Goal: Task Accomplishment & Management: Manage account settings

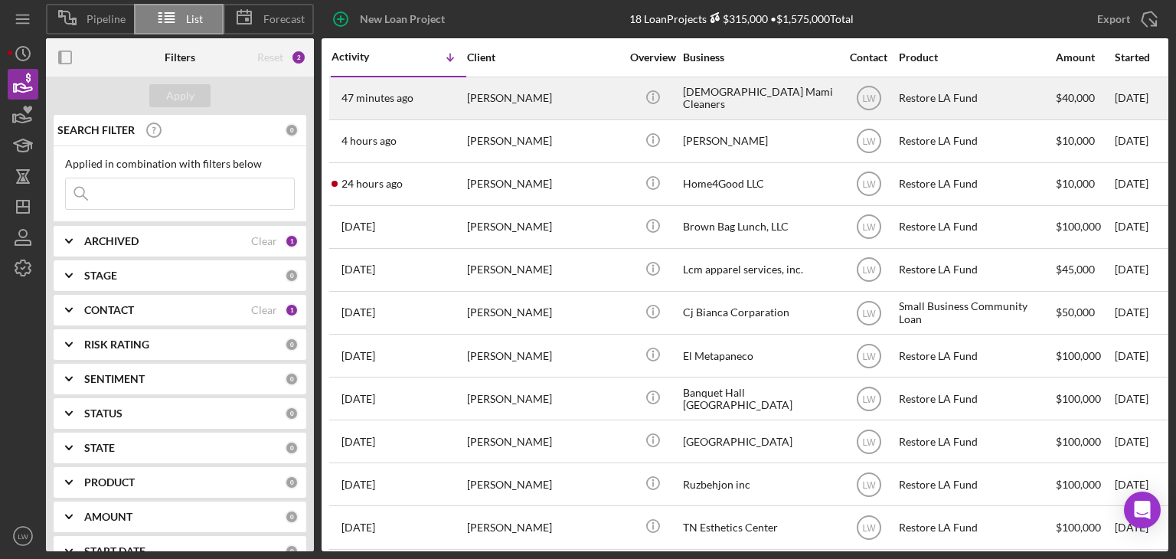
click at [480, 97] on div "[PERSON_NAME]" at bounding box center [543, 98] width 153 height 41
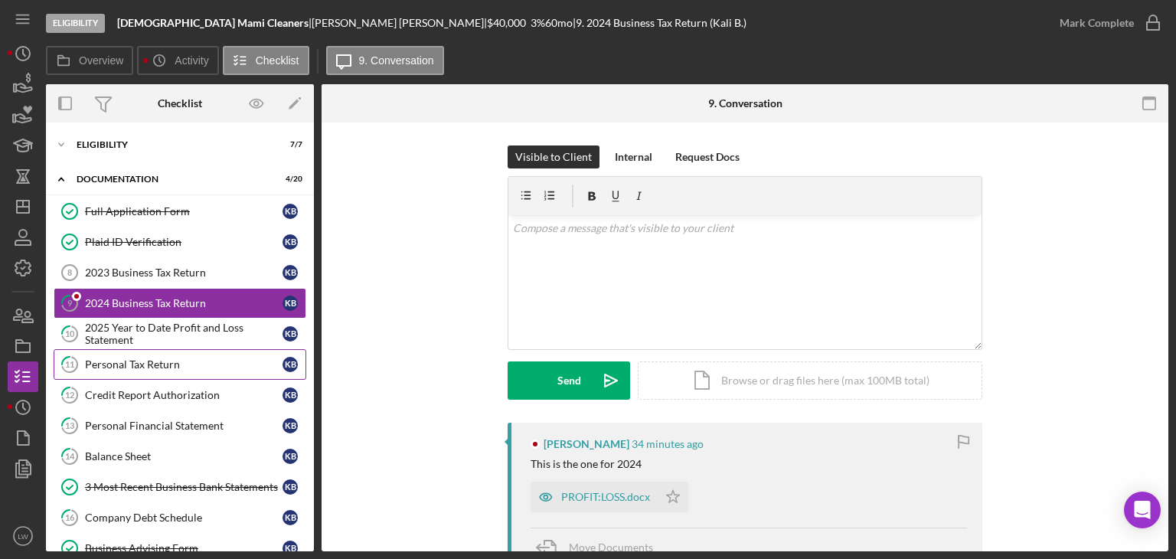
scroll to position [77, 0]
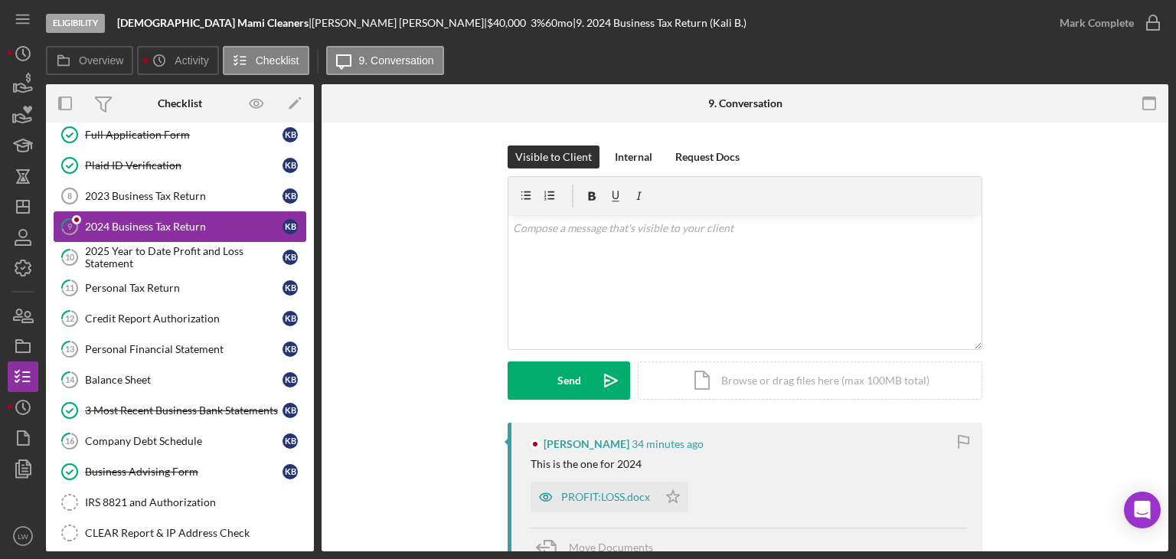
click at [146, 227] on div "2024 Business Tax Return" at bounding box center [183, 226] width 197 height 12
click at [598, 498] on div "PROFIT:LOSS.docx" at bounding box center [605, 497] width 89 height 12
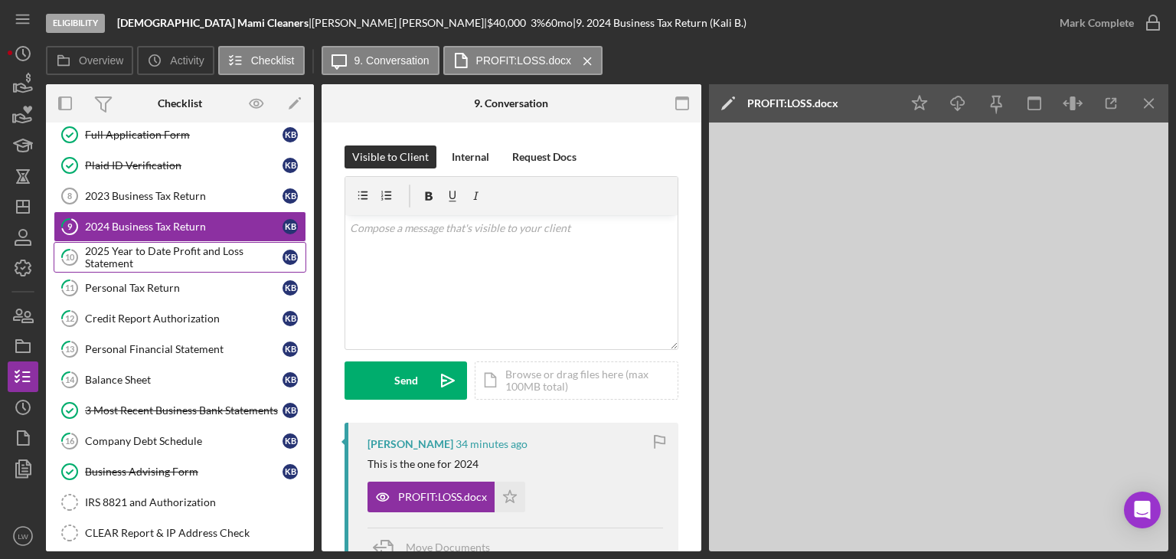
click at [172, 250] on div "2025 Year to Date Profit and Loss Statement" at bounding box center [183, 257] width 197 height 24
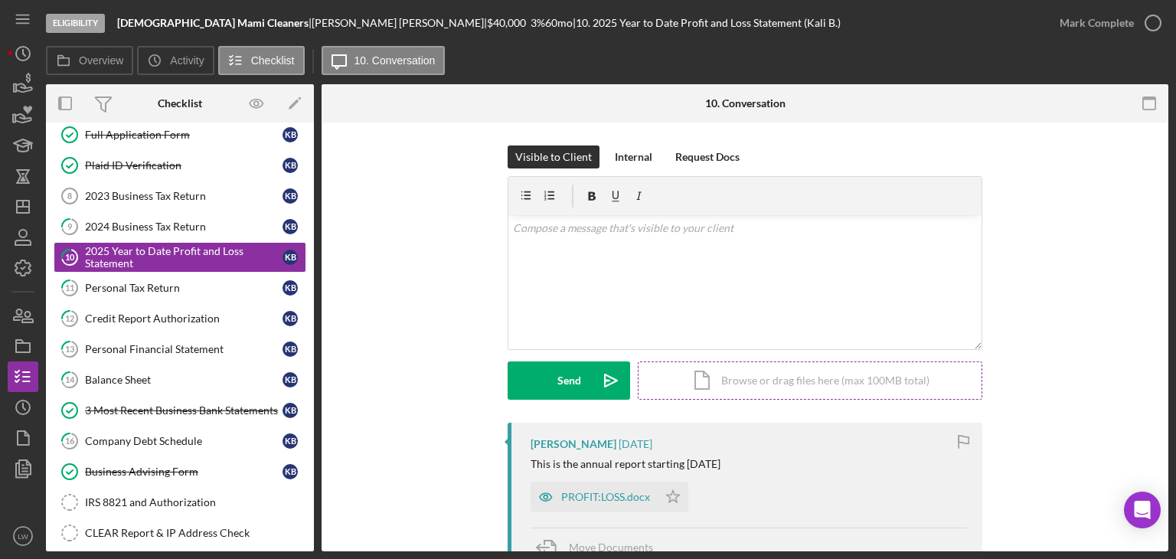
scroll to position [153, 0]
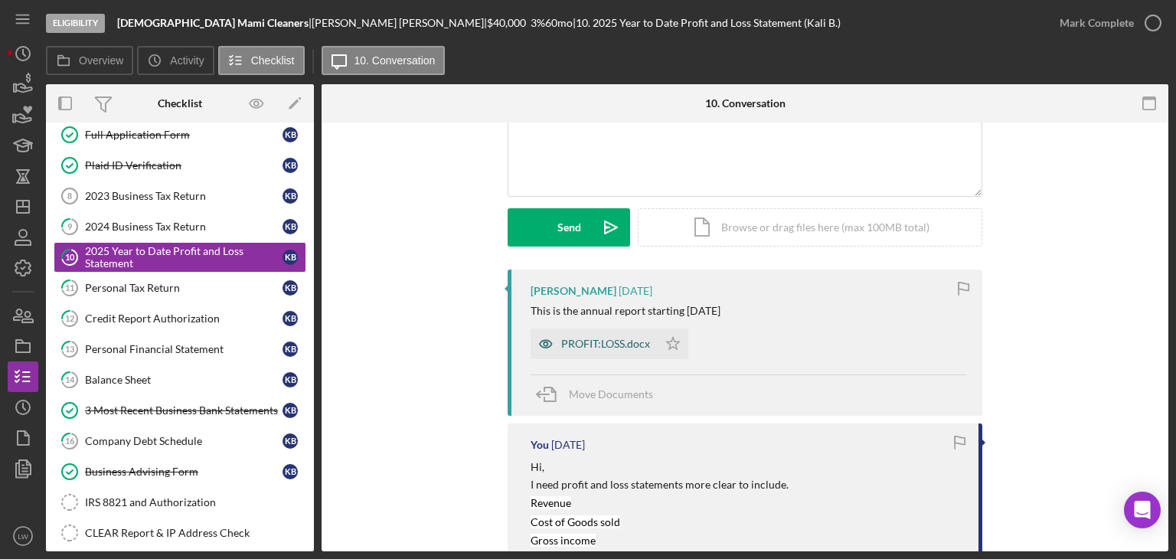
click at [602, 338] on div "PROFIT:LOSS.docx" at bounding box center [605, 344] width 89 height 12
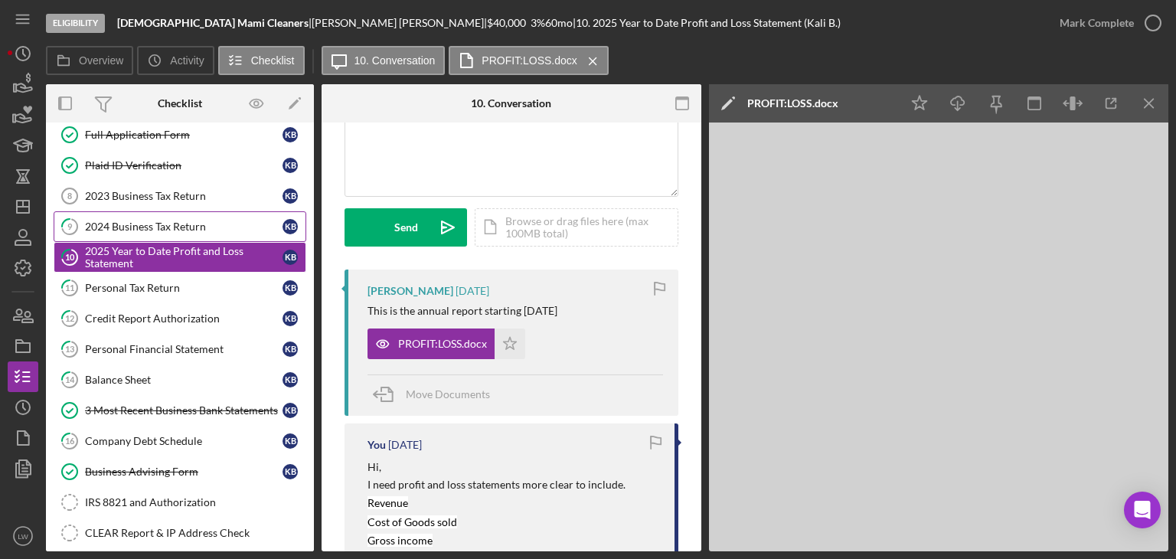
click at [197, 221] on div "2024 Business Tax Return" at bounding box center [183, 226] width 197 height 12
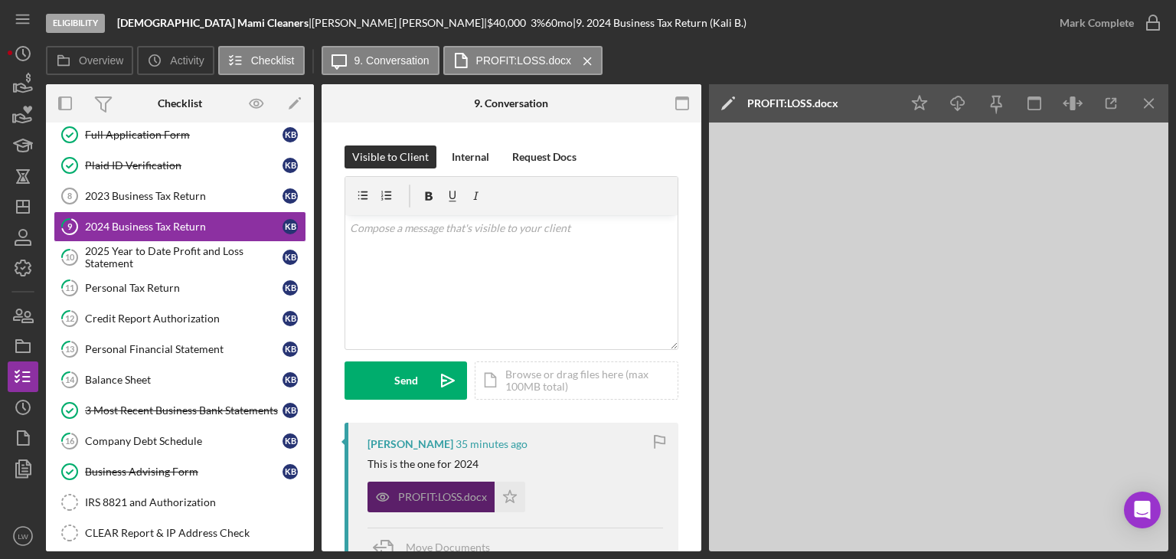
click at [432, 497] on div "PROFIT:LOSS.docx" at bounding box center [442, 497] width 89 height 12
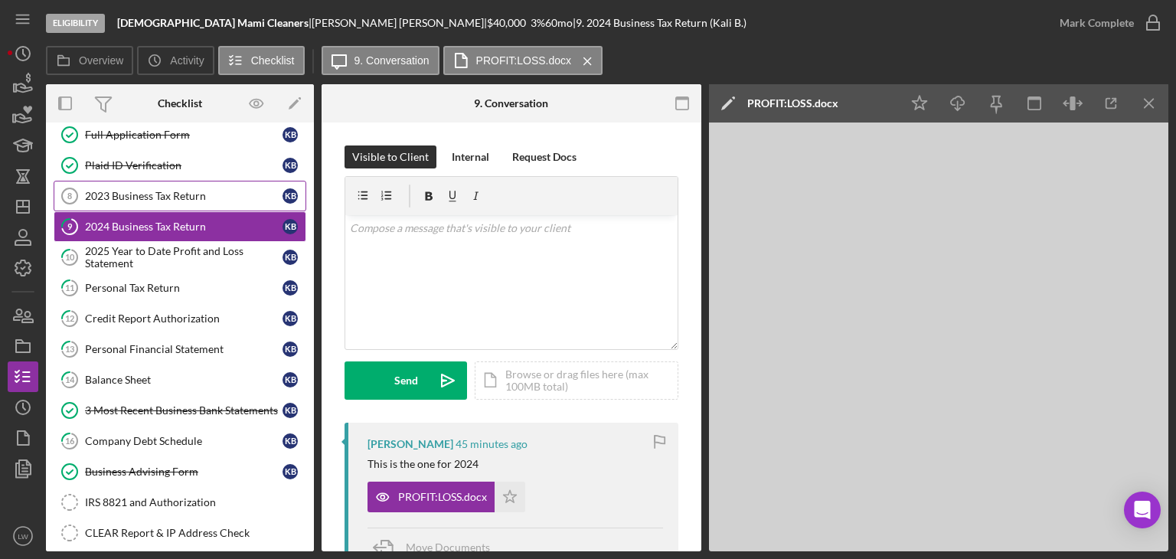
click at [159, 187] on link "2023 Business Tax Return 8 2023 Business Tax Return K B" at bounding box center [180, 196] width 253 height 31
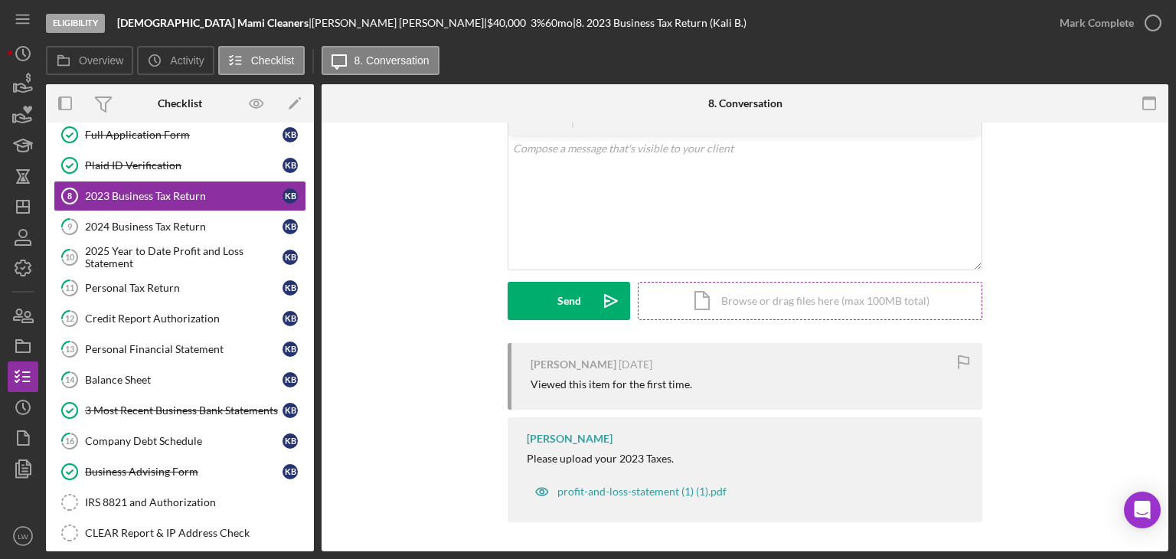
scroll to position [81, 0]
click at [160, 221] on div "2024 Business Tax Return" at bounding box center [183, 226] width 197 height 12
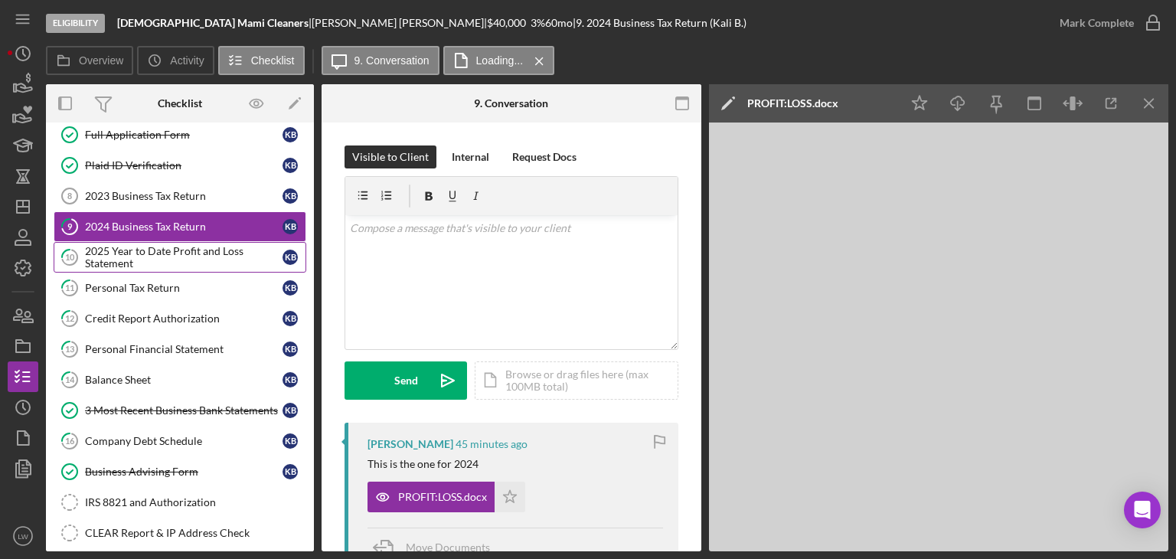
click at [165, 250] on div "2025 Year to Date Profit and Loss Statement" at bounding box center [183, 257] width 197 height 24
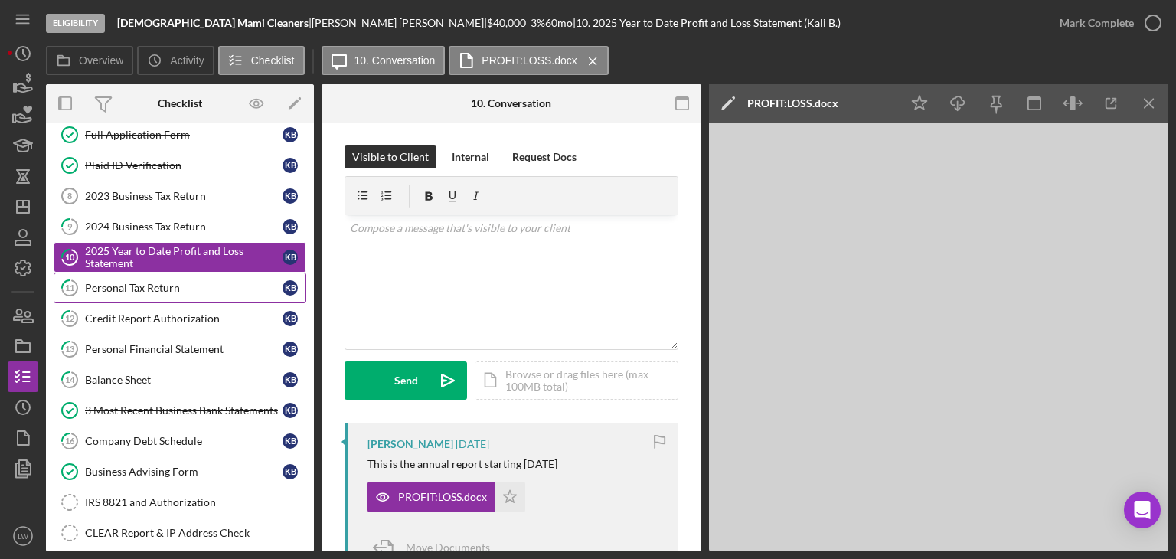
click at [110, 289] on div "Personal Tax Return" at bounding box center [183, 288] width 197 height 12
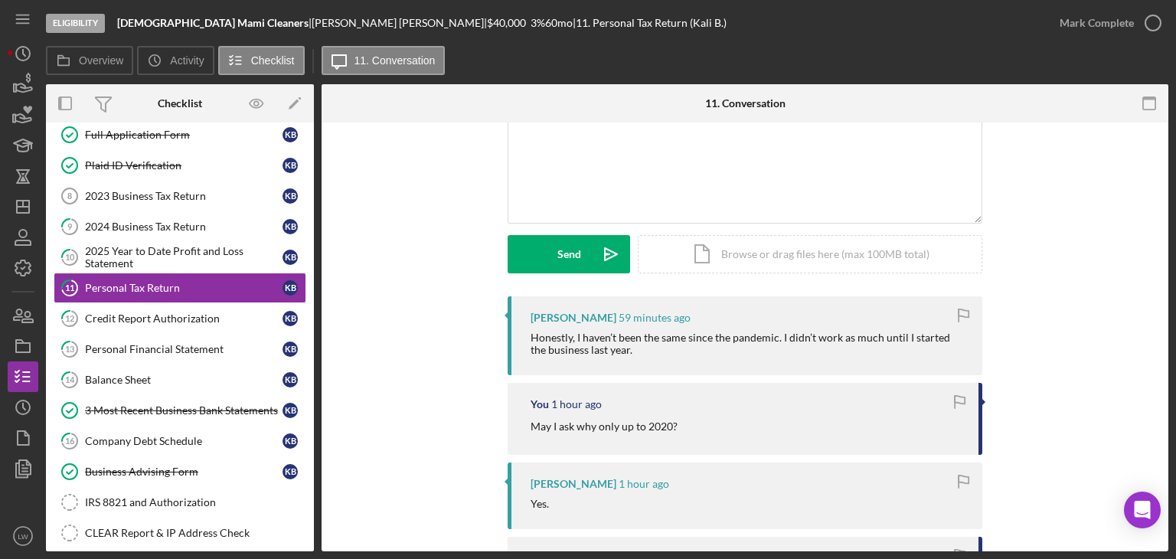
scroll to position [153, 0]
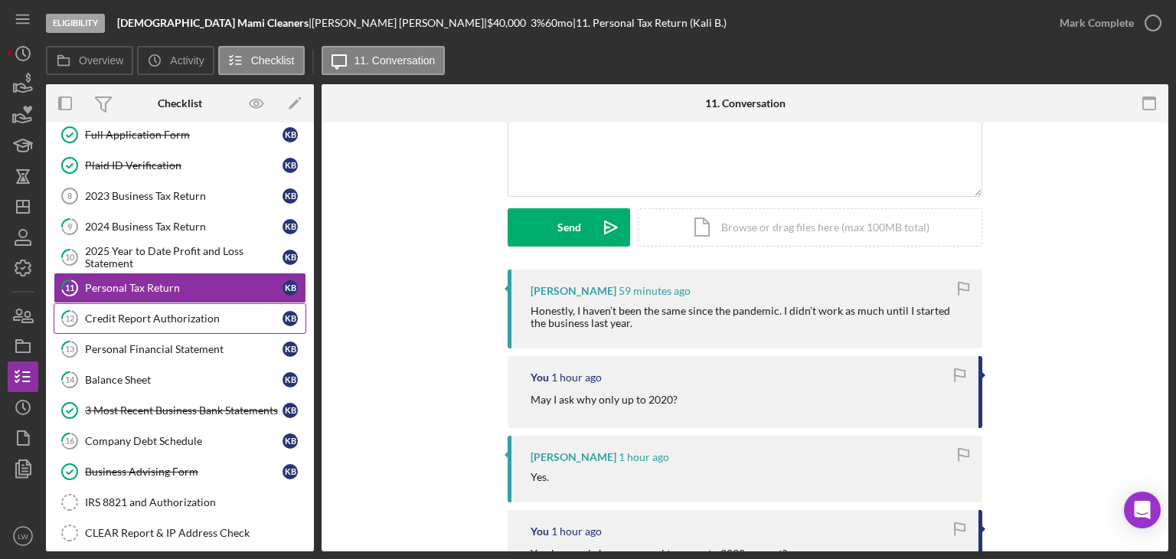
click at [177, 312] on div "Credit Report Authorization" at bounding box center [183, 318] width 197 height 12
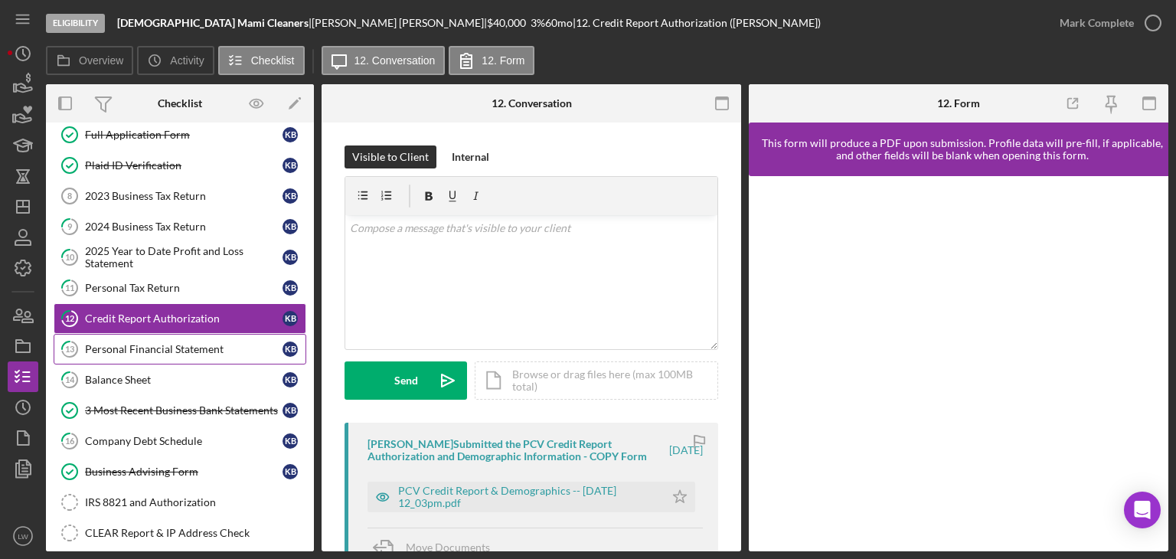
click at [180, 349] on div "Personal Financial Statement" at bounding box center [183, 349] width 197 height 12
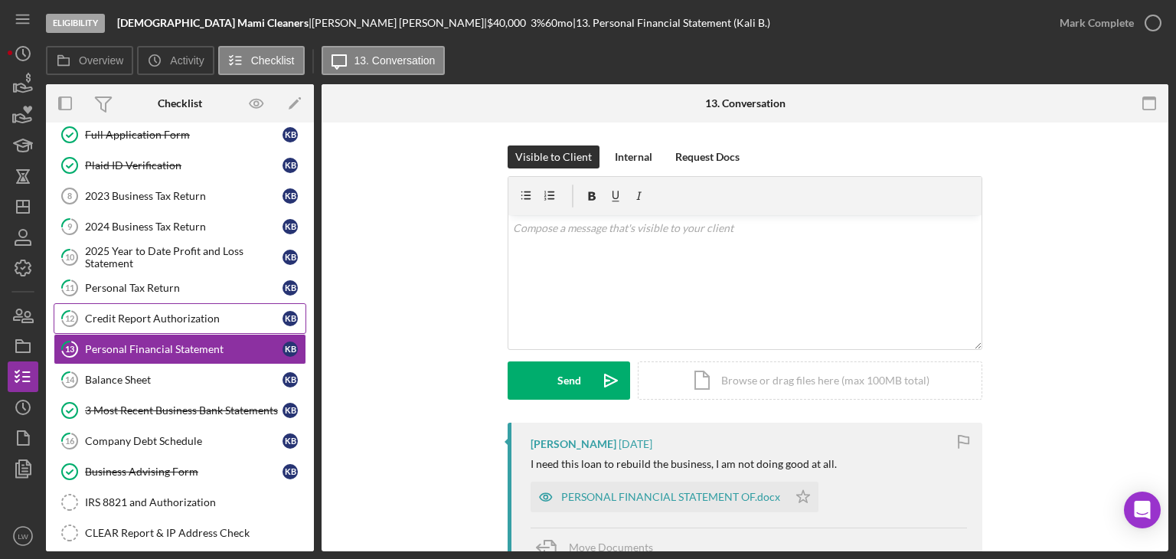
click at [185, 316] on div "Credit Report Authorization" at bounding box center [183, 318] width 197 height 12
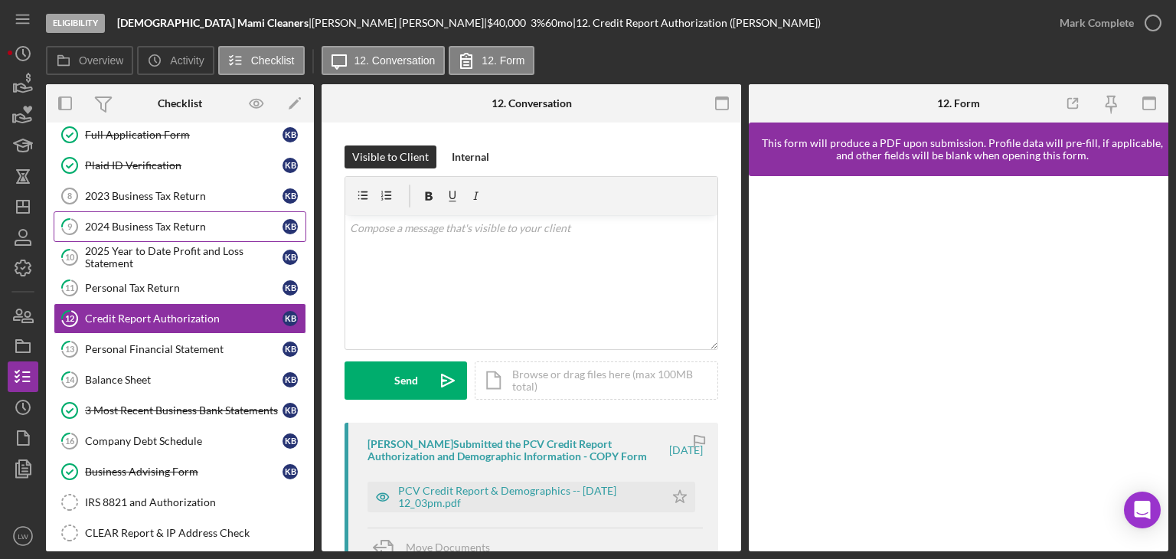
drag, startPoint x: 169, startPoint y: 225, endPoint x: 165, endPoint y: 217, distance: 8.6
click at [169, 225] on div "2024 Business Tax Return" at bounding box center [183, 226] width 197 height 12
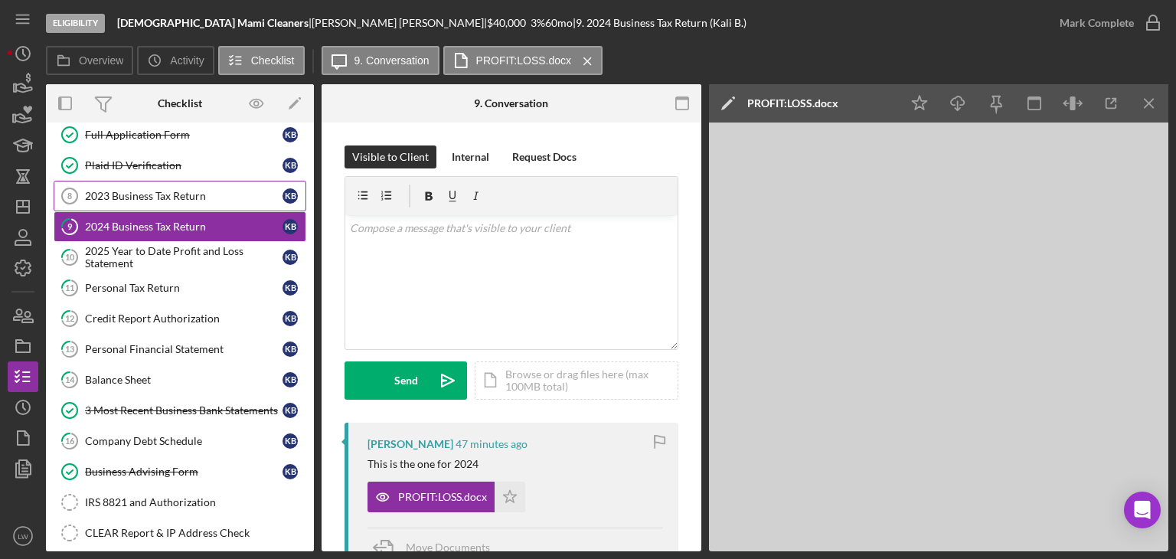
click at [166, 191] on div "2023 Business Tax Return" at bounding box center [183, 196] width 197 height 12
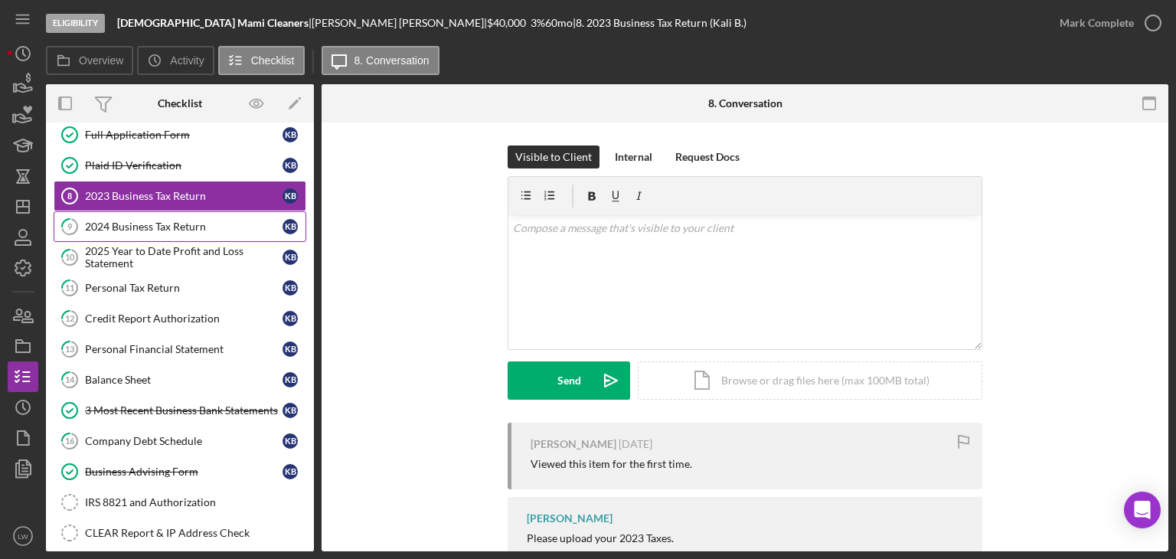
click at [172, 224] on div "2024 Business Tax Return" at bounding box center [183, 226] width 197 height 12
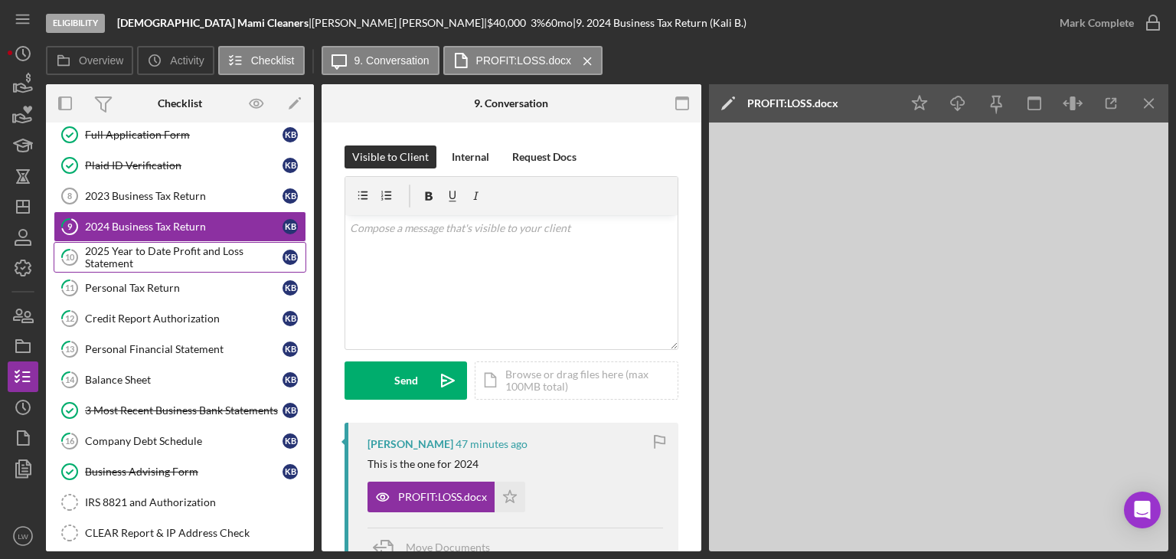
click at [178, 250] on div "2025 Year to Date Profit and Loss Statement" at bounding box center [183, 257] width 197 height 24
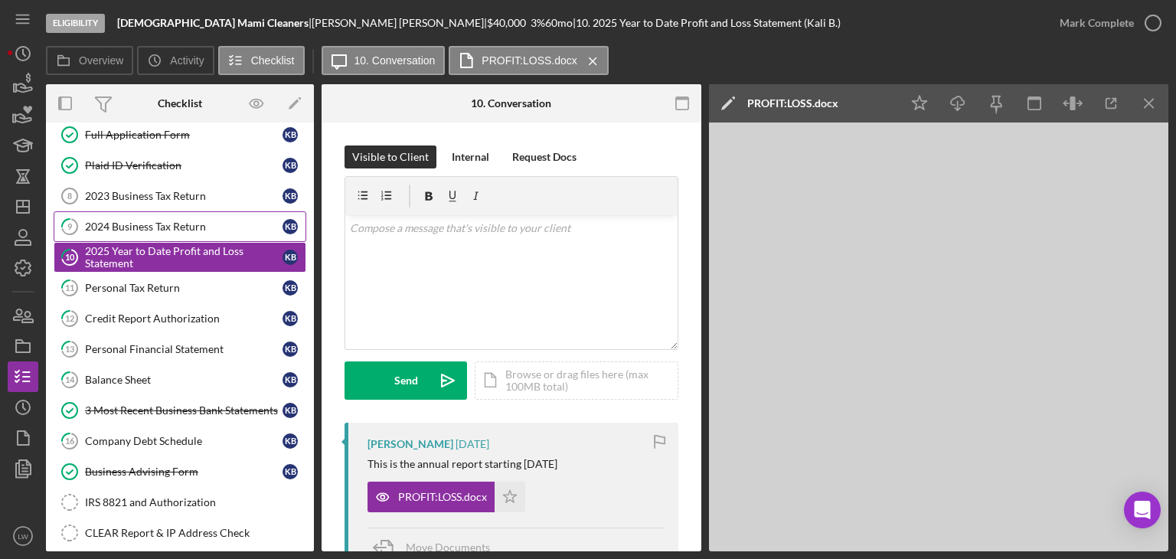
click at [166, 220] on div "2024 Business Tax Return" at bounding box center [183, 226] width 197 height 12
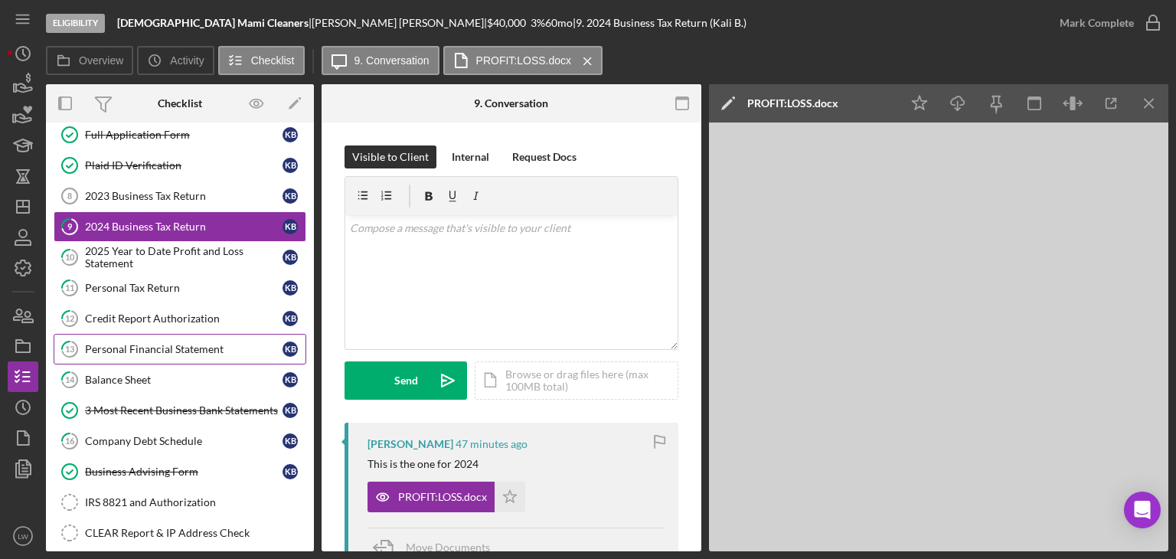
click at [145, 351] on div "Personal Financial Statement" at bounding box center [183, 349] width 197 height 12
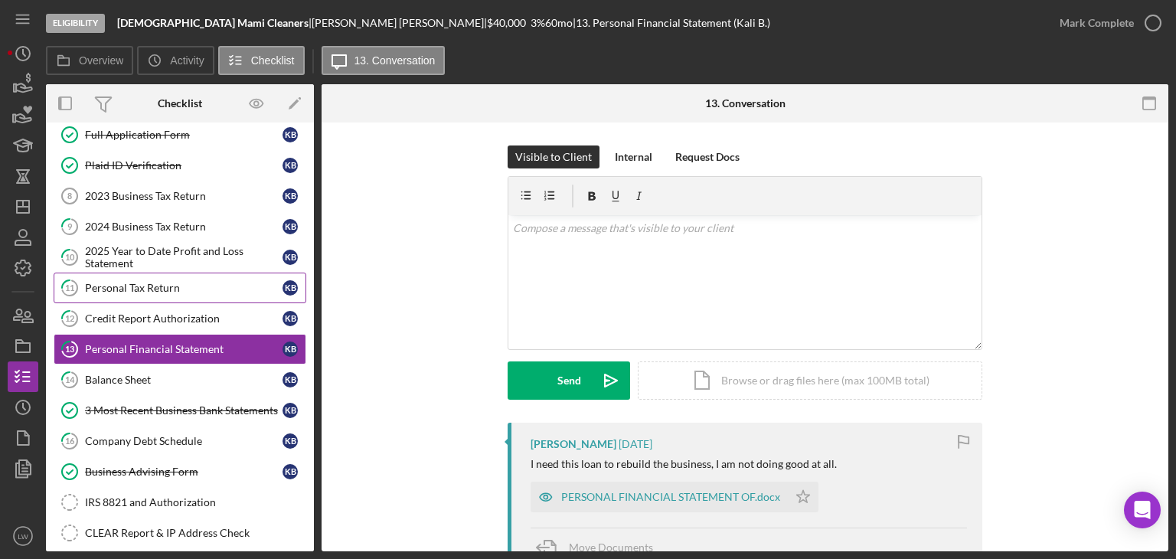
click at [145, 292] on link "11 Personal Tax Return K B" at bounding box center [180, 288] width 253 height 31
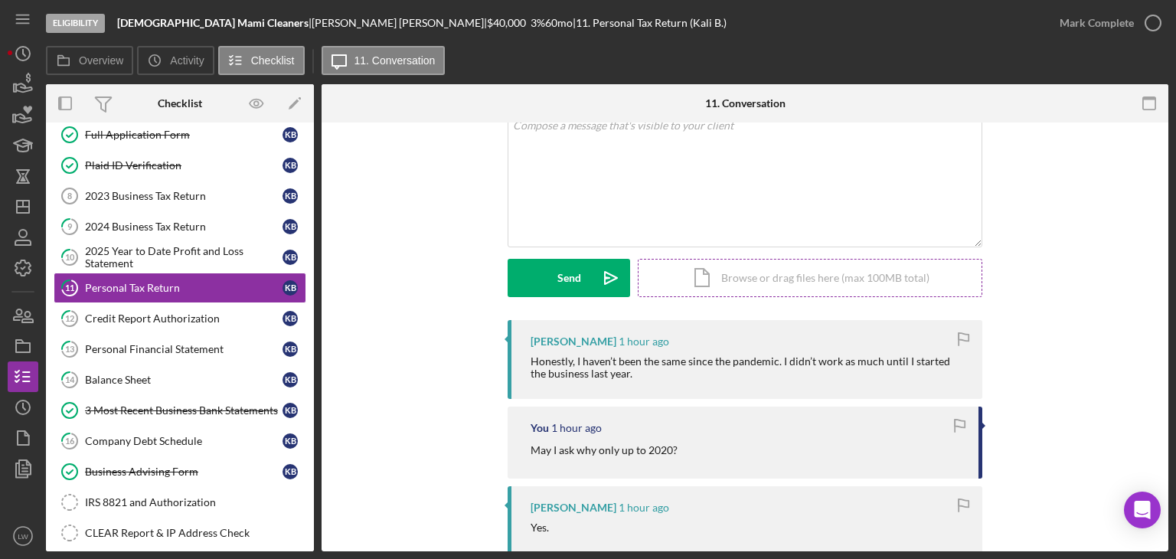
scroll to position [153, 0]
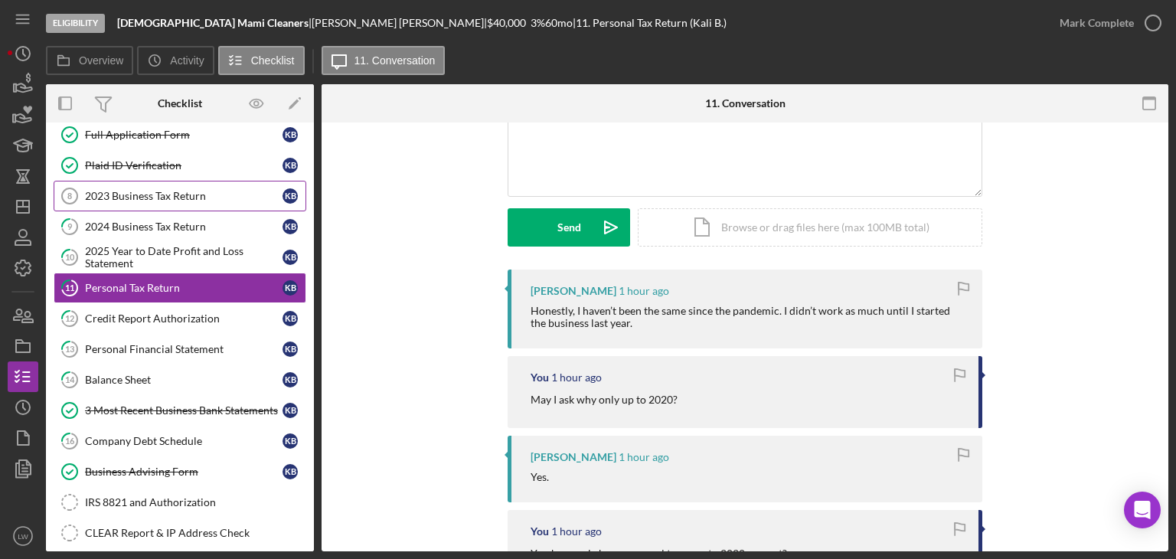
click at [150, 192] on div "2023 Business Tax Return" at bounding box center [183, 196] width 197 height 12
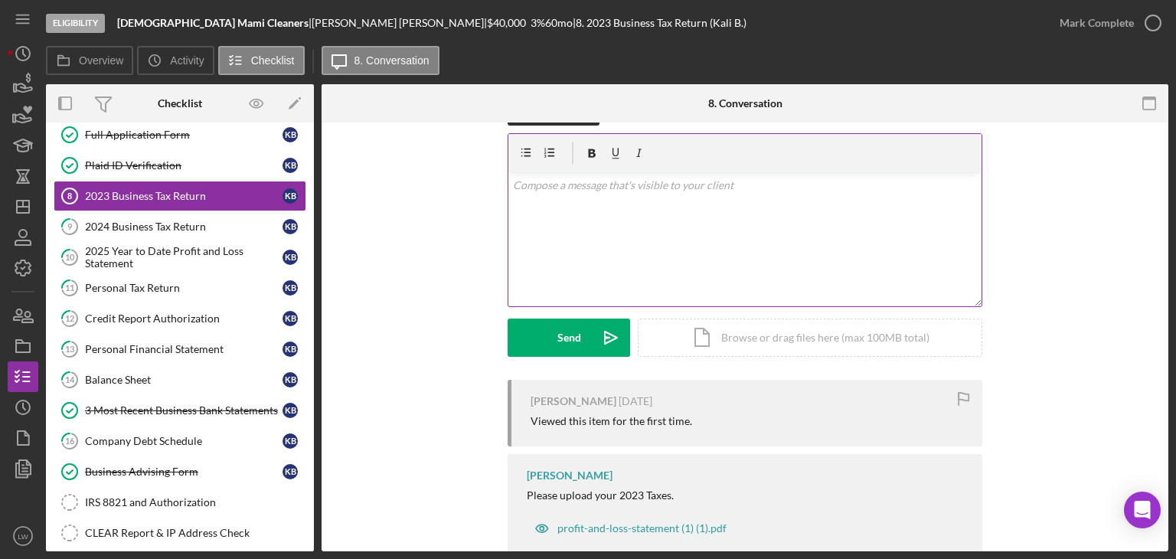
scroll to position [81, 0]
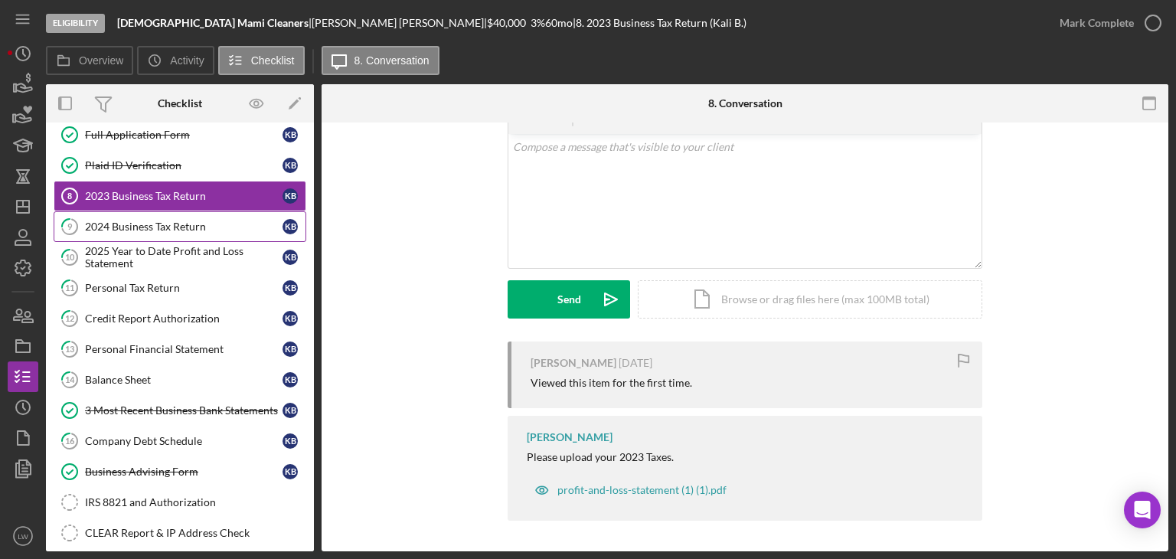
click at [163, 225] on div "2024 Business Tax Return" at bounding box center [183, 226] width 197 height 12
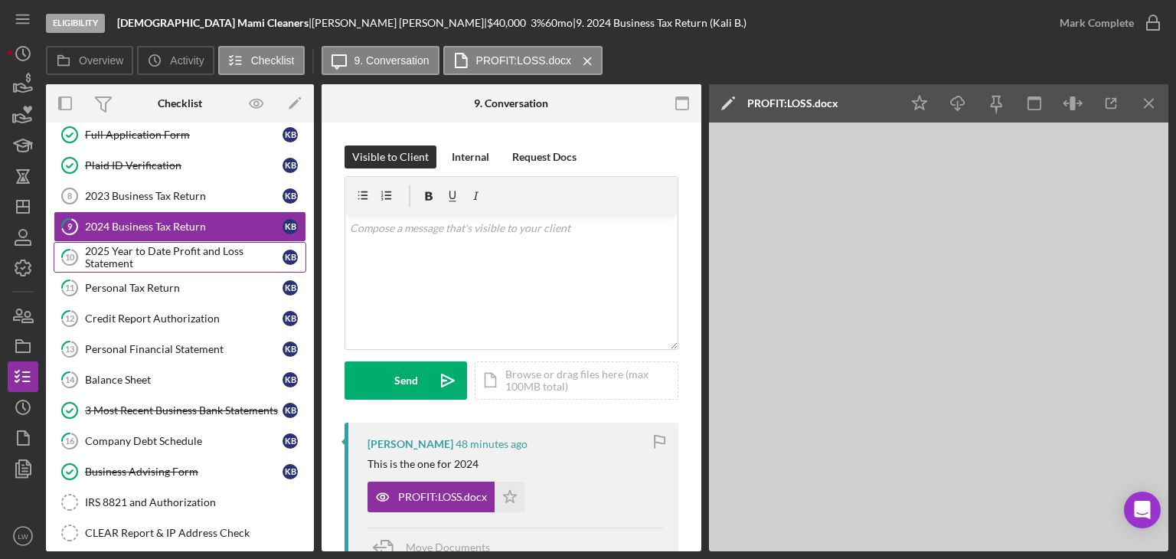
click at [170, 247] on div "2025 Year to Date Profit and Loss Statement" at bounding box center [183, 257] width 197 height 24
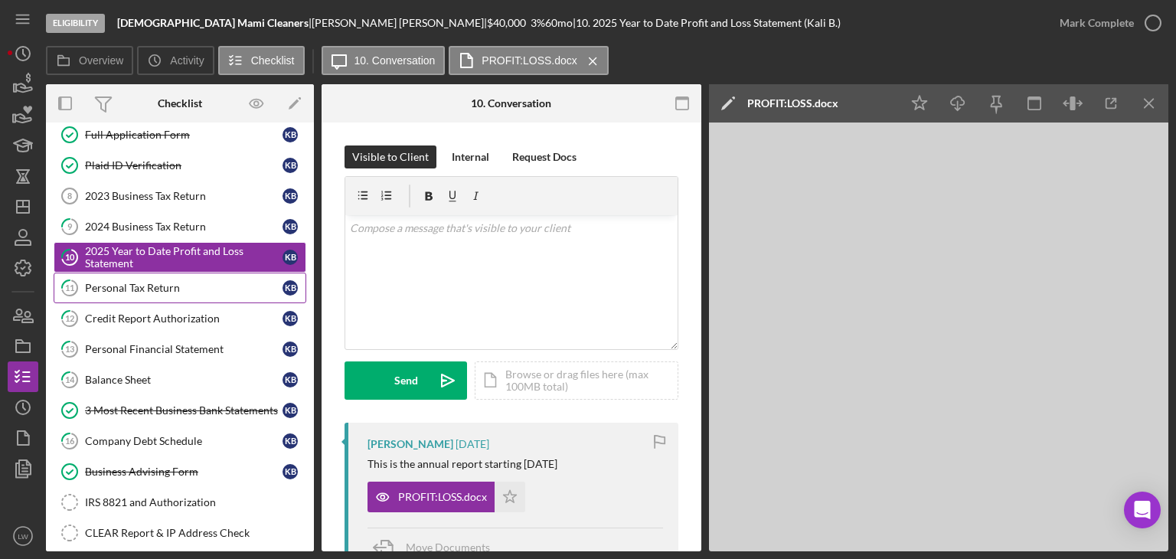
click at [175, 286] on div "Personal Tax Return" at bounding box center [183, 288] width 197 height 12
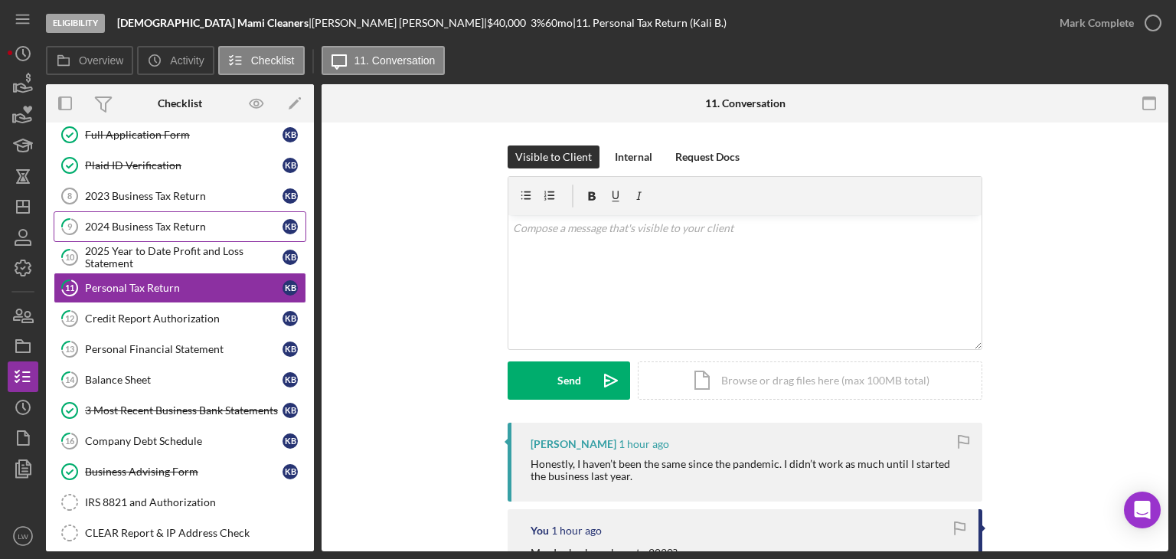
click at [128, 227] on div "2024 Business Tax Return" at bounding box center [183, 226] width 197 height 12
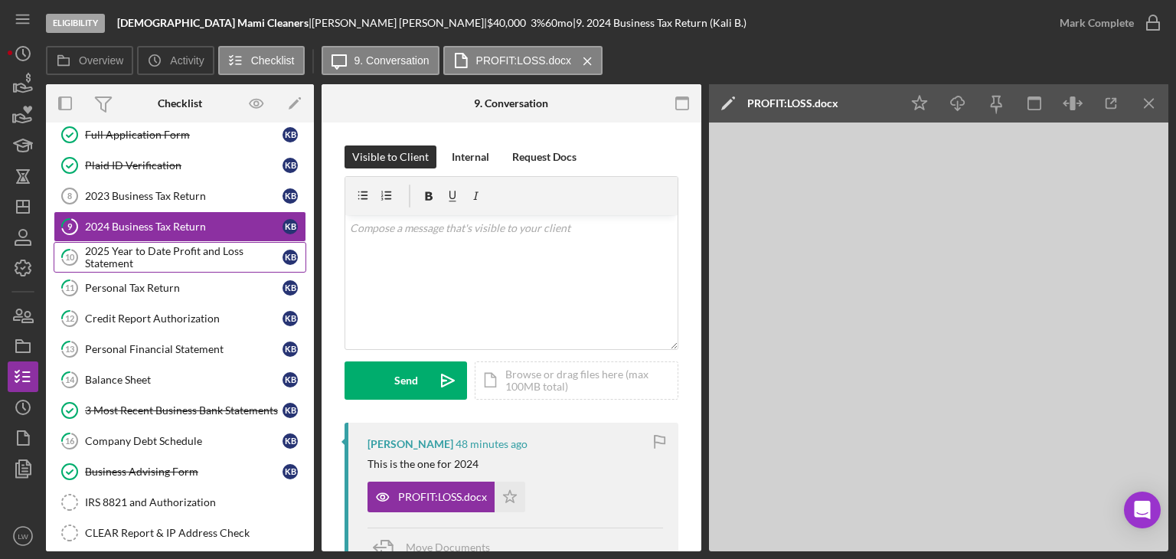
click at [190, 250] on div "2025 Year to Date Profit and Loss Statement" at bounding box center [183, 257] width 197 height 24
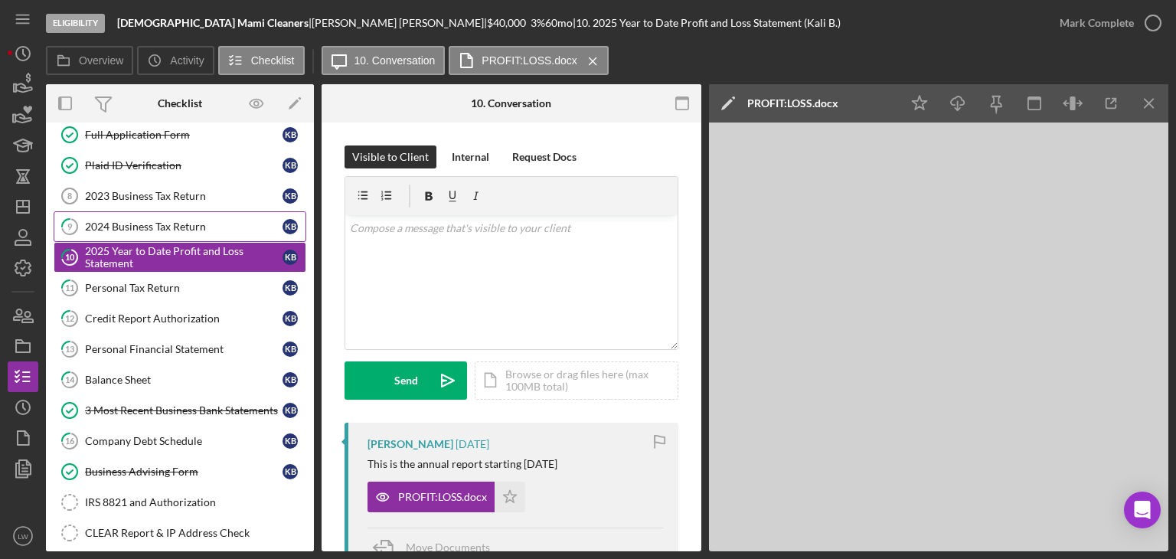
click at [175, 224] on div "2024 Business Tax Return" at bounding box center [183, 226] width 197 height 12
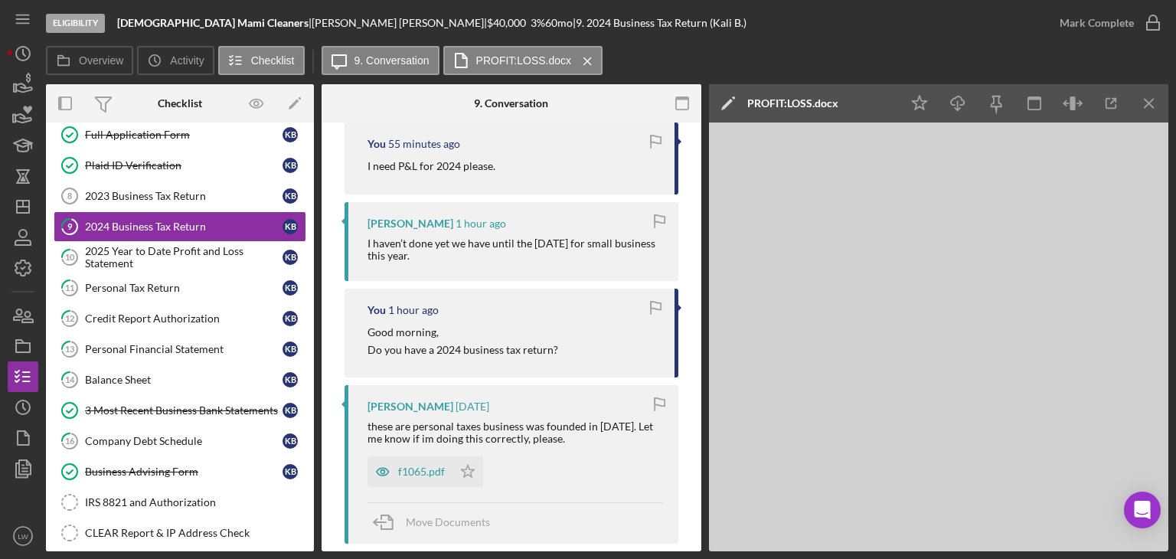
scroll to position [612, 0]
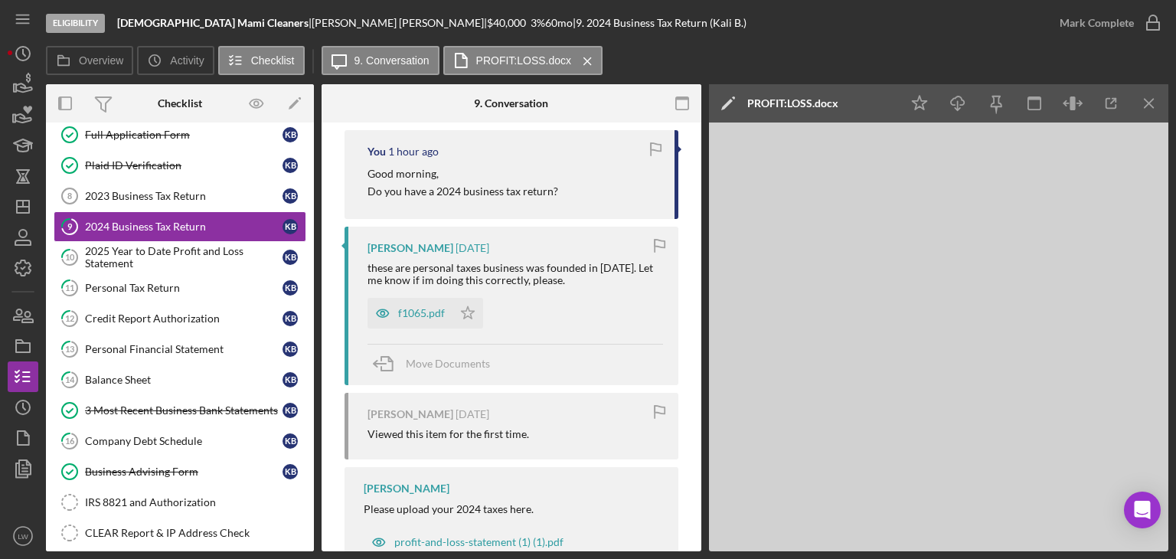
click at [405, 294] on div "f1065.pdf Icon/Star" at bounding box center [428, 309] width 123 height 38
click at [406, 313] on div "f1065.pdf" at bounding box center [421, 313] width 47 height 12
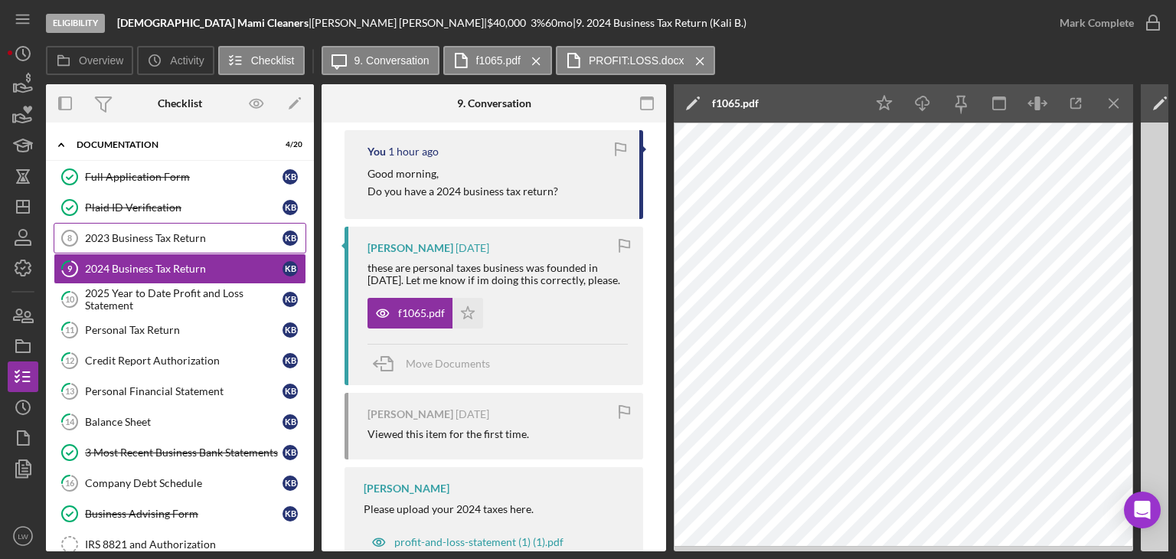
scroll to position [0, 0]
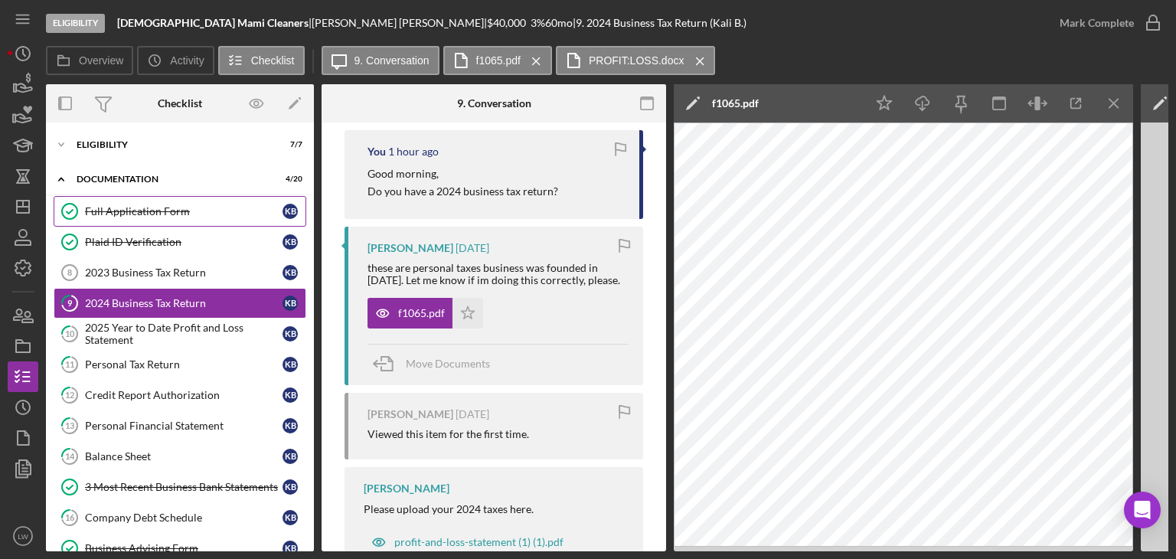
click at [106, 209] on div "Full Application Form" at bounding box center [183, 211] width 197 height 12
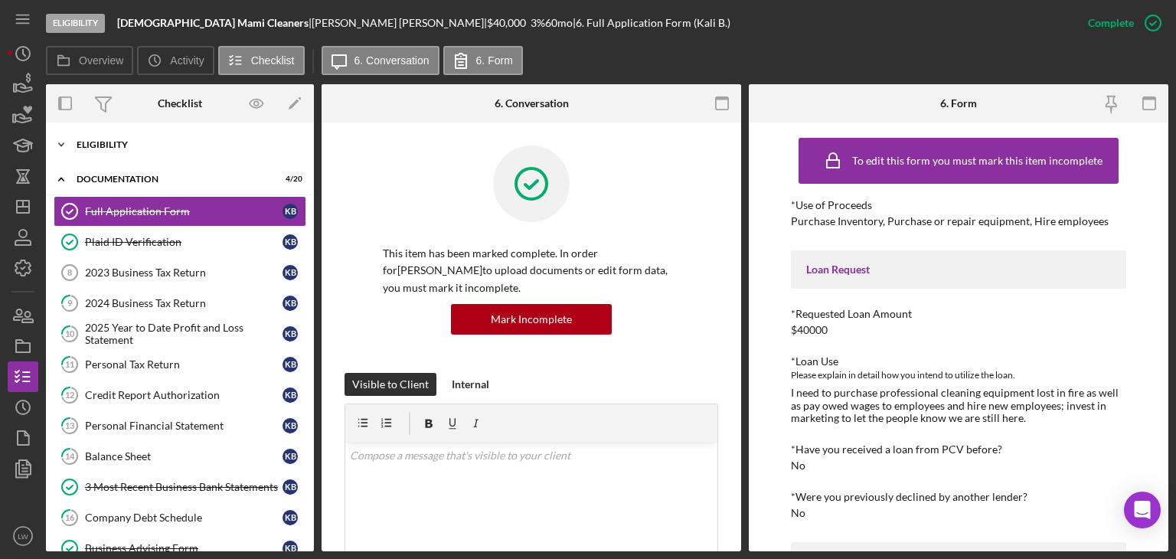
click at [104, 152] on div "Icon/Expander Eligibility 7 / 7" at bounding box center [180, 144] width 268 height 31
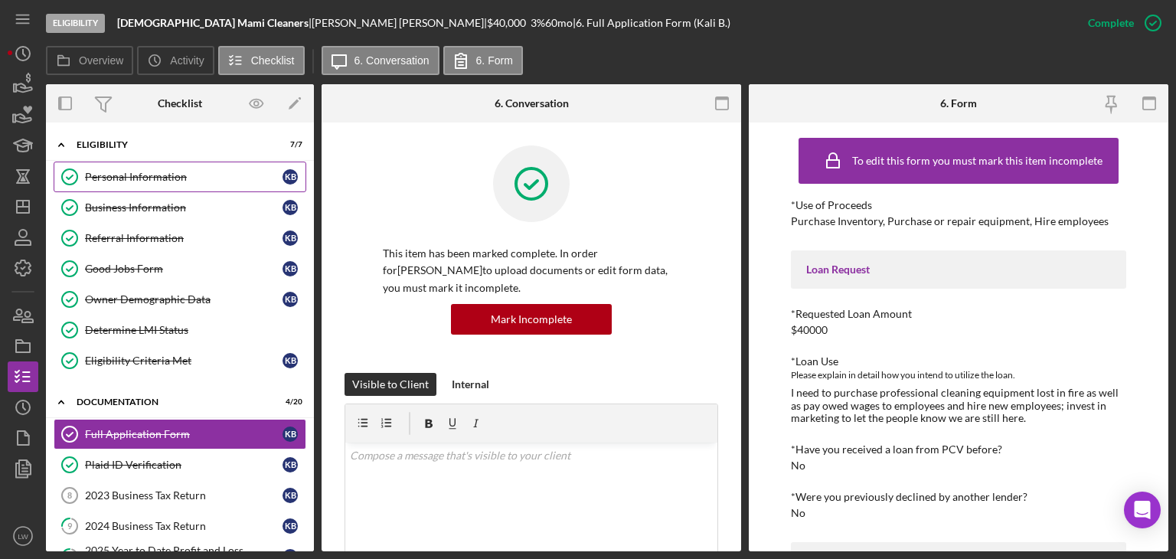
click at [142, 181] on div "Personal Information" at bounding box center [183, 177] width 197 height 12
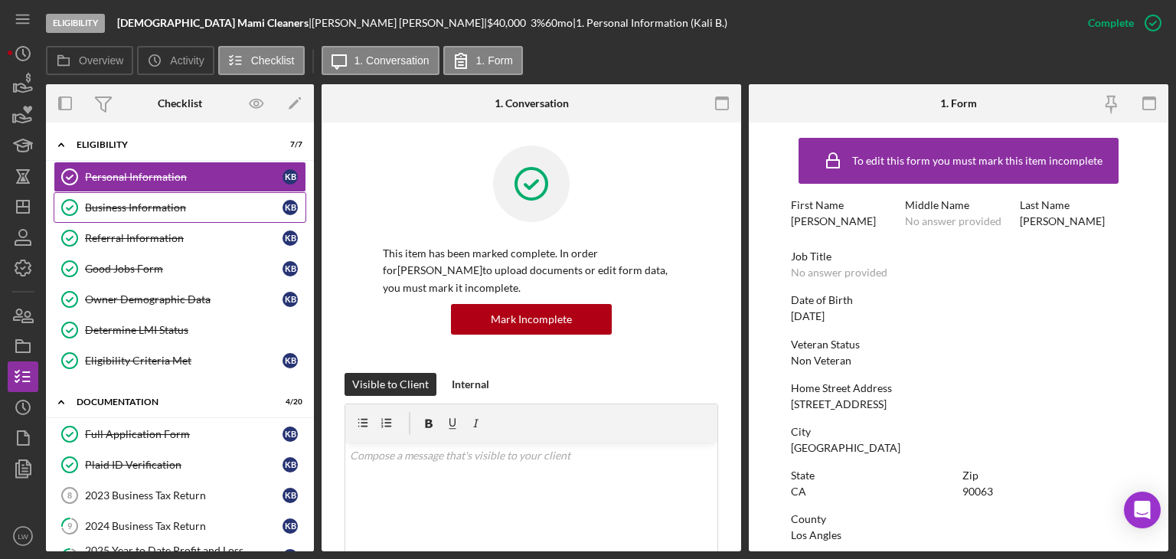
click at [125, 209] on div "Business Information" at bounding box center [183, 207] width 197 height 12
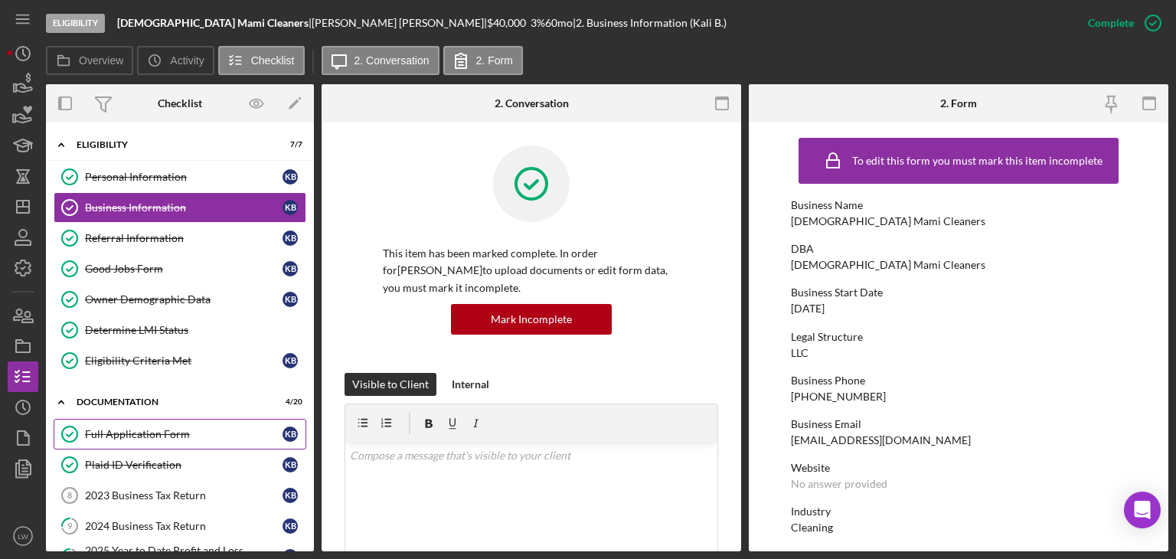
click at [184, 432] on div "Full Application Form" at bounding box center [183, 434] width 197 height 12
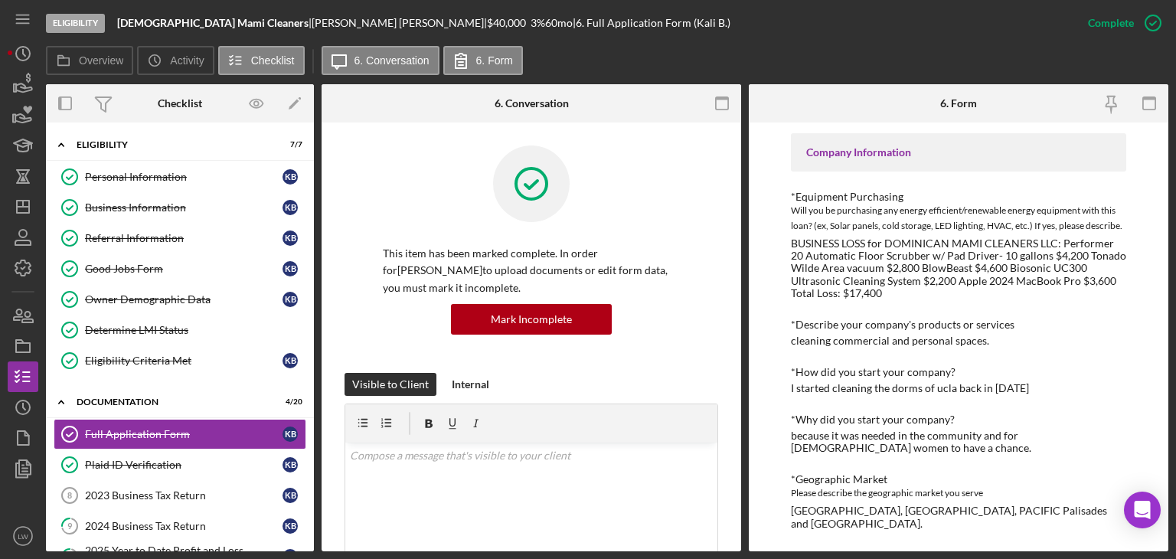
scroll to position [153, 0]
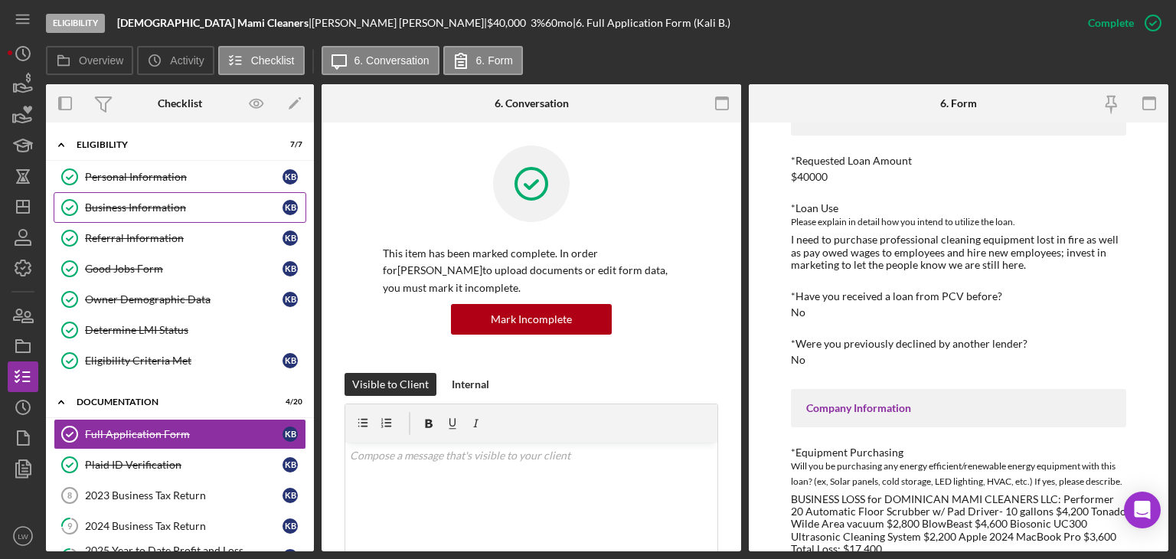
click at [139, 212] on div "Business Information" at bounding box center [183, 207] width 197 height 12
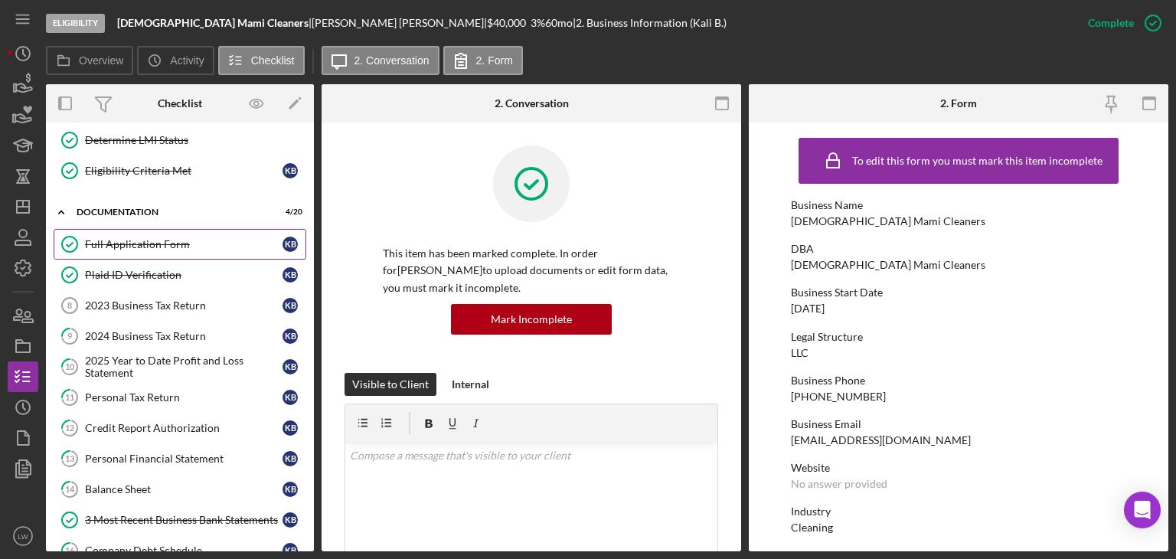
scroll to position [306, 0]
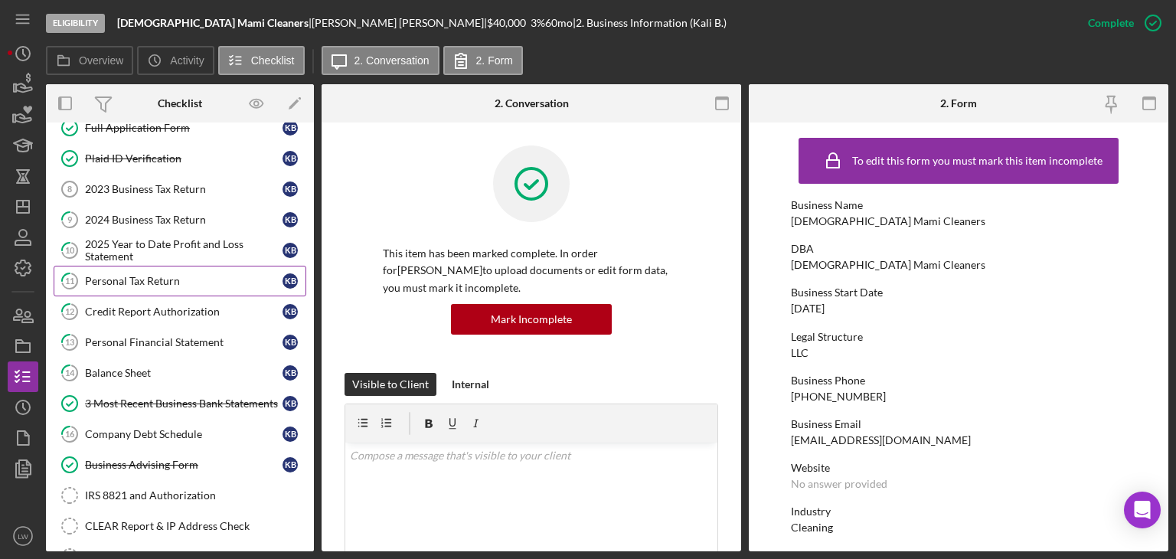
click at [165, 285] on link "11 Personal Tax Return K B" at bounding box center [180, 281] width 253 height 31
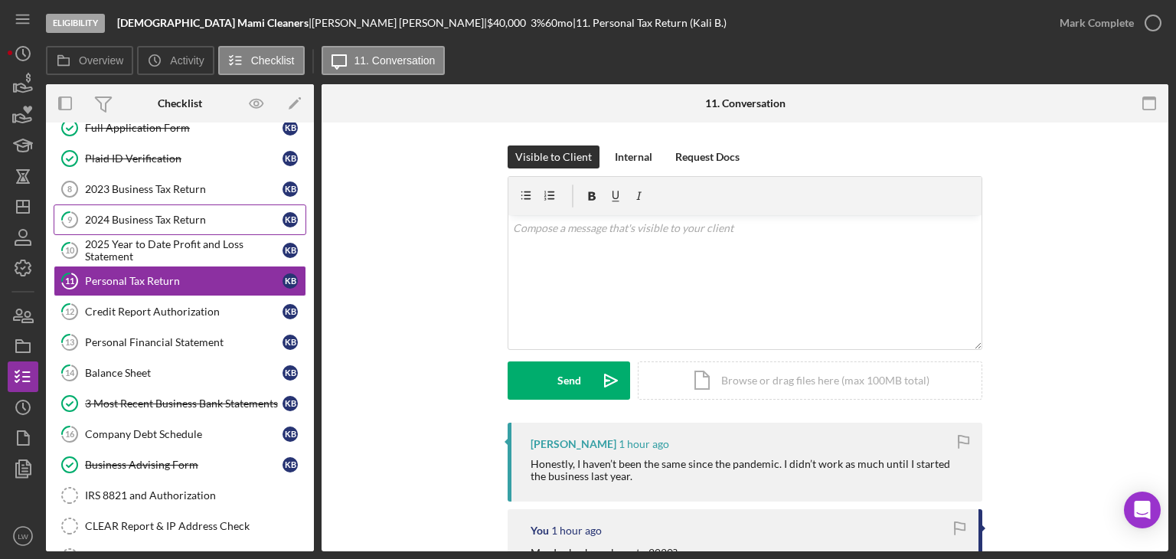
click at [158, 215] on div "2024 Business Tax Return" at bounding box center [183, 220] width 197 height 12
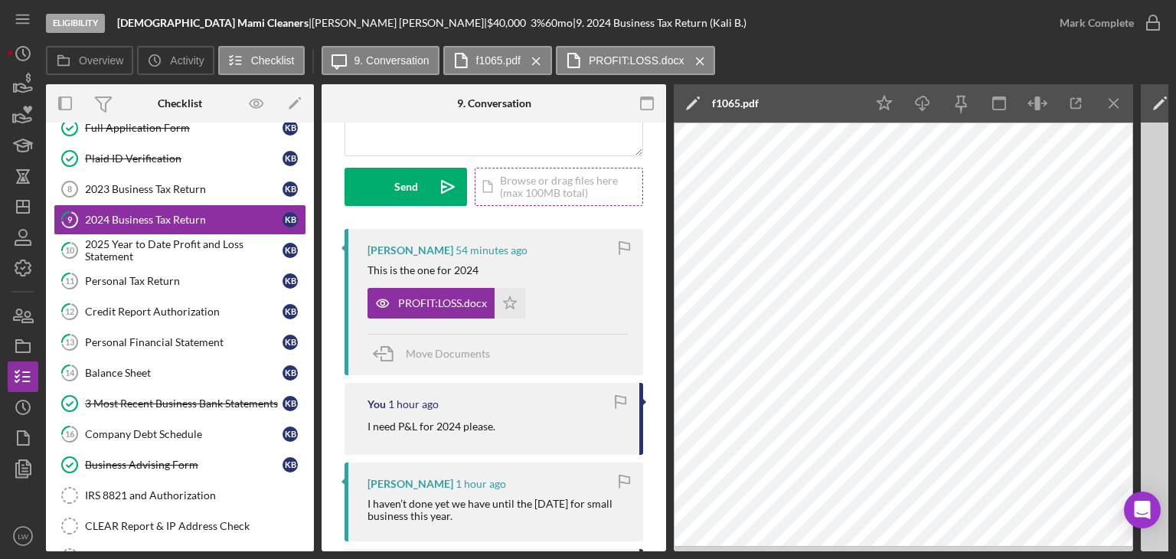
scroll to position [230, 0]
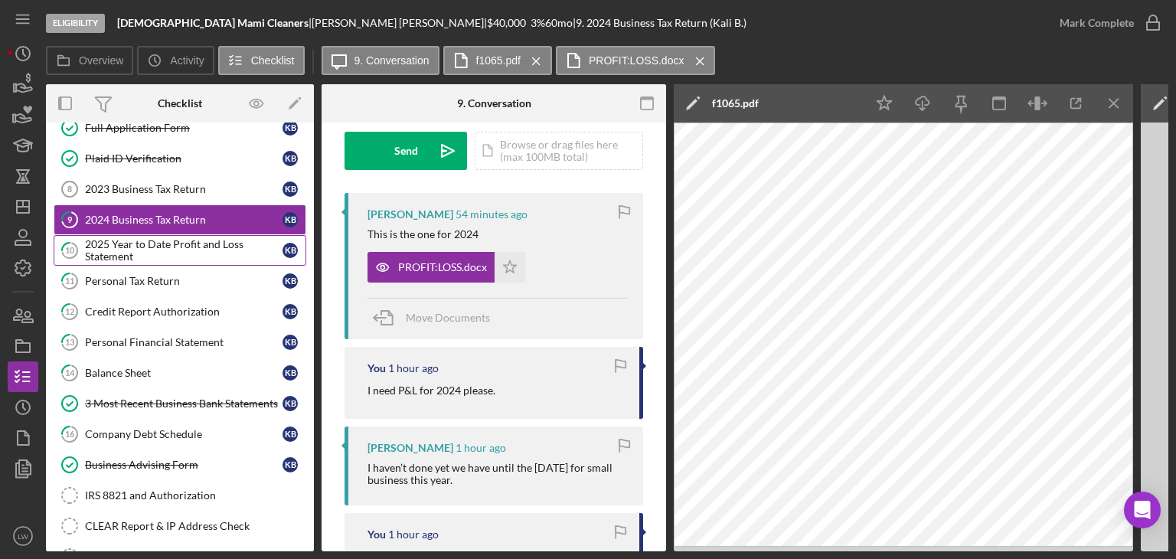
click at [165, 243] on div "2025 Year to Date Profit and Loss Statement" at bounding box center [183, 250] width 197 height 24
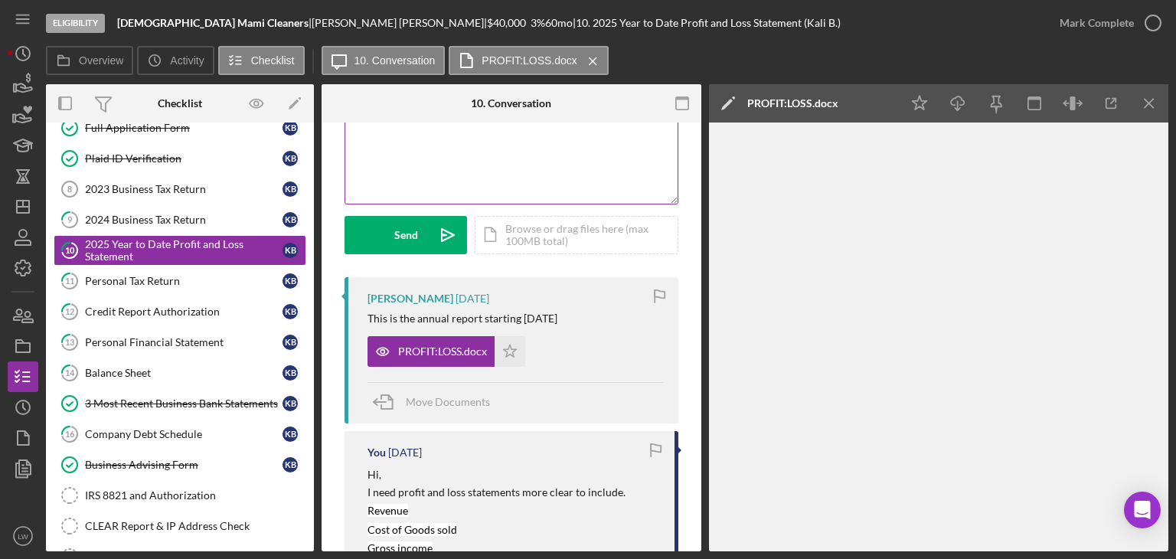
scroll to position [153, 0]
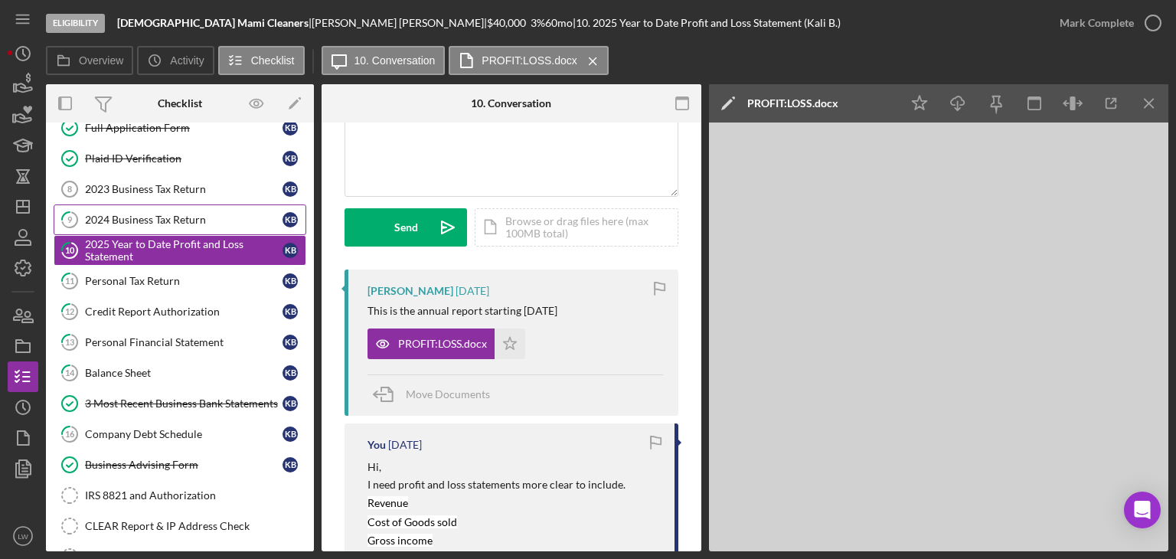
click at [165, 222] on link "9 2024 Business Tax Return K B" at bounding box center [180, 219] width 253 height 31
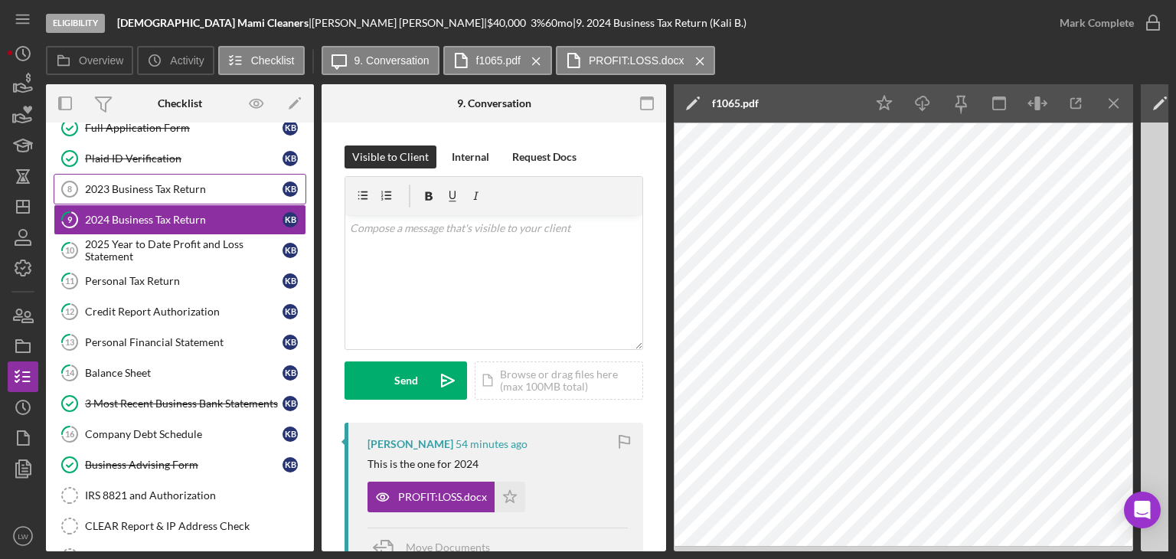
click at [227, 187] on div "2023 Business Tax Return" at bounding box center [183, 189] width 197 height 12
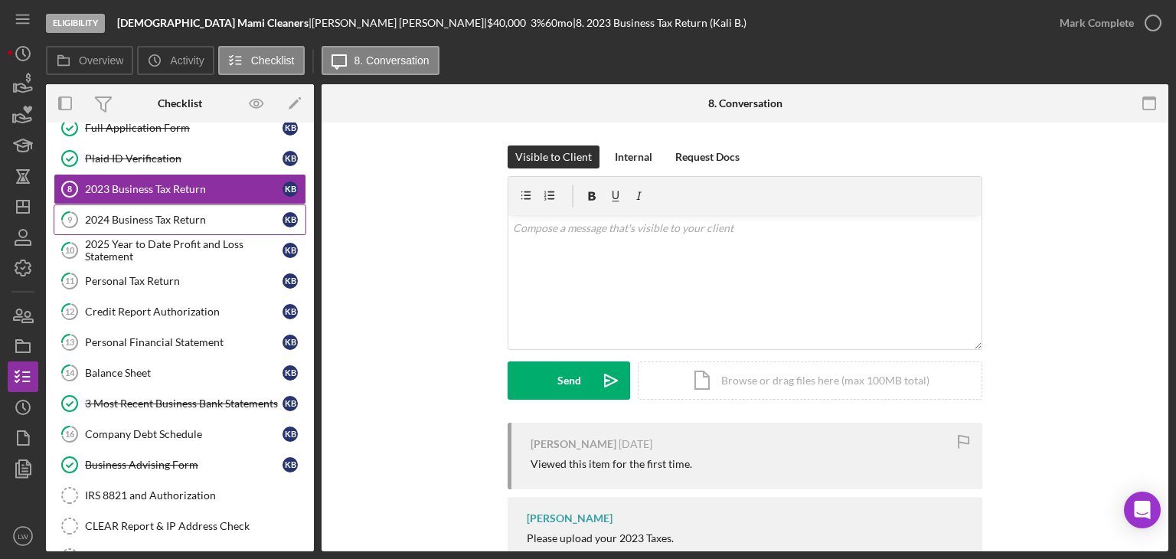
click at [176, 206] on link "9 2024 Business Tax Return K B" at bounding box center [180, 219] width 253 height 31
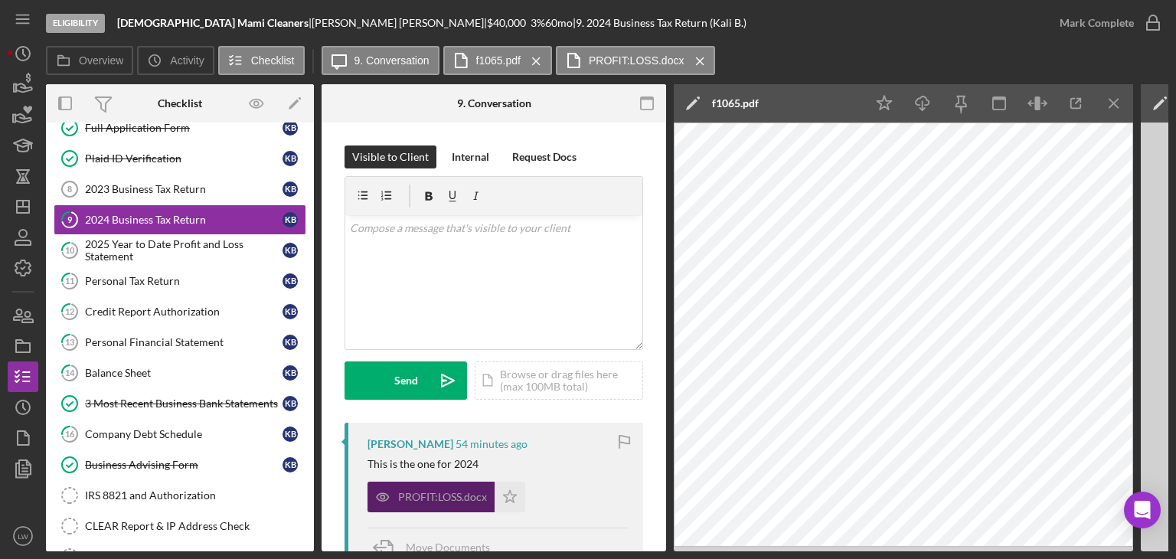
click at [436, 497] on div "PROFIT:LOSS.docx" at bounding box center [442, 497] width 89 height 12
click at [1124, 110] on icon "Icon/Menu Close" at bounding box center [1114, 103] width 34 height 34
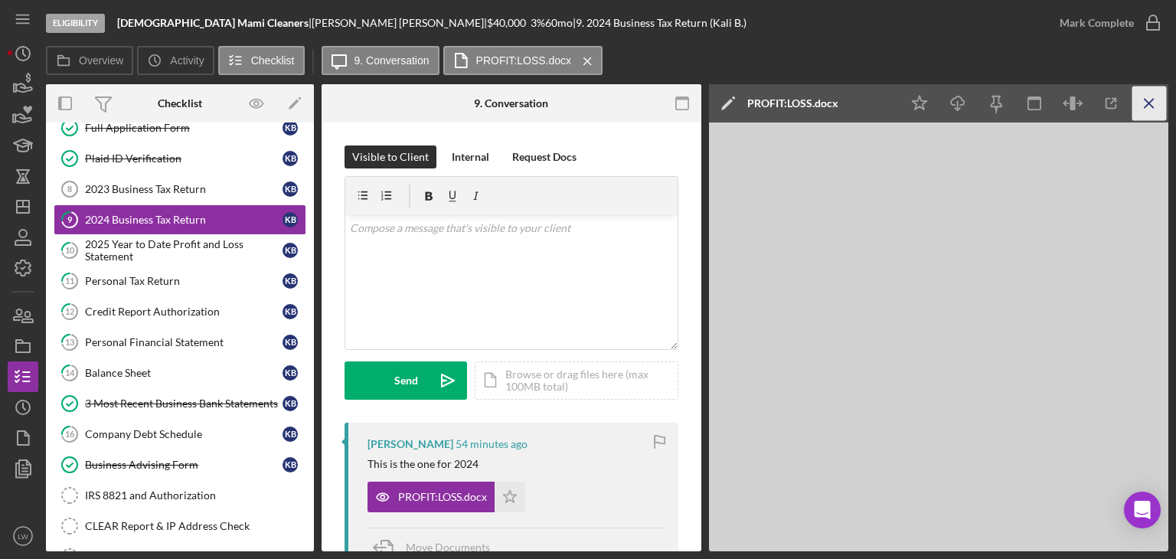
click at [1155, 105] on icon "Icon/Menu Close" at bounding box center [1149, 103] width 34 height 34
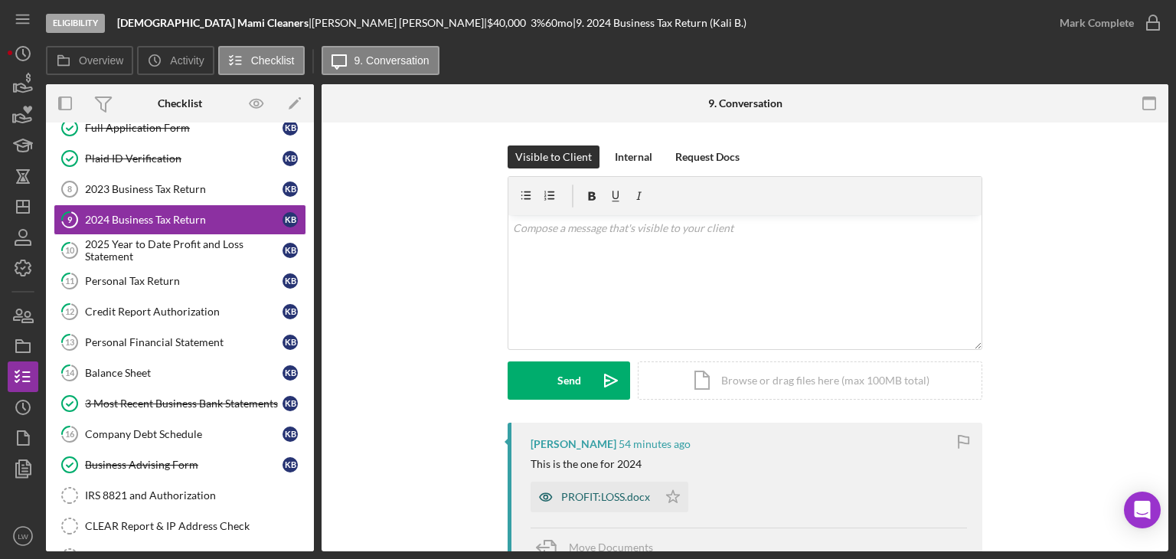
click at [599, 489] on div "PROFIT:LOSS.docx" at bounding box center [593, 496] width 127 height 31
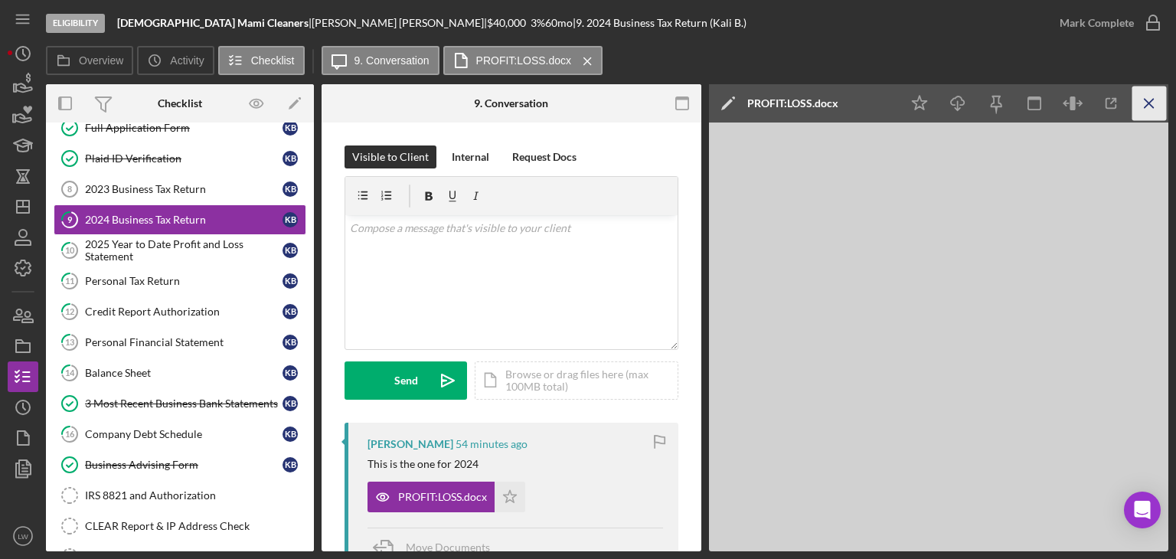
click at [1142, 103] on icon "Icon/Menu Close" at bounding box center [1149, 103] width 34 height 34
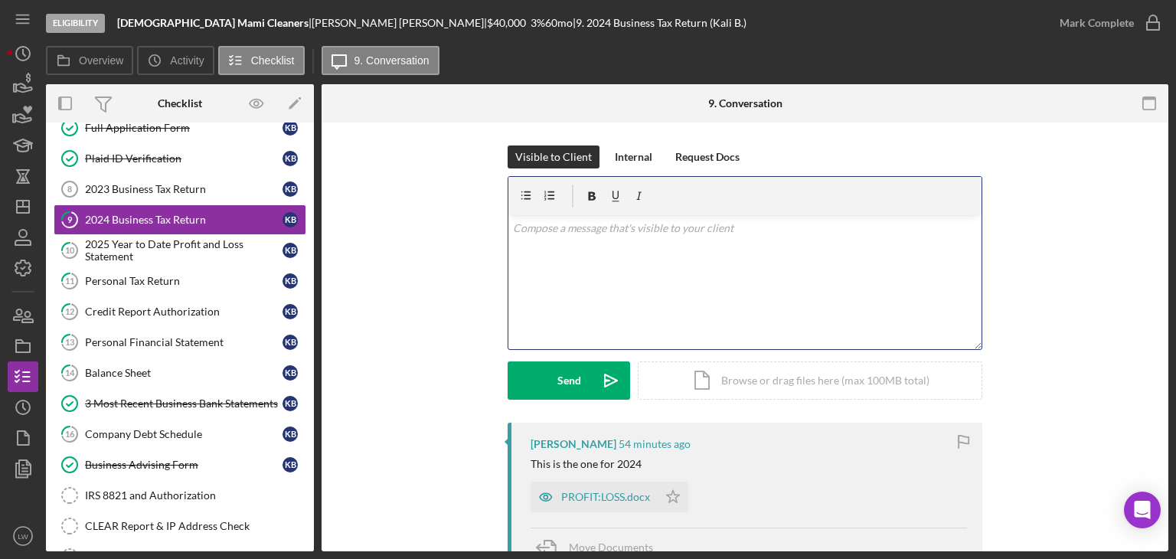
click at [548, 259] on div "v Color teal Color pink Remove color Add row above Add row below Add column bef…" at bounding box center [744, 282] width 473 height 134
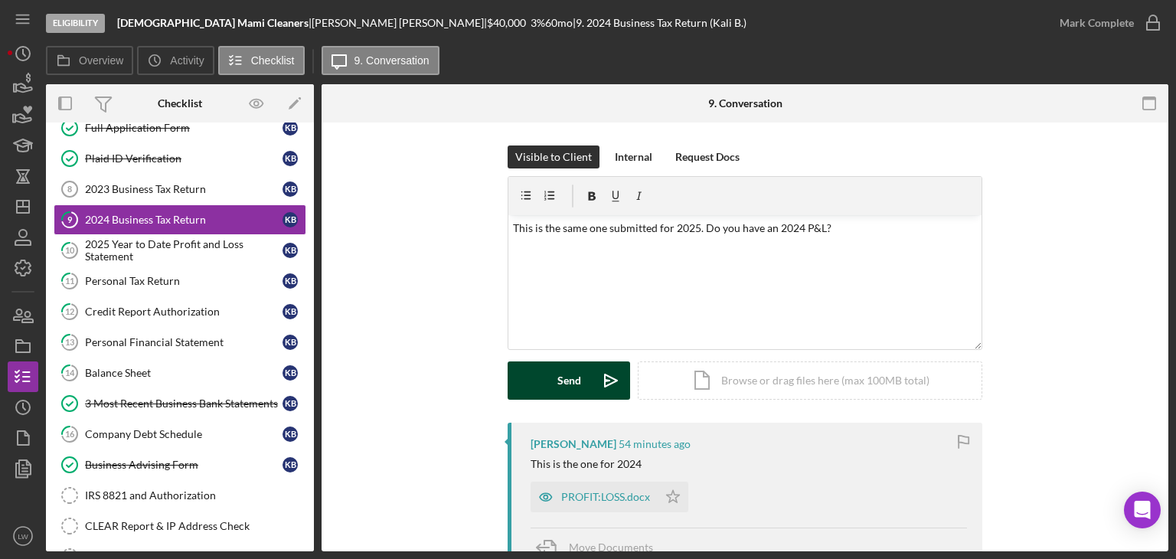
click at [557, 379] on div "Send" at bounding box center [569, 380] width 24 height 38
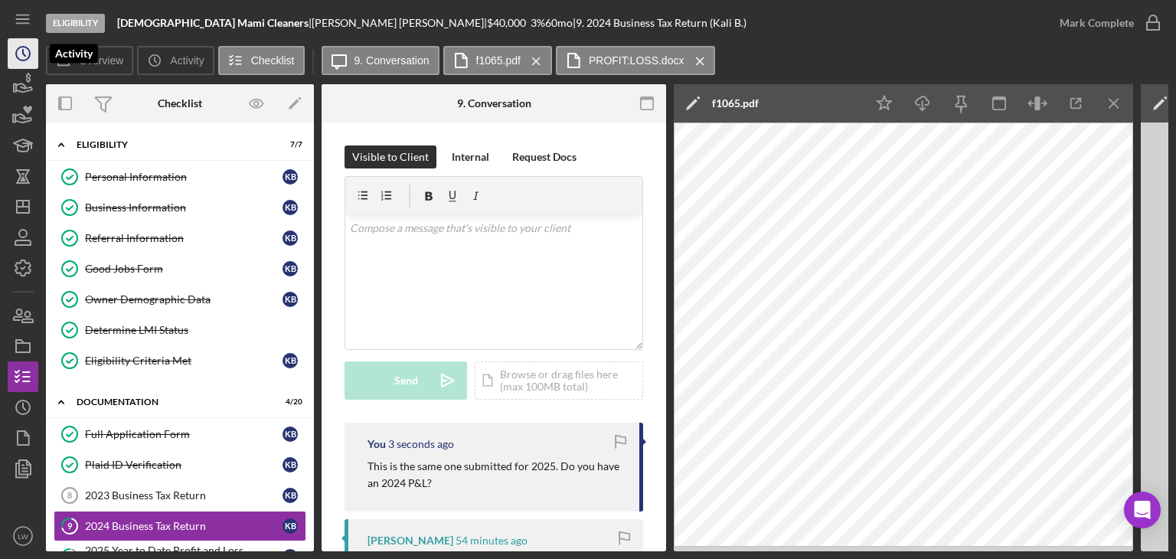
click at [15, 47] on icon "Icon/History" at bounding box center [23, 53] width 38 height 38
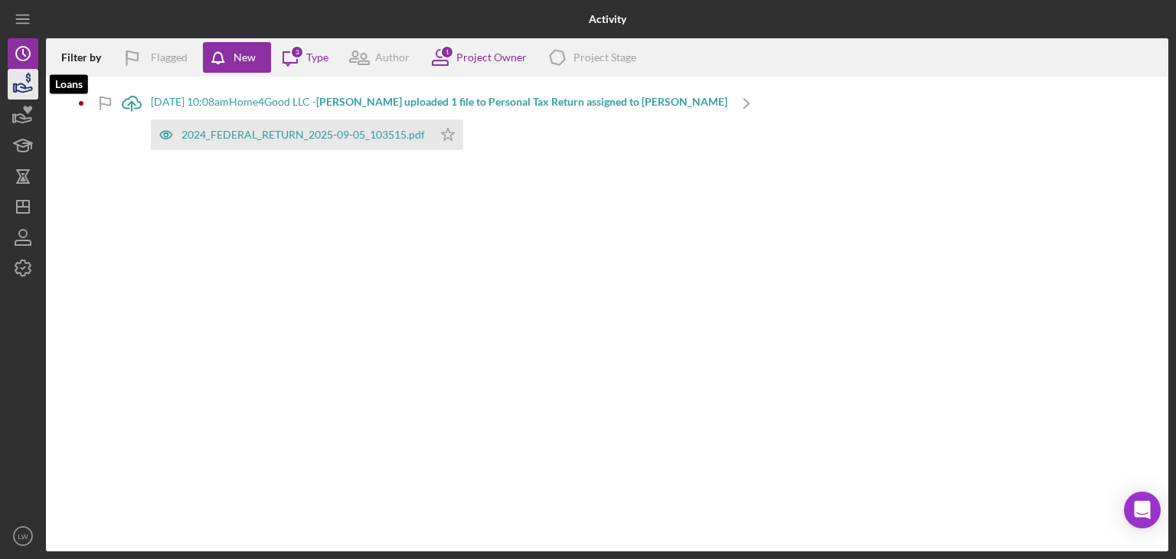
click at [28, 85] on icon "button" at bounding box center [23, 84] width 38 height 38
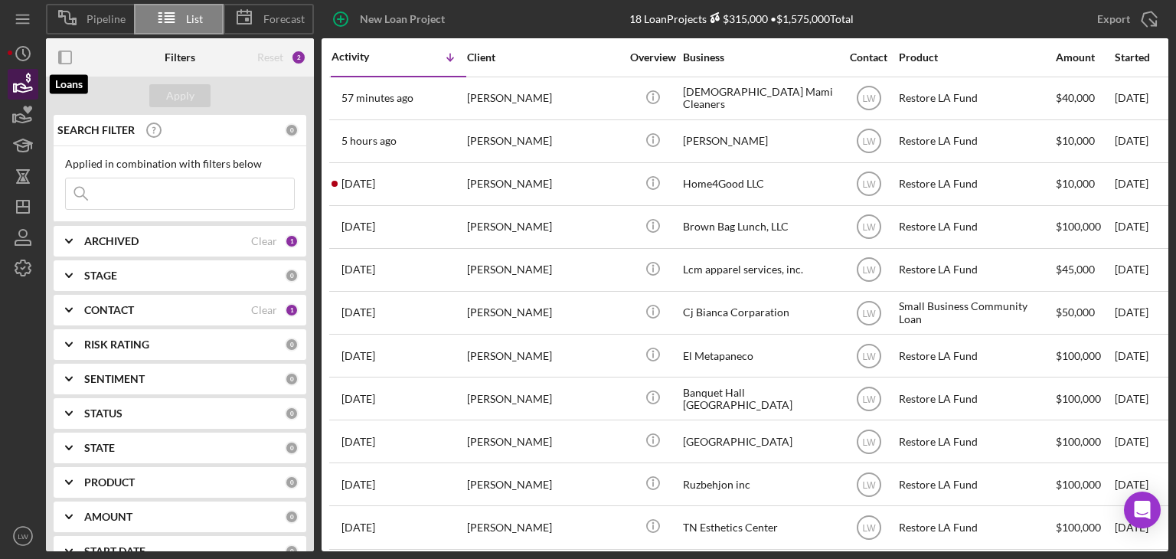
click at [24, 86] on icon "button" at bounding box center [24, 87] width 16 height 8
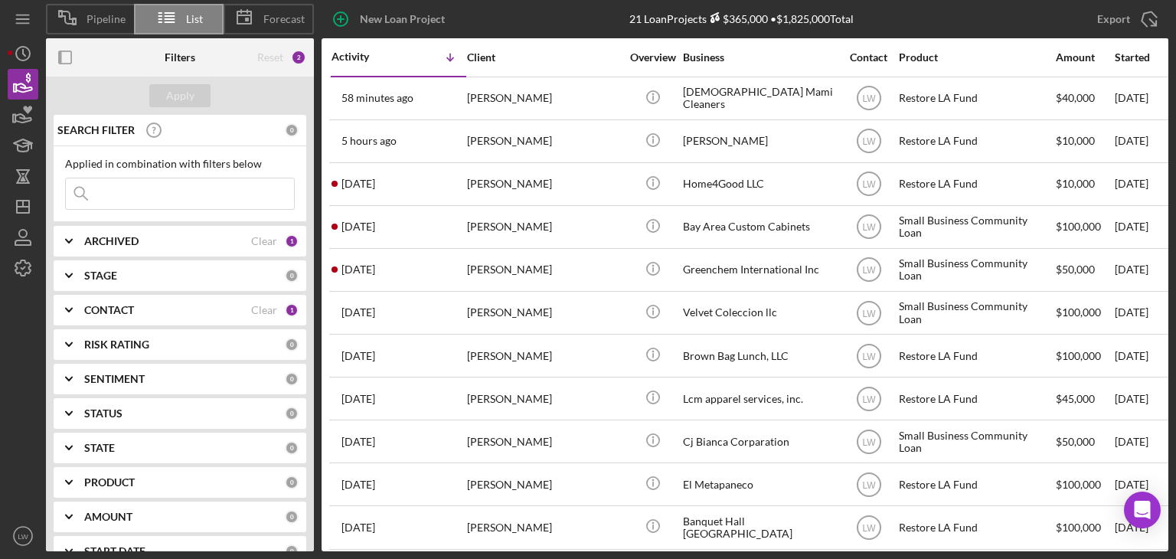
click at [162, 241] on div "ARCHIVED" at bounding box center [167, 241] width 167 height 12
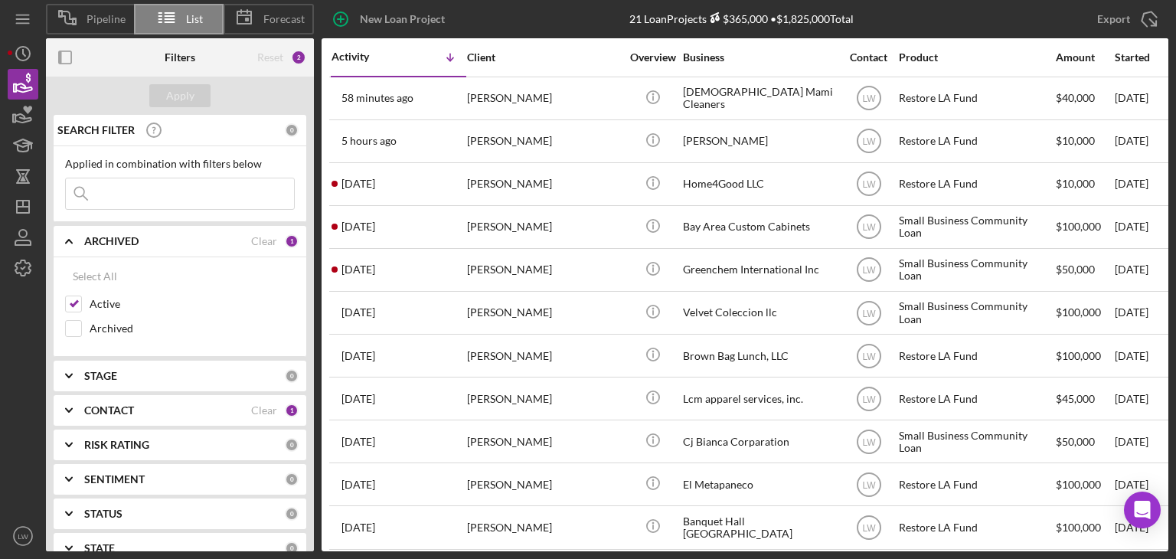
click at [162, 241] on div "ARCHIVED" at bounding box center [167, 241] width 167 height 12
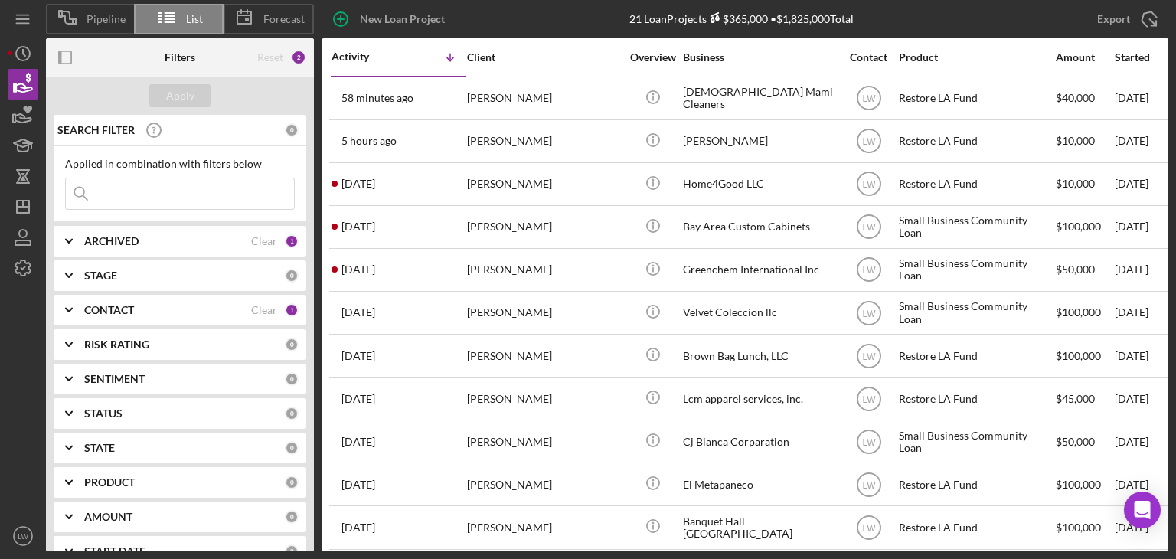
click at [154, 309] on div "CONTACT" at bounding box center [167, 310] width 167 height 12
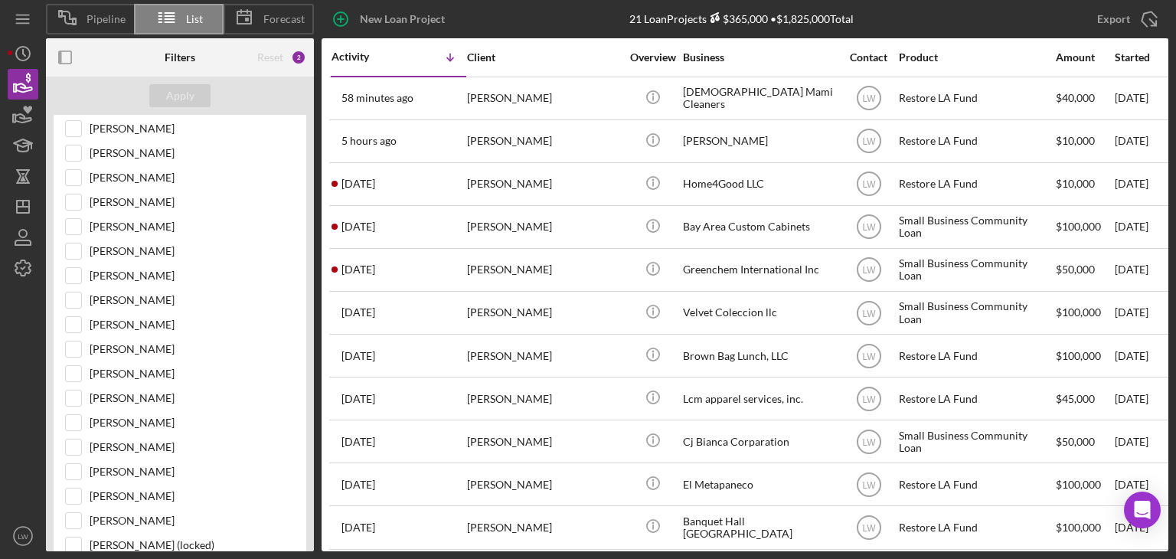
scroll to position [230, 0]
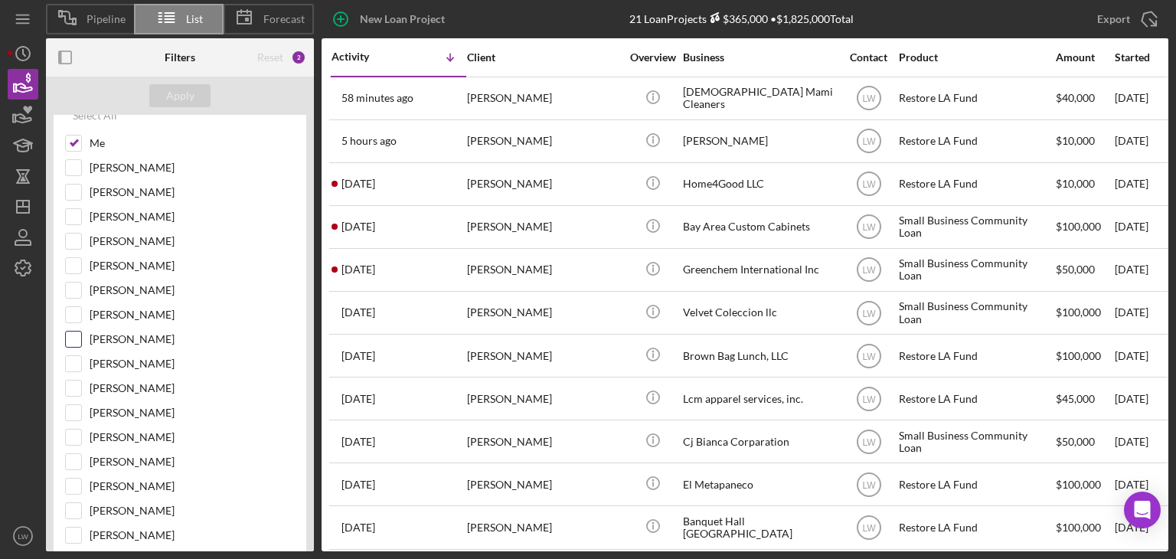
click at [71, 338] on input "Yash Abichandani" at bounding box center [73, 338] width 15 height 15
checkbox input "true"
click at [72, 143] on input "Me" at bounding box center [73, 142] width 15 height 15
checkbox input "false"
click at [202, 94] on button "Apply" at bounding box center [179, 95] width 61 height 23
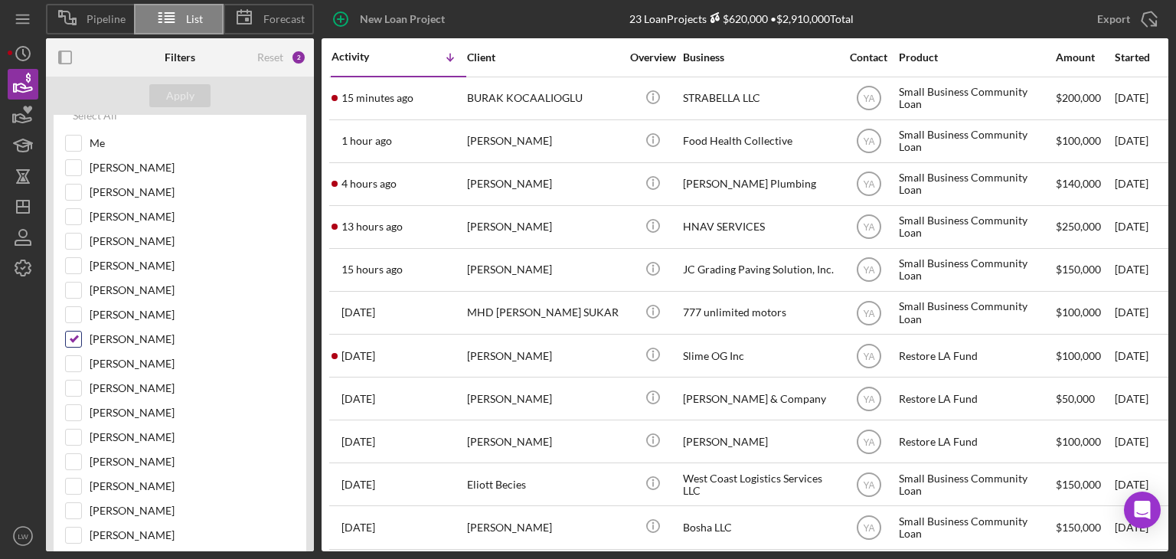
click at [70, 336] on input "Yash Abichandani" at bounding box center [73, 338] width 15 height 15
checkbox input "false"
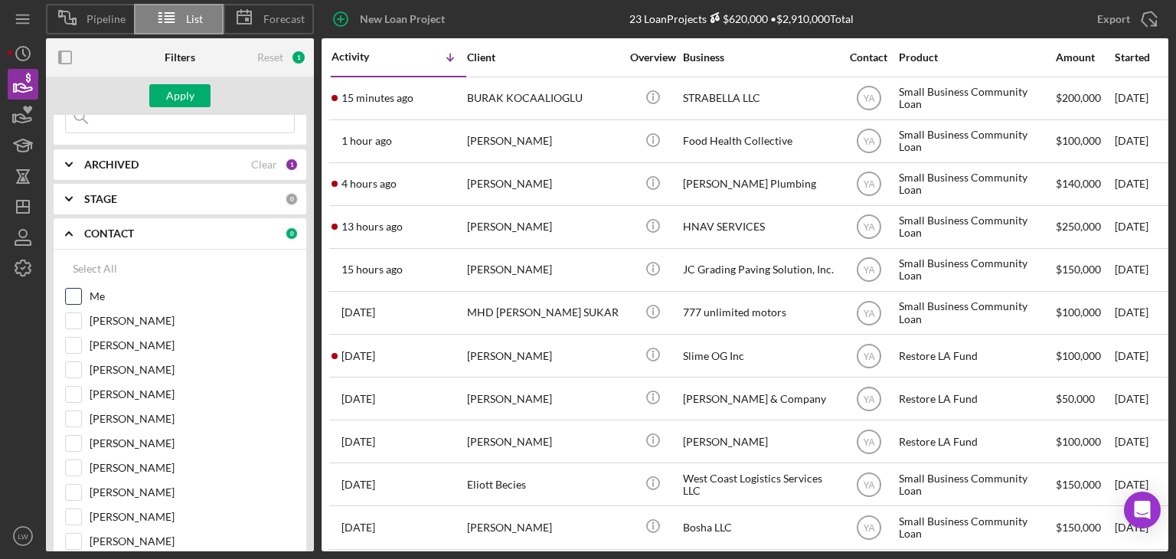
click at [73, 295] on input "Me" at bounding box center [73, 296] width 15 height 15
click at [74, 296] on input "Me" at bounding box center [73, 296] width 15 height 15
checkbox input "false"
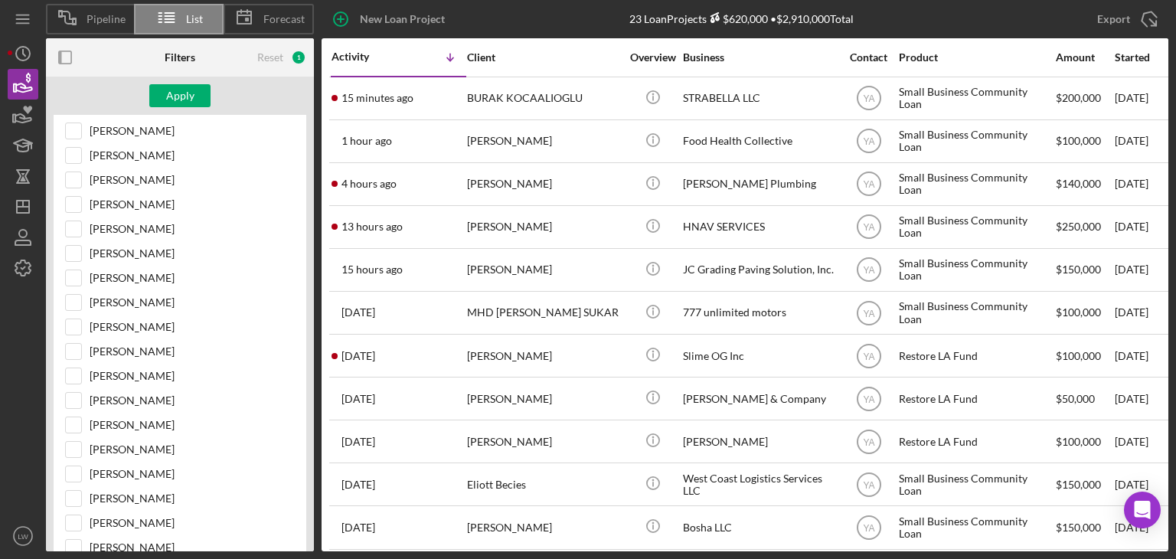
scroll to position [306, 0]
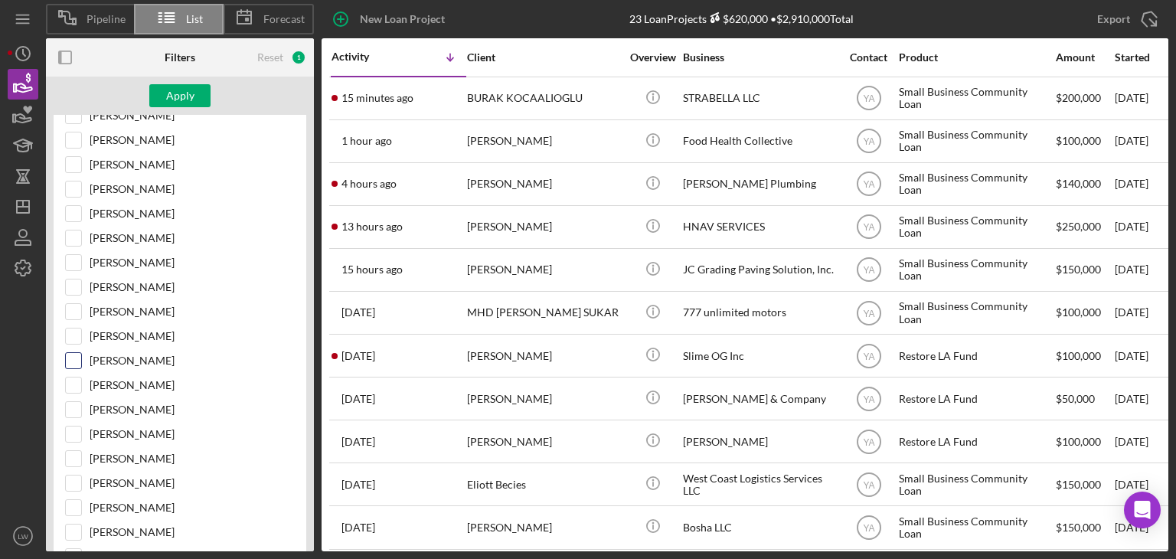
click at [73, 357] on input "Jaron Thexton" at bounding box center [73, 360] width 15 height 15
click at [171, 99] on div "Apply" at bounding box center [180, 95] width 28 height 23
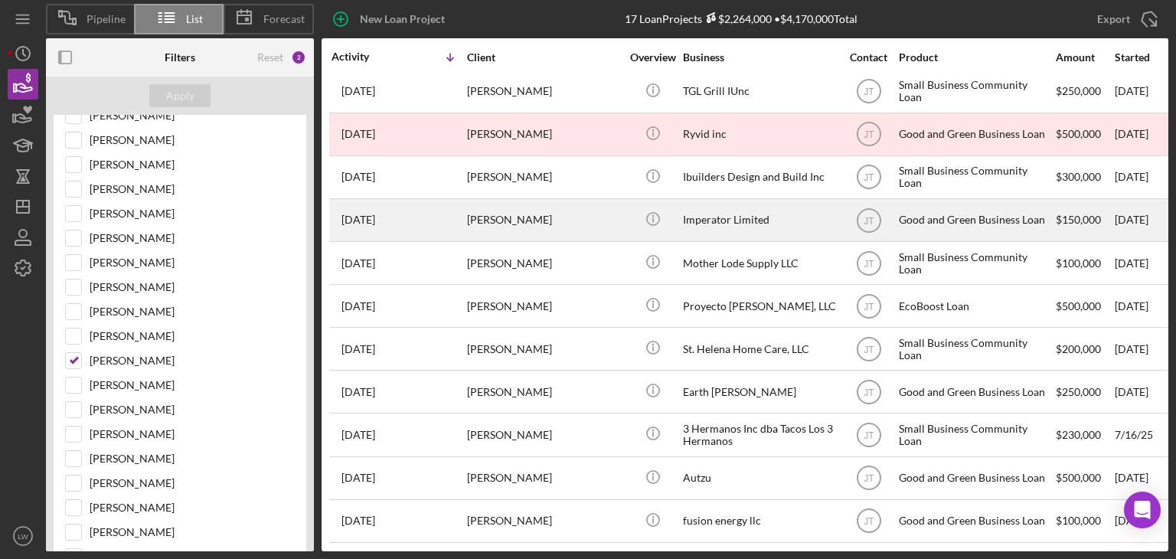
scroll to position [0, 0]
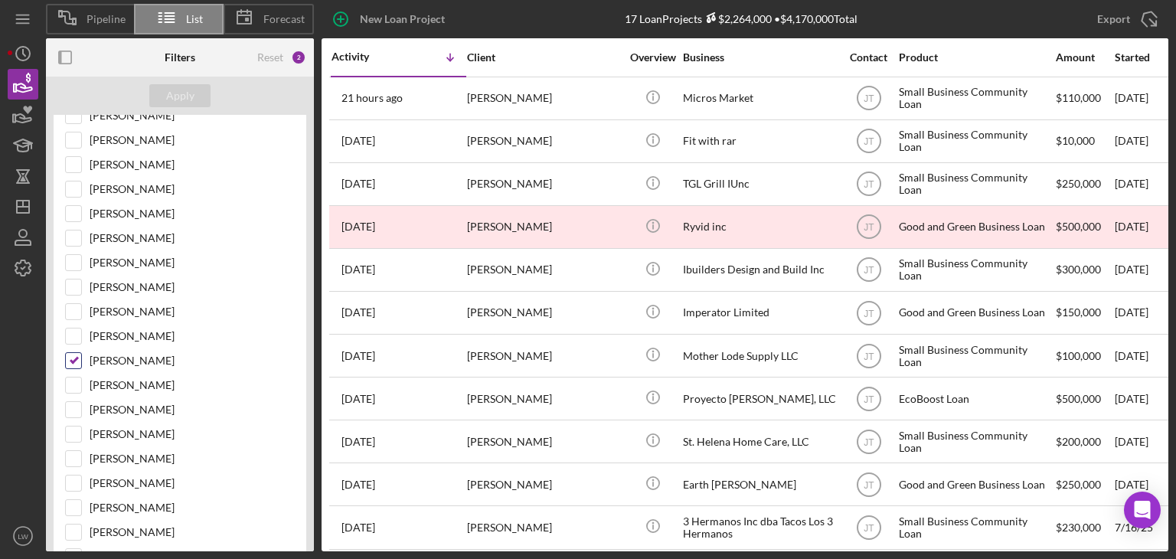
click at [76, 356] on input "Jaron Thexton" at bounding box center [73, 360] width 15 height 15
checkbox input "false"
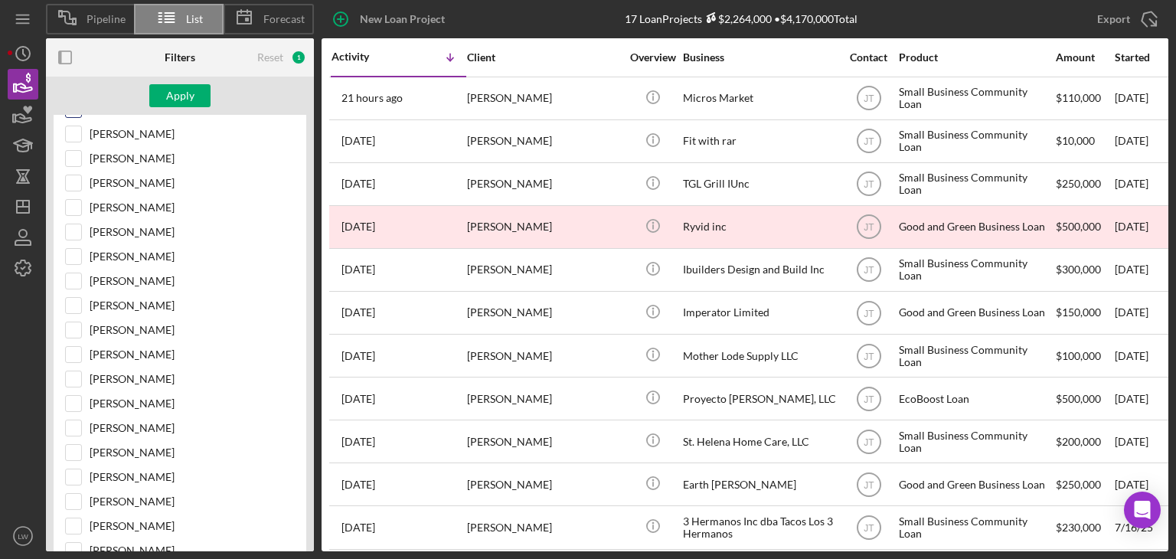
scroll to position [77, 0]
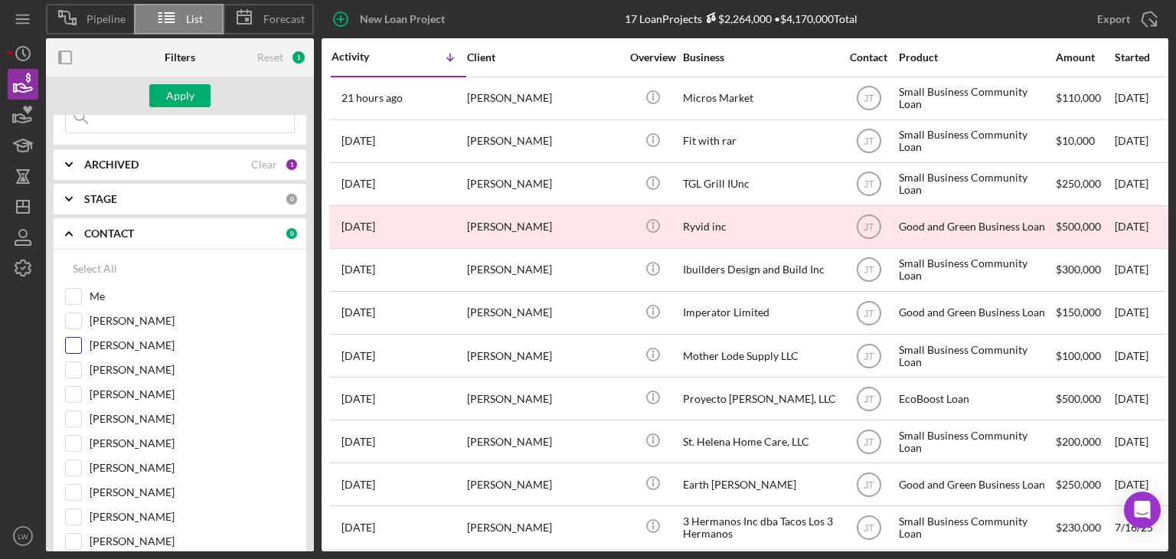
click at [73, 345] on input "Bob Porter" at bounding box center [73, 345] width 15 height 15
click at [189, 105] on div "Apply" at bounding box center [180, 95] width 28 height 23
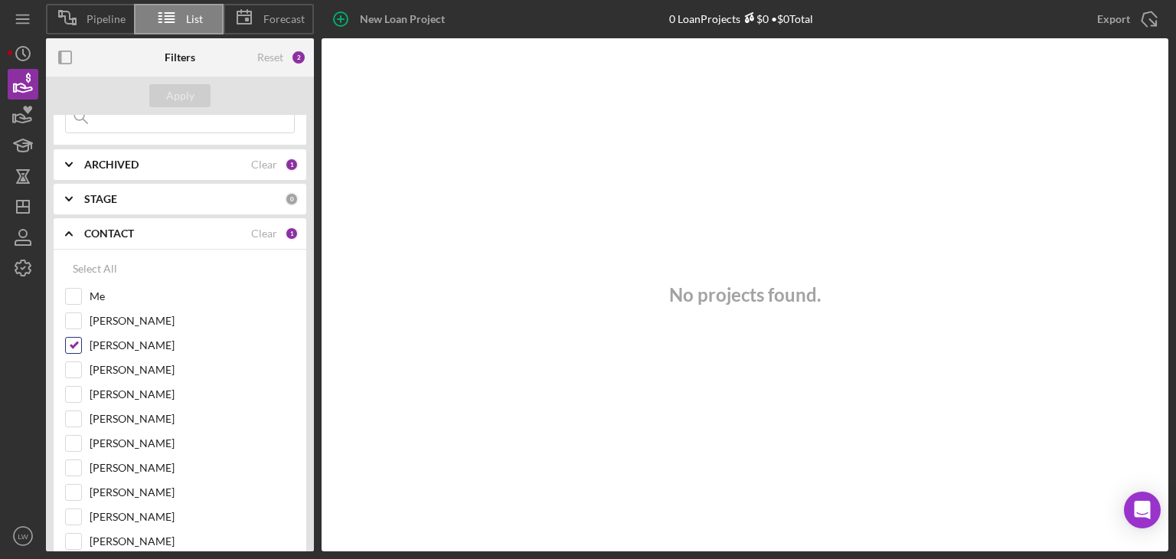
click at [74, 348] on input "Bob Porter" at bounding box center [73, 345] width 15 height 15
checkbox input "false"
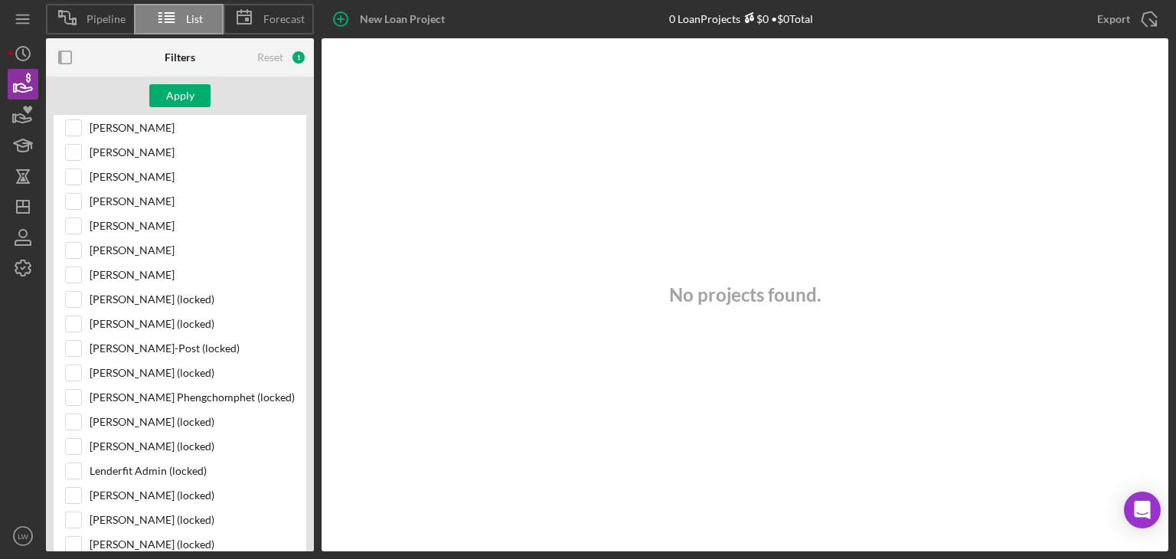
scroll to position [153, 0]
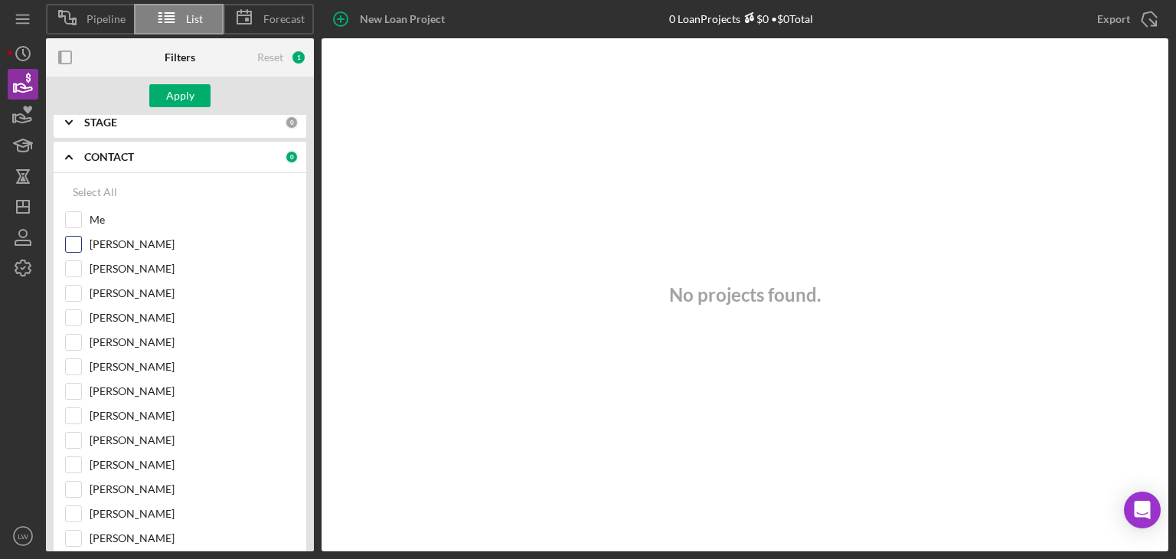
click at [76, 243] on input "Grace Fenton" at bounding box center [73, 244] width 15 height 15
click at [170, 95] on div "Apply" at bounding box center [180, 95] width 28 height 23
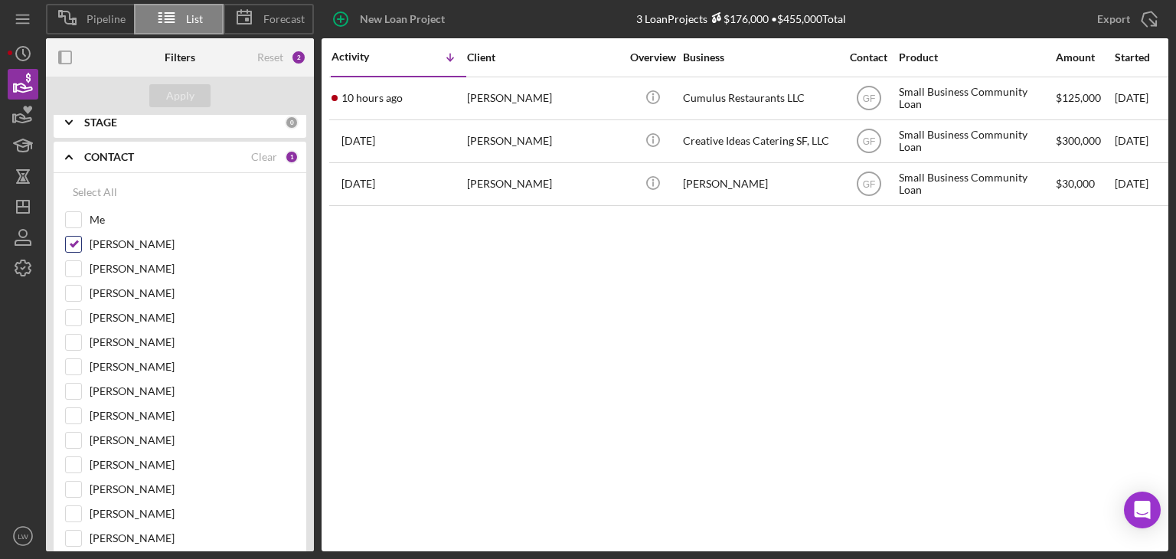
click at [73, 243] on input "Grace Fenton" at bounding box center [73, 244] width 15 height 15
checkbox input "false"
click at [79, 313] on input "Stephanie Simotas" at bounding box center [73, 317] width 15 height 15
checkbox input "true"
click at [188, 96] on div "Apply" at bounding box center [180, 95] width 28 height 23
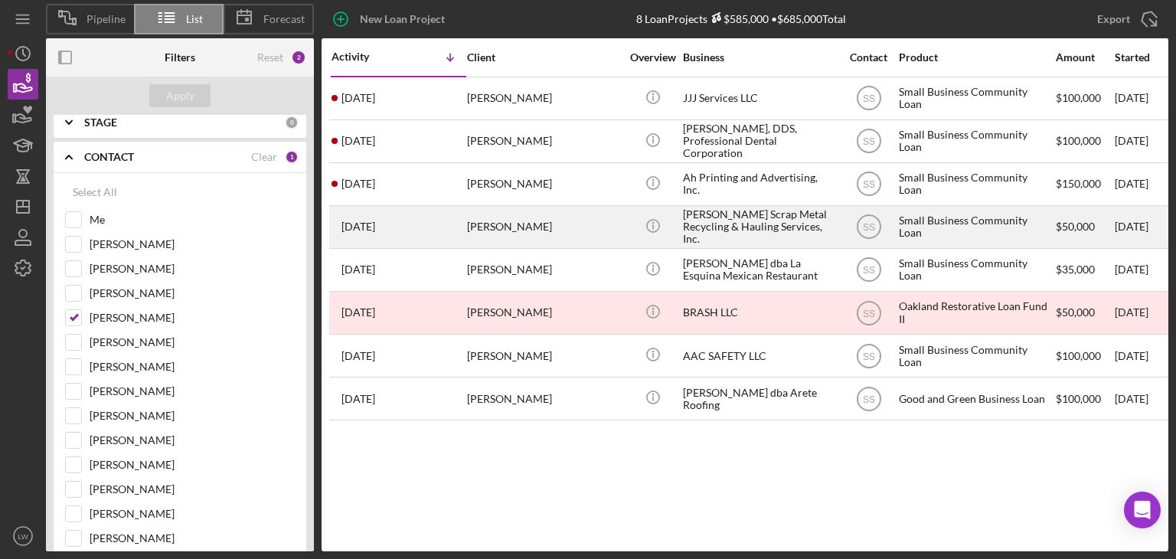
click at [502, 222] on div "Christopher Lopez" at bounding box center [543, 227] width 153 height 41
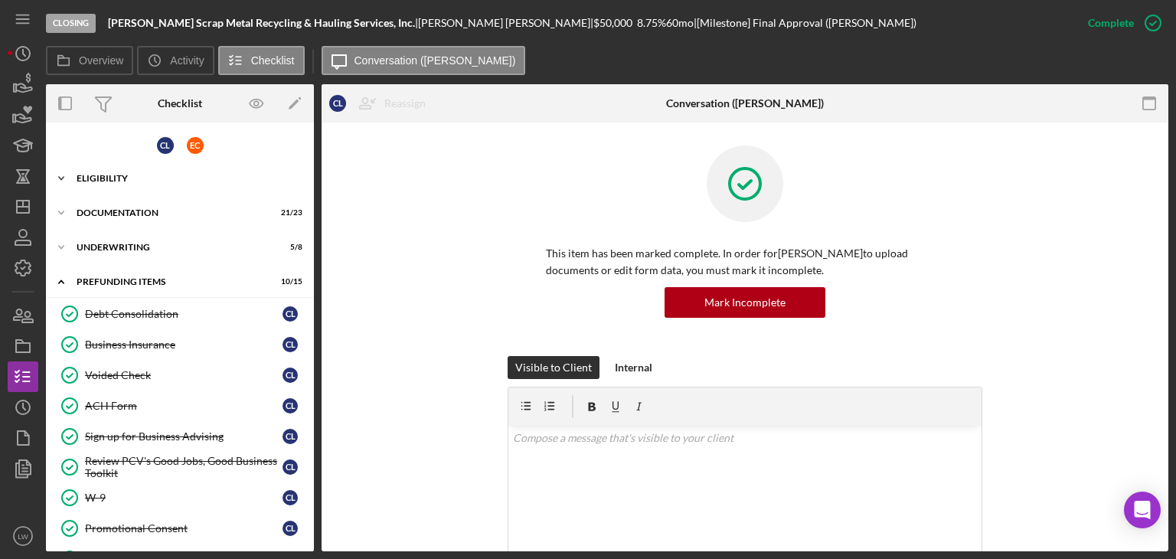
click at [138, 178] on div "Eligibility" at bounding box center [186, 178] width 218 height 9
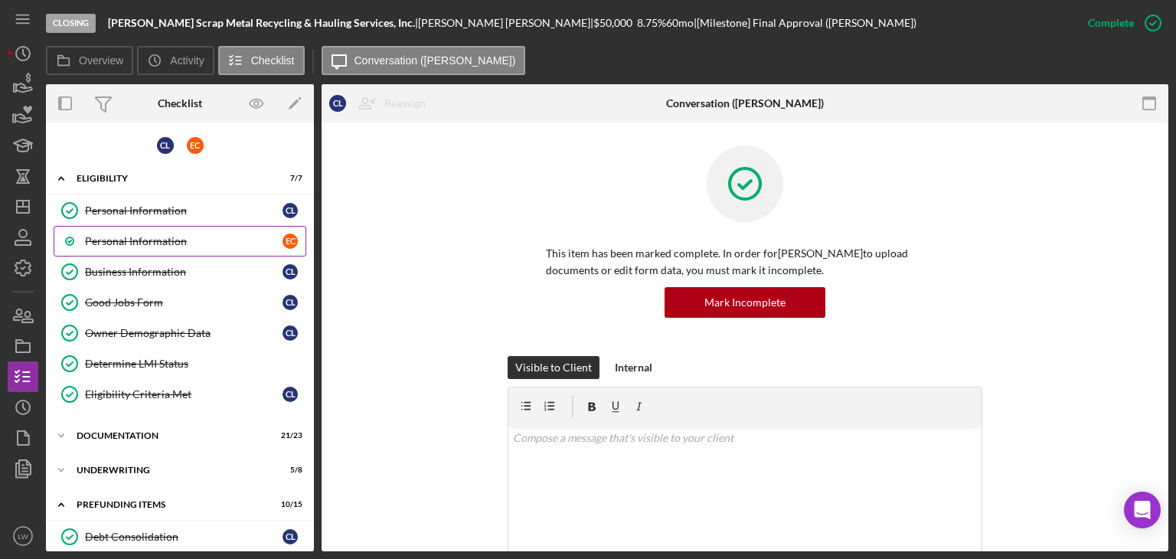
click at [171, 242] on div "Personal Information" at bounding box center [183, 241] width 197 height 12
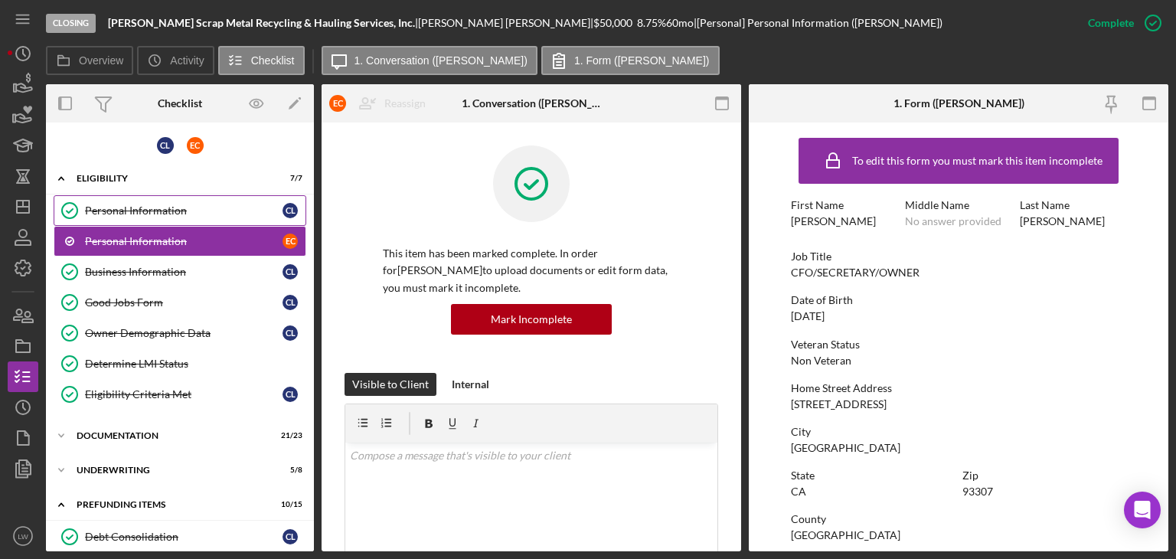
click at [173, 217] on link "Personal Information Personal Information C L" at bounding box center [180, 210] width 253 height 31
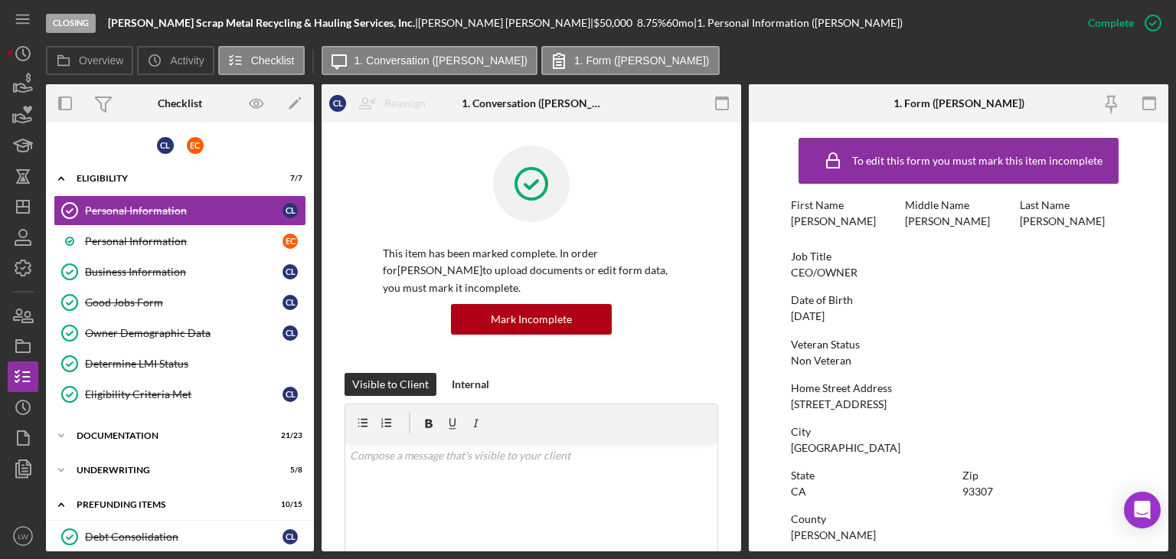
scroll to position [153, 0]
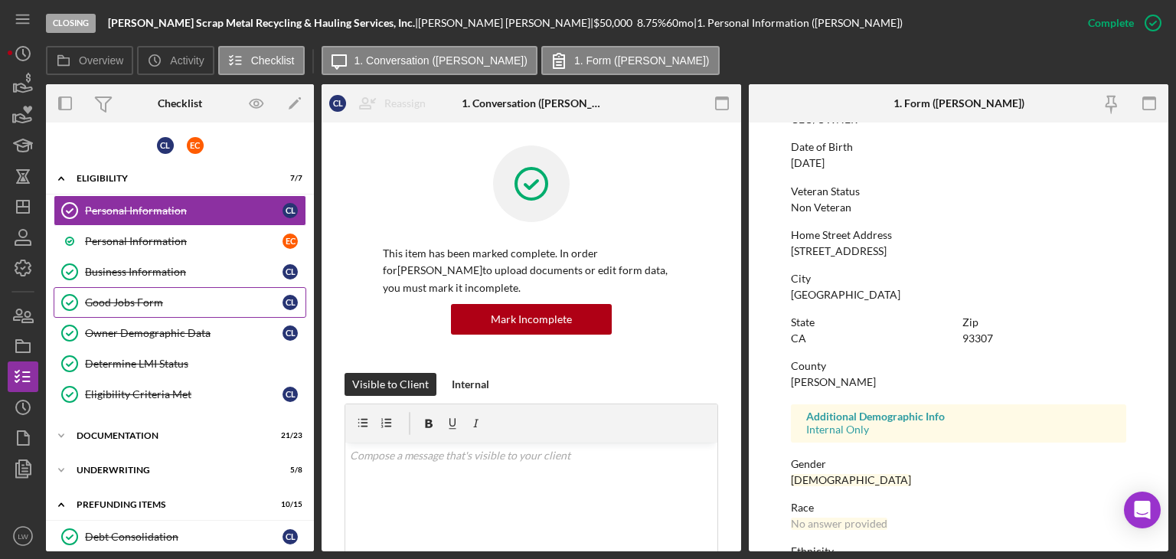
click at [165, 308] on link "Good Jobs Form Good Jobs Form C L" at bounding box center [180, 302] width 253 height 31
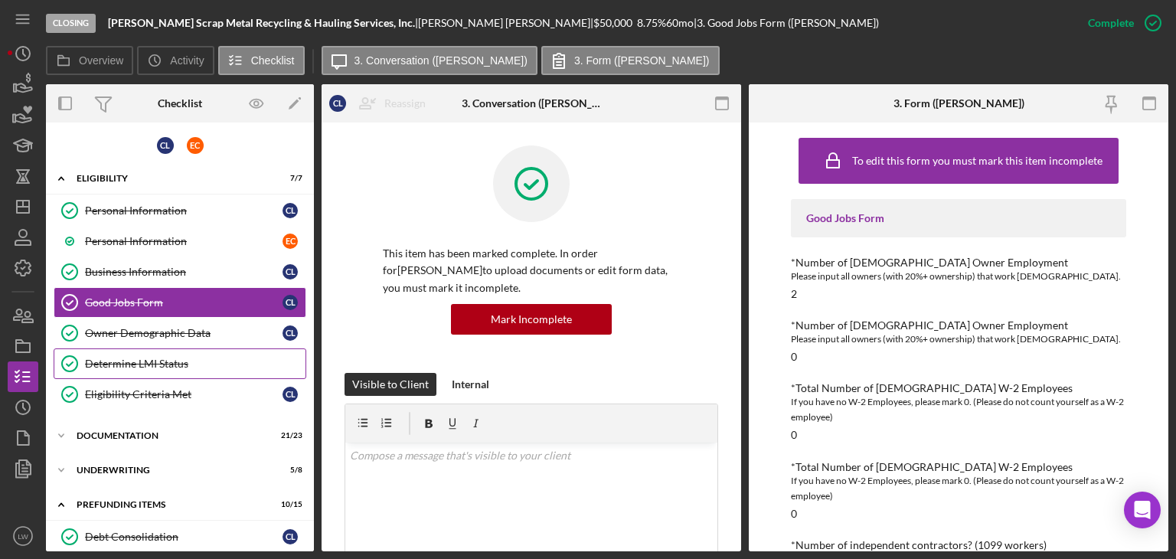
click at [171, 359] on div "Determine LMI Status" at bounding box center [195, 363] width 220 height 12
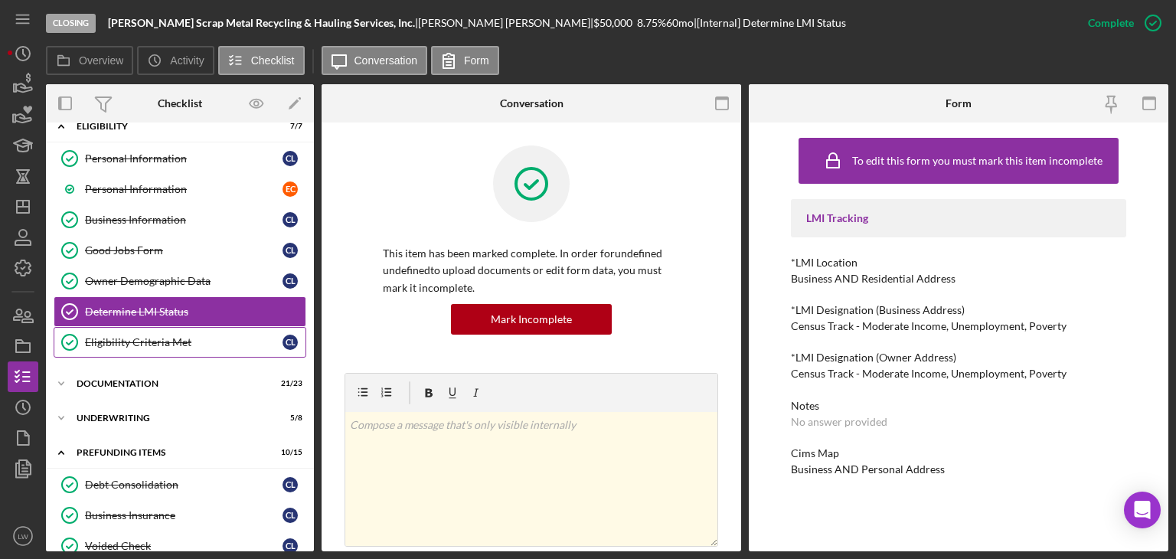
scroll to position [230, 0]
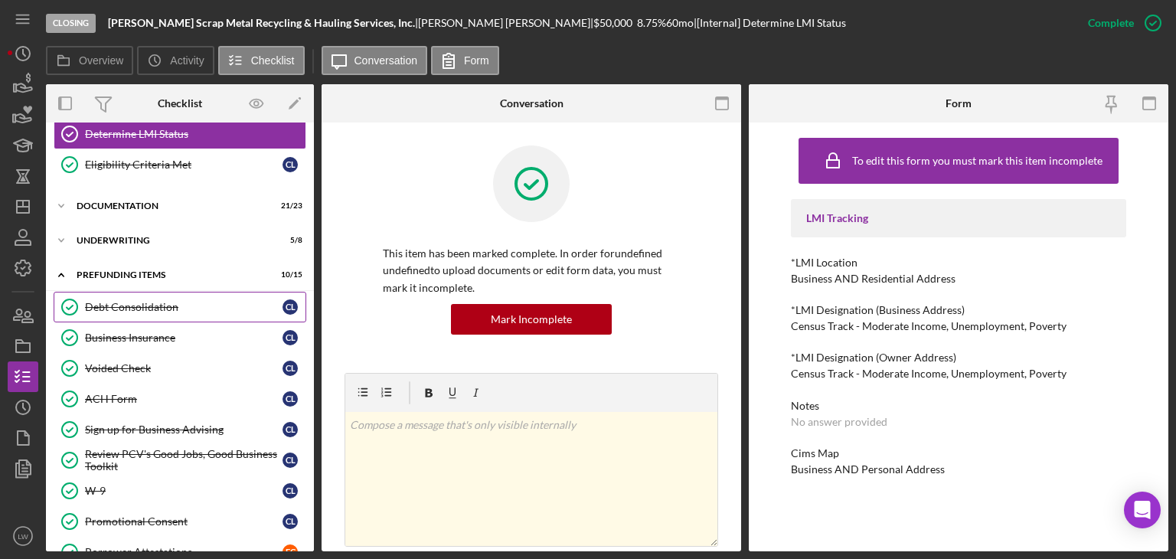
click at [156, 301] on div "Debt Consolidation" at bounding box center [183, 307] width 197 height 12
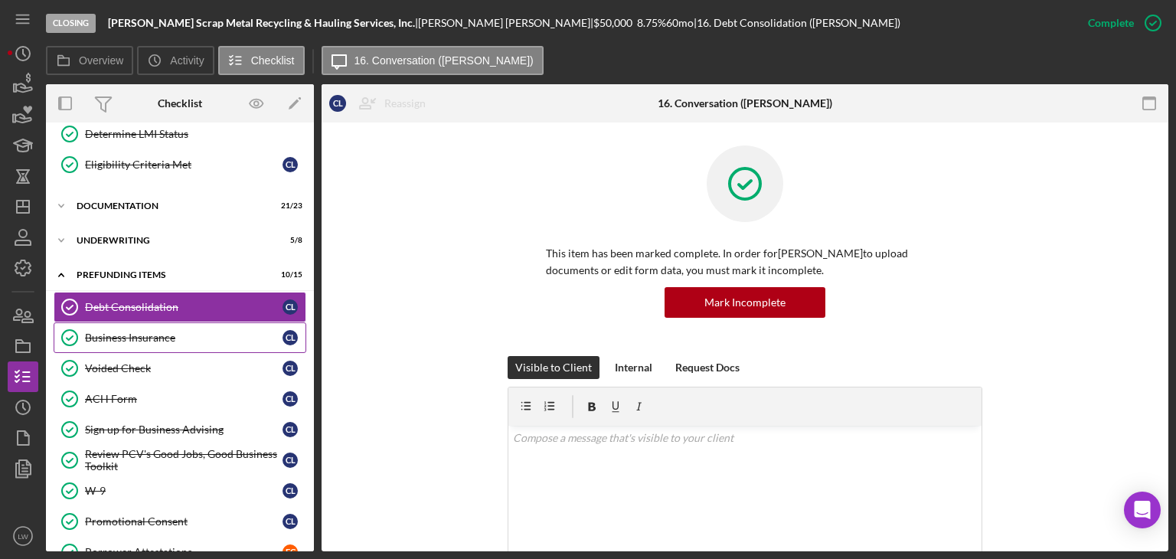
click at [171, 335] on div "Business Insurance" at bounding box center [183, 337] width 197 height 12
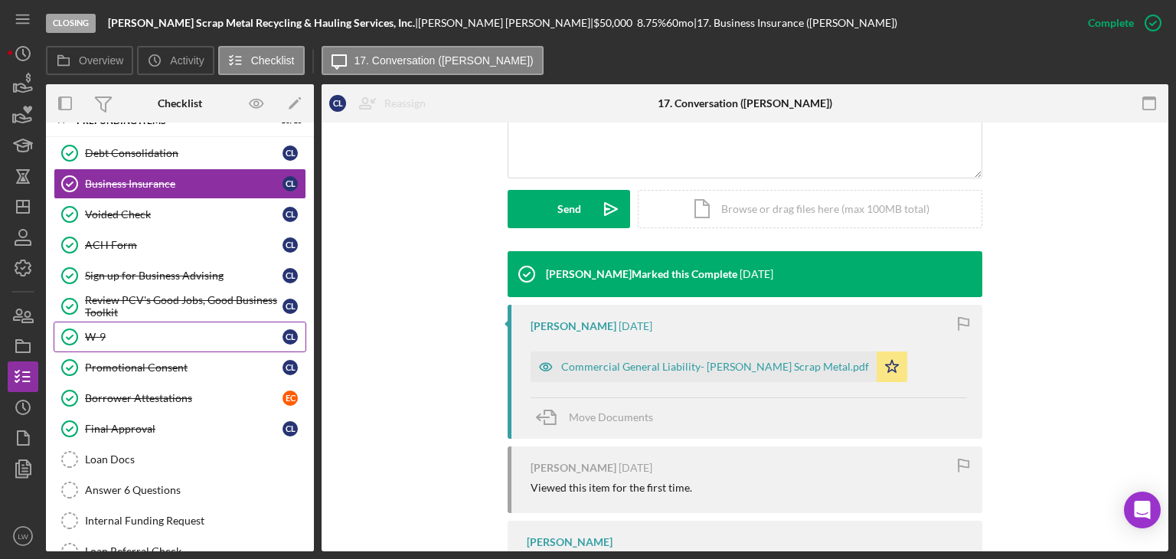
scroll to position [360, 0]
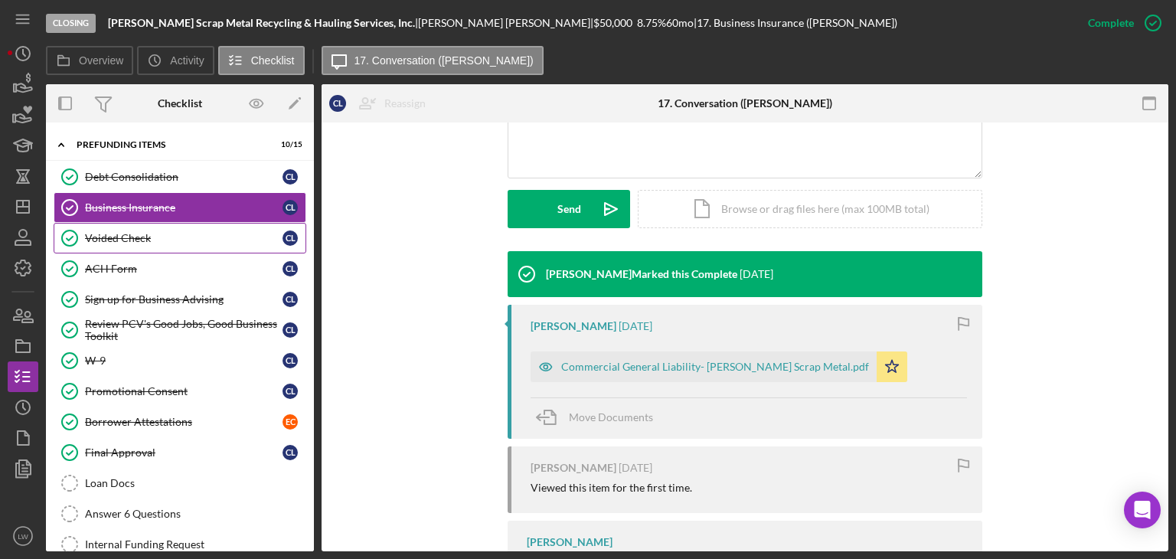
click at [177, 225] on link "Voided Check Voided Check C L" at bounding box center [180, 238] width 253 height 31
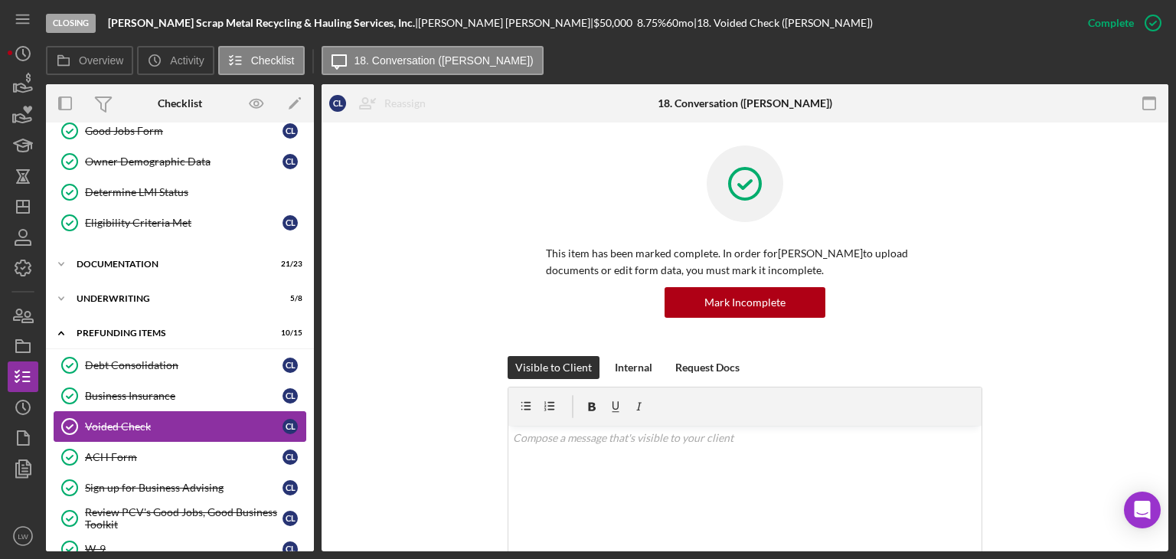
scroll to position [130, 0]
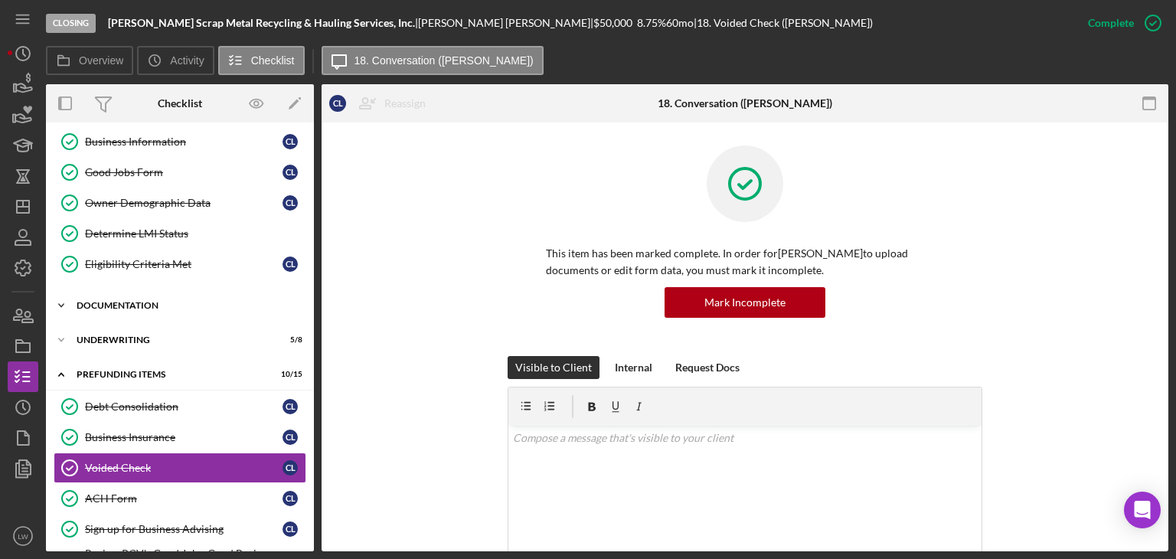
click at [167, 301] on div "Documentation" at bounding box center [186, 305] width 218 height 9
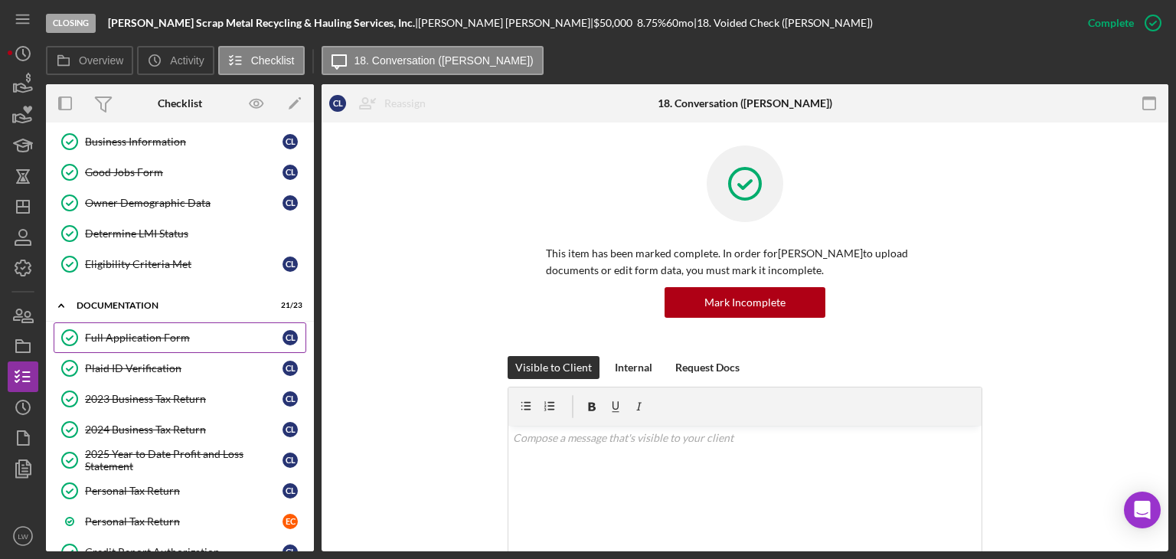
click at [172, 334] on div "Full Application Form" at bounding box center [183, 337] width 197 height 12
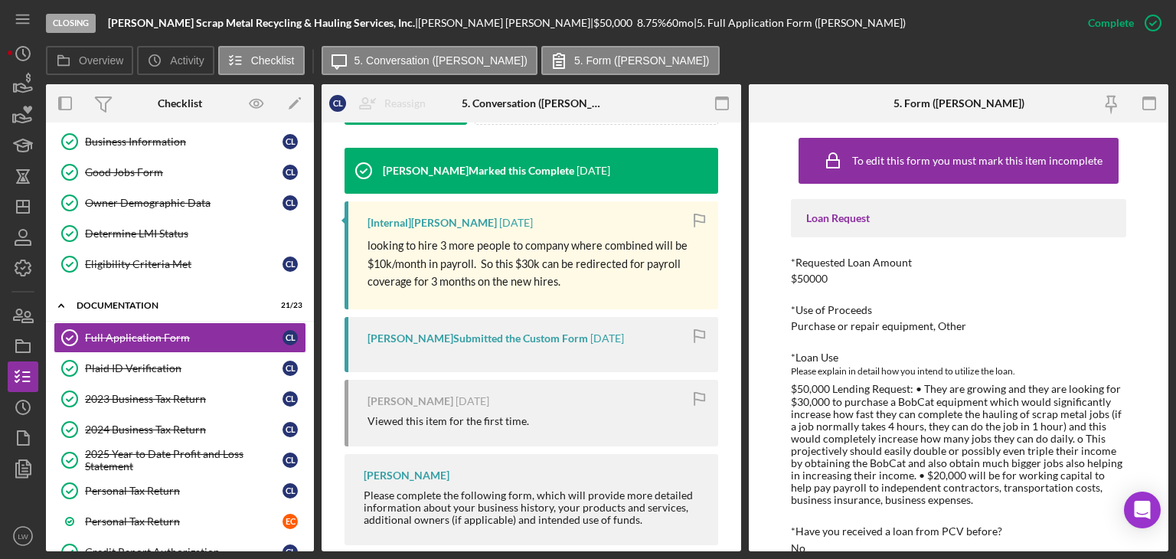
scroll to position [526, 0]
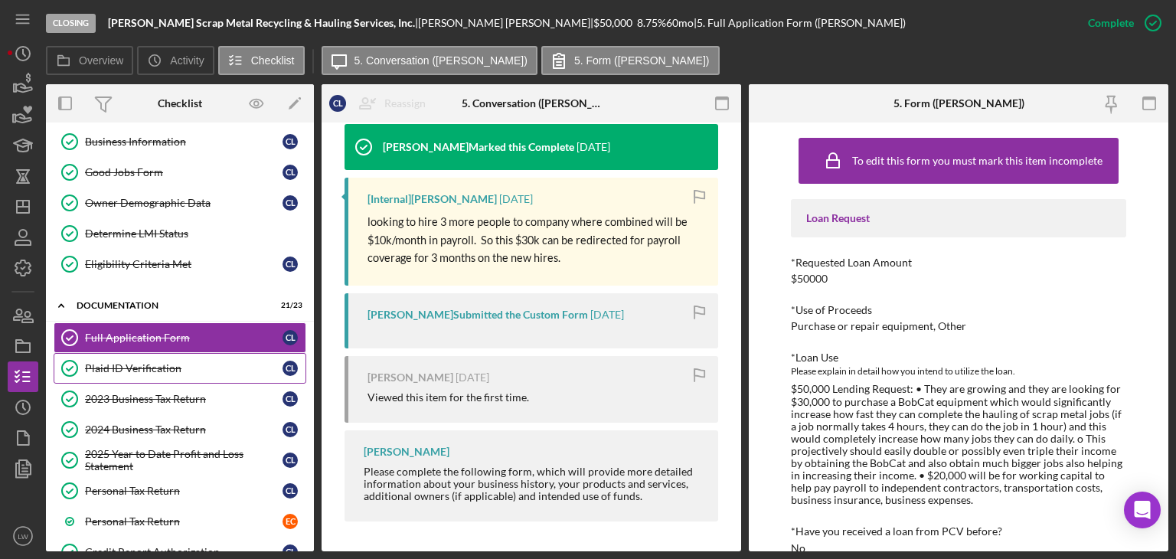
click at [217, 367] on div "Plaid ID Verification" at bounding box center [183, 368] width 197 height 12
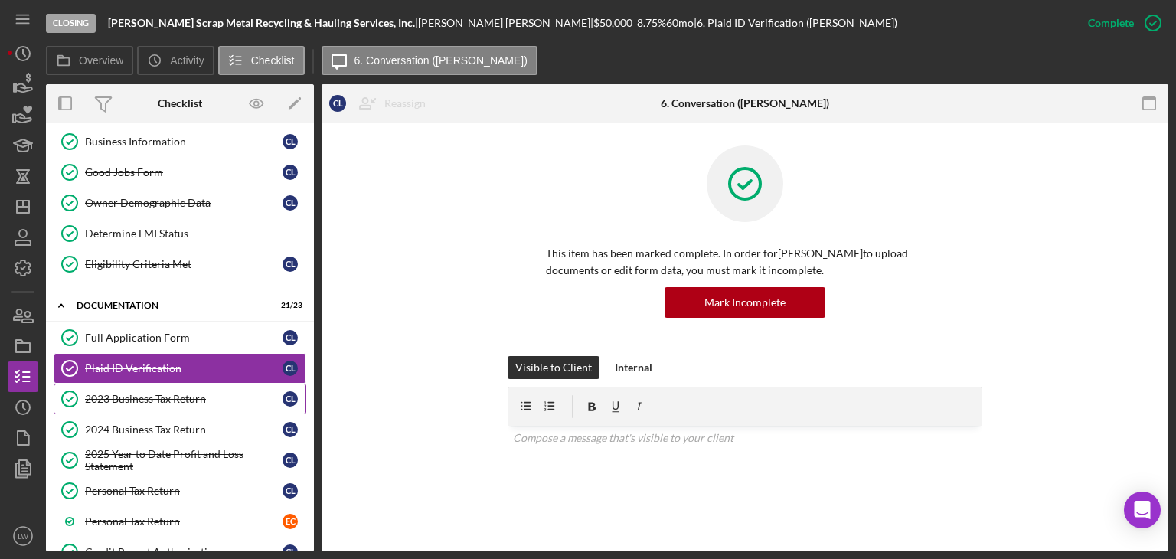
click at [214, 394] on div "2023 Business Tax Return" at bounding box center [183, 399] width 197 height 12
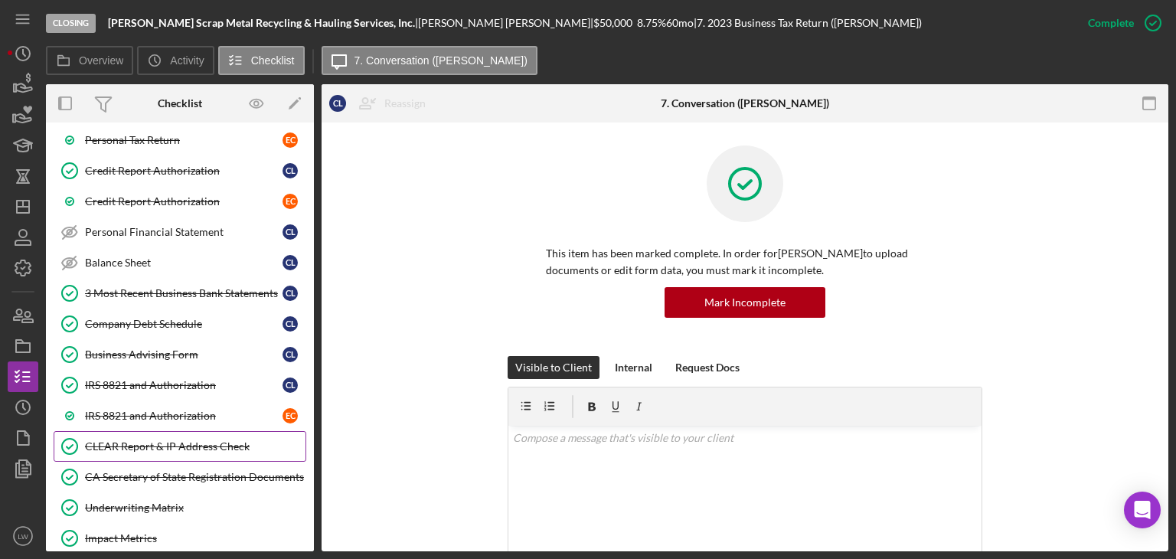
scroll to position [536, 0]
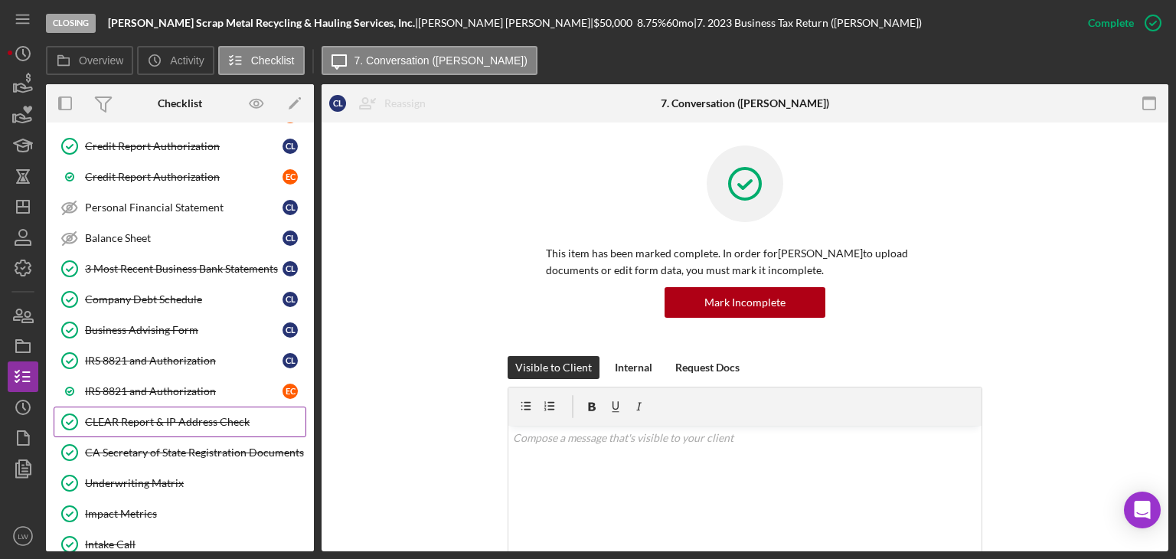
click at [195, 406] on link "CLEAR Report & IP Address Check CLEAR Report & IP Address Check" at bounding box center [180, 421] width 253 height 31
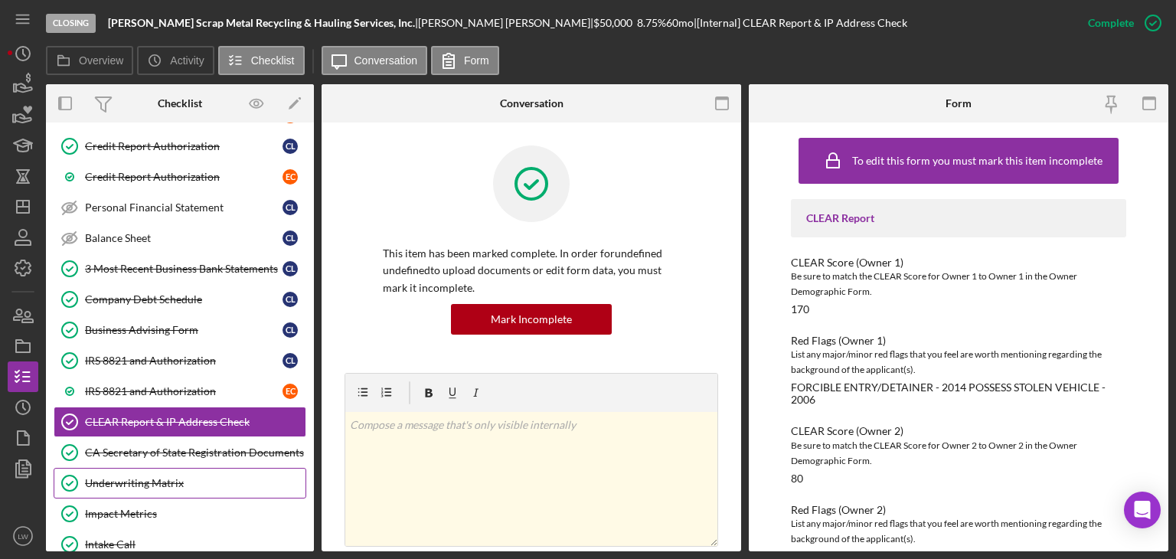
click at [197, 477] on div "Underwriting Matrix" at bounding box center [195, 483] width 220 height 12
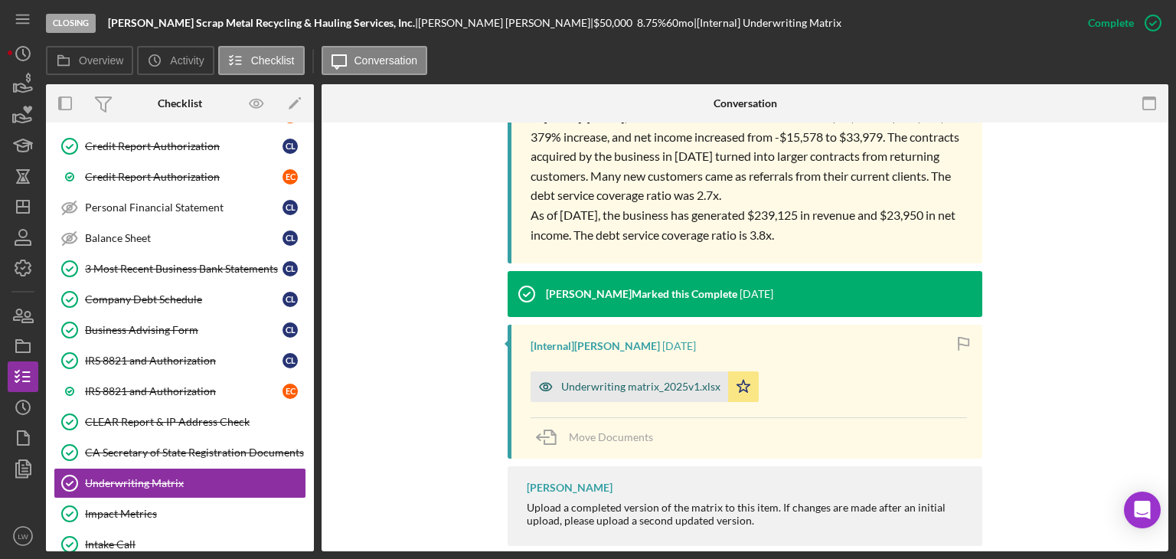
click at [652, 383] on div "Underwriting matrix_2025v1.xlsx" at bounding box center [640, 386] width 159 height 12
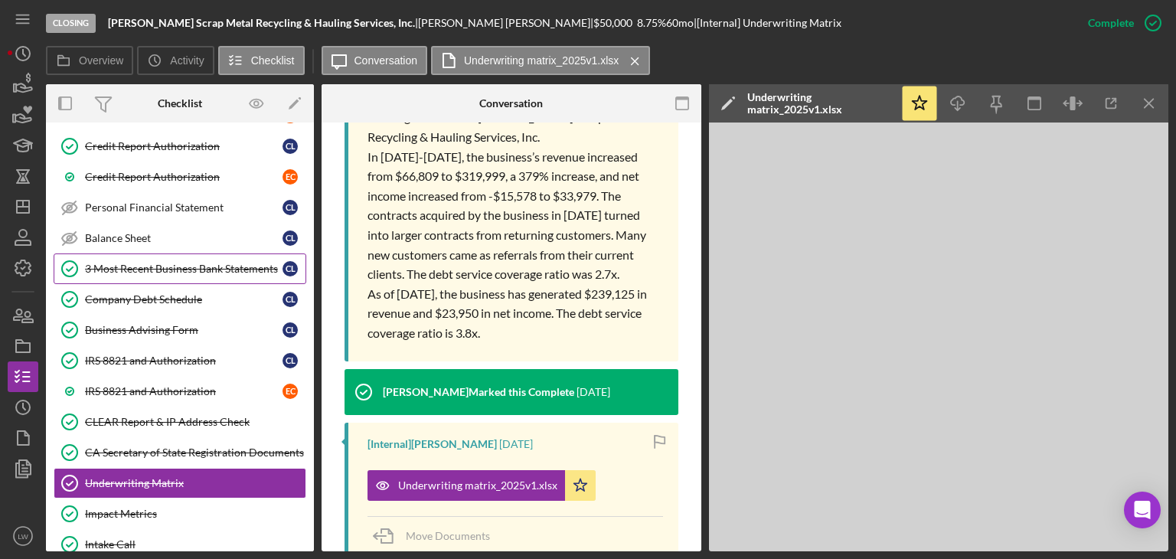
click at [176, 263] on div "3 Most Recent Business Bank Statements" at bounding box center [183, 269] width 197 height 12
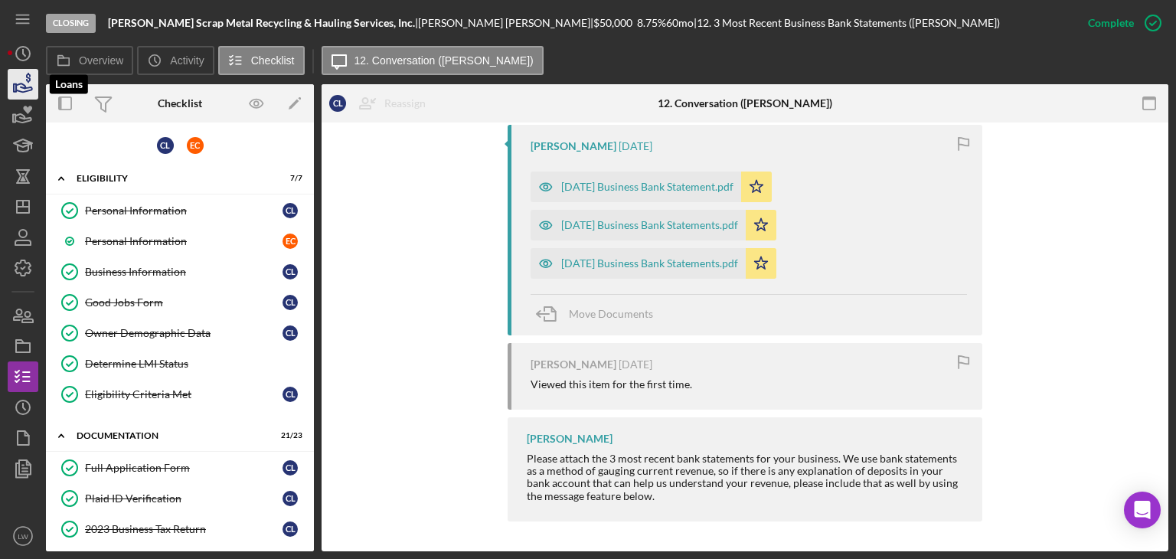
click at [21, 83] on icon "button" at bounding box center [24, 87] width 16 height 8
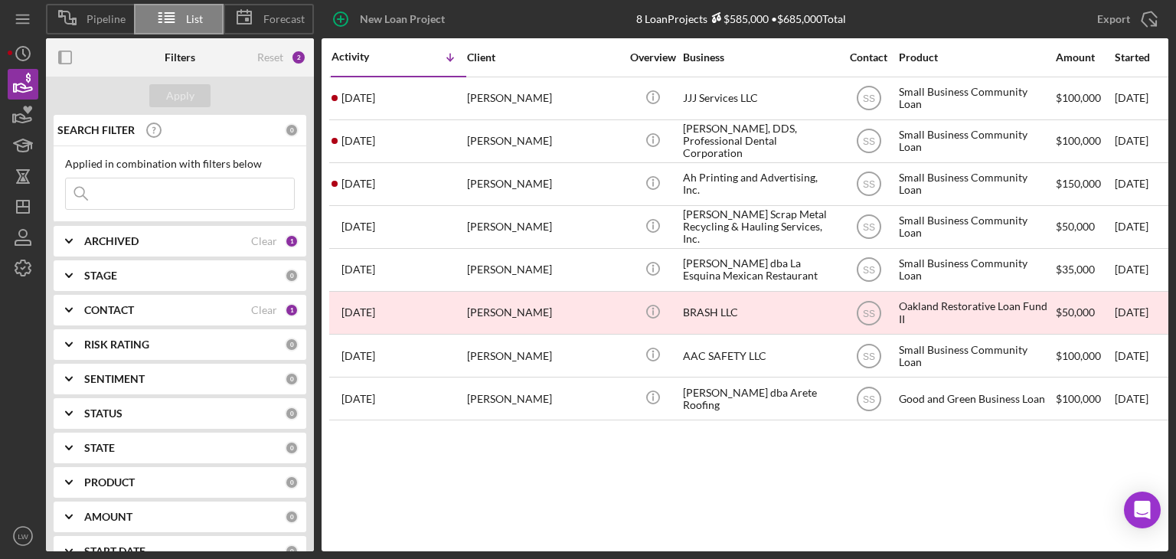
click at [190, 312] on div "CONTACT" at bounding box center [167, 310] width 167 height 12
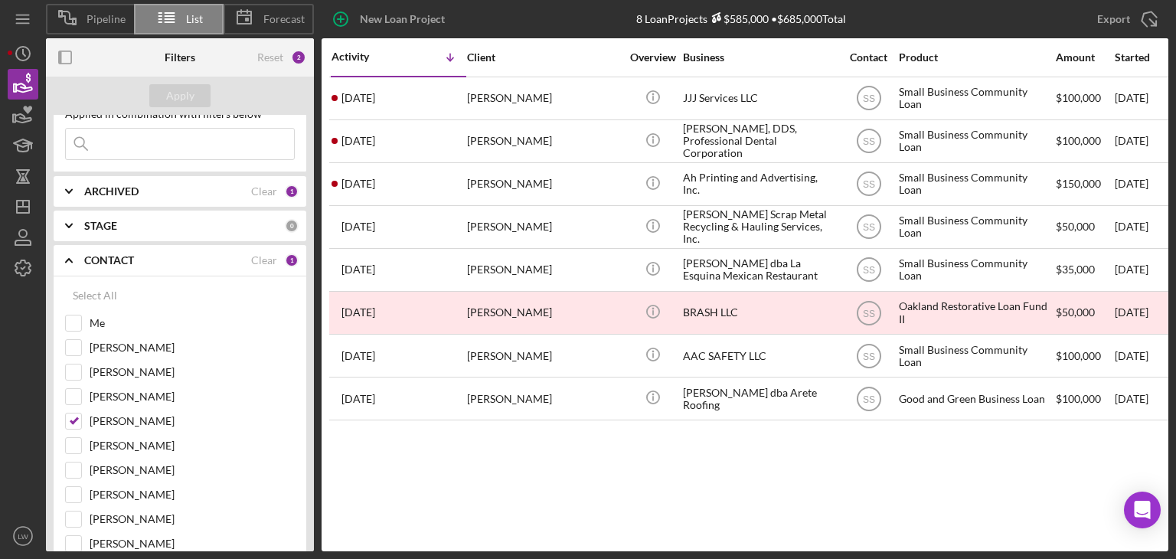
scroll to position [77, 0]
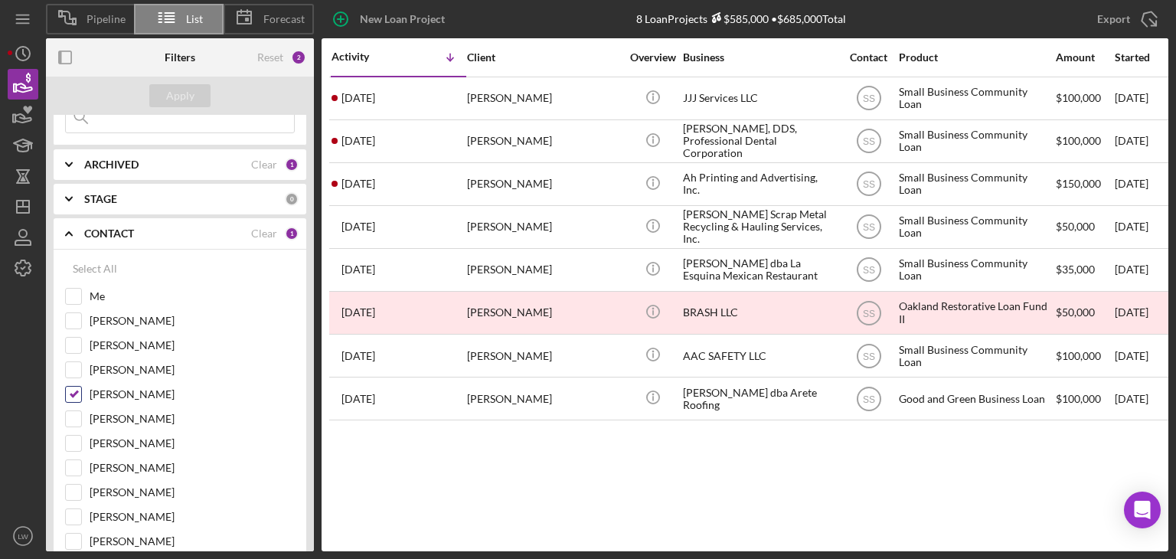
click at [75, 392] on input "Stephanie Simotas" at bounding box center [73, 394] width 15 height 15
checkbox input "false"
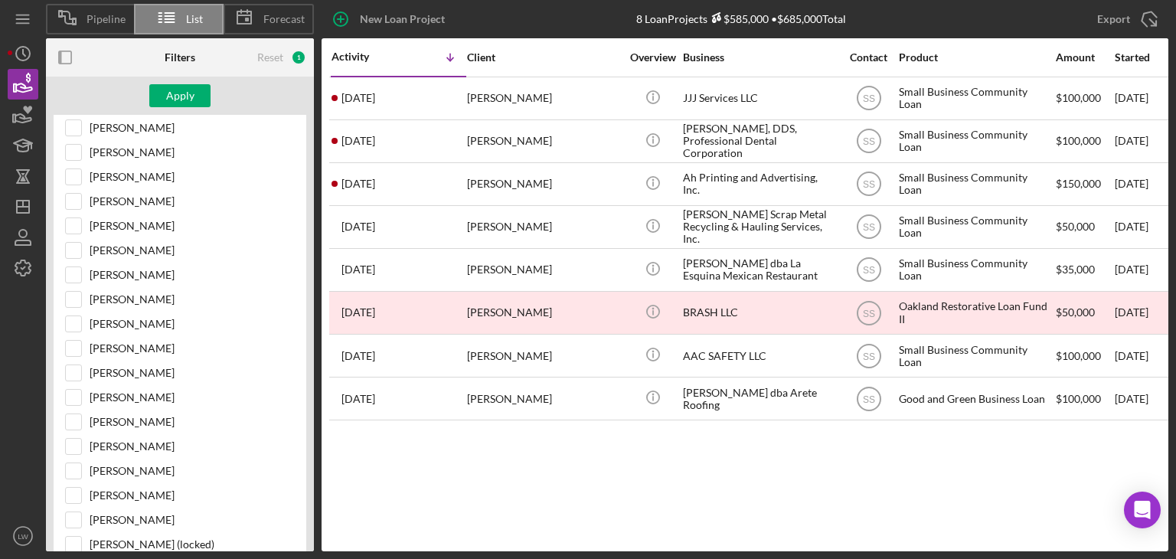
scroll to position [383, 0]
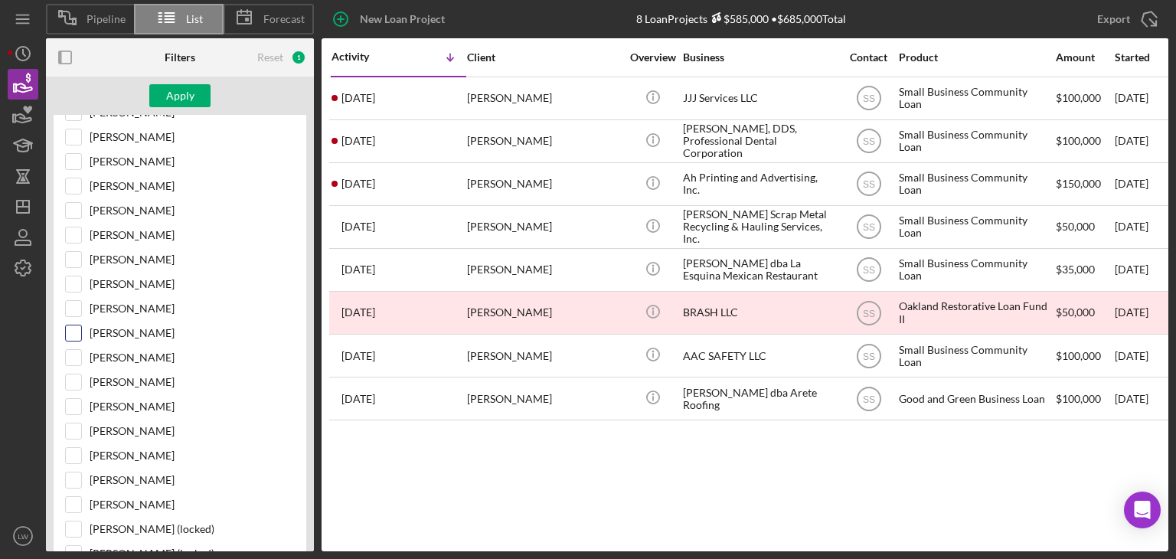
click at [73, 329] on input "Emily Tran" at bounding box center [73, 332] width 15 height 15
click at [170, 98] on div "Apply" at bounding box center [180, 95] width 28 height 23
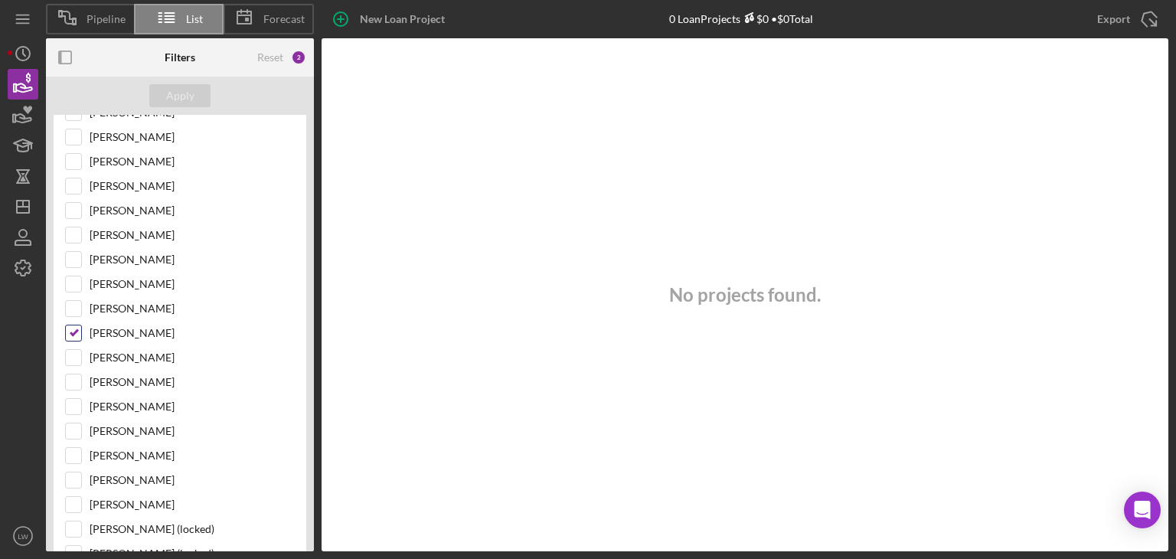
click at [73, 331] on input "Emily Tran" at bounding box center [73, 332] width 15 height 15
checkbox input "false"
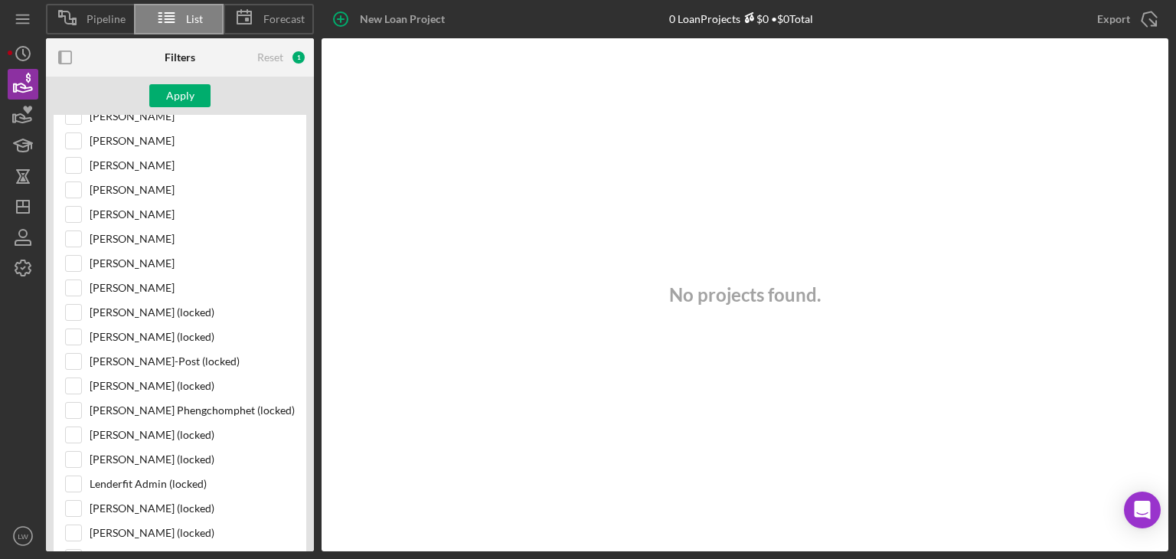
scroll to position [536, 0]
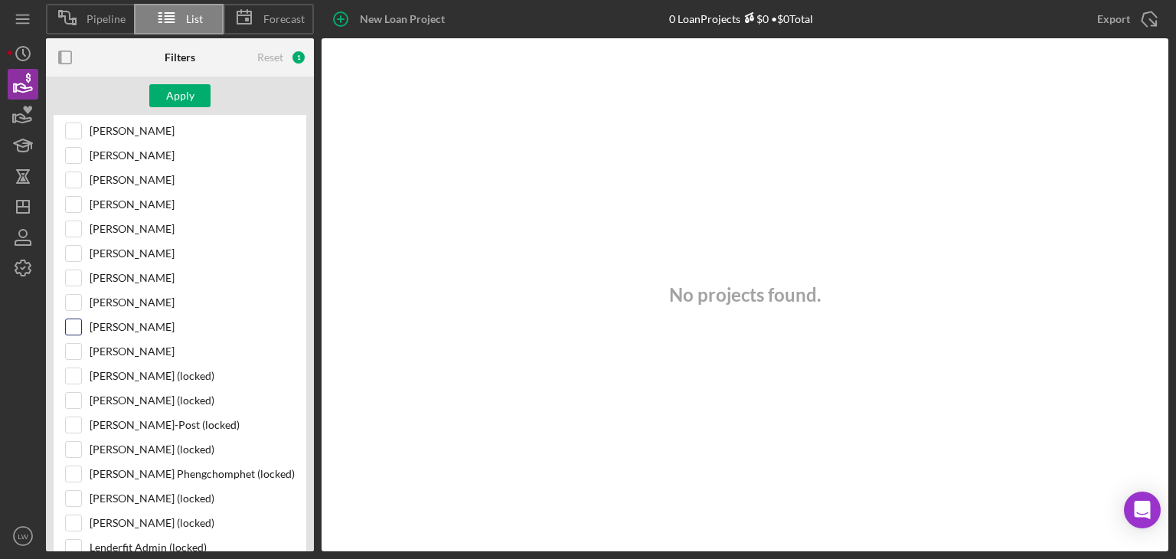
click at [79, 322] on input "Alberto Enriquez" at bounding box center [73, 326] width 15 height 15
click at [196, 100] on button "Apply" at bounding box center [179, 95] width 61 height 23
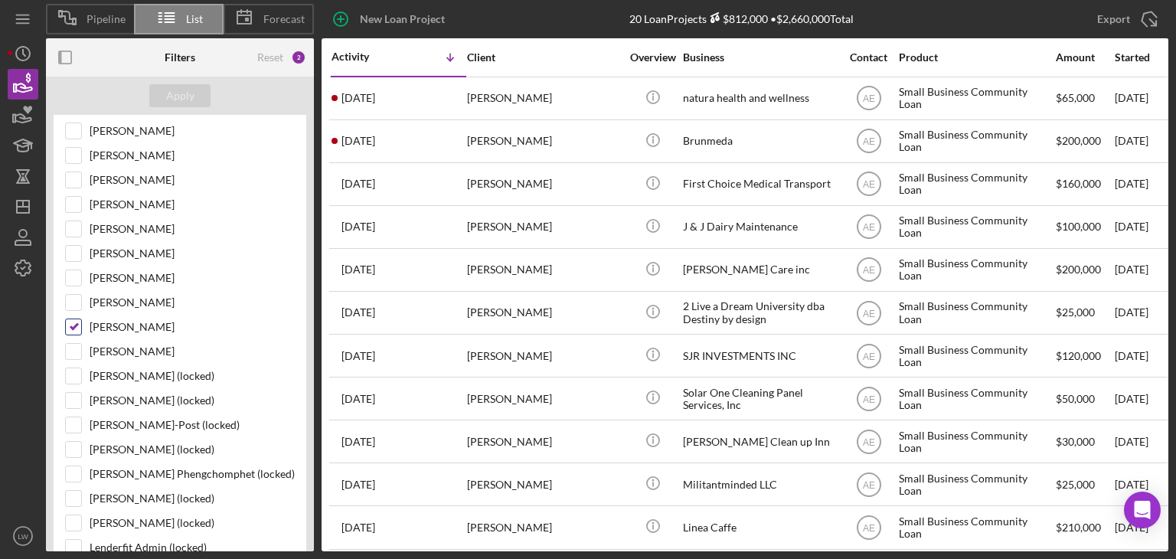
click at [75, 319] on input "Alberto Enriquez" at bounding box center [73, 326] width 15 height 15
checkbox input "false"
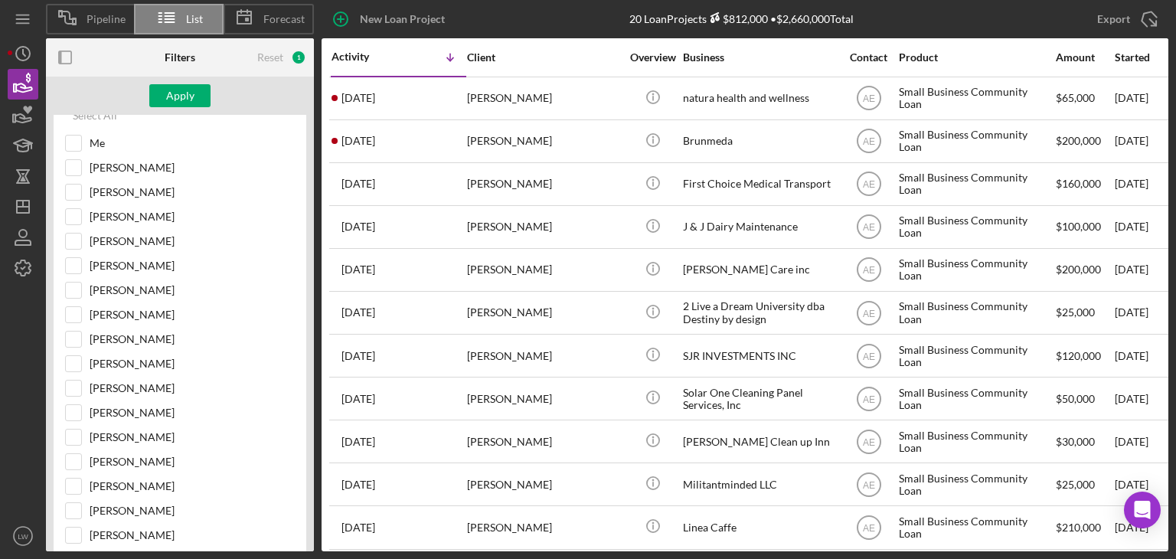
scroll to position [153, 0]
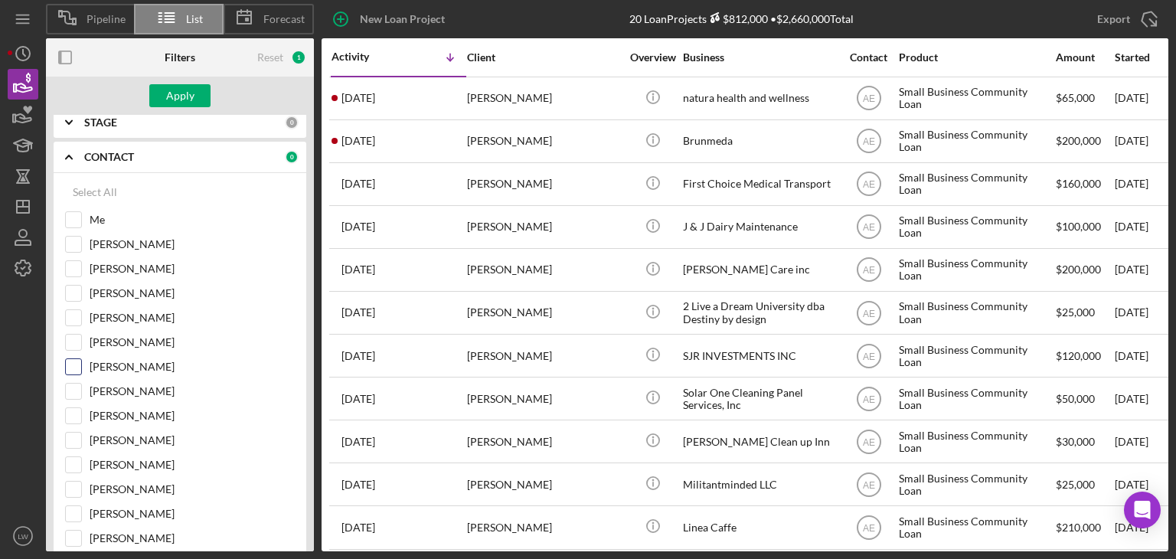
click at [73, 364] on input "[PERSON_NAME]" at bounding box center [73, 366] width 15 height 15
checkbox input "true"
click at [171, 97] on div "Apply" at bounding box center [180, 95] width 28 height 23
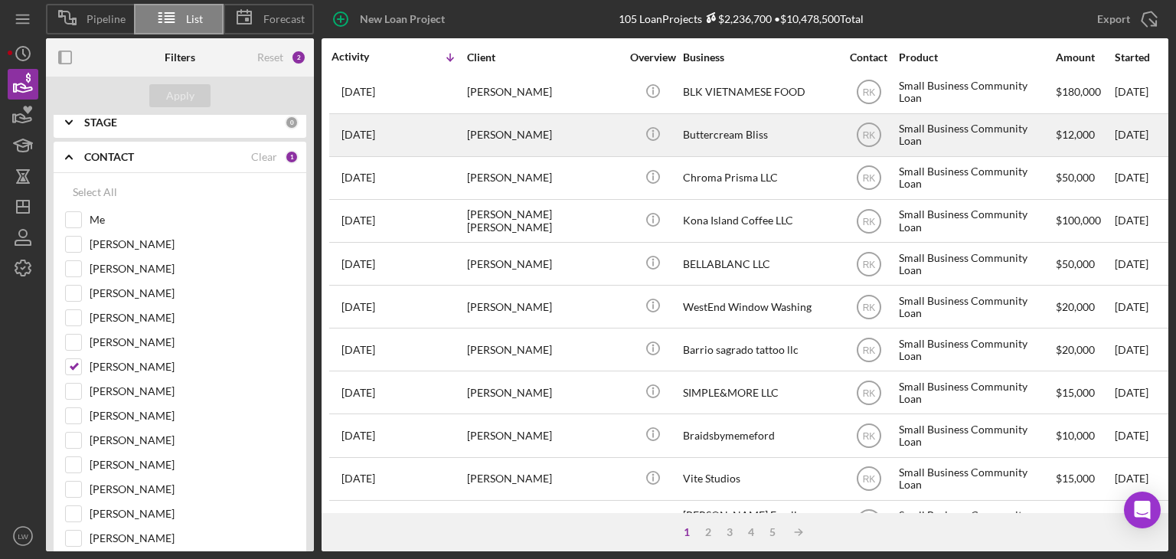
scroll to position [0, 0]
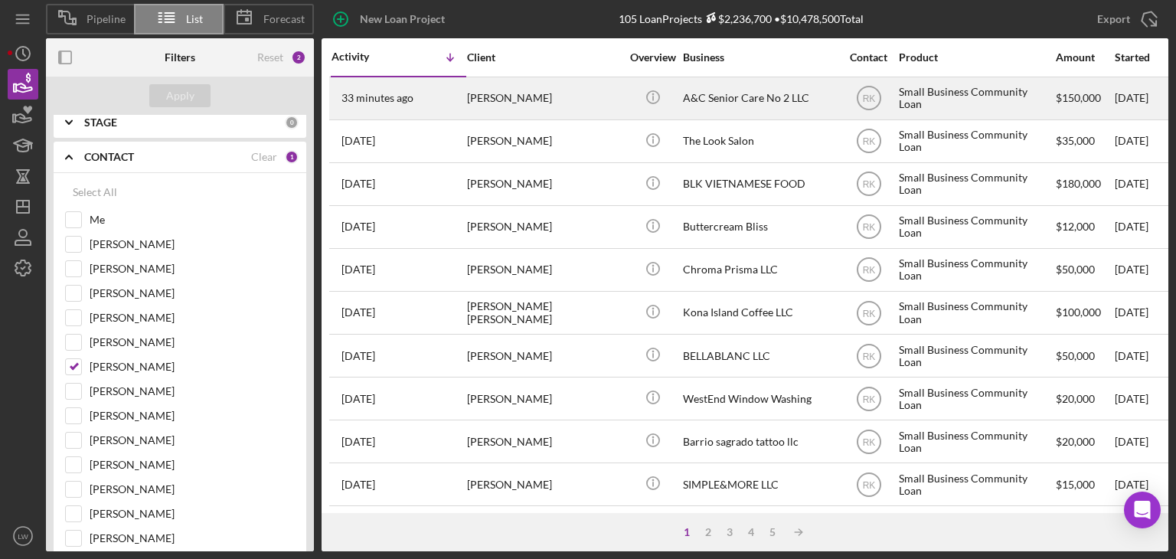
click at [573, 102] on div "Claudia Nastase" at bounding box center [543, 98] width 153 height 41
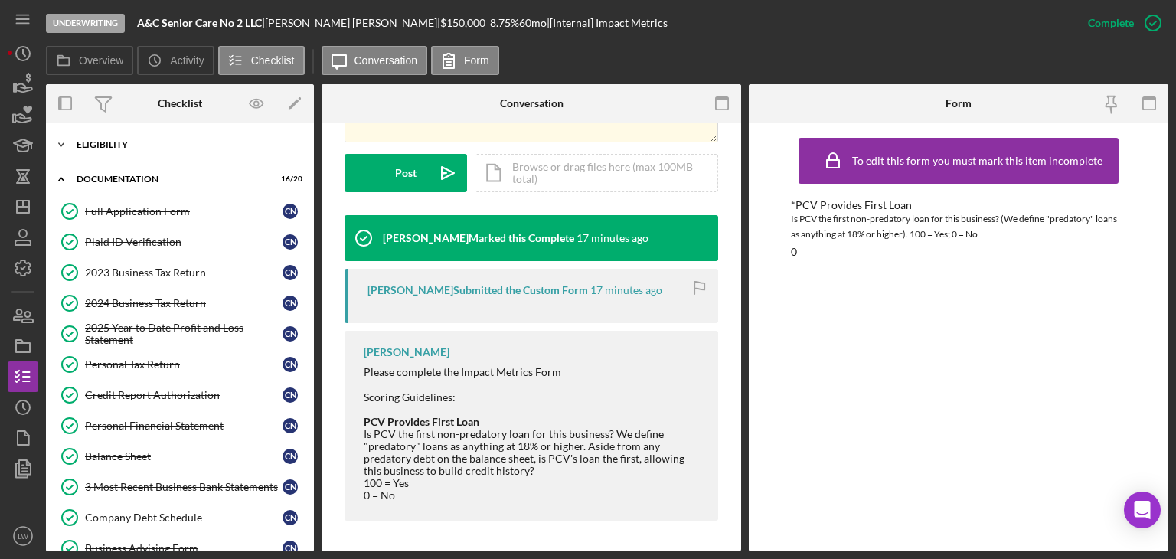
click at [98, 149] on div "Icon/Expander Eligibility 6 / 6" at bounding box center [180, 144] width 268 height 31
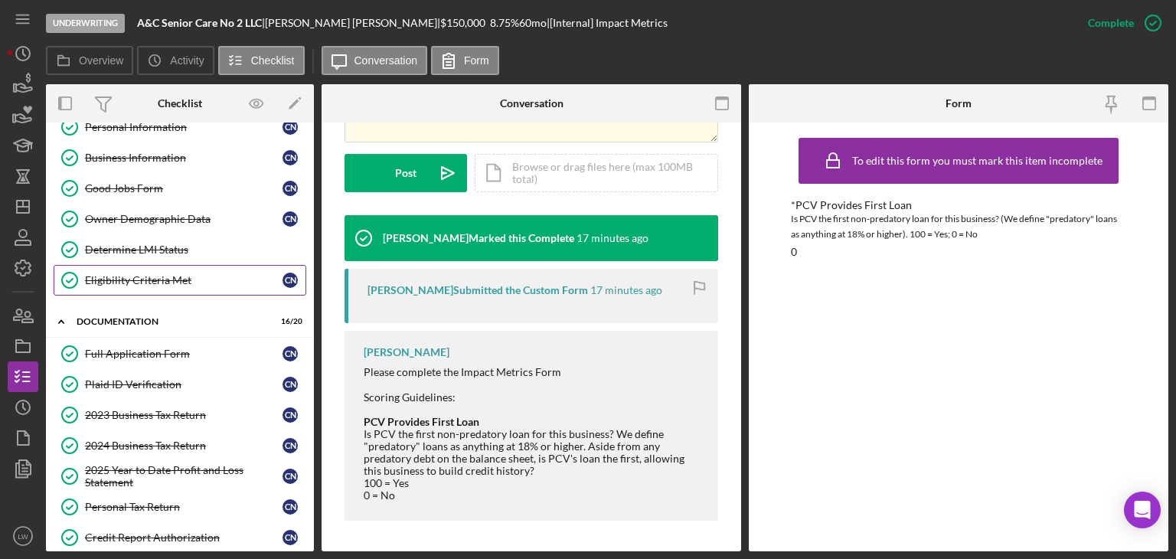
scroll to position [77, 0]
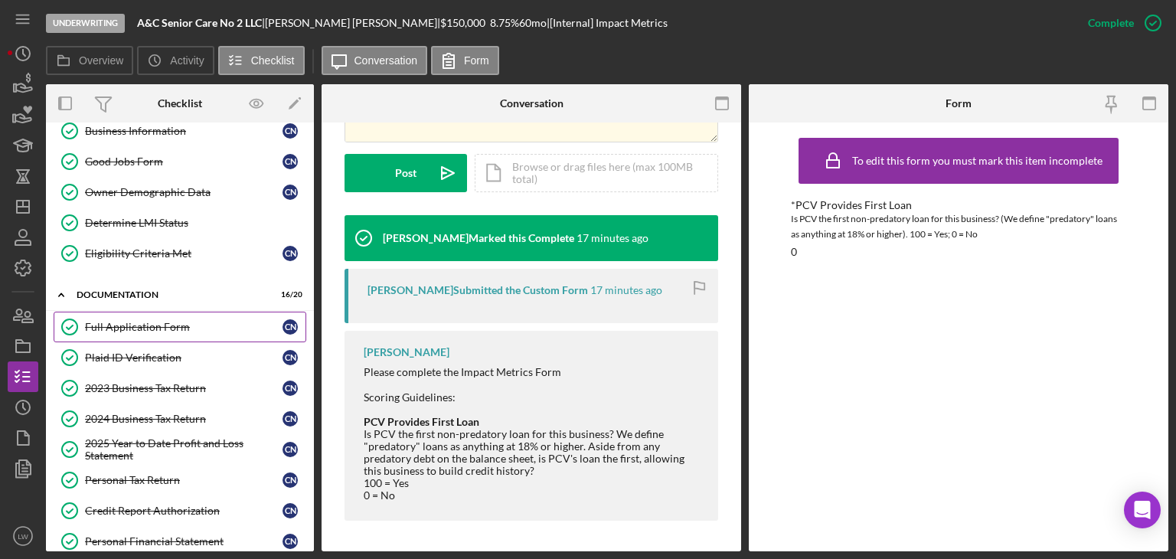
click at [126, 324] on div "Full Application Form" at bounding box center [183, 327] width 197 height 12
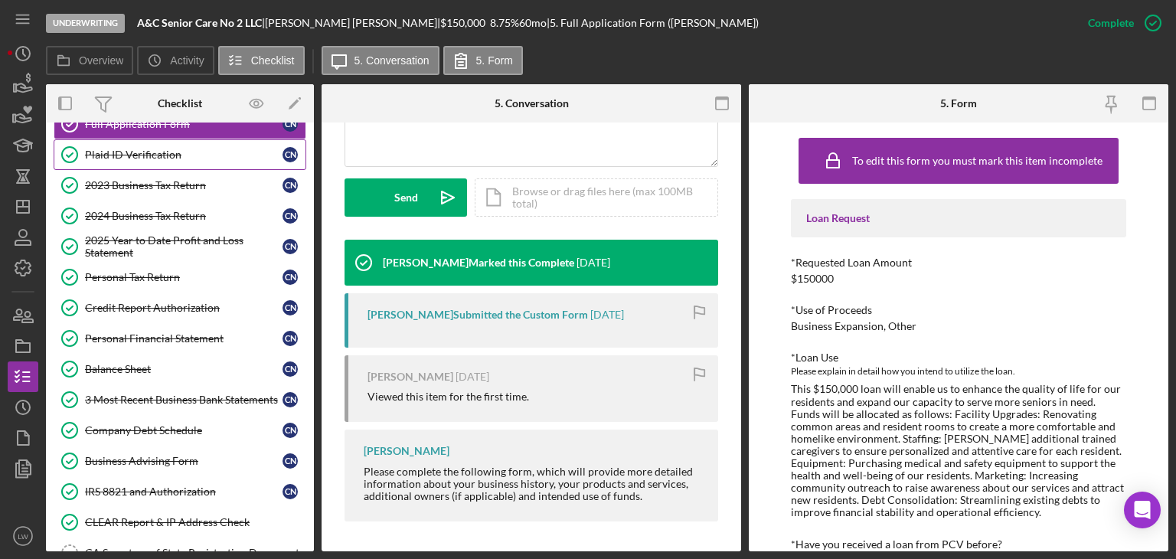
scroll to position [306, 0]
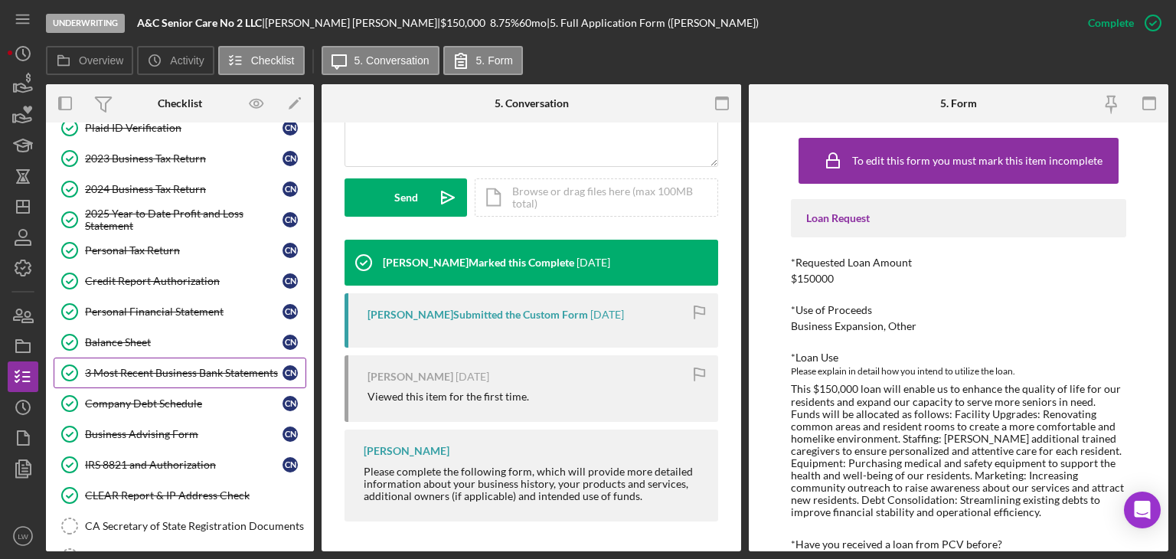
click at [190, 367] on div "3 Most Recent Business Bank Statements" at bounding box center [183, 373] width 197 height 12
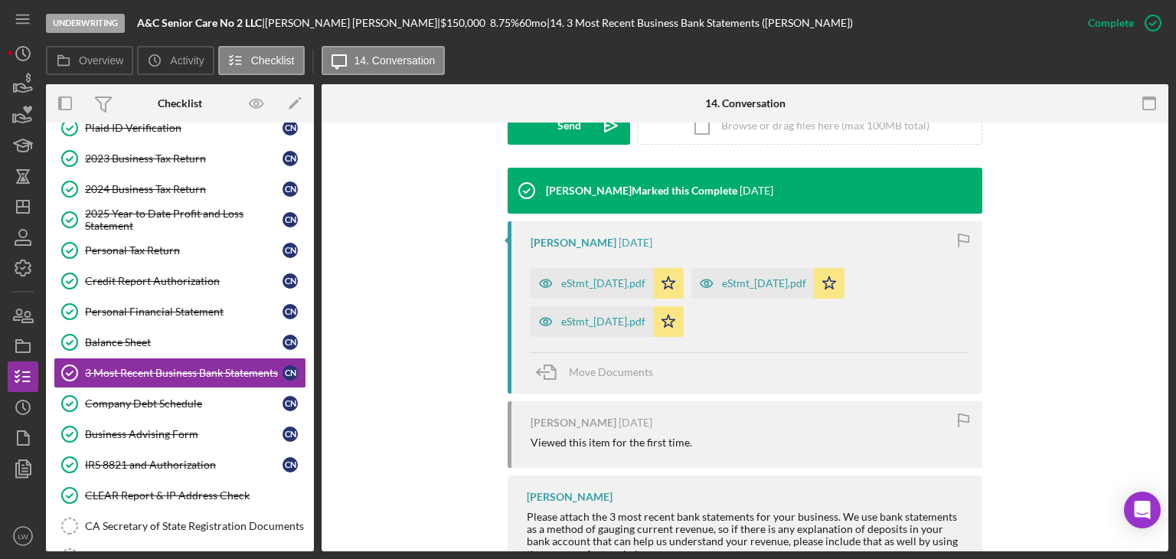
scroll to position [524, 0]
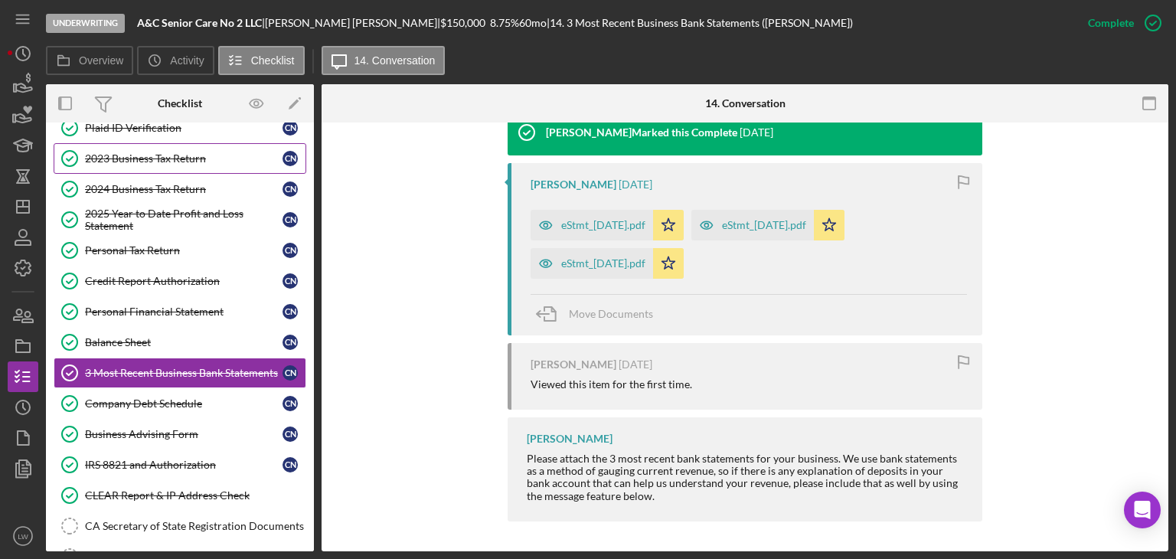
click at [159, 156] on div "2023 Business Tax Return" at bounding box center [183, 158] width 197 height 12
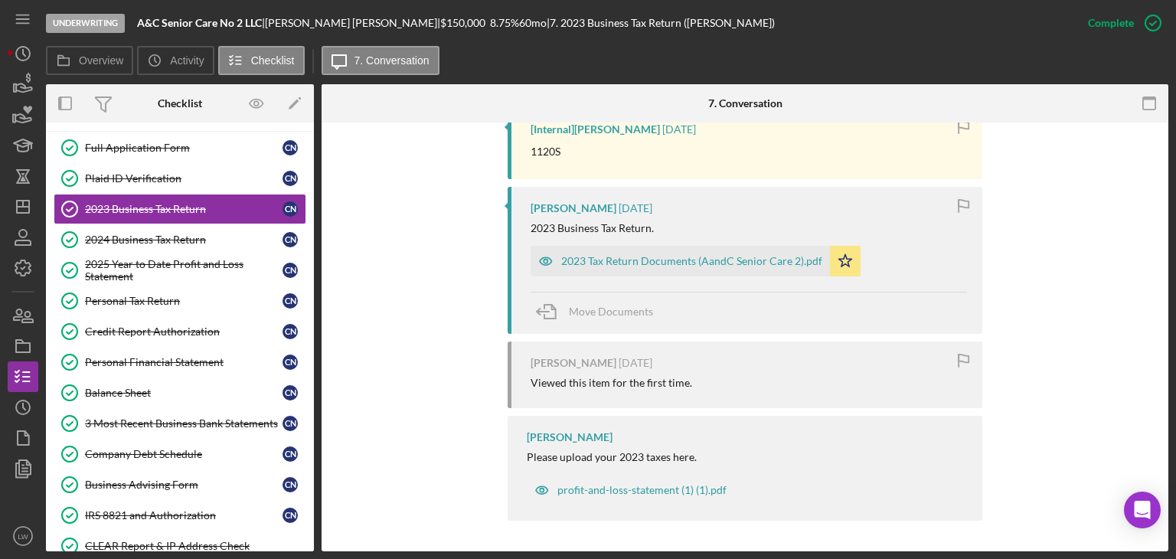
scroll to position [230, 0]
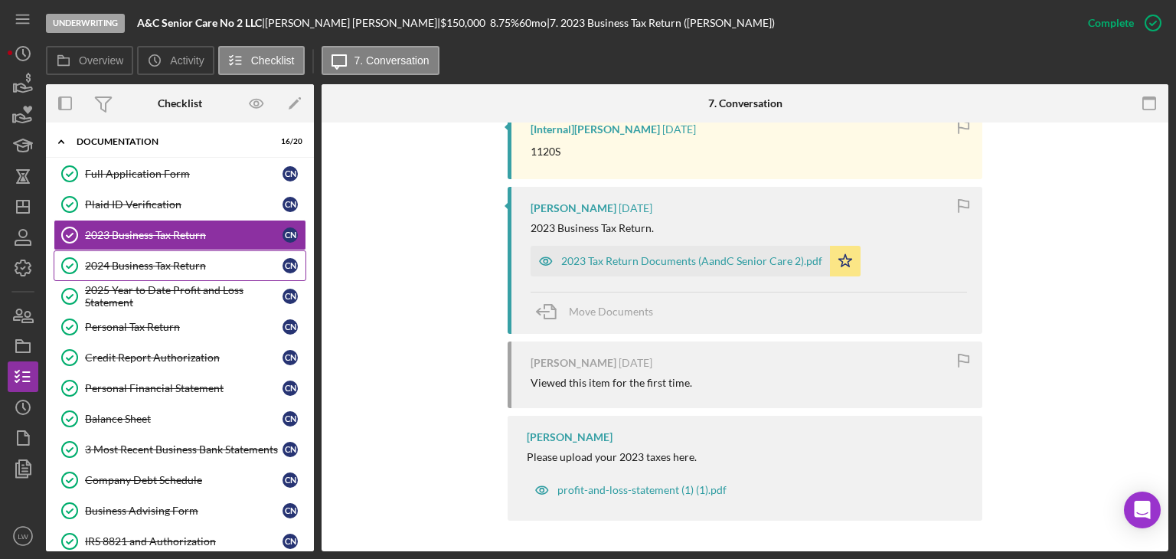
click at [126, 263] on div "2024 Business Tax Return" at bounding box center [183, 265] width 197 height 12
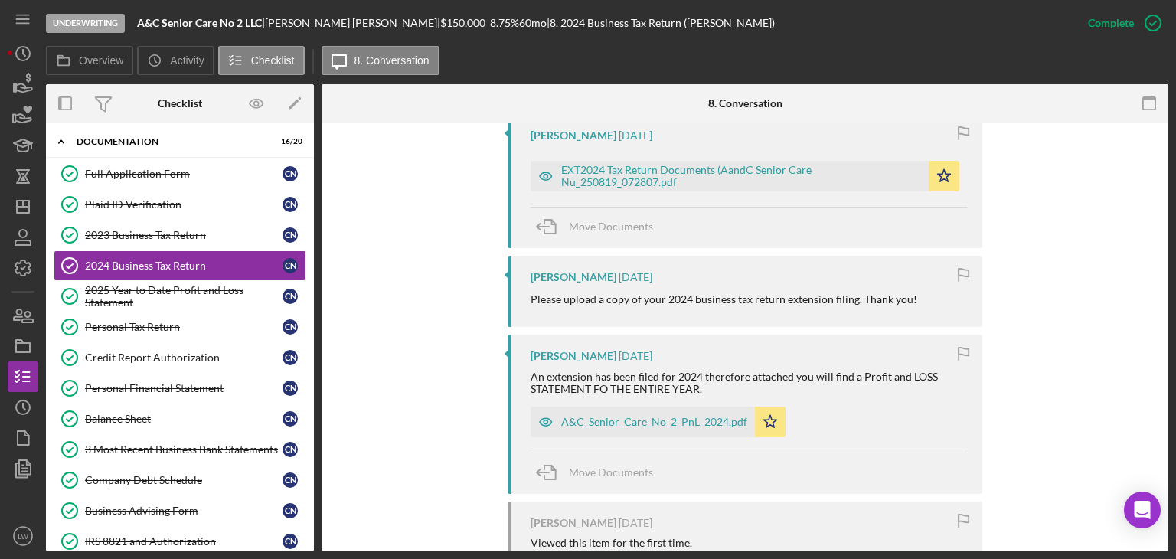
scroll to position [551, 0]
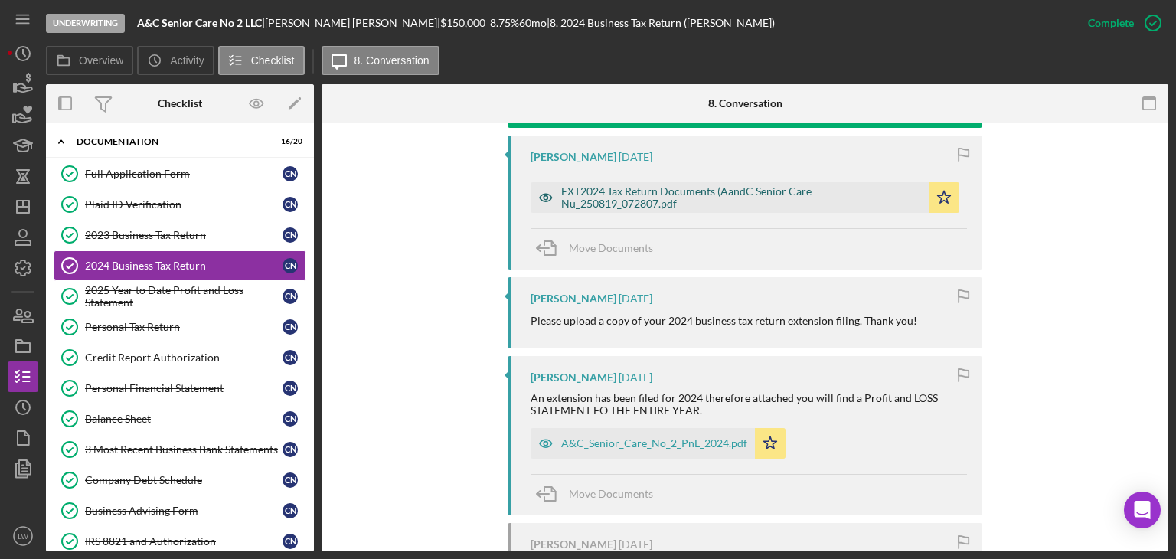
click at [658, 192] on div "EXT2024 Tax Return Documents (AandC Senior Care Nu_250819_072807.pdf" at bounding box center [741, 197] width 360 height 24
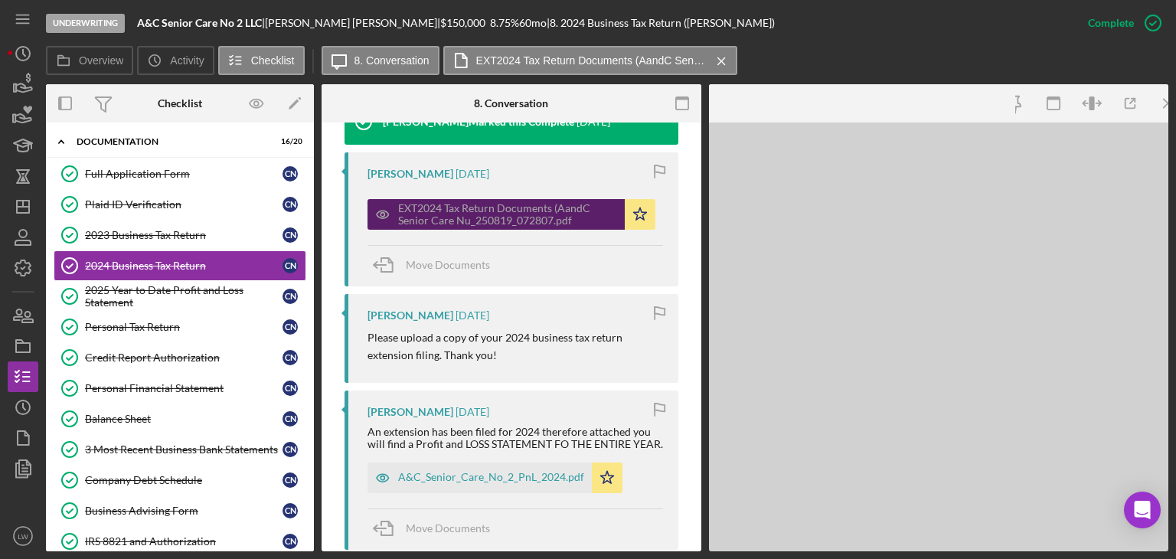
scroll to position [568, 0]
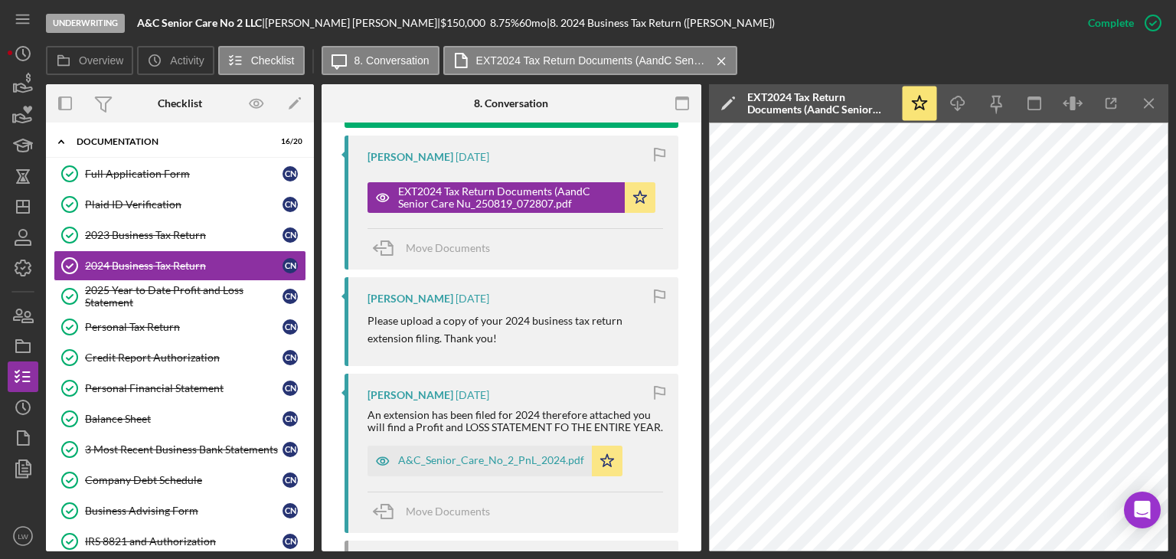
click at [43, 97] on nav "Icon/Menu Icon/Dashboard Dashboard Navigation Divider Mobile Checklist Navigati…" at bounding box center [27, 275] width 38 height 551
click at [17, 57] on circle "button" at bounding box center [23, 54] width 14 height 14
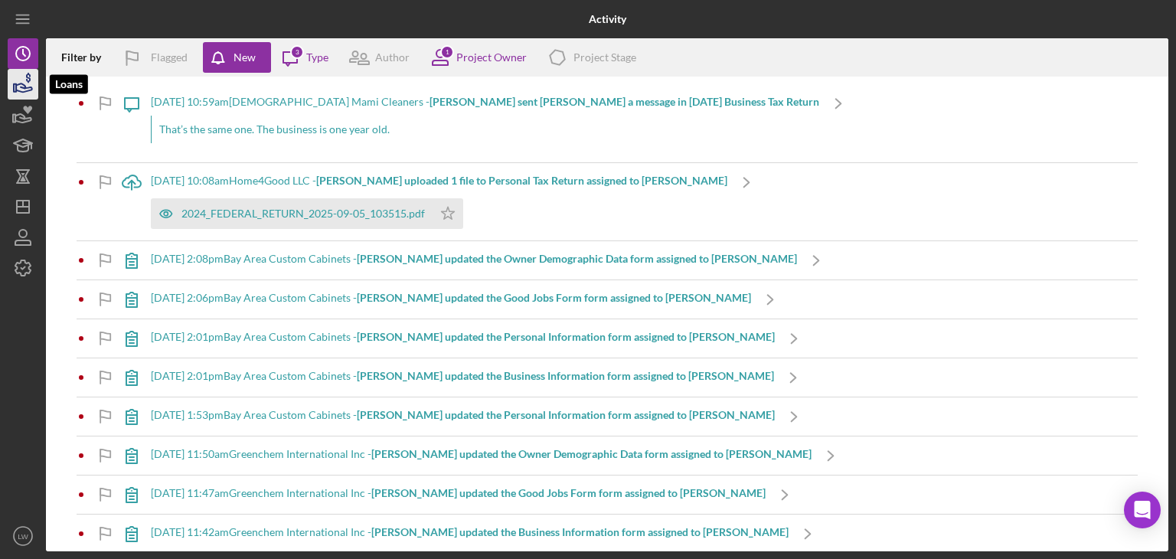
click at [31, 86] on icon "button" at bounding box center [24, 87] width 16 height 8
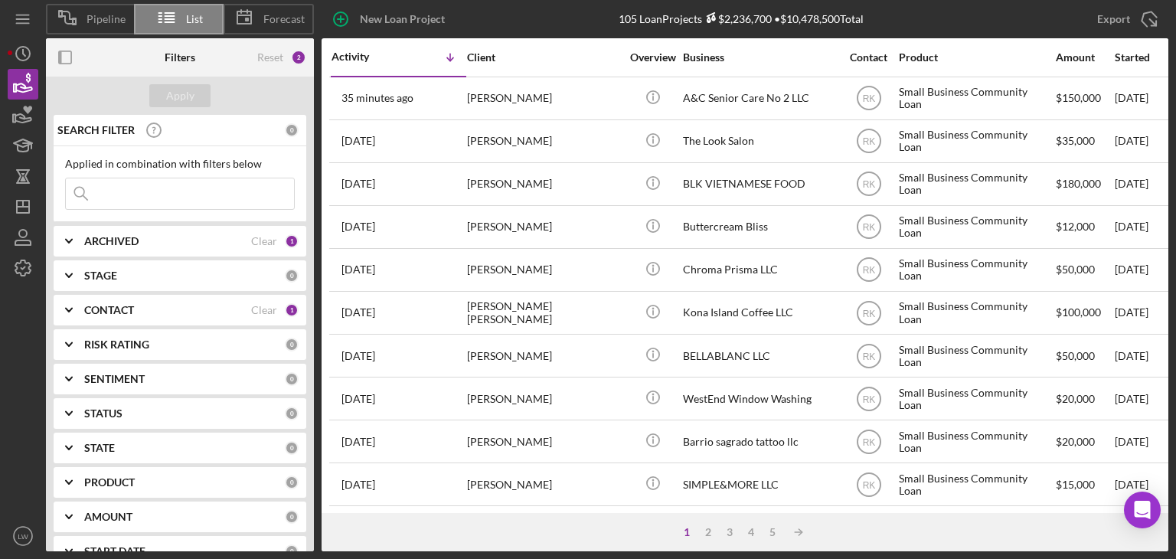
click at [224, 247] on div "ARCHIVED Clear 1" at bounding box center [191, 241] width 214 height 31
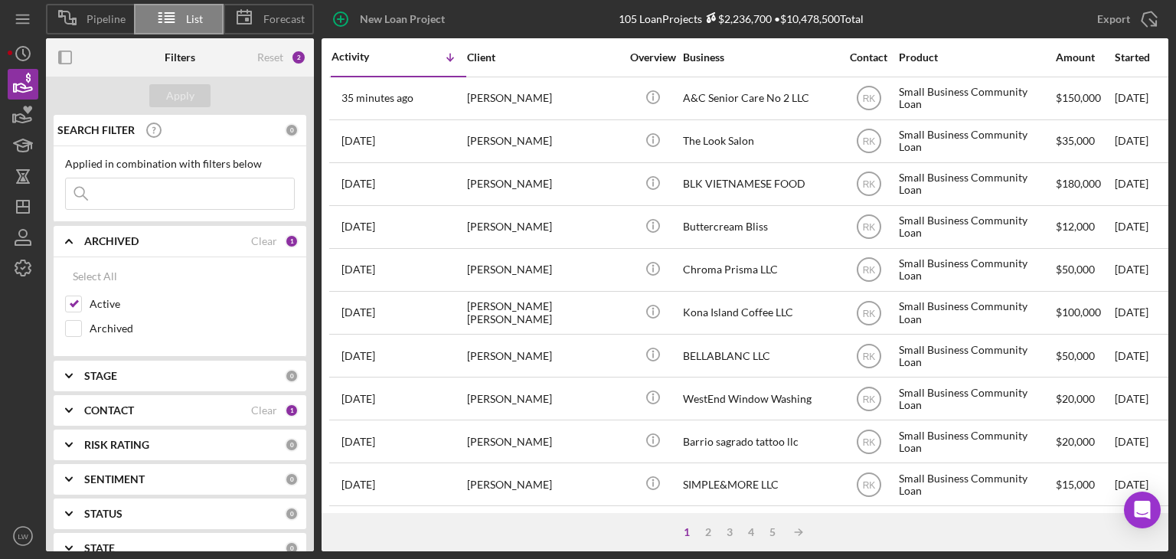
click at [224, 243] on div "ARCHIVED" at bounding box center [167, 241] width 167 height 12
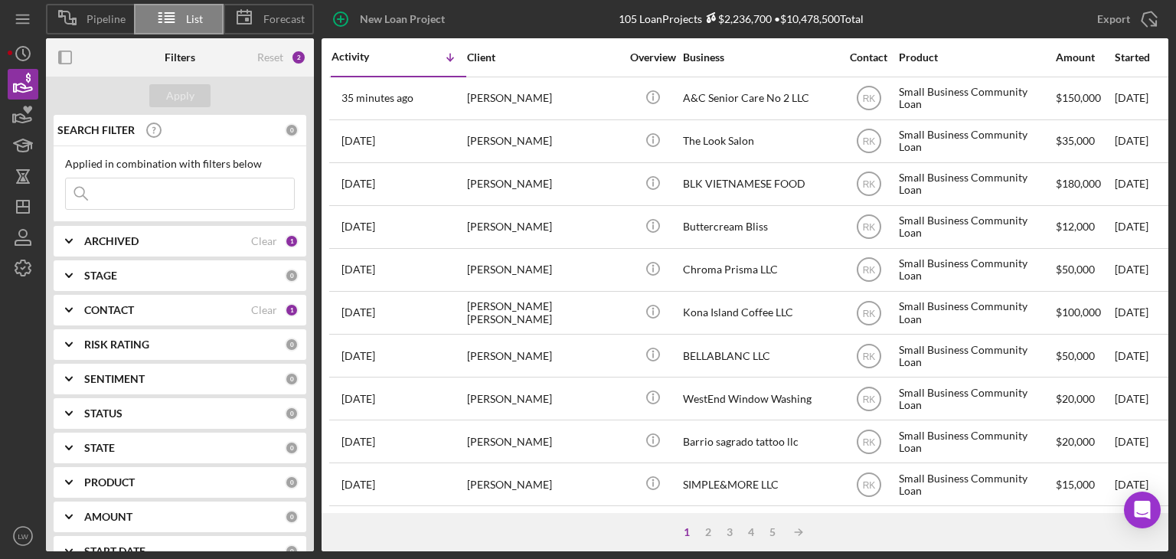
click at [204, 296] on div "CONTACT Clear 1" at bounding box center [191, 310] width 214 height 31
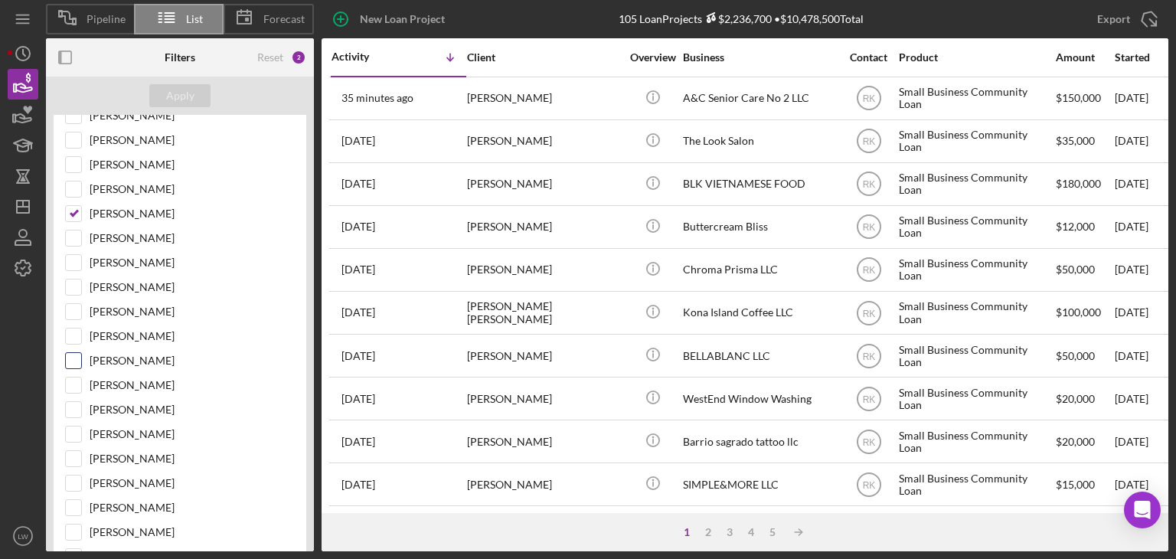
scroll to position [230, 0]
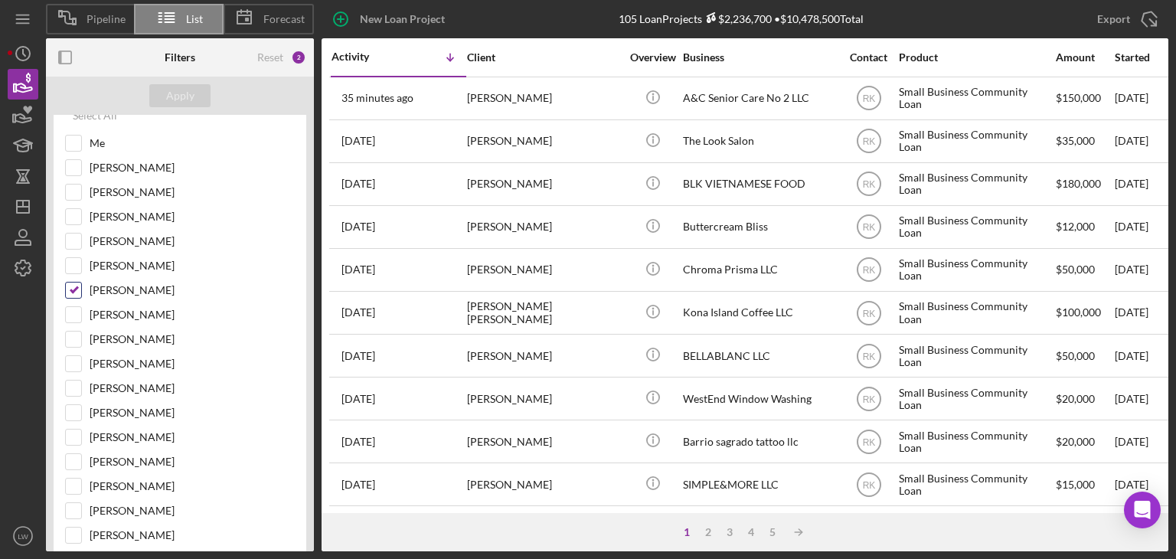
click at [74, 288] on input "[PERSON_NAME]" at bounding box center [73, 289] width 15 height 15
checkbox input "false"
click at [74, 140] on input "Me" at bounding box center [73, 142] width 15 height 15
checkbox input "true"
click at [199, 96] on button "Apply" at bounding box center [179, 95] width 61 height 23
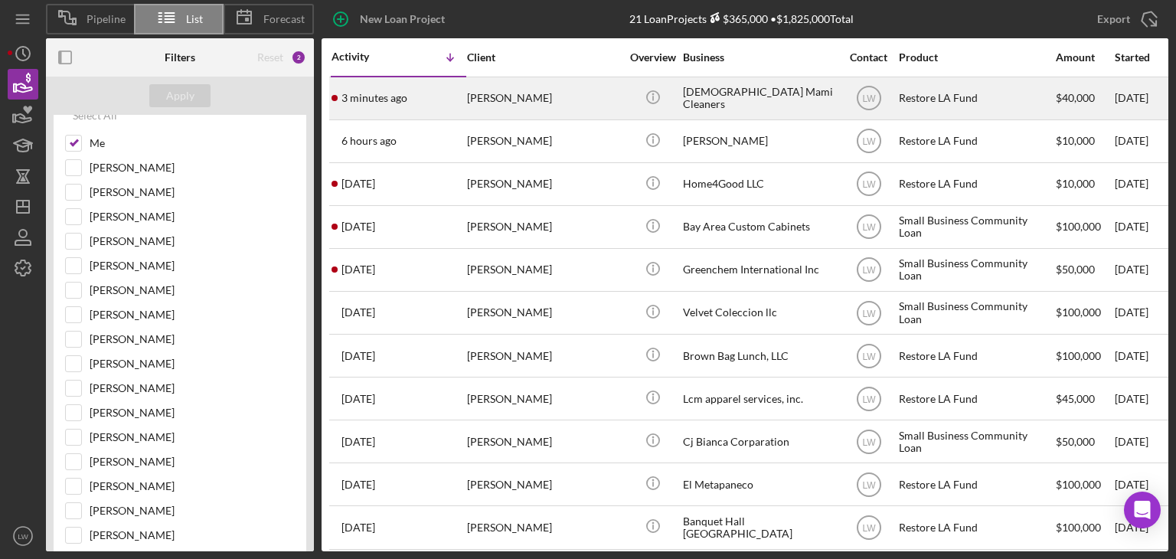
click at [522, 105] on div "[PERSON_NAME]" at bounding box center [543, 98] width 153 height 41
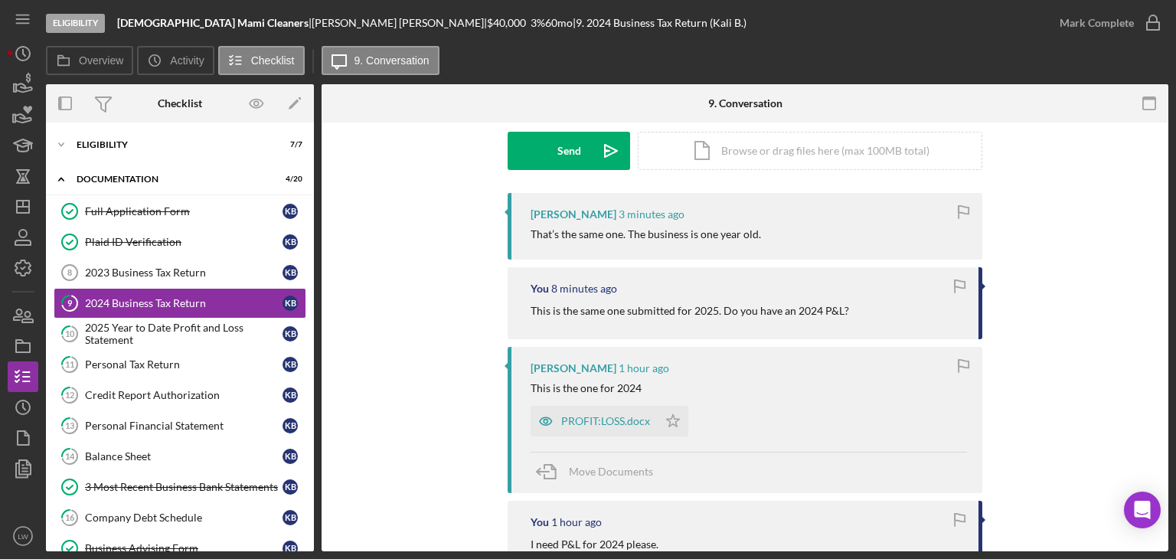
scroll to position [77, 0]
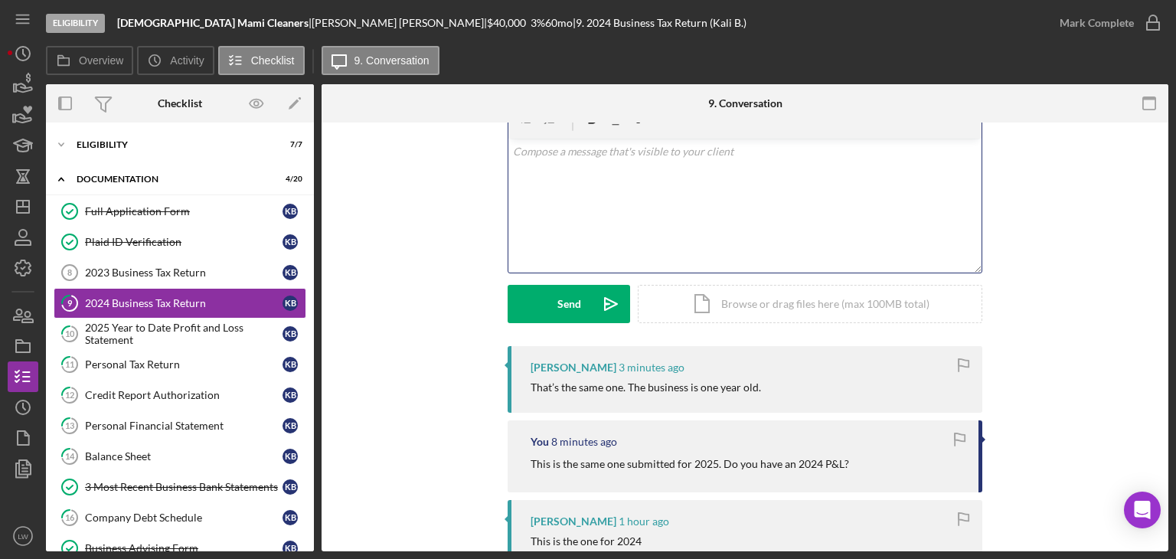
click at [644, 206] on div "v Color teal Color pink Remove color Add row above Add row below Add column bef…" at bounding box center [744, 206] width 473 height 134
click at [202, 335] on div "2025 Year to Date Profit and Loss Statement" at bounding box center [183, 333] width 197 height 24
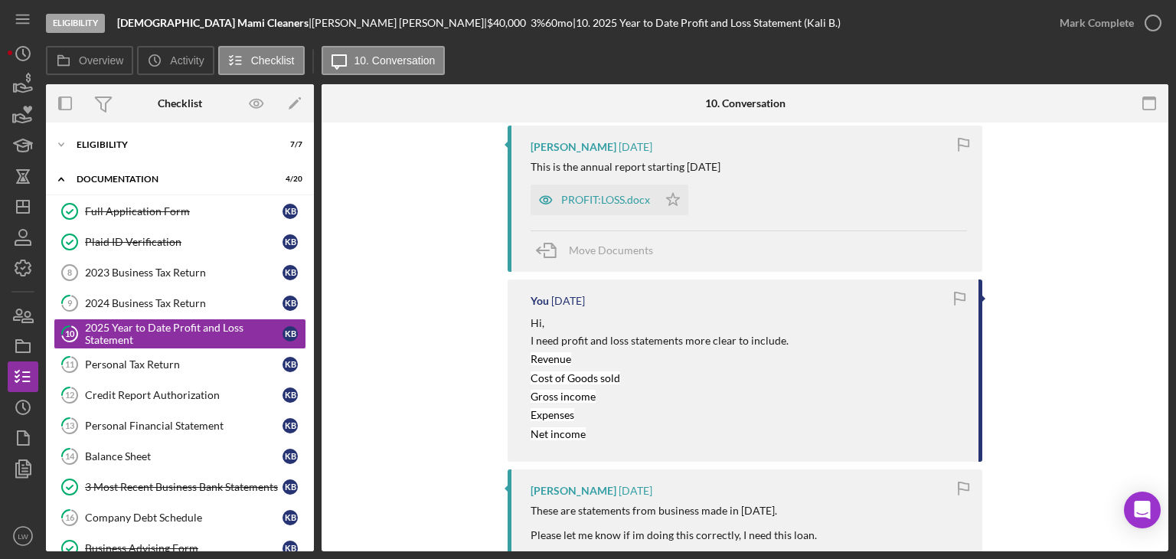
scroll to position [306, 0]
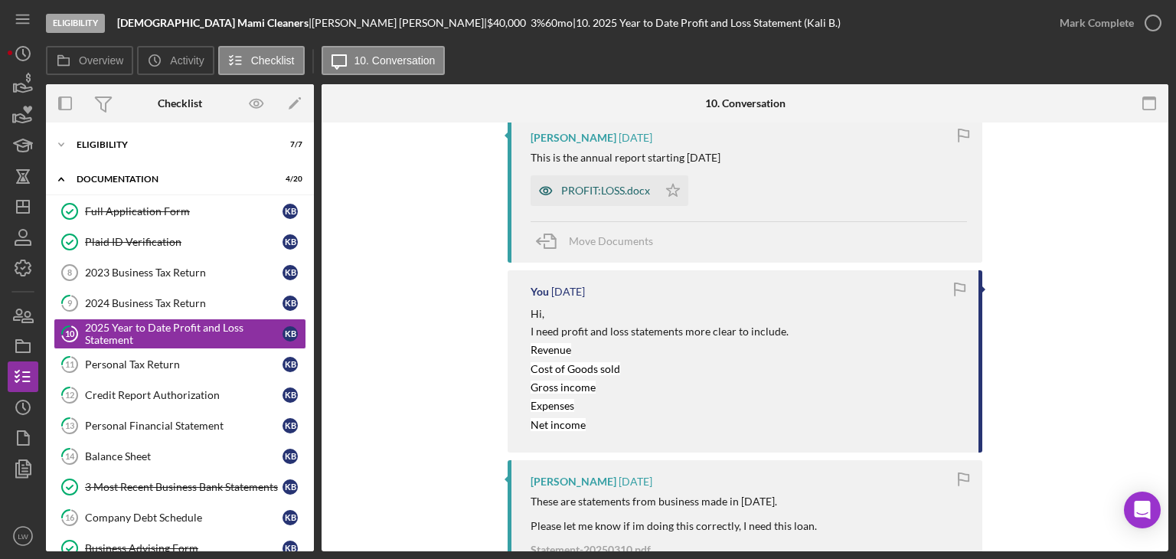
click at [615, 180] on div "PROFIT:LOSS.docx" at bounding box center [593, 190] width 127 height 31
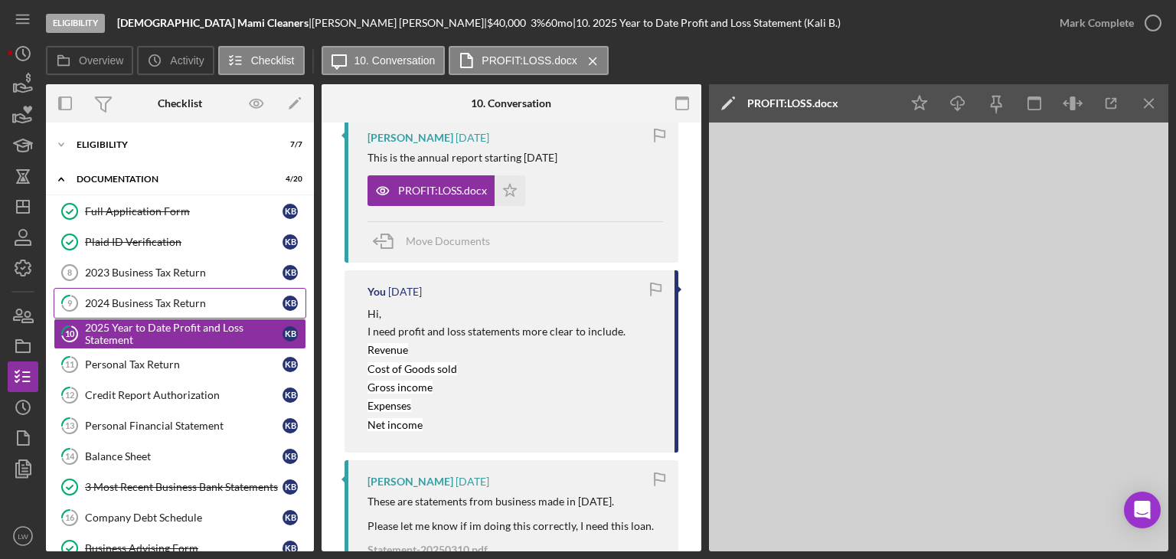
click at [154, 306] on div "2024 Business Tax Return" at bounding box center [183, 303] width 197 height 12
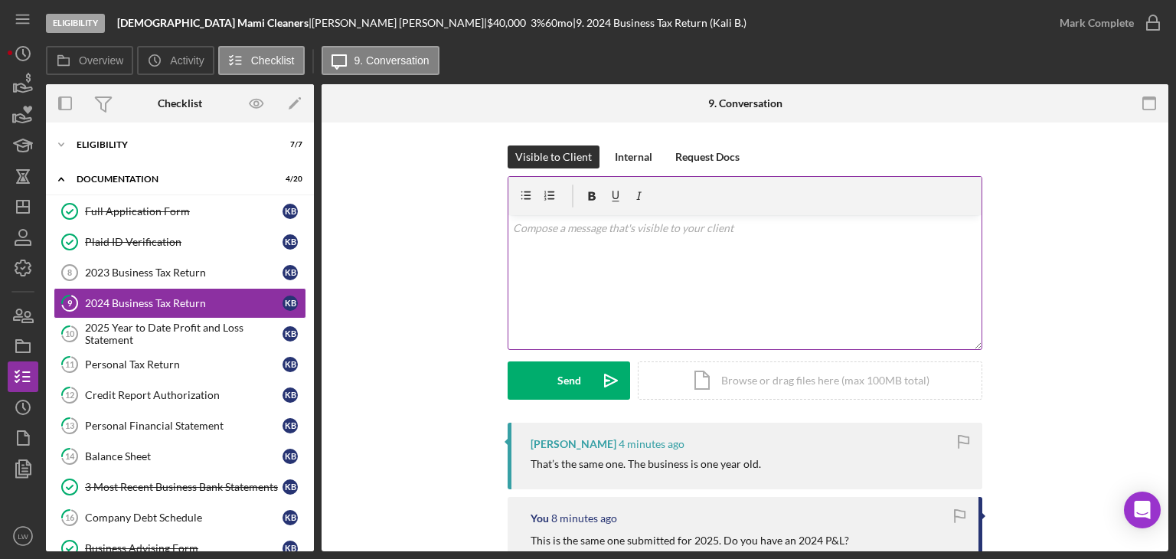
click at [692, 232] on p at bounding box center [745, 228] width 465 height 17
click at [142, 374] on link "11 Personal Tax Return K B" at bounding box center [180, 364] width 253 height 31
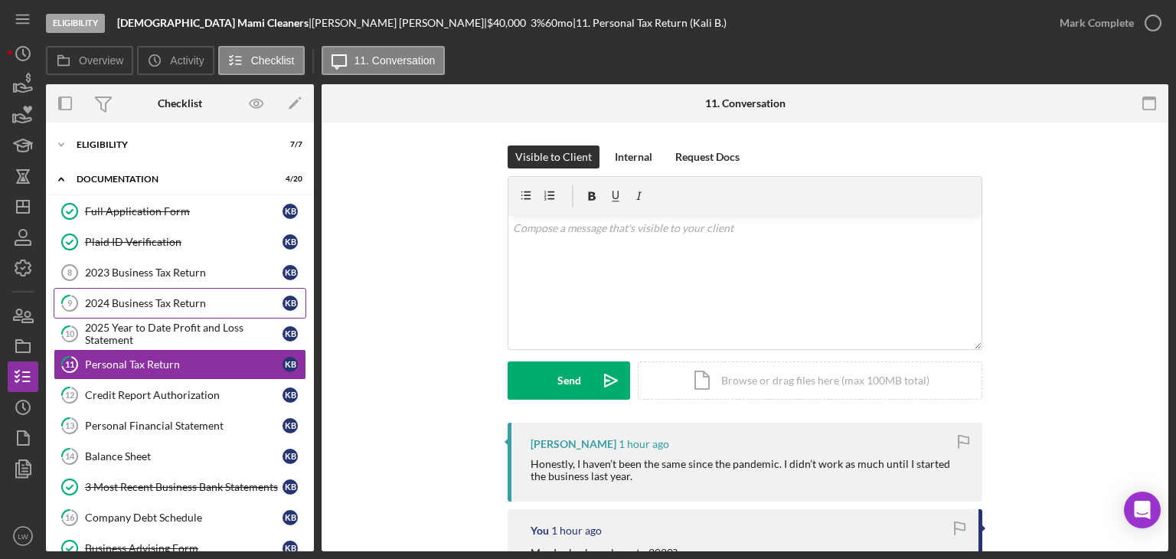
click at [198, 306] on div "2024 Business Tax Return" at bounding box center [183, 303] width 197 height 12
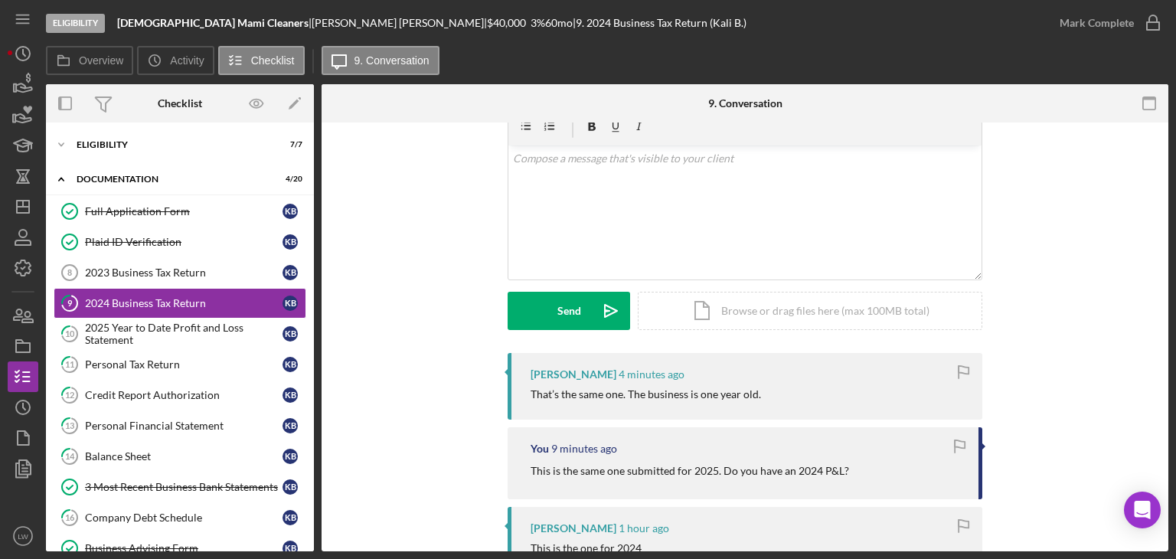
scroll to position [306, 0]
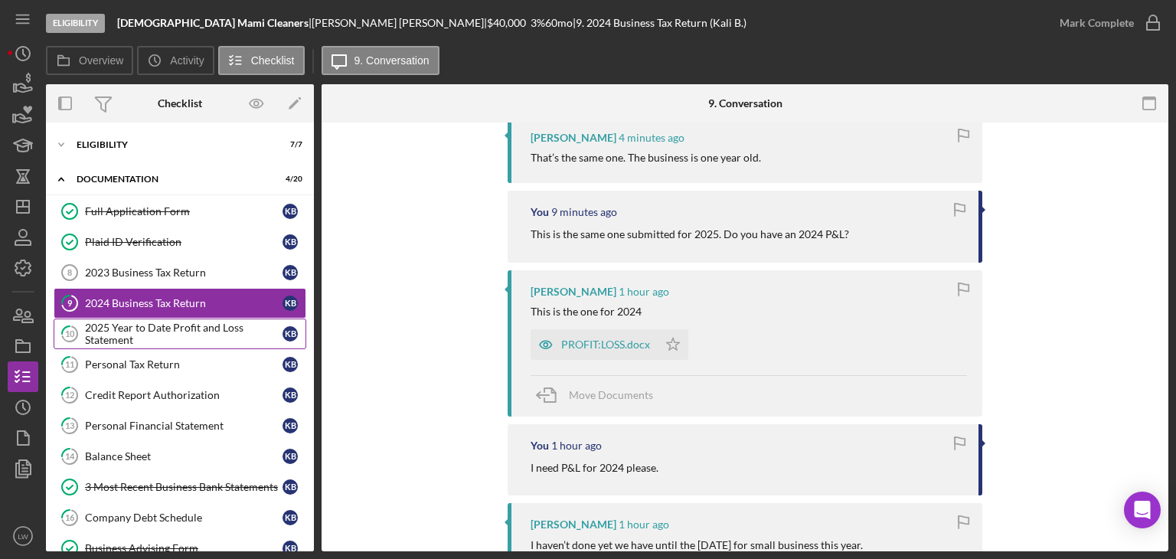
click at [176, 329] on div "2025 Year to Date Profit and Loss Statement" at bounding box center [183, 333] width 197 height 24
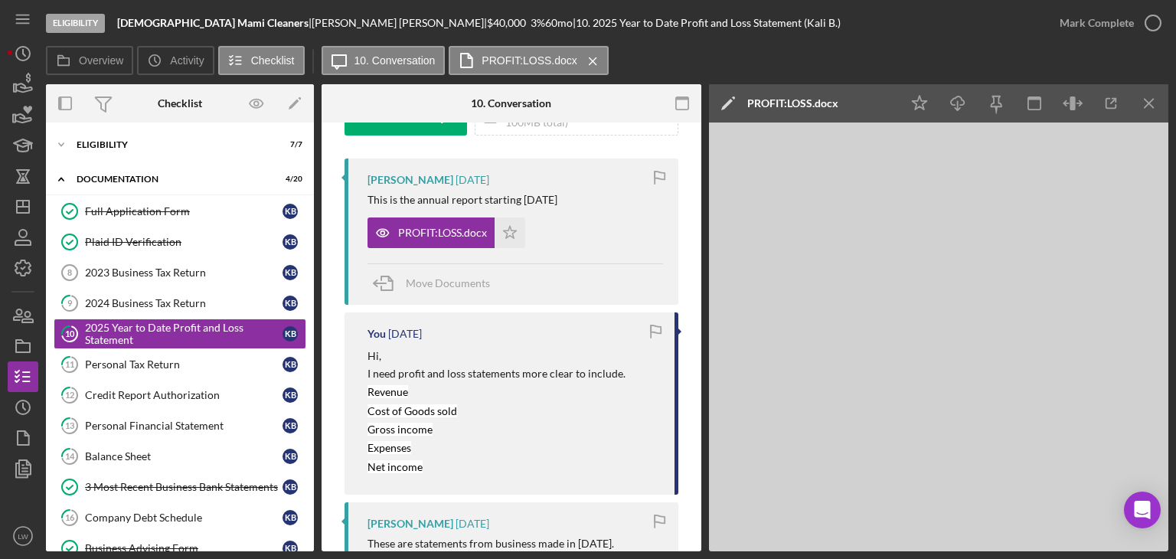
scroll to position [306, 0]
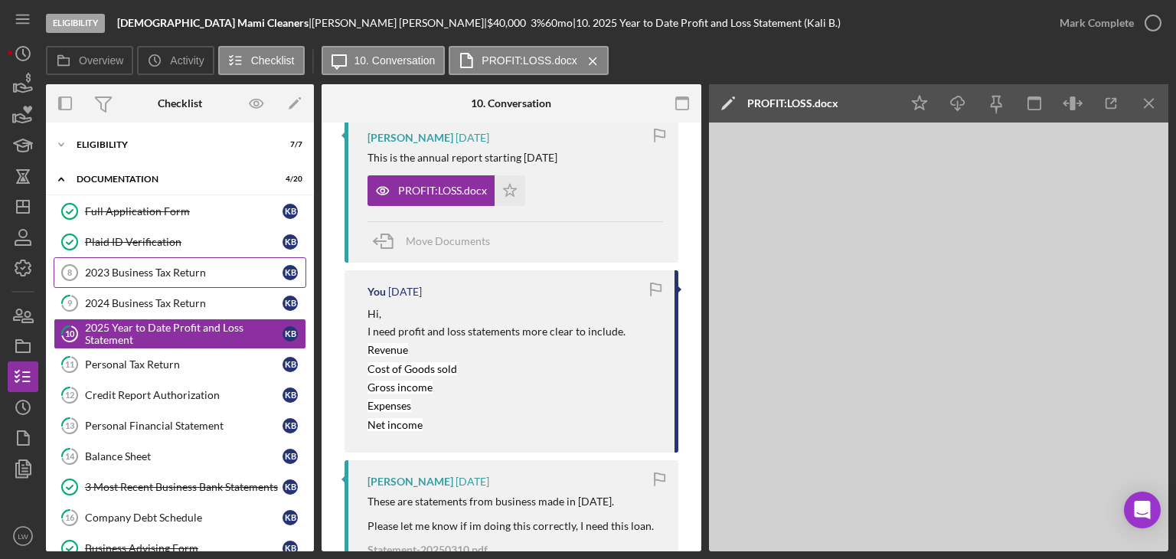
click at [188, 273] on div "2023 Business Tax Return" at bounding box center [183, 272] width 197 height 12
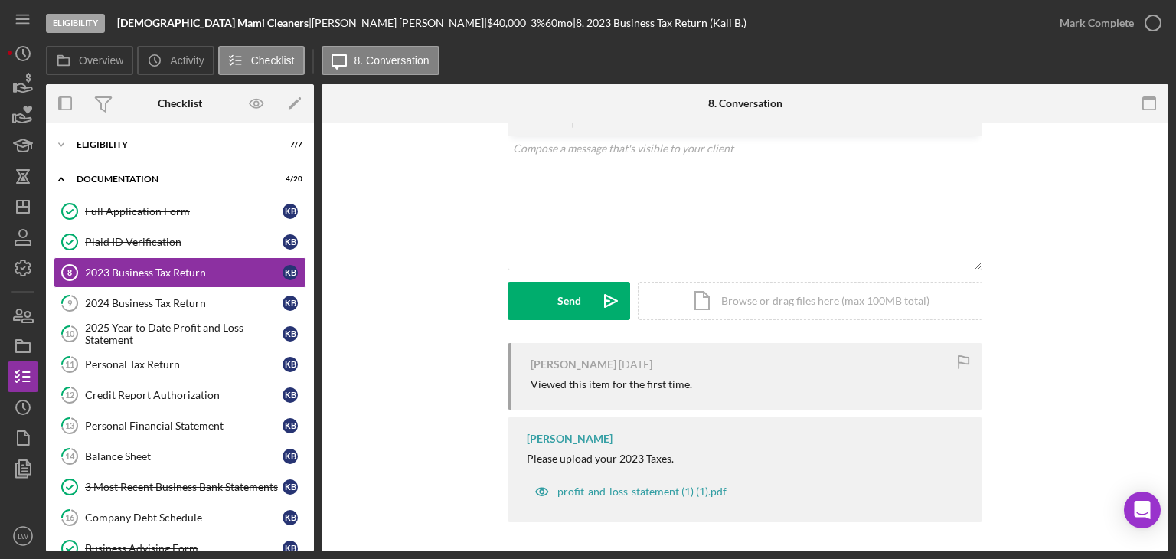
scroll to position [81, 0]
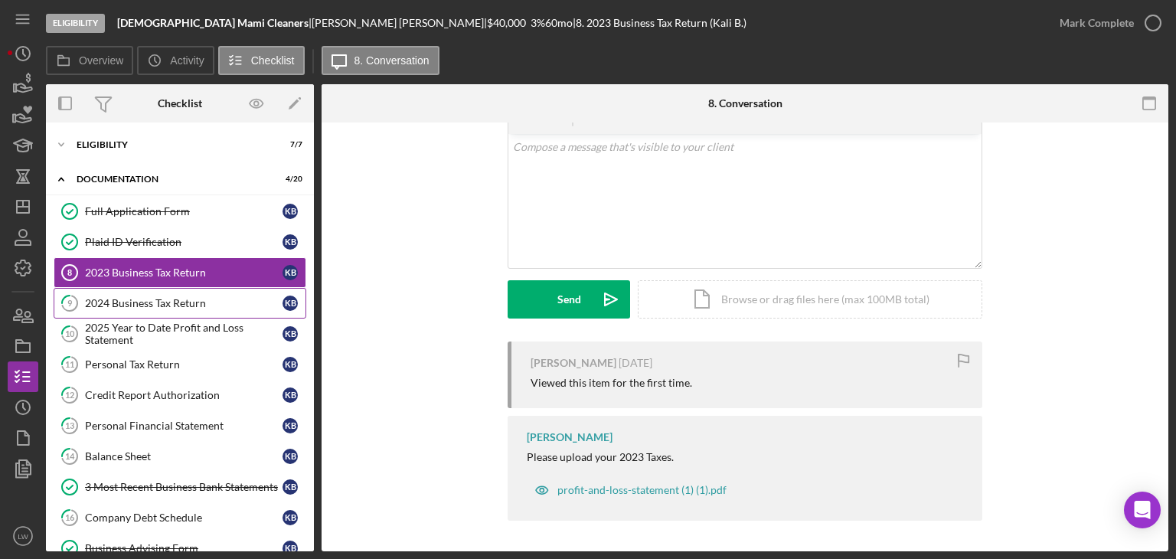
click at [168, 301] on div "2024 Business Tax Return" at bounding box center [183, 303] width 197 height 12
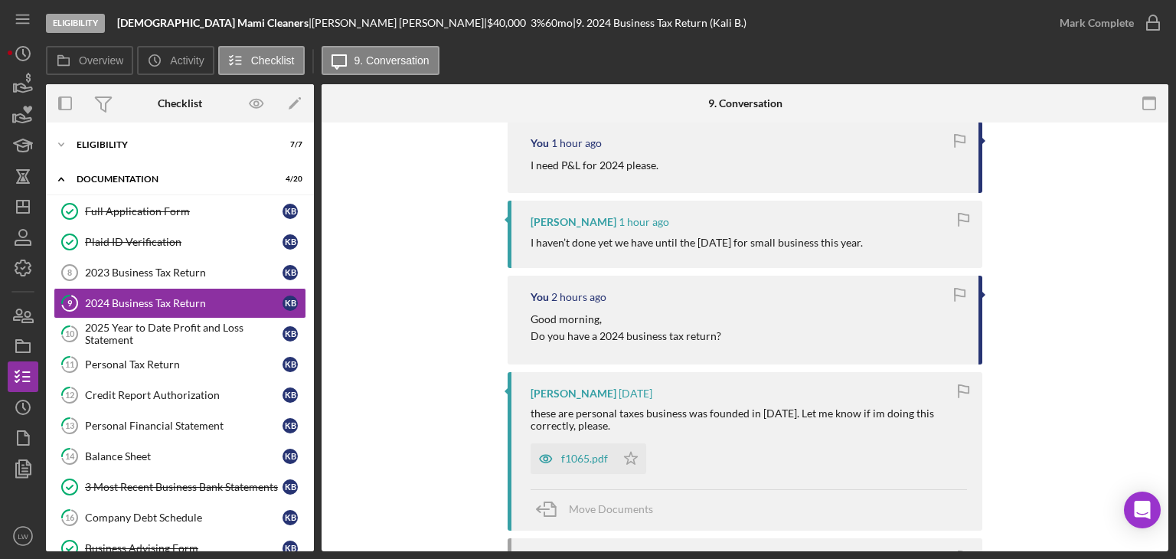
scroll to position [612, 0]
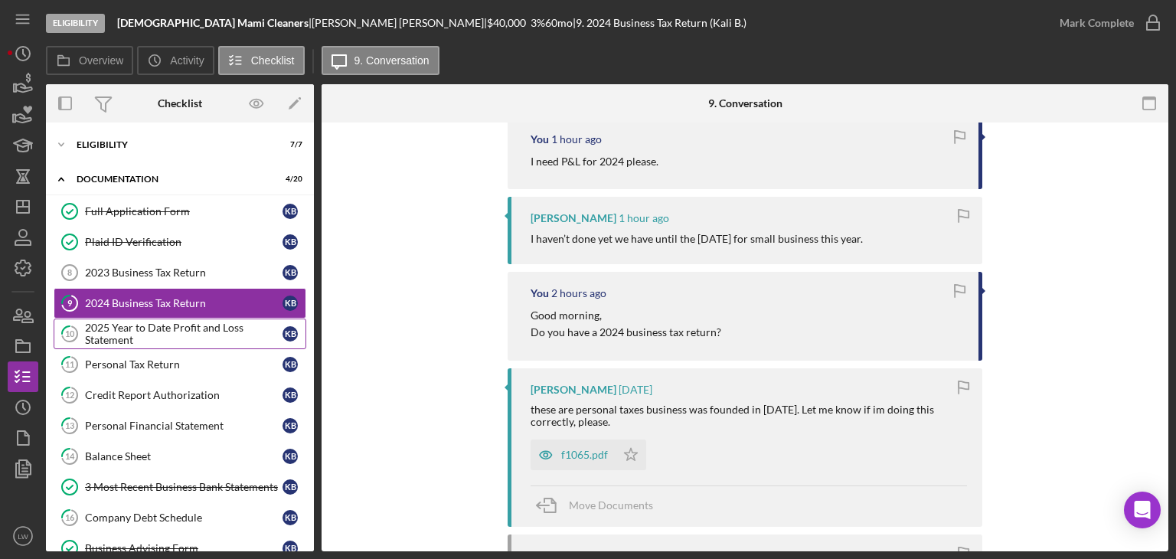
click at [187, 321] on div "Full Application Form Full Application Form K B Plaid ID Verification Plaid ID …" at bounding box center [180, 506] width 268 height 620
click at [187, 321] on div "2025 Year to Date Profit and Loss Statement" at bounding box center [183, 333] width 197 height 24
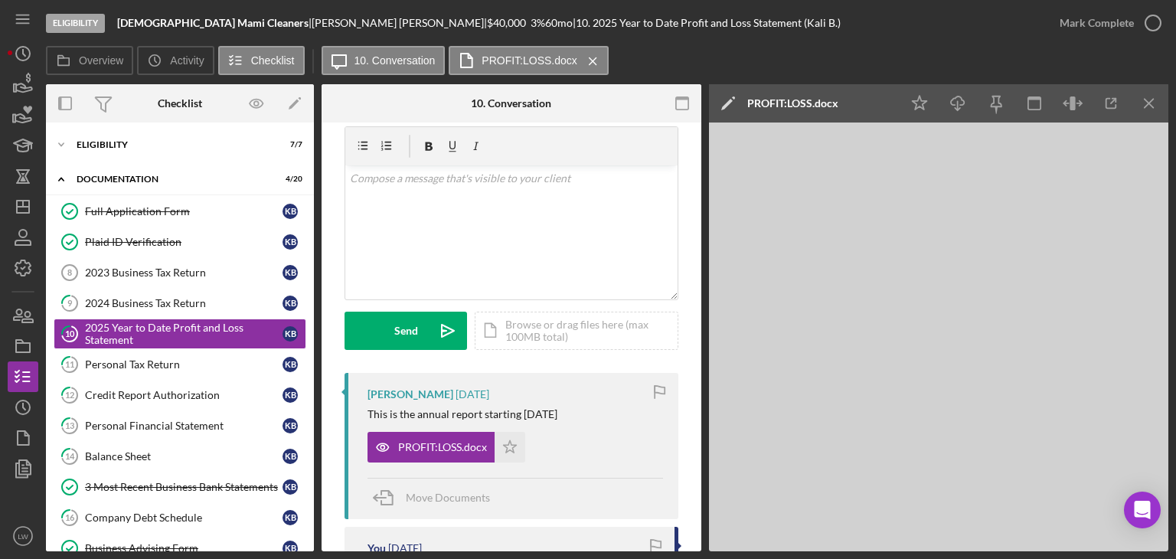
scroll to position [153, 0]
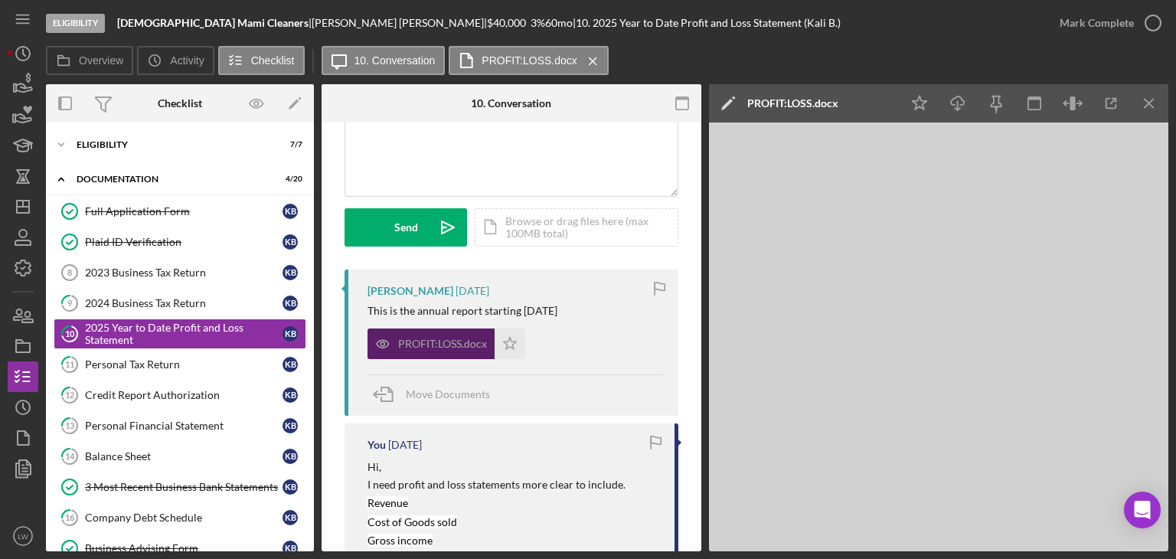
click at [456, 348] on div "PROFIT:LOSS.docx" at bounding box center [442, 344] width 89 height 12
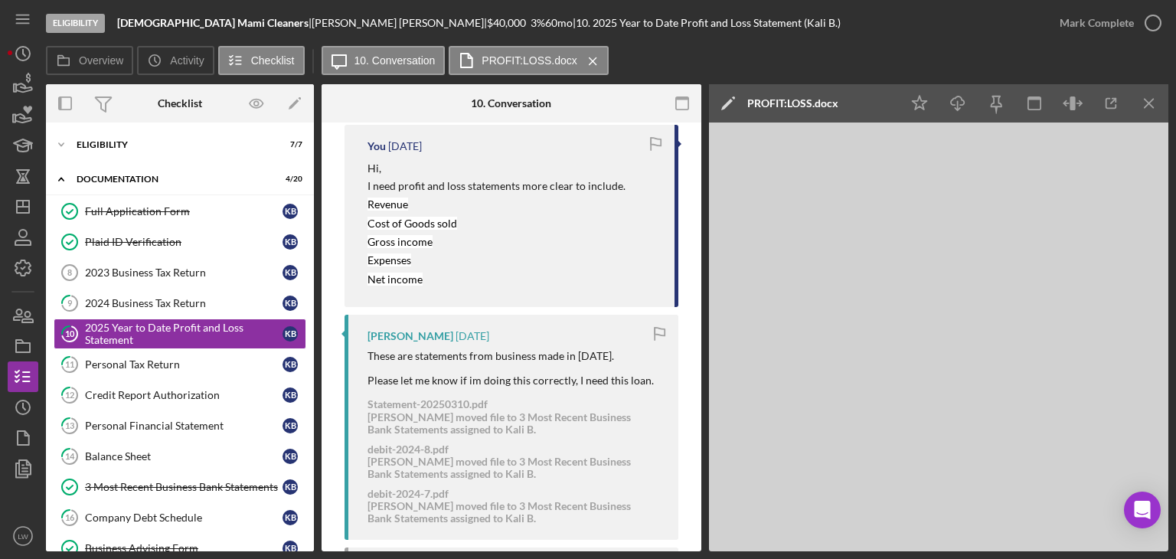
scroll to position [459, 0]
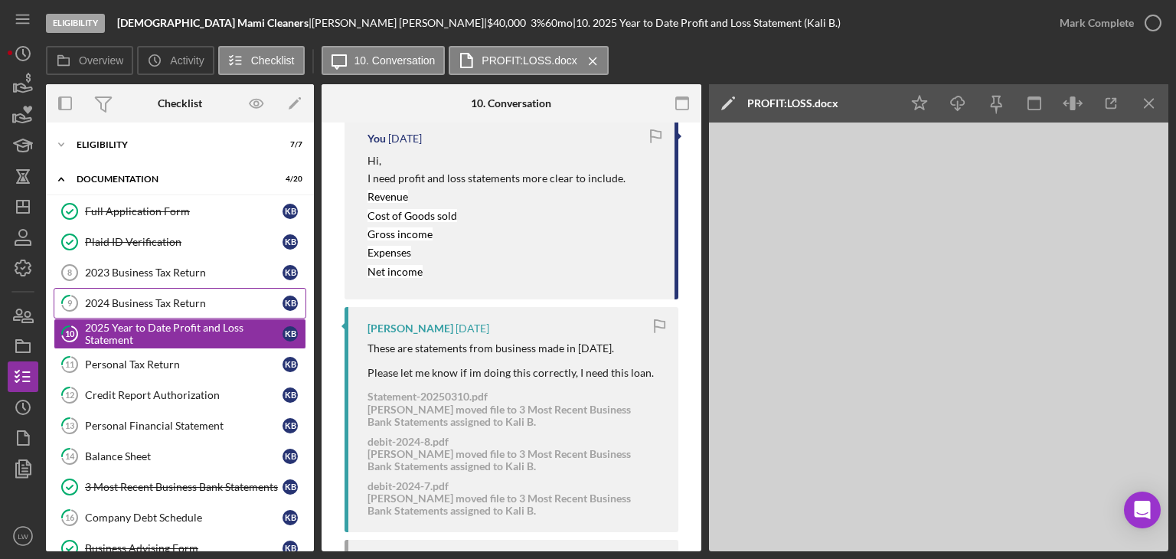
click at [144, 305] on div "2024 Business Tax Return" at bounding box center [183, 303] width 197 height 12
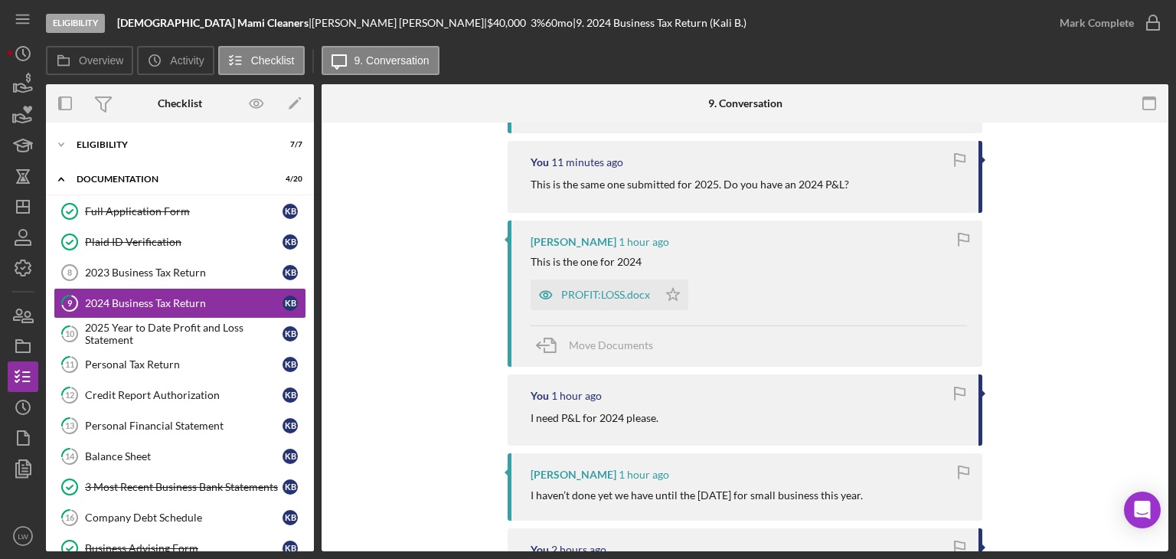
scroll to position [383, 0]
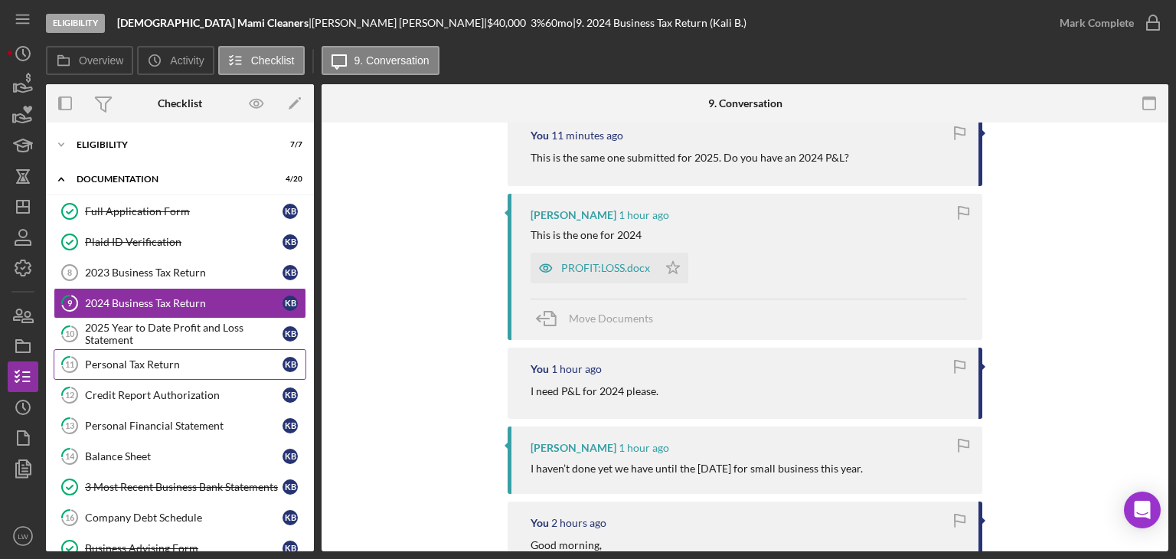
click at [144, 361] on div "Personal Tax Return" at bounding box center [183, 364] width 197 height 12
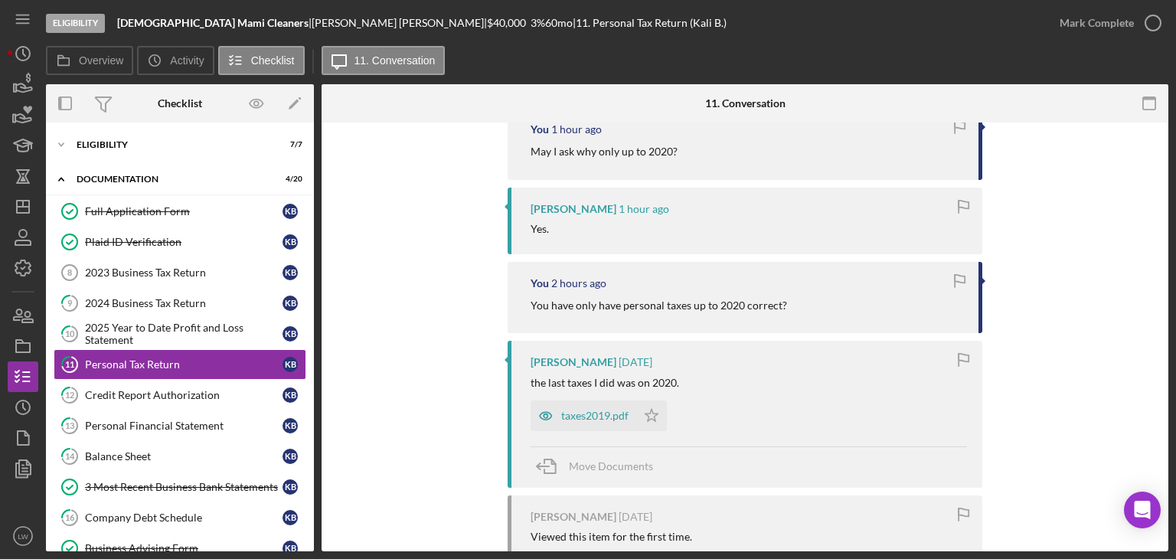
scroll to position [553, 0]
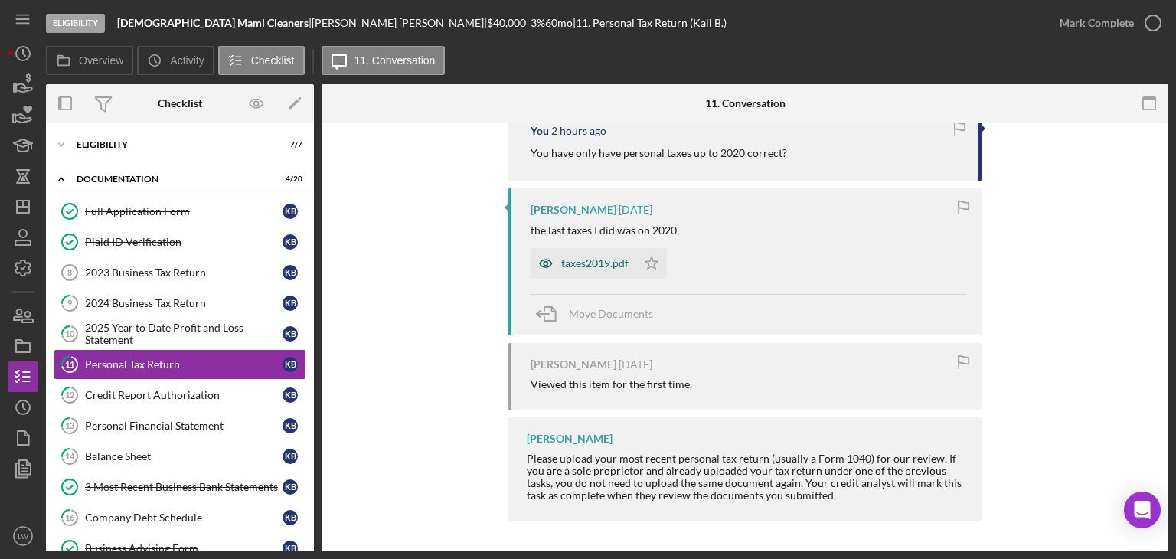
click at [606, 269] on div "taxes2019.pdf" at bounding box center [583, 263] width 106 height 31
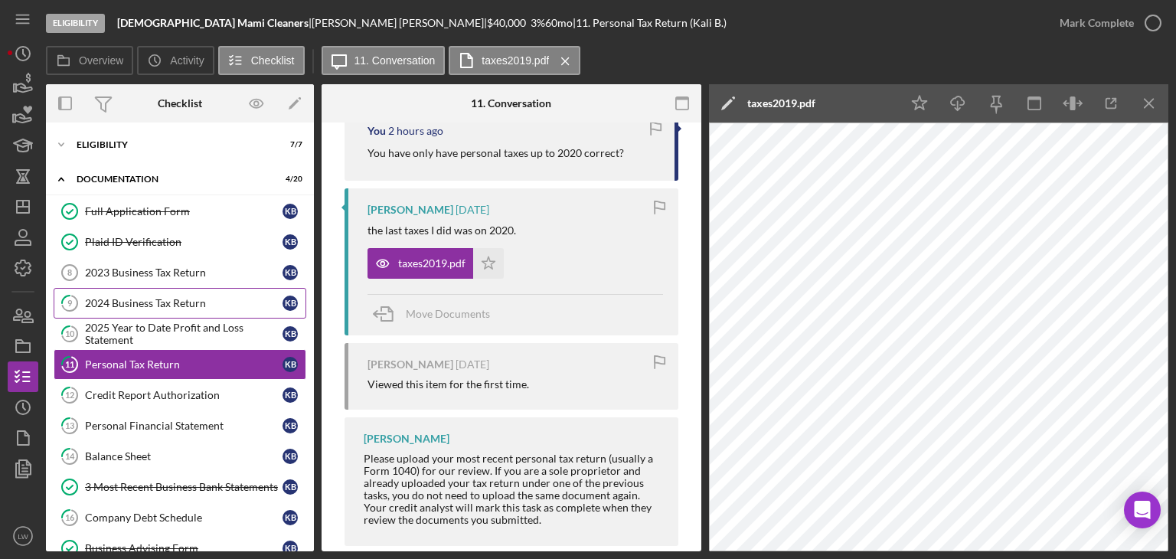
click at [177, 291] on link "9 2024 Business Tax Return K B" at bounding box center [180, 303] width 253 height 31
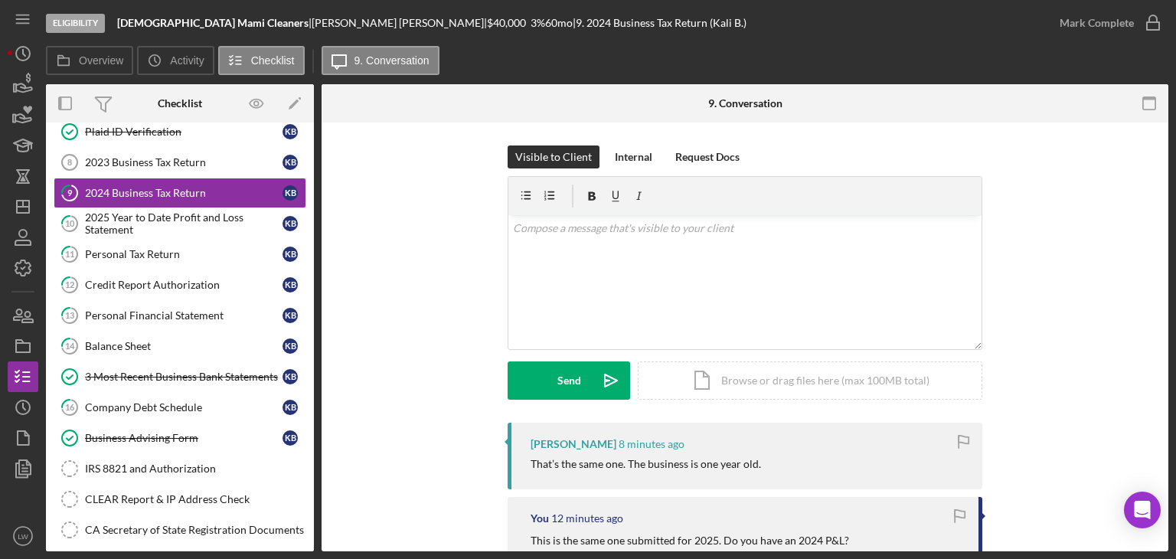
scroll to position [306, 0]
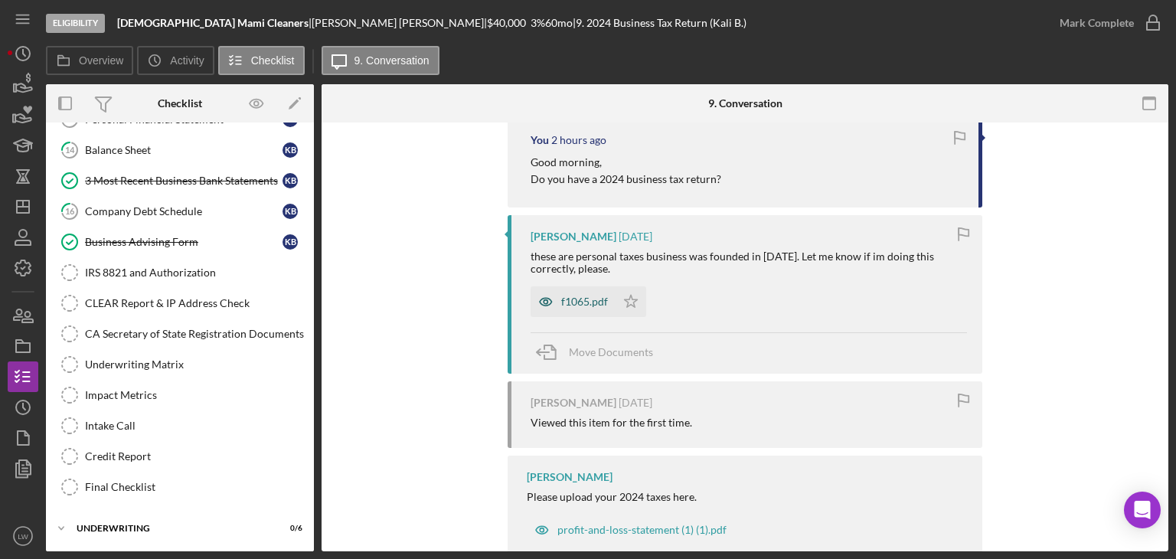
click at [561, 306] on div "f1065.pdf" at bounding box center [584, 301] width 47 height 12
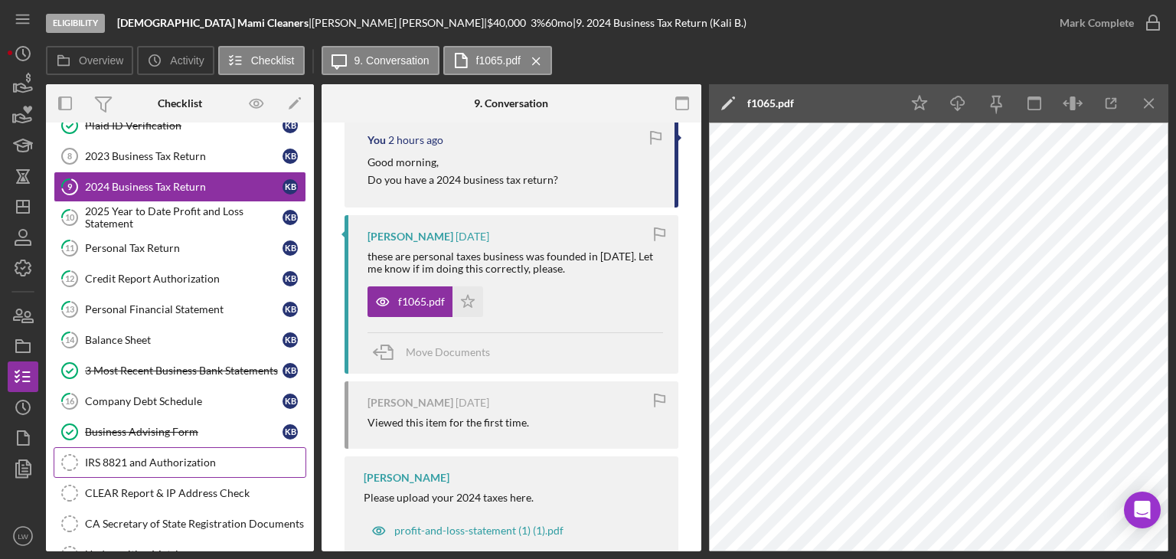
scroll to position [77, 0]
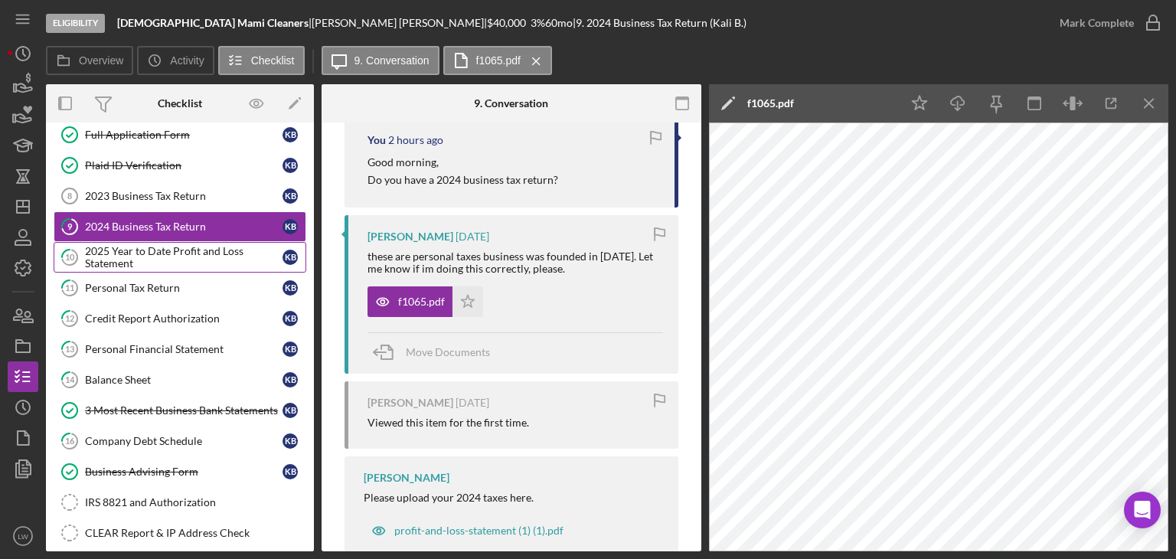
click at [171, 255] on div "2025 Year to Date Profit and Loss Statement" at bounding box center [183, 257] width 197 height 24
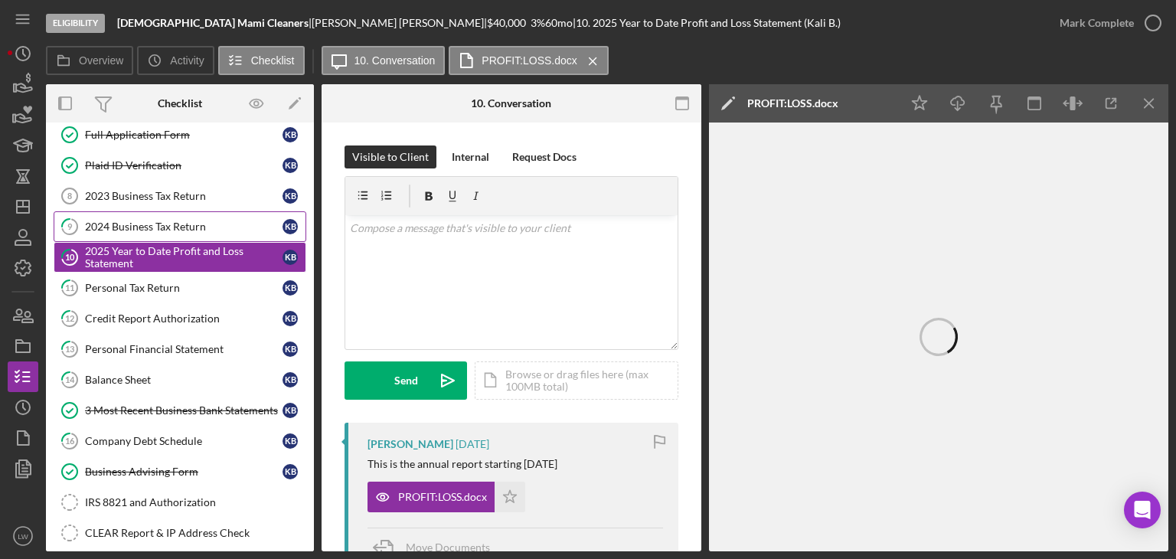
click at [185, 225] on div "2024 Business Tax Return" at bounding box center [183, 226] width 197 height 12
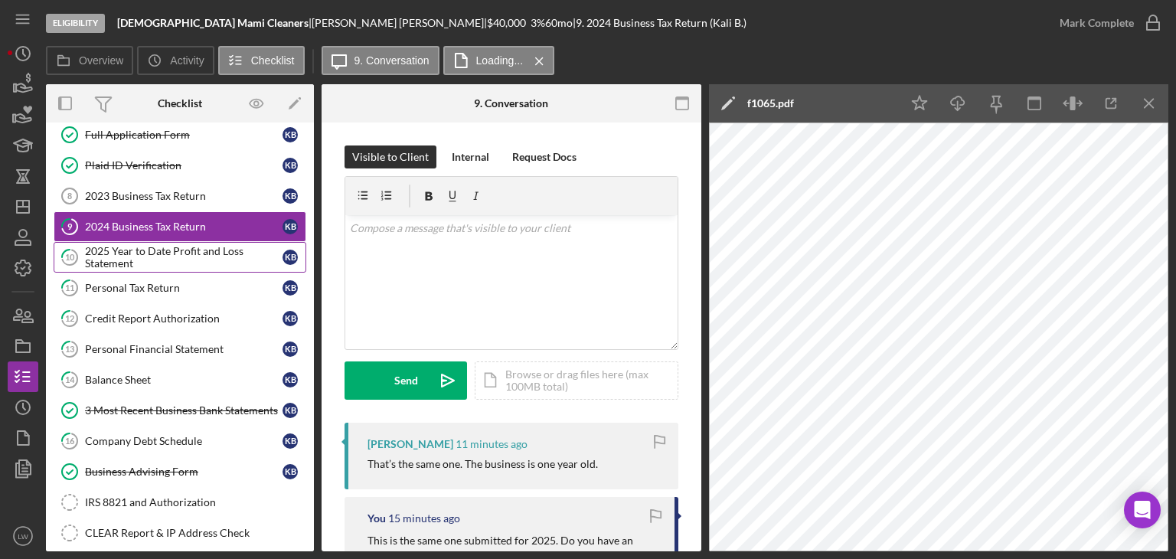
click at [173, 258] on div "2025 Year to Date Profit and Loss Statement" at bounding box center [183, 257] width 197 height 24
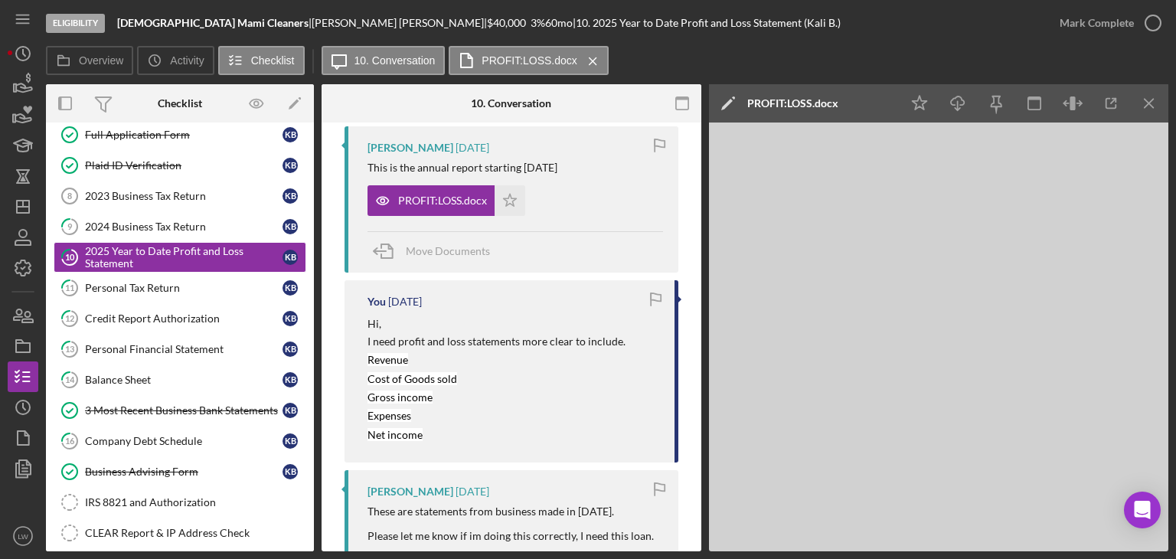
scroll to position [306, 0]
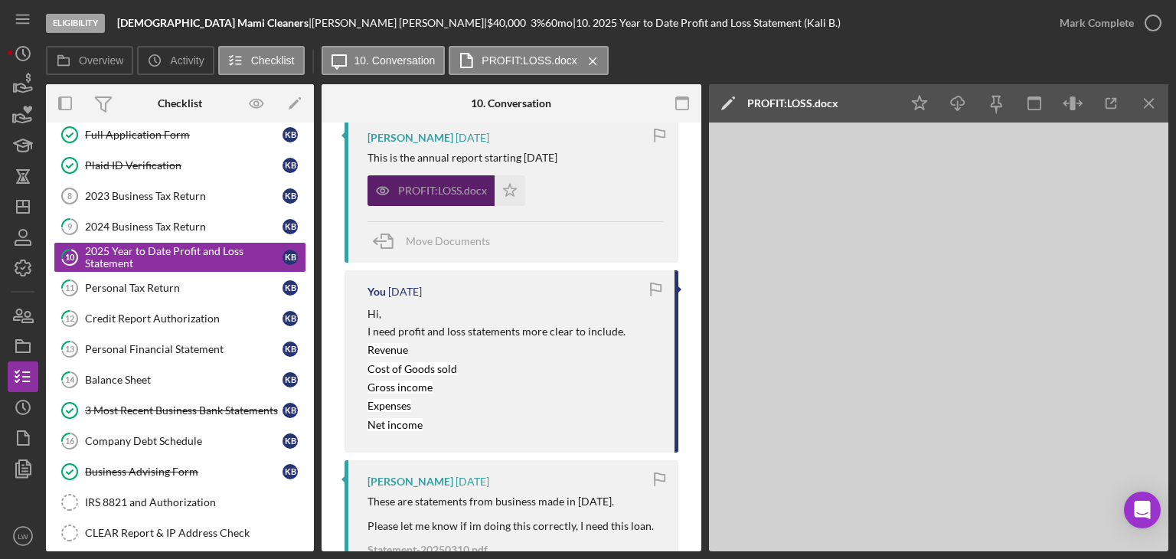
click at [432, 191] on div "PROFIT:LOSS.docx" at bounding box center [442, 190] width 89 height 12
click at [1113, 104] on icon "button" at bounding box center [1111, 103] width 34 height 34
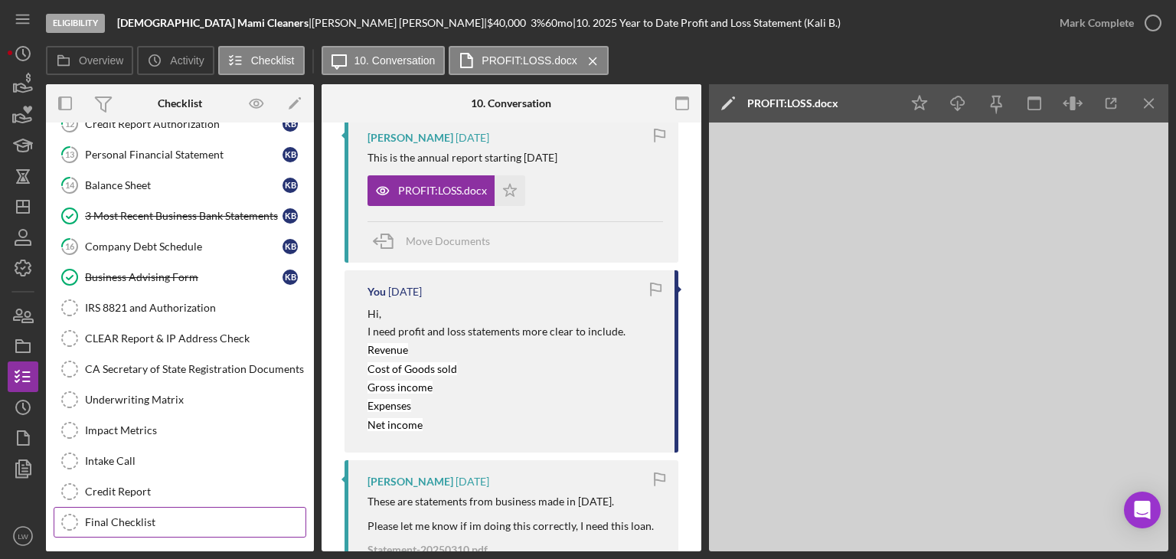
scroll to position [335, 0]
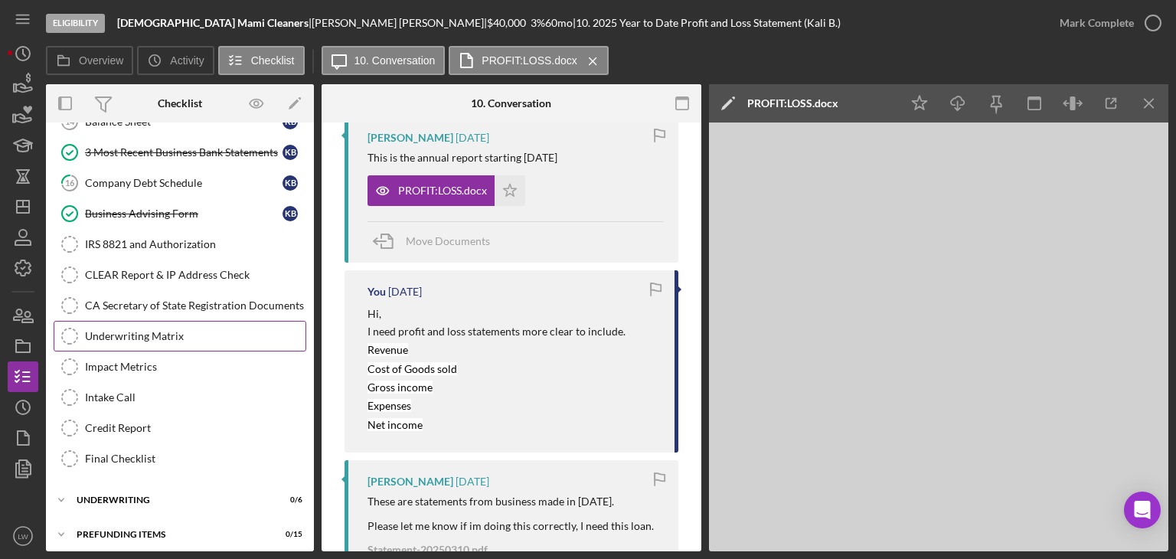
click at [158, 330] on div "Underwriting Matrix" at bounding box center [195, 336] width 220 height 12
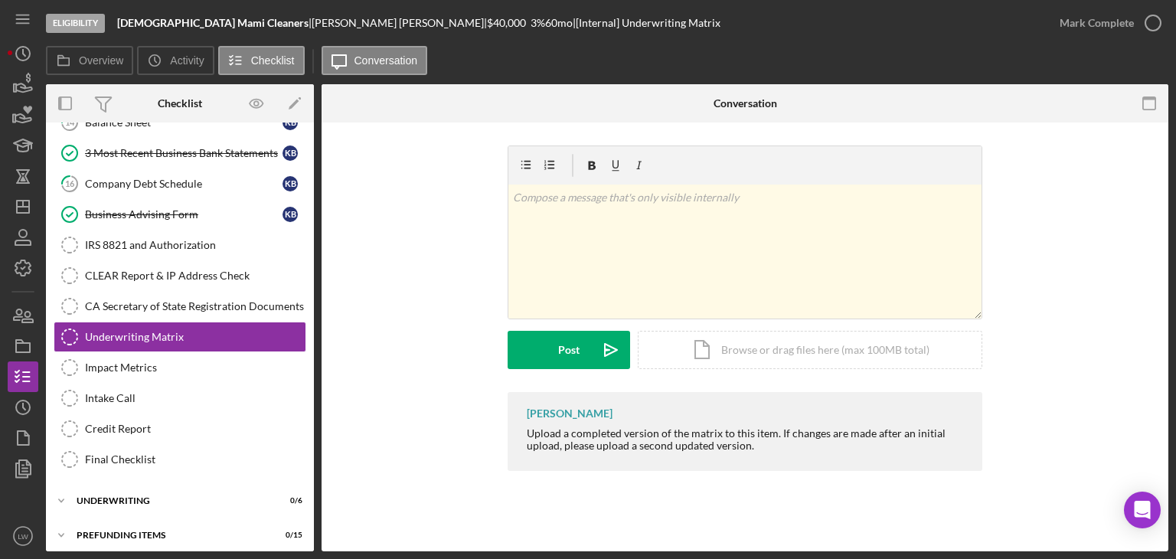
scroll to position [335, 0]
click at [759, 353] on div "Icon/Document Browse or drag files here (max 100MB total) Tap to choose files o…" at bounding box center [810, 350] width 344 height 38
click at [729, 337] on div "Icon/Document Browse or drag files here (max 100MB total) Tap to choose files o…" at bounding box center [810, 350] width 344 height 38
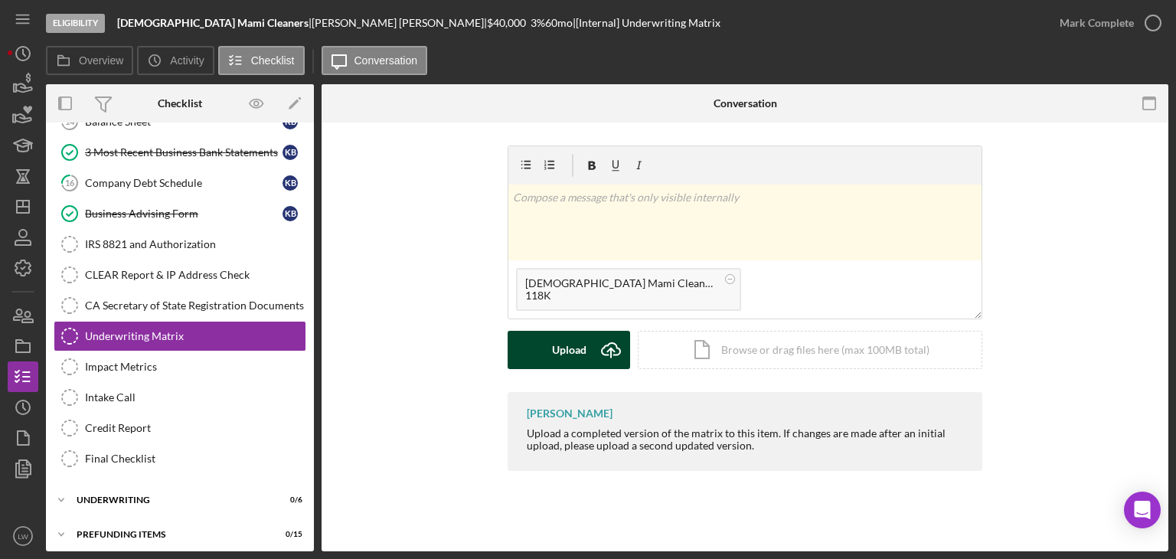
click at [570, 351] on div "Upload" at bounding box center [569, 350] width 34 height 38
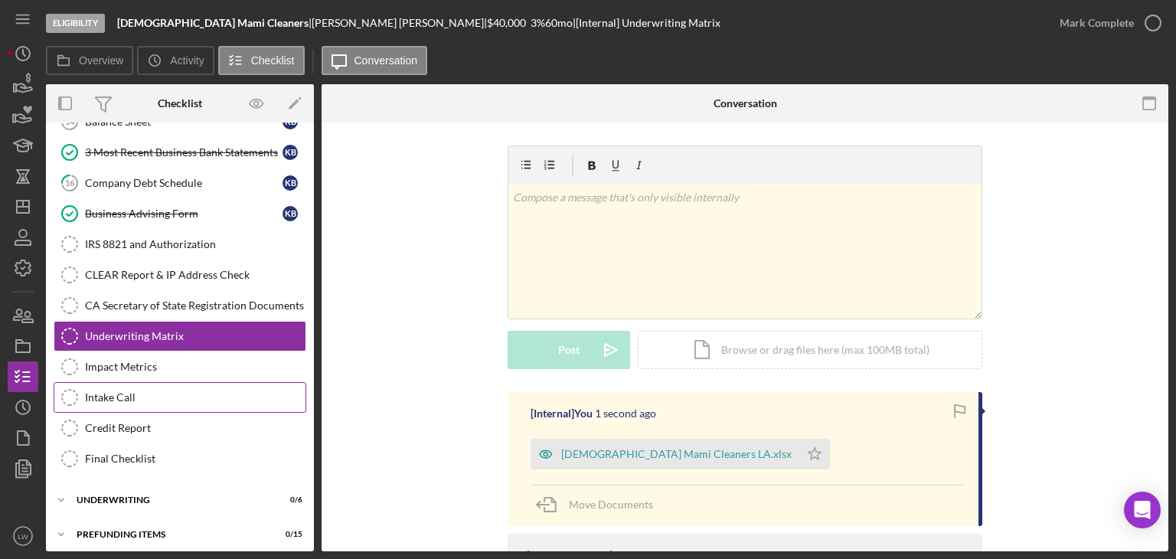
click at [178, 391] on div "Intake Call" at bounding box center [195, 397] width 220 height 12
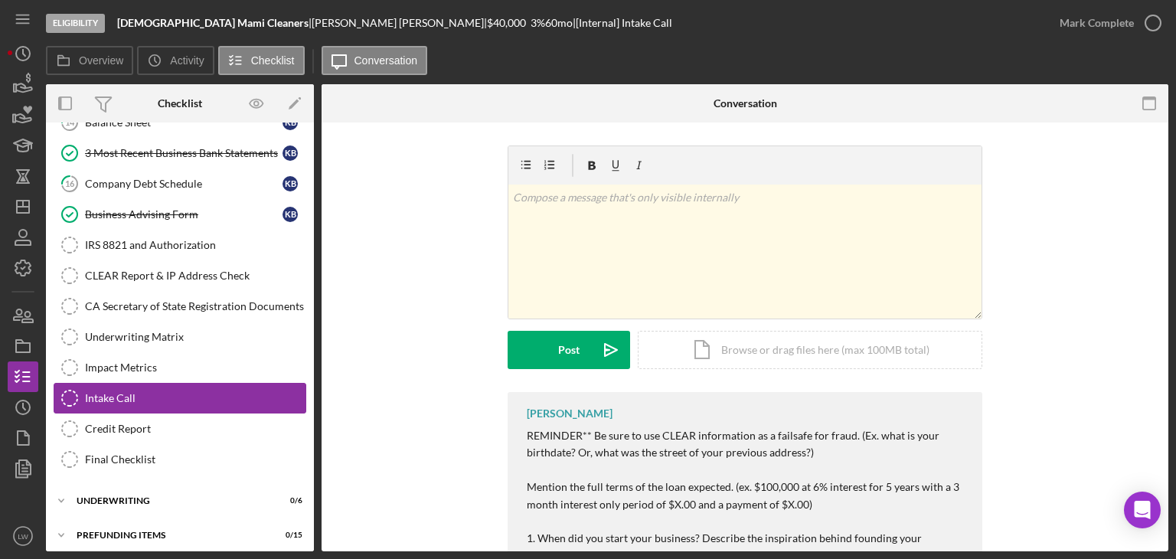
scroll to position [335, 0]
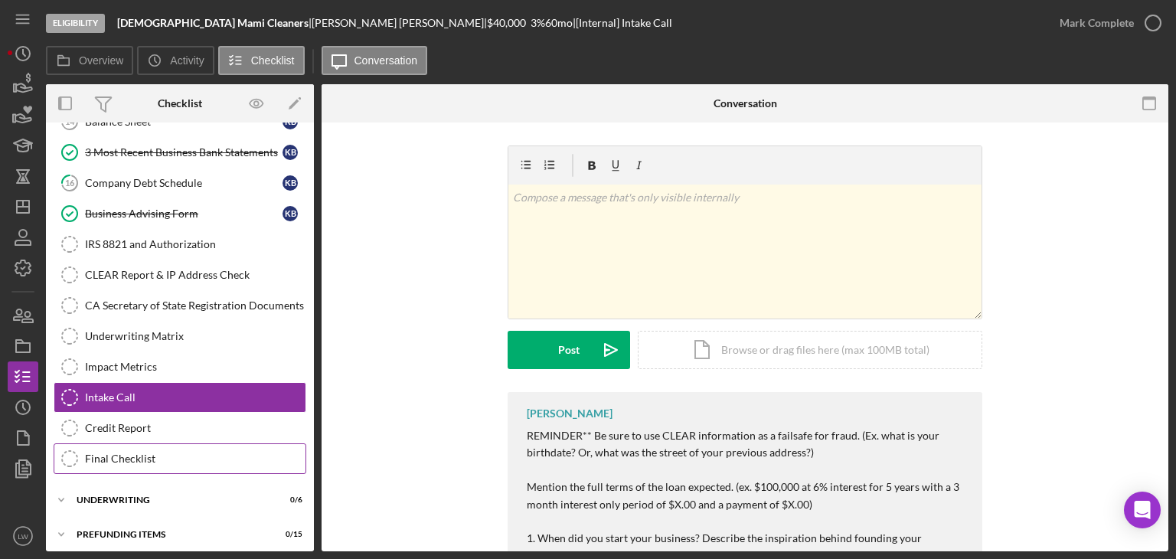
click at [196, 452] on div "Final Checklist" at bounding box center [195, 458] width 220 height 12
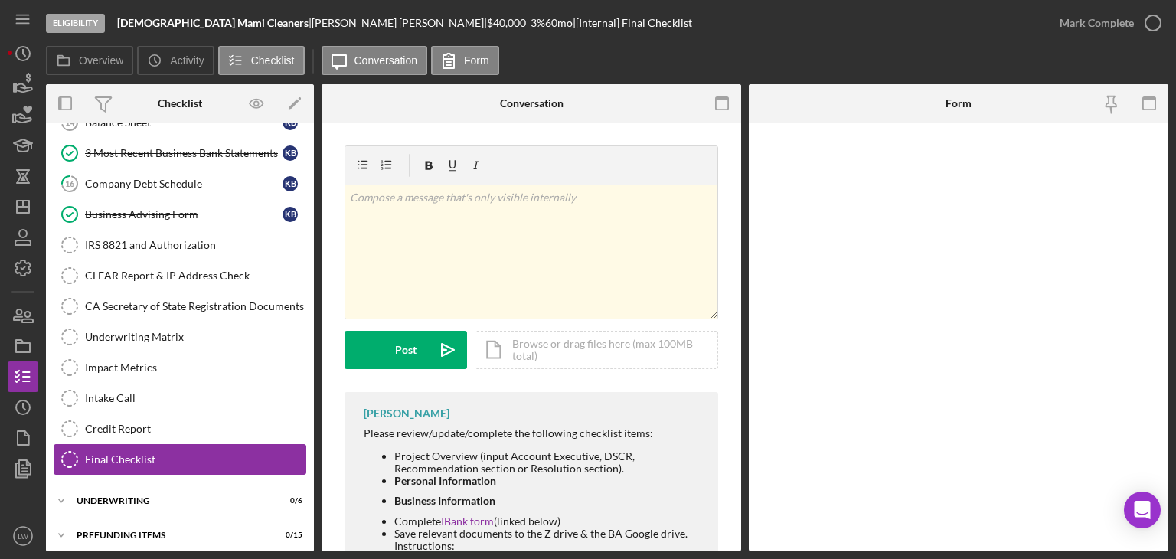
scroll to position [335, 0]
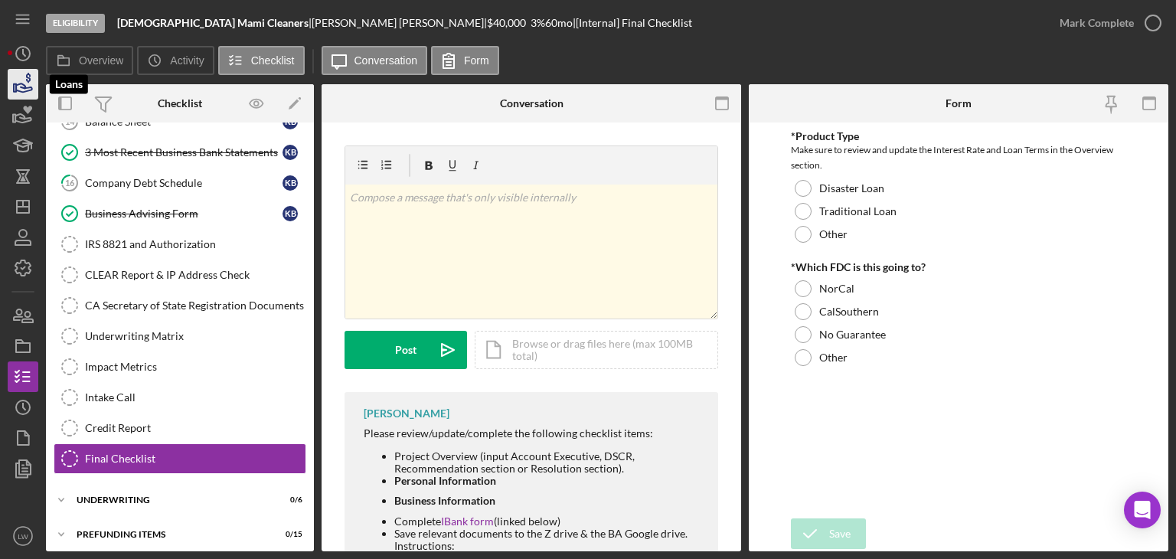
click at [18, 83] on icon "button" at bounding box center [24, 87] width 16 height 8
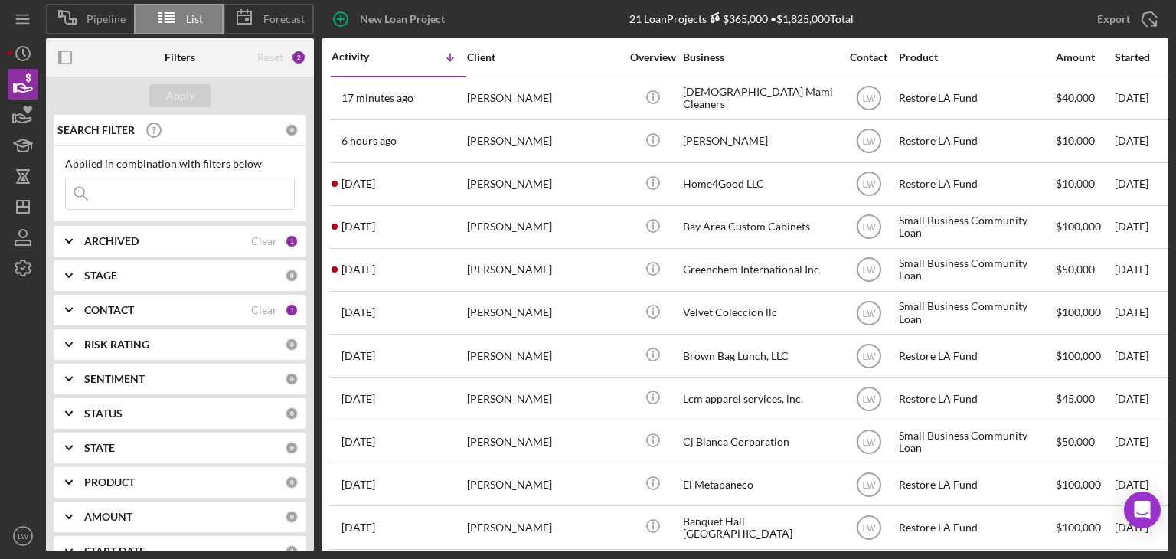
click at [143, 240] on div "ARCHIVED" at bounding box center [167, 241] width 167 height 12
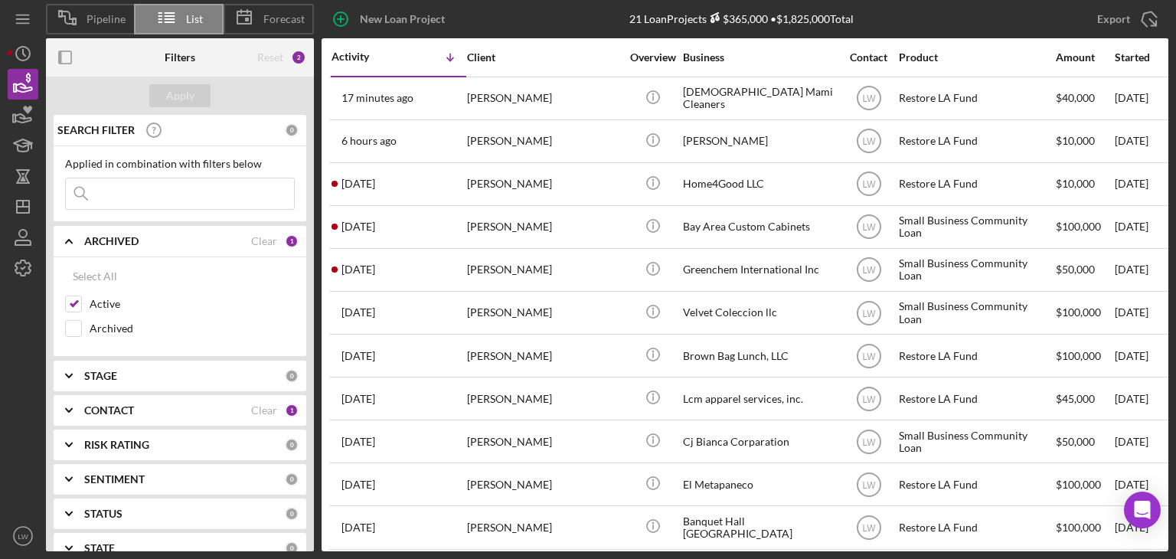
click at [144, 239] on div "ARCHIVED" at bounding box center [167, 241] width 167 height 12
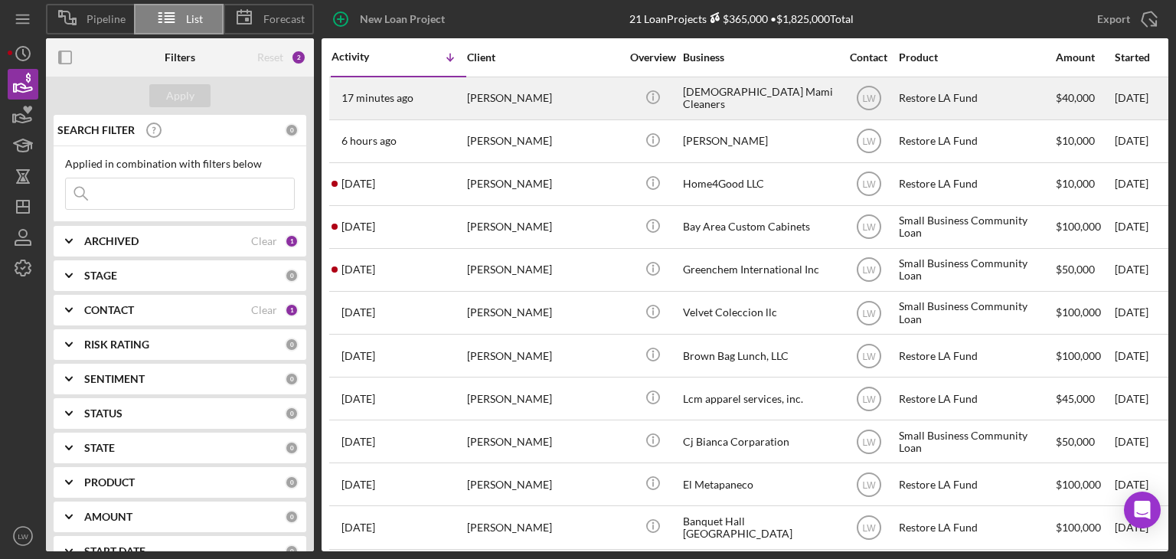
click at [475, 106] on div "[PERSON_NAME]" at bounding box center [543, 98] width 153 height 41
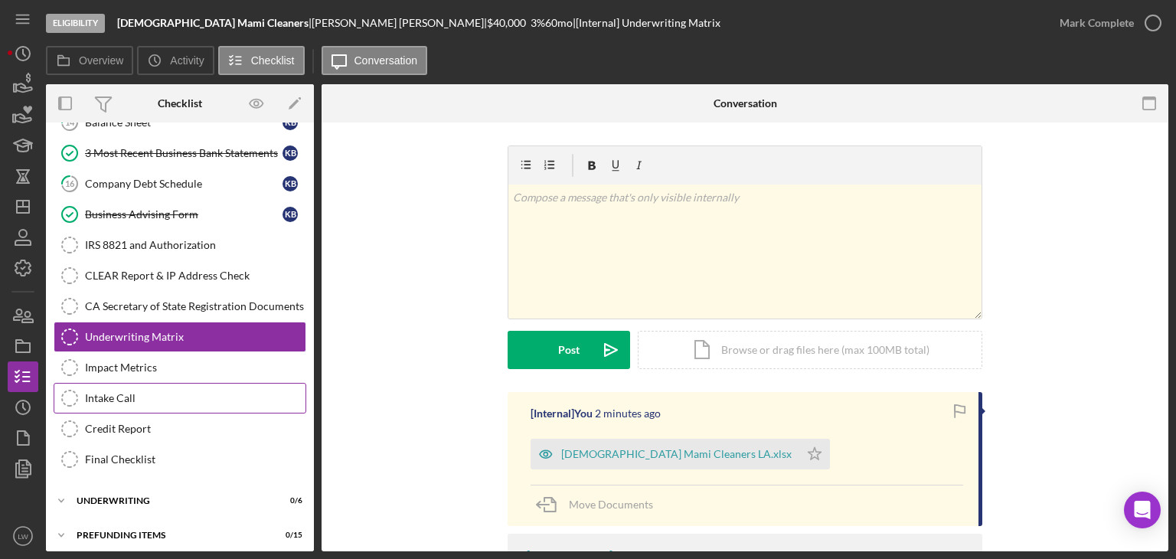
scroll to position [335, 0]
click at [145, 530] on div "Prefunding Items" at bounding box center [186, 534] width 218 height 9
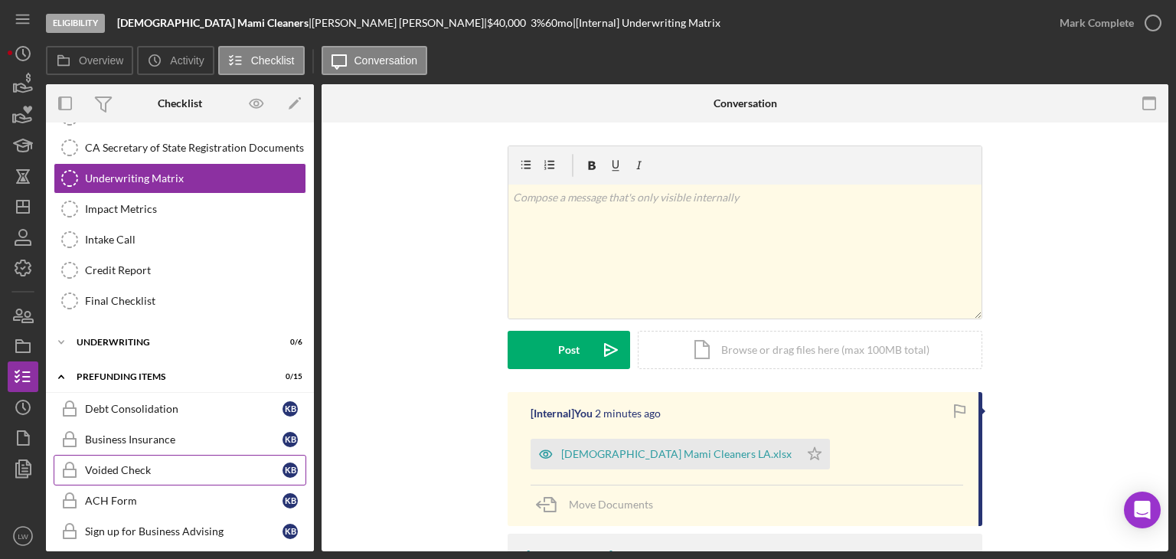
scroll to position [491, 0]
click at [135, 338] on div "Underwriting" at bounding box center [186, 342] width 218 height 9
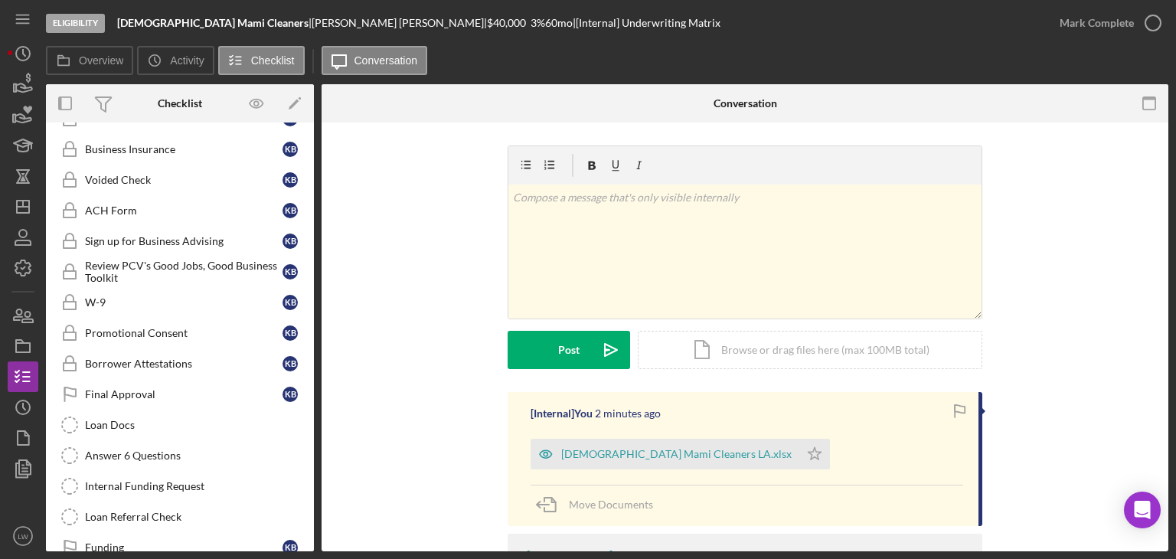
scroll to position [988, 0]
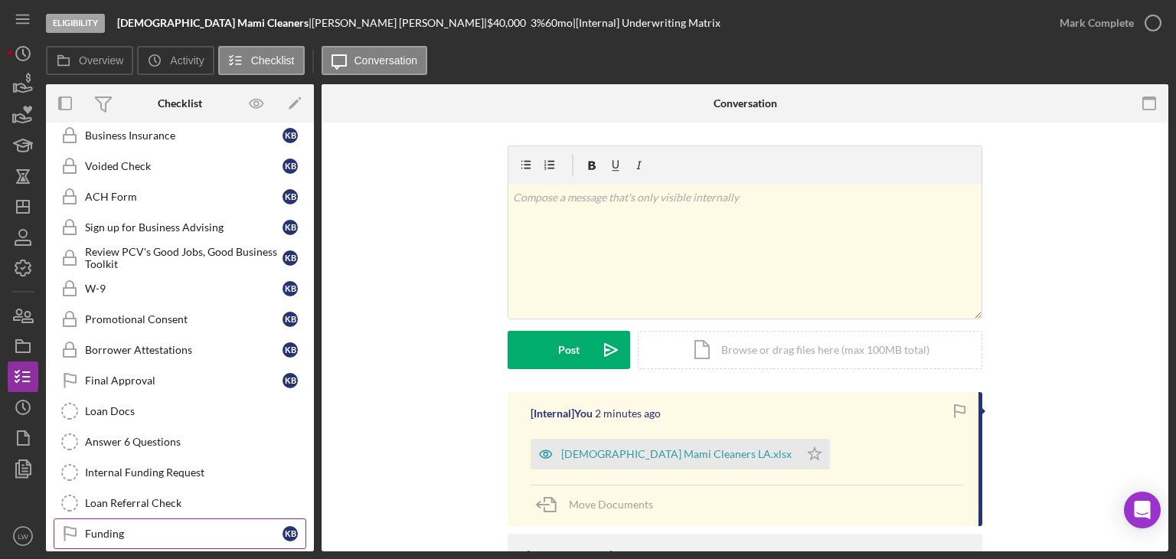
click at [168, 527] on div "Funding" at bounding box center [183, 533] width 197 height 12
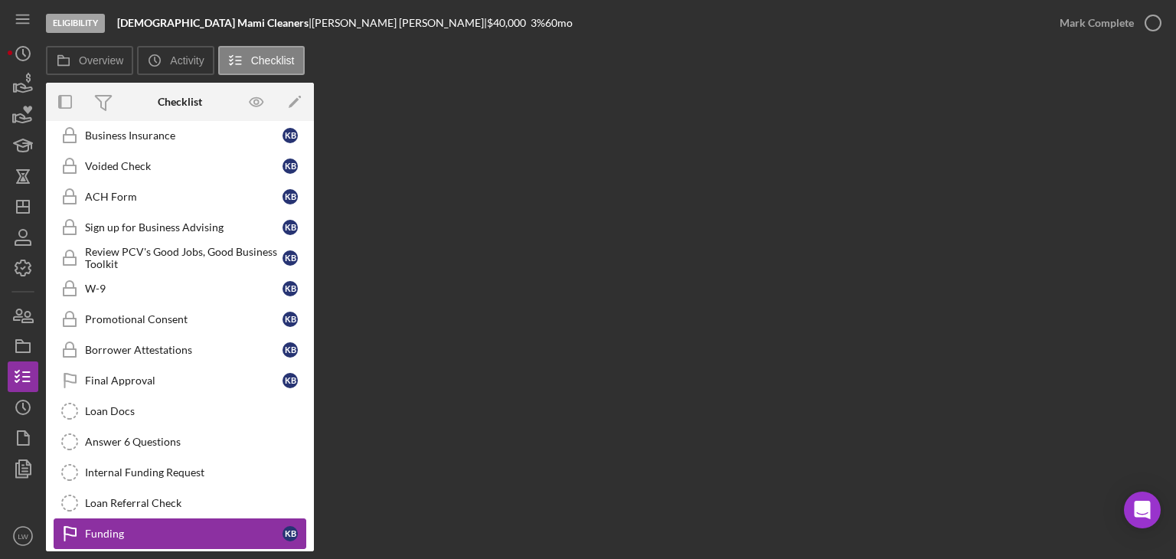
scroll to position [988, 0]
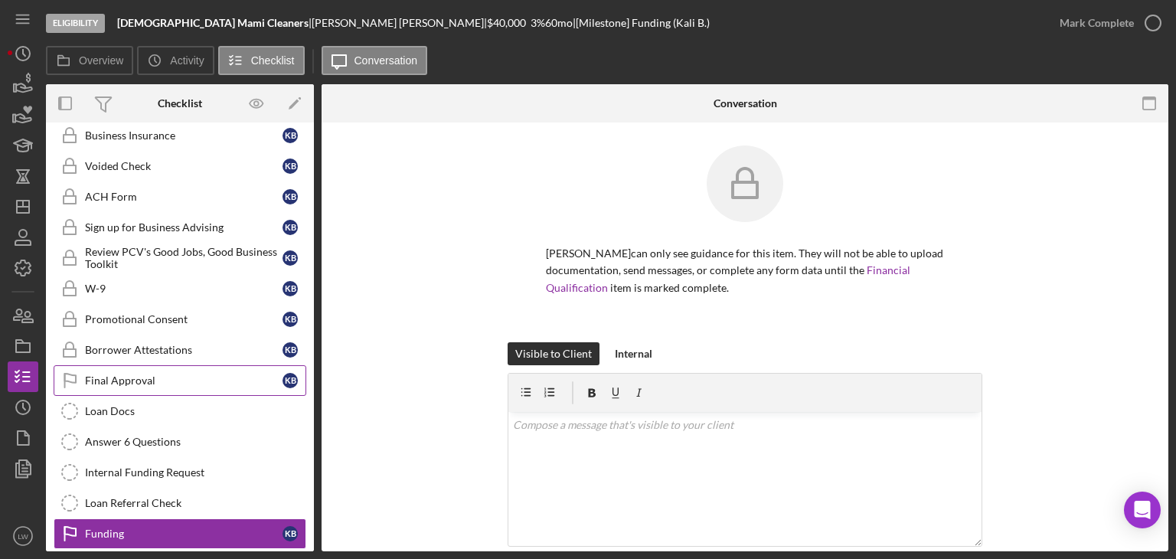
click at [181, 374] on div "Final Approval" at bounding box center [183, 380] width 197 height 12
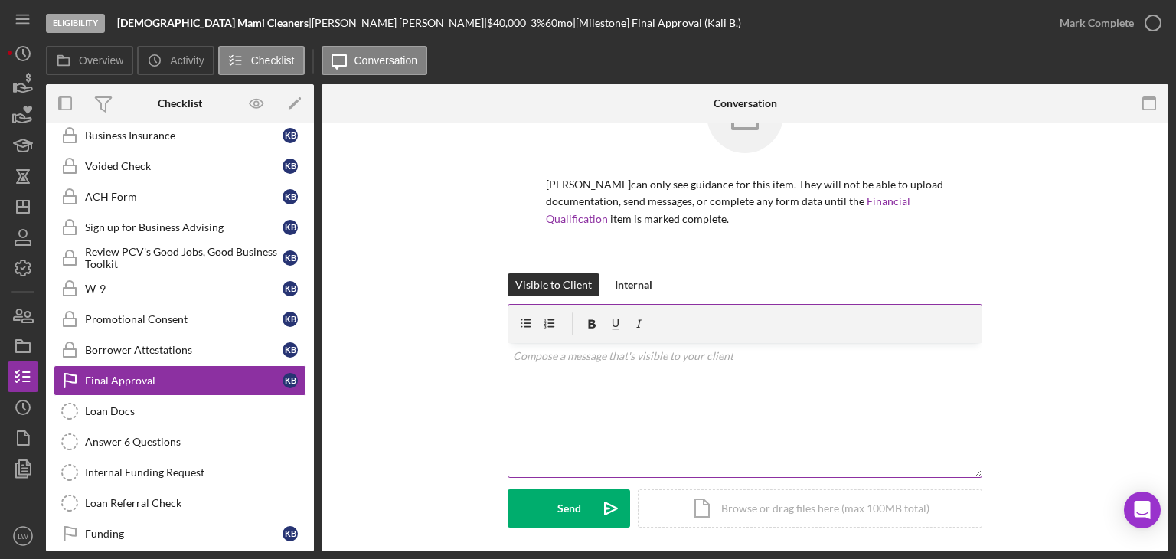
scroll to position [190, 0]
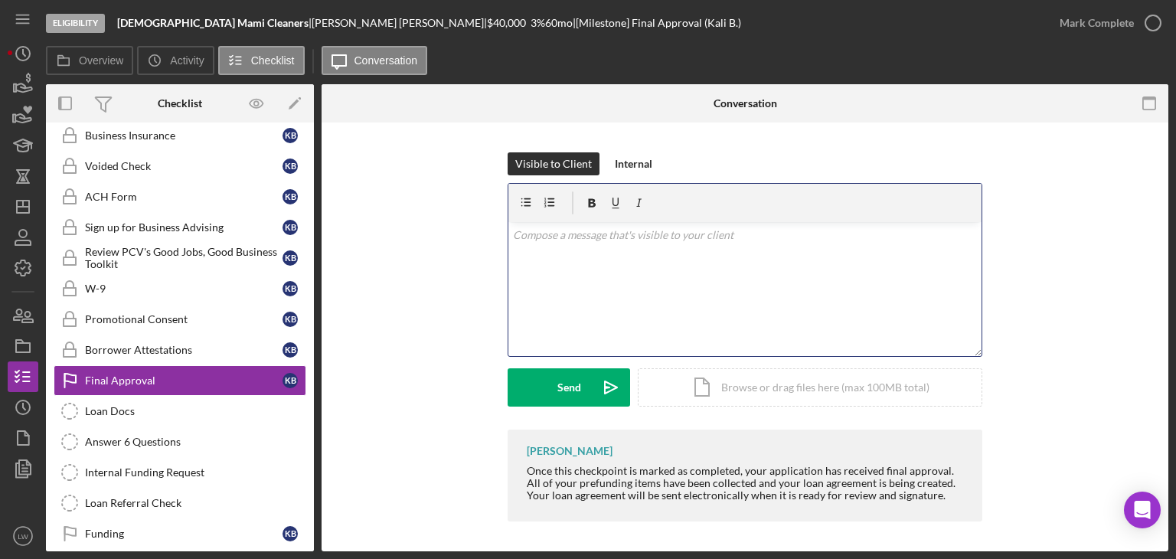
click at [605, 292] on div "v Color teal Color pink Remove color Add row above Add row below Add column bef…" at bounding box center [744, 289] width 473 height 134
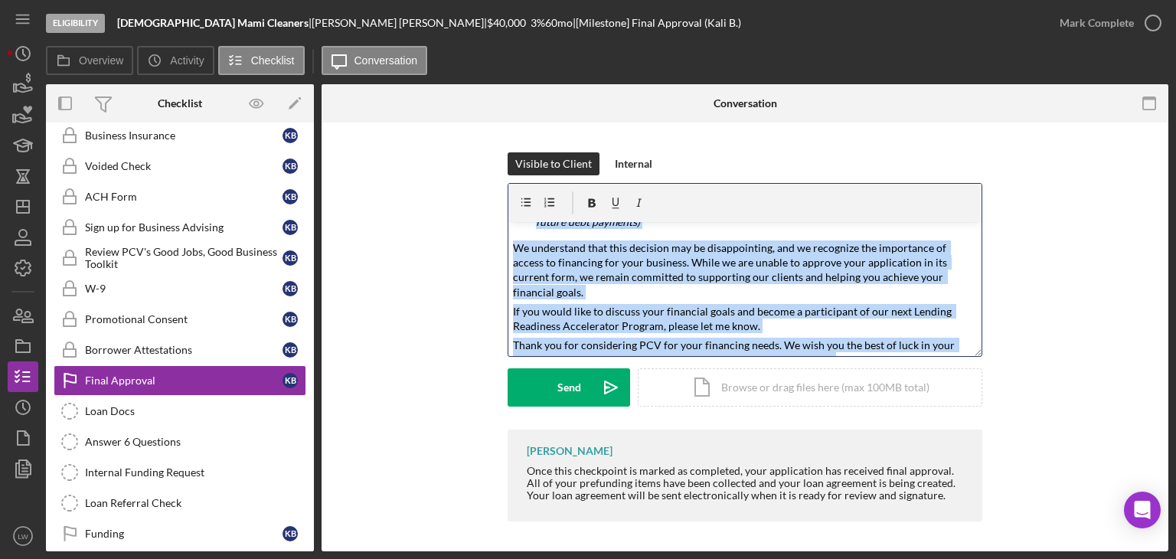
scroll to position [0, 0]
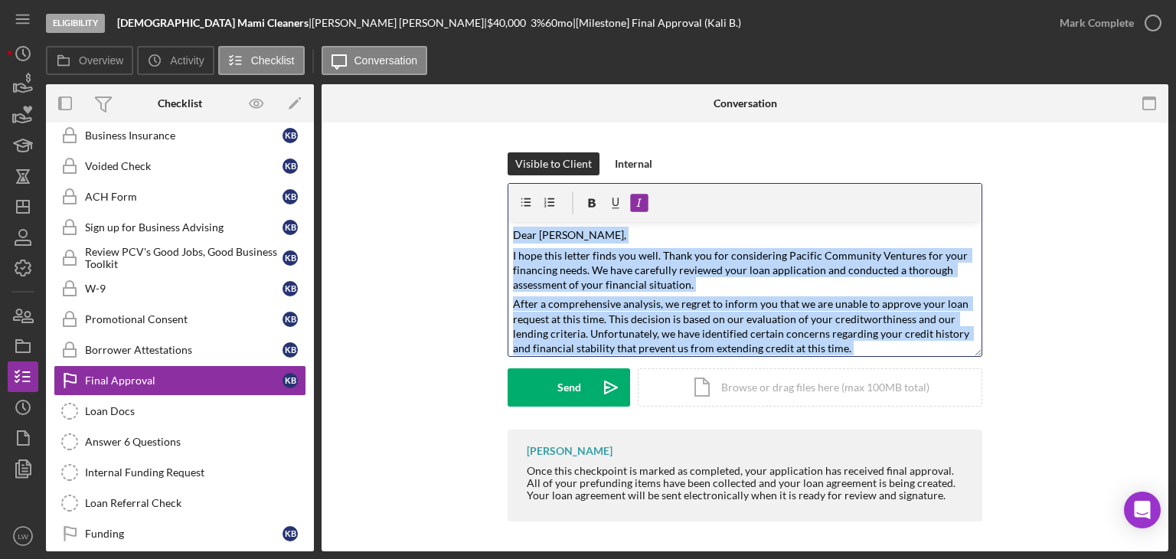
drag, startPoint x: 801, startPoint y: 344, endPoint x: 494, endPoint y: 182, distance: 346.2
click at [494, 182] on div "Visible to Client Internal v Color teal Color pink Remove color Add row above A…" at bounding box center [744, 290] width 801 height 277
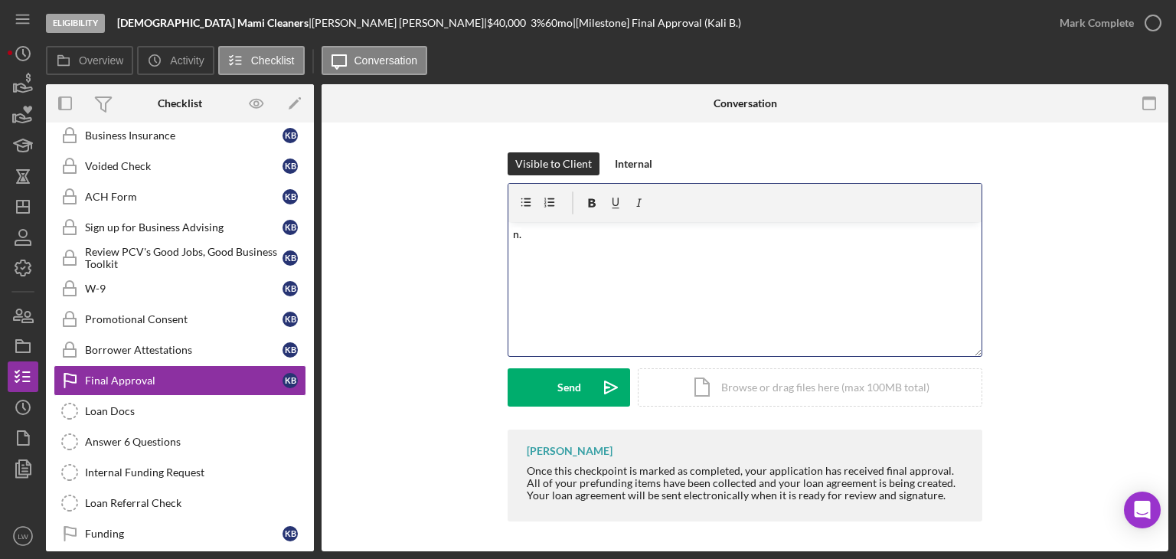
click at [551, 237] on p "n." at bounding box center [745, 234] width 465 height 15
click at [25, 60] on icon "Icon/History" at bounding box center [23, 53] width 38 height 38
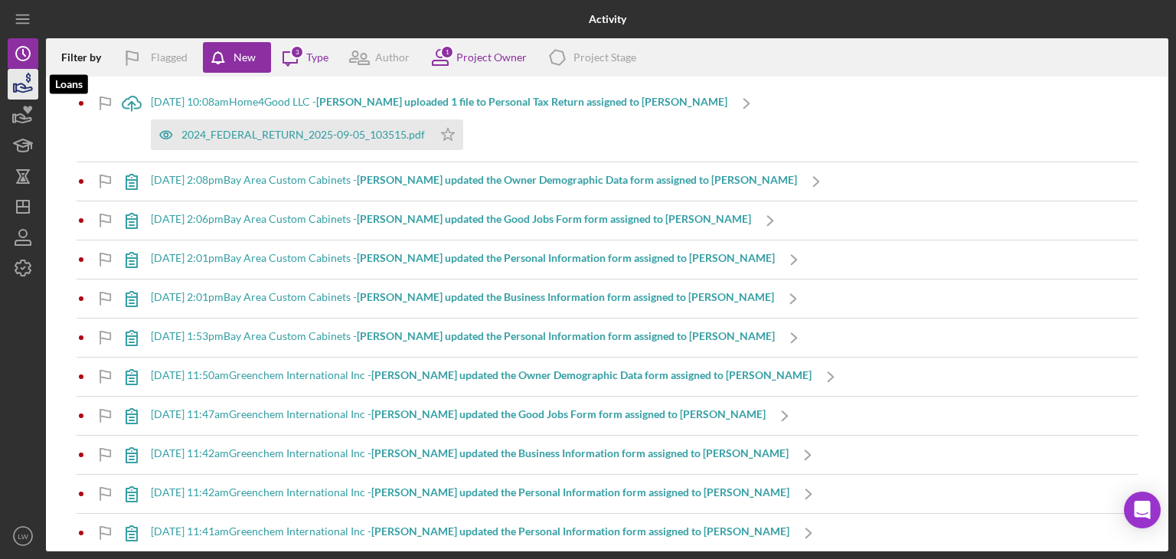
click at [26, 80] on icon "button" at bounding box center [28, 78] width 5 height 10
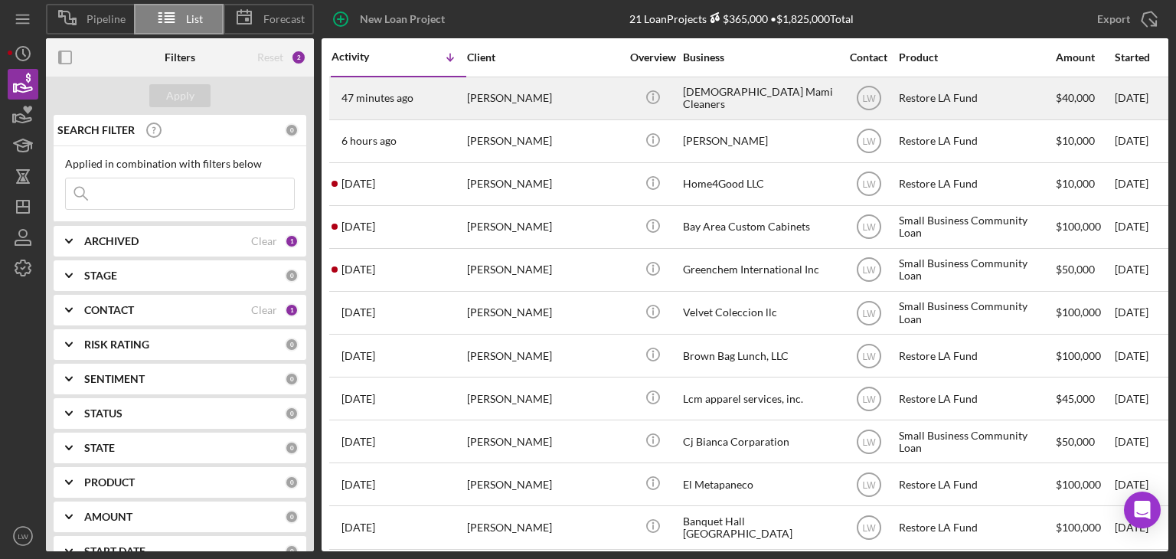
click at [485, 96] on div "[PERSON_NAME]" at bounding box center [543, 98] width 153 height 41
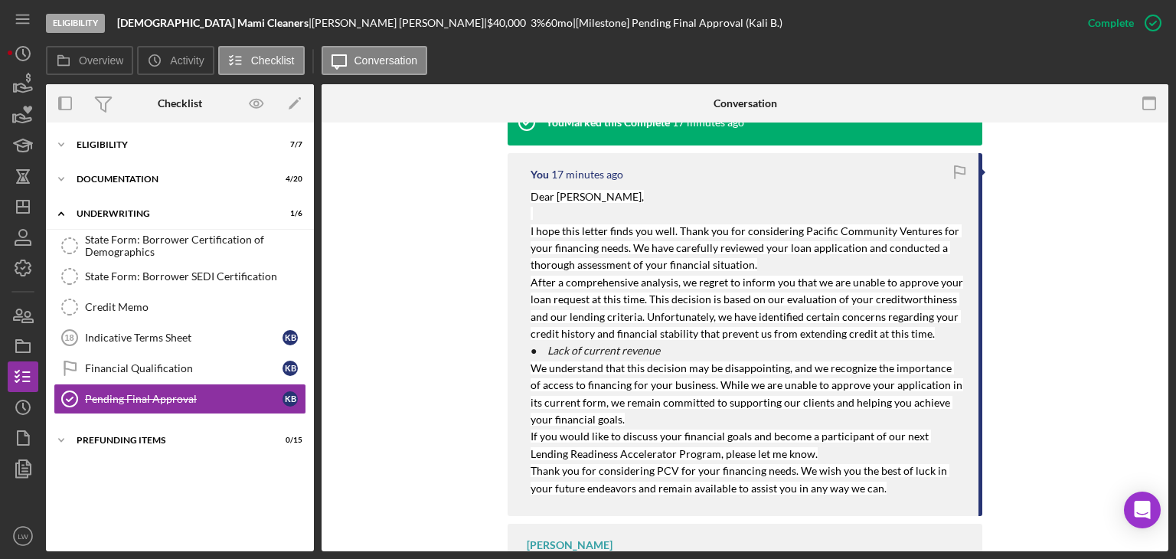
scroll to position [536, 0]
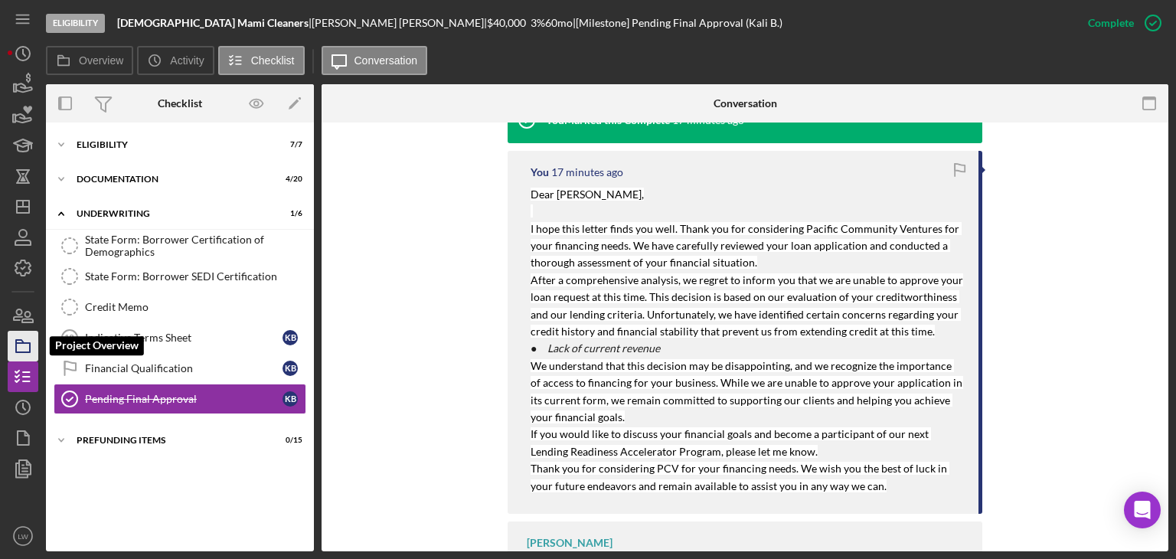
click at [22, 343] on polygon "button" at bounding box center [20, 341] width 8 height 3
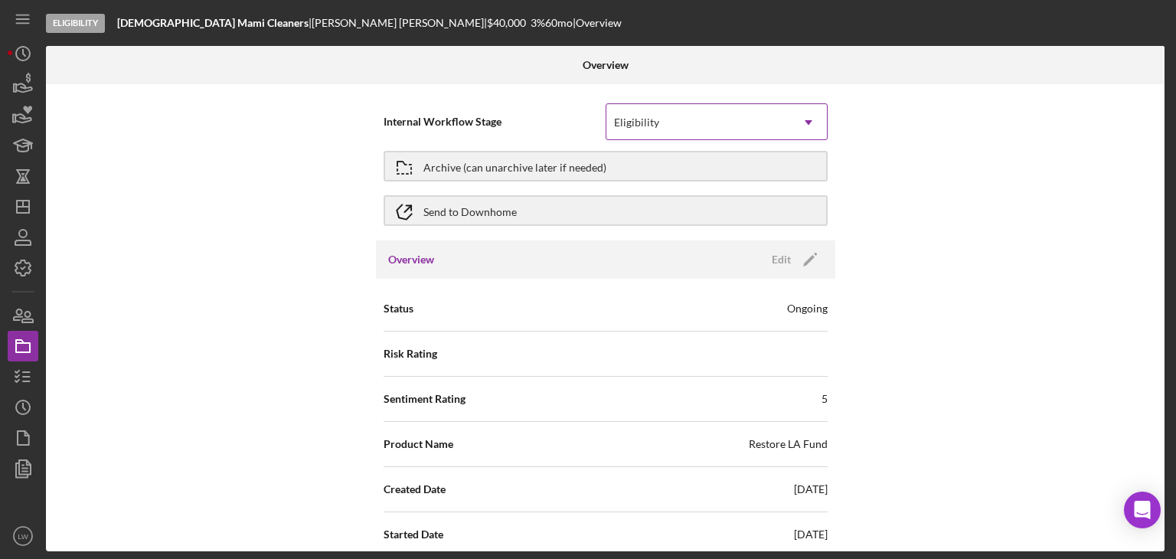
click at [794, 123] on icon "Icon/Dropdown Arrow" at bounding box center [808, 122] width 37 height 37
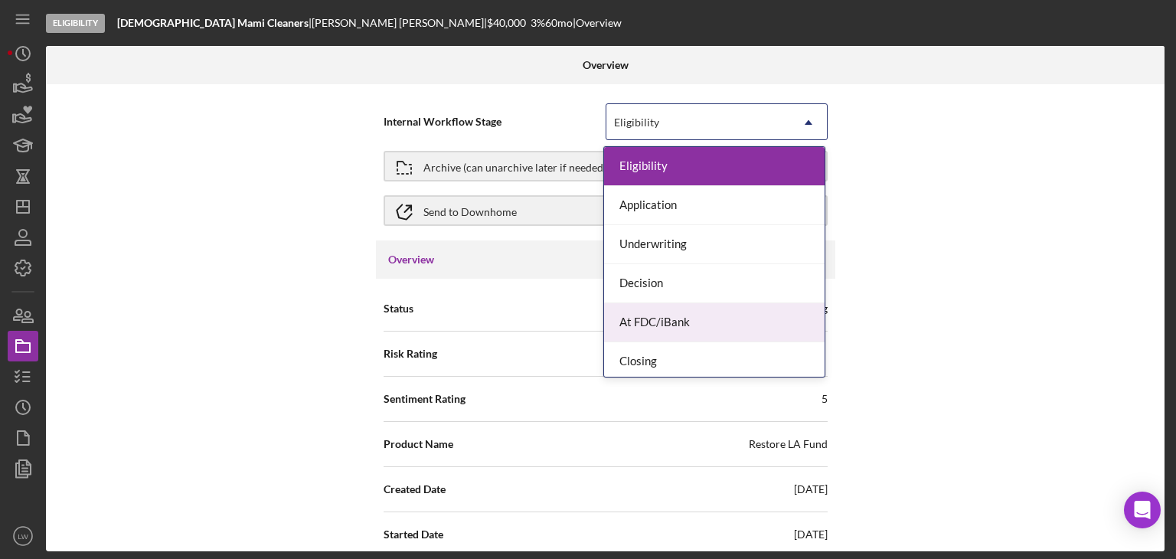
click at [935, 338] on div "Internal Workflow Stage 7 results available. Use Up and Down to choose options,…" at bounding box center [605, 317] width 1118 height 467
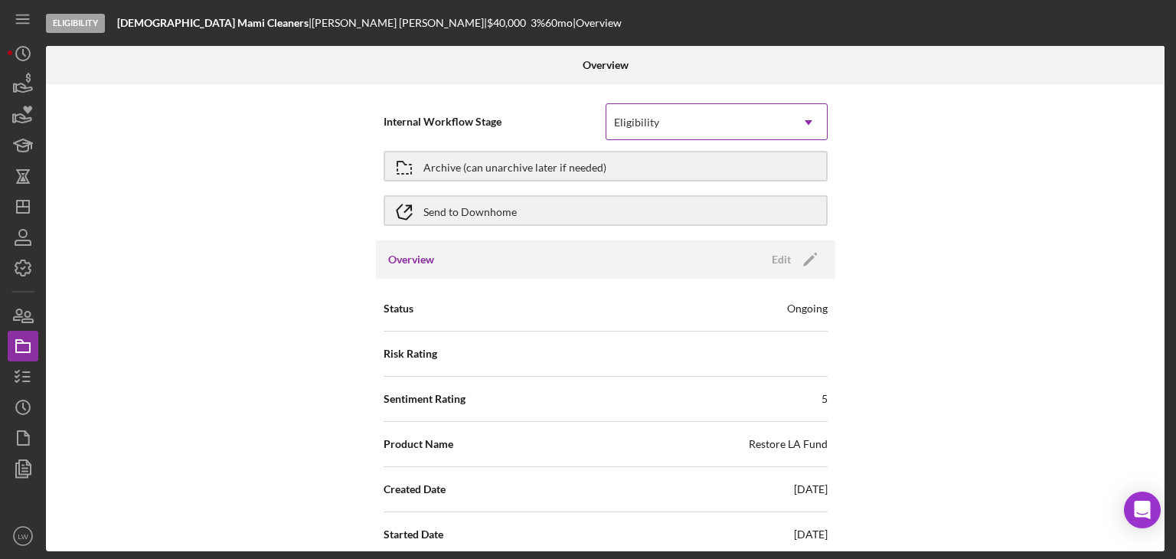
click at [804, 119] on icon "Icon/Dropdown Arrow" at bounding box center [808, 122] width 37 height 37
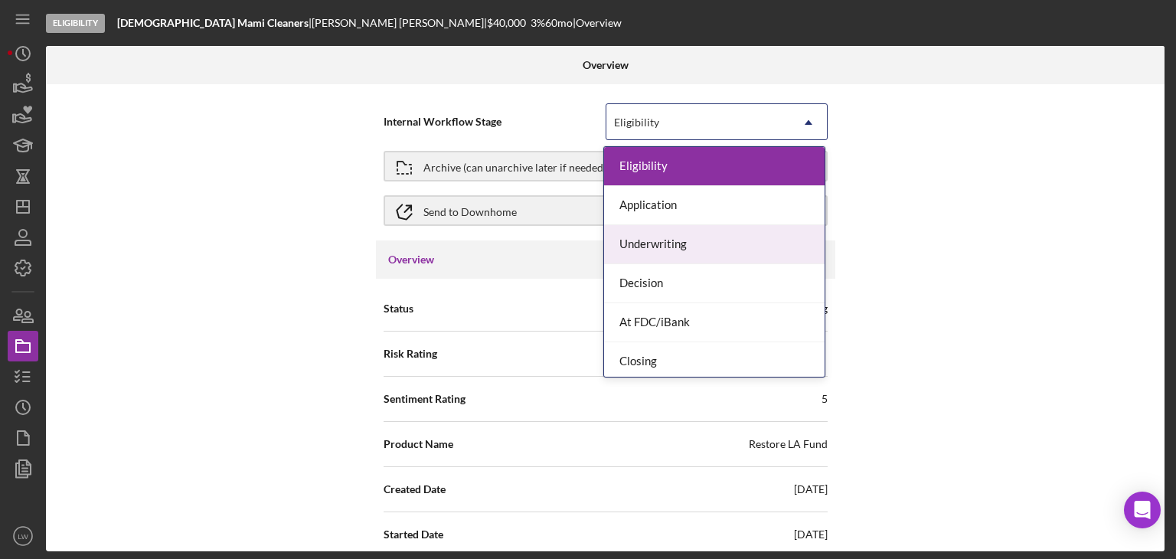
scroll to position [43, 0]
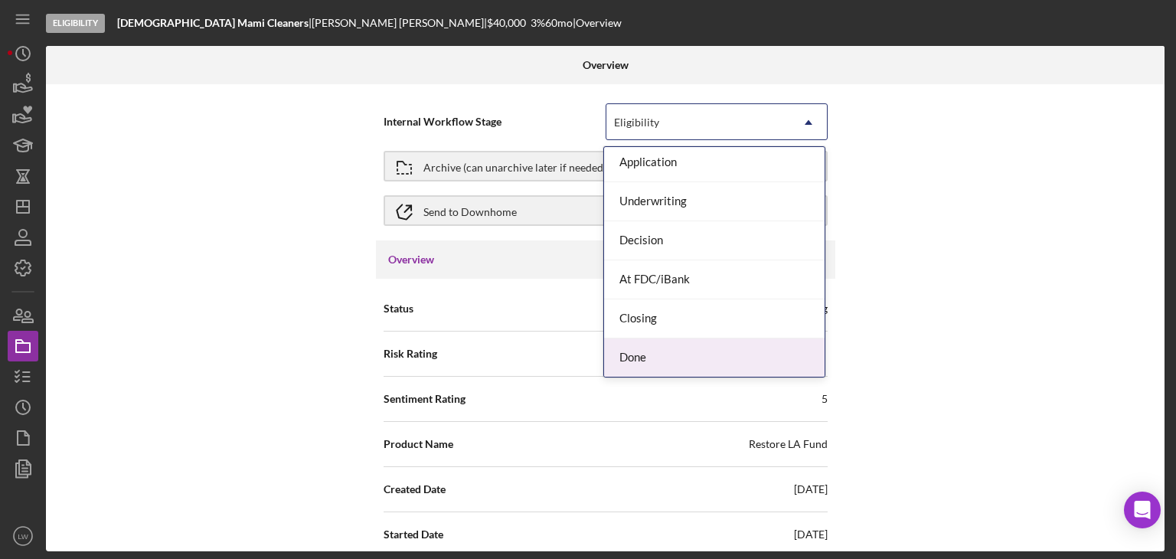
click at [720, 350] on div "Done" at bounding box center [714, 357] width 220 height 39
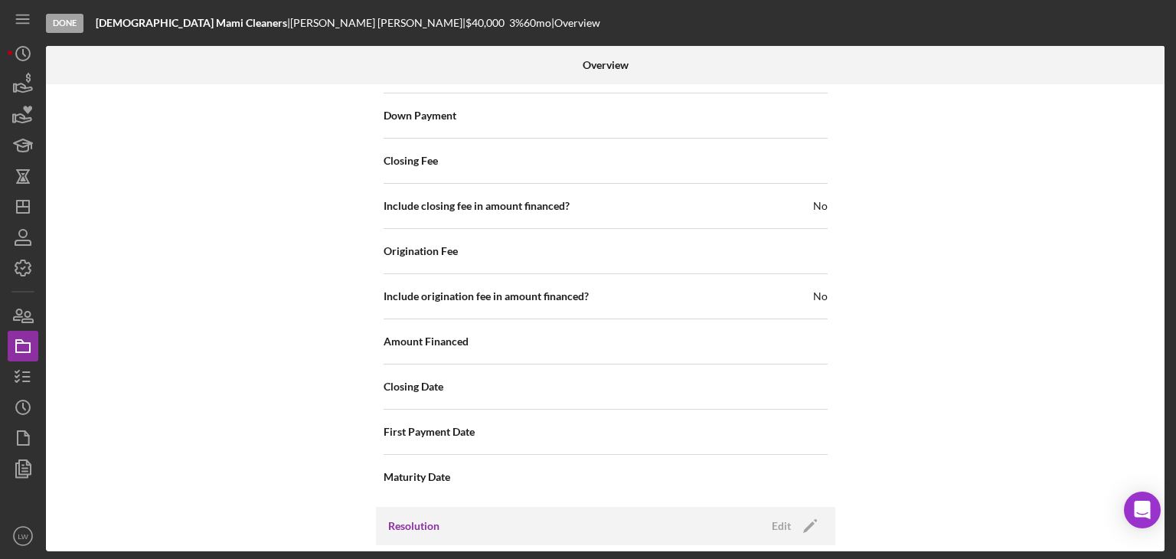
scroll to position [1955, 0]
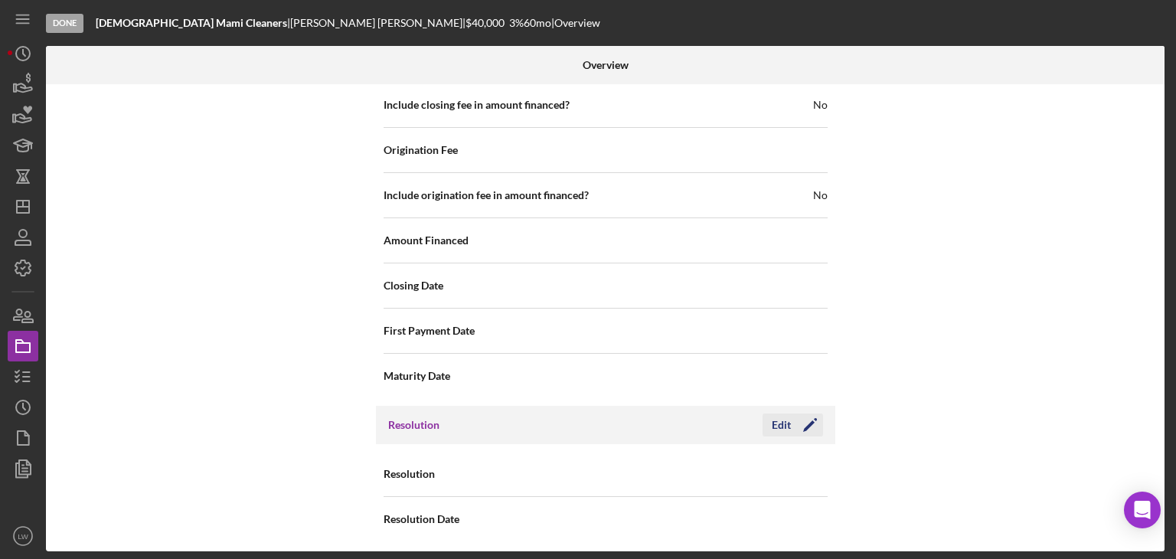
click at [778, 420] on div "Edit" at bounding box center [781, 424] width 19 height 23
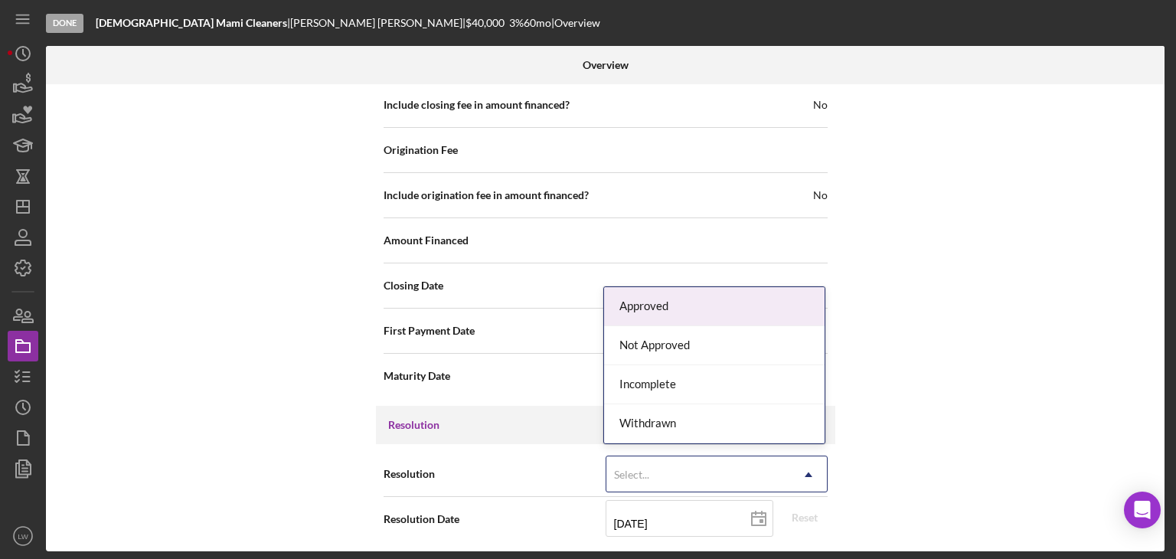
click at [806, 465] on icon "Icon/Dropdown Arrow" at bounding box center [808, 474] width 37 height 37
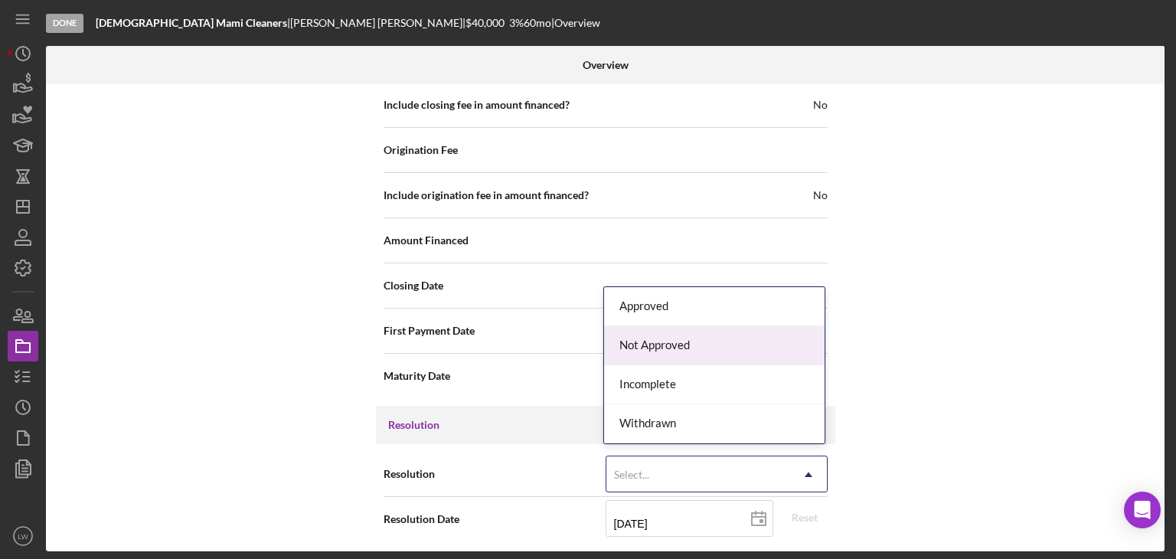
click at [756, 344] on div "Not Approved" at bounding box center [714, 345] width 220 height 39
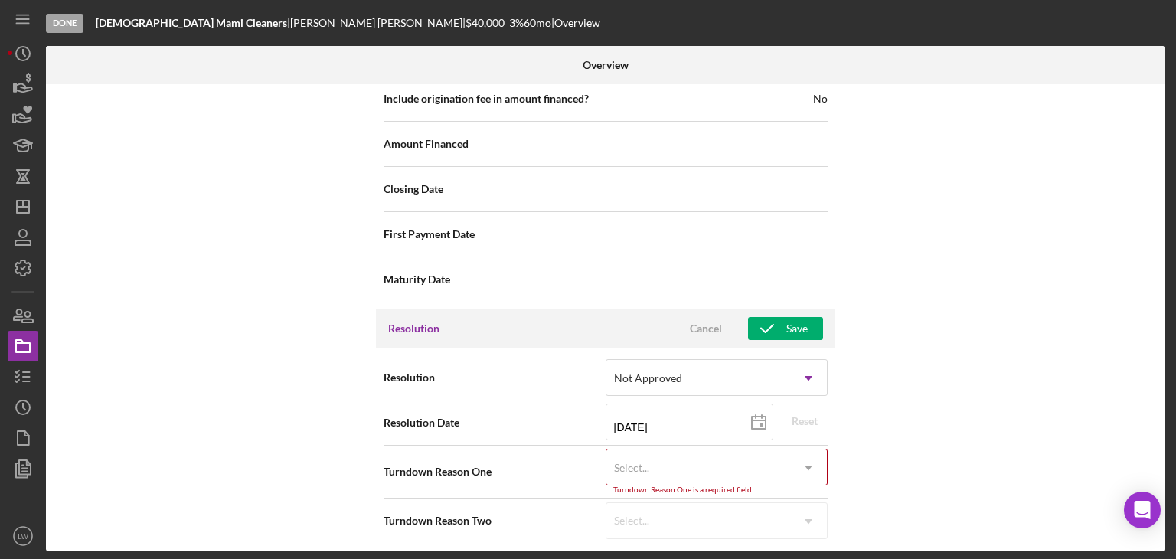
scroll to position [2051, 0]
click at [752, 461] on div "Select..." at bounding box center [698, 467] width 184 height 35
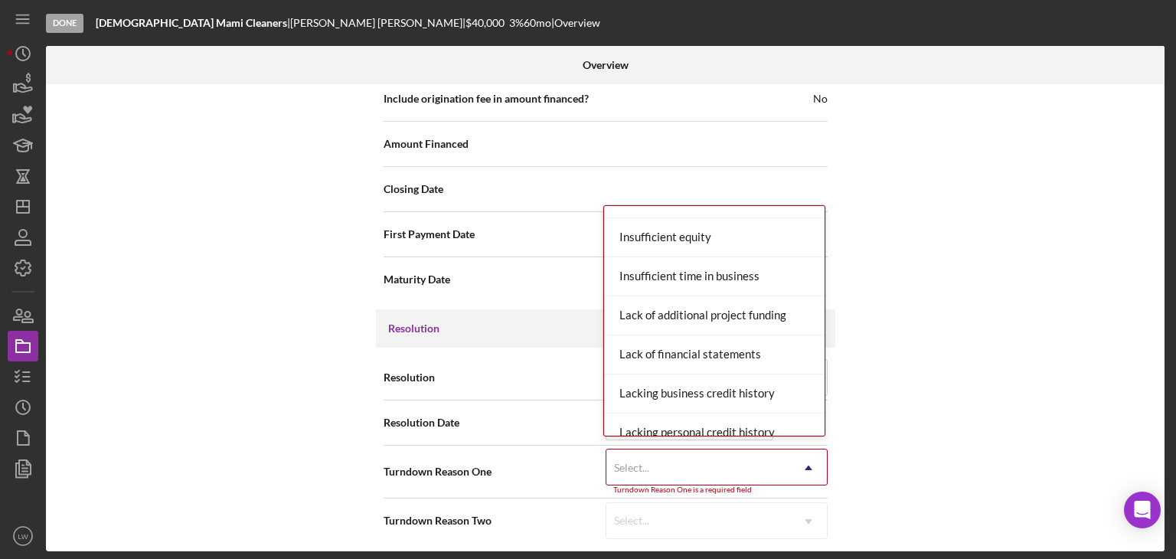
scroll to position [536, 0]
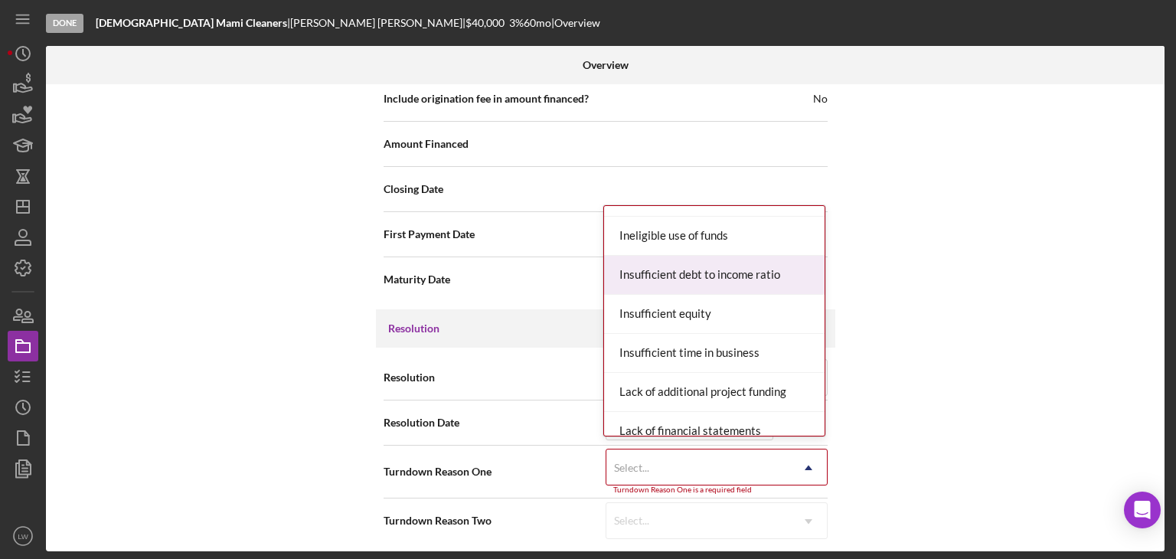
click at [753, 274] on div "Insufficient debt to income ratio" at bounding box center [714, 275] width 220 height 39
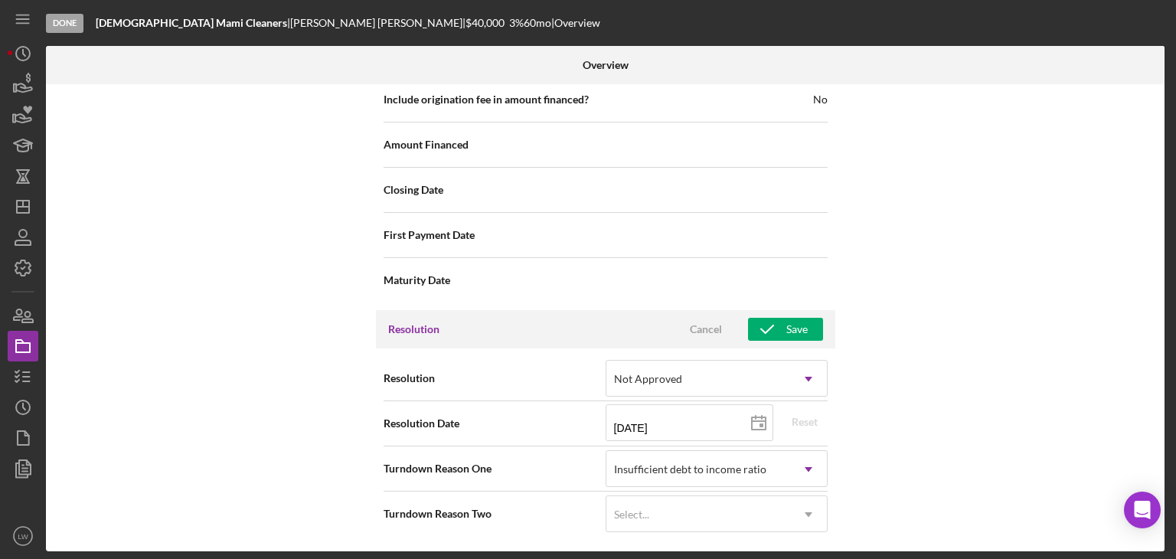
scroll to position [2045, 0]
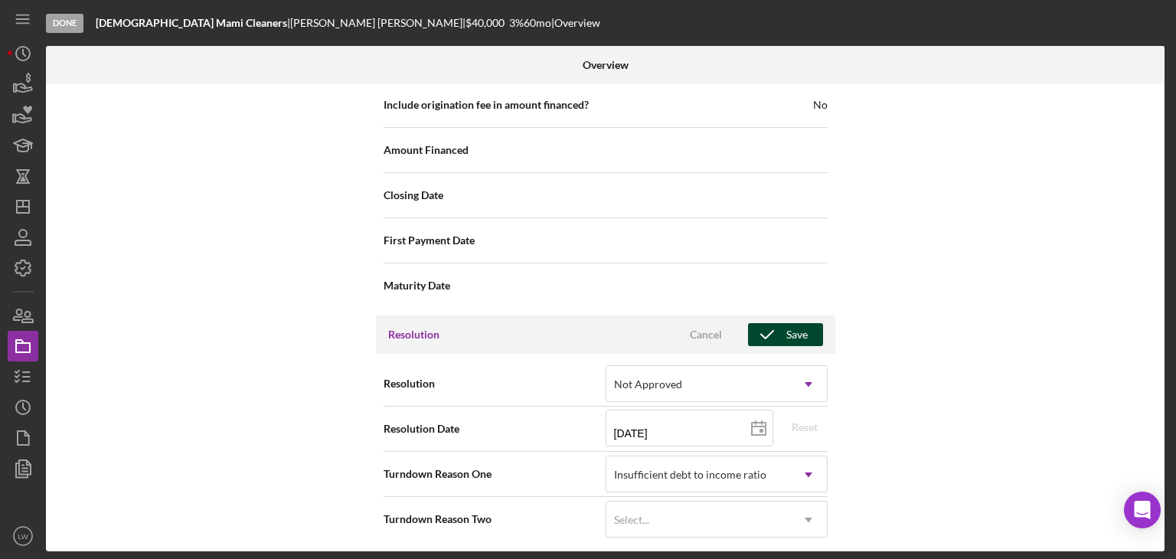
click at [796, 328] on div "Save" at bounding box center [796, 334] width 21 height 23
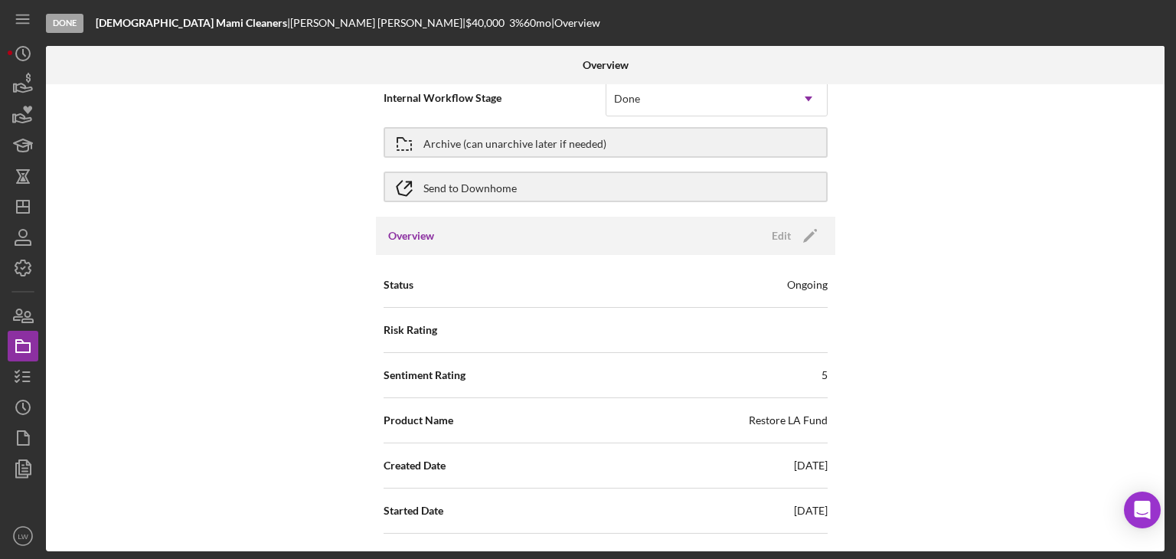
scroll to position [0, 0]
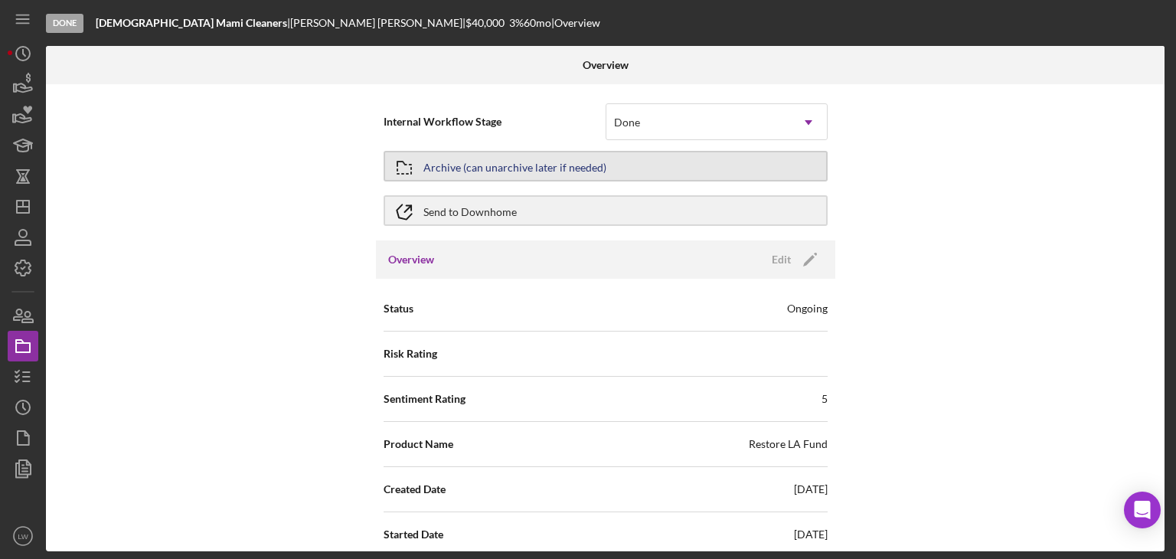
click at [499, 166] on div "Archive (can unarchive later if needed)" at bounding box center [514, 166] width 183 height 28
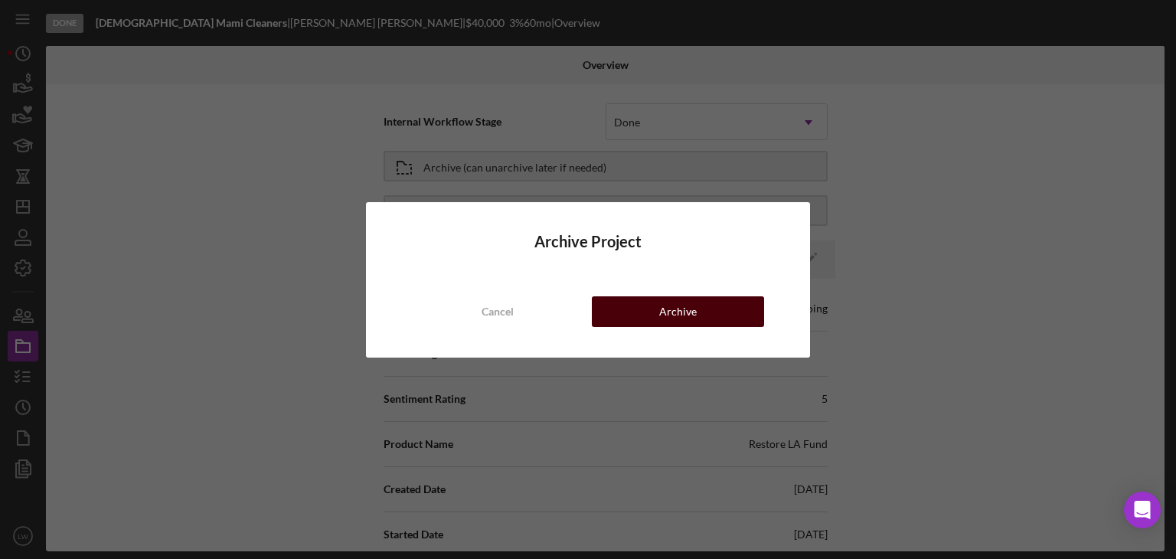
click at [710, 312] on button "Archive" at bounding box center [678, 311] width 172 height 31
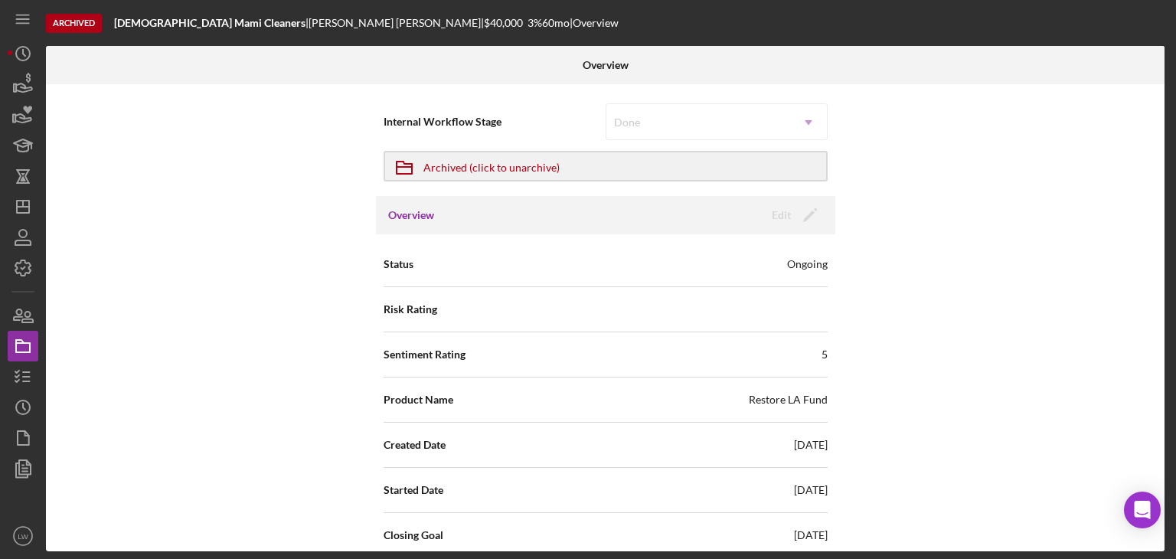
click at [870, 6] on div "Archived Dominican Mami Cleaners | Kali Batista | $40,000 3 % 60 mo | Overview" at bounding box center [607, 23] width 1122 height 46
click at [21, 85] on icon "button" at bounding box center [23, 84] width 38 height 38
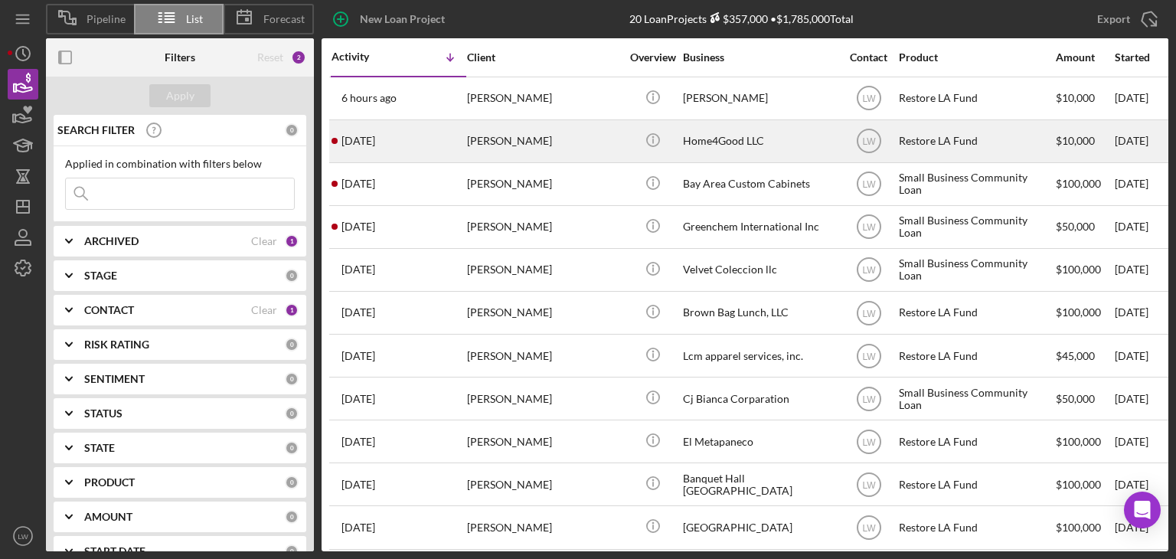
click at [517, 144] on div "[PERSON_NAME]" at bounding box center [543, 141] width 153 height 41
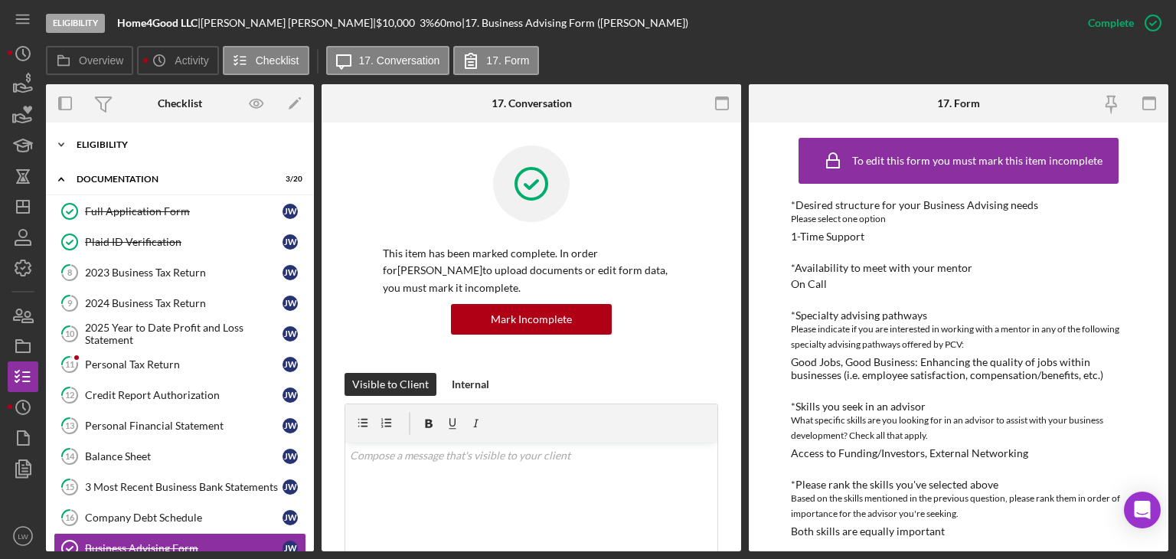
click at [197, 143] on div "Eligibility" at bounding box center [186, 144] width 218 height 9
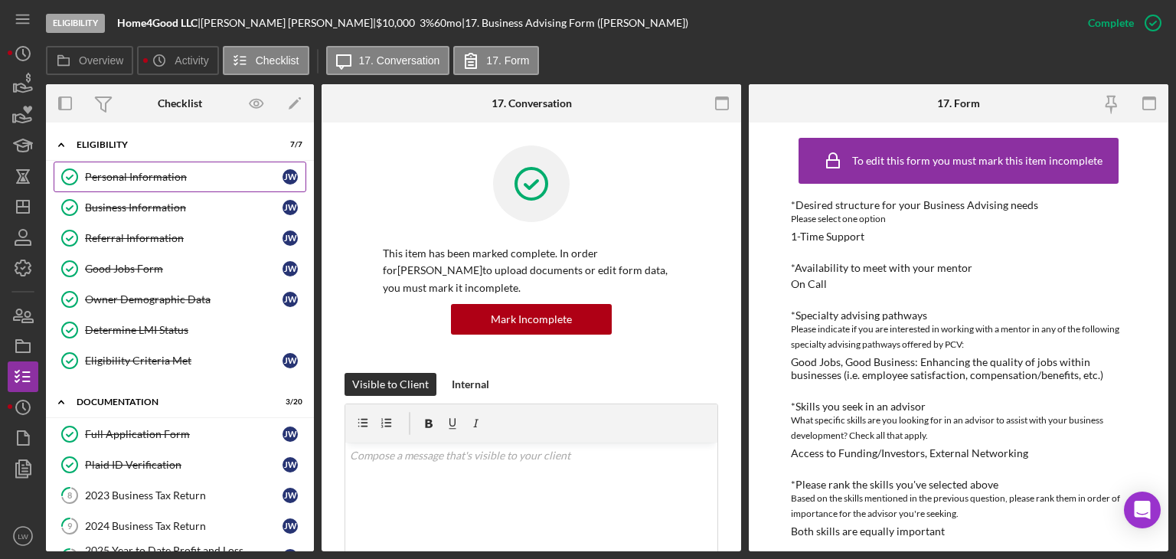
click at [193, 177] on div "Personal Information" at bounding box center [183, 177] width 197 height 12
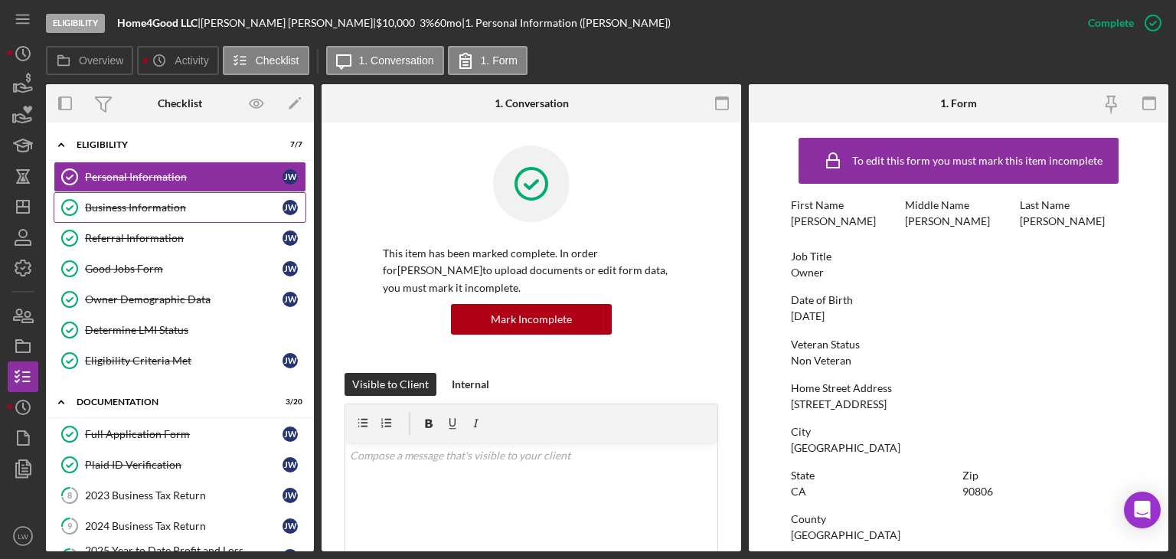
click at [207, 206] on div "Business Information" at bounding box center [183, 207] width 197 height 12
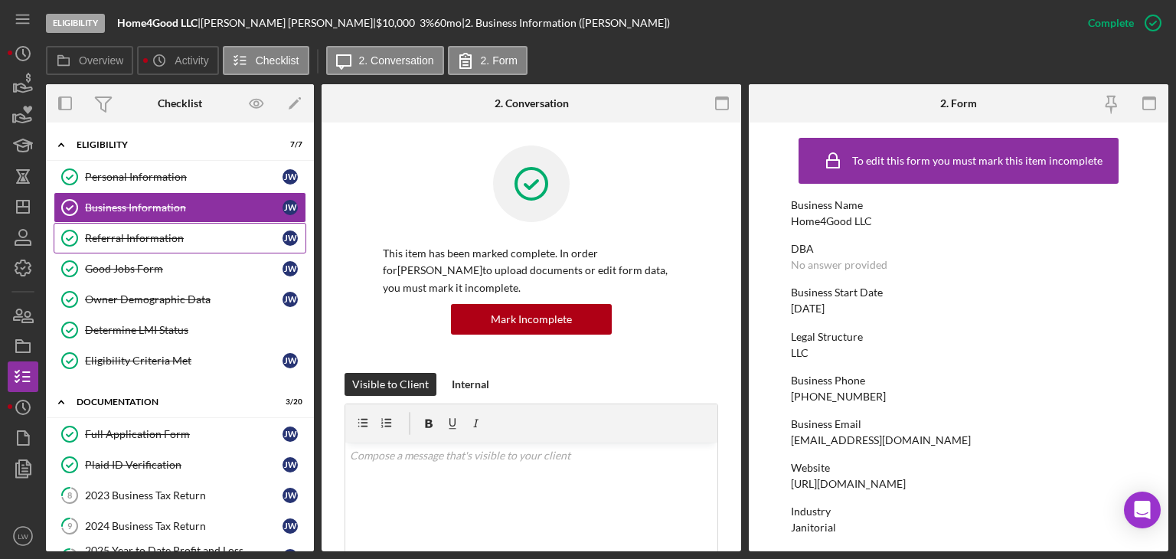
click at [138, 245] on link "Referral Information Referral Information J W" at bounding box center [180, 238] width 253 height 31
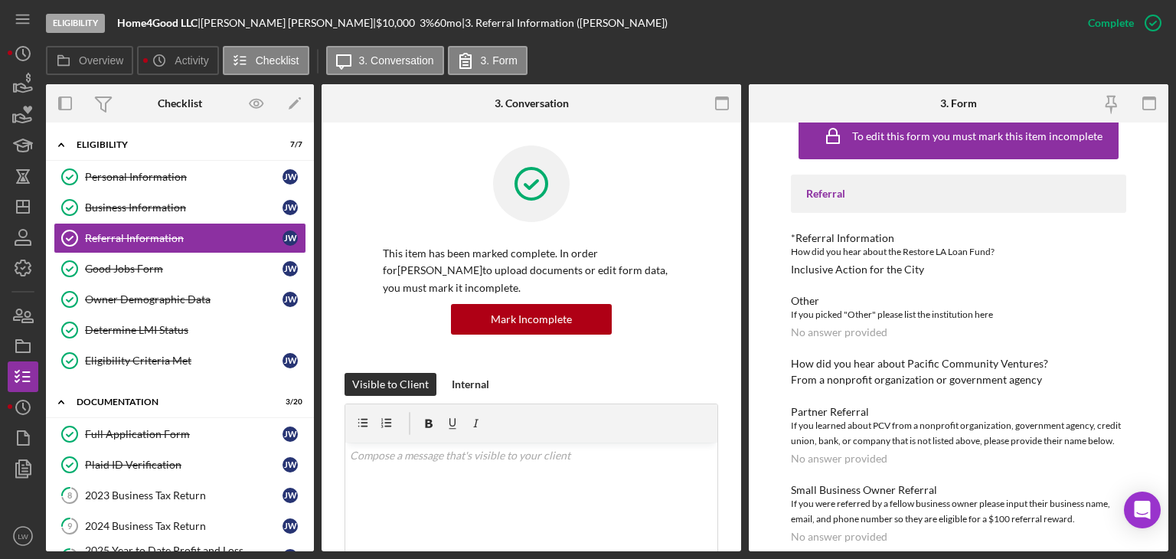
scroll to position [39, 0]
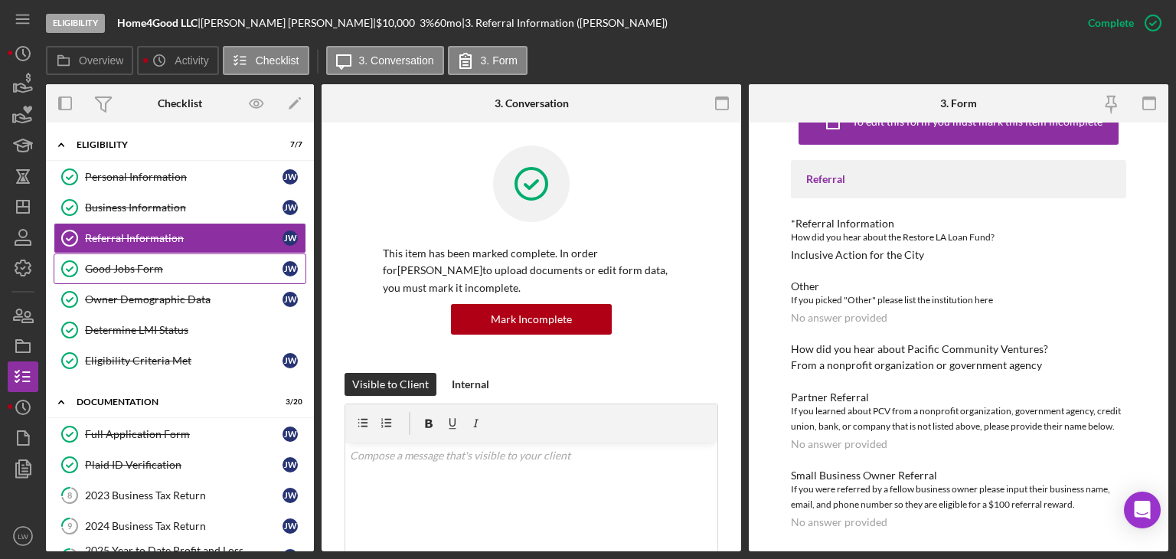
click at [220, 272] on div "Good Jobs Form" at bounding box center [183, 269] width 197 height 12
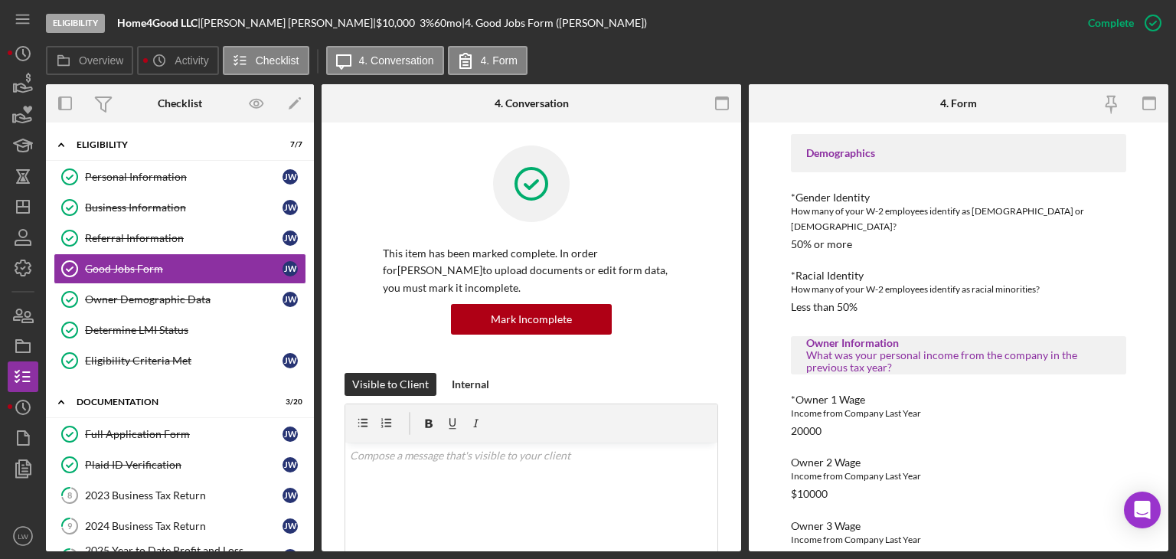
scroll to position [1301, 0]
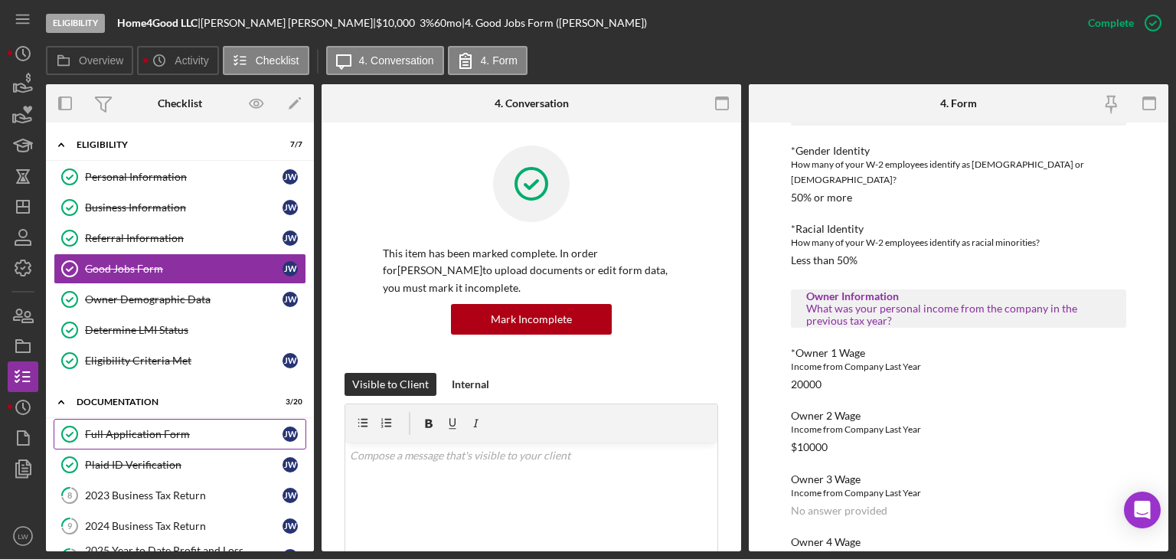
click at [131, 431] on div "Full Application Form" at bounding box center [183, 434] width 197 height 12
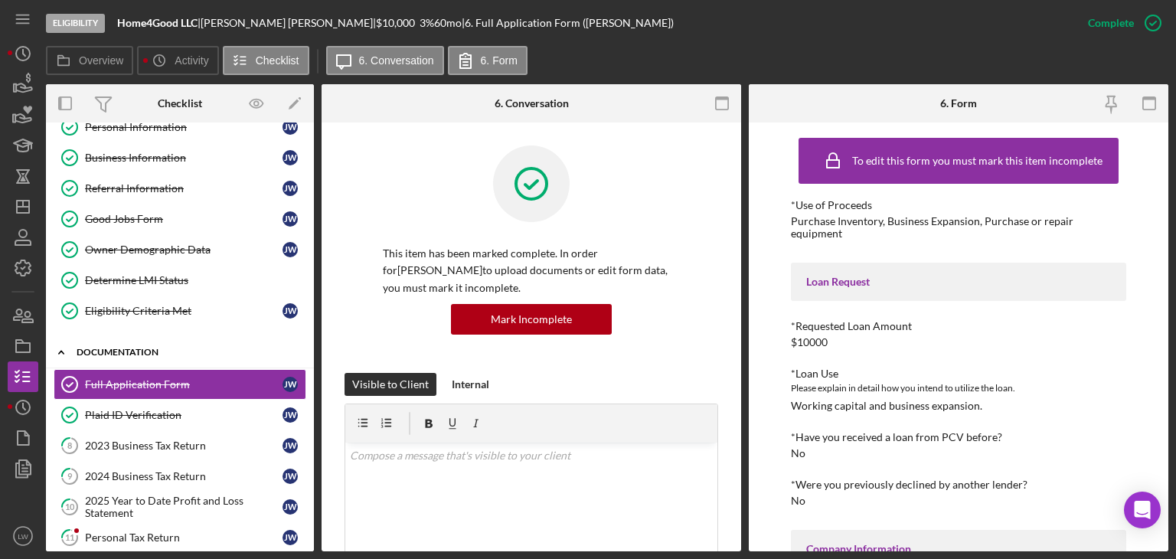
scroll to position [77, 0]
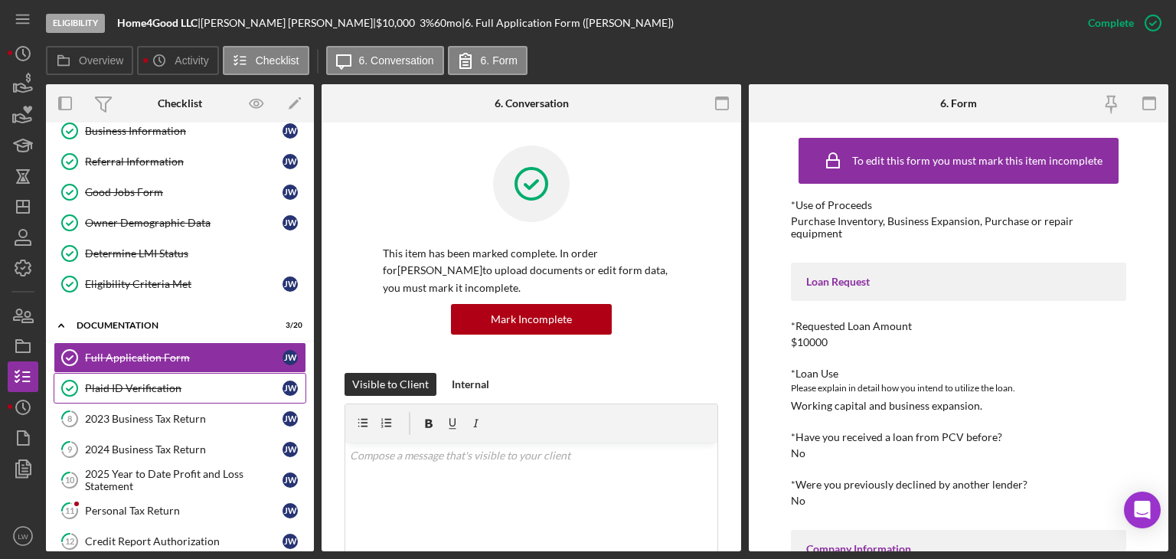
click at [216, 383] on div "Plaid ID Verification" at bounding box center [183, 388] width 197 height 12
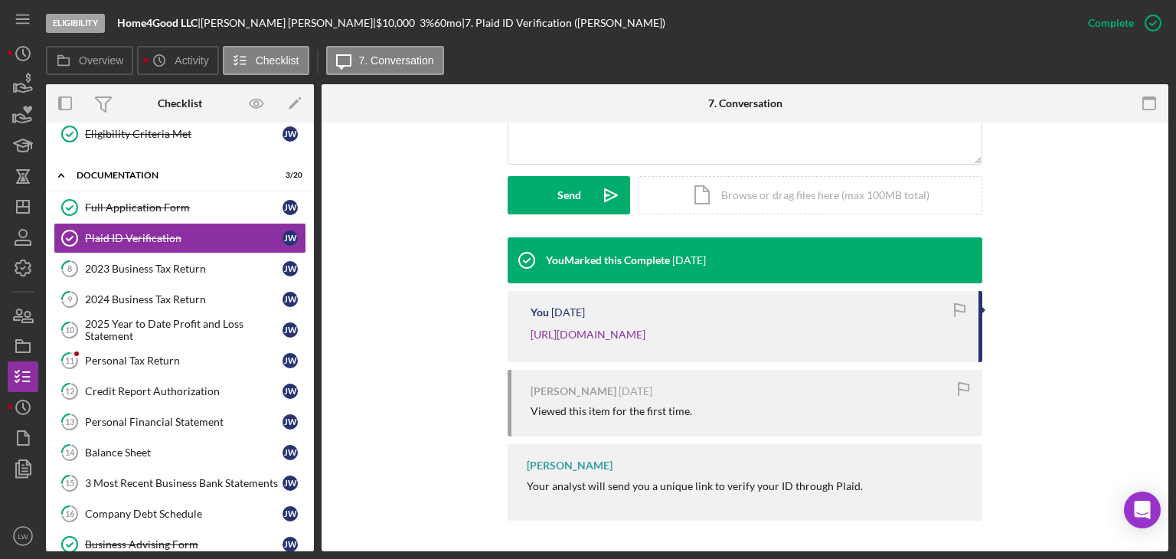
scroll to position [230, 0]
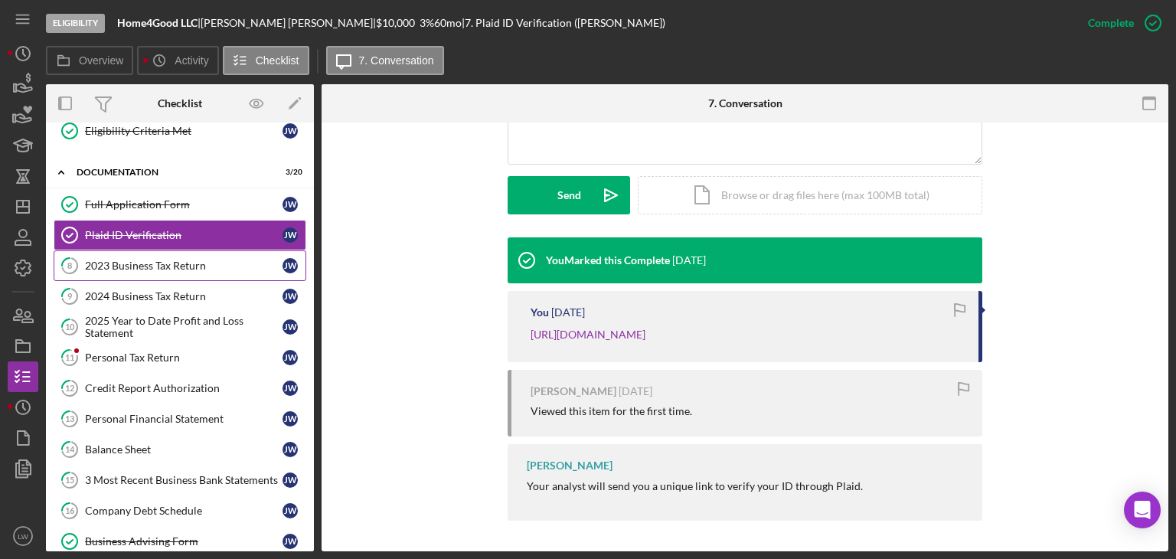
click at [185, 256] on link "8 2023 Business Tax Return [PERSON_NAME]" at bounding box center [180, 265] width 253 height 31
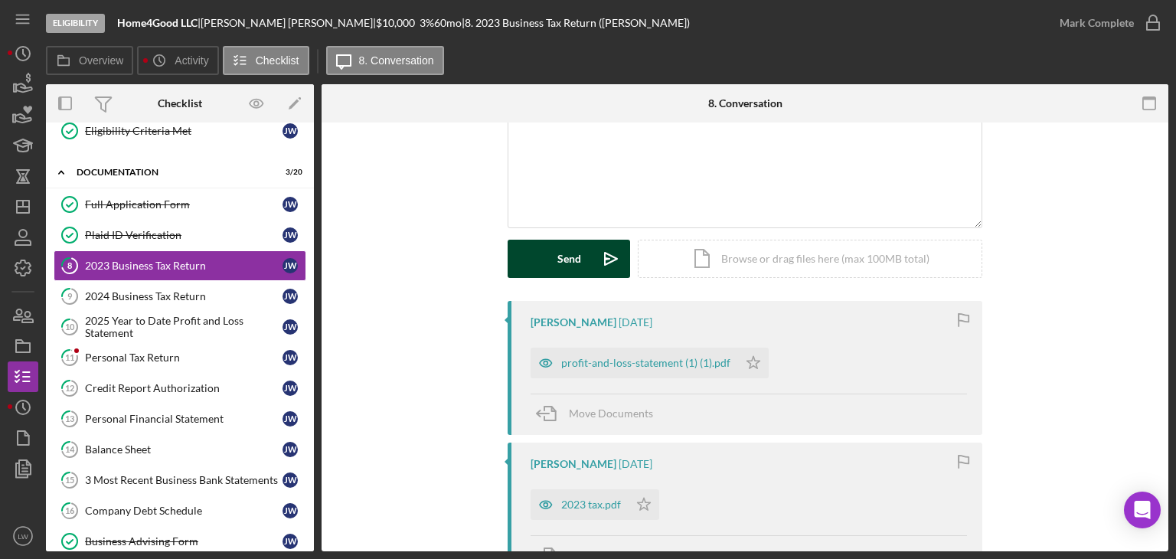
scroll to position [153, 0]
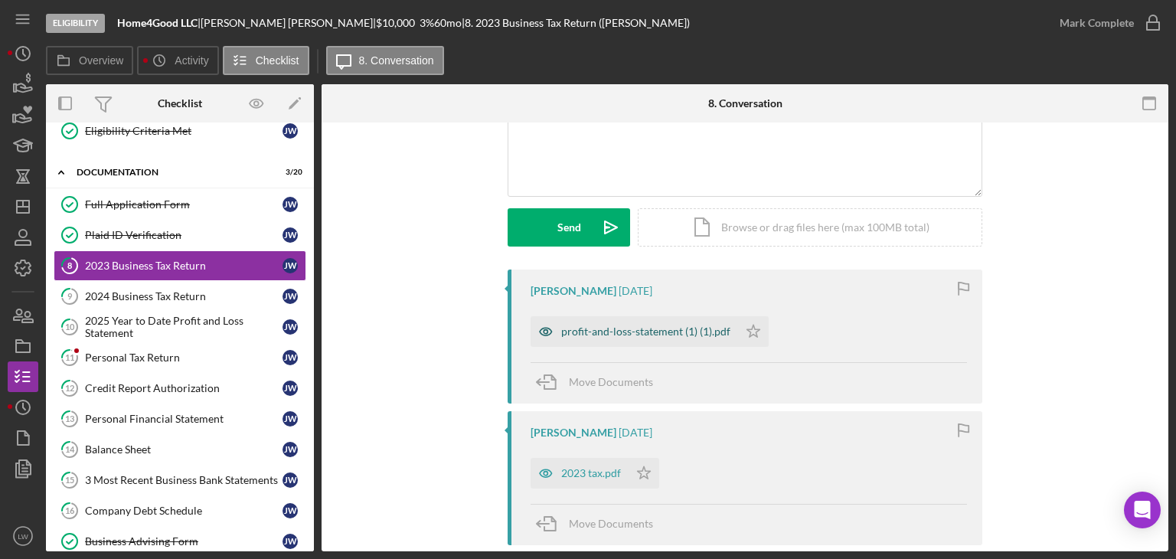
click at [663, 331] on div "profit-and-loss-statement (1) (1).pdf" at bounding box center [645, 331] width 169 height 12
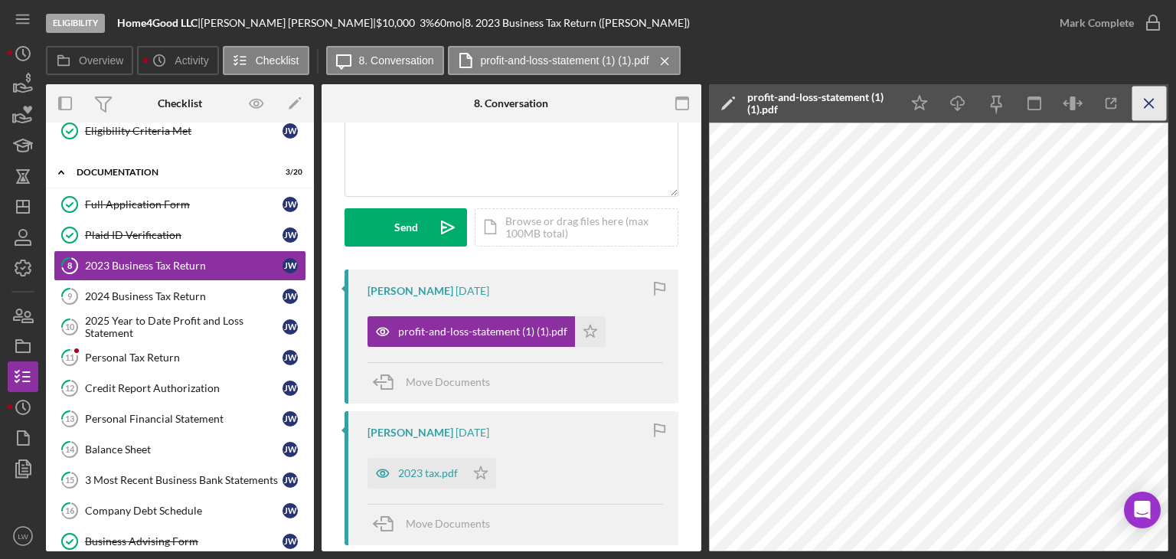
click at [1148, 117] on icon "Icon/Menu Close" at bounding box center [1149, 103] width 34 height 34
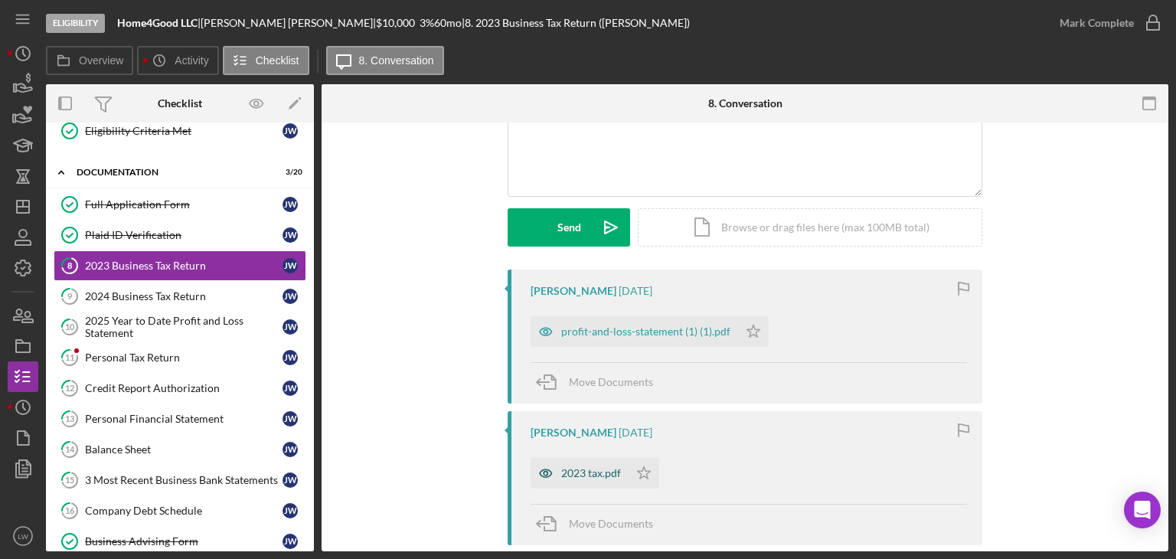
click at [590, 470] on div "2023 tax.pdf" at bounding box center [591, 473] width 60 height 12
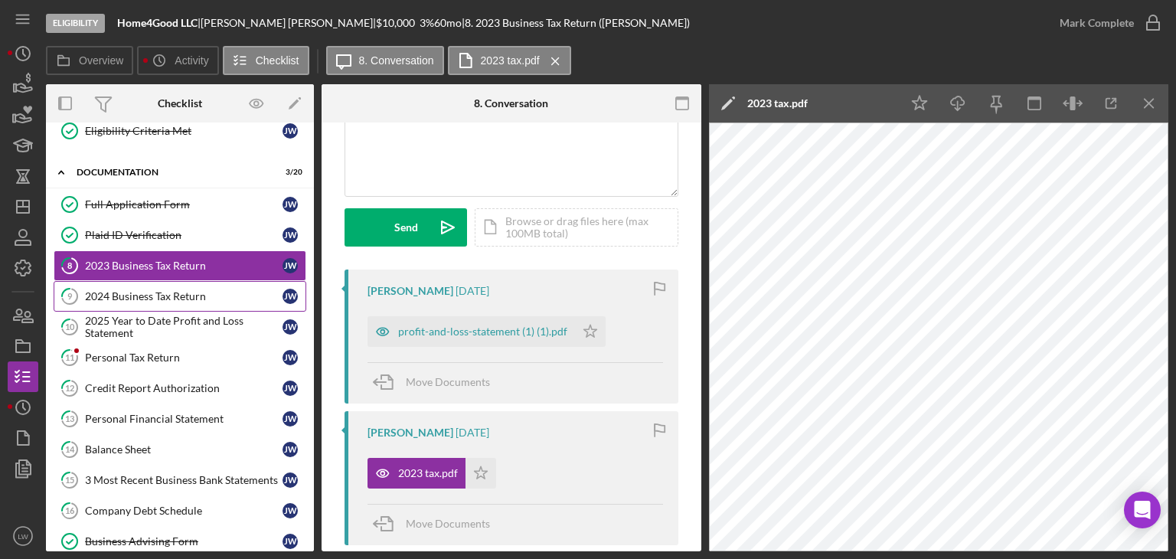
click at [160, 293] on div "2024 Business Tax Return" at bounding box center [183, 296] width 197 height 12
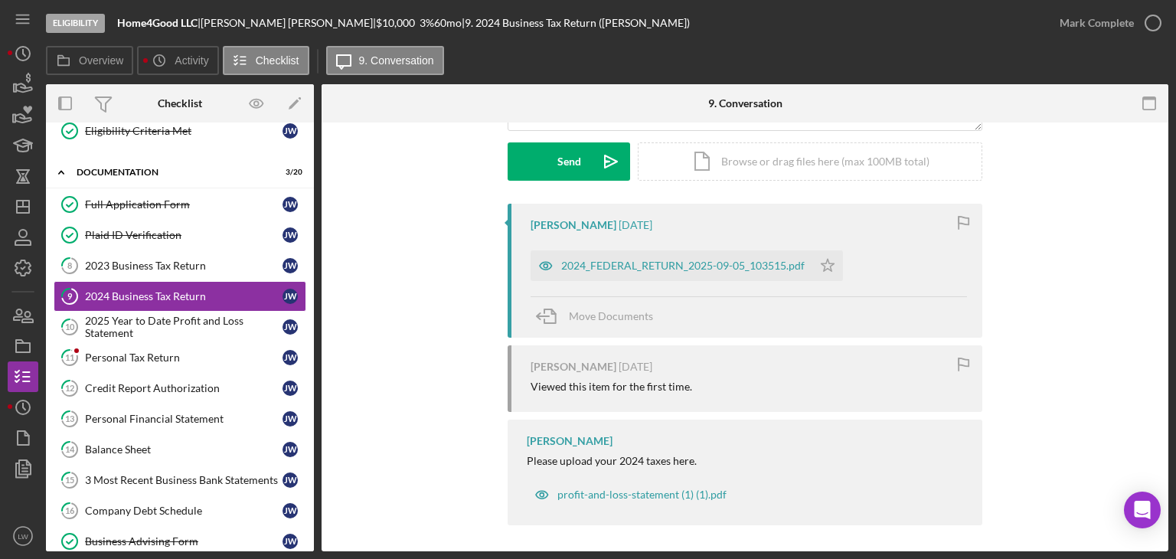
scroll to position [223, 0]
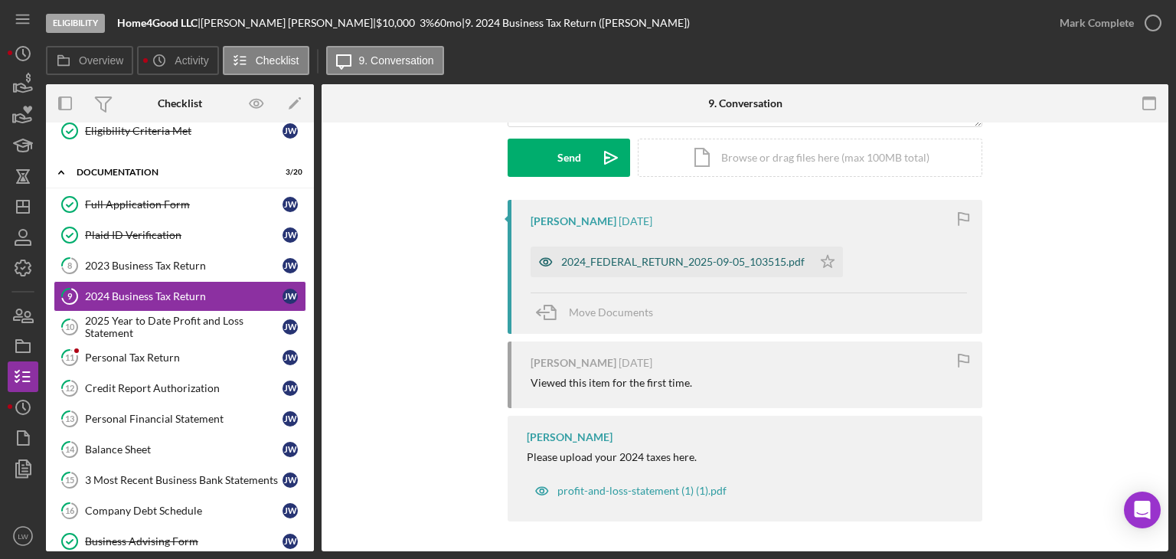
click at [674, 270] on div "2024_FEDERAL_RETURN_2025-09-05_103515.pdf" at bounding box center [671, 261] width 282 height 31
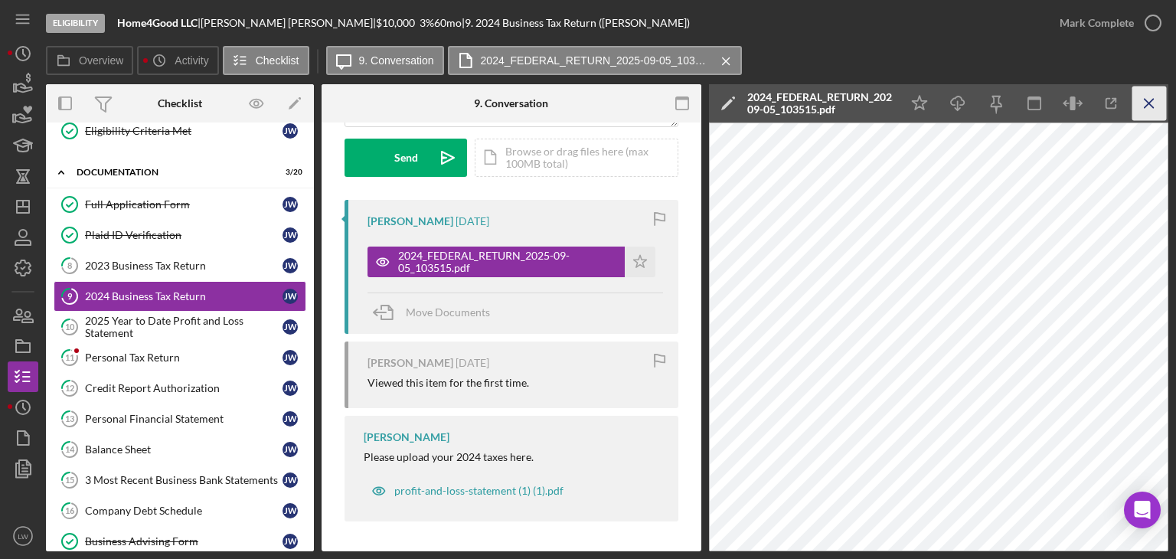
click at [1157, 103] on icon "Icon/Menu Close" at bounding box center [1149, 103] width 34 height 34
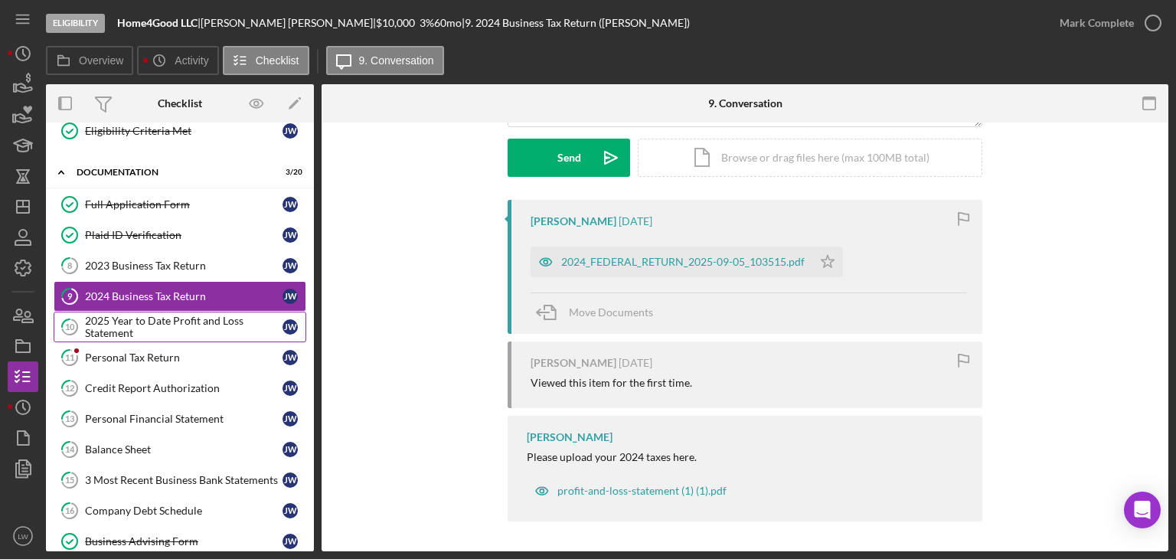
click at [179, 320] on div "2025 Year to Date Profit and Loss Statement" at bounding box center [183, 327] width 197 height 24
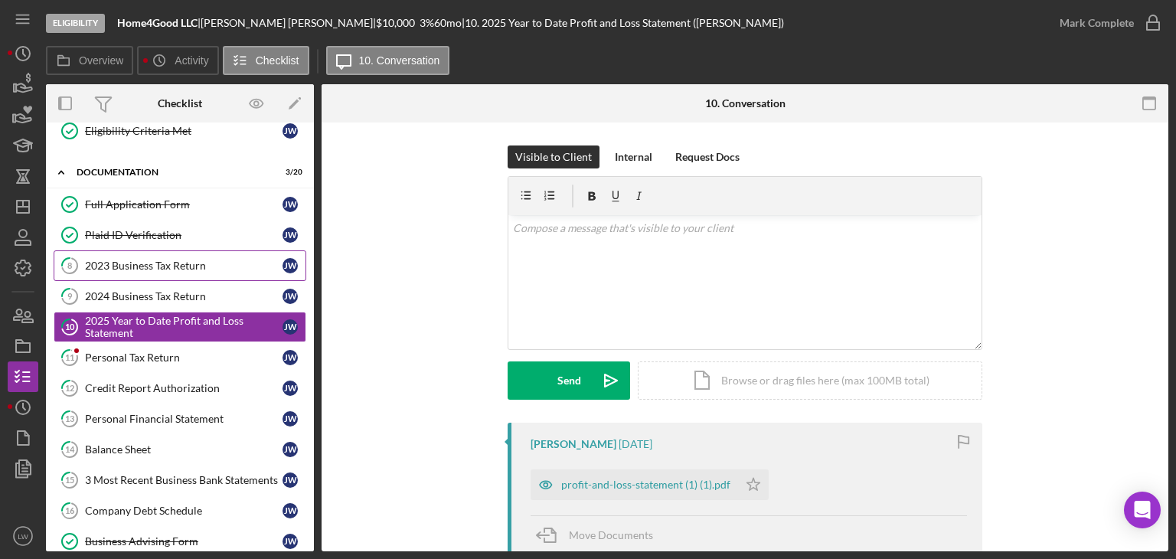
click at [184, 253] on link "8 2023 Business Tax Return [PERSON_NAME]" at bounding box center [180, 265] width 253 height 31
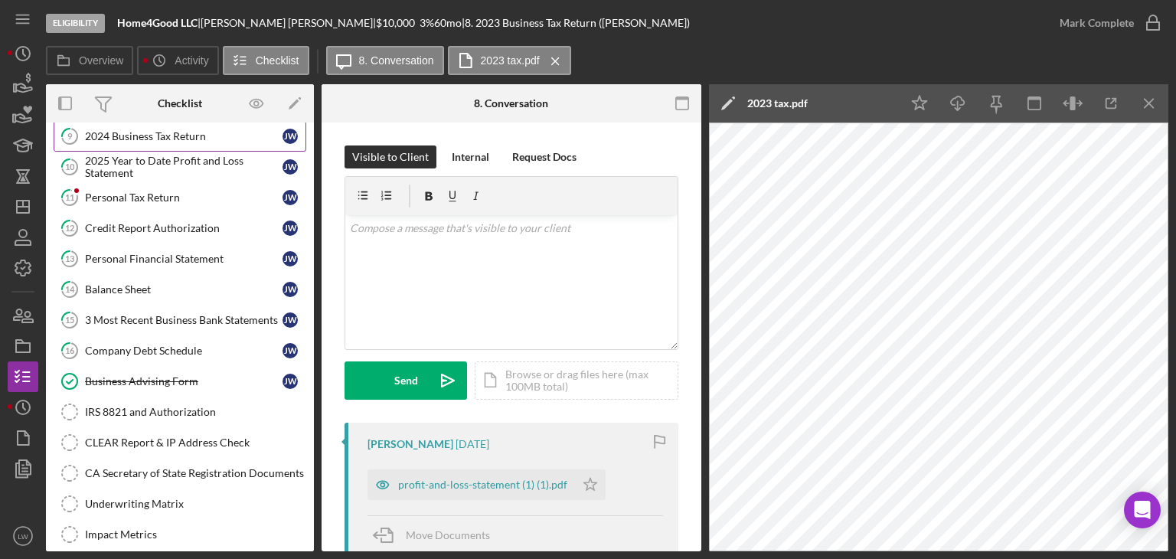
scroll to position [459, 0]
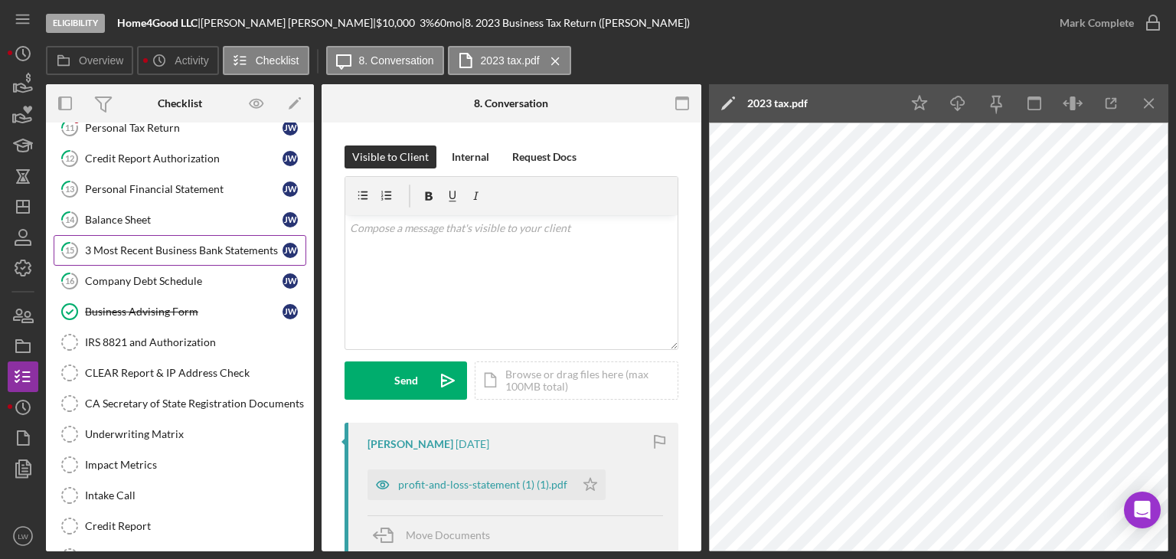
click at [155, 244] on div "3 Most Recent Business Bank Statements" at bounding box center [183, 250] width 197 height 12
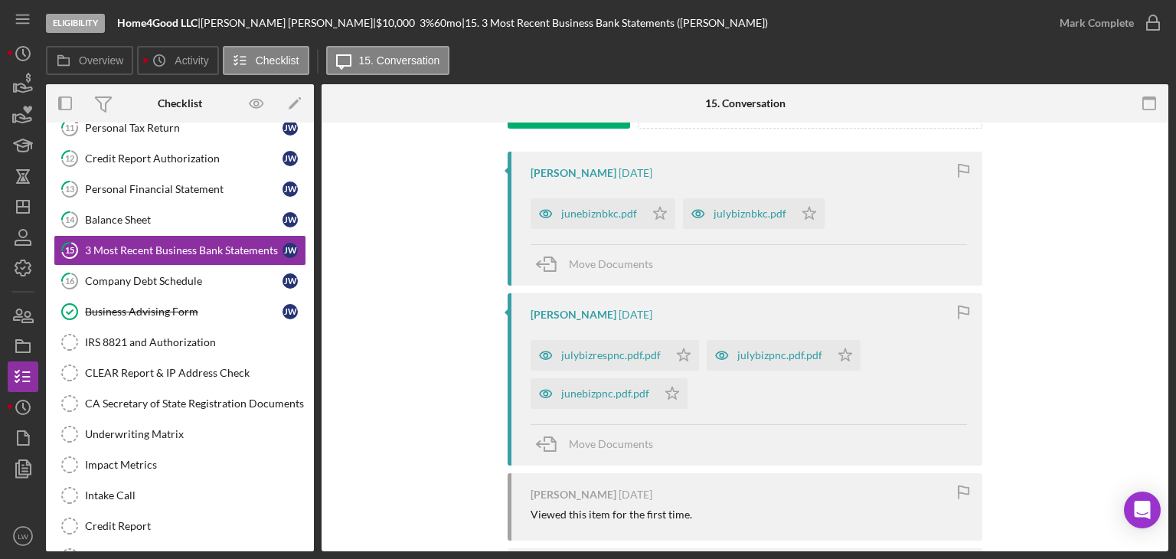
scroll to position [153, 0]
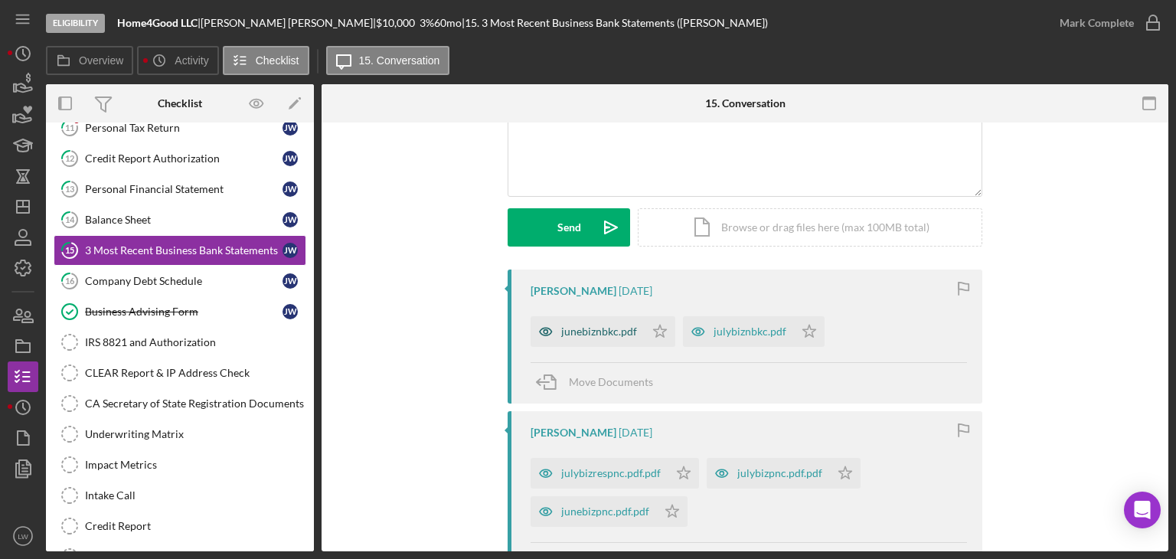
click at [618, 335] on div "junebiznbkc.pdf" at bounding box center [599, 331] width 76 height 12
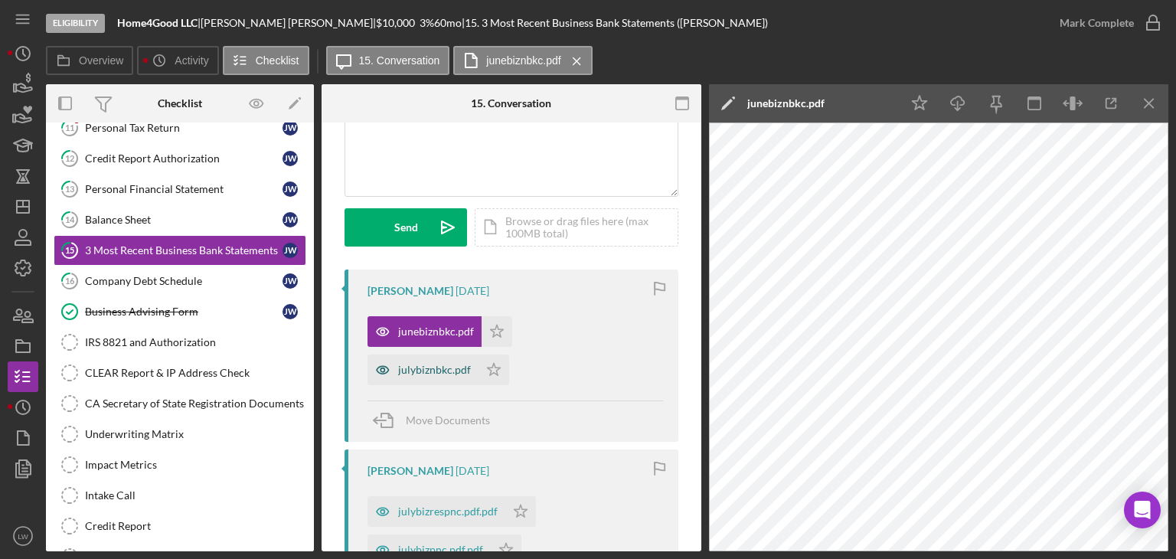
click at [438, 371] on div "julybiznbkc.pdf" at bounding box center [434, 370] width 73 height 12
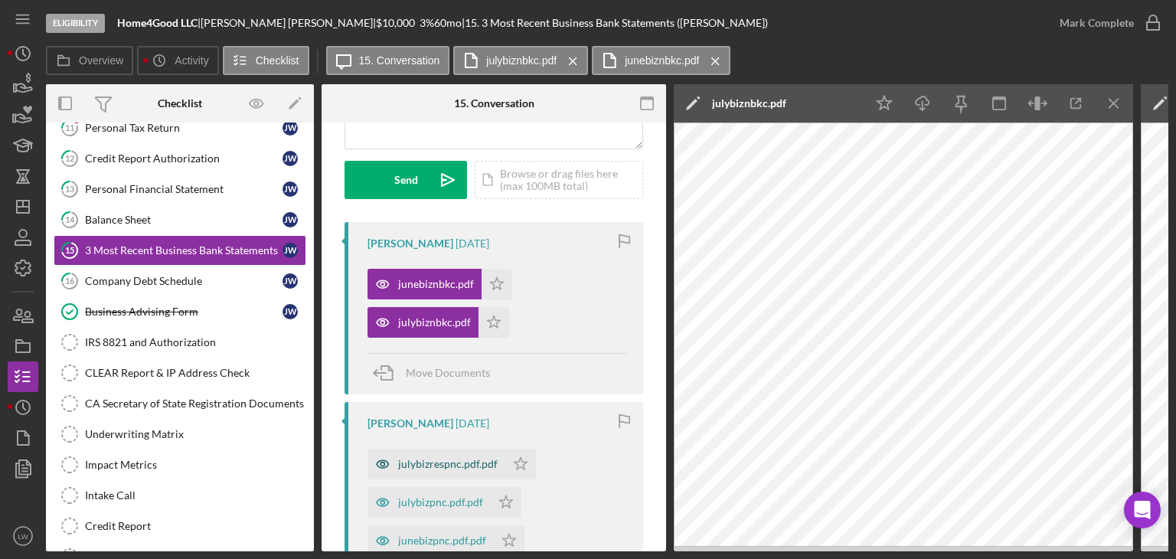
scroll to position [277, 0]
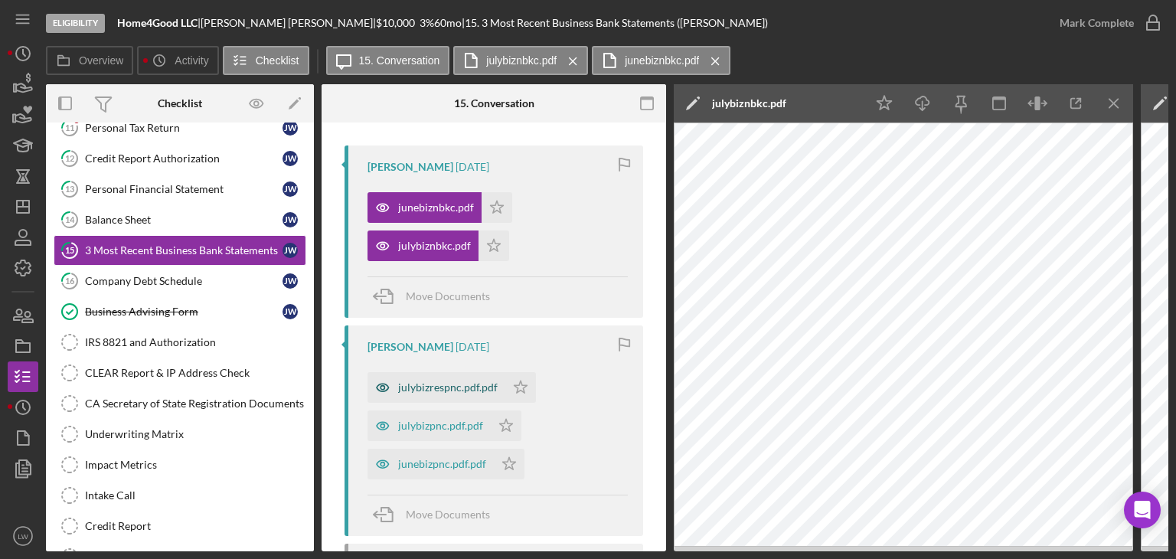
click at [454, 384] on div "julybizrespnc.pdf.pdf" at bounding box center [448, 387] width 100 height 12
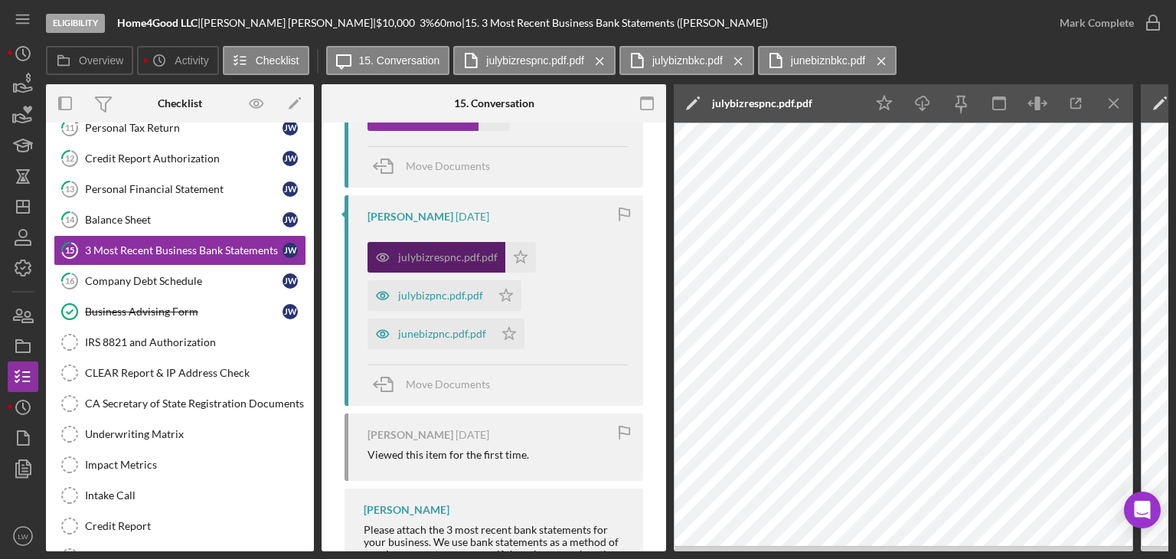
scroll to position [354, 0]
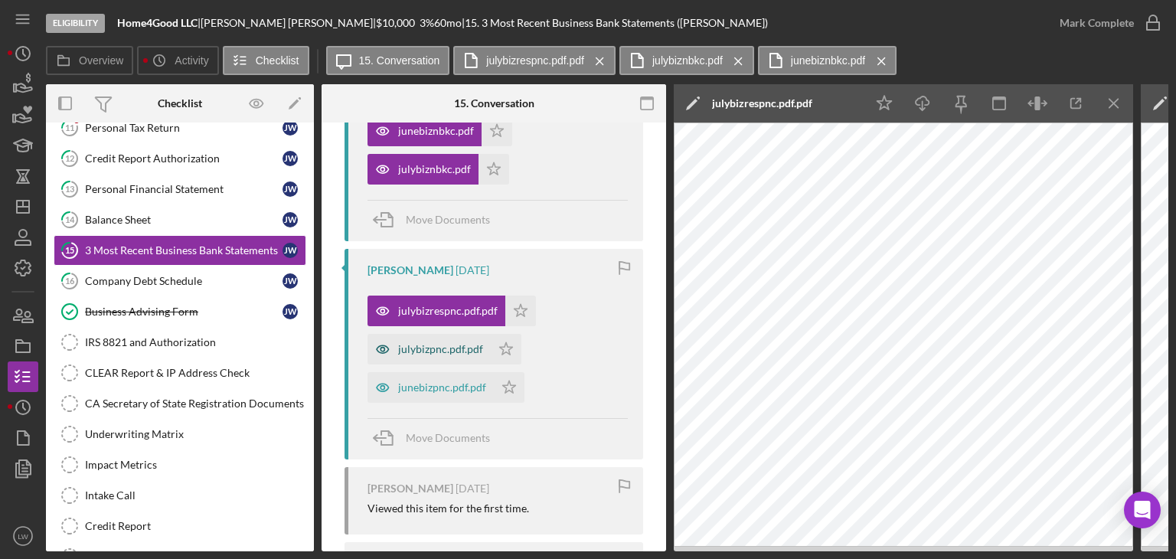
click at [434, 349] on div "julybizpnc.pdf.pdf" at bounding box center [440, 349] width 85 height 12
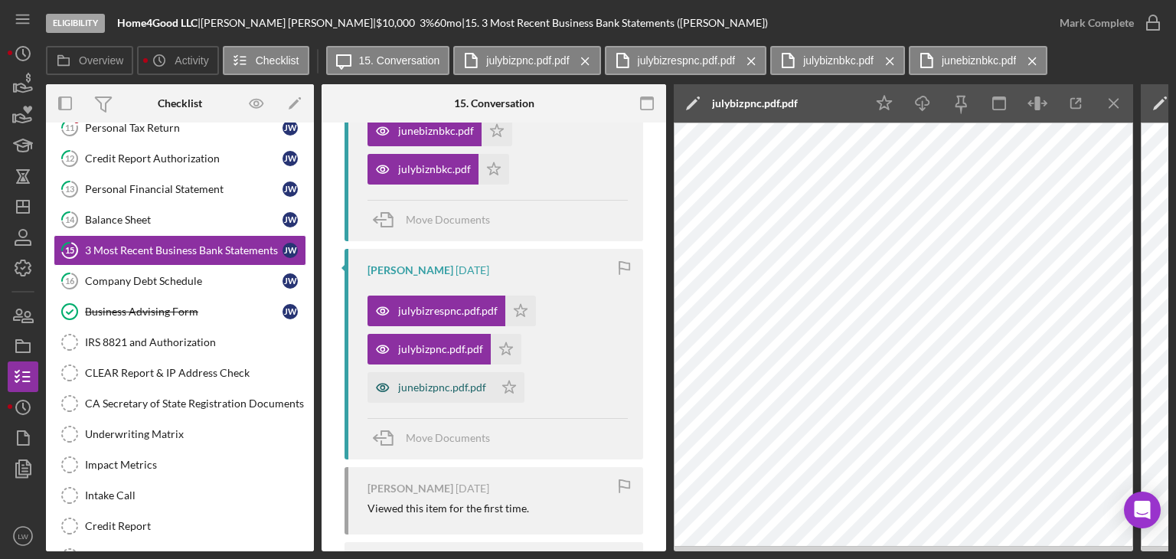
click at [447, 391] on div "junebizpnc.pdf.pdf" at bounding box center [442, 387] width 88 height 12
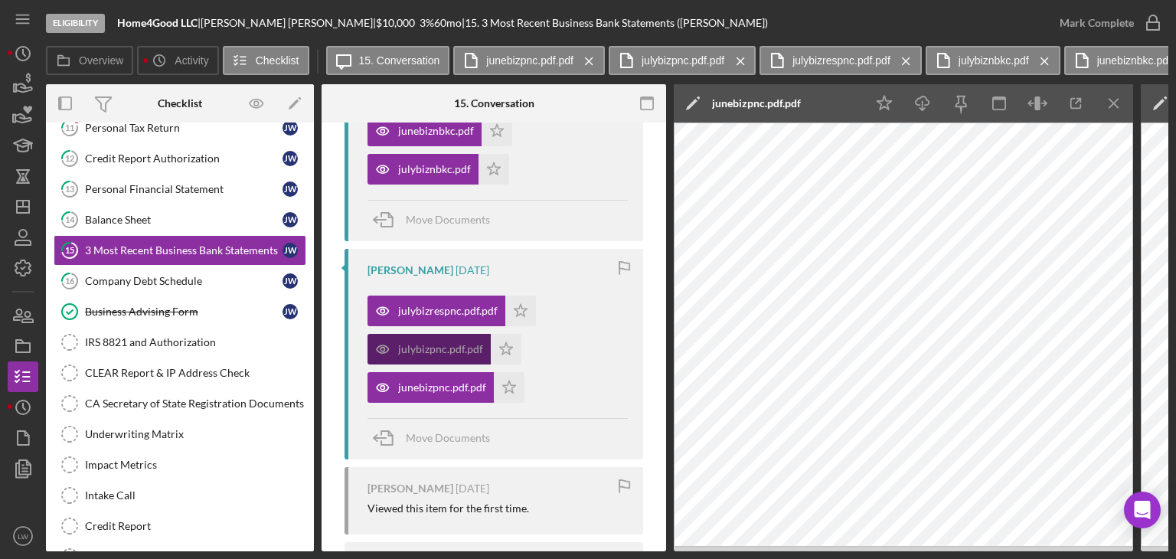
click at [424, 354] on div "julybizpnc.pdf.pdf" at bounding box center [440, 349] width 85 height 12
click at [446, 348] on div "julybizpnc.pdf.pdf" at bounding box center [440, 349] width 85 height 12
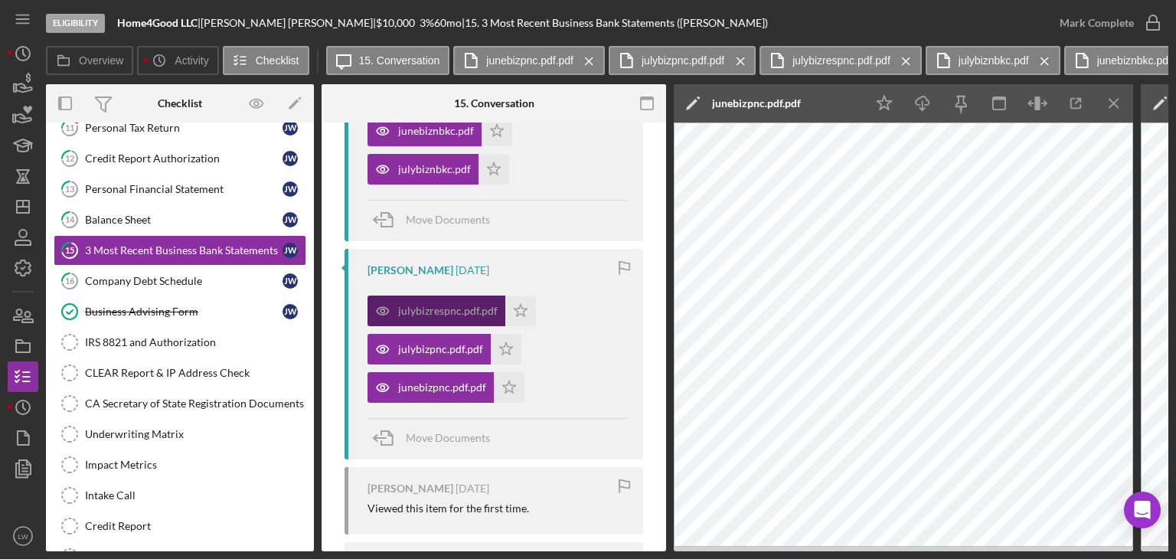
click at [426, 306] on div "julybizrespnc.pdf.pdf" at bounding box center [448, 311] width 100 height 12
click at [1109, 104] on icon "Icon/Menu Close" at bounding box center [1114, 103] width 34 height 34
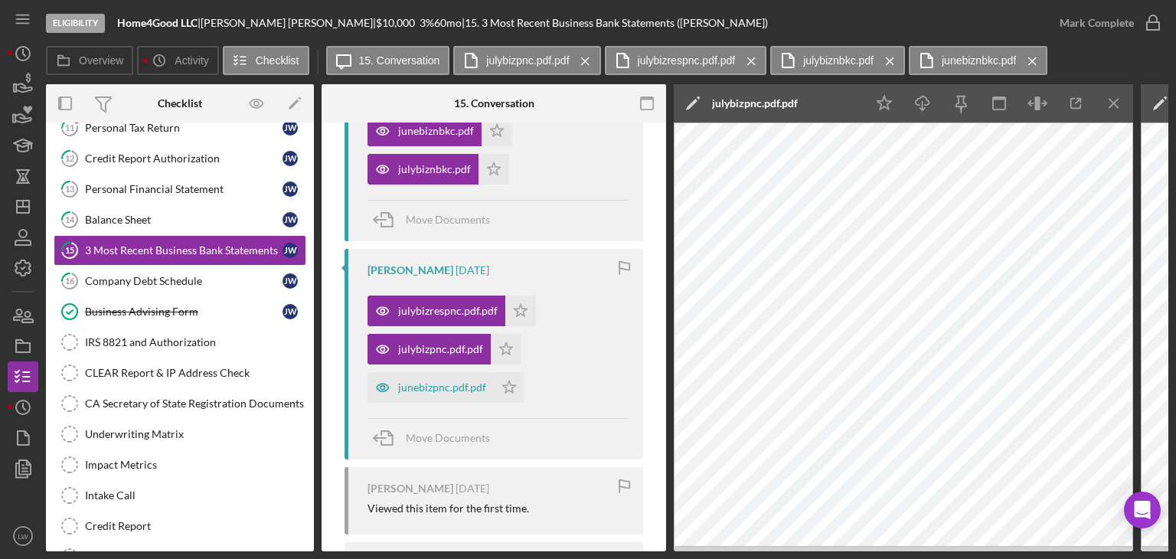
click at [1109, 104] on icon "Icon/Menu Close" at bounding box center [1114, 103] width 34 height 34
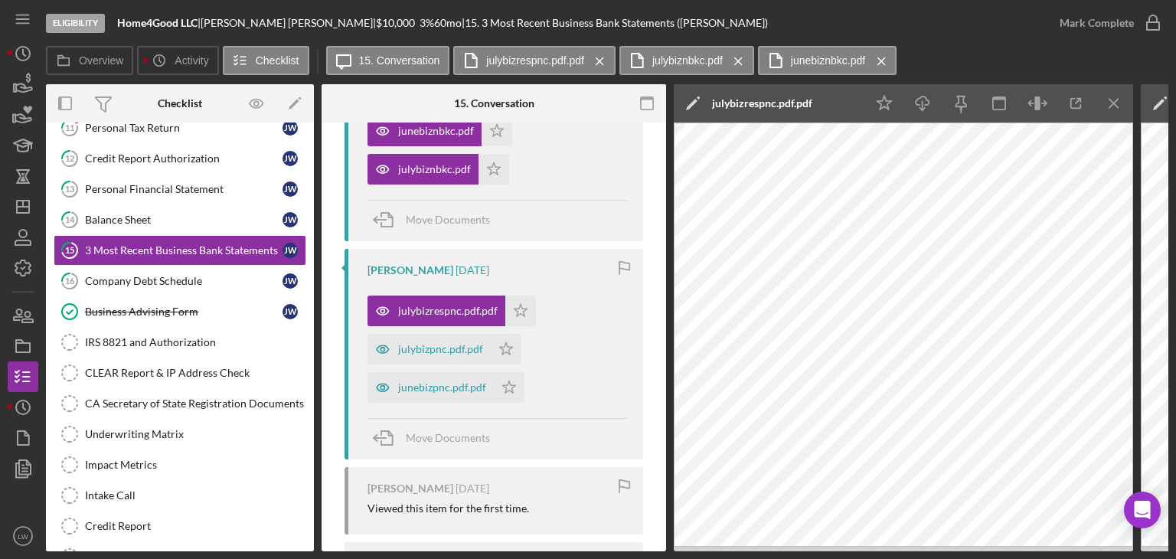
click at [1109, 104] on icon "Icon/Menu Close" at bounding box center [1114, 103] width 34 height 34
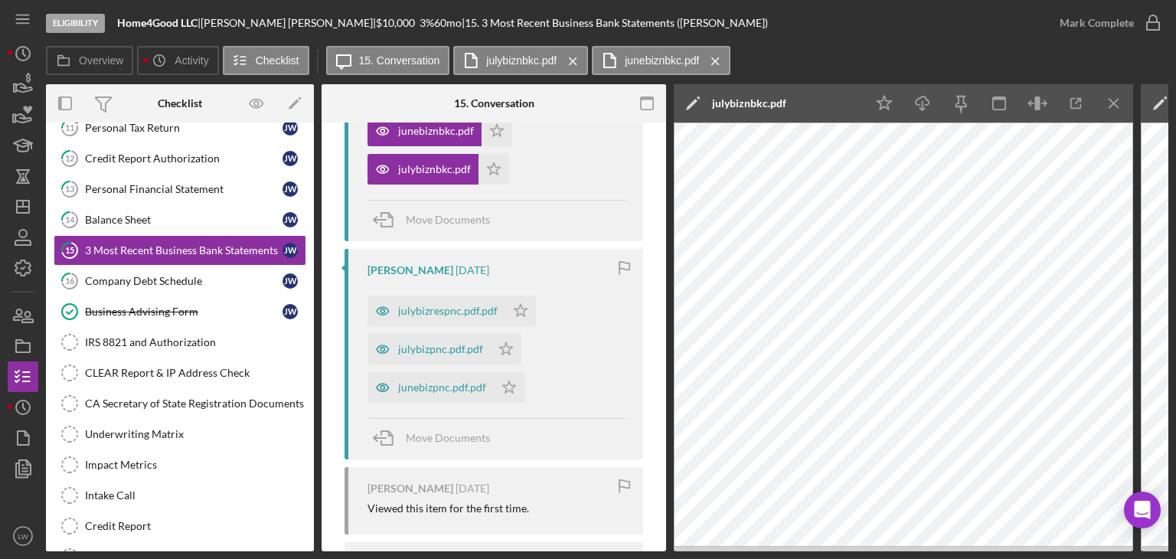
click at [1109, 104] on icon "Icon/Menu Close" at bounding box center [1114, 103] width 34 height 34
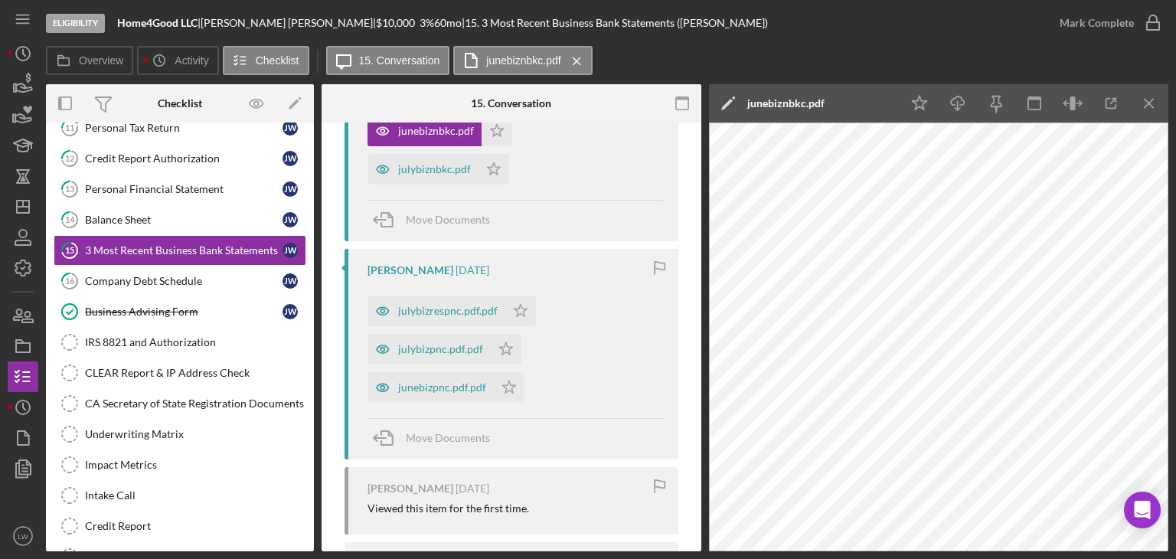
click at [1109, 104] on icon "button" at bounding box center [1111, 103] width 34 height 34
click at [1144, 106] on icon "Icon/Menu Close" at bounding box center [1149, 103] width 34 height 34
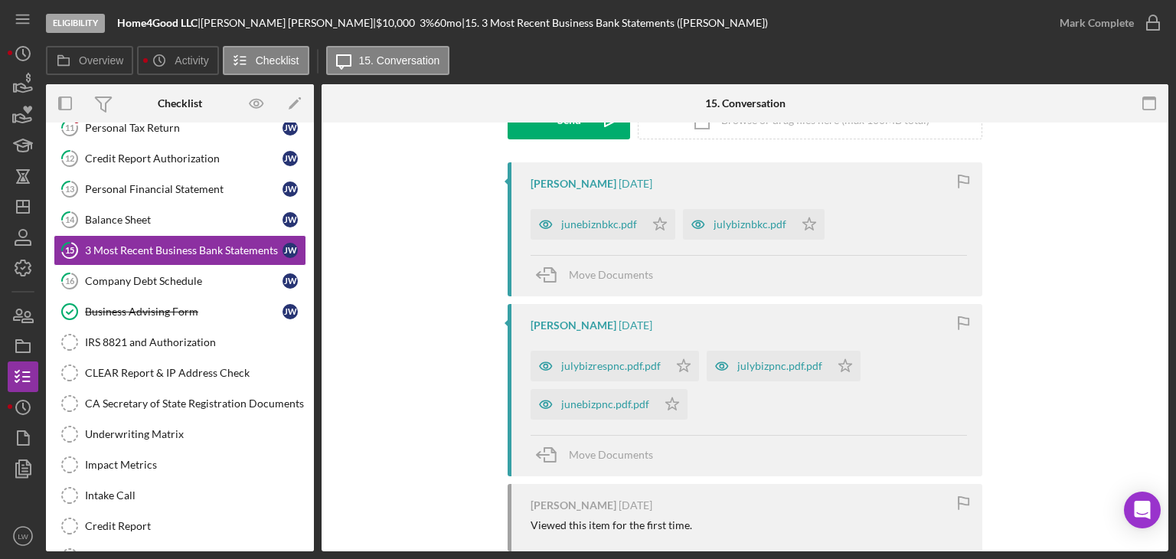
scroll to position [201, 0]
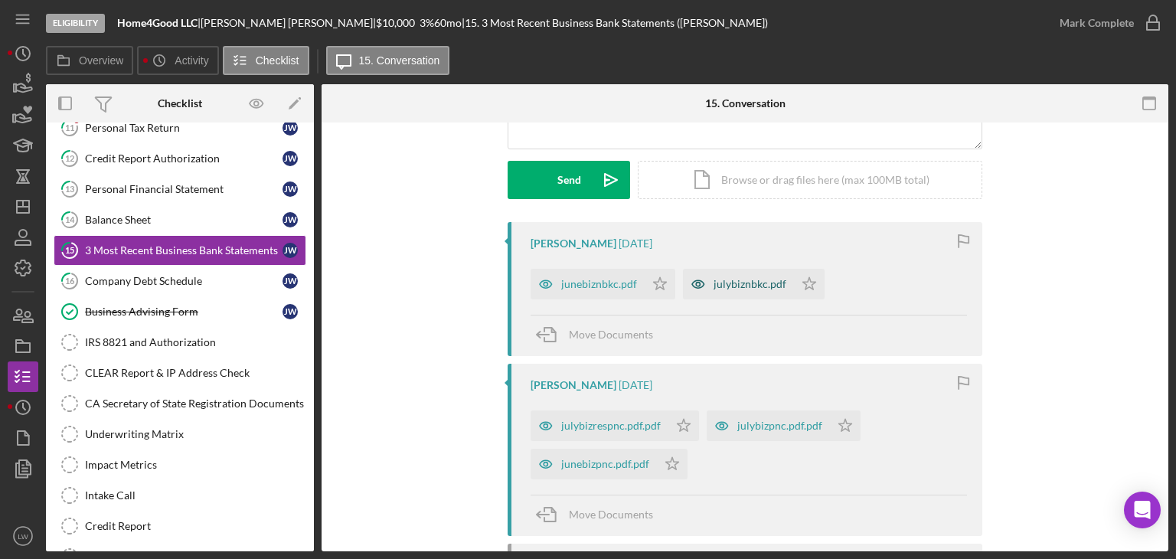
click at [617, 280] on div "junebiznbkc.pdf" at bounding box center [599, 284] width 76 height 12
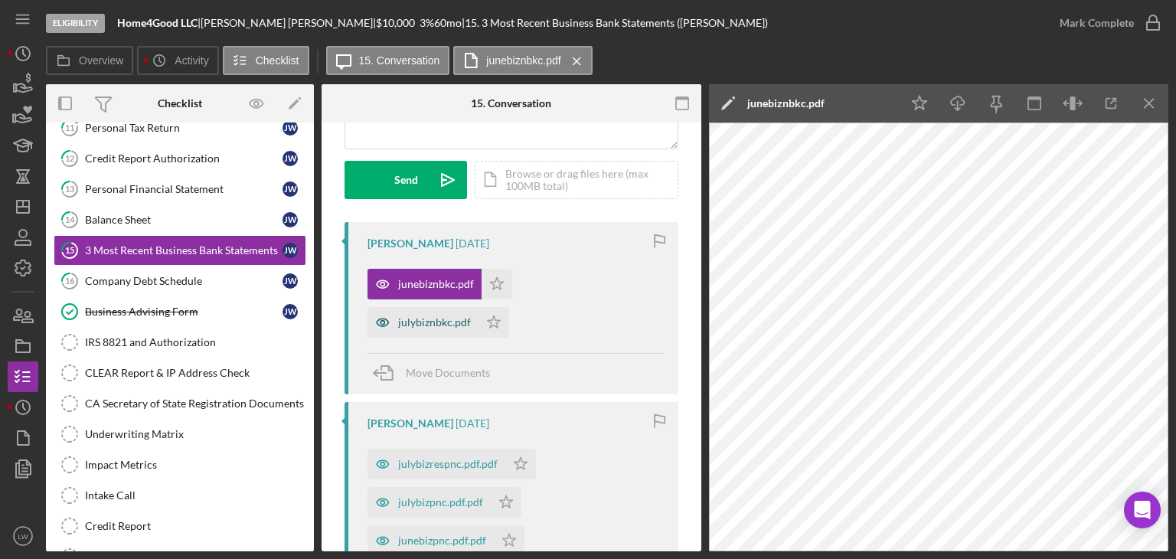
click at [437, 318] on div "julybiznbkc.pdf" at bounding box center [434, 322] width 73 height 12
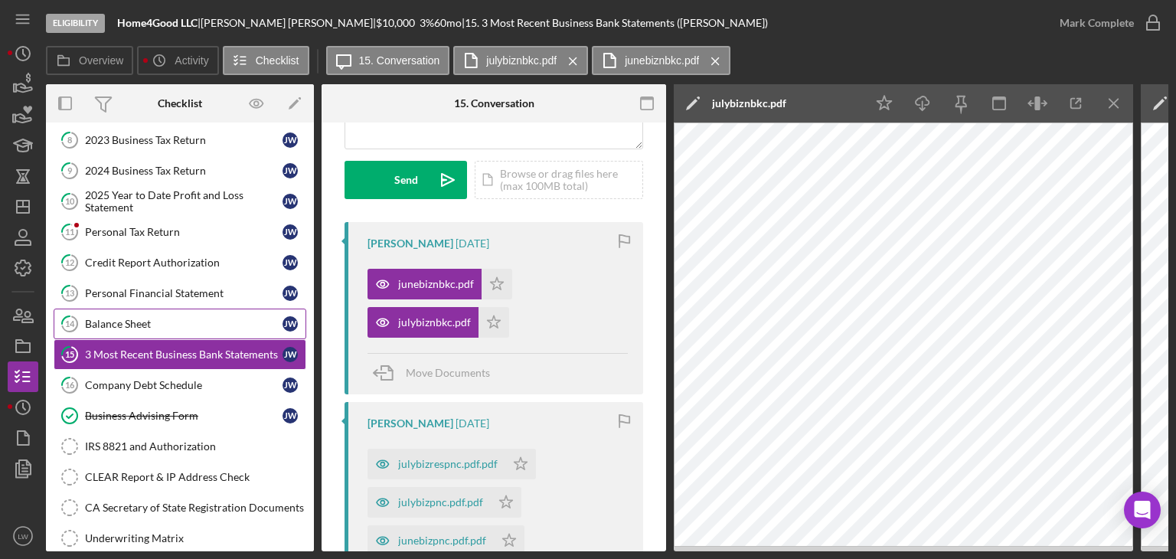
scroll to position [153, 0]
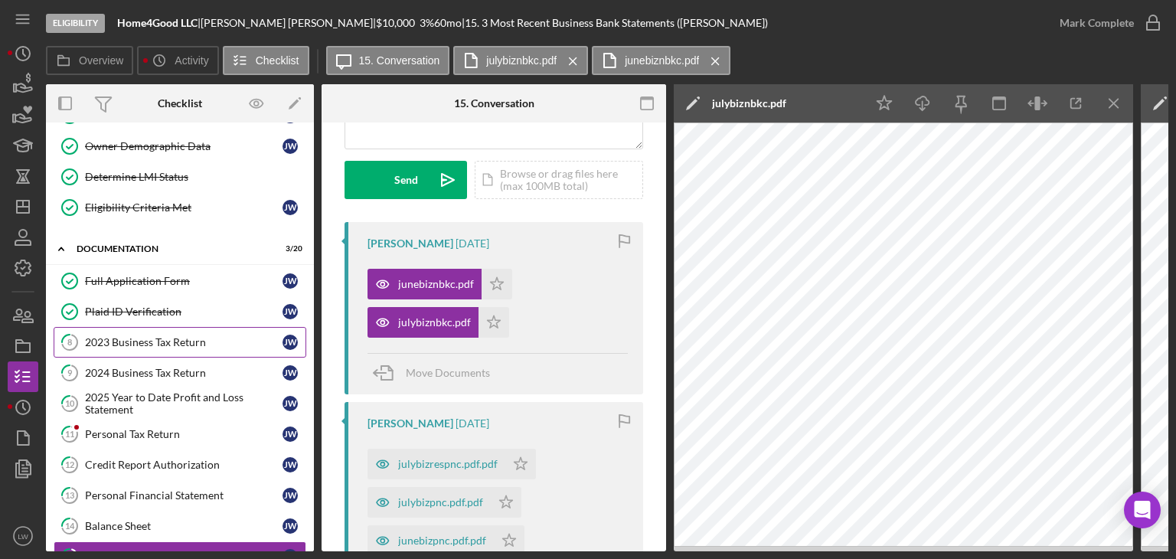
click at [162, 346] on link "8 2023 Business Tax Return [PERSON_NAME]" at bounding box center [180, 342] width 253 height 31
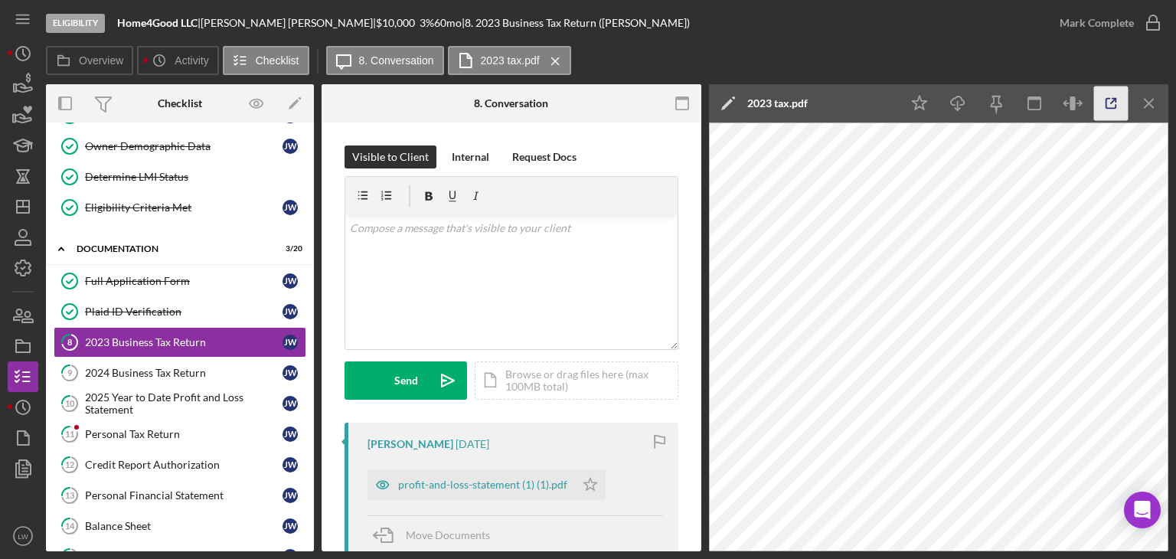
click at [1106, 102] on icon "button" at bounding box center [1111, 104] width 10 height 10
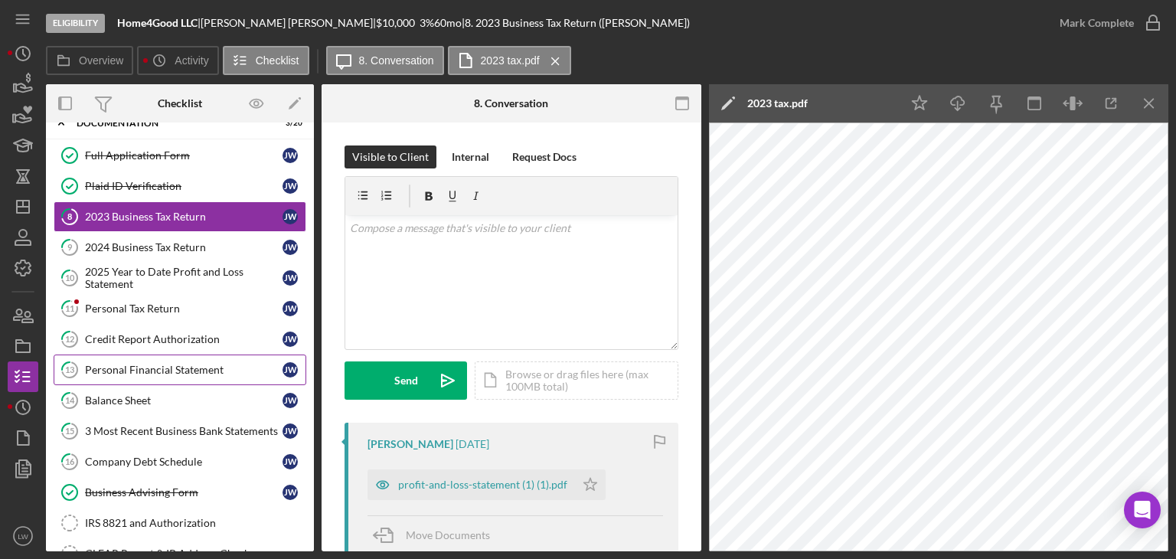
scroll to position [306, 0]
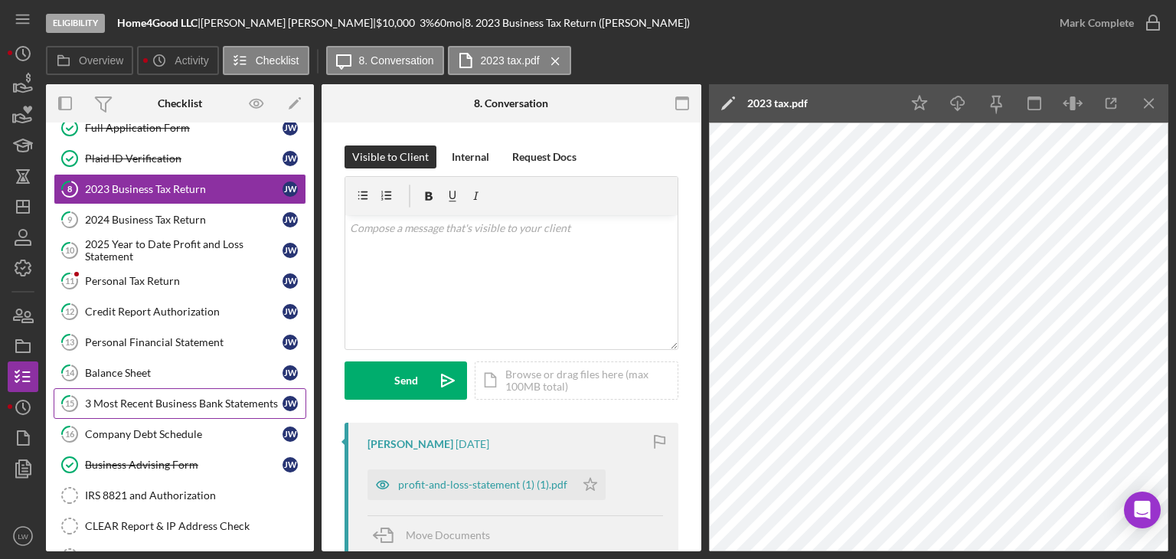
click at [188, 398] on div "3 Most Recent Business Bank Statements" at bounding box center [183, 403] width 197 height 12
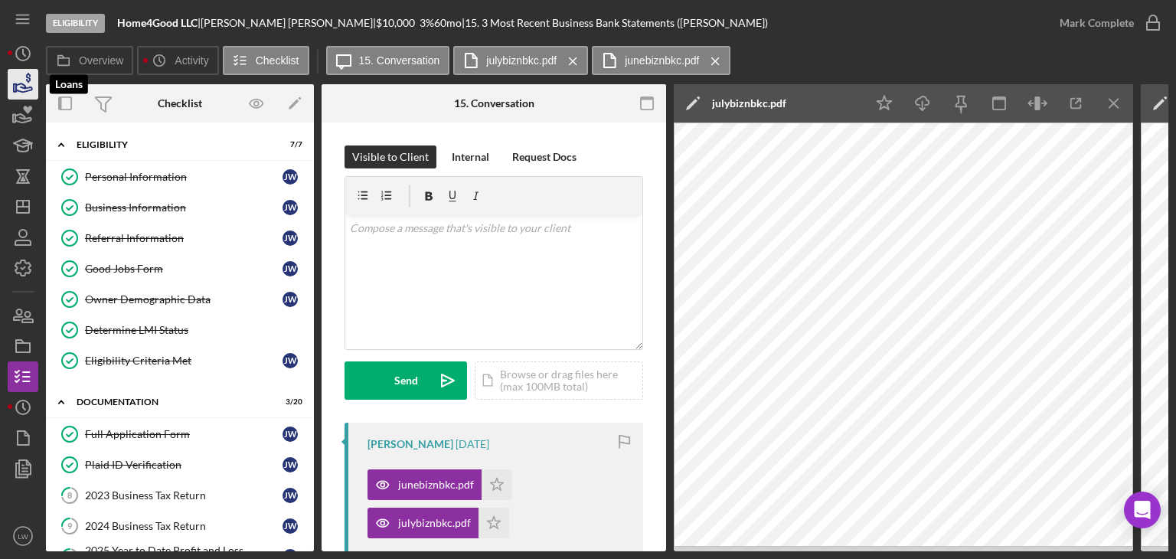
click at [14, 90] on polygon "button" at bounding box center [15, 88] width 2 height 8
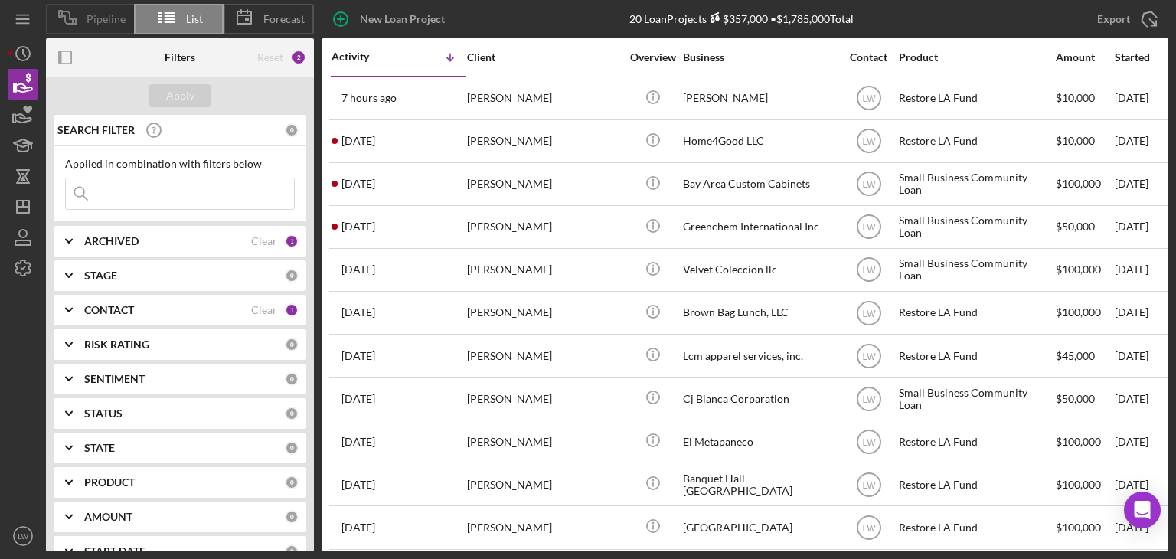
click at [95, 22] on span "Pipeline" at bounding box center [105, 19] width 39 height 12
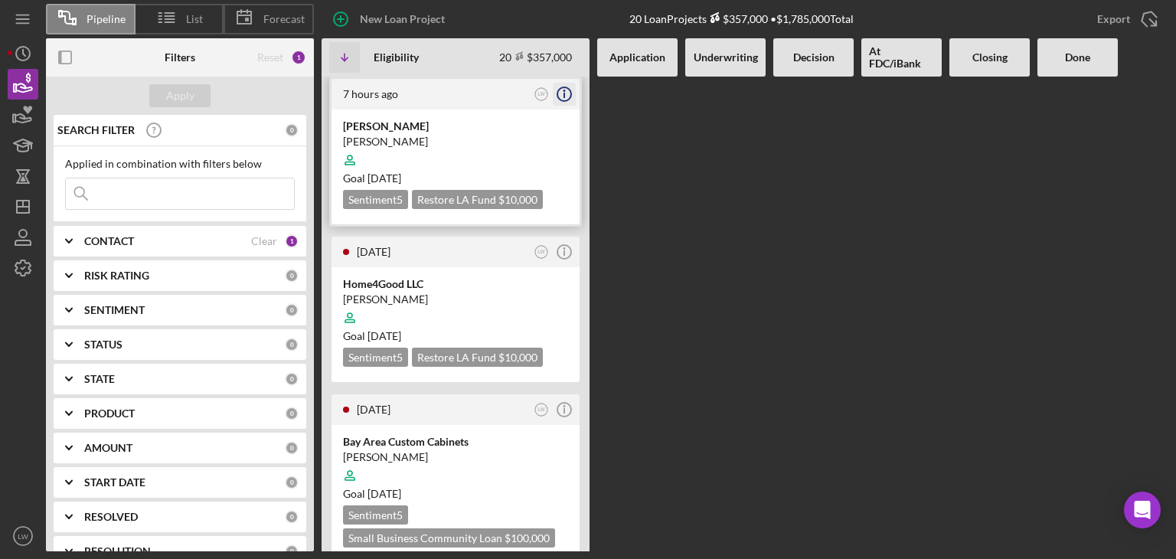
click at [566, 93] on icon "Icon/Info" at bounding box center [564, 94] width 38 height 38
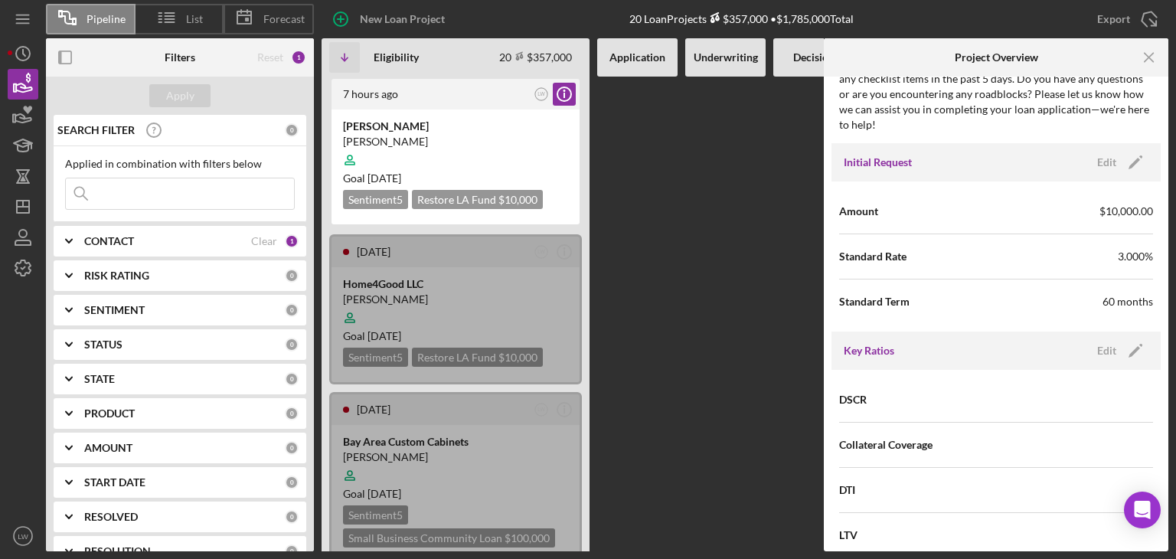
scroll to position [600, 0]
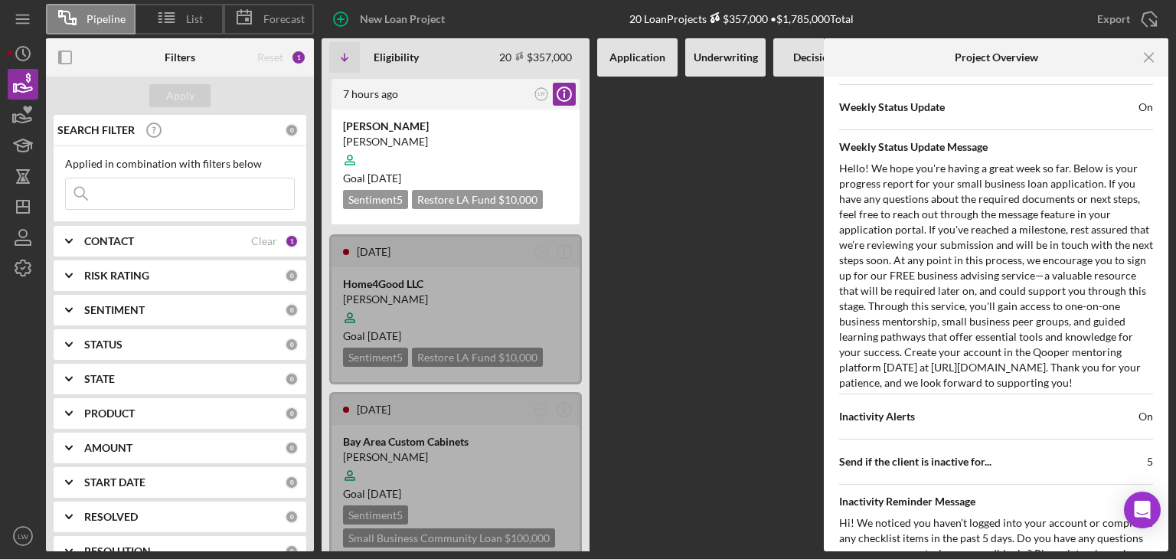
click at [680, 195] on div "7 hours ago LW Icon/Info Cheryl Anderson Cheryl Anderson Goal 3 months from now…" at bounding box center [723, 314] width 804 height 475
click at [1142, 52] on icon "Icon/Menu Close" at bounding box center [1149, 58] width 34 height 34
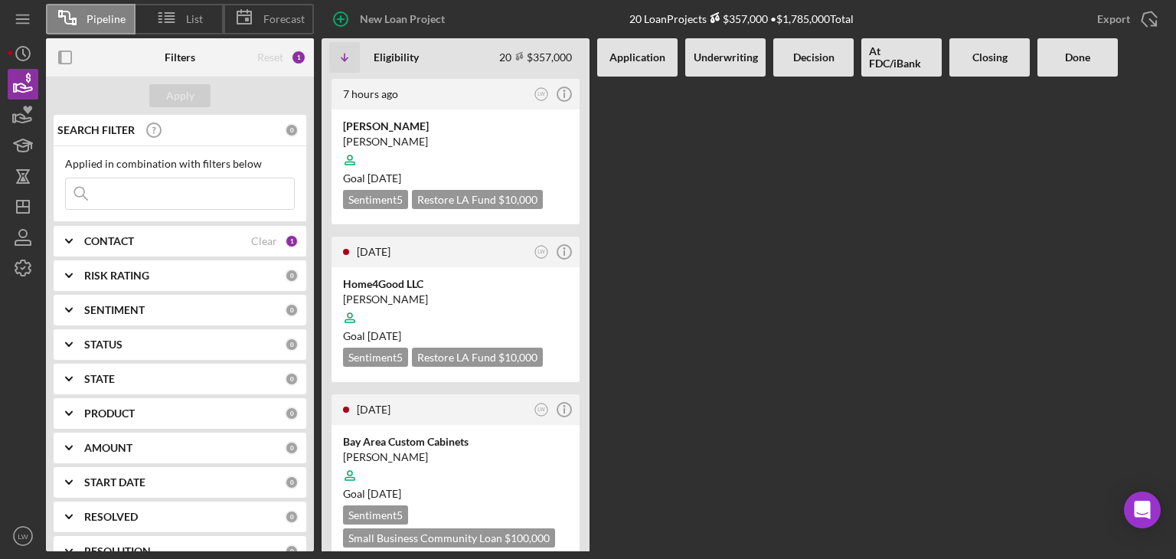
scroll to position [0, 0]
click at [173, 19] on line at bounding box center [169, 19] width 9 height 0
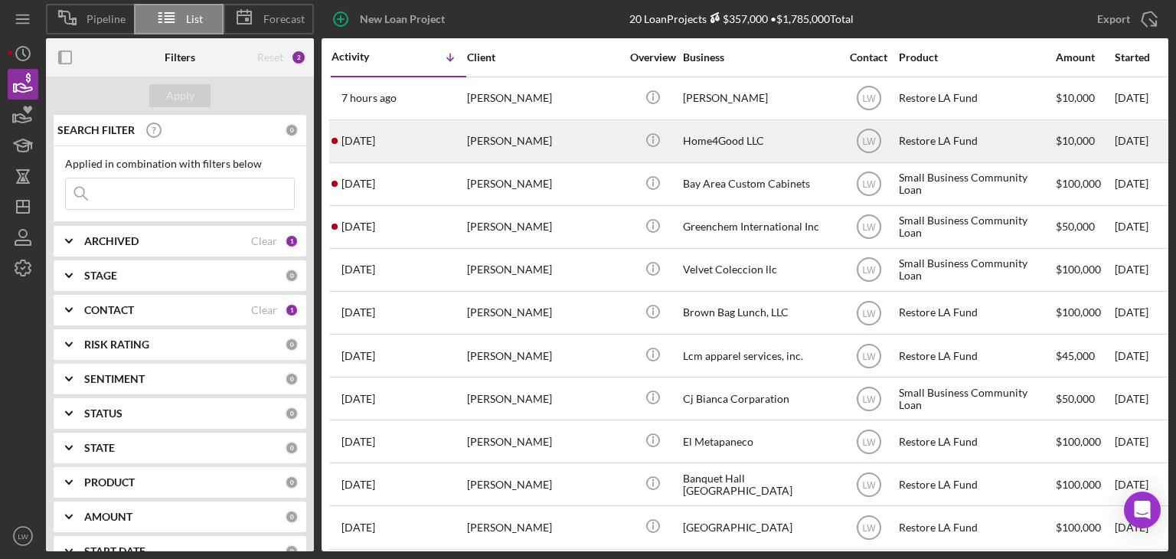
click at [481, 152] on div "[PERSON_NAME]" at bounding box center [543, 141] width 153 height 41
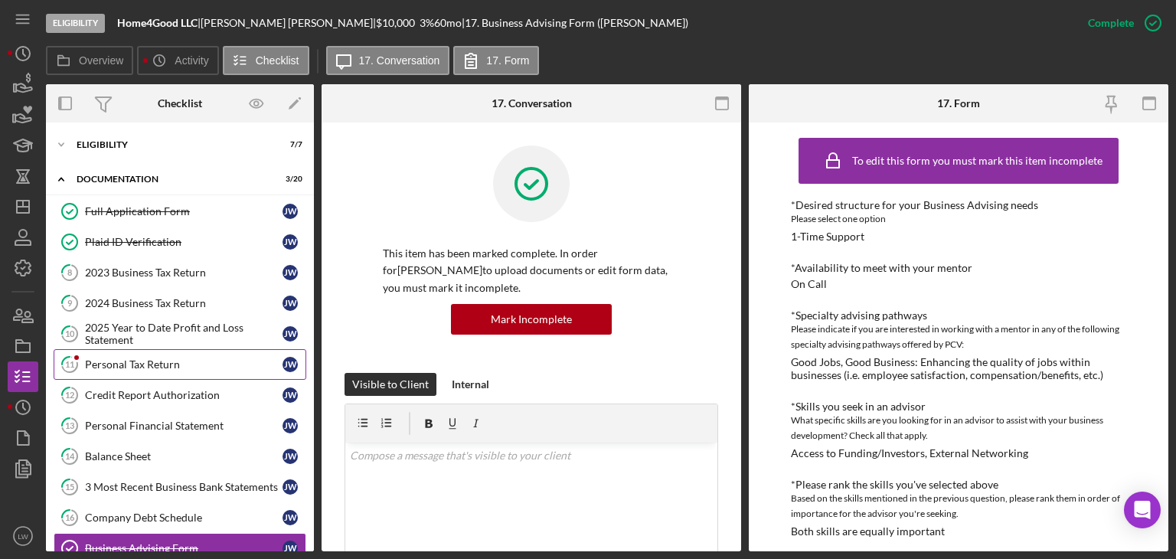
click at [177, 365] on div "Personal Tax Return" at bounding box center [183, 364] width 197 height 12
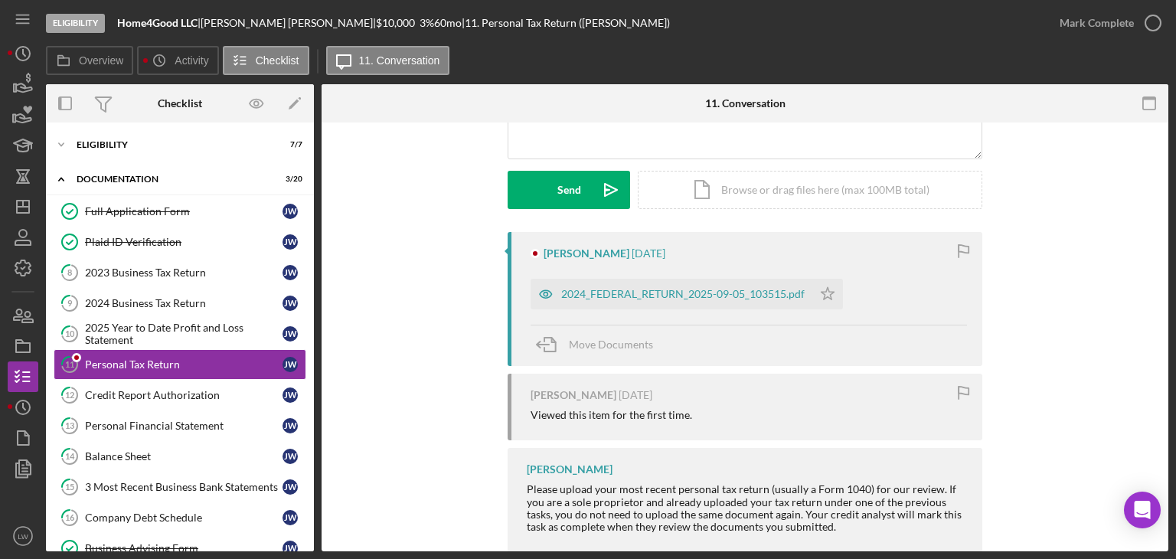
scroll to position [221, 0]
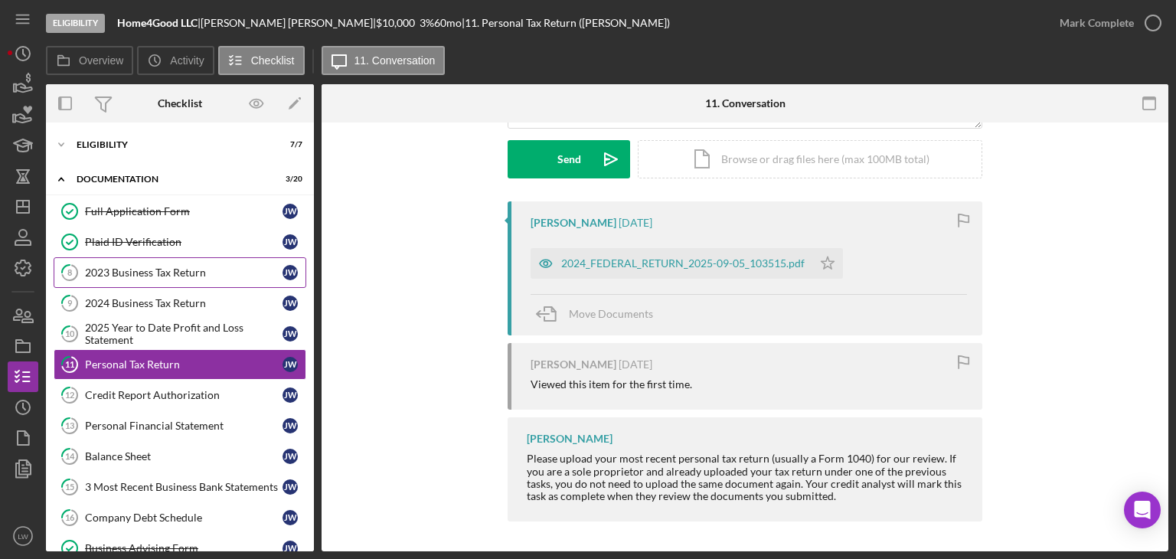
click at [165, 271] on div "2023 Business Tax Return" at bounding box center [183, 272] width 197 height 12
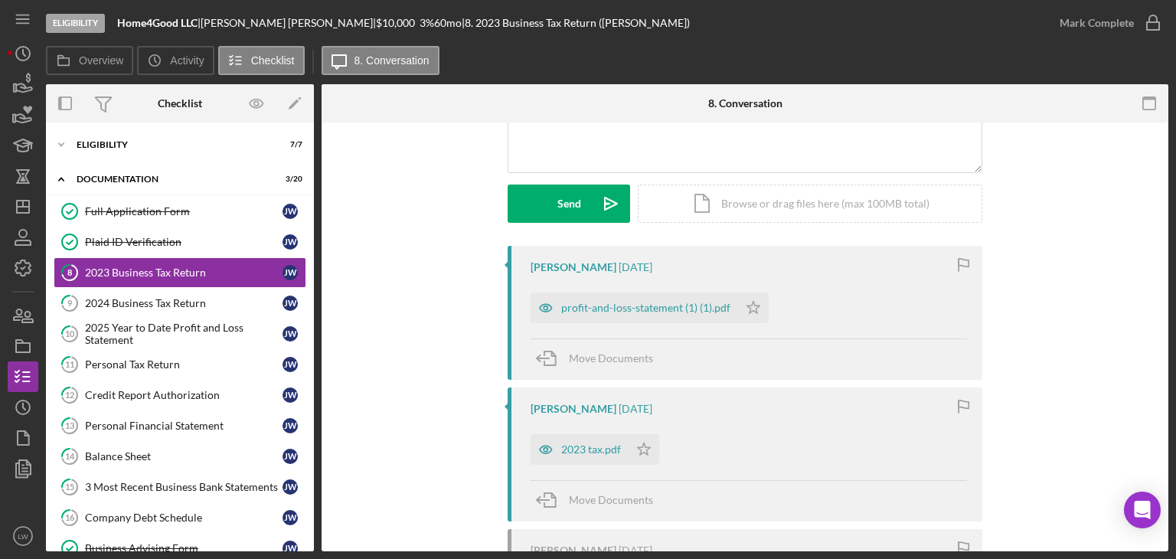
scroll to position [153, 0]
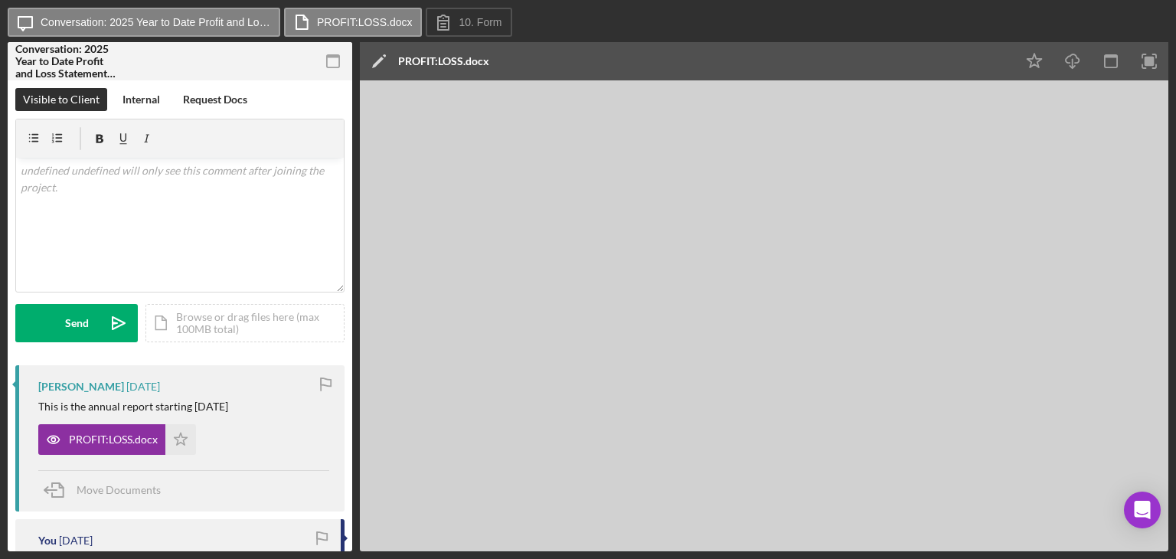
click at [334, 65] on icon "button" at bounding box center [333, 61] width 34 height 34
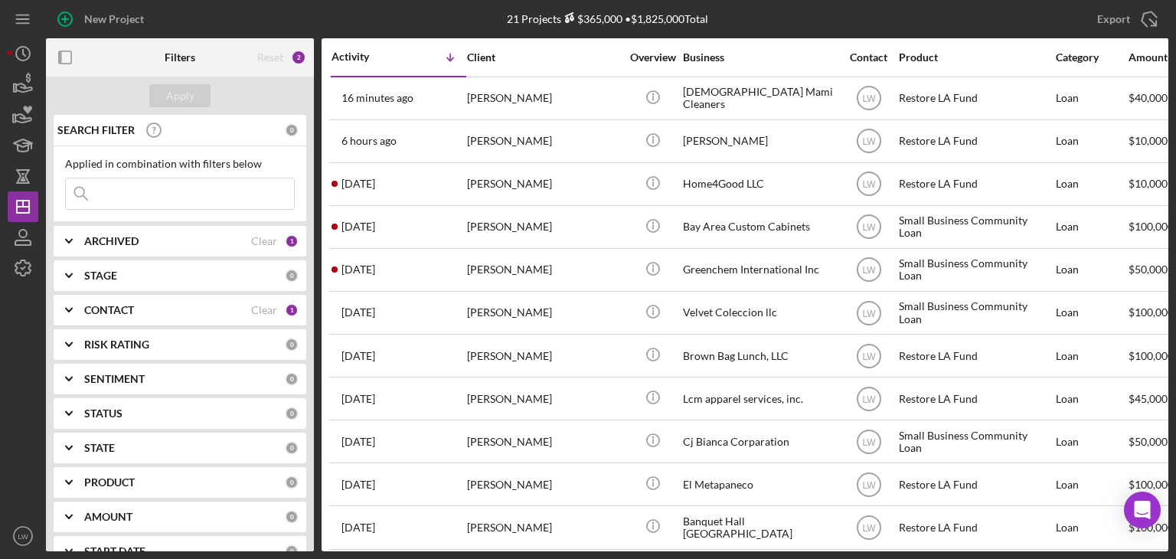
click at [230, 246] on div "ARCHIVED" at bounding box center [167, 241] width 167 height 12
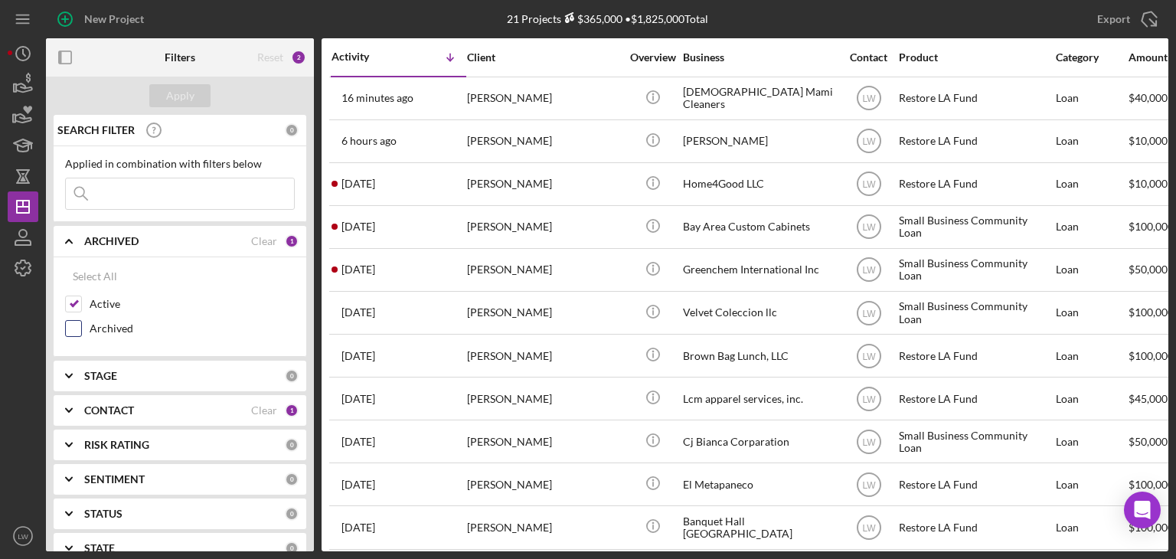
click at [77, 328] on input "Archived" at bounding box center [73, 328] width 15 height 15
checkbox input "true"
click at [78, 302] on input "Active" at bounding box center [73, 303] width 15 height 15
checkbox input "false"
click at [176, 108] on div "Apply" at bounding box center [180, 96] width 268 height 38
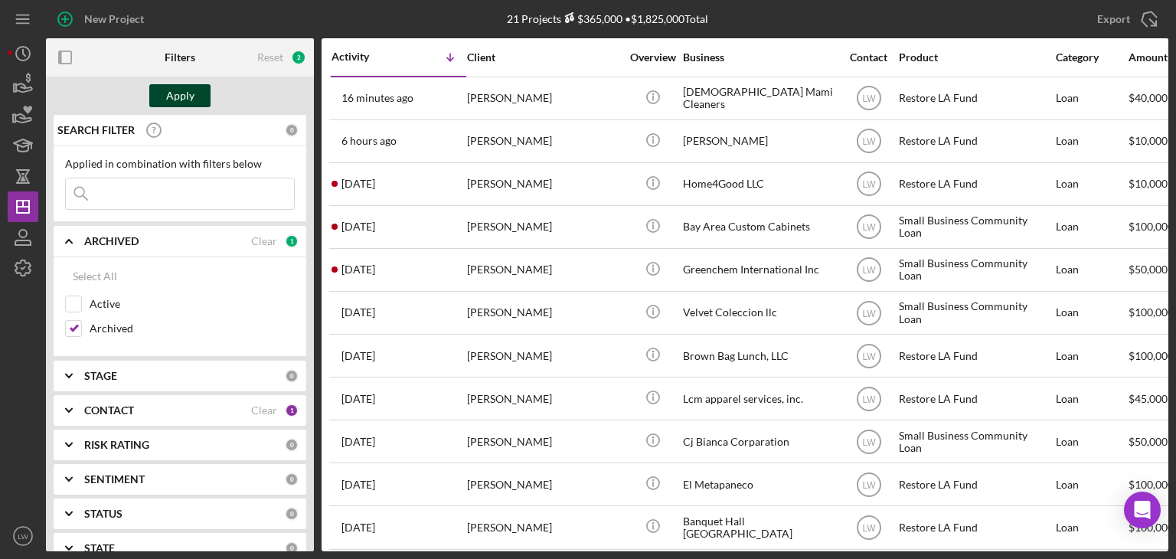
click at [177, 100] on div "Apply" at bounding box center [180, 95] width 28 height 23
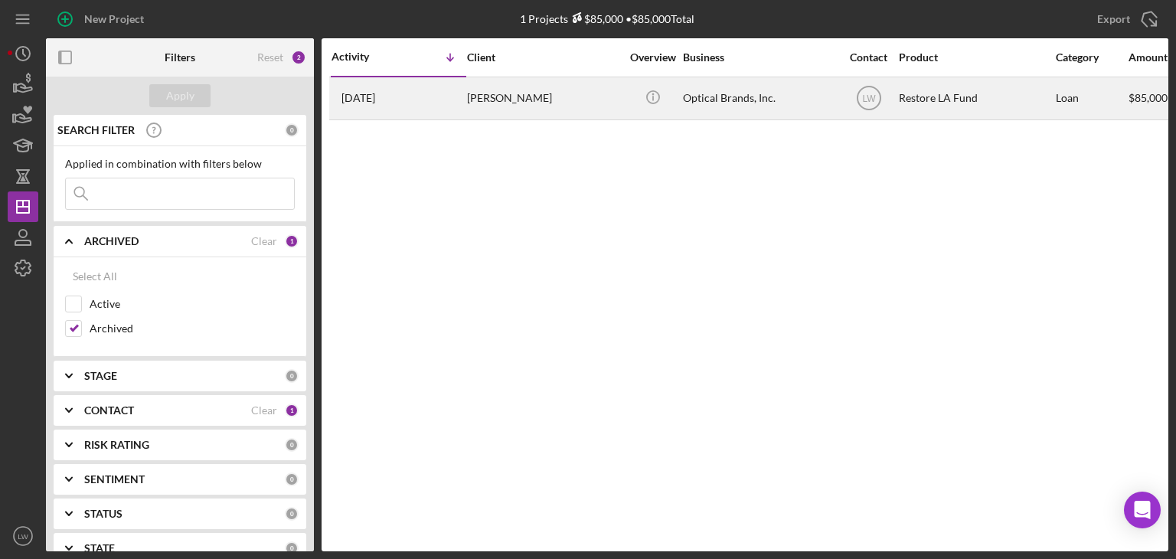
click at [530, 100] on div "[PERSON_NAME]" at bounding box center [543, 98] width 153 height 41
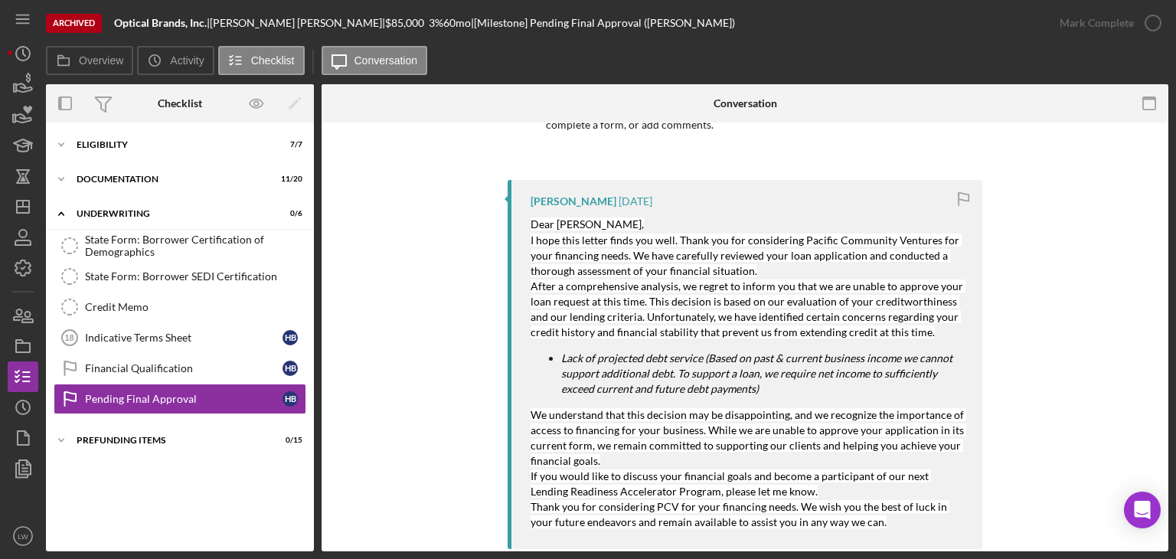
scroll to position [222, 0]
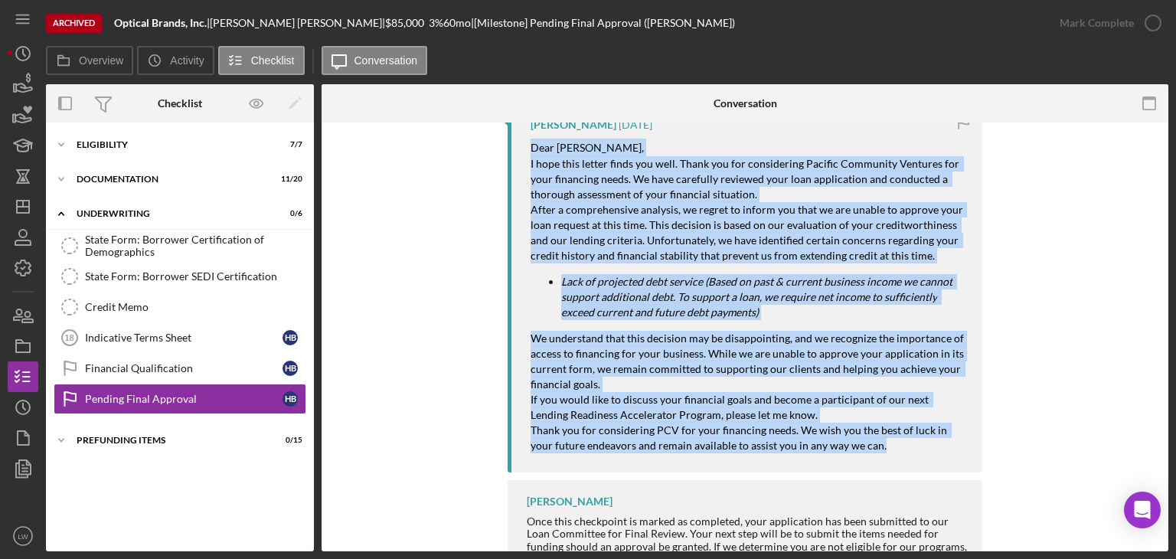
drag, startPoint x: 530, startPoint y: 142, endPoint x: 854, endPoint y: 454, distance: 449.9
click at [867, 465] on div "[PERSON_NAME] [DATE] Dear [PERSON_NAME], I hope this letter finds you well. Tha…" at bounding box center [745, 287] width 475 height 369
copy div "Dear Mr. Barrera, I hope this letter finds you well. Thank you for considering …"
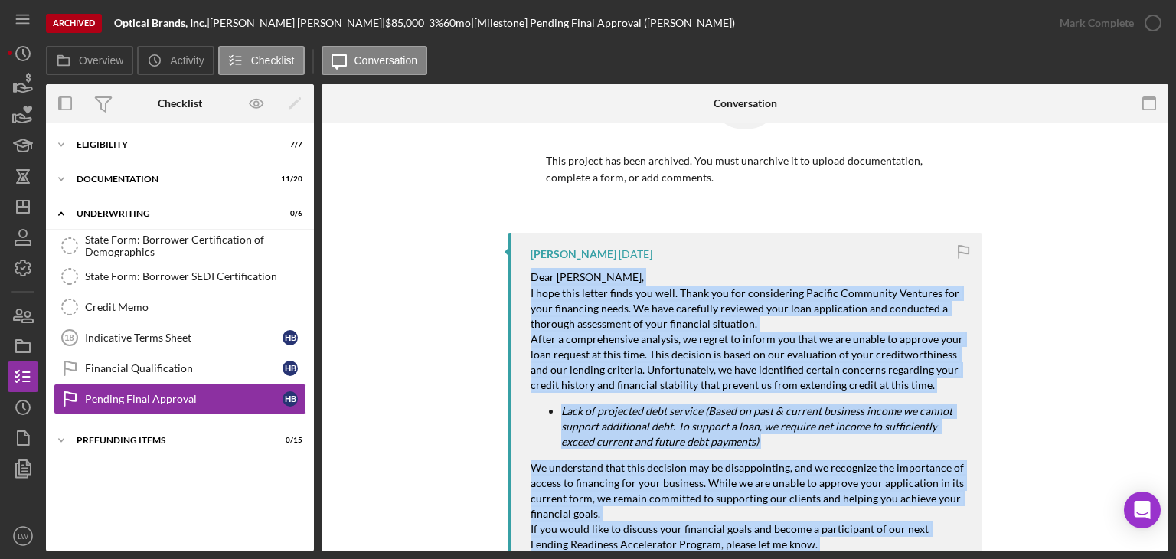
scroll to position [69, 0]
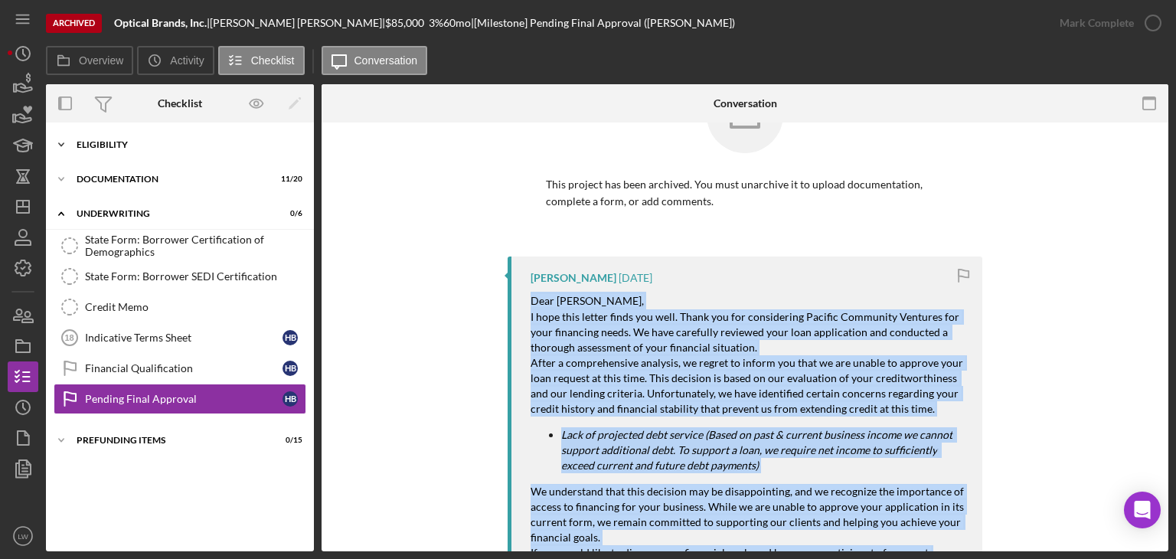
click at [165, 148] on div "Icon/Expander Eligibility 7 / 7" at bounding box center [180, 144] width 268 height 31
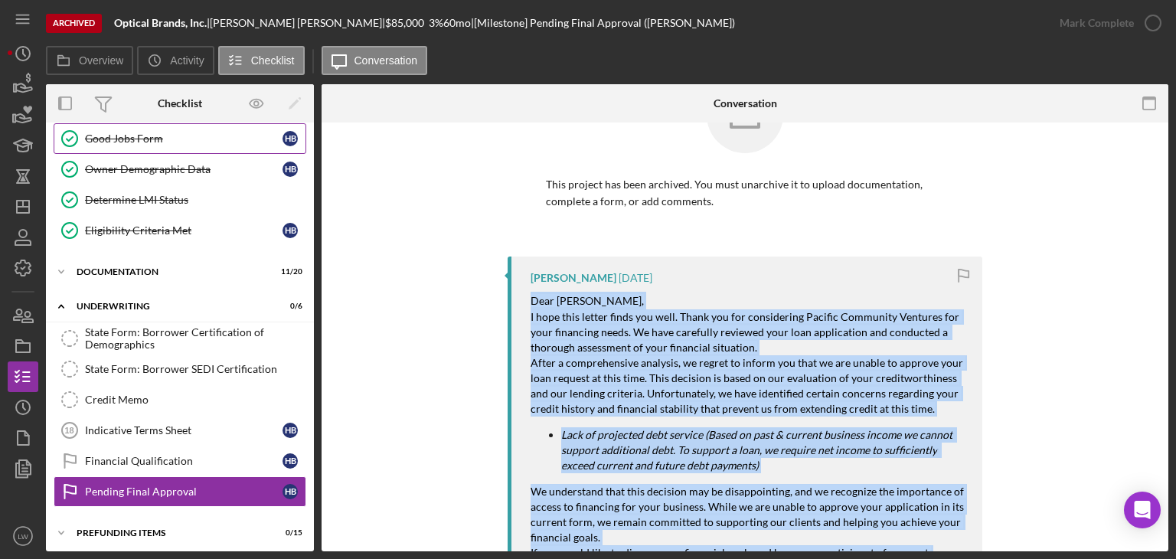
scroll to position [131, 0]
click at [164, 263] on div "Icon/Expander Documentation 11 / 20" at bounding box center [180, 271] width 268 height 31
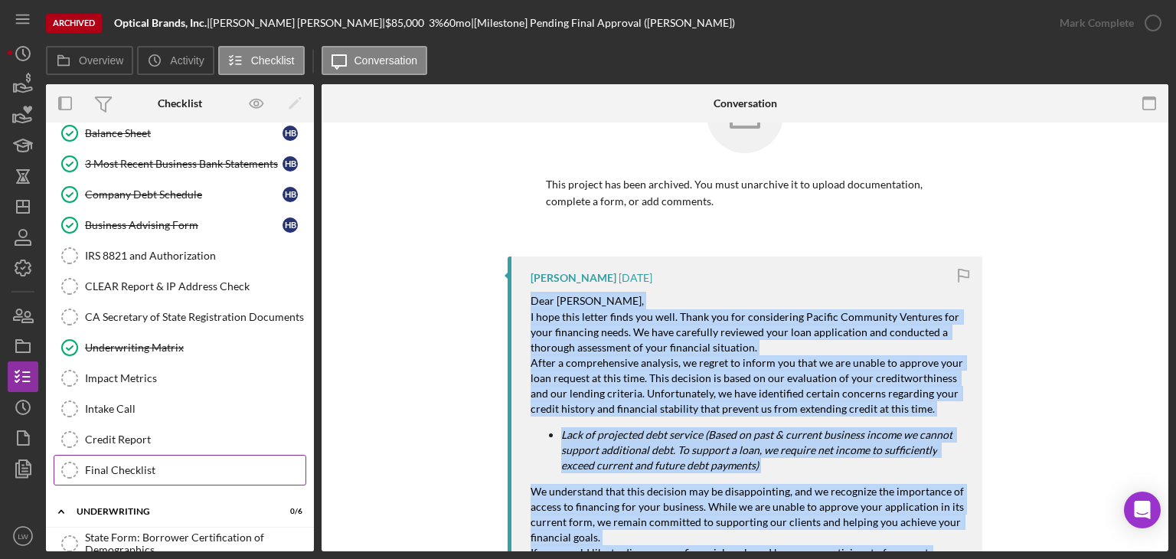
scroll to position [592, 0]
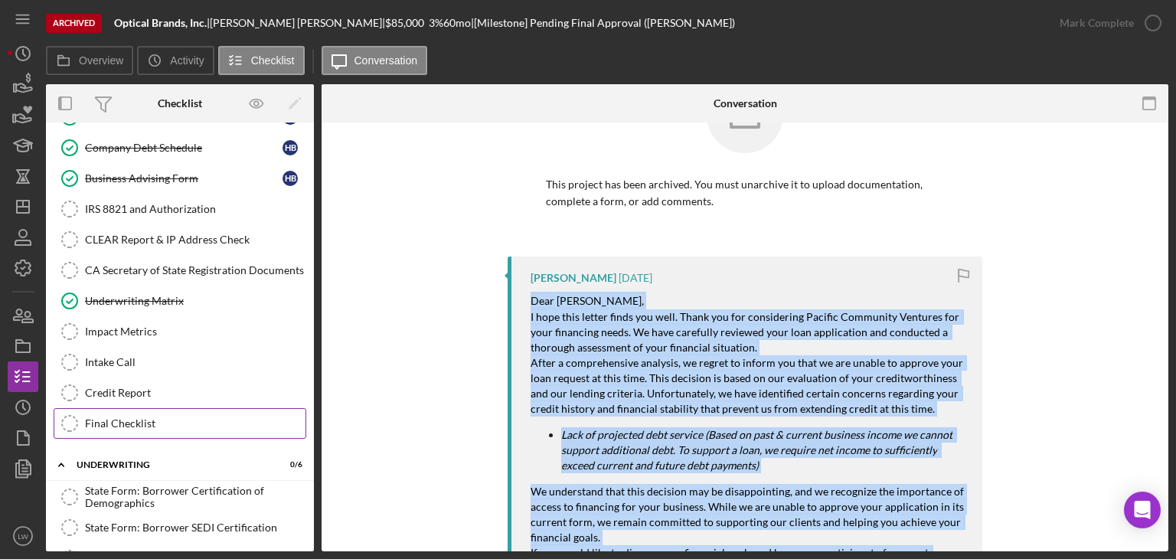
click at [195, 295] on div "Underwriting Matrix" at bounding box center [195, 301] width 220 height 12
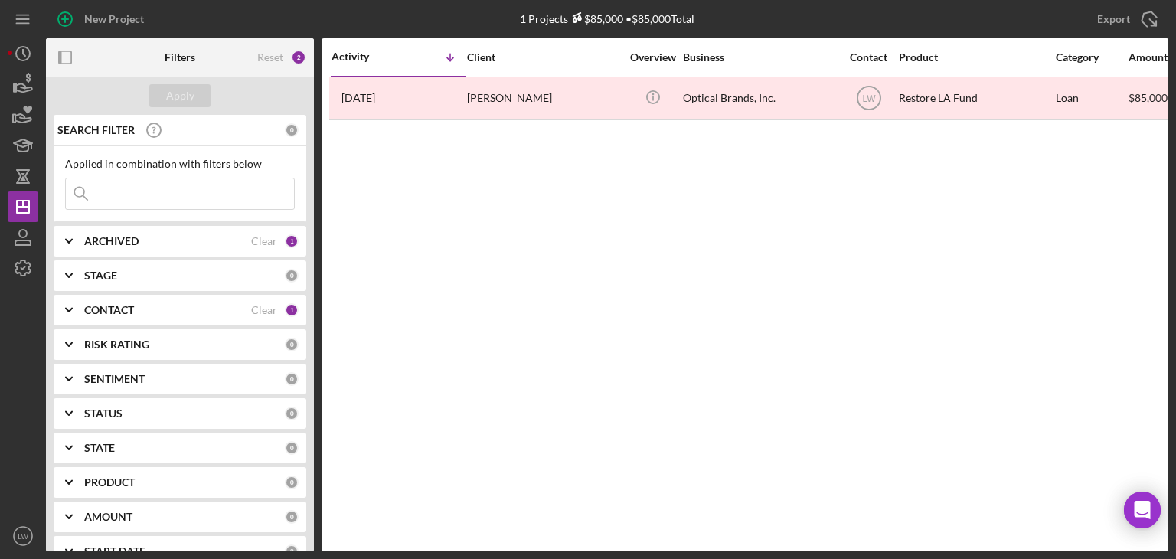
click at [124, 240] on b "ARCHIVED" at bounding box center [111, 241] width 54 height 12
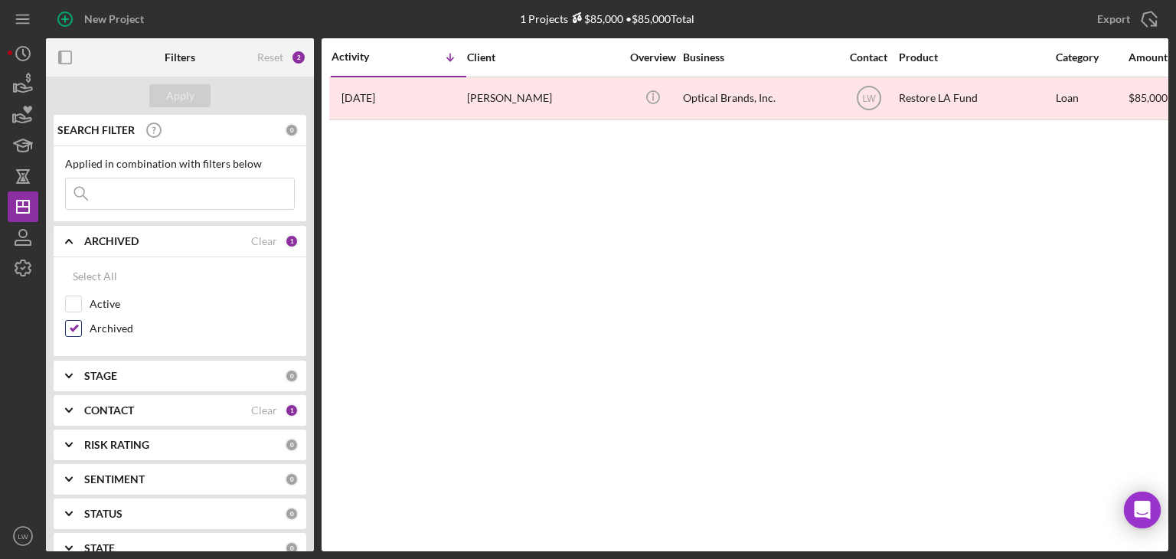
click at [73, 328] on input "Archived" at bounding box center [73, 328] width 15 height 15
click at [73, 329] on input "Archived" at bounding box center [73, 328] width 15 height 15
checkbox input "true"
click at [75, 304] on input "Active" at bounding box center [73, 303] width 15 height 15
click at [188, 86] on div "Apply" at bounding box center [180, 95] width 28 height 23
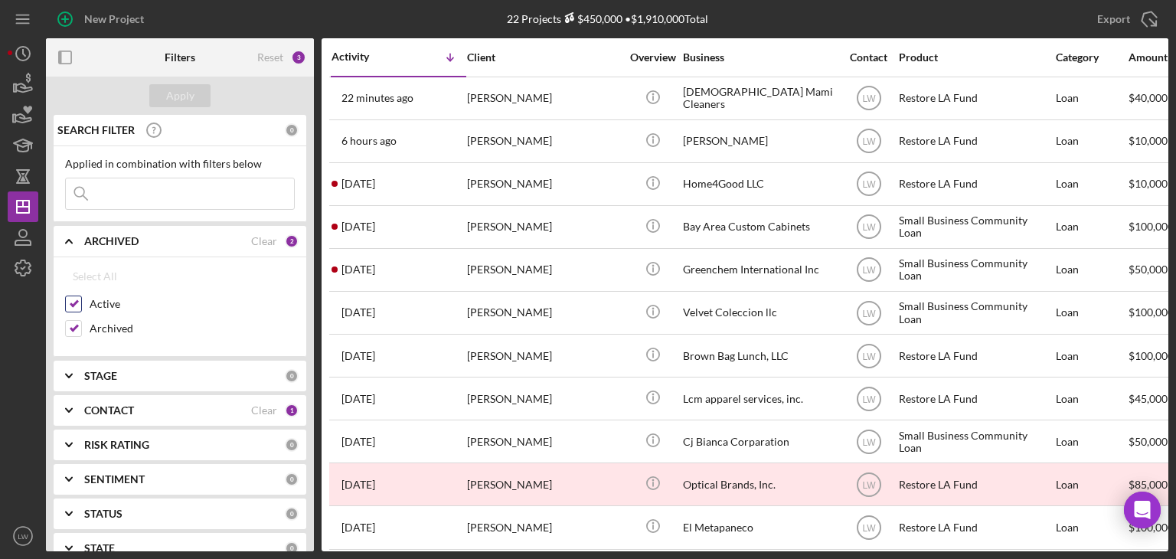
click at [70, 299] on input "Active" at bounding box center [73, 303] width 15 height 15
checkbox input "false"
click at [174, 104] on div "Apply" at bounding box center [180, 95] width 28 height 23
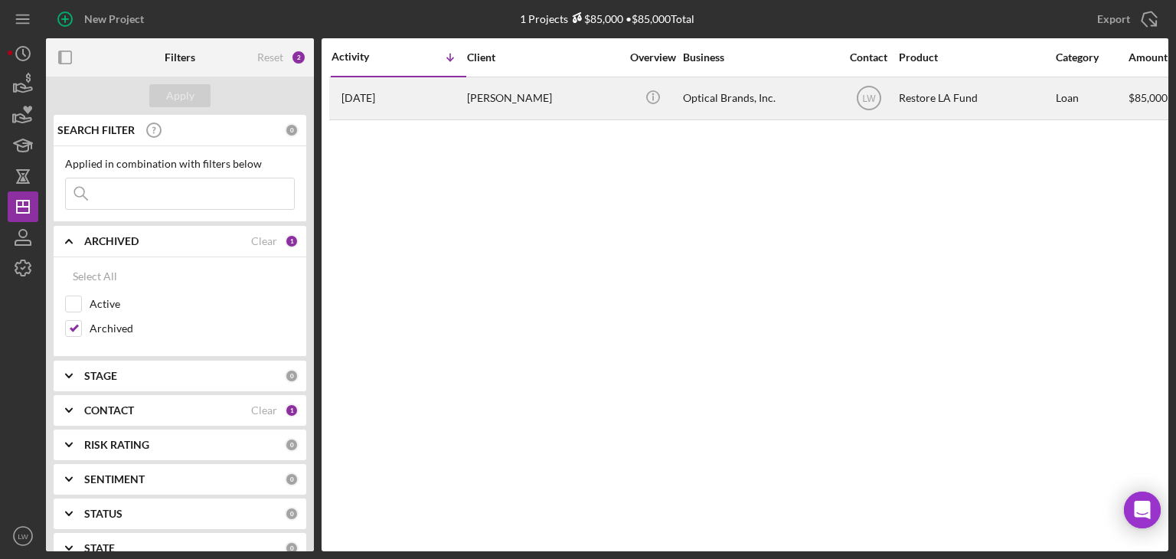
click at [543, 100] on div "[PERSON_NAME]" at bounding box center [543, 98] width 153 height 41
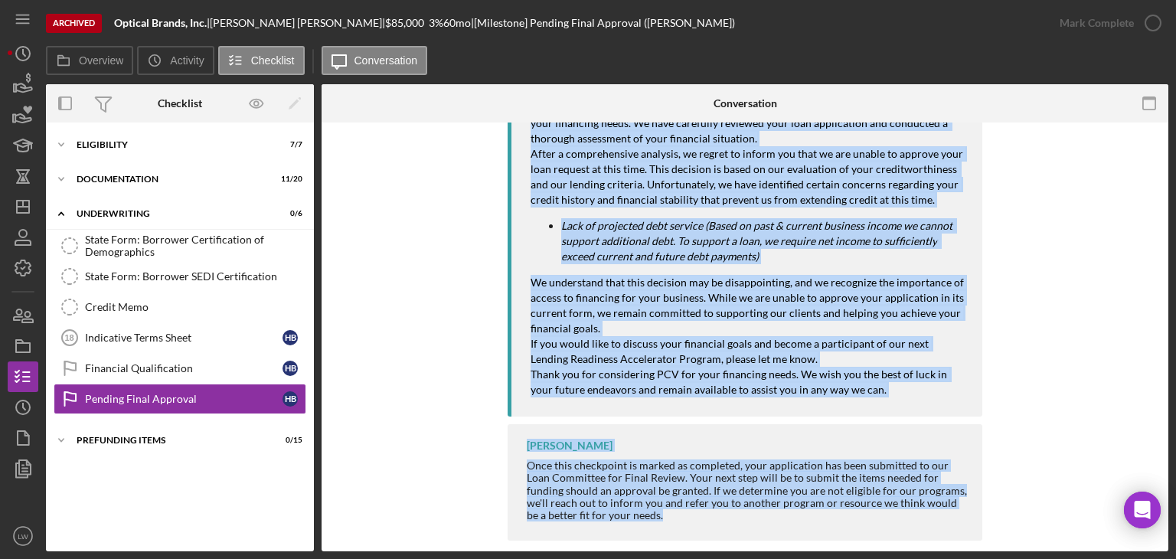
scroll to position [299, 0]
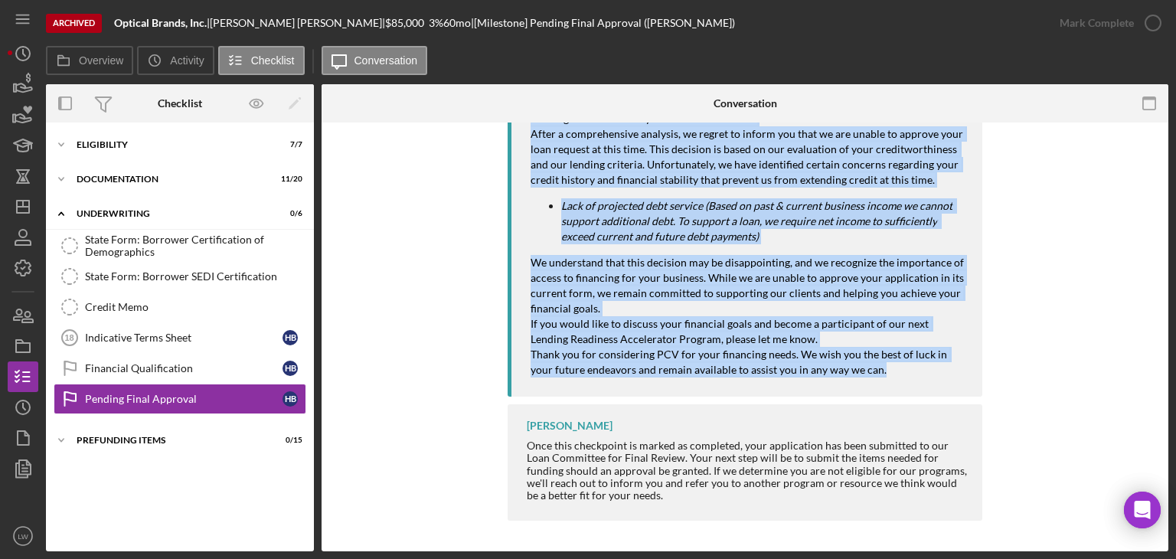
drag, startPoint x: 524, startPoint y: 264, endPoint x: 876, endPoint y: 383, distance: 371.8
click at [876, 383] on div "[PERSON_NAME] [DATE] Dear [PERSON_NAME], I hope this letter finds you well. Tha…" at bounding box center [745, 212] width 475 height 369
copy div "Loremip Do 5 sita con Adip El. Seddoei, T inci utla etdolo magna ali enim. Admi…"
click at [1053, 224] on div "[PERSON_NAME] [DATE] Dear [PERSON_NAME], I hope this letter finds you well. Tha…" at bounding box center [744, 278] width 801 height 501
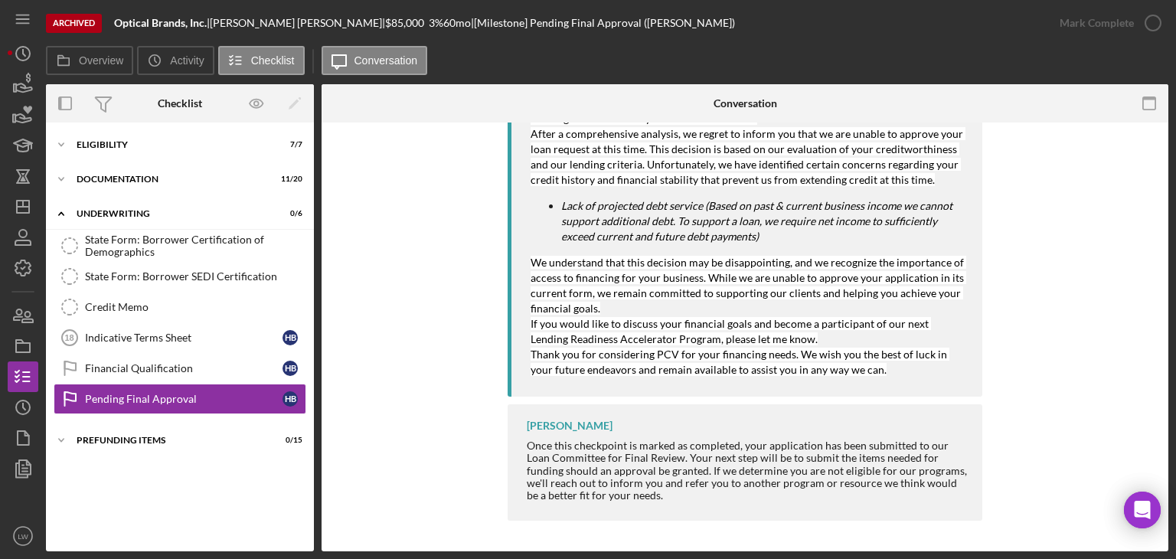
click at [863, 374] on p "Thank you for considering PCV for your financing needs. We wish you the best of…" at bounding box center [748, 362] width 436 height 31
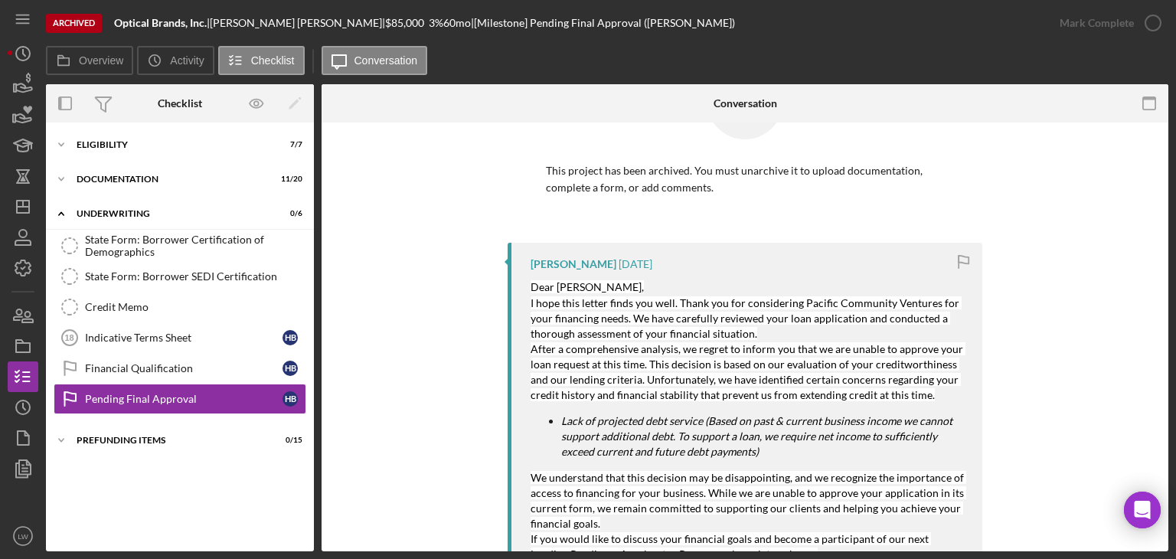
scroll to position [0, 0]
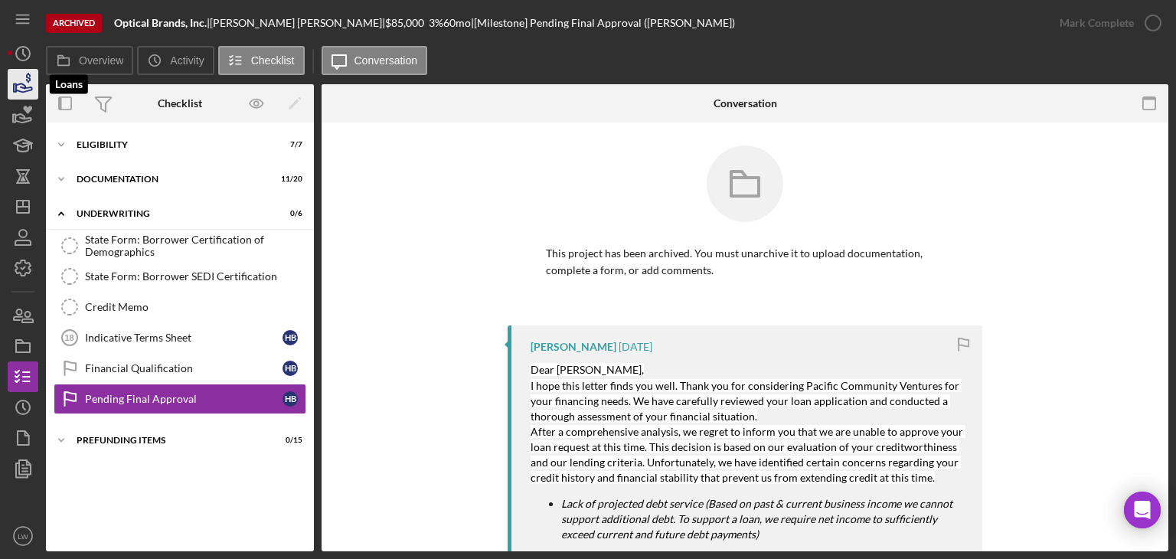
click at [31, 89] on icon "button" at bounding box center [24, 87] width 16 height 8
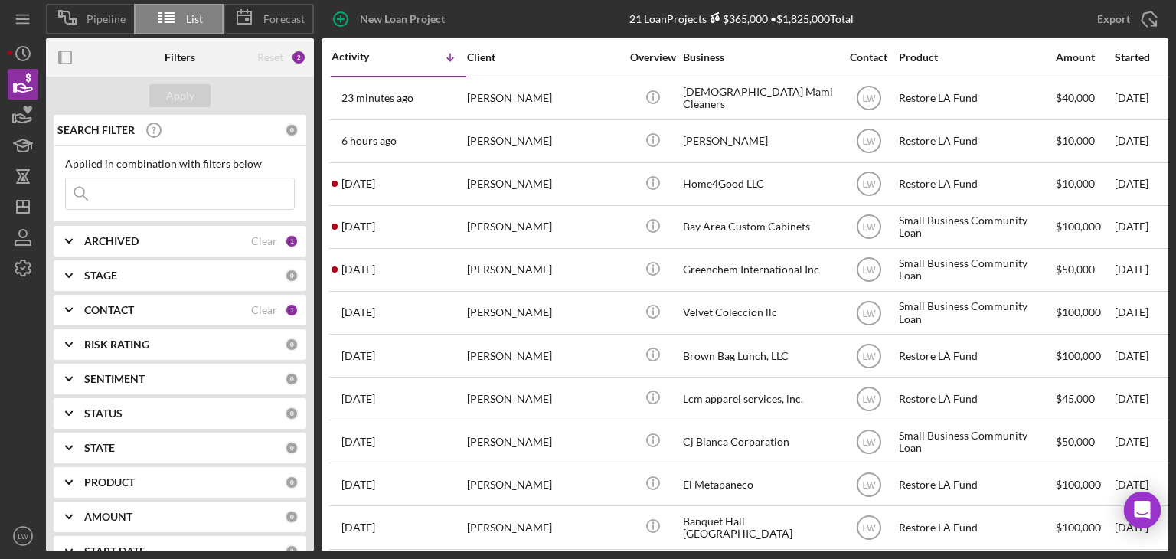
click at [136, 243] on b "ARCHIVED" at bounding box center [111, 241] width 54 height 12
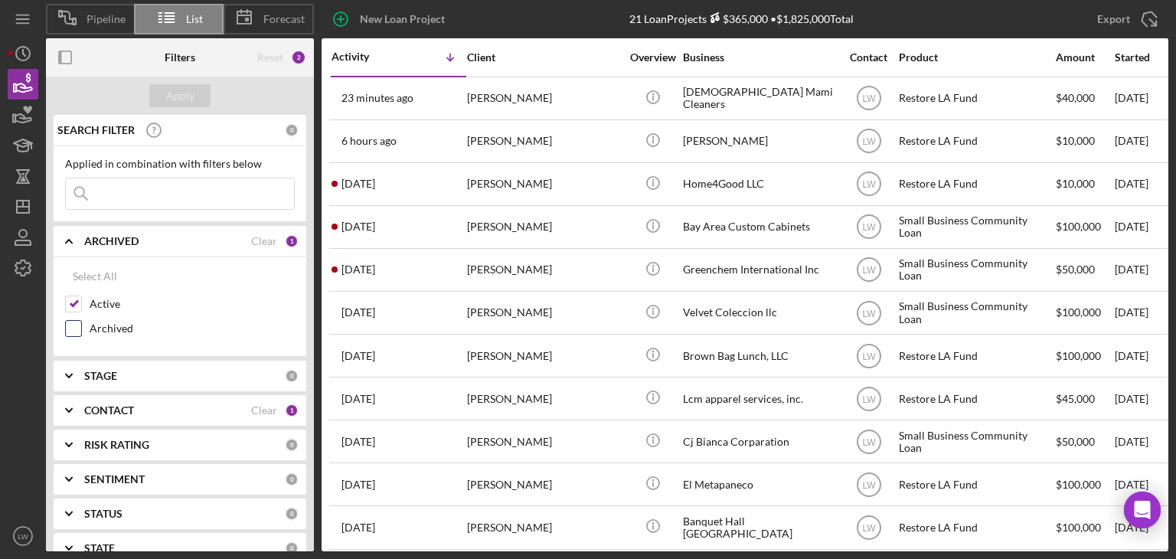
click at [75, 331] on input "Archived" at bounding box center [73, 328] width 15 height 15
click at [72, 331] on input "Archived" at bounding box center [73, 328] width 15 height 15
click at [70, 325] on input "Archived" at bounding box center [73, 328] width 15 height 15
click at [171, 103] on div "Apply" at bounding box center [180, 95] width 28 height 23
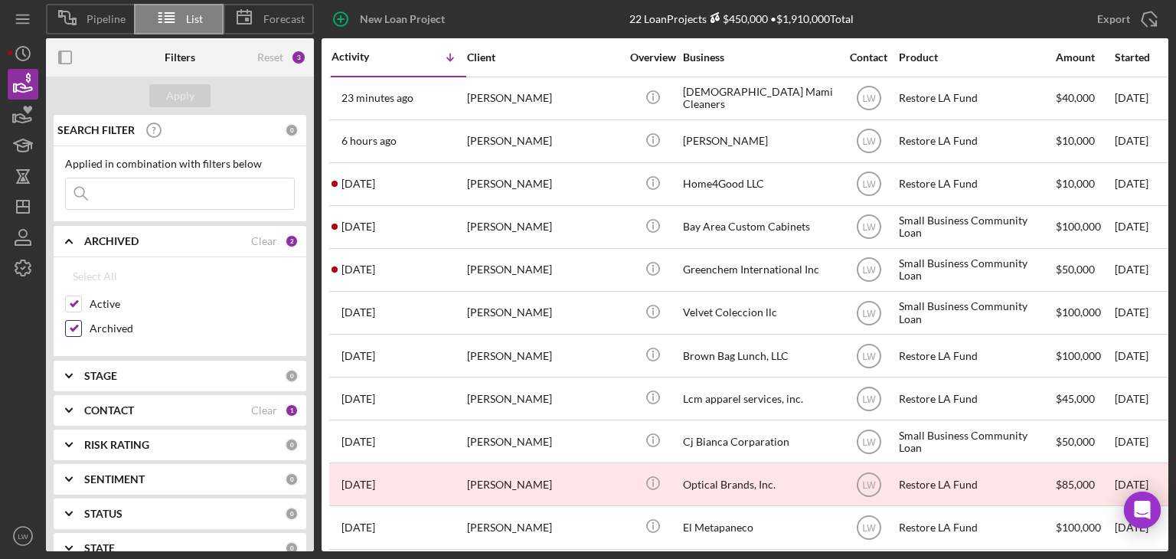
click at [75, 329] on input "Archived" at bounding box center [73, 328] width 15 height 15
checkbox input "false"
click at [184, 94] on div "Apply" at bounding box center [180, 95] width 28 height 23
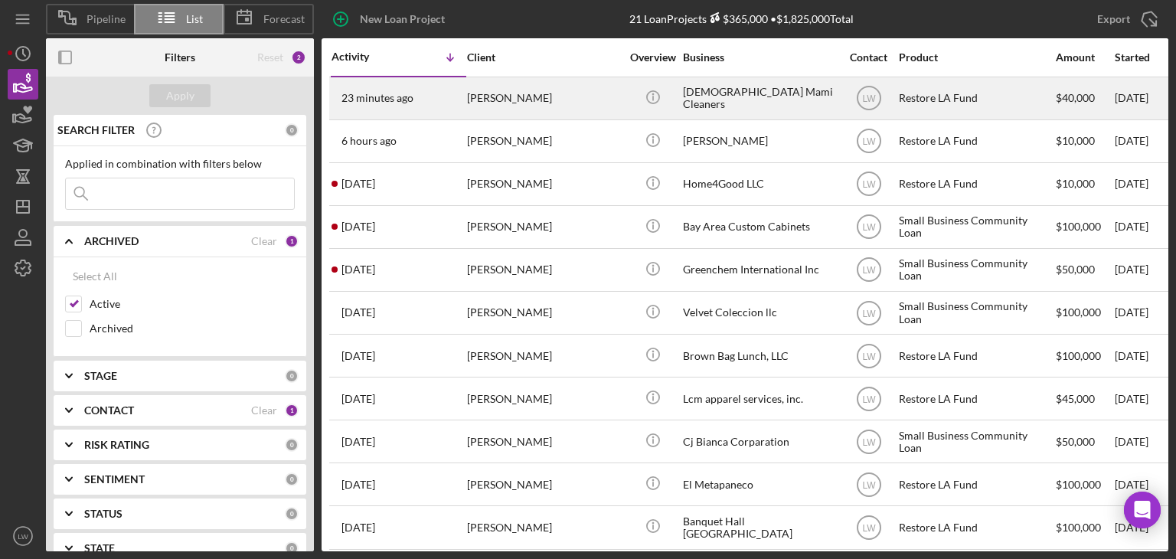
click at [488, 110] on div "[PERSON_NAME]" at bounding box center [543, 98] width 153 height 41
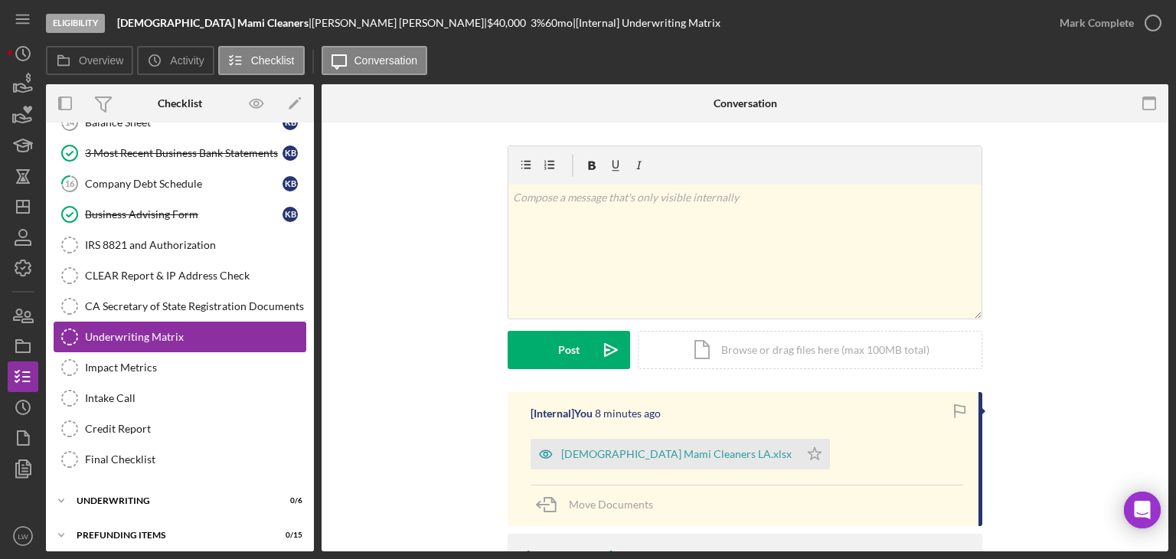
scroll to position [335, 0]
click at [173, 495] on div "Underwriting" at bounding box center [186, 499] width 218 height 9
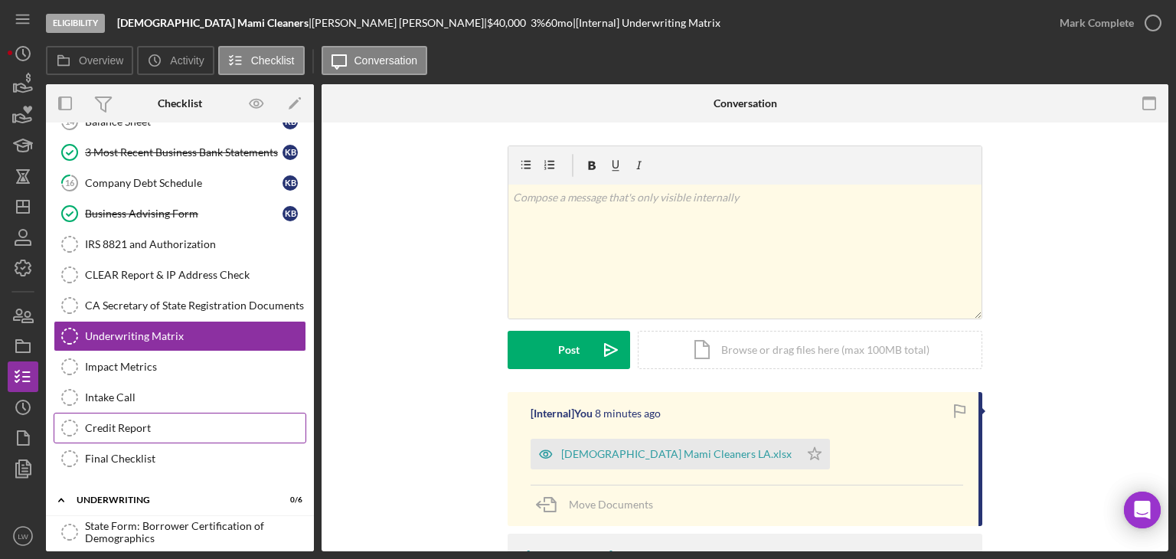
scroll to position [525, 0]
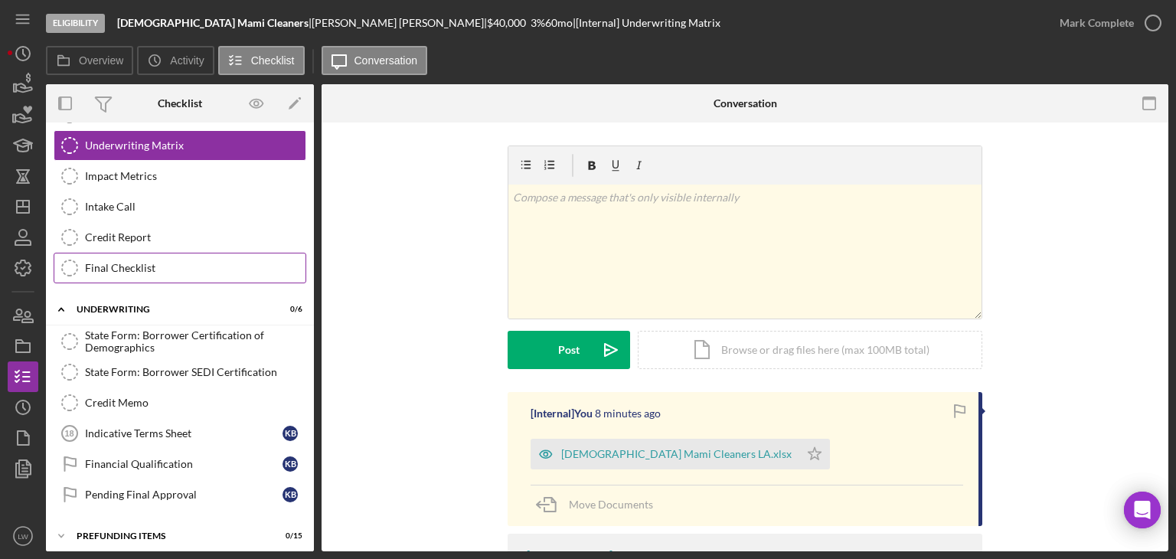
click at [142, 262] on div "Final Checklist" at bounding box center [195, 268] width 220 height 12
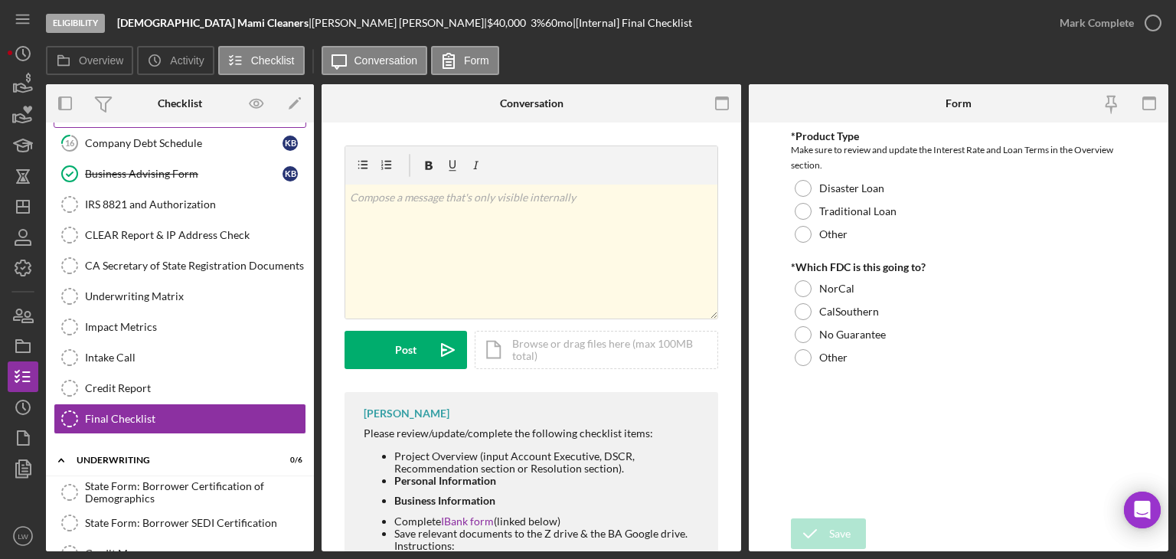
scroll to position [525, 0]
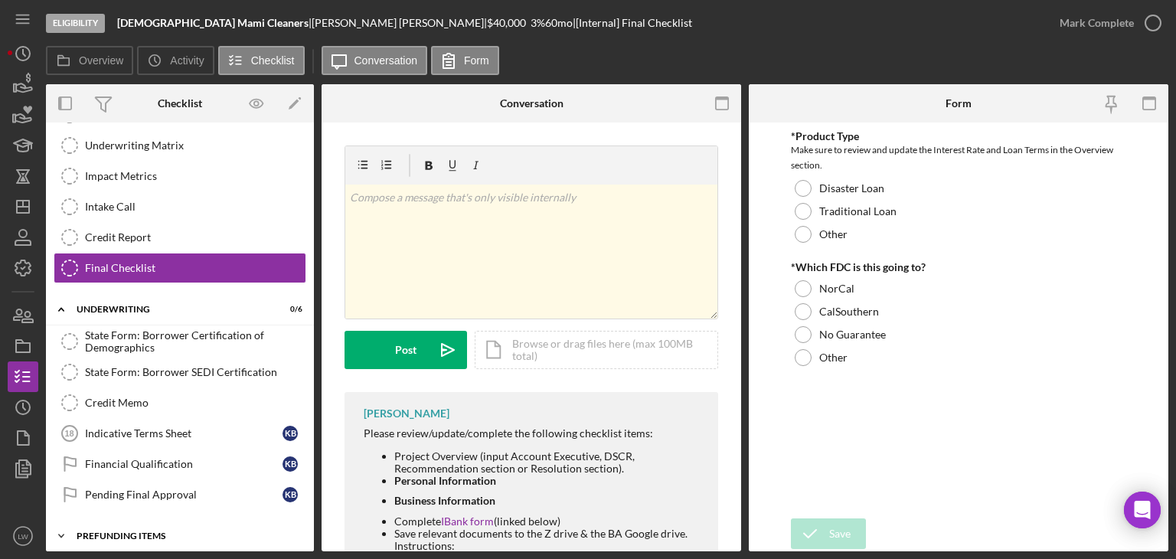
click at [153, 531] on div "Prefunding Items" at bounding box center [186, 535] width 218 height 9
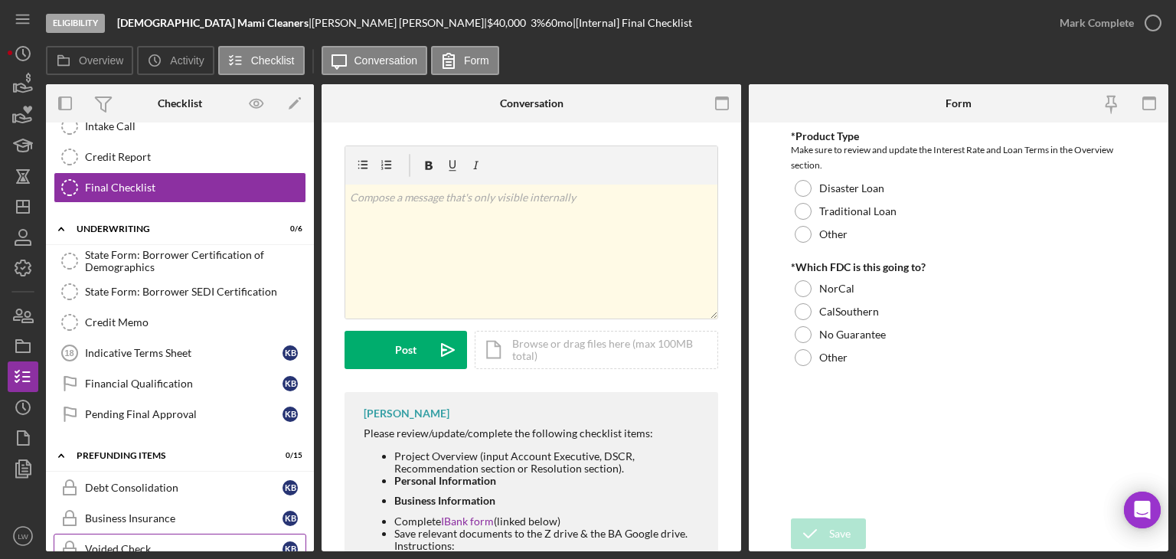
scroll to position [223, 0]
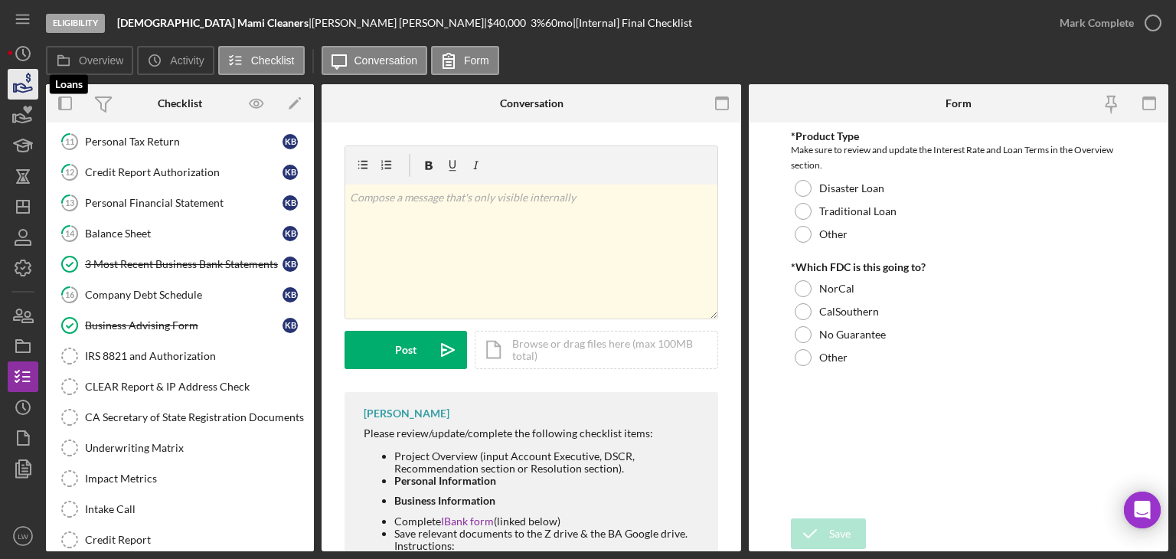
click at [24, 83] on icon "button" at bounding box center [23, 84] width 38 height 38
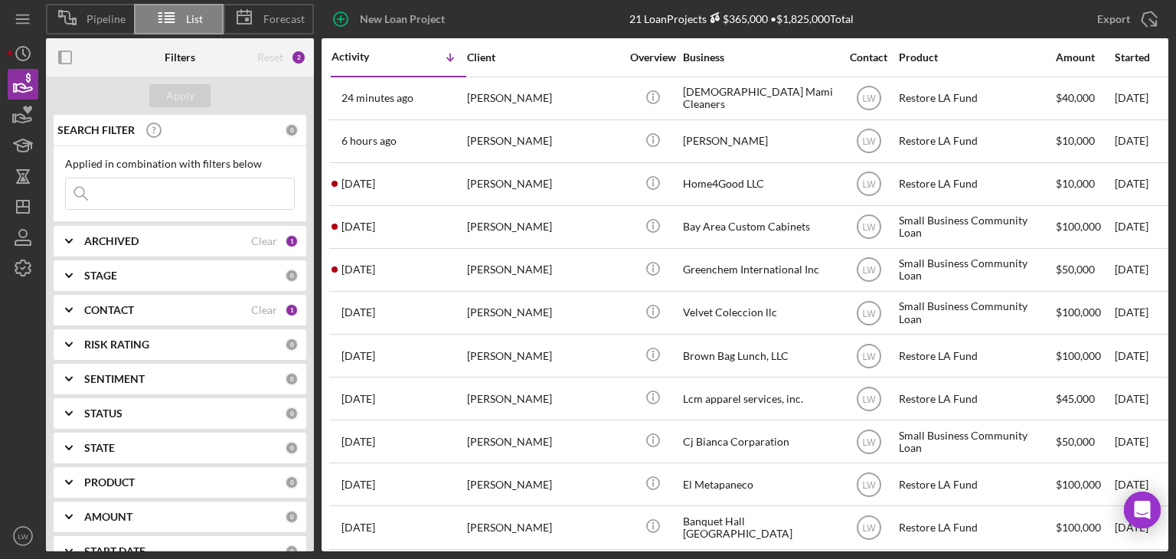
click at [124, 235] on b "ARCHIVED" at bounding box center [111, 241] width 54 height 12
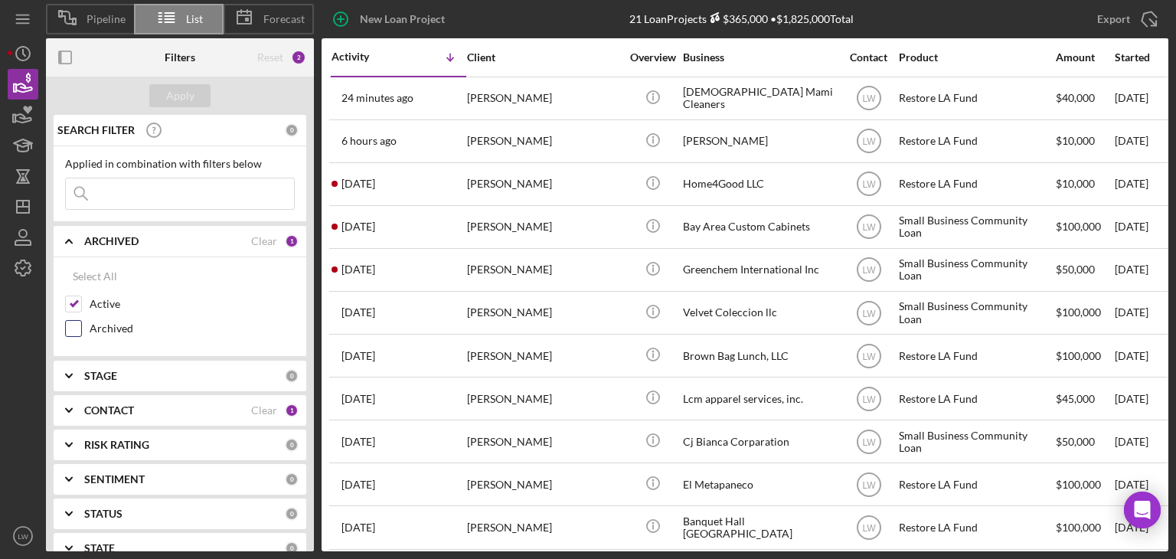
click at [72, 325] on input "Archived" at bounding box center [73, 328] width 15 height 15
checkbox input "true"
click at [76, 304] on input "Active" at bounding box center [73, 303] width 15 height 15
checkbox input "false"
click at [185, 91] on div "Apply" at bounding box center [180, 95] width 28 height 23
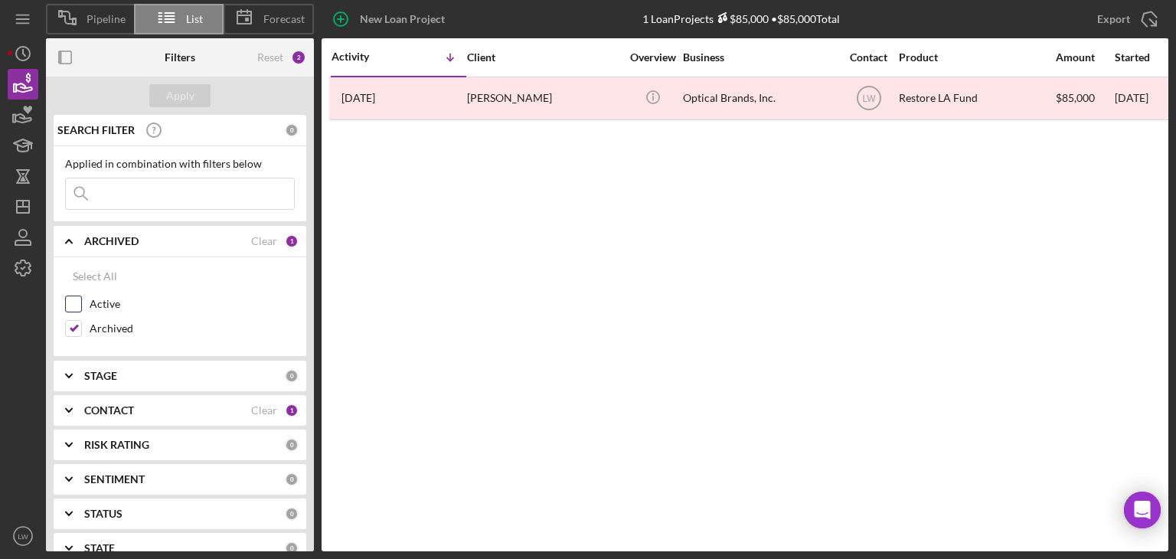
scroll to position [77, 0]
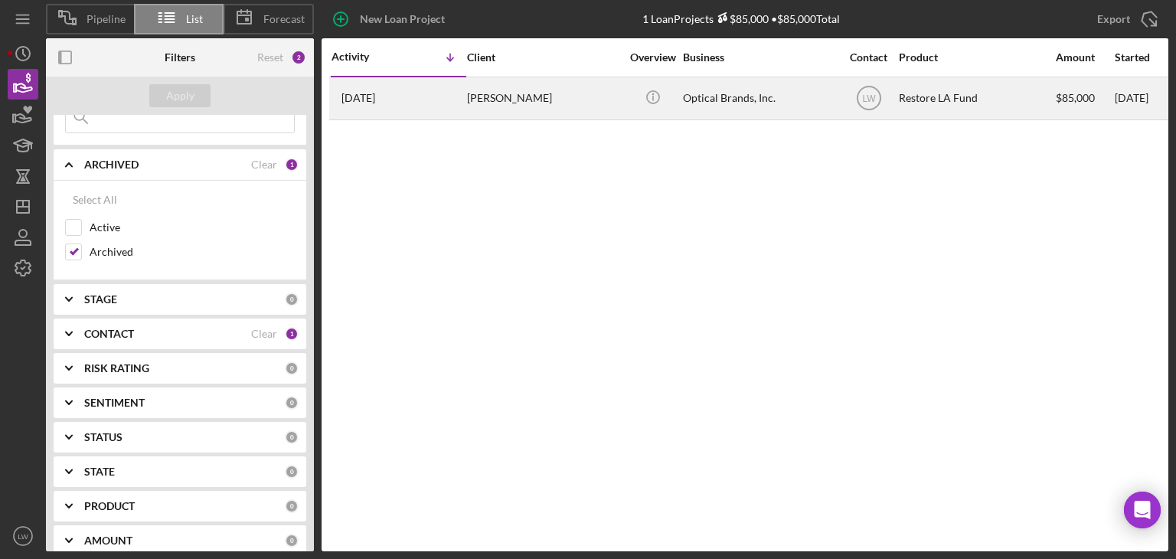
click at [402, 103] on div "[DATE] [PERSON_NAME]" at bounding box center [398, 98] width 134 height 41
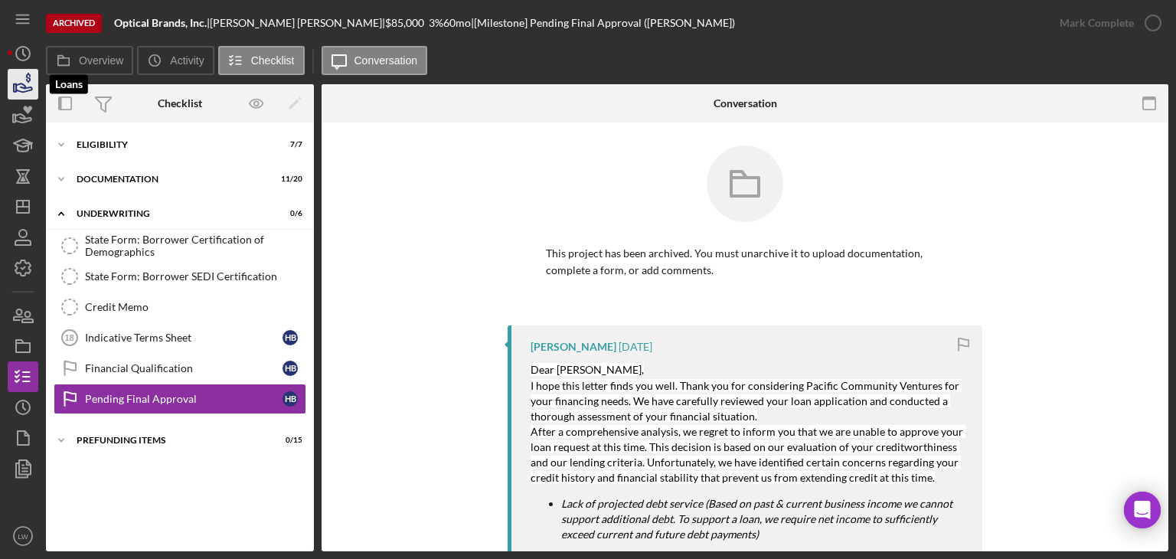
click at [18, 86] on icon "button" at bounding box center [23, 84] width 38 height 38
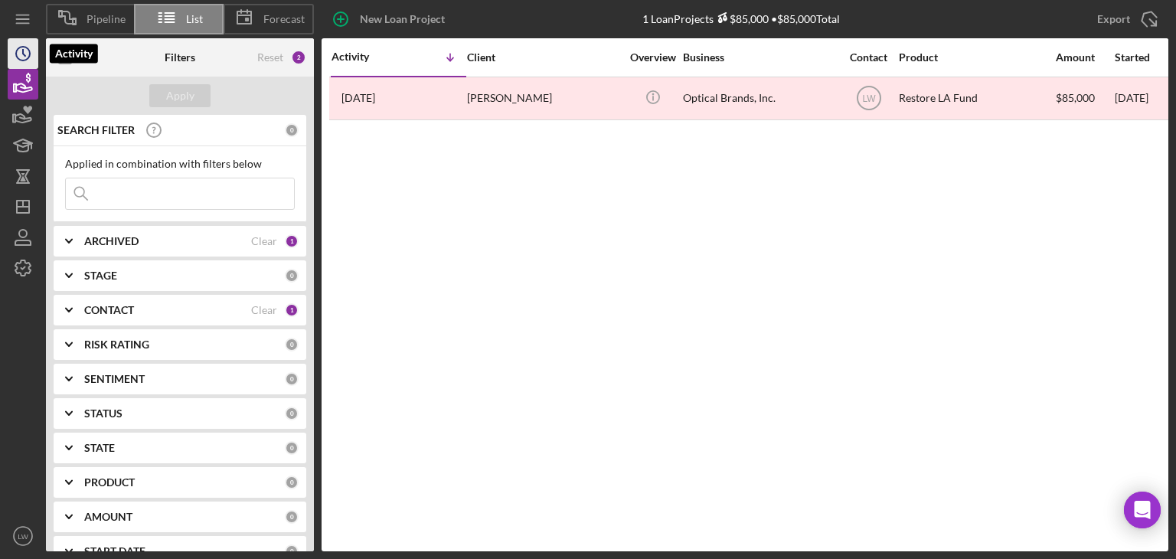
click at [19, 53] on icon "Icon/History" at bounding box center [23, 53] width 38 height 38
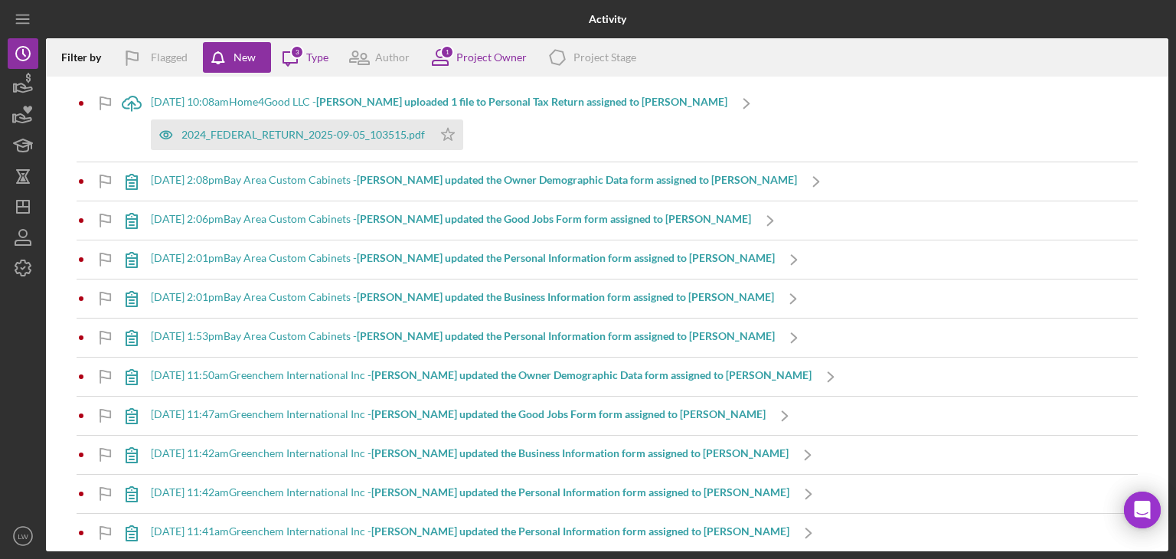
click at [3, 92] on div "Activity Filter by Flagged New Icon/Message 3 Type Author 1 Project Owner Icon/…" at bounding box center [588, 279] width 1176 height 559
click at [12, 88] on icon "button" at bounding box center [23, 84] width 38 height 38
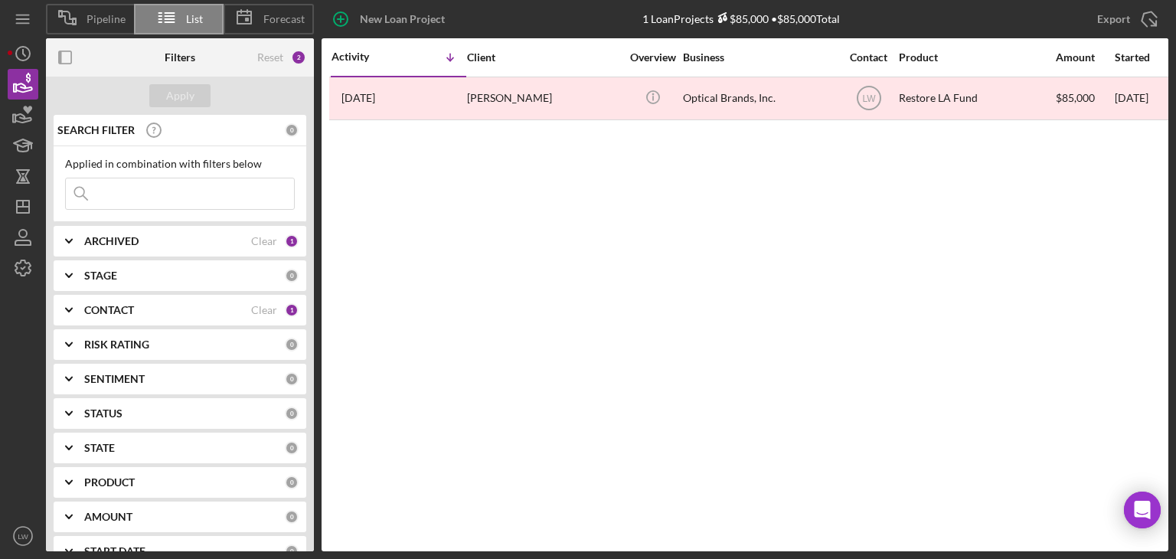
click at [151, 241] on div "ARCHIVED" at bounding box center [167, 241] width 167 height 12
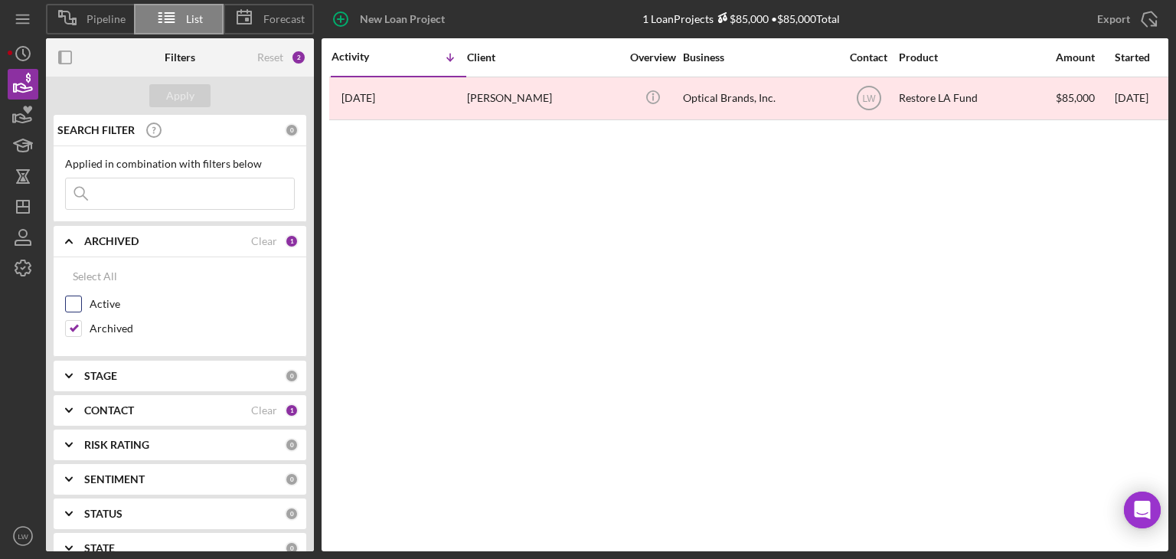
click at [73, 303] on input "Active" at bounding box center [73, 303] width 15 height 15
checkbox input "true"
click at [73, 334] on input "Archived" at bounding box center [73, 328] width 15 height 15
checkbox input "false"
click at [187, 100] on div "Apply" at bounding box center [180, 95] width 28 height 23
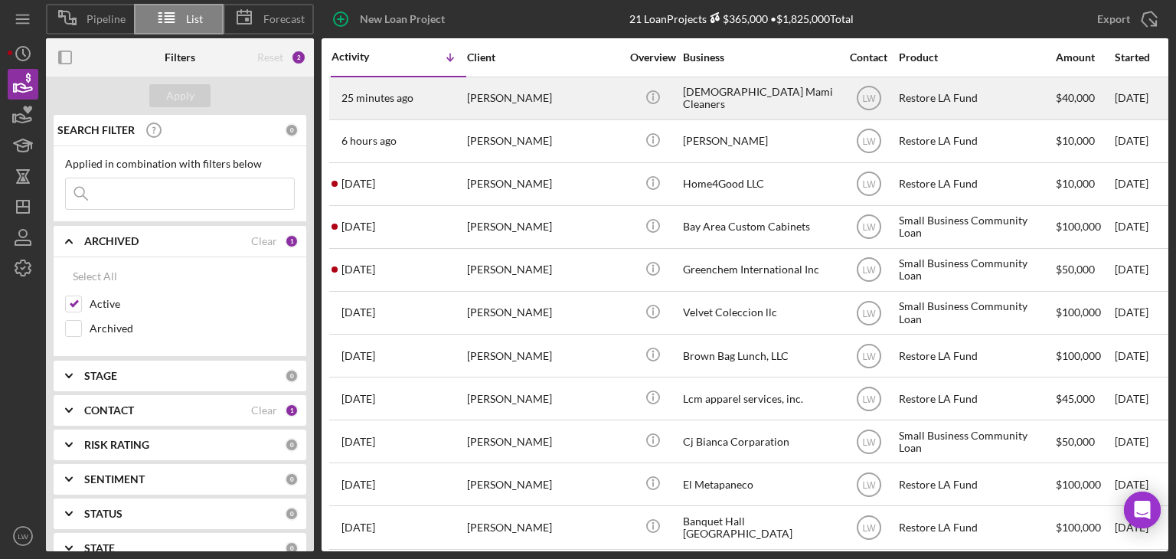
click at [521, 96] on div "[PERSON_NAME]" at bounding box center [543, 98] width 153 height 41
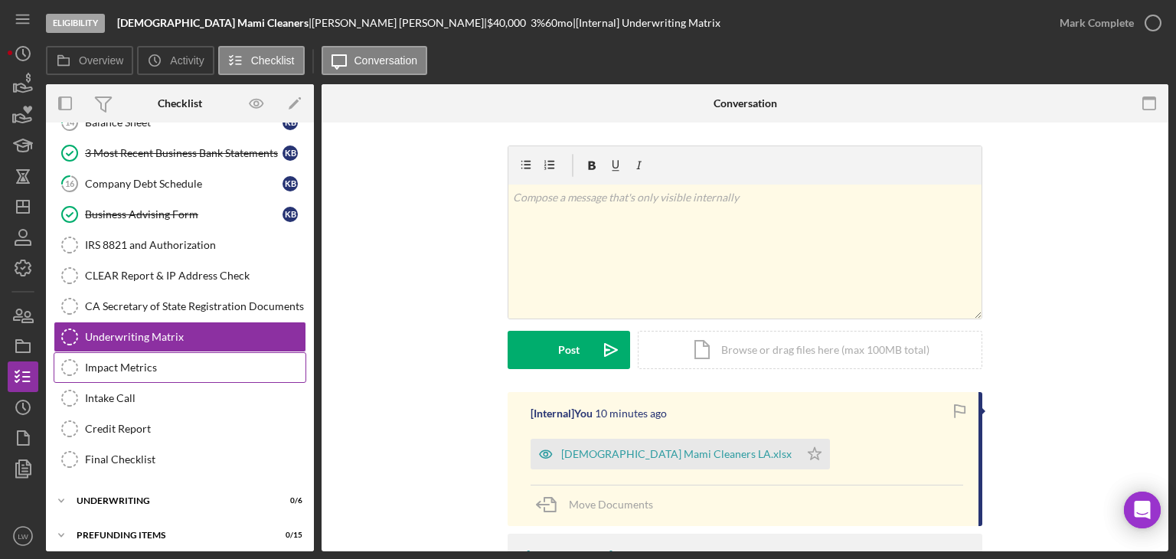
scroll to position [335, 0]
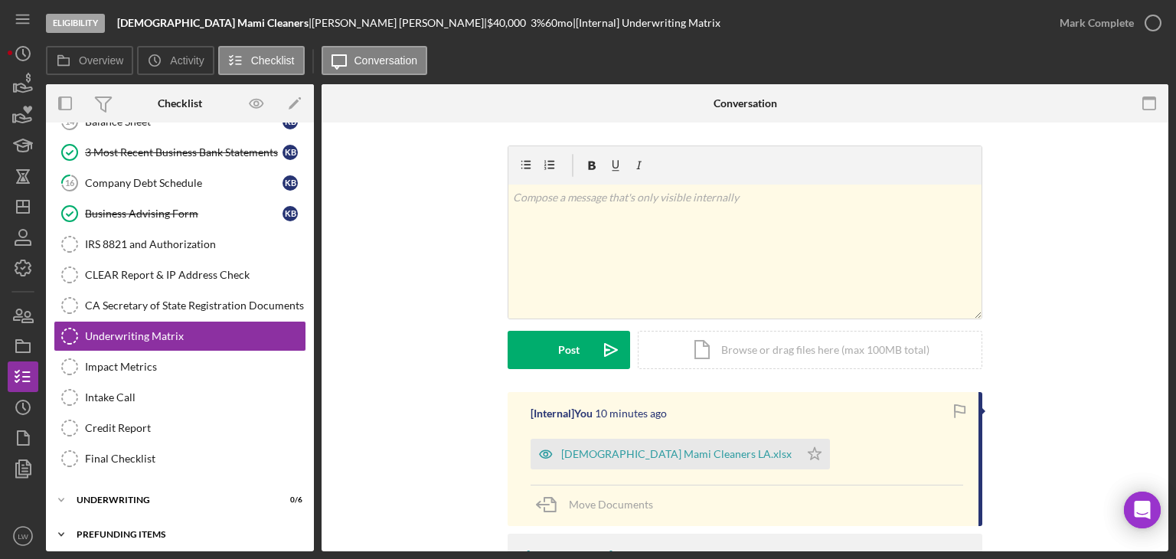
click at [152, 522] on div "Icon/Expander Prefunding Items 0 / 15" at bounding box center [180, 534] width 268 height 31
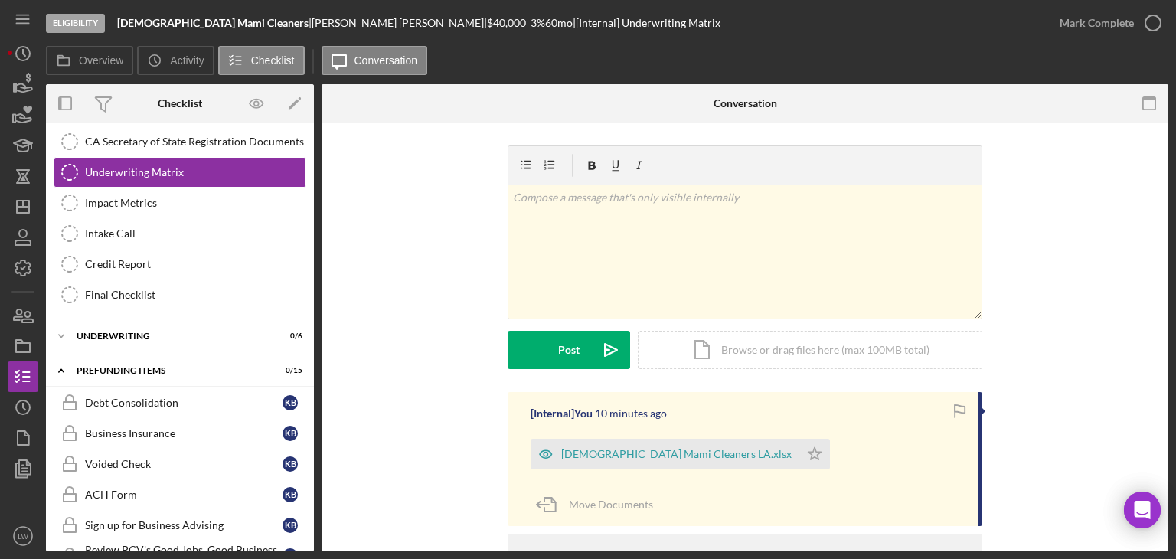
scroll to position [491, 0]
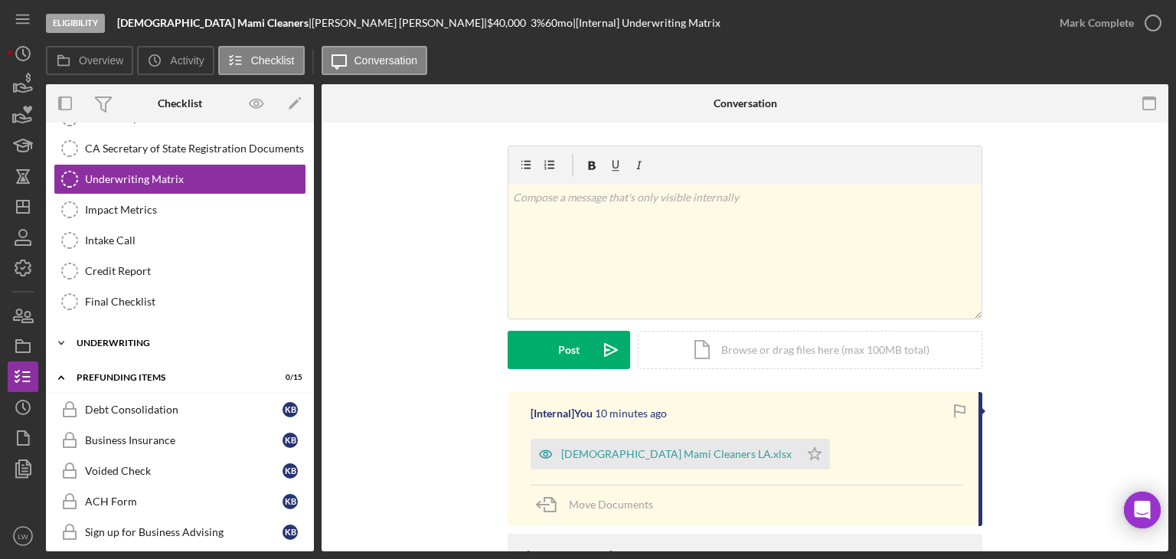
click at [149, 338] on div "Underwriting" at bounding box center [186, 342] width 218 height 9
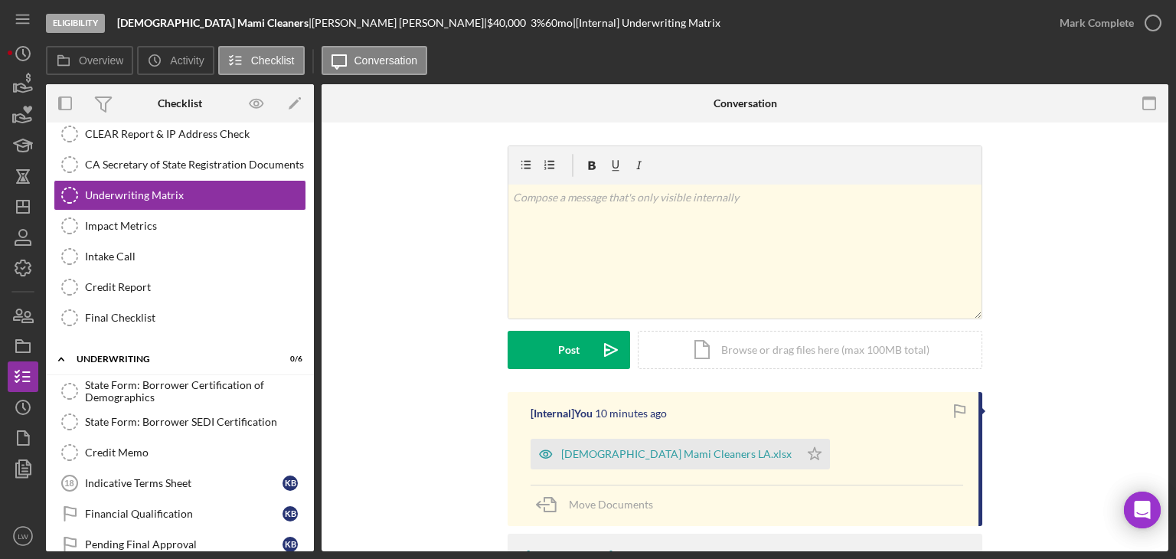
scroll to position [452, 0]
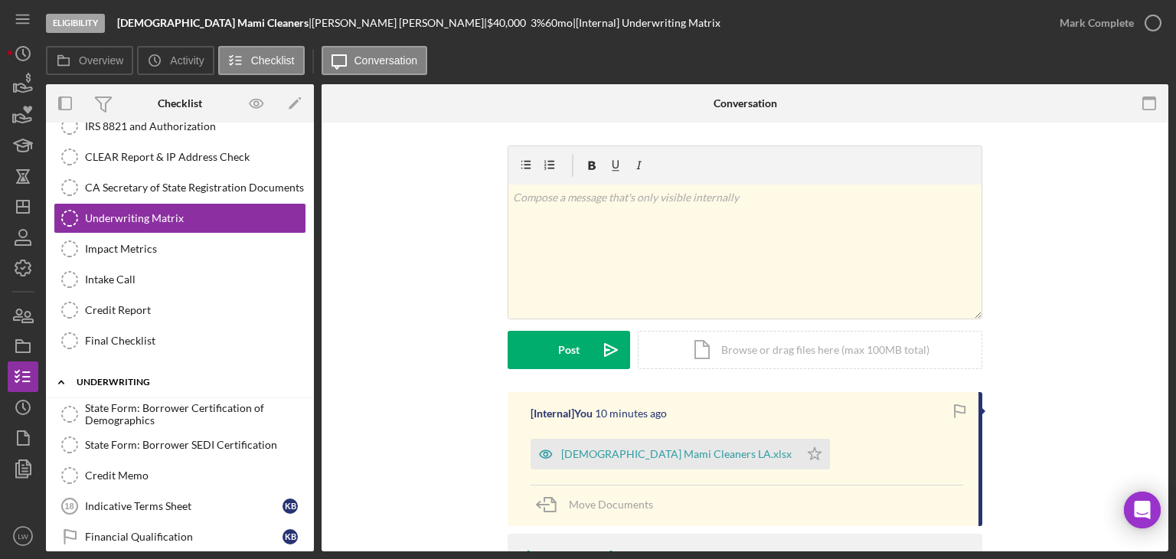
click at [120, 377] on div "Underwriting" at bounding box center [186, 381] width 218 height 9
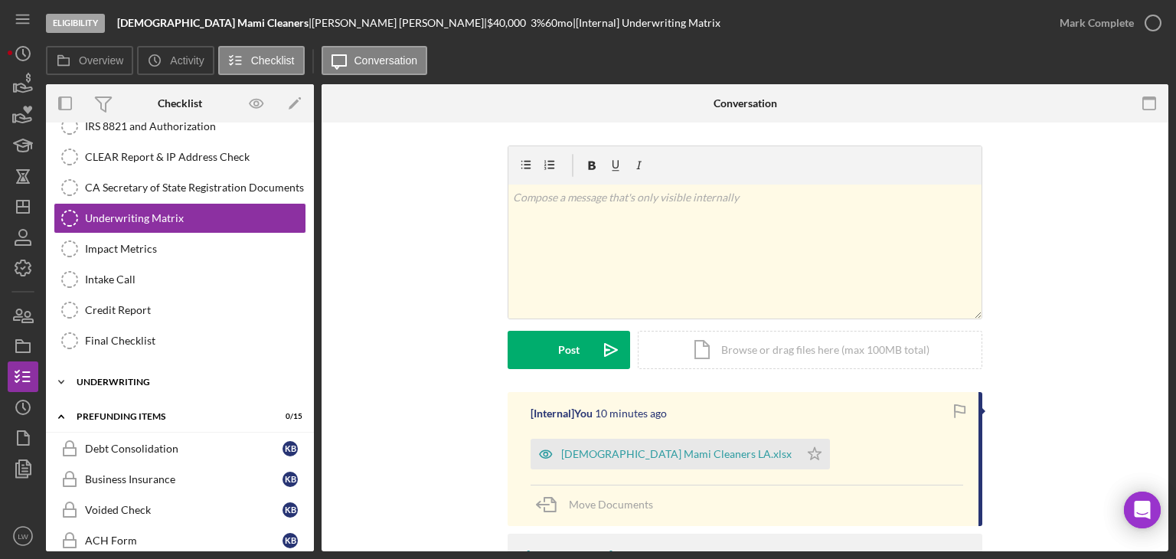
scroll to position [798, 0]
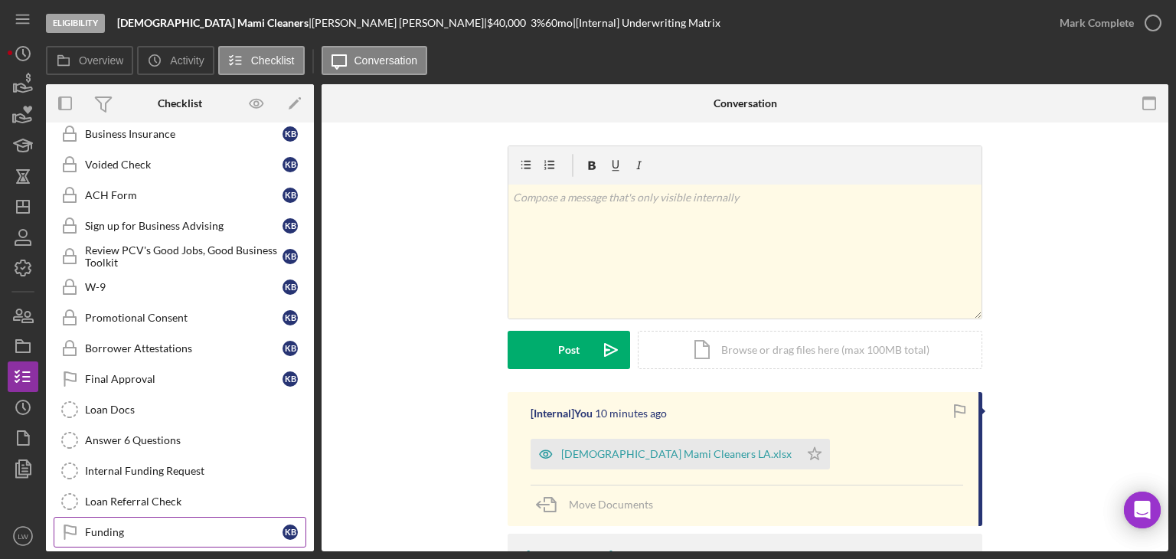
click at [129, 526] on div "Funding" at bounding box center [183, 532] width 197 height 12
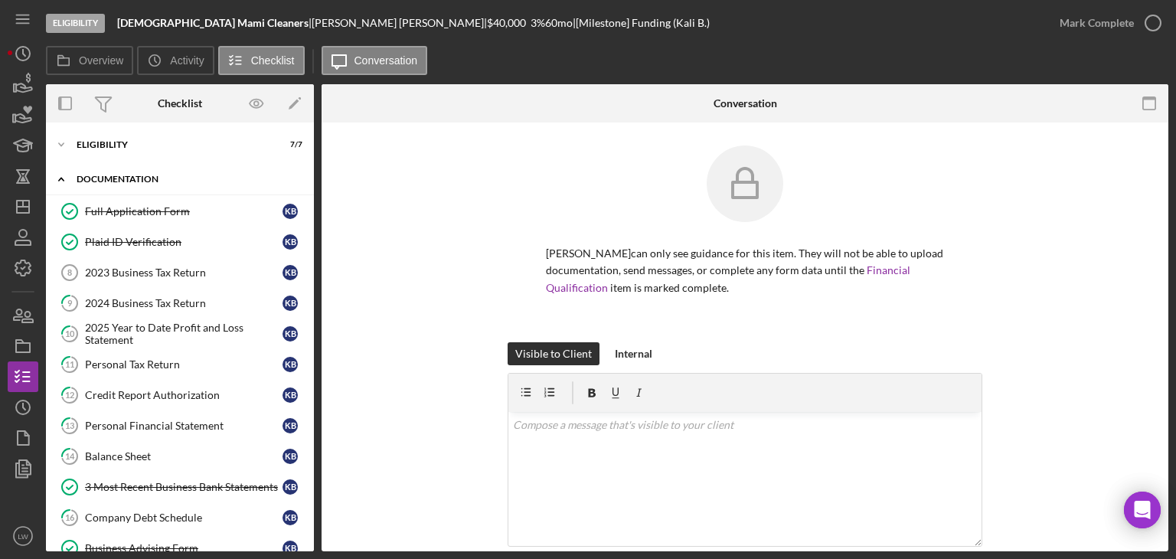
click at [61, 177] on icon "Icon/Expander" at bounding box center [61, 179] width 31 height 31
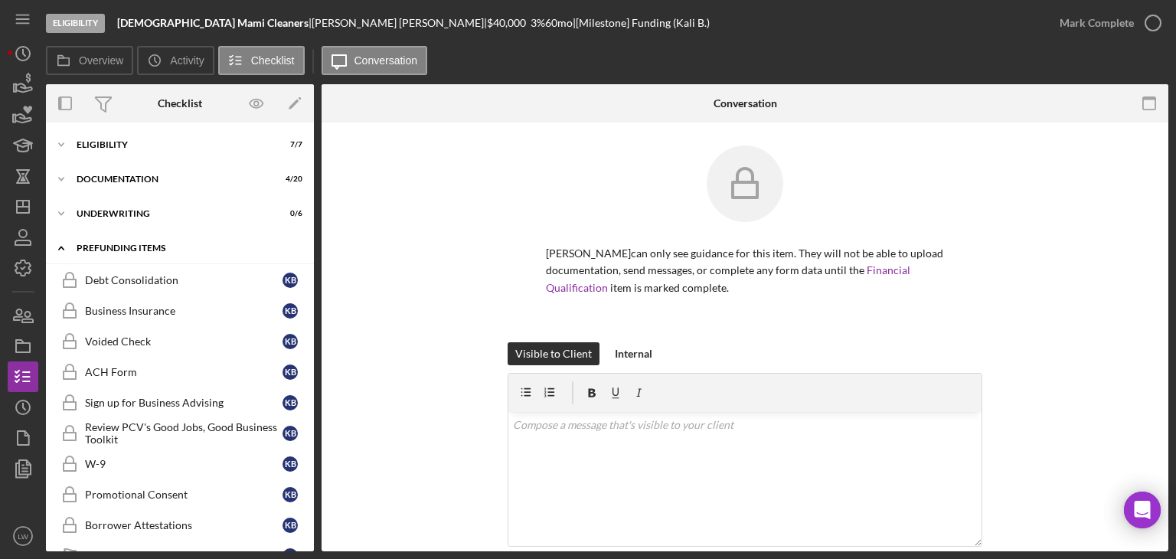
click at [64, 249] on icon "Icon/Expander" at bounding box center [61, 248] width 31 height 31
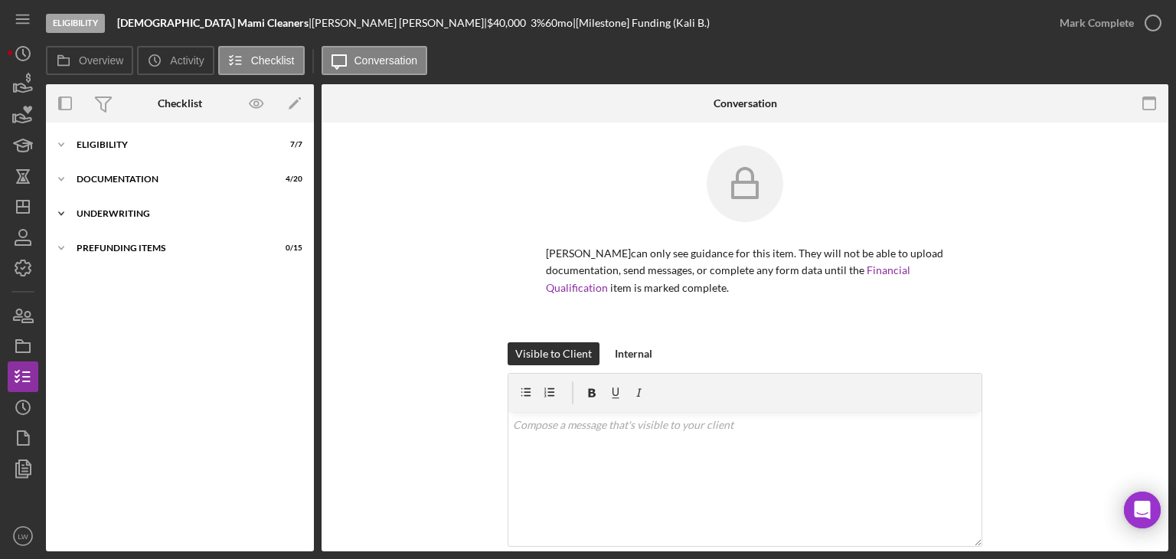
click at [153, 202] on div "Icon/Expander Underwriting 0 / 6" at bounding box center [180, 213] width 268 height 31
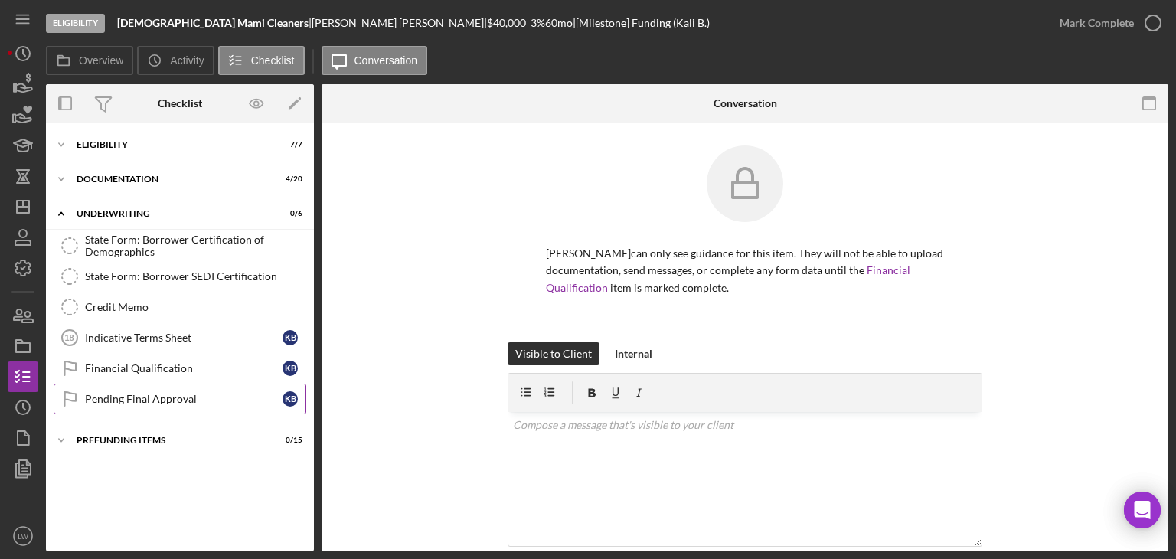
click at [239, 394] on div "Pending Final Approval" at bounding box center [183, 399] width 197 height 12
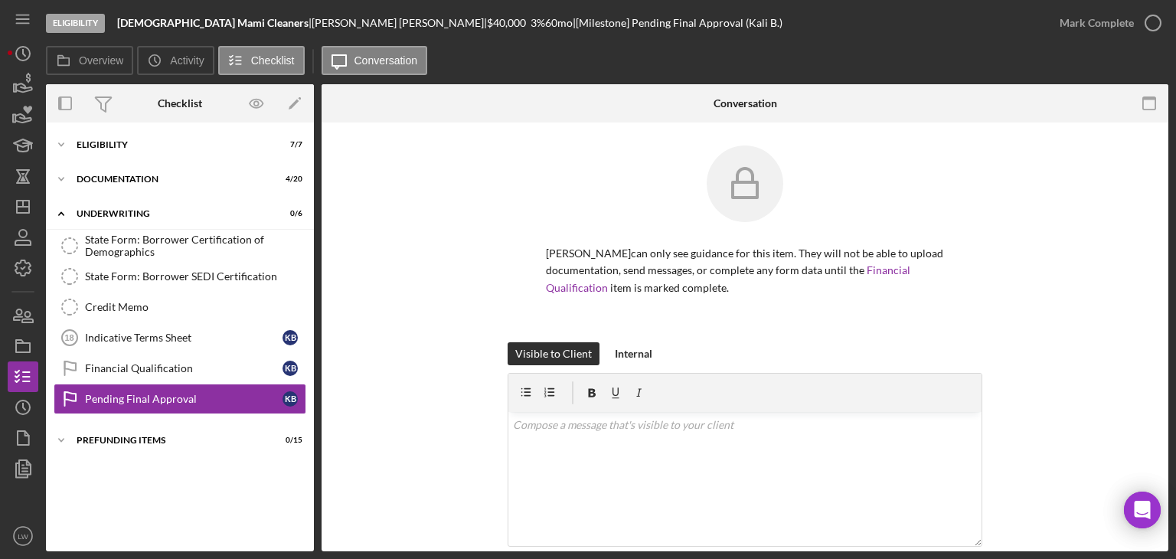
scroll to position [214, 0]
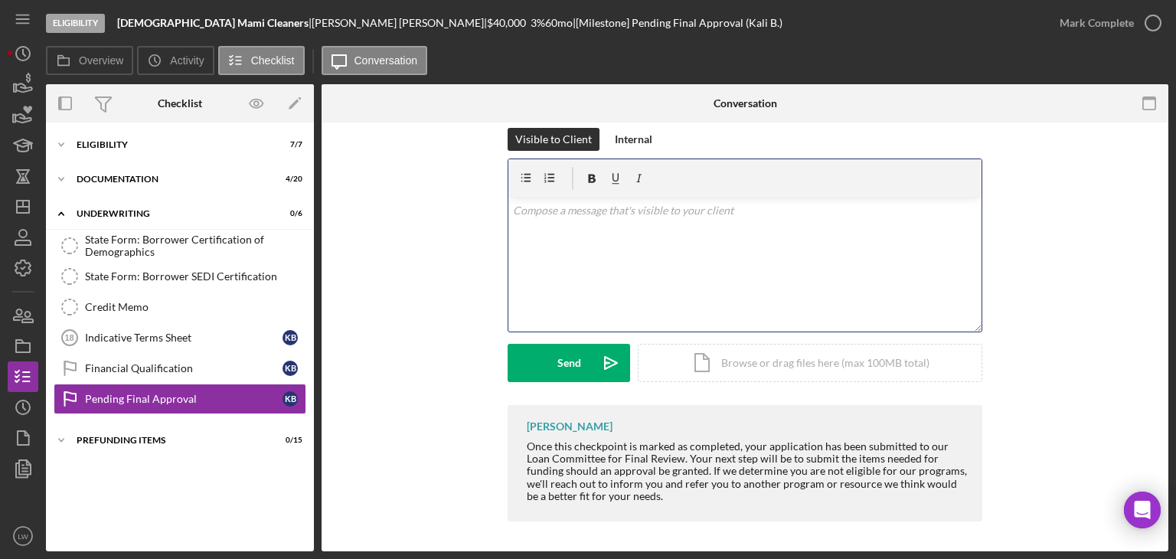
click at [615, 262] on div "v Color teal Color pink Remove color Add row above Add row below Add column bef…" at bounding box center [744, 264] width 473 height 134
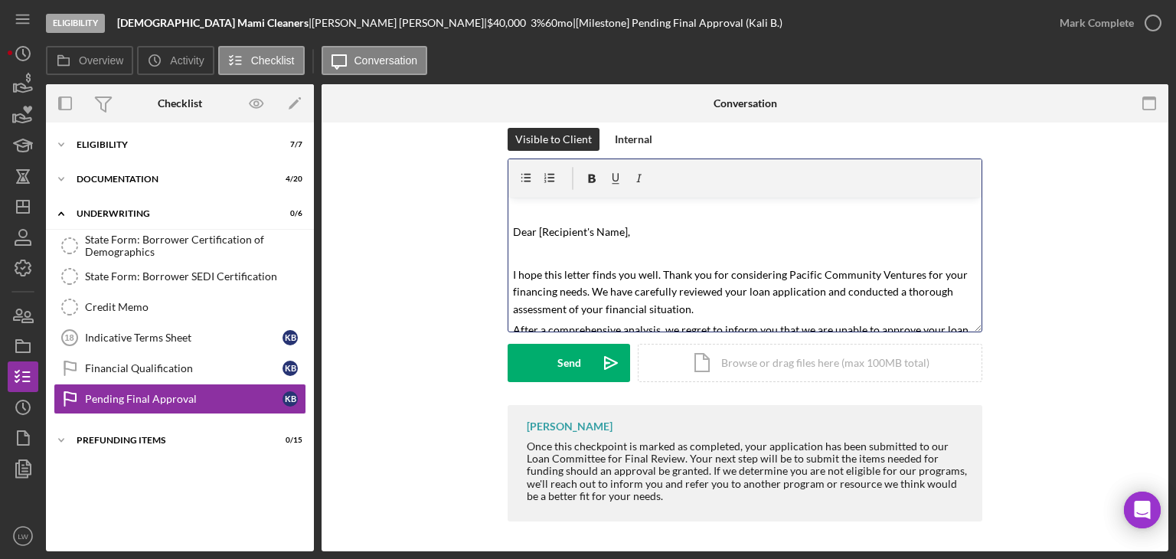
scroll to position [0, 0]
drag, startPoint x: 622, startPoint y: 230, endPoint x: 534, endPoint y: 237, distance: 87.5
click at [534, 235] on mark "Dear [Recipient's Name]," at bounding box center [571, 231] width 117 height 13
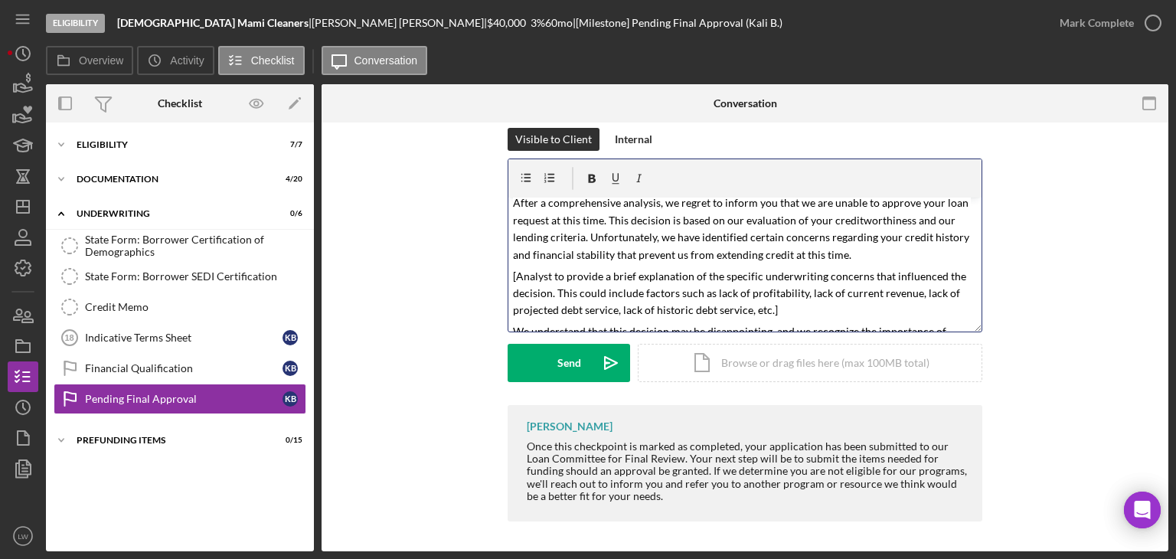
scroll to position [153, 0]
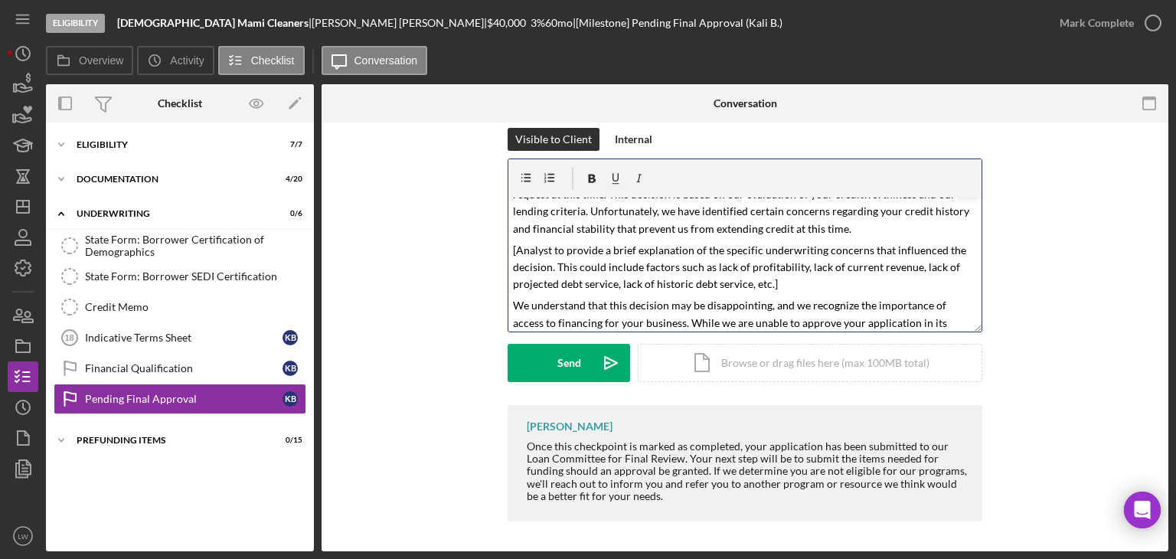
click at [855, 235] on p "After a comprehensive analysis, we regret to inform you that we are unable to a…" at bounding box center [745, 202] width 465 height 69
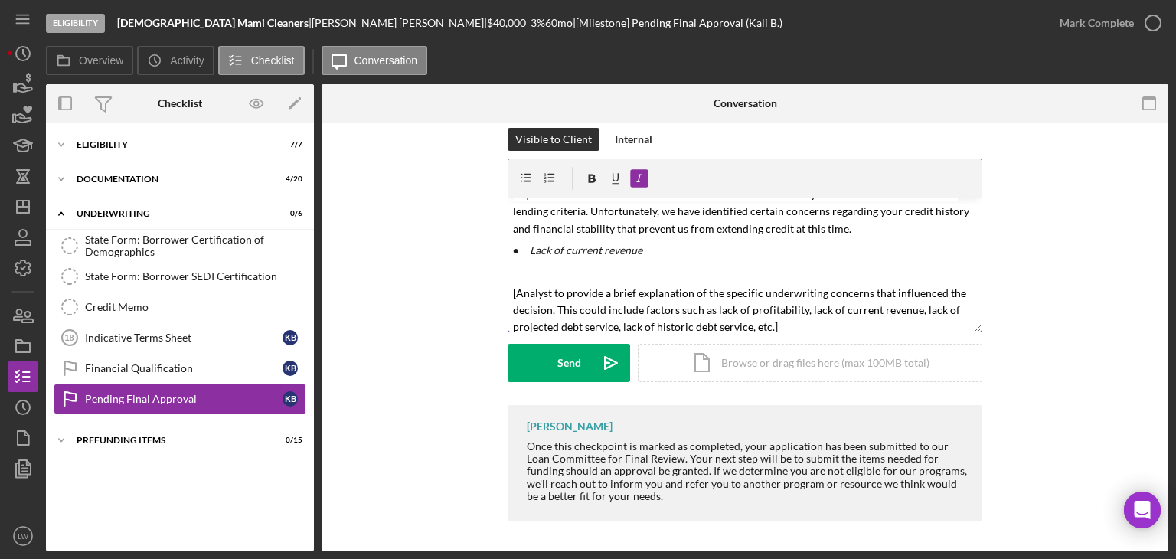
click at [508, 252] on div "v Color teal Color pink Remove color Add row above Add row below Add column bef…" at bounding box center [744, 264] width 473 height 134
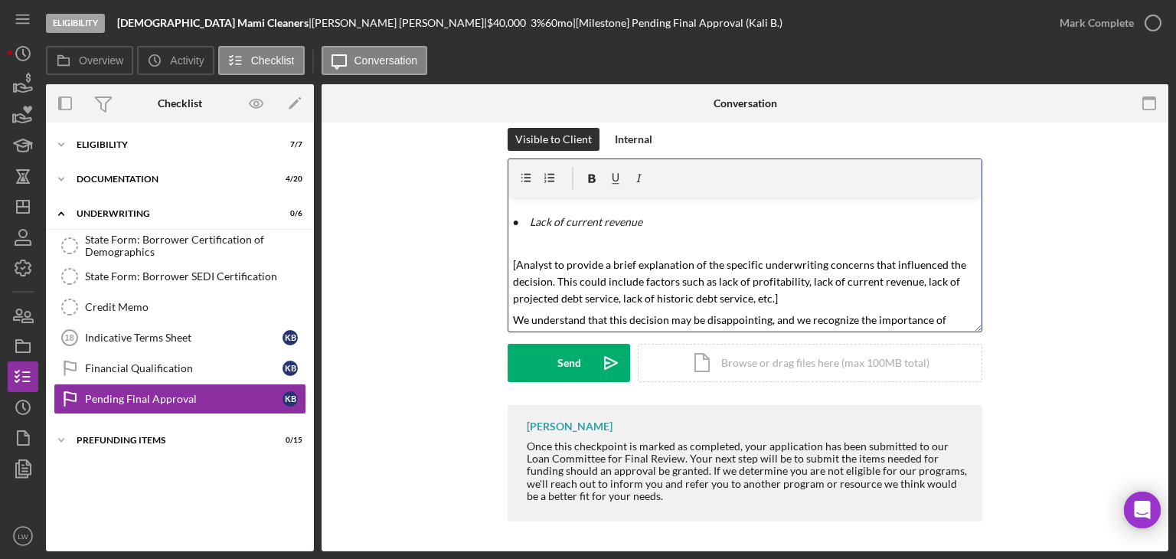
scroll to position [230, 0]
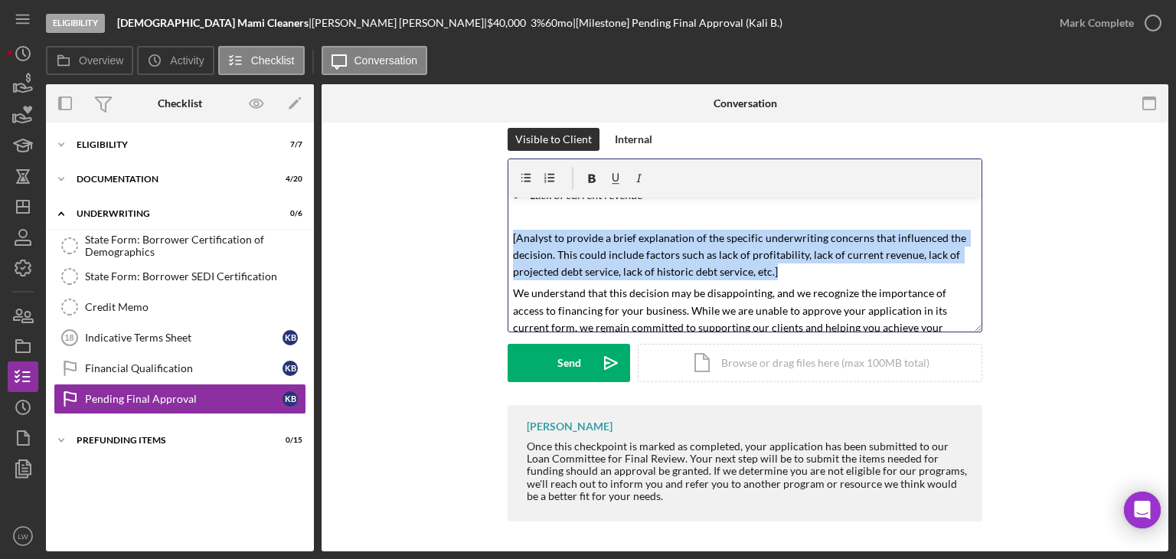
drag, startPoint x: 785, startPoint y: 273, endPoint x: 510, endPoint y: 235, distance: 278.2
click at [513, 235] on p "[Analyst to provide a brief explanation of the specific underwriting concerns t…" at bounding box center [745, 255] width 465 height 51
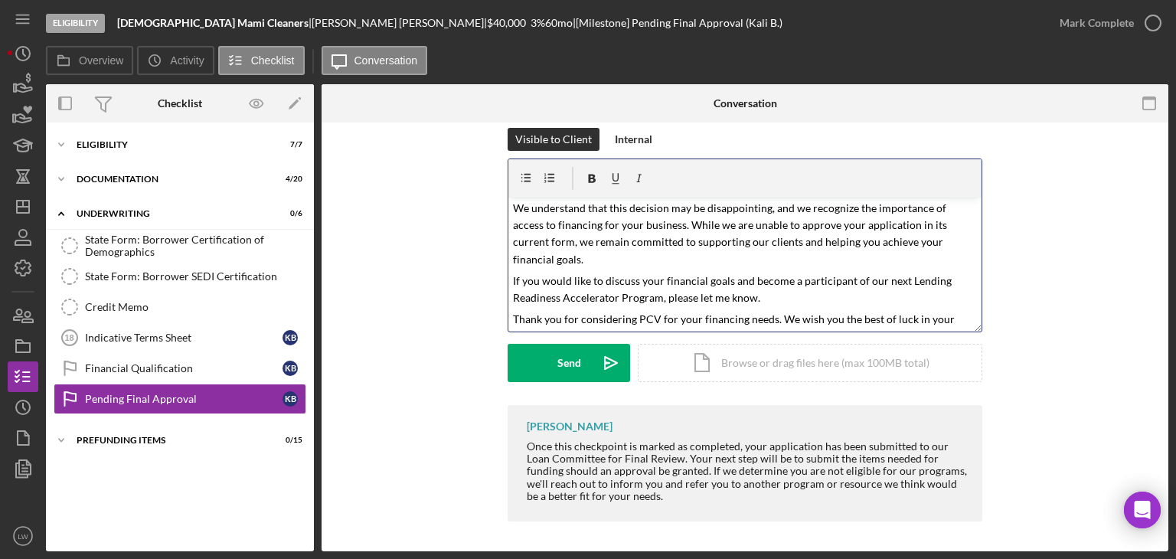
scroll to position [260, 0]
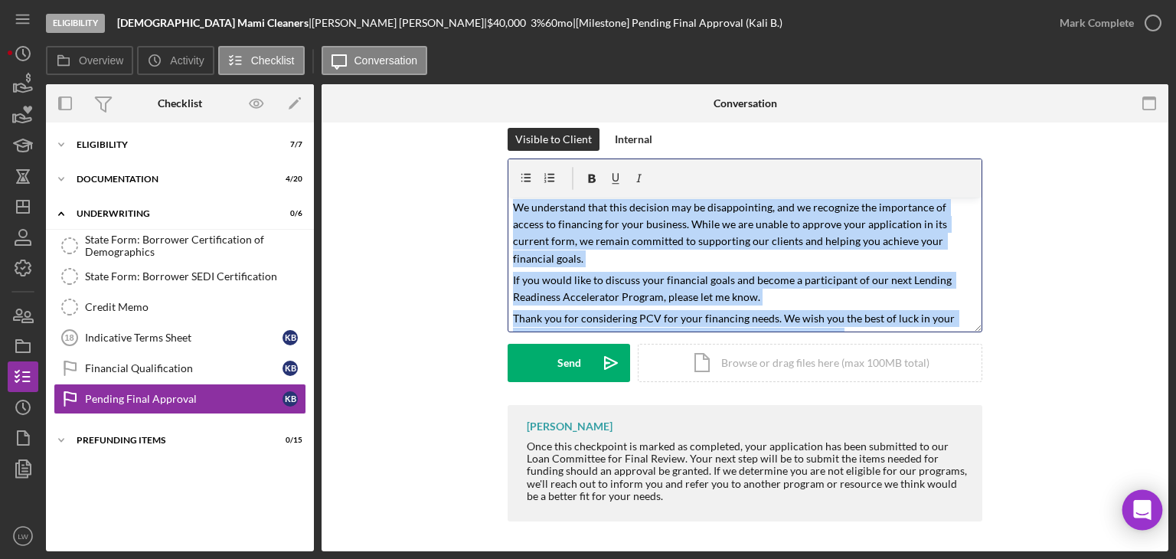
drag, startPoint x: 507, startPoint y: 206, endPoint x: 1144, endPoint y: 496, distance: 700.5
click at [1154, 504] on body "Eligibility Dominican Mami Cleaners | [GEOGRAPHIC_DATA][PERSON_NAME] | $40,000 …" at bounding box center [588, 279] width 1176 height 559
click at [862, 325] on p "Thank you for considering PCV for your financing needs. We wish you the best of…" at bounding box center [745, 327] width 465 height 34
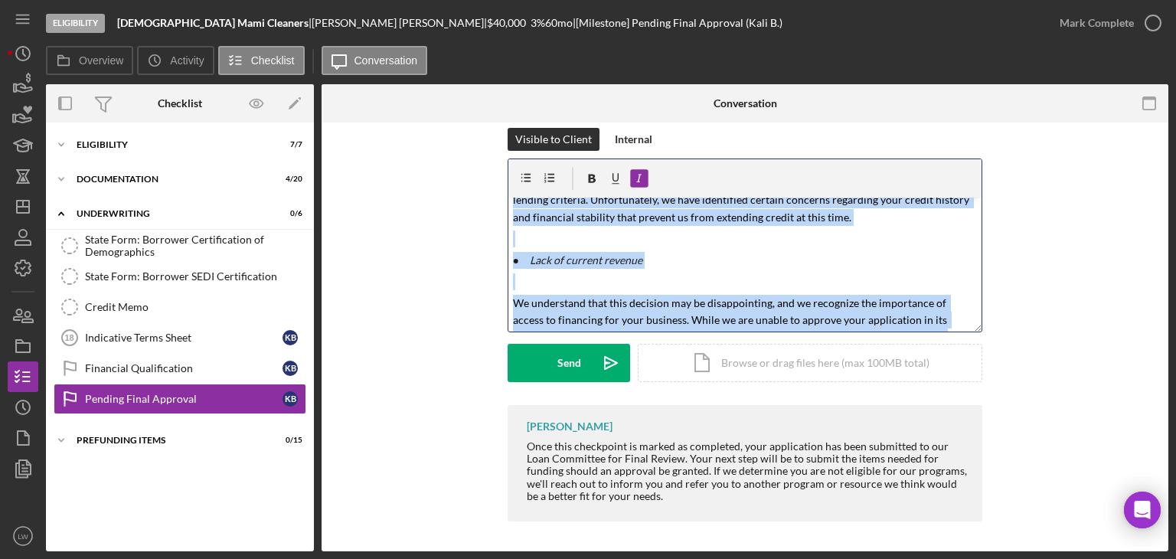
scroll to position [0, 0]
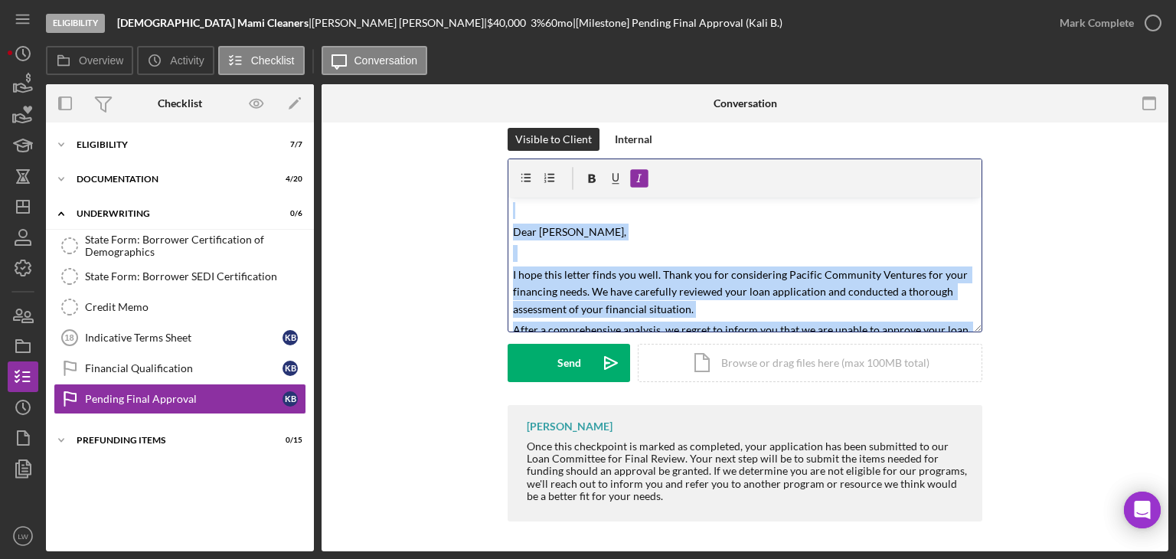
drag, startPoint x: 847, startPoint y: 322, endPoint x: 450, endPoint y: 197, distance: 415.9
click at [367, 175] on div "Visible to Client Internal v Color teal Color pink Remove color Add row above A…" at bounding box center [744, 266] width 801 height 277
copy div "Lore Ipsu Dolorsi, A cons adip elitse doeiu tem inci. Utlab etd mag aliquaenima…"
click at [729, 274] on mark "I hope this letter finds you well. Thank you for considering Pacific Community …" at bounding box center [741, 291] width 457 height 47
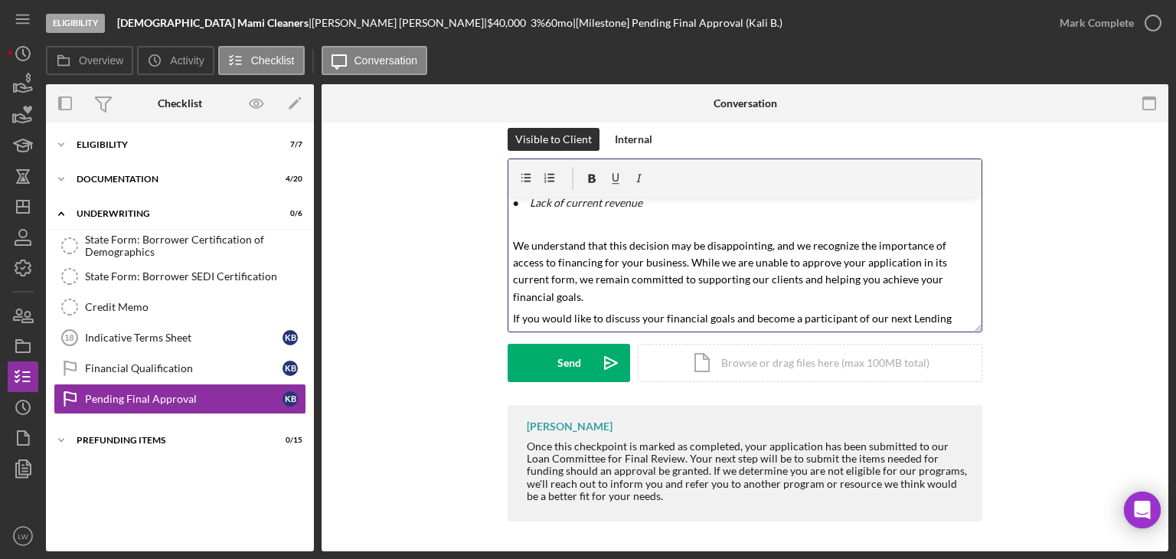
scroll to position [260, 0]
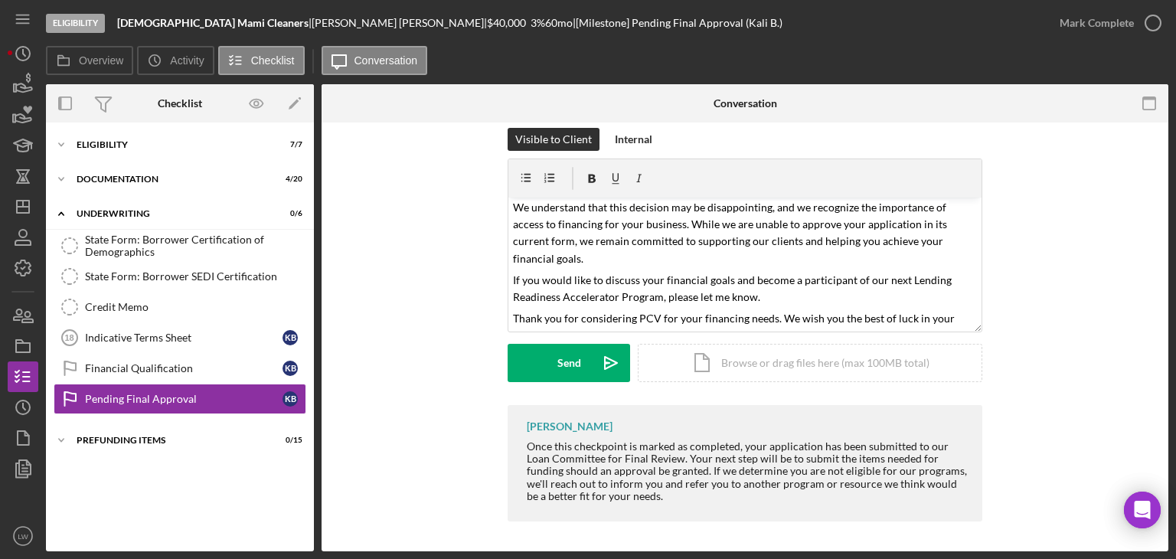
click at [1047, 419] on div "[PERSON_NAME] Once this checkpoint is marked as completed, your application has…" at bounding box center [744, 467] width 801 height 124
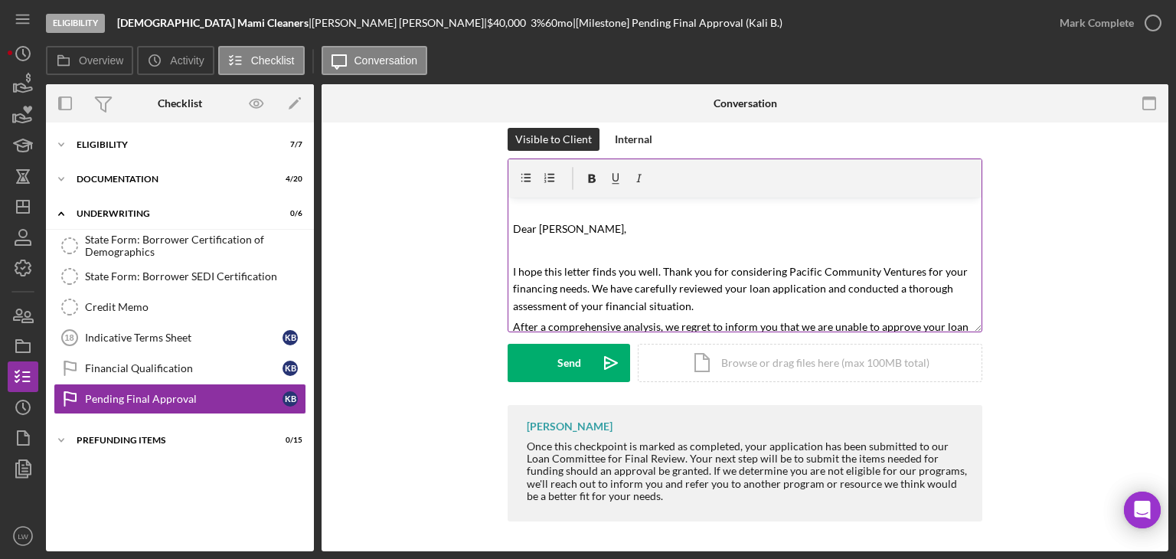
scroll to position [0, 0]
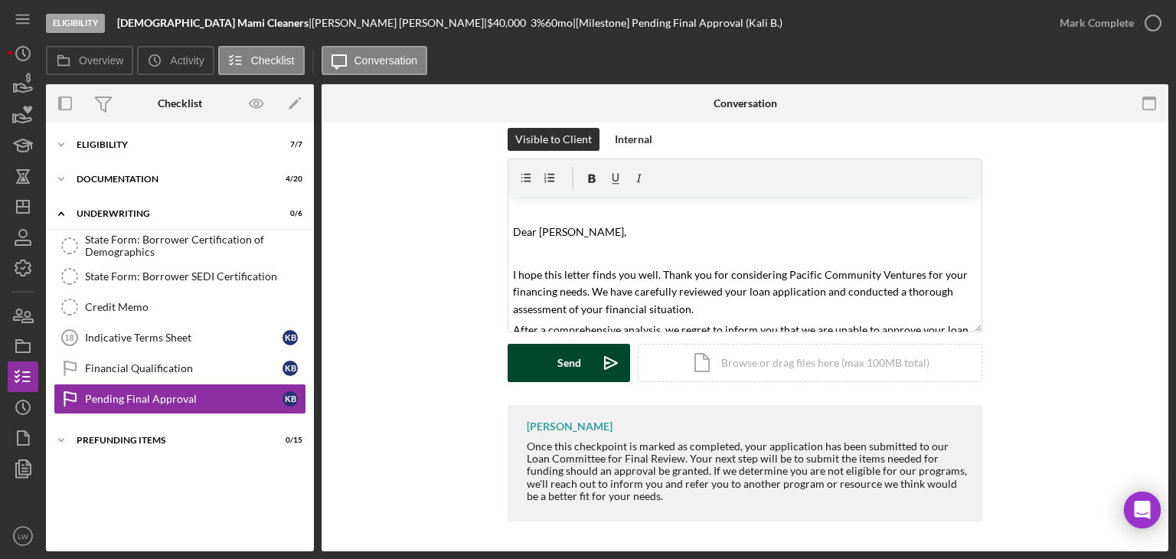
click at [559, 366] on div "Send" at bounding box center [569, 363] width 24 height 38
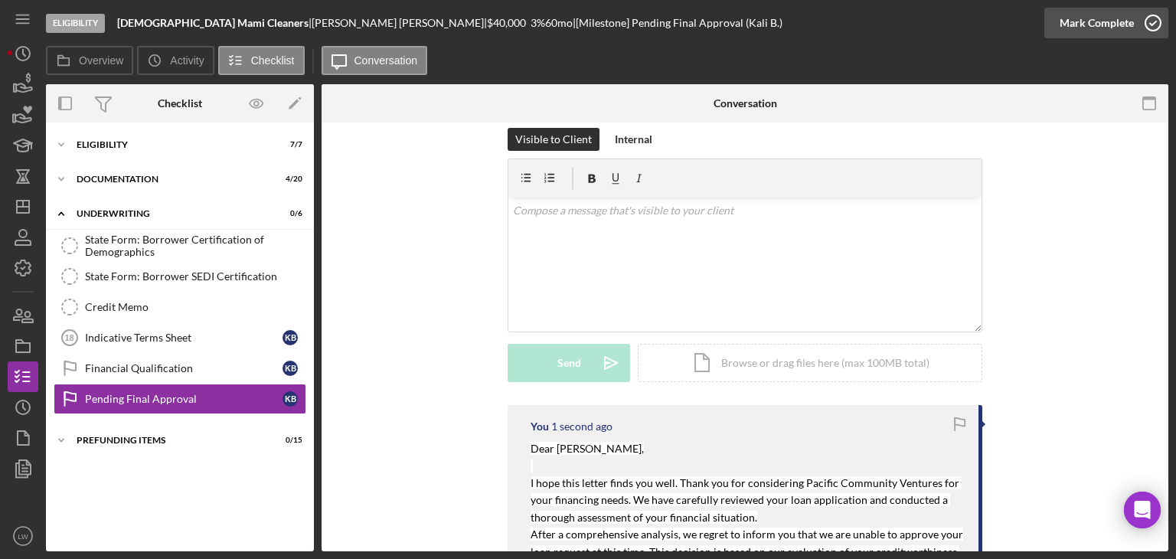
click at [1092, 28] on div "Mark Complete" at bounding box center [1096, 23] width 74 height 31
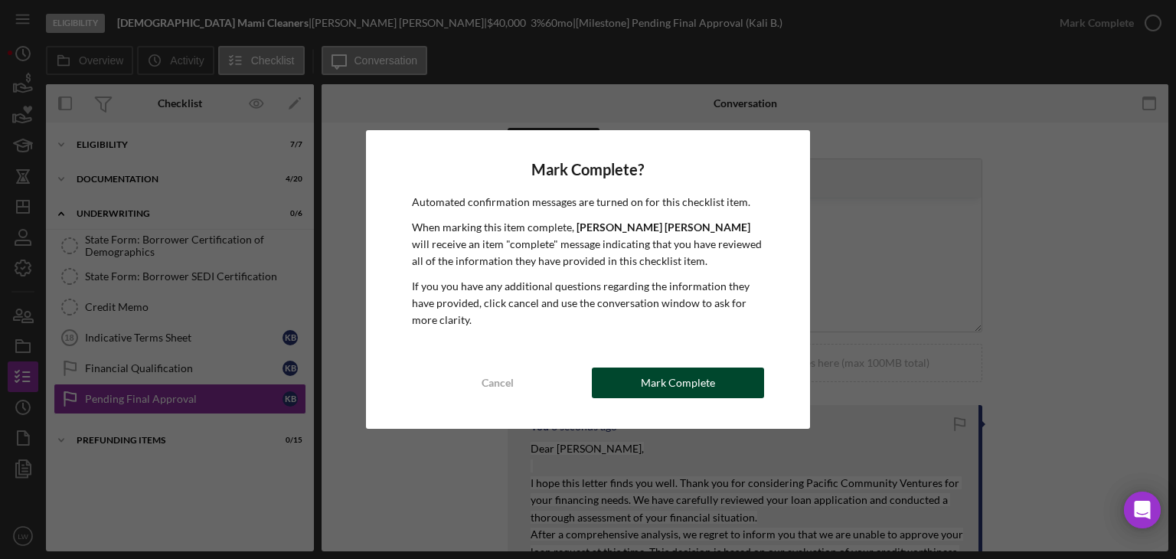
click at [693, 385] on div "Mark Complete" at bounding box center [678, 382] width 74 height 31
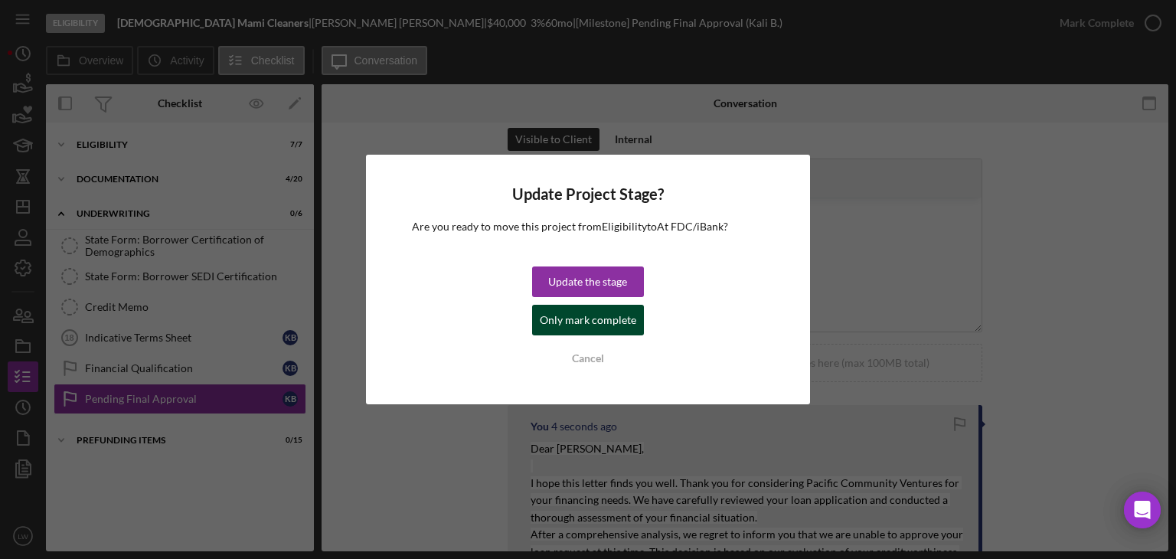
click at [592, 329] on div "Only mark complete" at bounding box center [588, 320] width 96 height 31
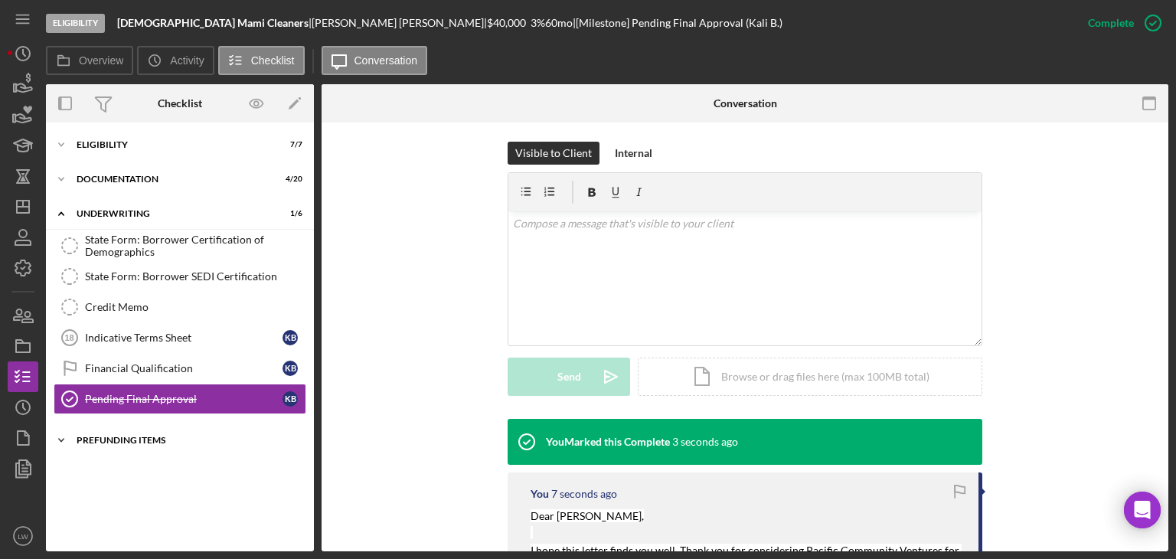
click at [178, 436] on div "Prefunding Items" at bounding box center [186, 440] width 218 height 9
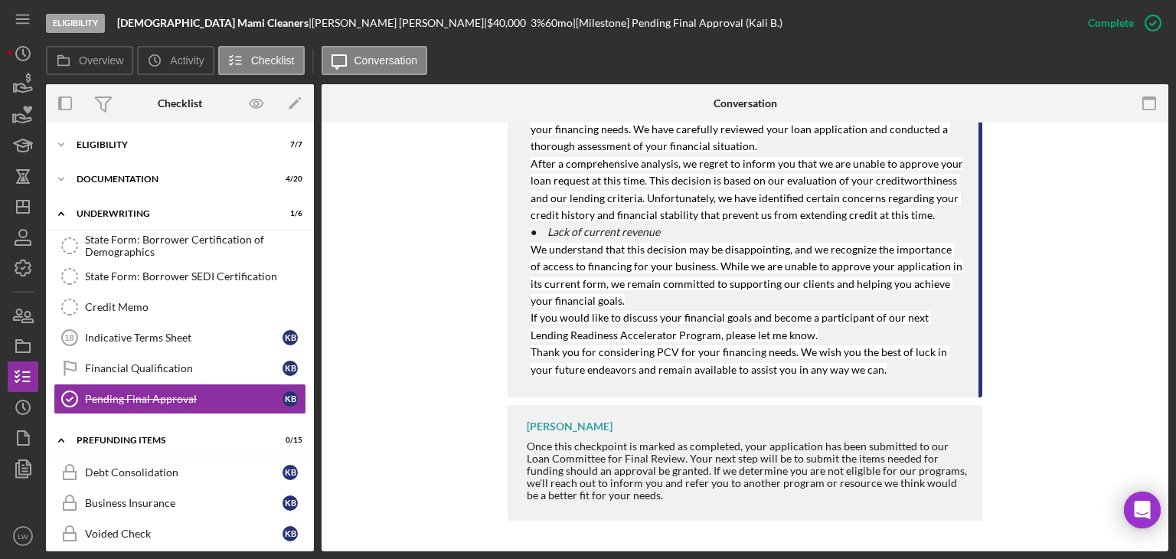
scroll to position [374, 0]
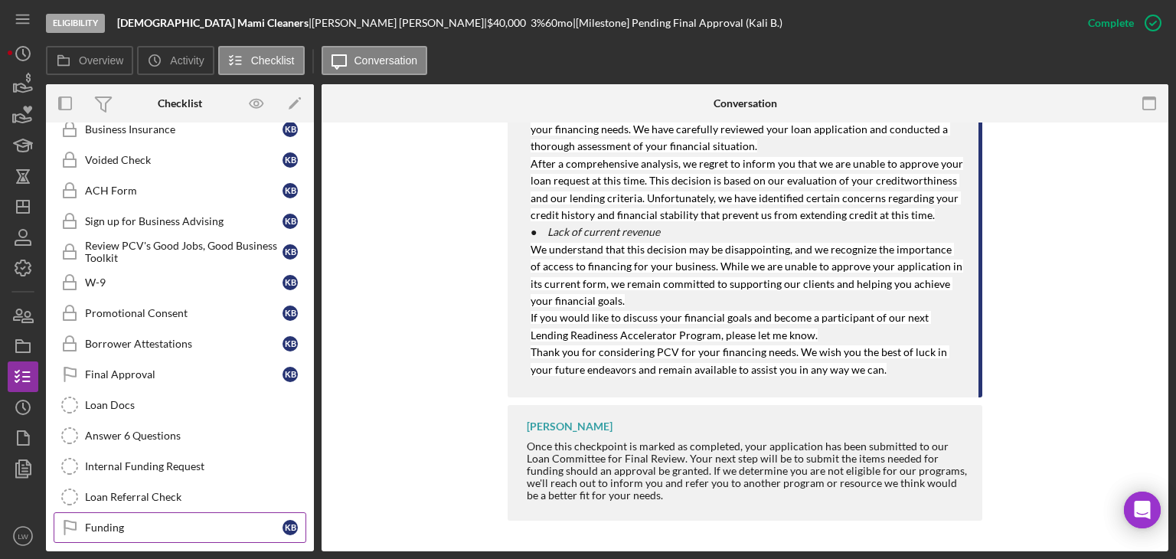
click at [173, 512] on link "Funding Funding K B" at bounding box center [180, 527] width 253 height 31
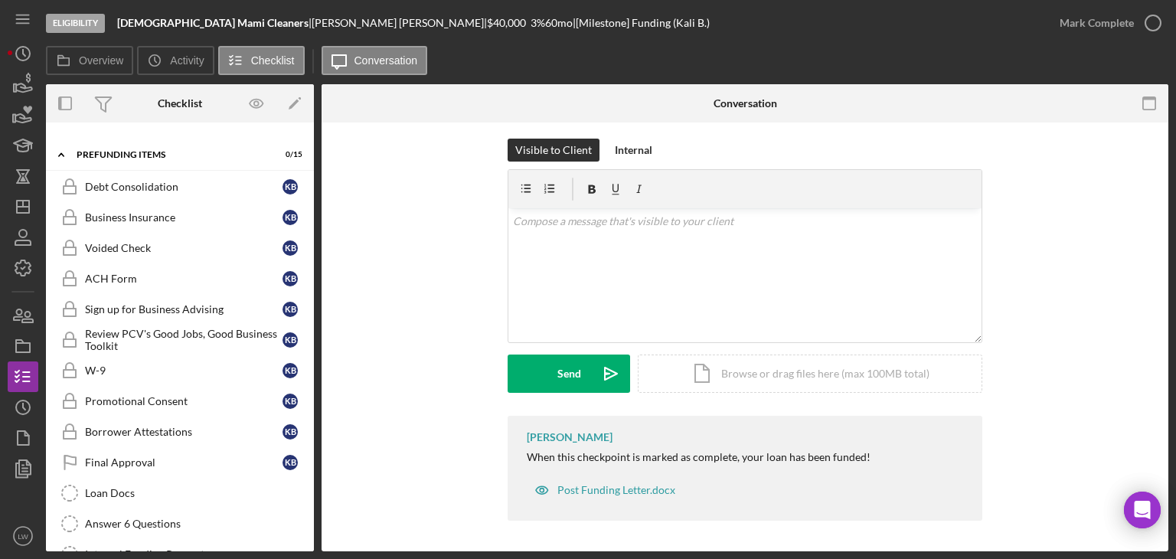
scroll to position [374, 0]
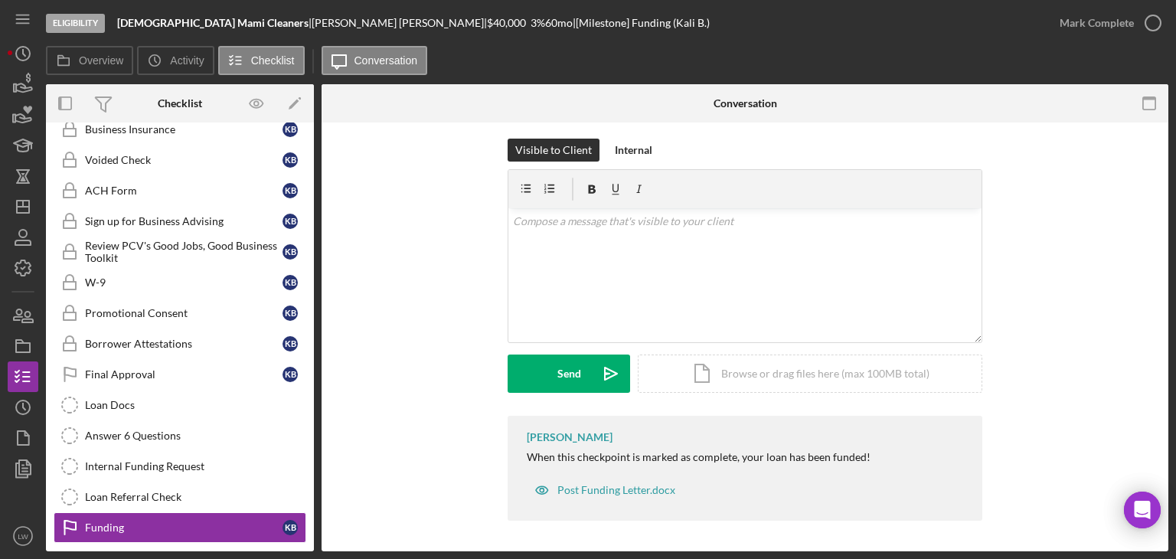
click at [1029, 436] on div "[PERSON_NAME] When this checkpoint is marked as complete, your loan has been fu…" at bounding box center [744, 472] width 801 height 113
click at [1061, 280] on div "Visible to Client Internal v Color teal Color pink Remove color Add row above A…" at bounding box center [744, 277] width 801 height 277
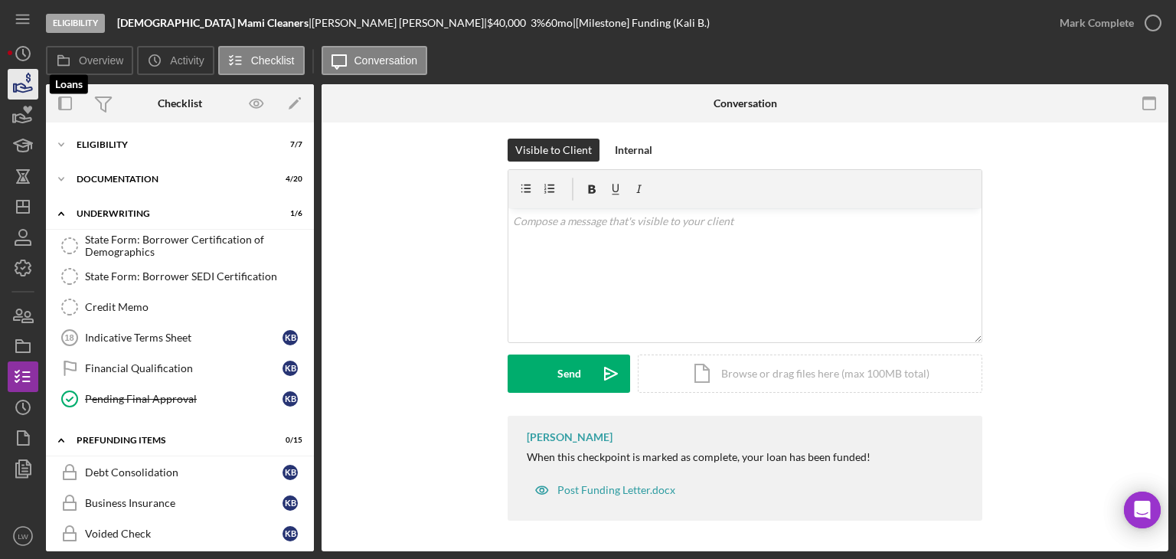
click at [23, 83] on icon "button" at bounding box center [23, 84] width 38 height 38
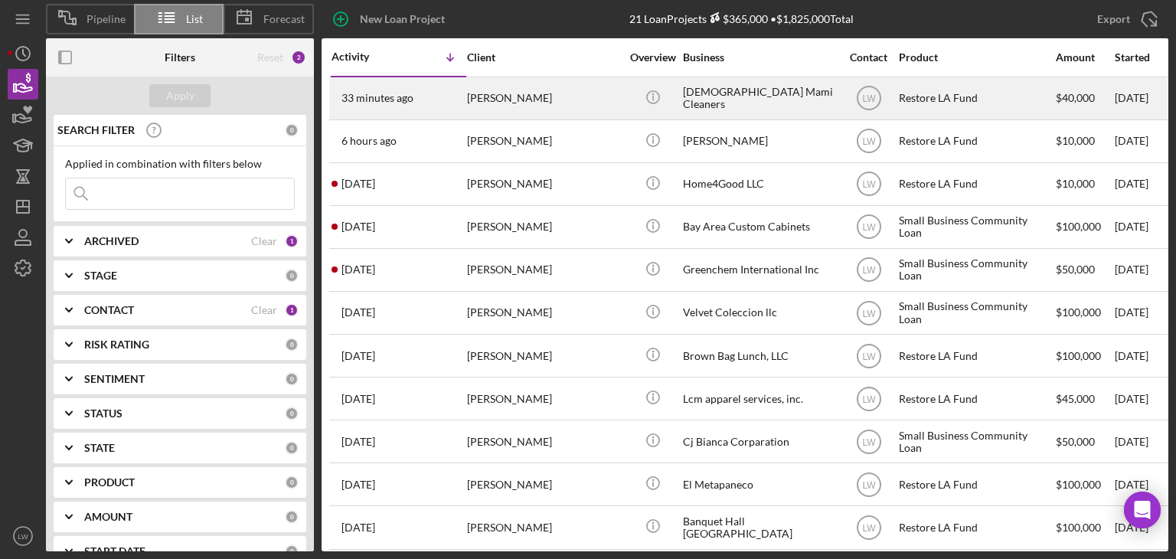
click at [426, 102] on div "33 minutes ago [PERSON_NAME]" at bounding box center [398, 98] width 134 height 41
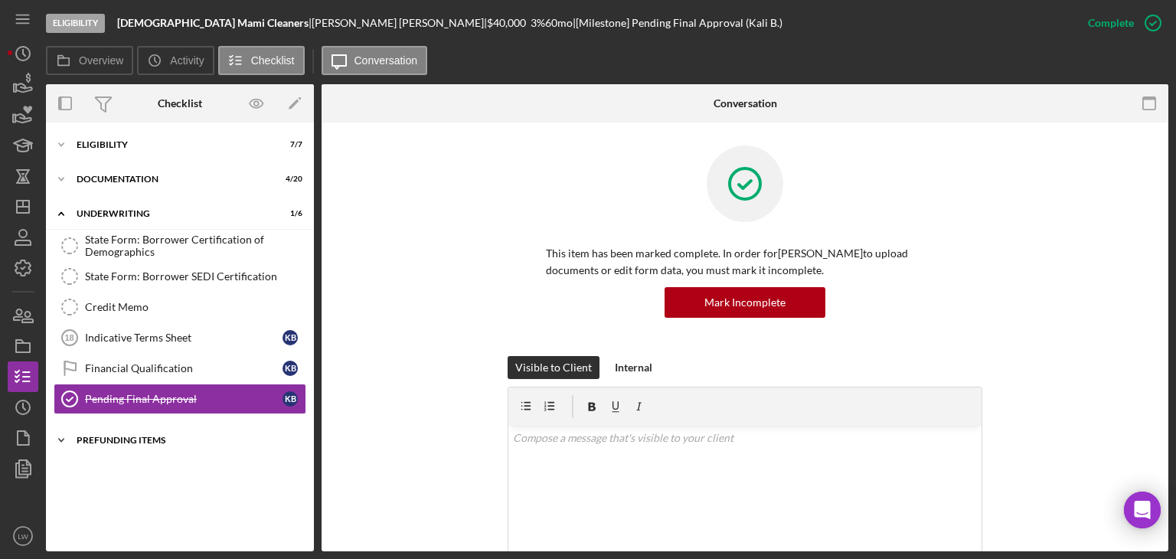
click at [178, 446] on div "Icon/Expander Prefunding Items 0 / 15" at bounding box center [180, 440] width 268 height 31
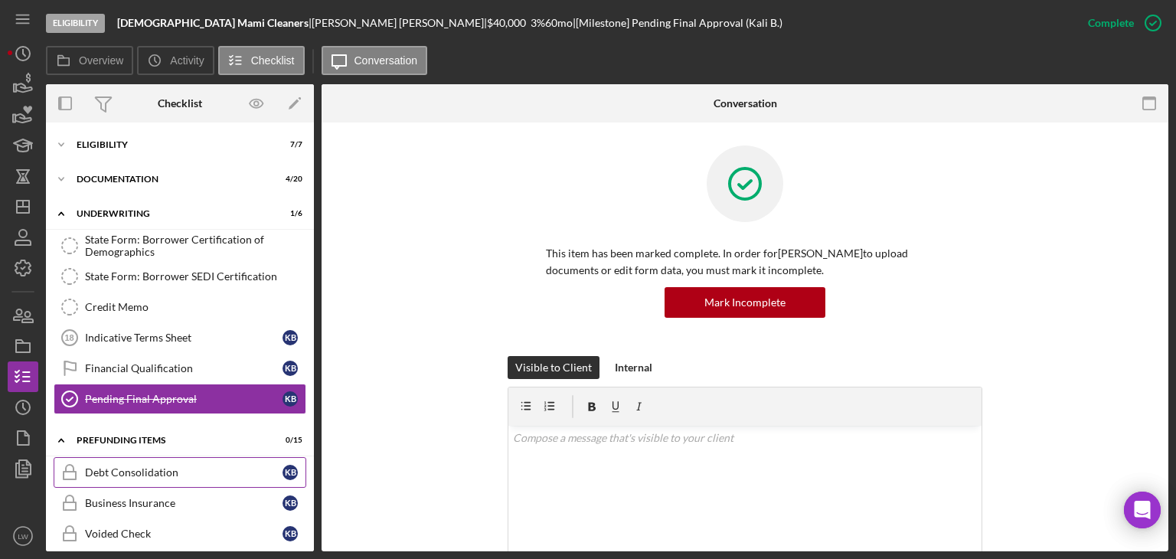
scroll to position [374, 0]
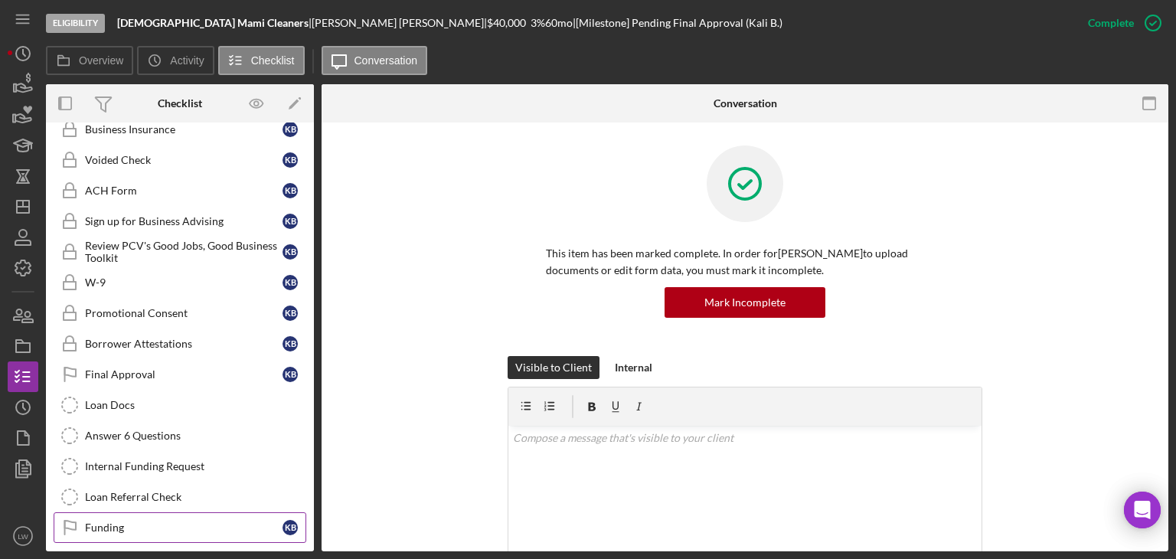
click at [201, 523] on div "Funding" at bounding box center [183, 527] width 197 height 12
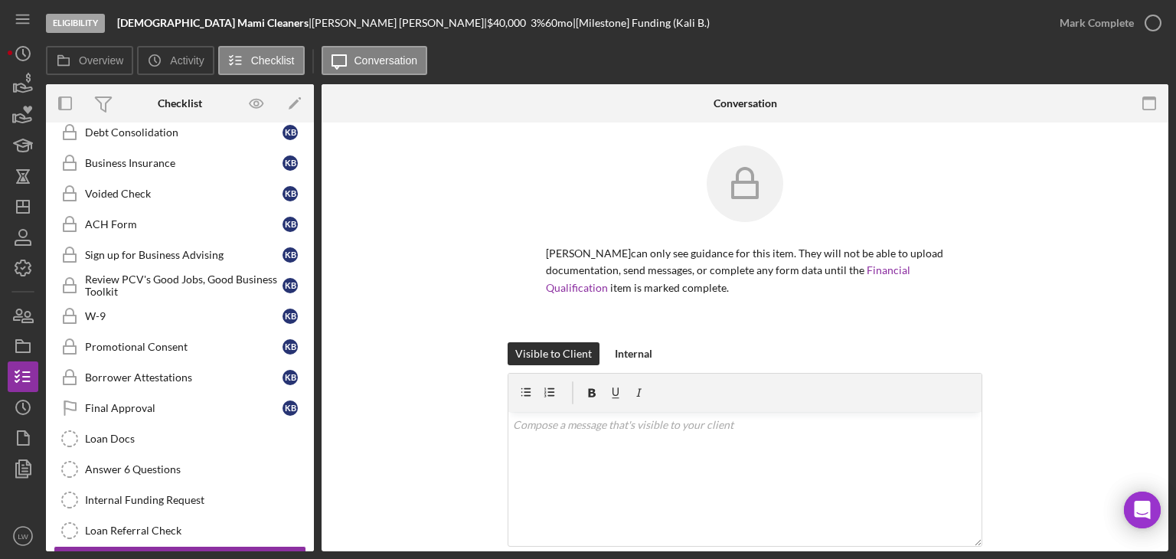
scroll to position [374, 0]
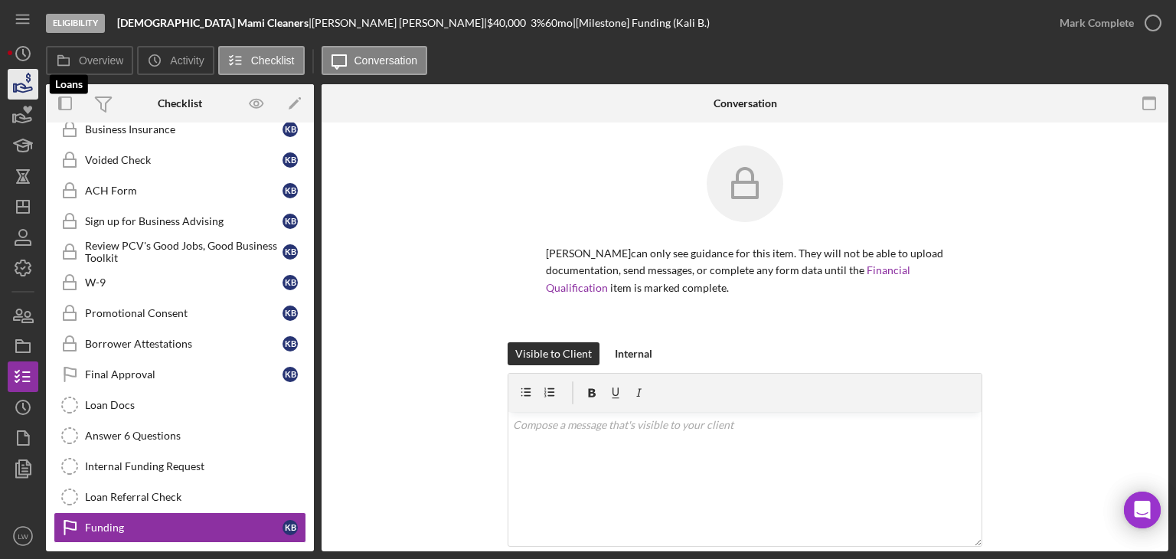
click at [24, 82] on icon "button" at bounding box center [23, 84] width 38 height 38
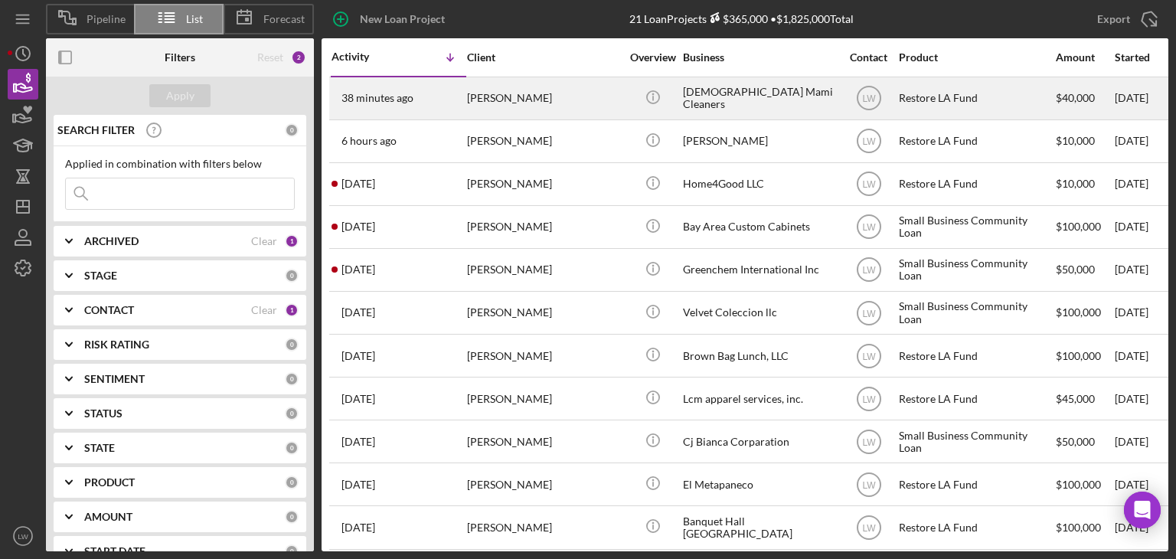
drag, startPoint x: 517, startPoint y: 99, endPoint x: 464, endPoint y: 94, distance: 53.8
click at [464, 94] on div "38 minutes ago [PERSON_NAME]" at bounding box center [398, 98] width 134 height 41
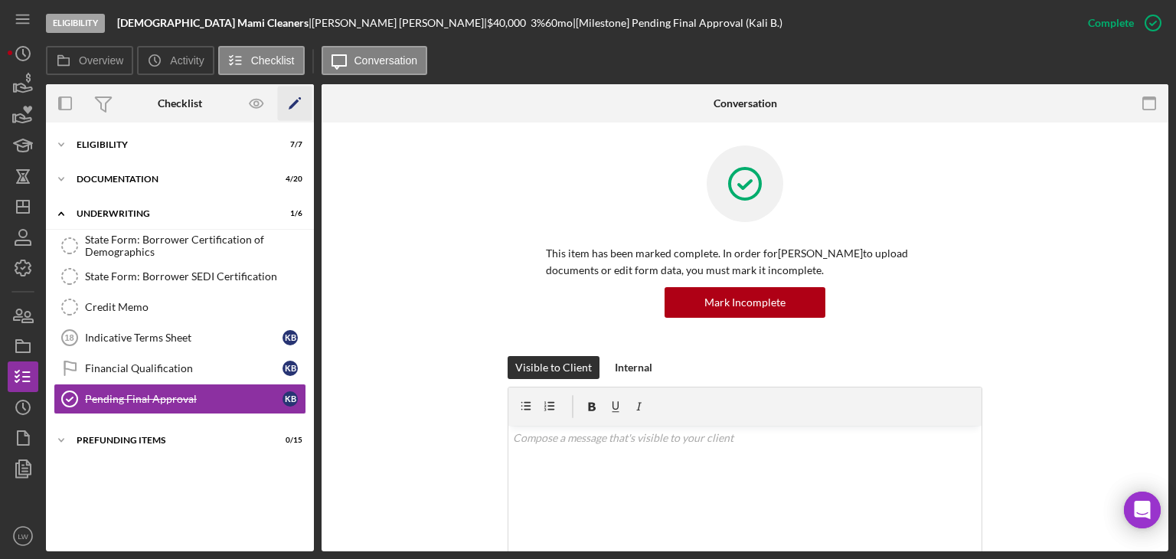
click at [291, 105] on icon "Icon/Edit" at bounding box center [295, 103] width 34 height 34
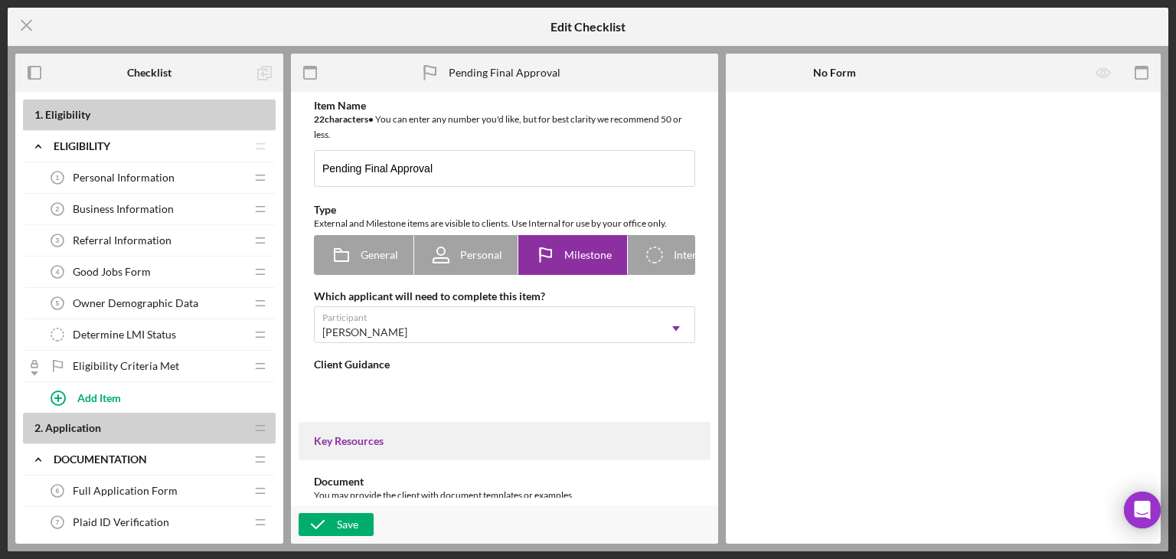
type textarea "<div>Once this checkpoint is marked as completed, your application has been sub…"
type textarea "<div>At this time, we've reviewed your credit report and your credit meets our …"
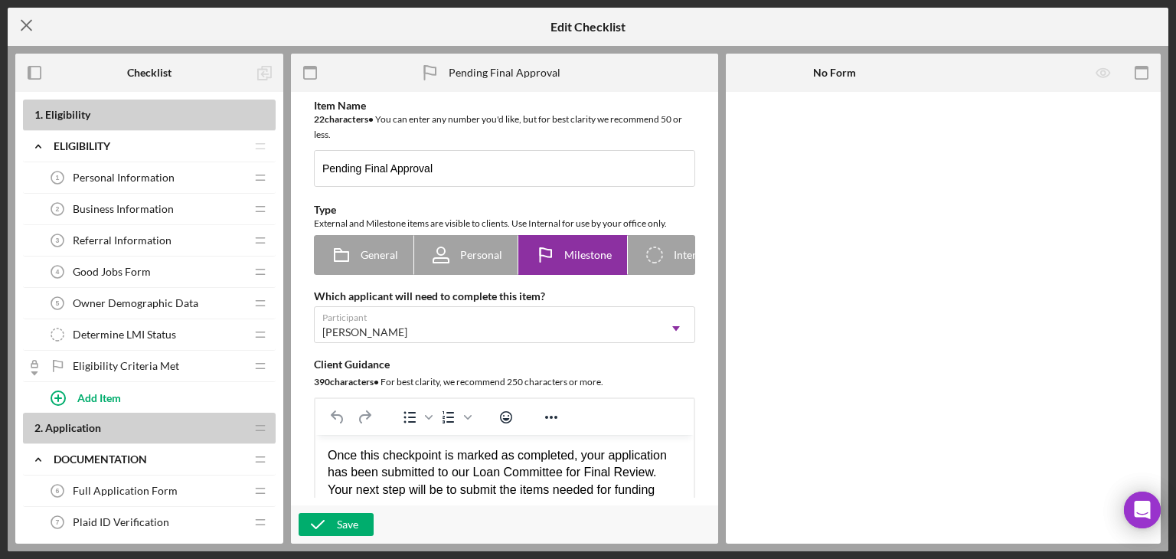
click at [25, 31] on icon "Icon/Menu Close" at bounding box center [27, 25] width 38 height 38
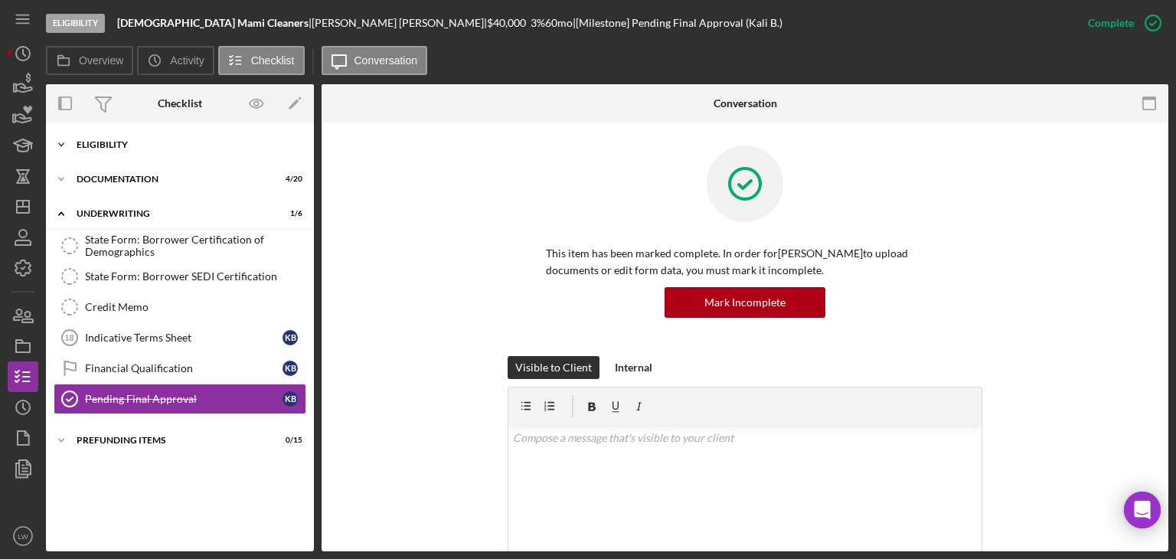
click at [98, 150] on div "Icon/Expander Eligibility 7 / 7" at bounding box center [180, 144] width 268 height 31
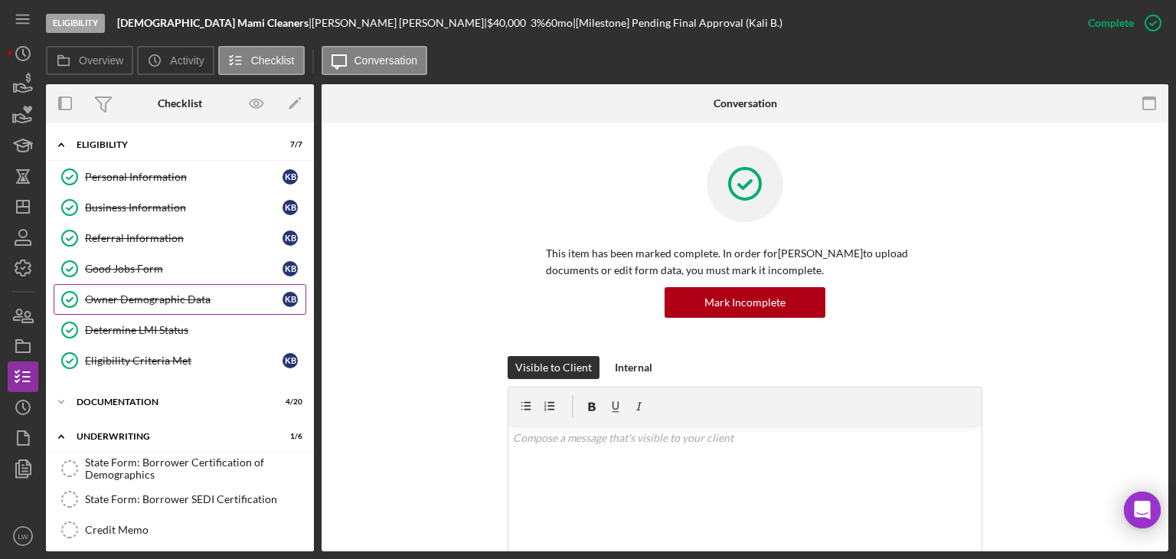
scroll to position [131, 0]
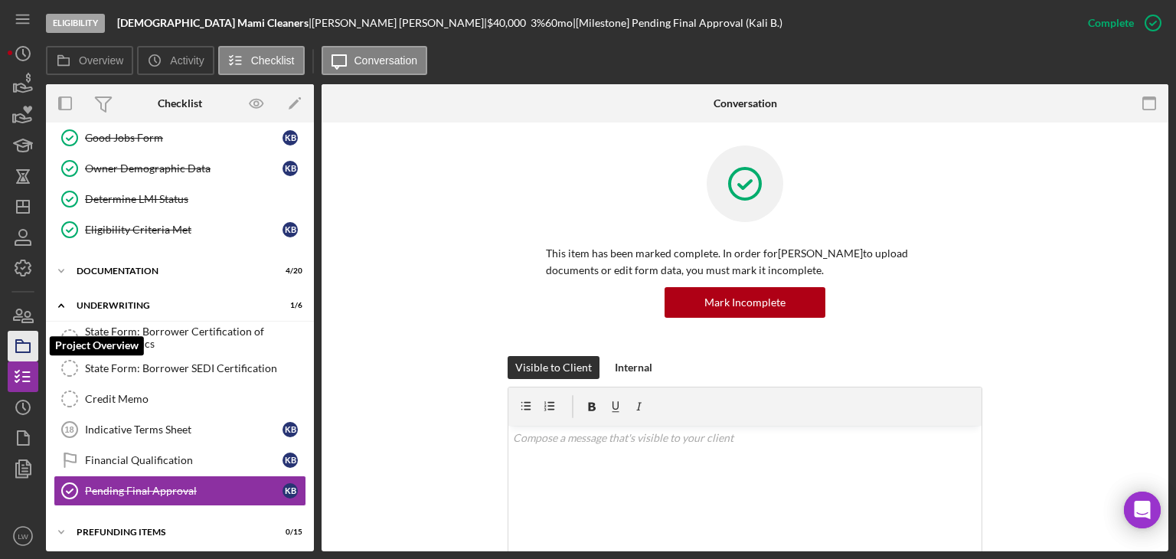
click at [32, 348] on icon "button" at bounding box center [23, 346] width 38 height 38
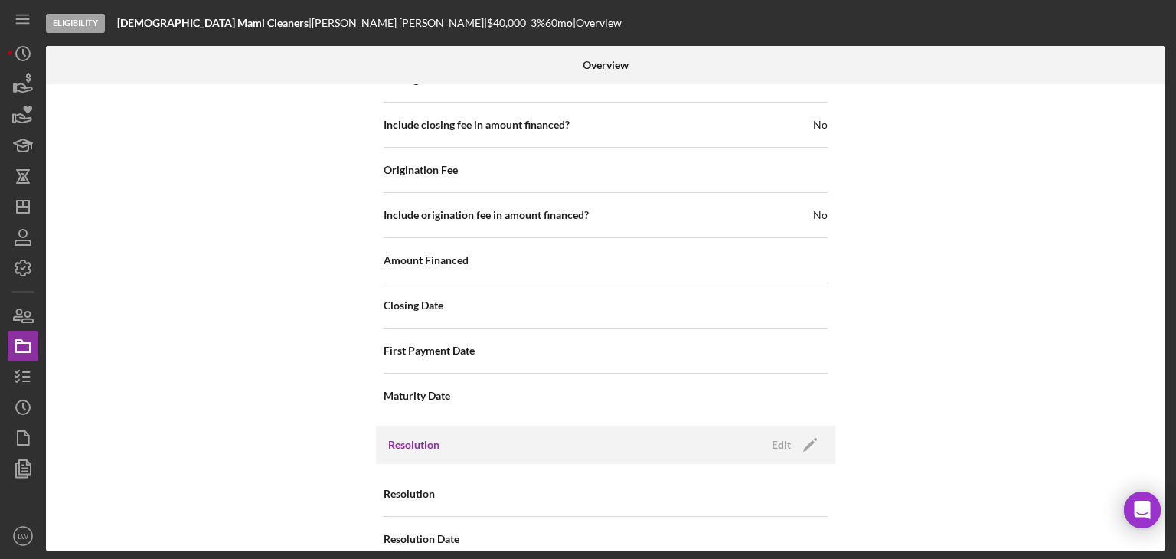
scroll to position [1955, 0]
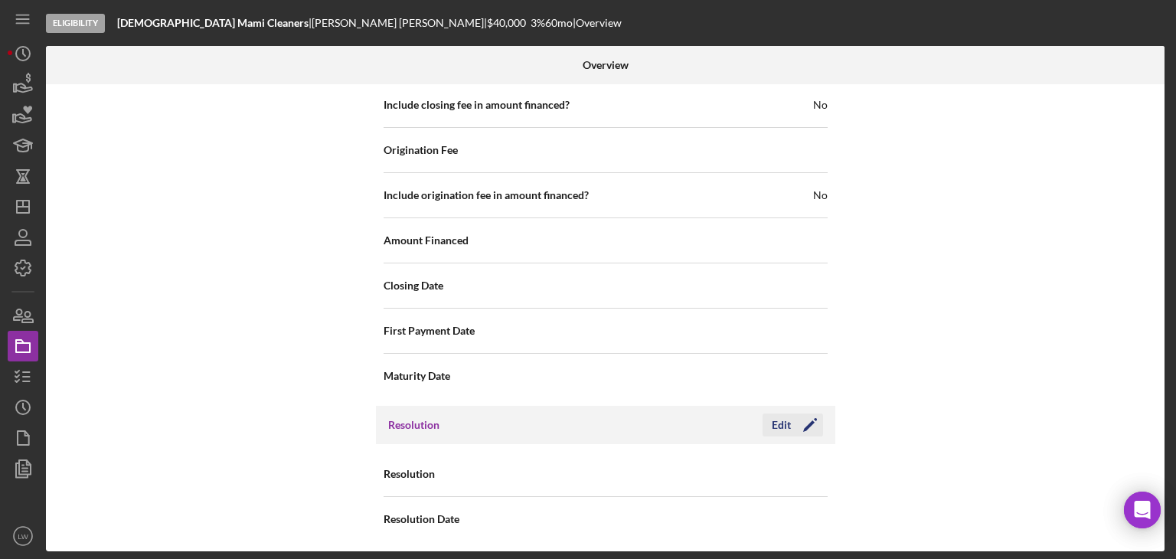
click at [772, 416] on div "Edit" at bounding box center [781, 424] width 19 height 23
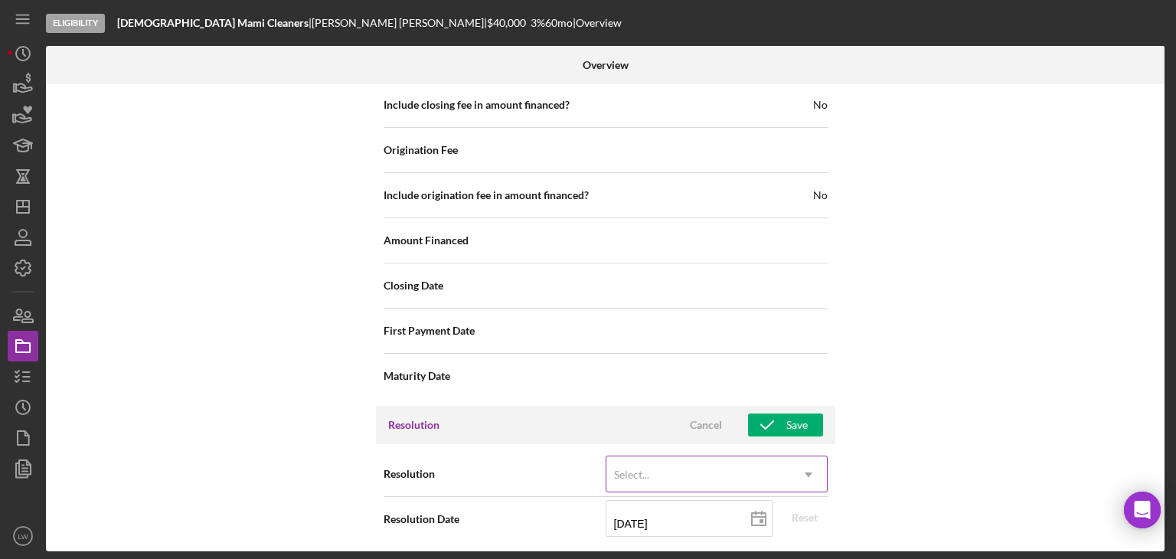
click at [775, 466] on div "Select..." at bounding box center [698, 474] width 184 height 35
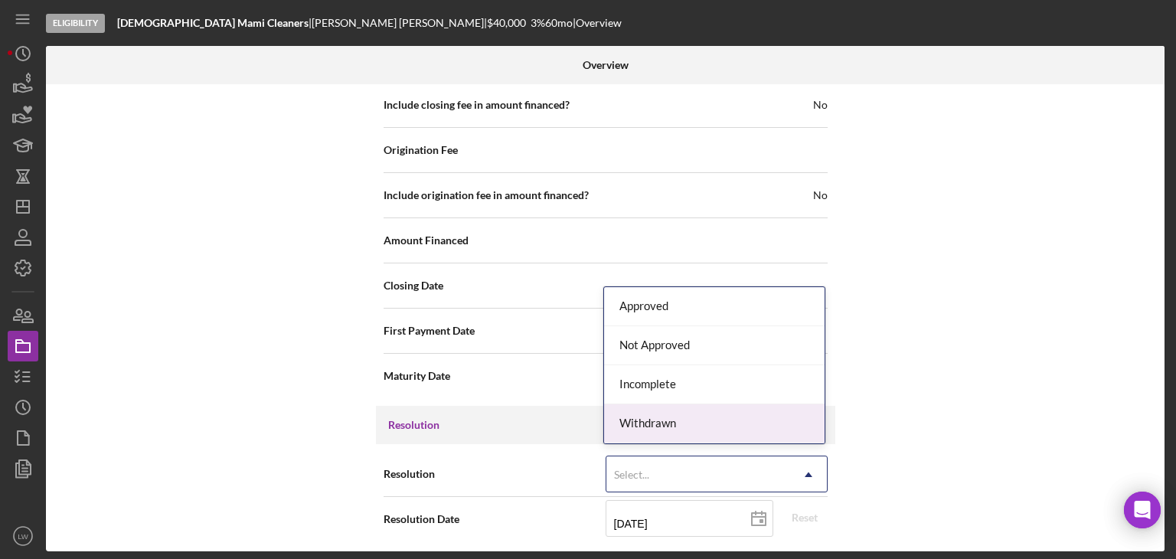
click at [909, 387] on div "Internal Workflow Stage Eligibility Icon/Dropdown Arrow Archive (can unarchive …" at bounding box center [605, 317] width 1118 height 467
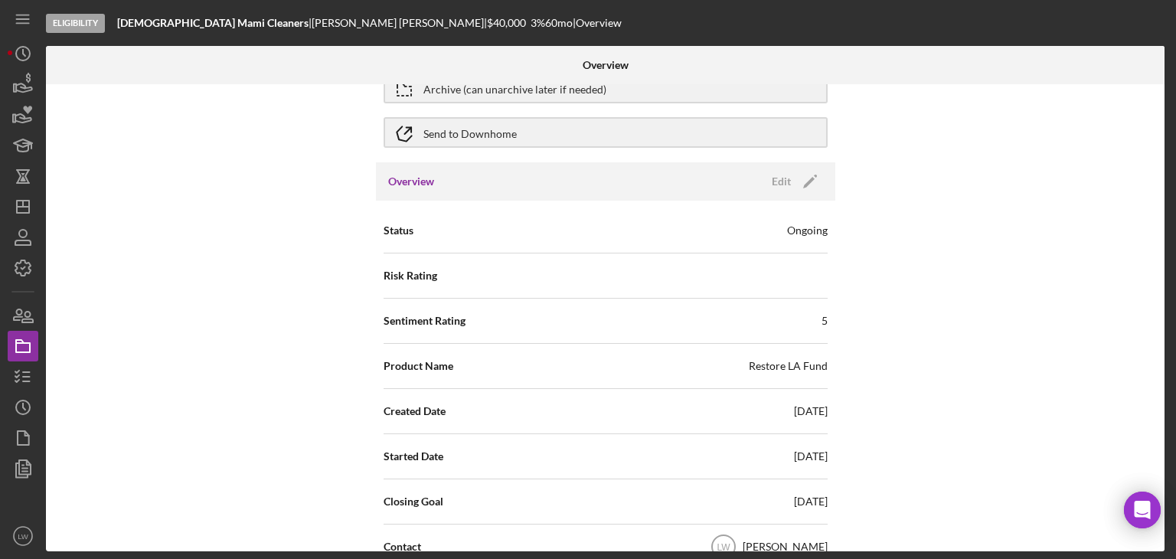
scroll to position [0, 0]
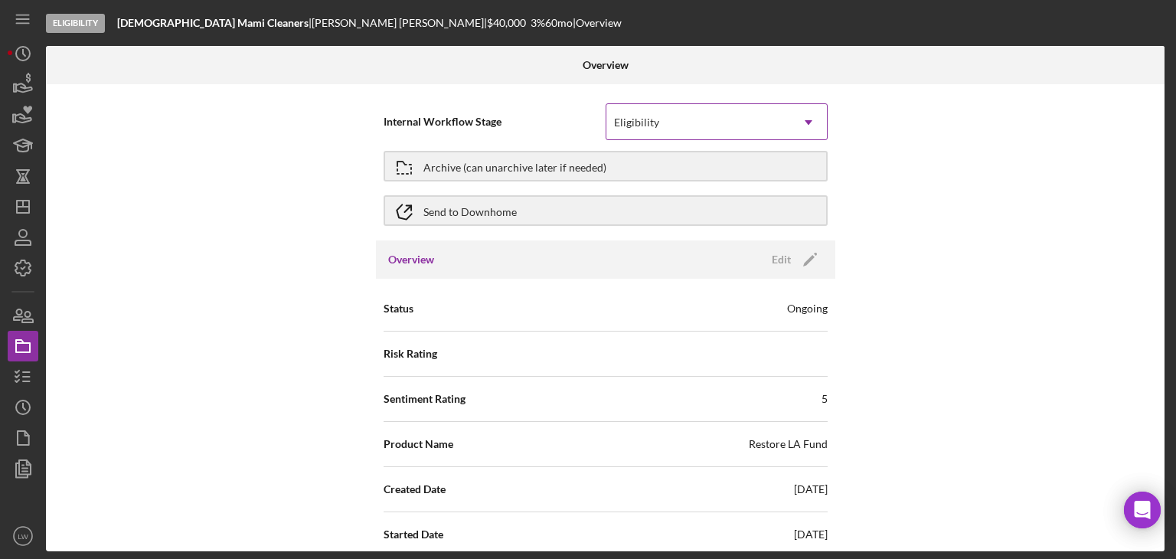
click at [713, 122] on div "Eligibility" at bounding box center [698, 122] width 184 height 35
click at [980, 198] on div "Internal Workflow Stage Eligibility Icon/Dropdown Arrow Archive (can unarchive …" at bounding box center [605, 317] width 1118 height 467
click at [772, 259] on div "Edit" at bounding box center [781, 259] width 19 height 23
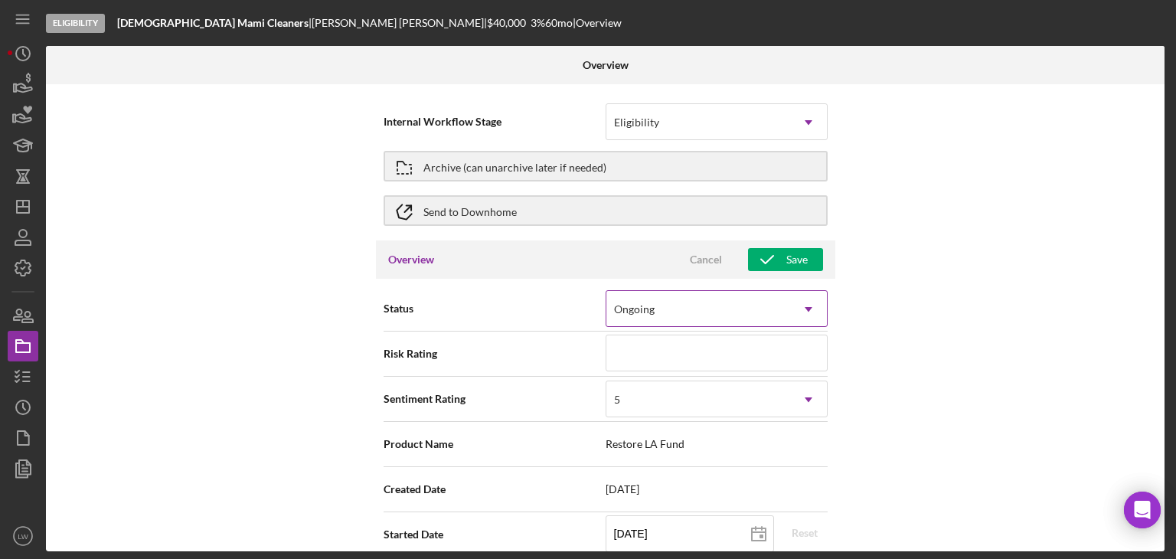
click at [808, 309] on icon "Icon/Dropdown Arrow" at bounding box center [808, 309] width 37 height 37
click at [968, 307] on div "Internal Workflow Stage Eligibility Icon/Dropdown Arrow Archive (can unarchive …" at bounding box center [605, 317] width 1118 height 467
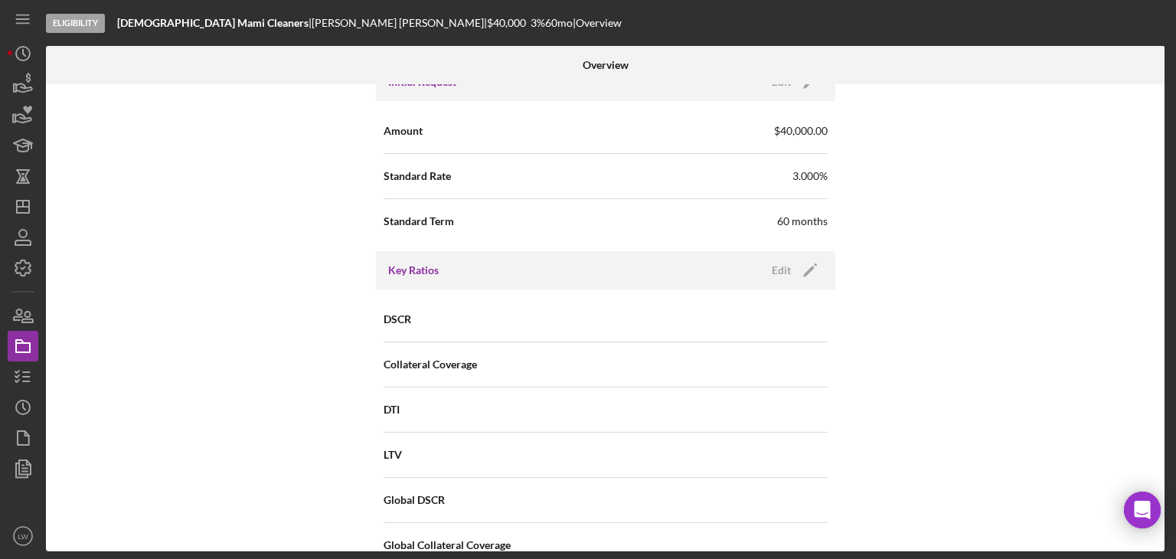
scroll to position [995, 0]
click at [782, 267] on div "Edit" at bounding box center [781, 268] width 19 height 23
click at [707, 265] on div "Cancel" at bounding box center [706, 268] width 32 height 23
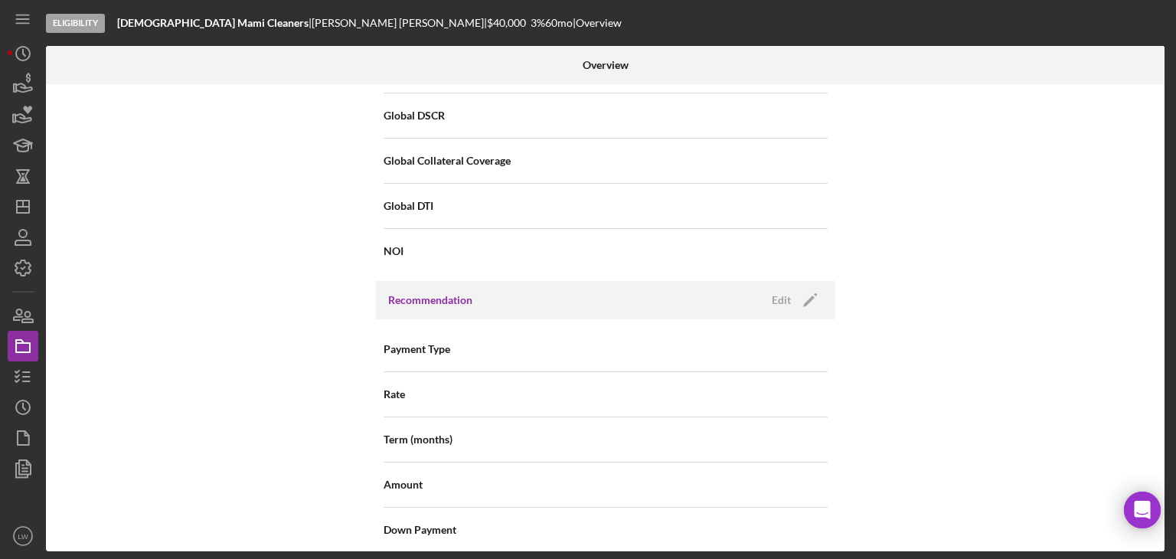
scroll to position [1454, 0]
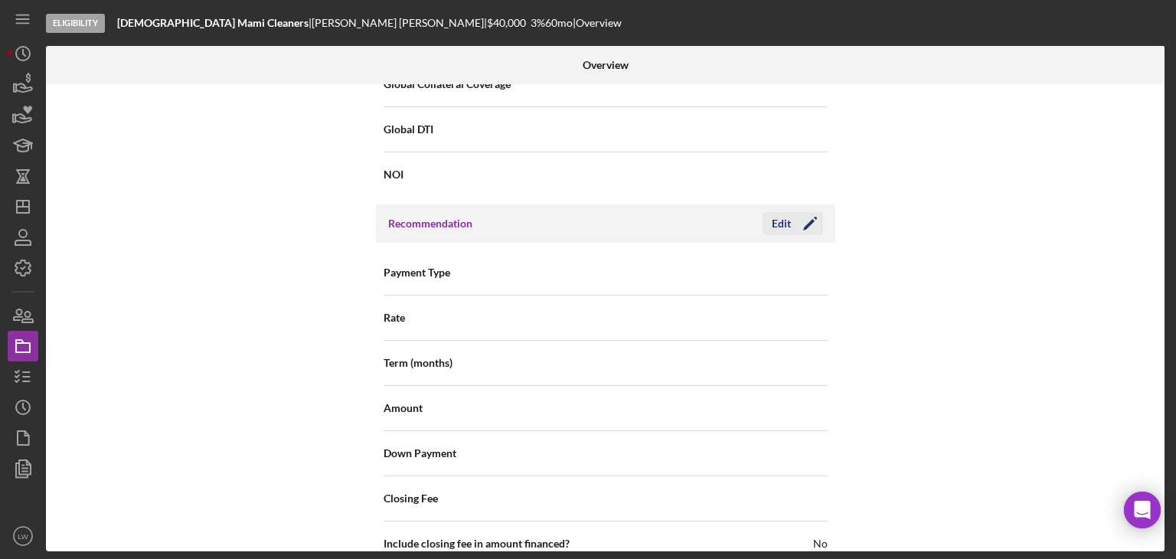
click at [787, 225] on div "Edit" at bounding box center [781, 223] width 19 height 23
click at [781, 273] on div "Select..." at bounding box center [698, 273] width 184 height 35
drag, startPoint x: 781, startPoint y: 268, endPoint x: 778, endPoint y: 255, distance: 13.4
click at [781, 267] on div "Select..." at bounding box center [698, 273] width 184 height 35
click at [713, 218] on div "Cancel" at bounding box center [706, 223] width 32 height 23
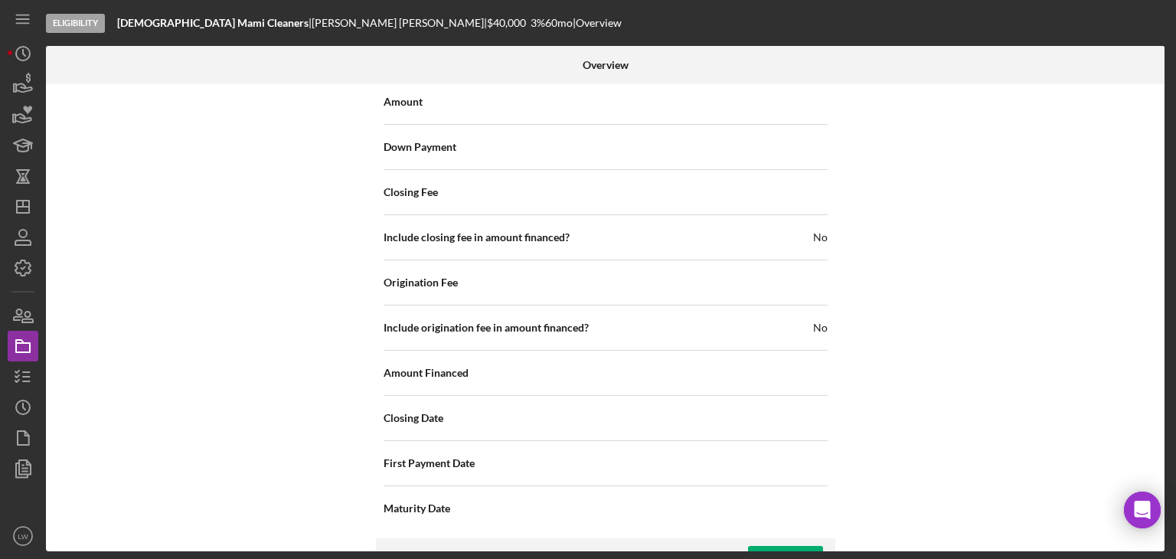
scroll to position [1900, 0]
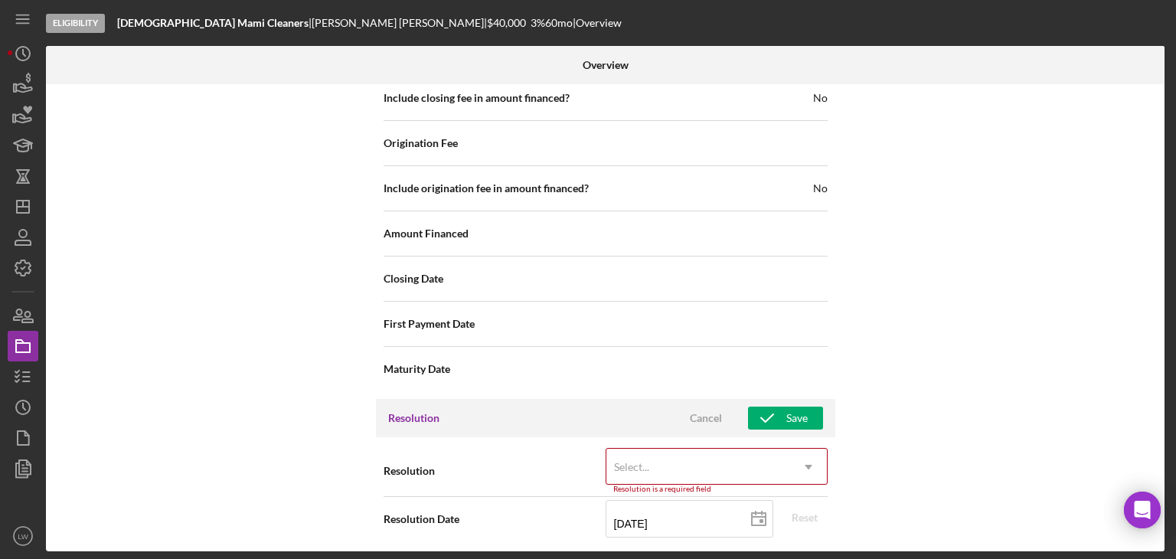
click at [811, 451] on icon "Icon/Dropdown Arrow" at bounding box center [808, 467] width 37 height 37
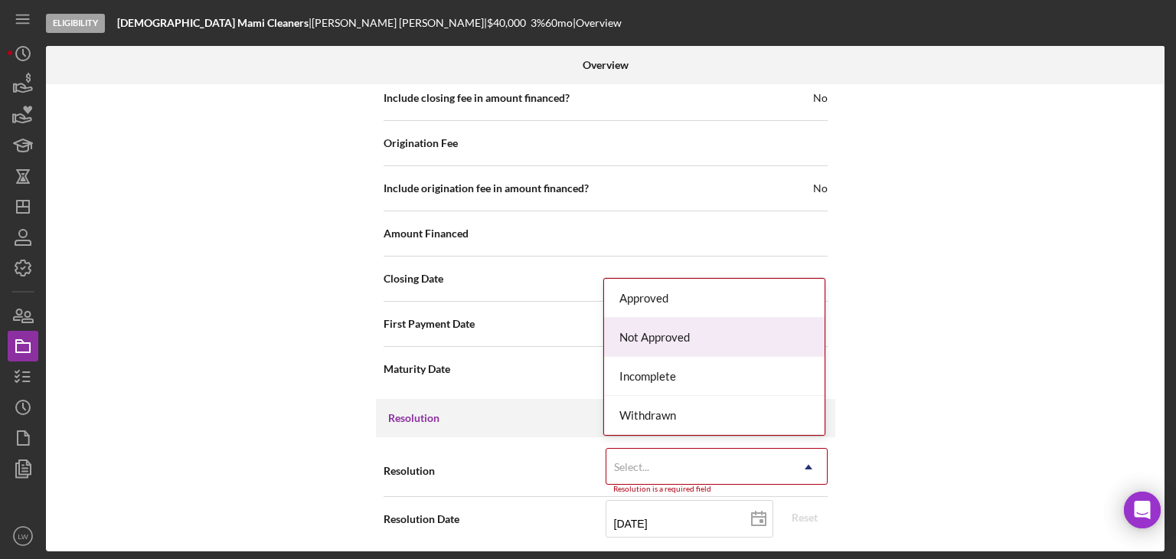
click at [738, 340] on div "Not Approved" at bounding box center [714, 337] width 220 height 39
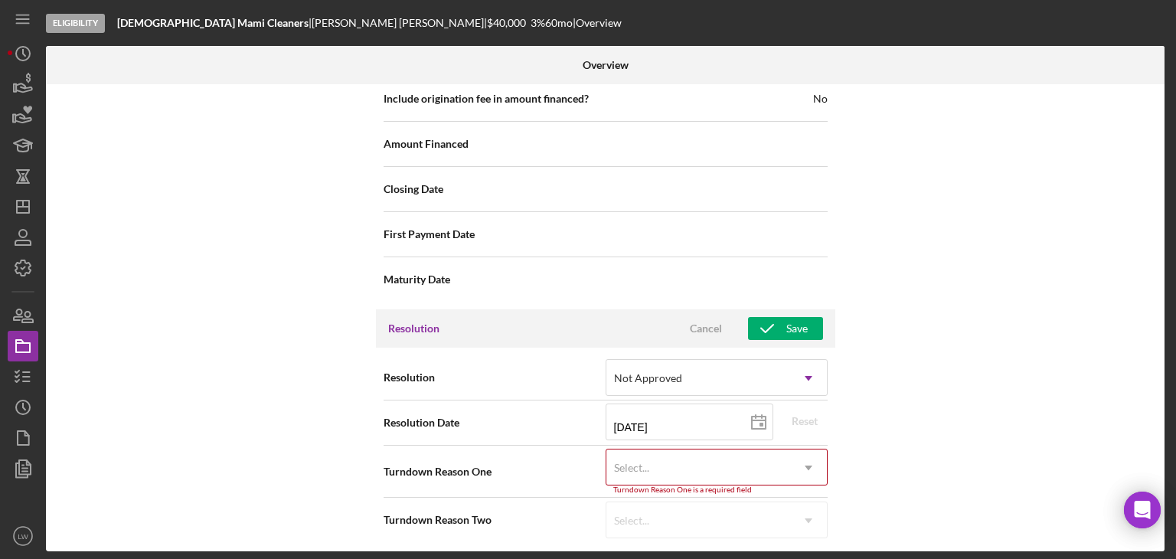
scroll to position [1990, 0]
click at [793, 463] on icon "Icon/Dropdown Arrow" at bounding box center [808, 467] width 37 height 37
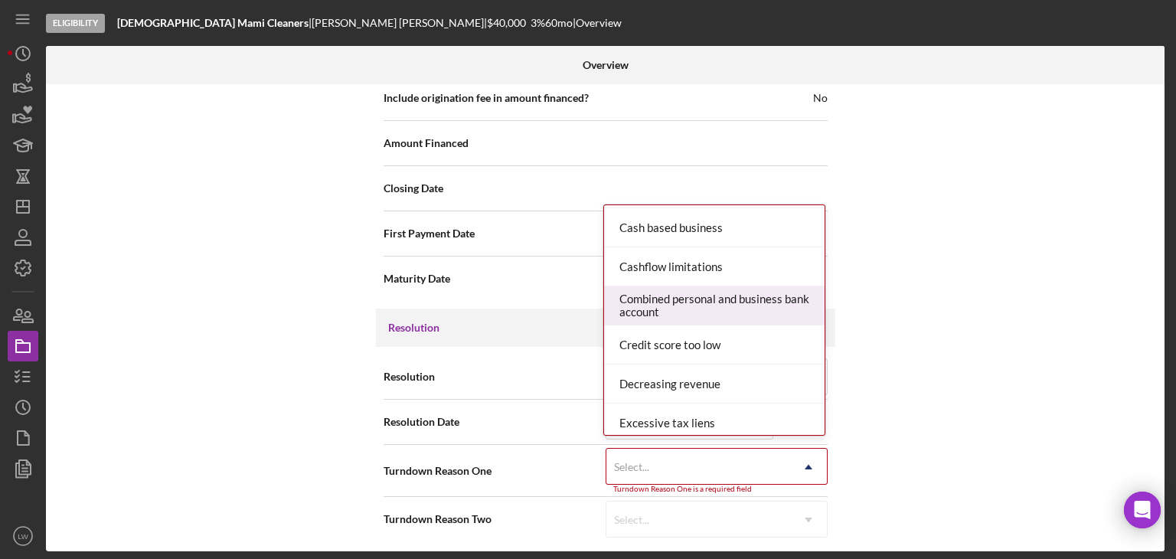
scroll to position [230, 0]
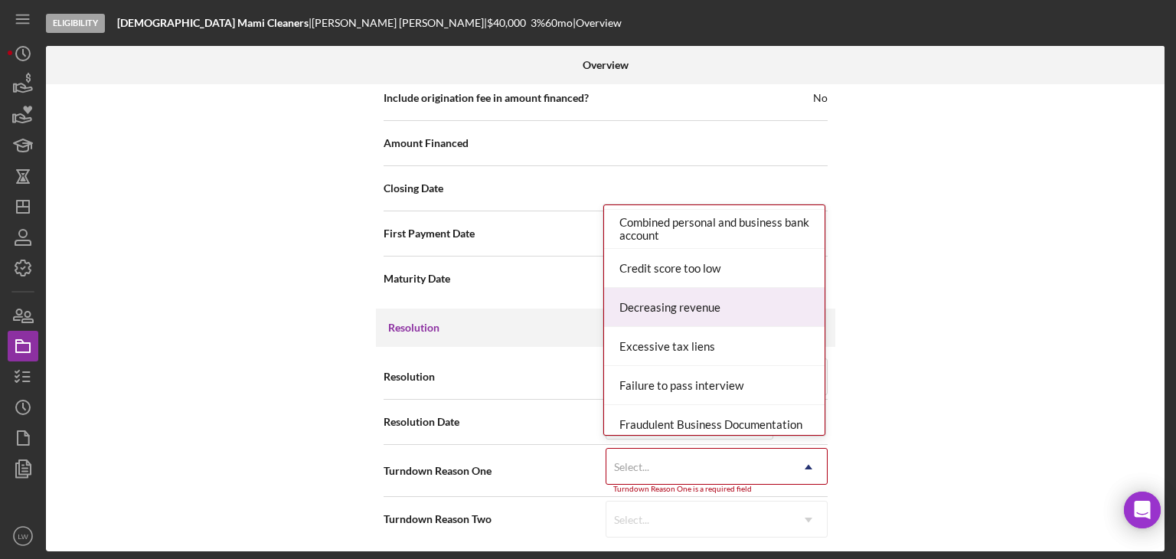
click at [773, 308] on div "Decreasing revenue" at bounding box center [714, 307] width 220 height 39
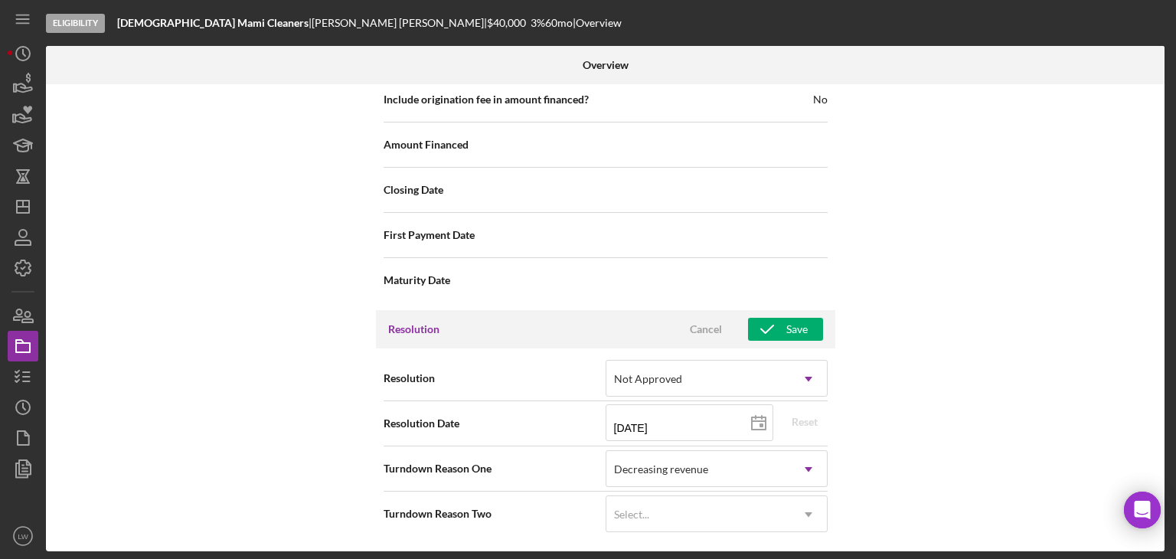
scroll to position [1983, 0]
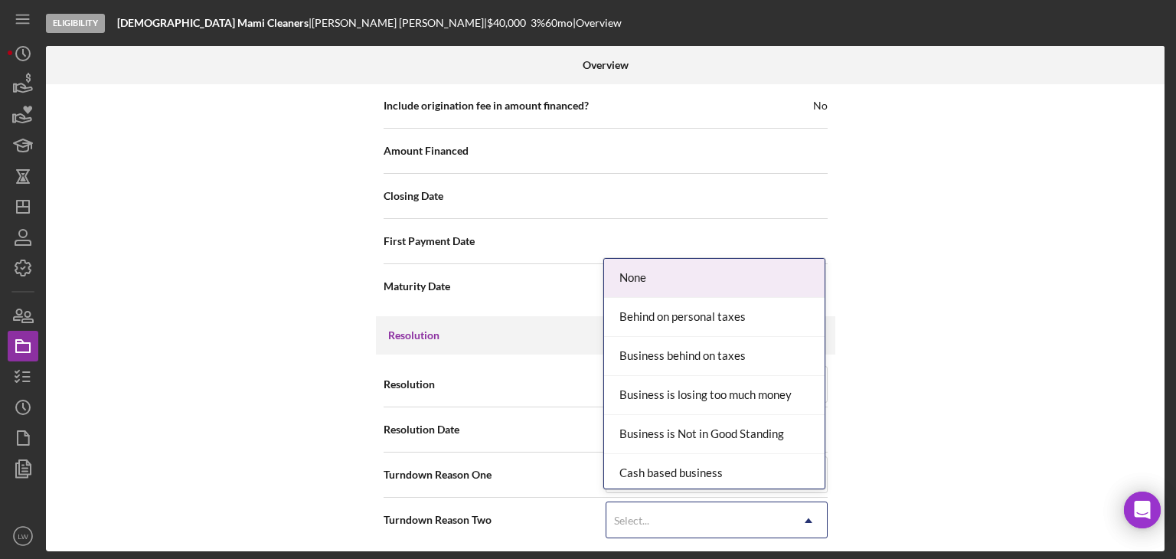
click at [798, 514] on icon "Icon/Dropdown Arrow" at bounding box center [808, 520] width 37 height 37
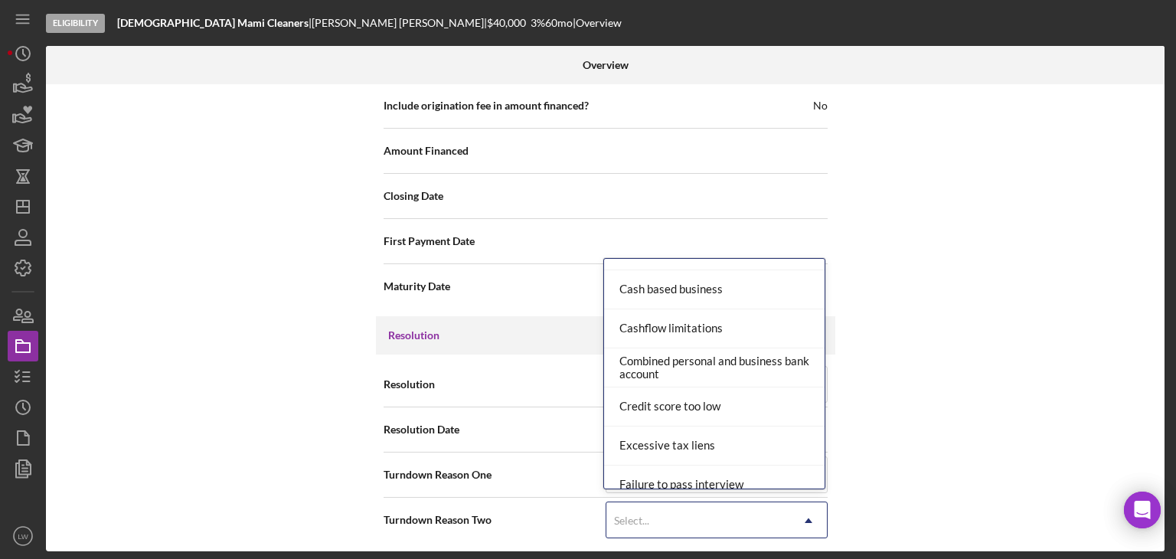
scroll to position [306, 0]
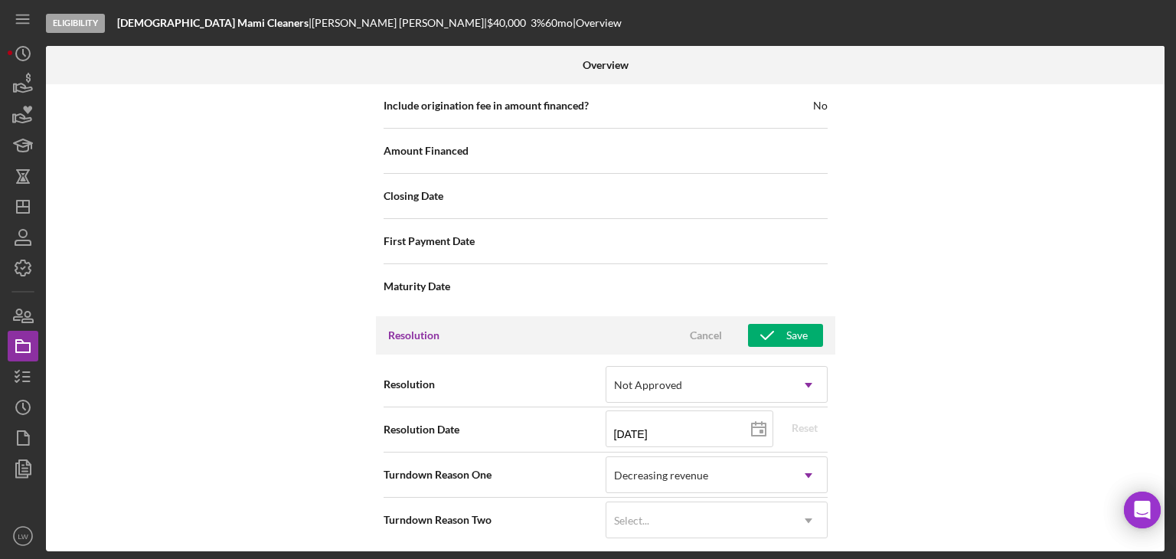
click at [979, 395] on div "Internal Workflow Stage Eligibility Icon/Dropdown Arrow Archive (can unarchive …" at bounding box center [605, 317] width 1118 height 467
click at [815, 513] on icon "Icon/Dropdown Arrow" at bounding box center [808, 520] width 37 height 37
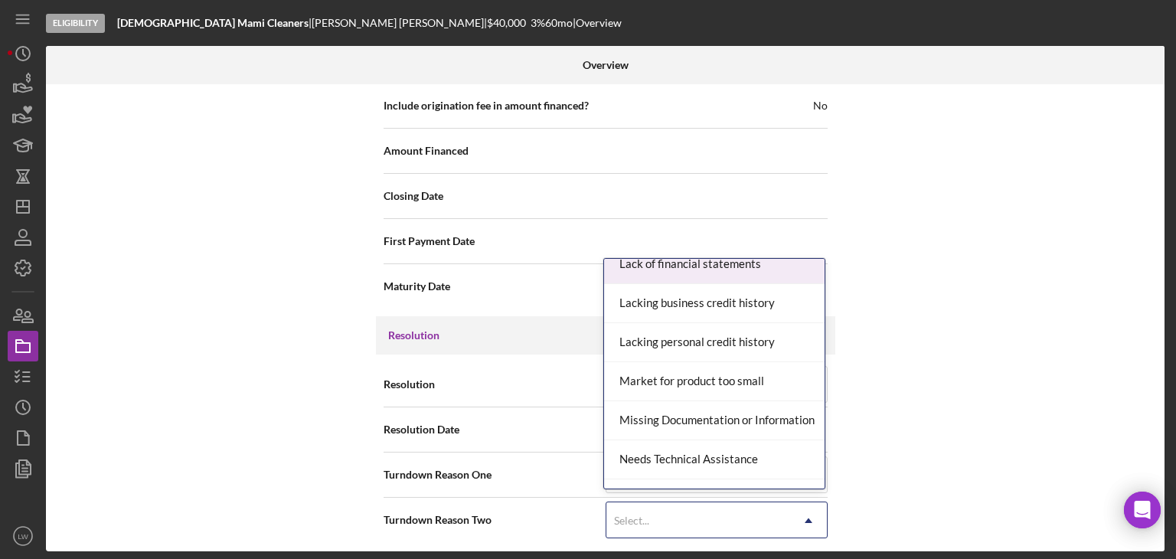
scroll to position [765, 0]
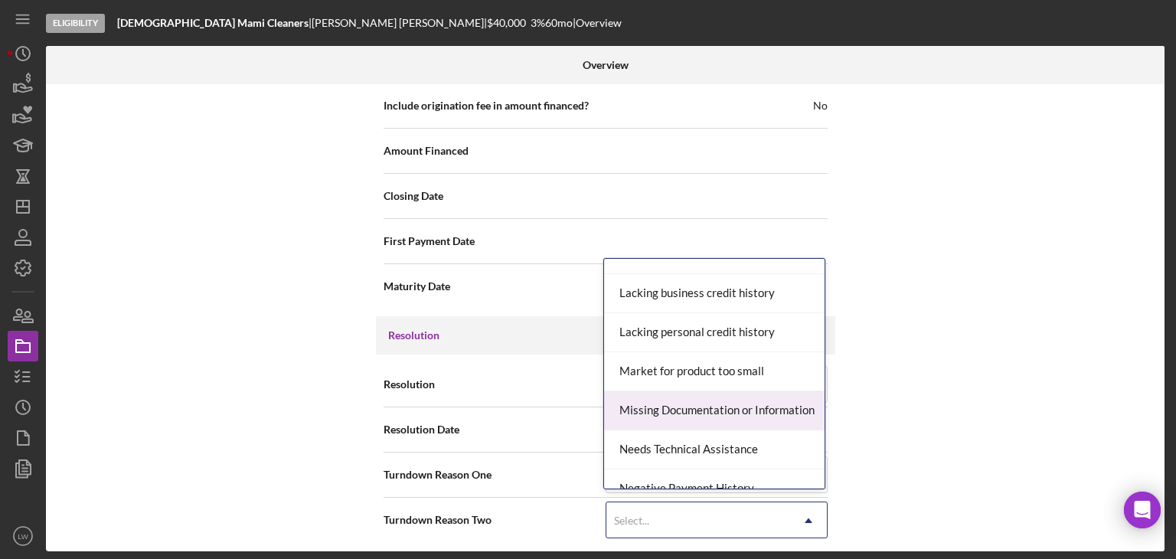
click at [912, 414] on div "Internal Workflow Stage Eligibility Icon/Dropdown Arrow Archive (can unarchive …" at bounding box center [605, 317] width 1118 height 467
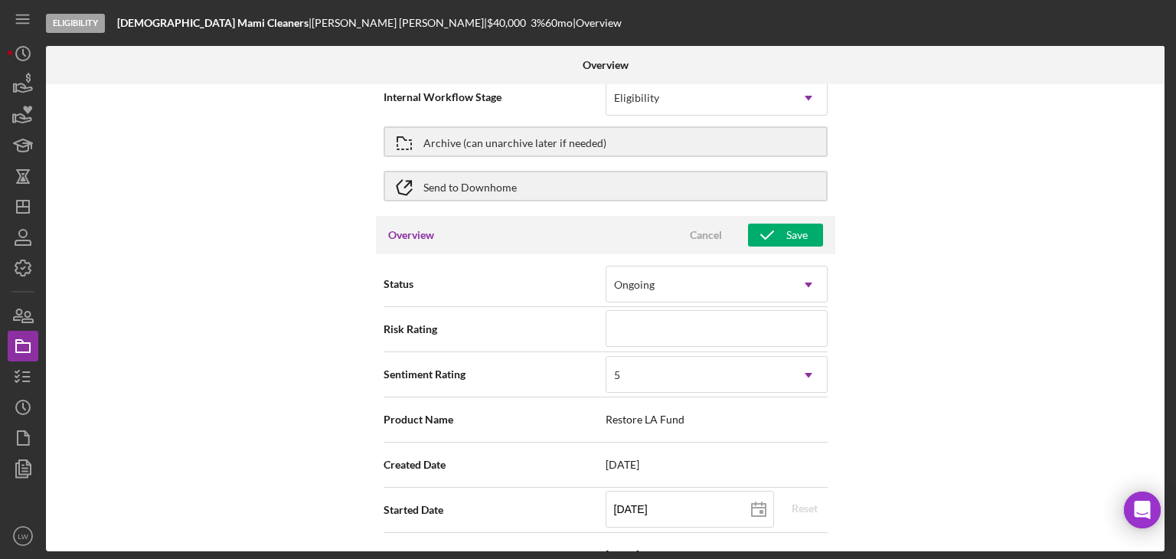
scroll to position [0, 0]
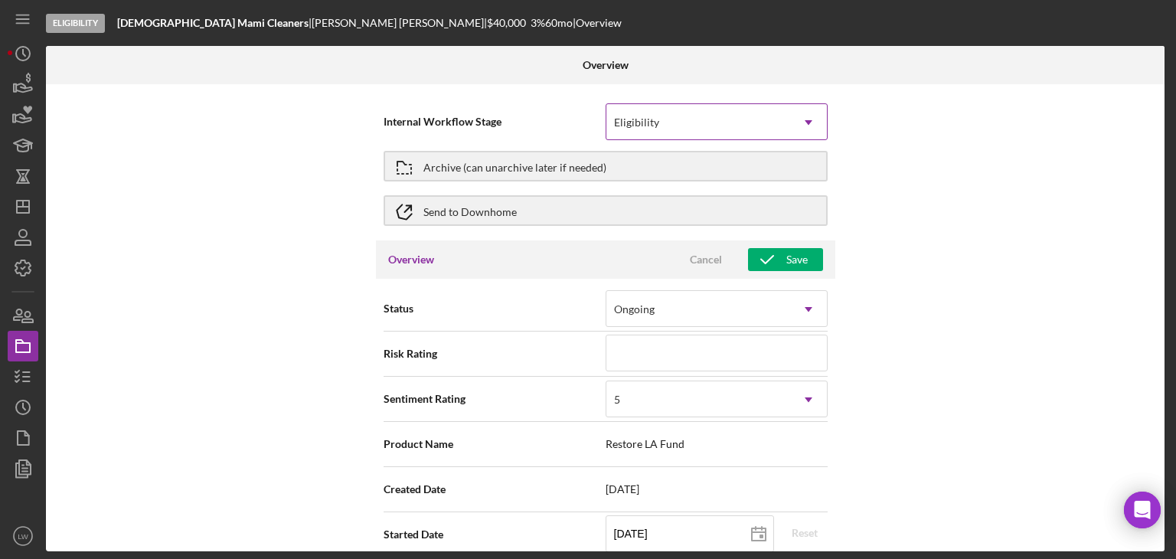
click at [807, 129] on icon "Icon/Dropdown Arrow" at bounding box center [808, 122] width 37 height 37
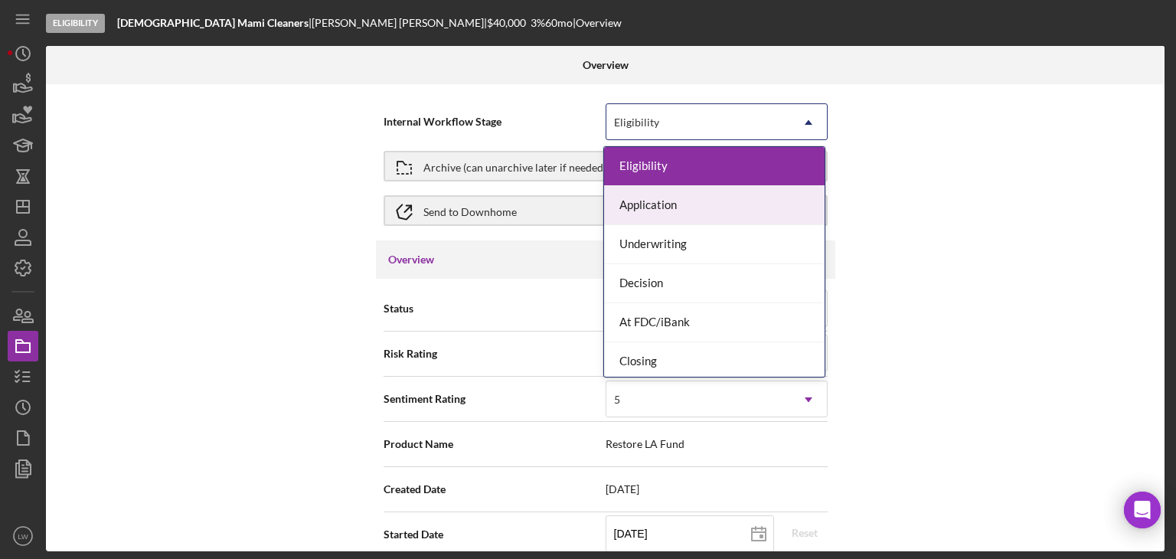
scroll to position [43, 0]
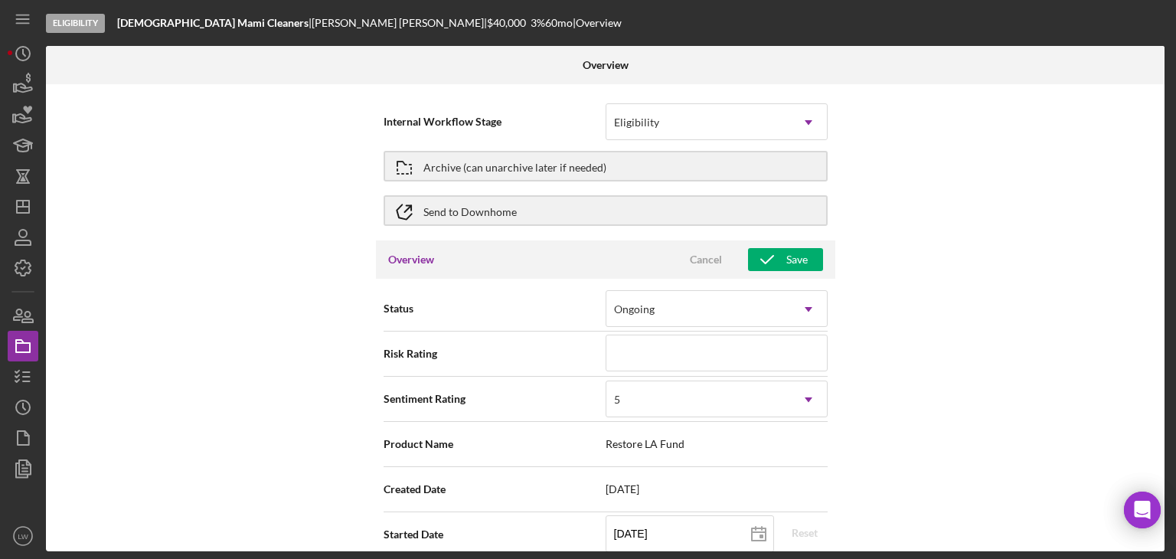
click at [909, 214] on div "Internal Workflow Stage Eligibility Icon/Dropdown Arrow Archive (can unarchive …" at bounding box center [605, 317] width 1118 height 467
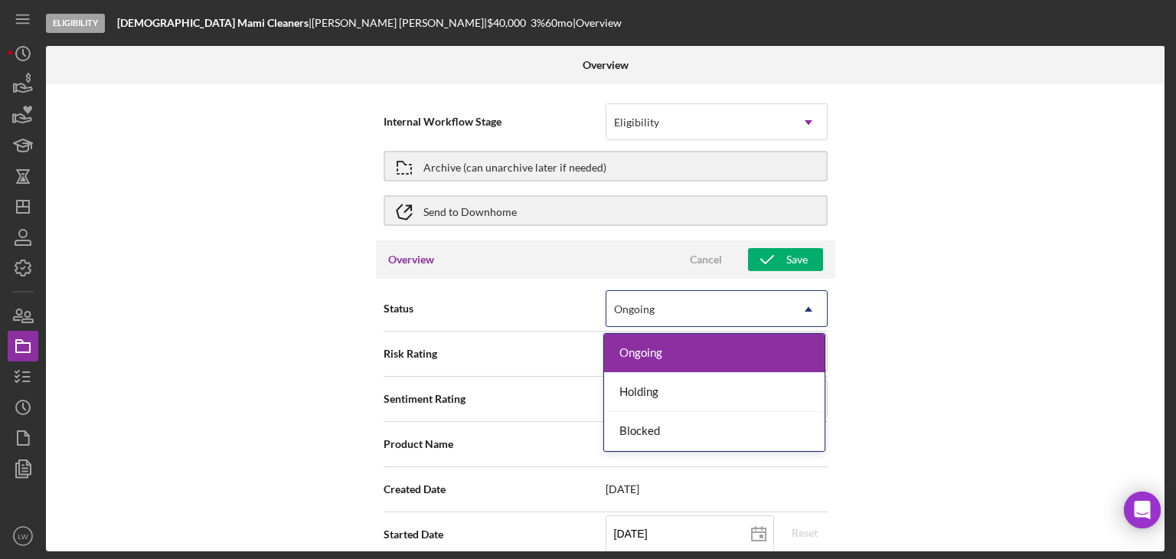
click at [808, 308] on icon "Icon/Dropdown Arrow" at bounding box center [808, 309] width 37 height 37
click at [961, 301] on div "Internal Workflow Stage Eligibility Icon/Dropdown Arrow Archive (can unarchive …" at bounding box center [605, 317] width 1118 height 467
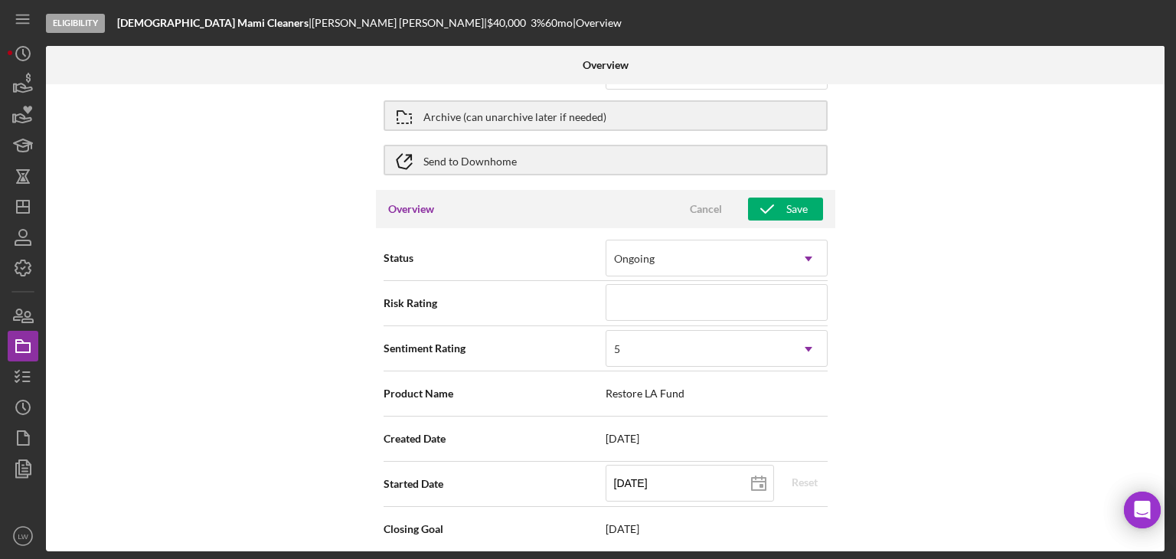
scroll to position [77, 0]
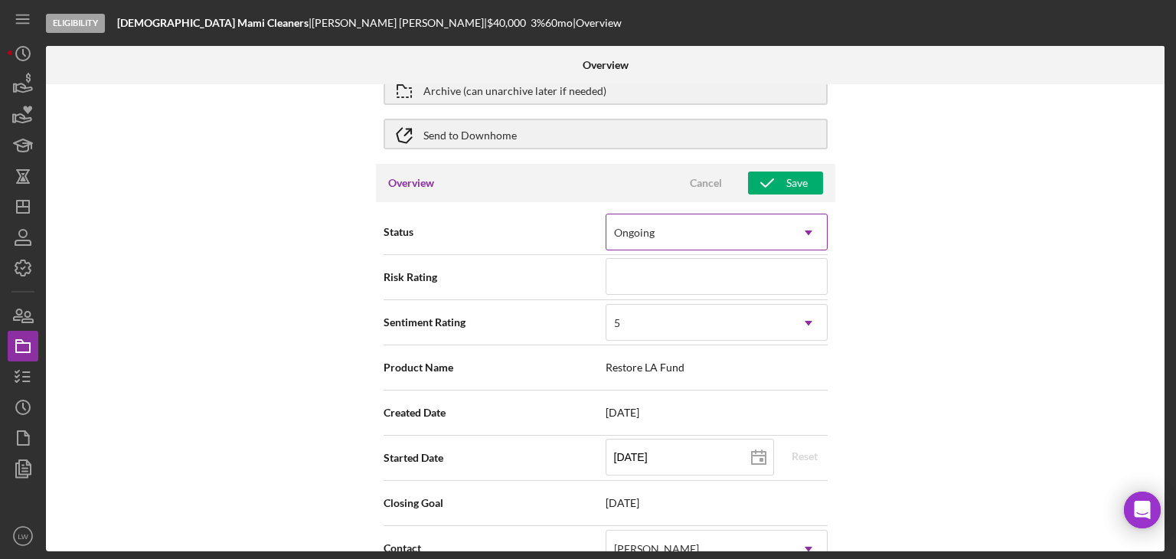
click at [806, 230] on use at bounding box center [809, 232] width 8 height 5
click at [929, 235] on div "Internal Workflow Stage Eligibility Icon/Dropdown Arrow Archive (can unarchive …" at bounding box center [605, 317] width 1118 height 467
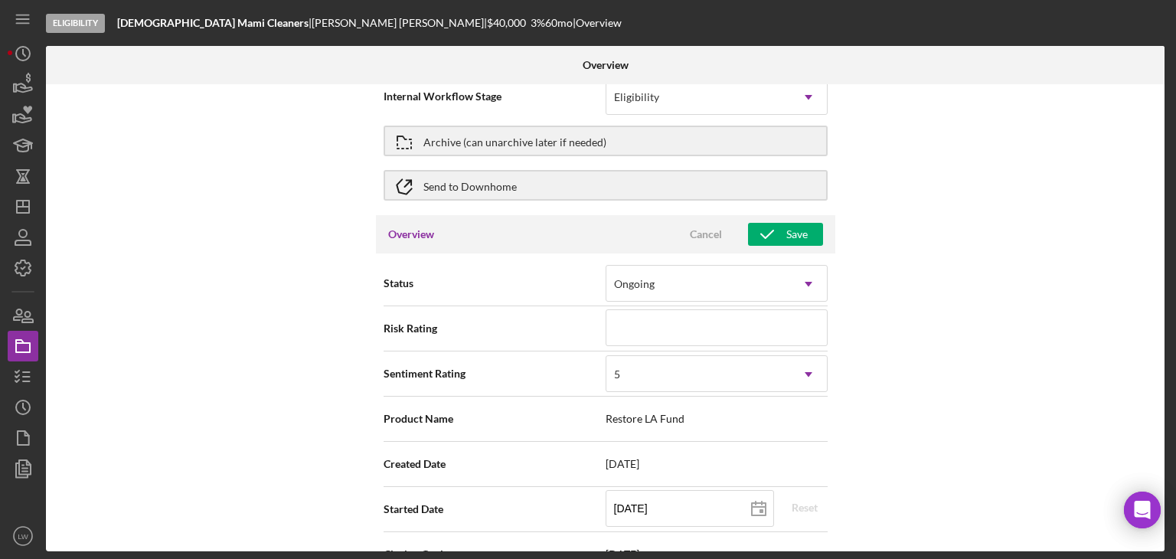
scroll to position [0, 0]
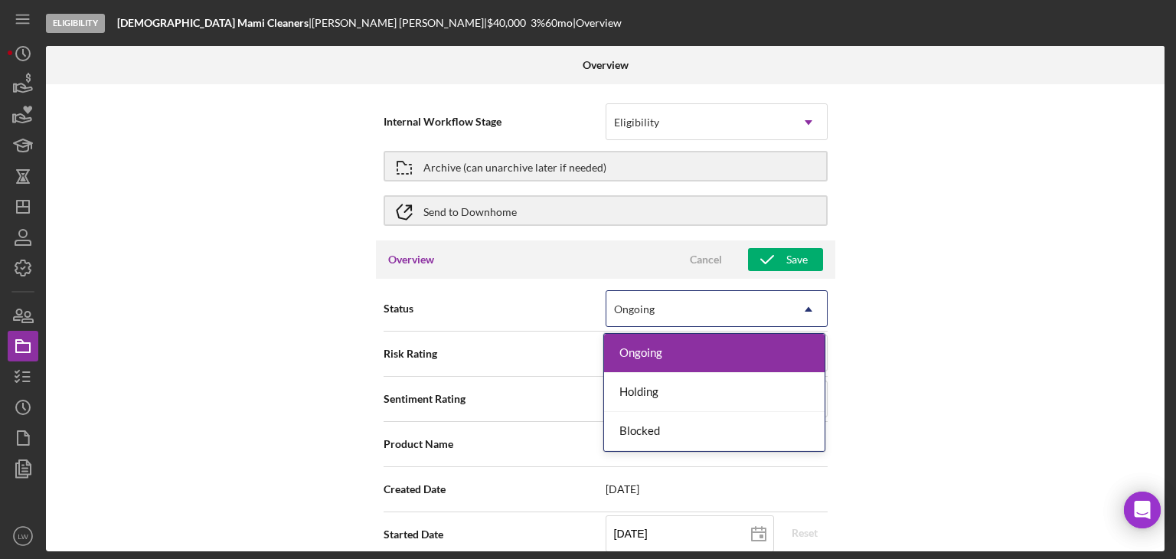
click at [765, 316] on div "Ongoing" at bounding box center [698, 309] width 184 height 35
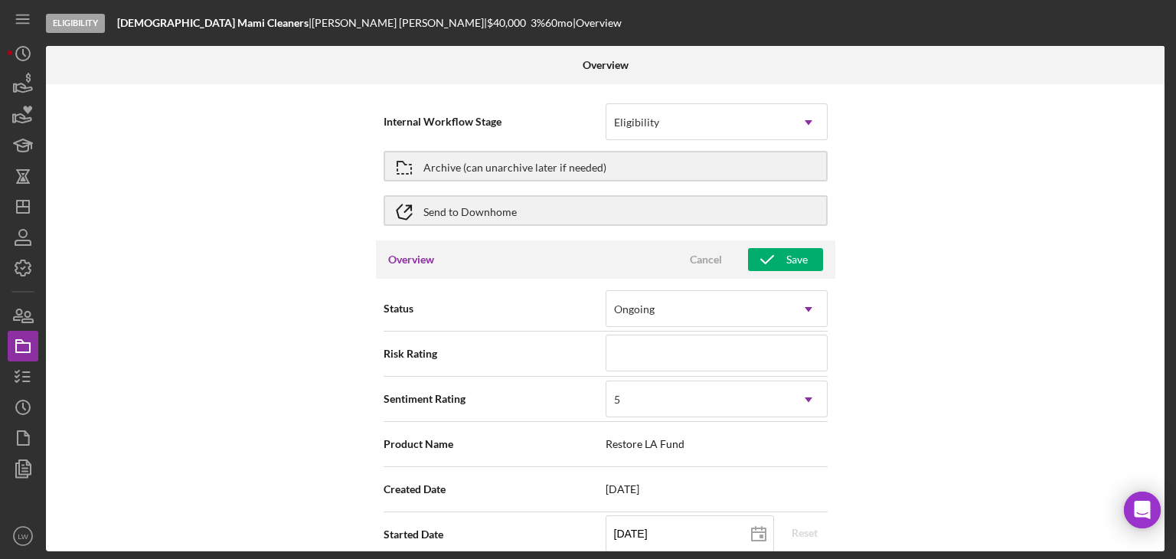
click at [964, 299] on div "Internal Workflow Stage Eligibility Icon/Dropdown Arrow Archive (can unarchive …" at bounding box center [605, 317] width 1118 height 467
click at [9, 53] on icon "Icon/History" at bounding box center [23, 53] width 38 height 38
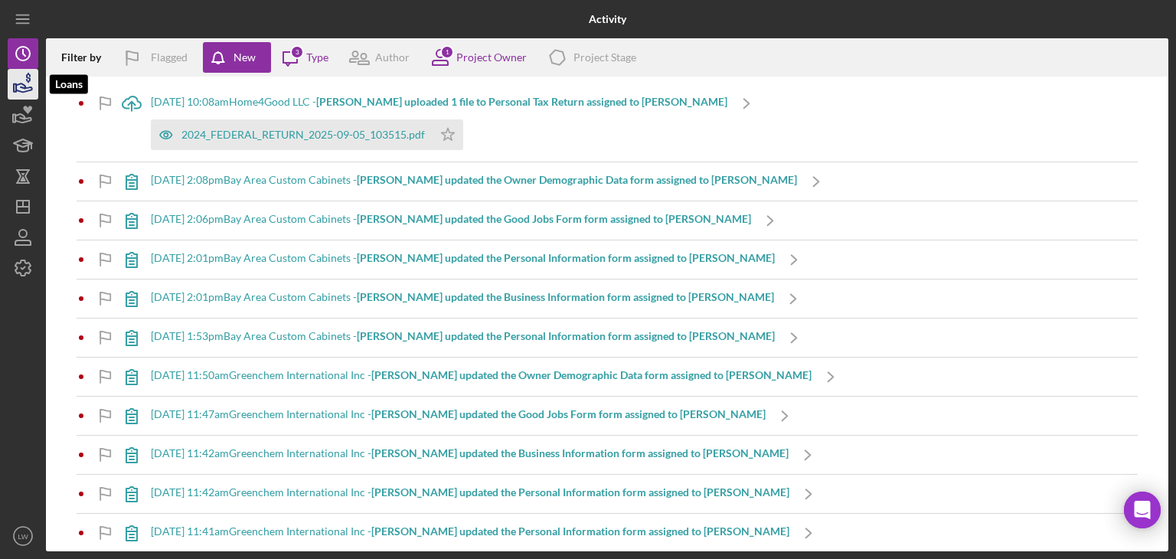
click at [36, 86] on icon "button" at bounding box center [23, 84] width 38 height 38
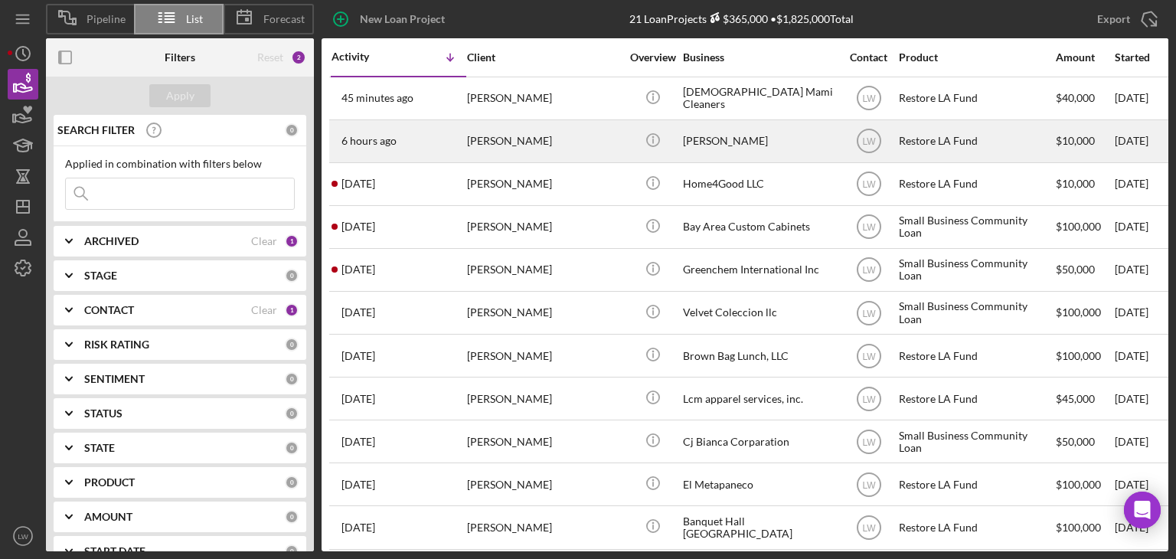
click at [528, 151] on div "[PERSON_NAME]" at bounding box center [543, 141] width 153 height 41
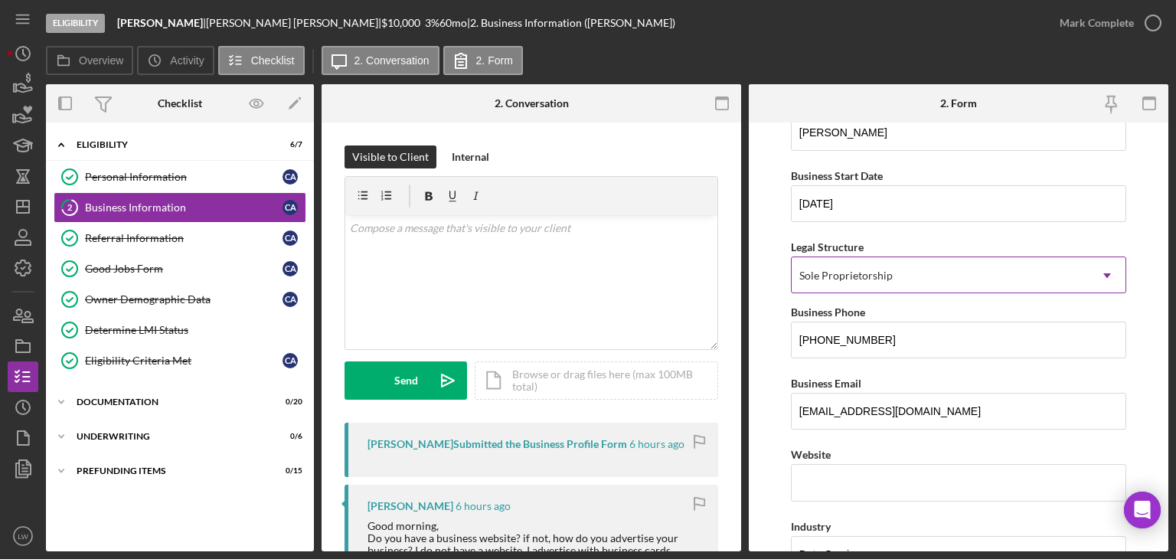
scroll to position [306, 0]
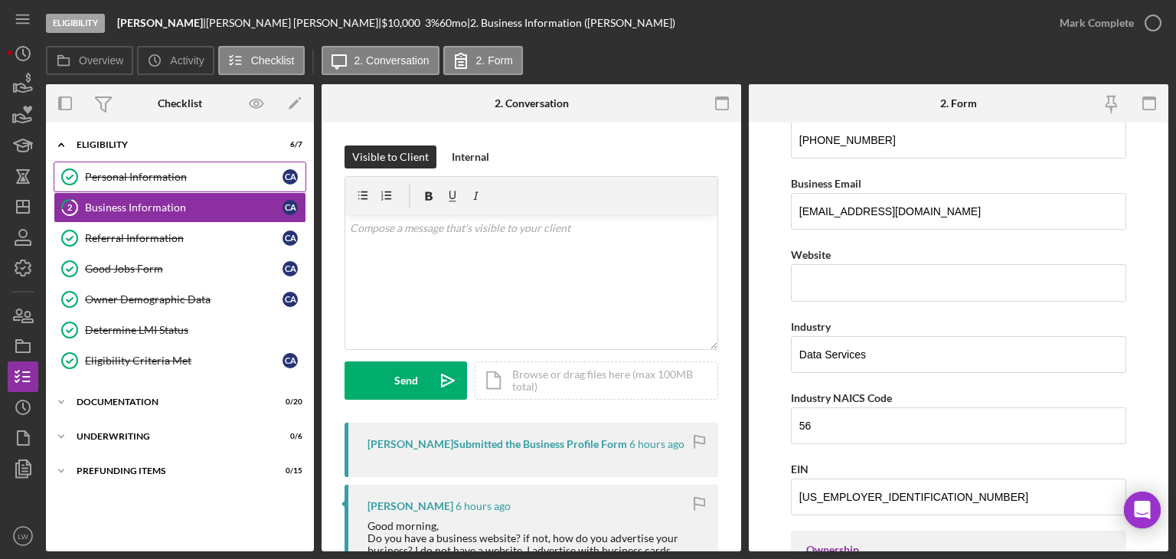
click at [144, 171] on div "Personal Information" at bounding box center [183, 177] width 197 height 12
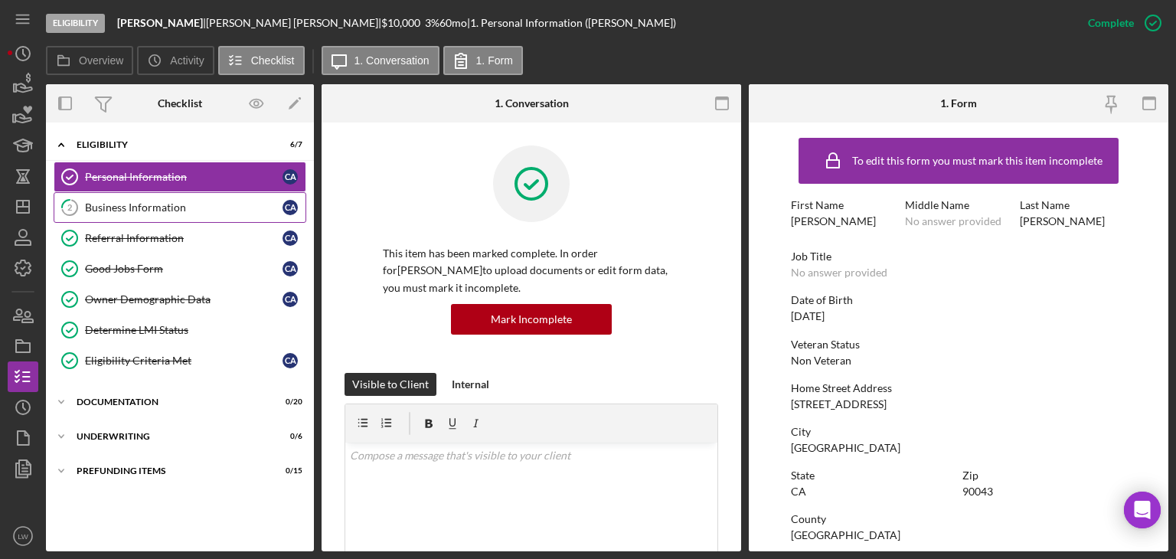
click at [145, 211] on div "Business Information" at bounding box center [183, 207] width 197 height 12
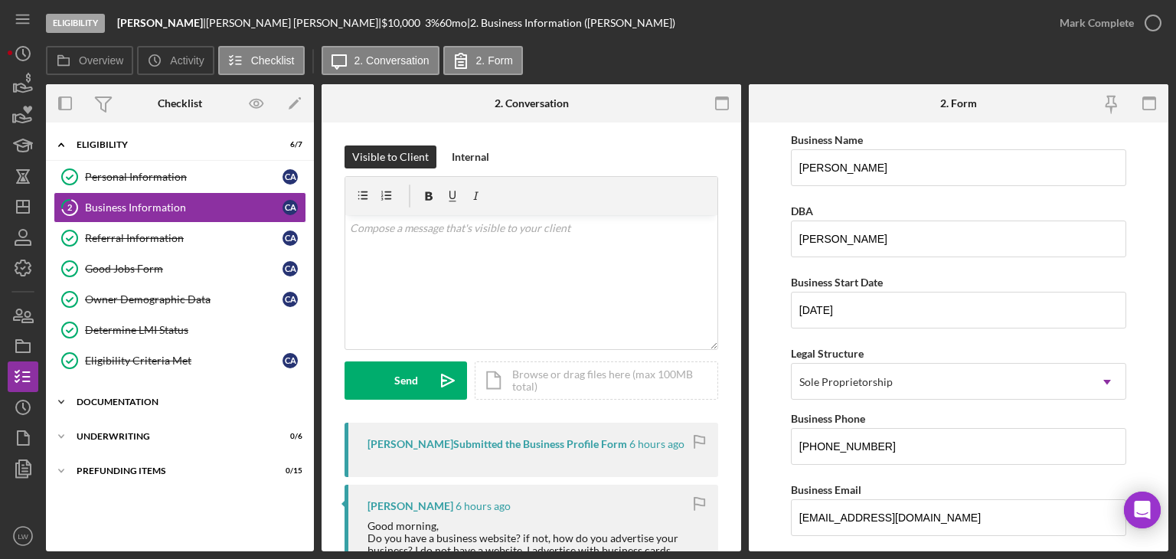
click at [132, 399] on div "Documentation" at bounding box center [186, 401] width 218 height 9
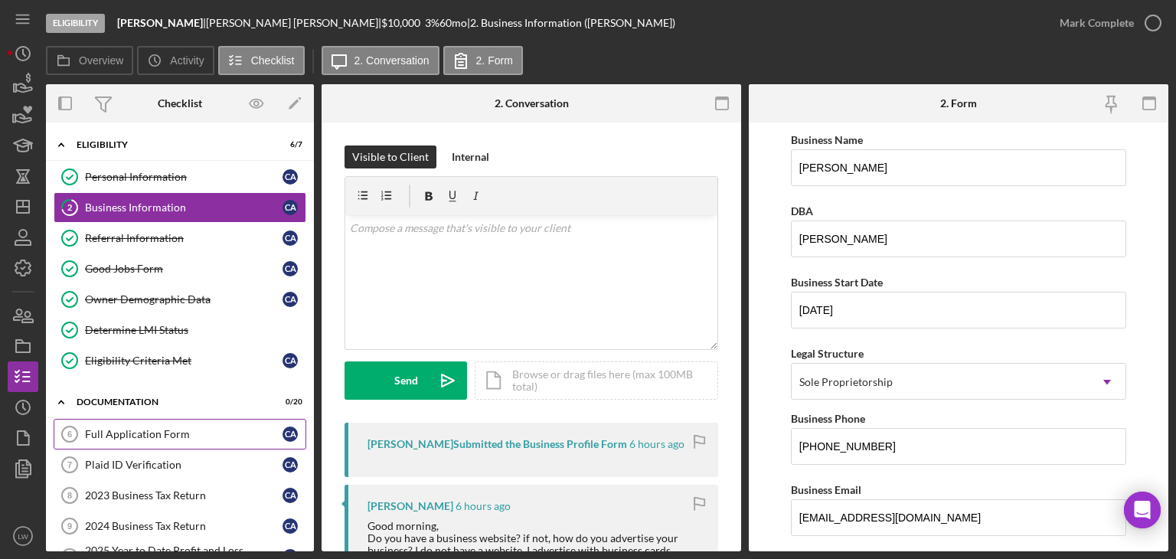
click at [135, 434] on div "Full Application Form" at bounding box center [183, 434] width 197 height 12
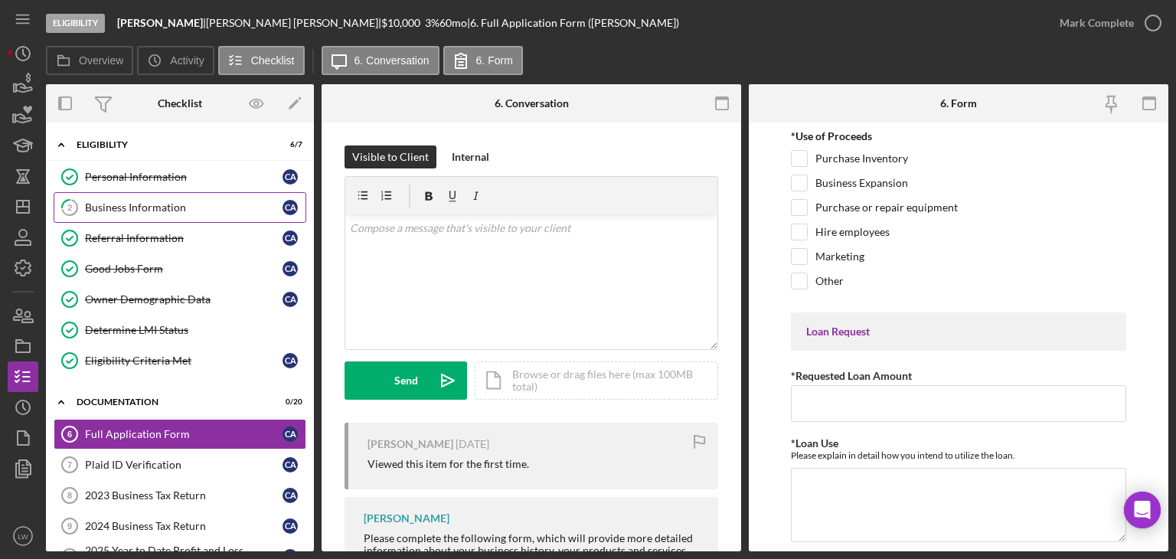
click at [181, 207] on div "Business Information" at bounding box center [183, 207] width 197 height 12
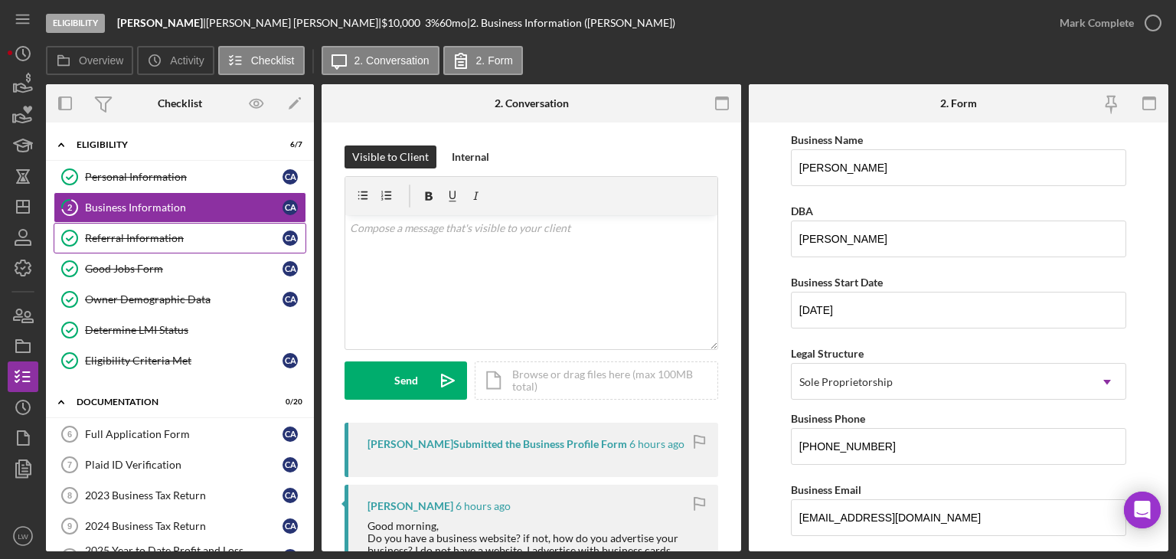
click at [178, 238] on div "Referral Information" at bounding box center [183, 238] width 197 height 12
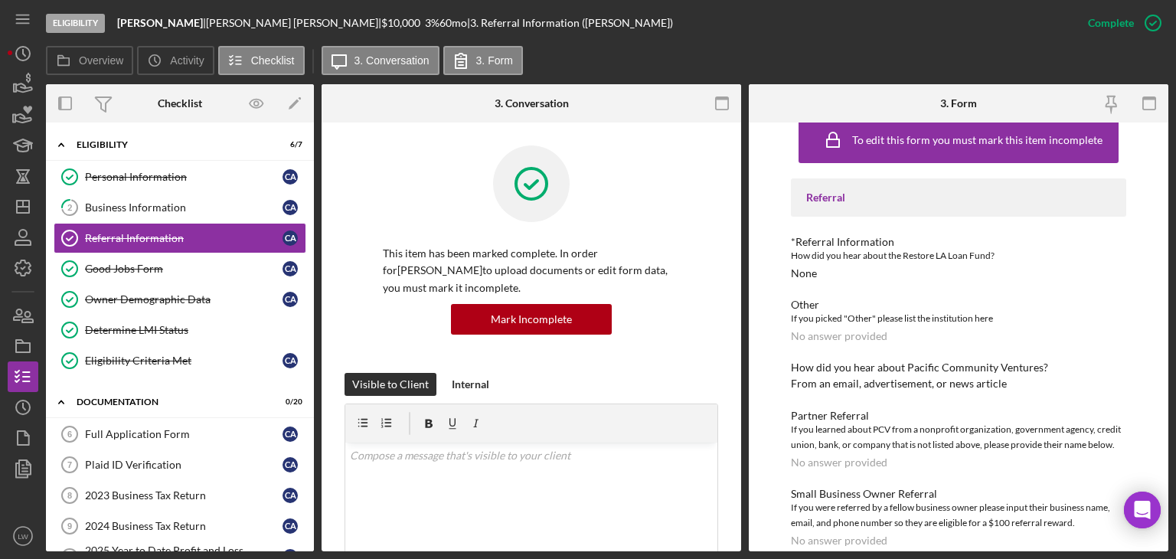
scroll to position [39, 0]
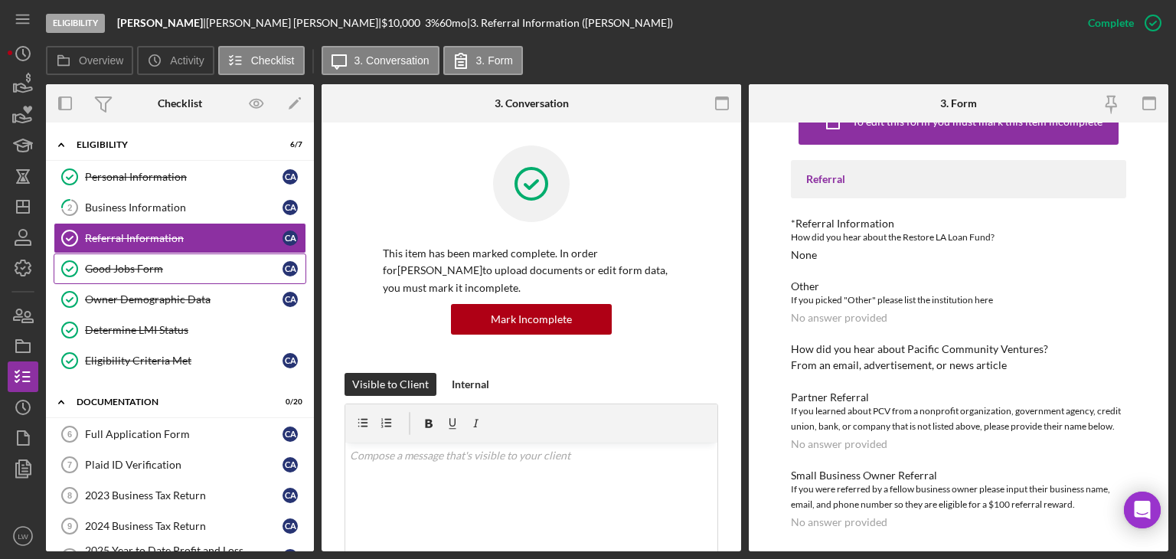
click at [126, 267] on div "Good Jobs Form" at bounding box center [183, 269] width 197 height 12
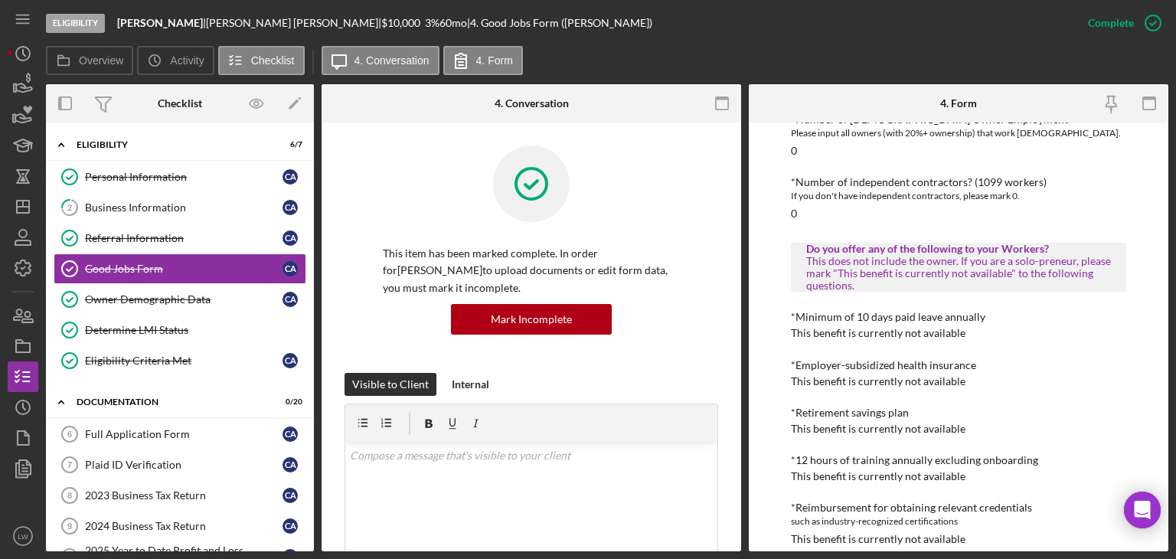
scroll to position [383, 0]
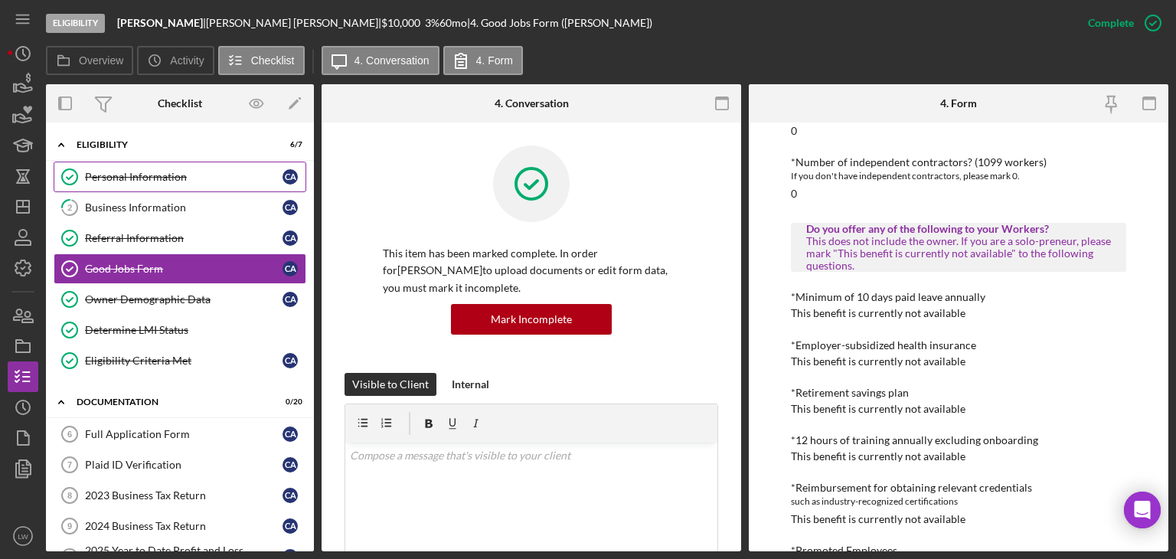
click at [165, 166] on link "Personal Information Personal Information C A" at bounding box center [180, 177] width 253 height 31
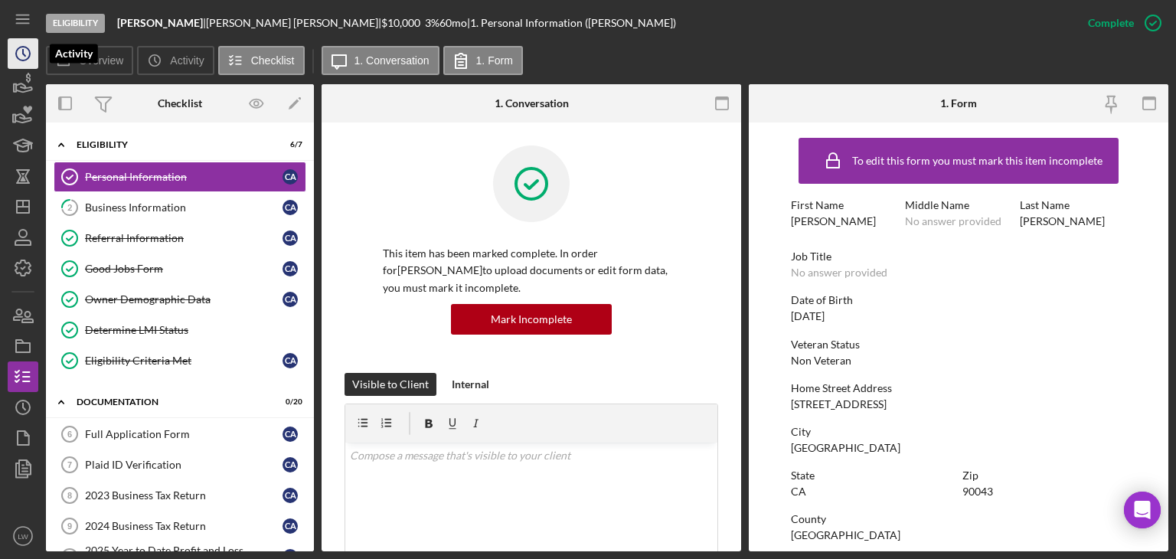
click at [11, 61] on icon "Icon/History" at bounding box center [23, 53] width 38 height 38
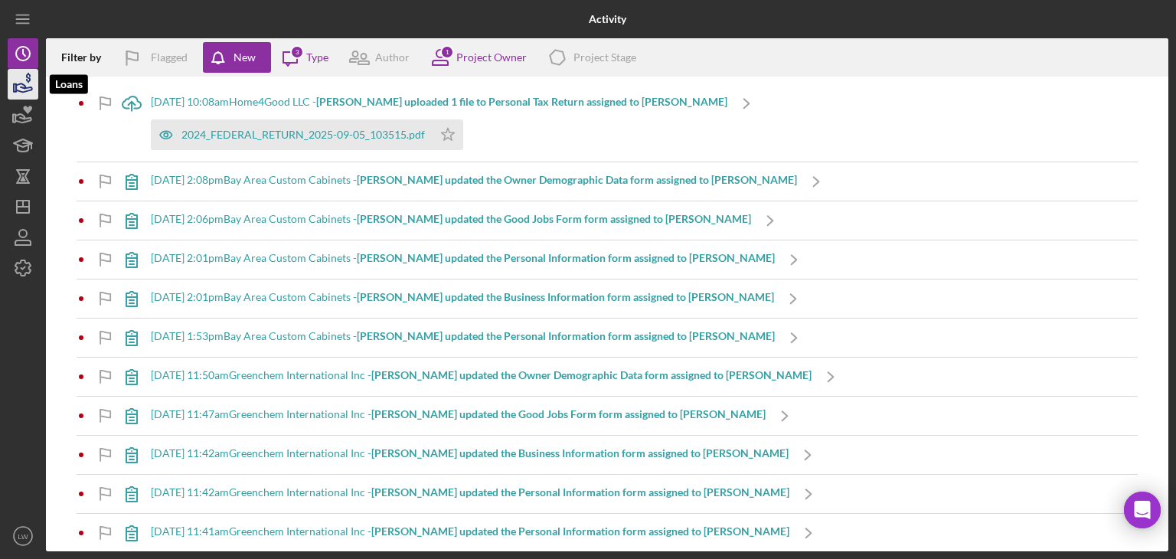
click at [16, 83] on icon "button" at bounding box center [23, 84] width 38 height 38
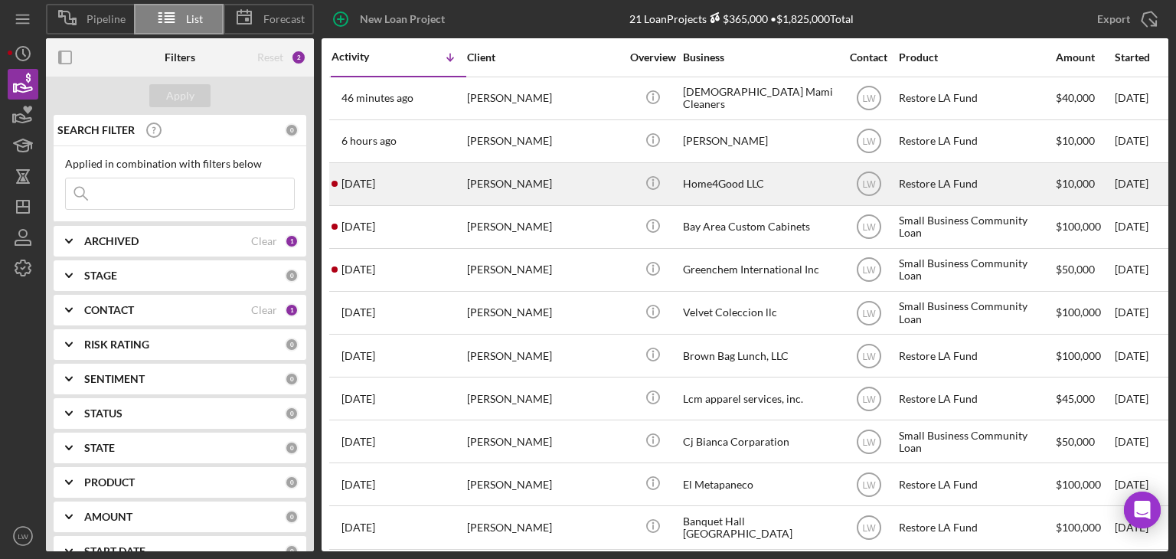
click at [494, 181] on div "[PERSON_NAME]" at bounding box center [543, 184] width 153 height 41
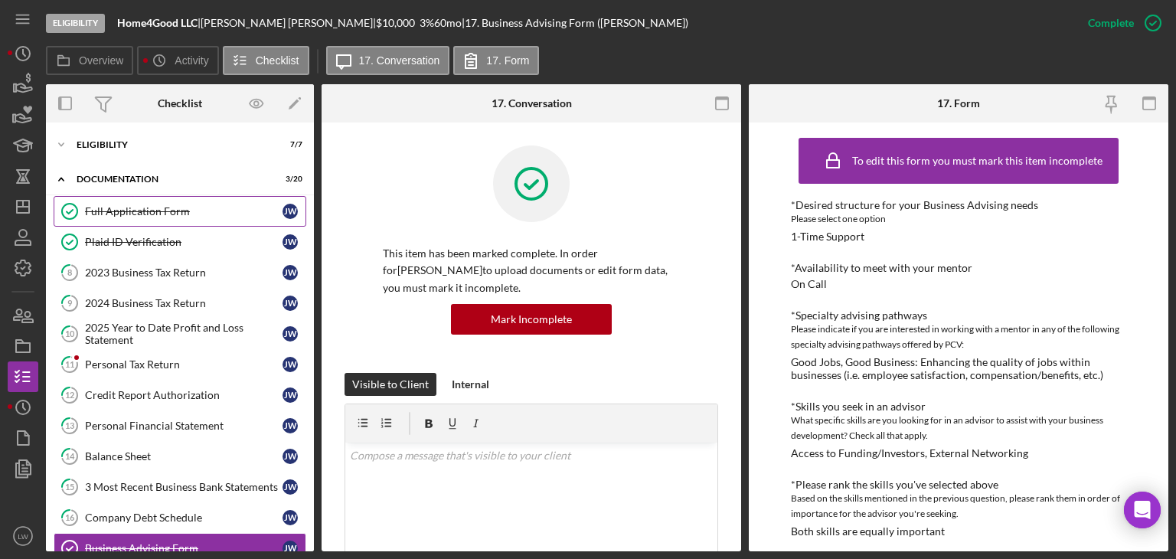
click at [126, 207] on div "Full Application Form" at bounding box center [183, 211] width 197 height 12
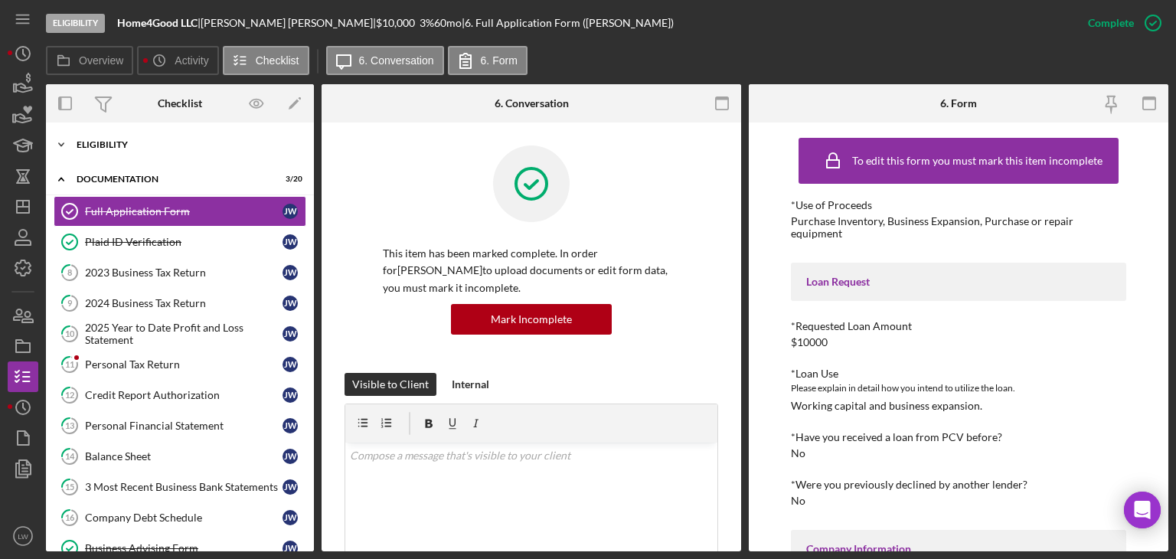
click at [132, 151] on div "Icon/Expander Eligibility 7 / 7" at bounding box center [180, 144] width 268 height 31
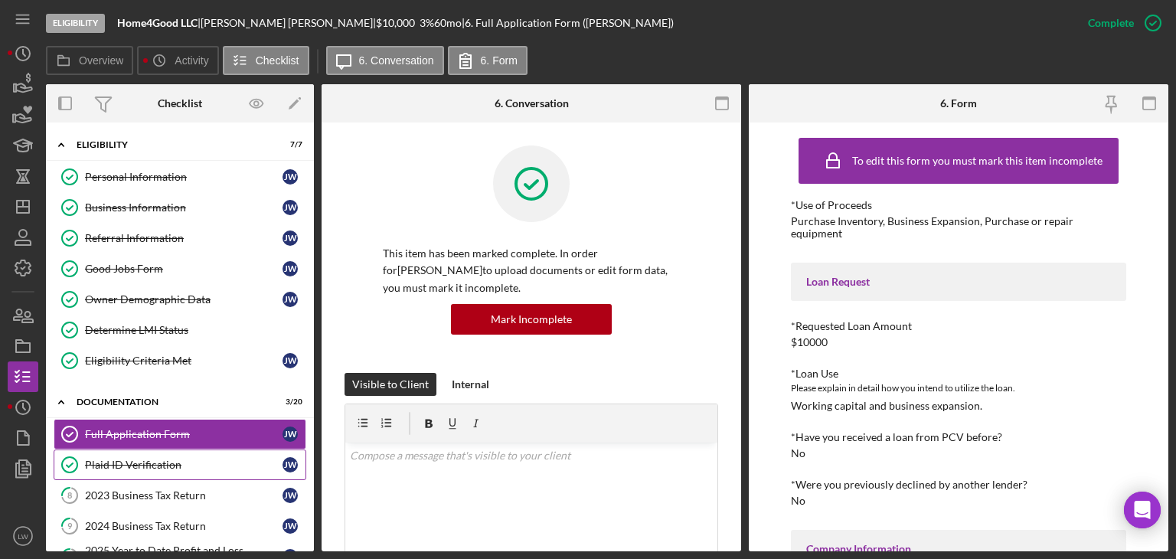
click at [156, 459] on div "Plaid ID Verification" at bounding box center [183, 465] width 197 height 12
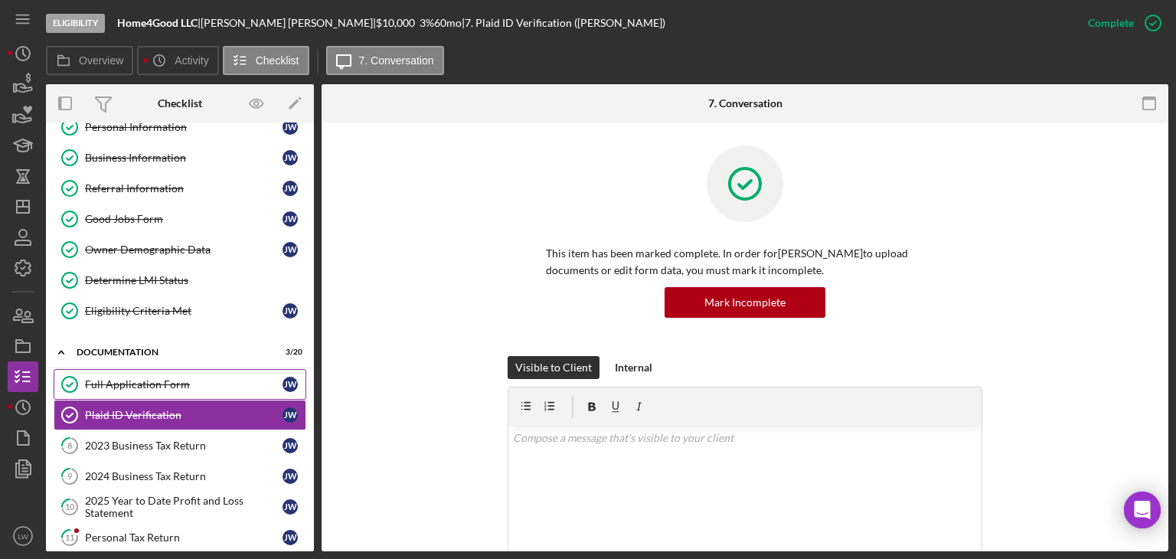
scroll to position [77, 0]
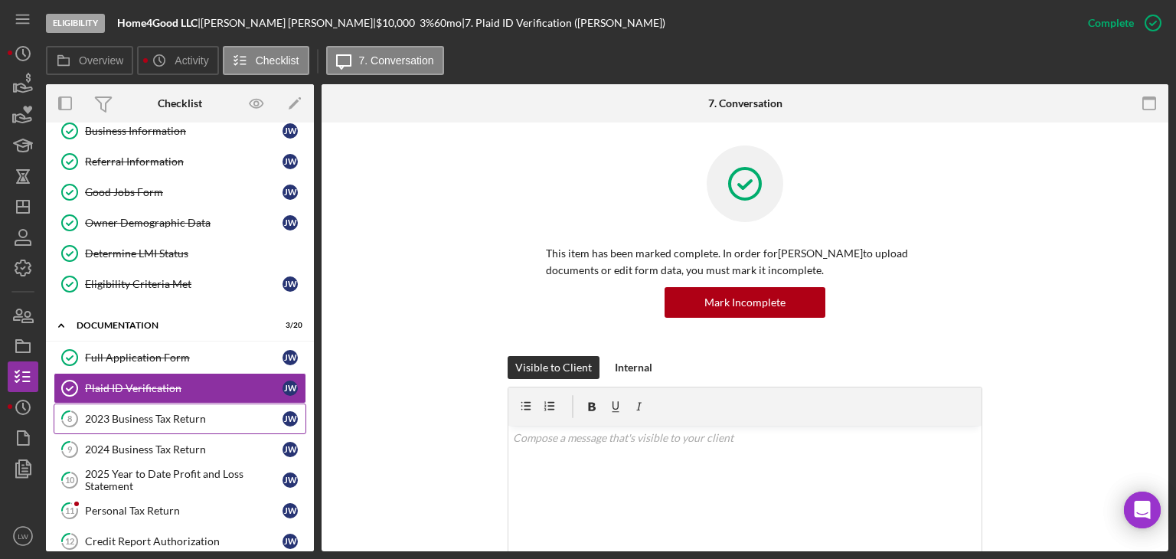
click at [176, 416] on div "2023 Business Tax Return" at bounding box center [183, 419] width 197 height 12
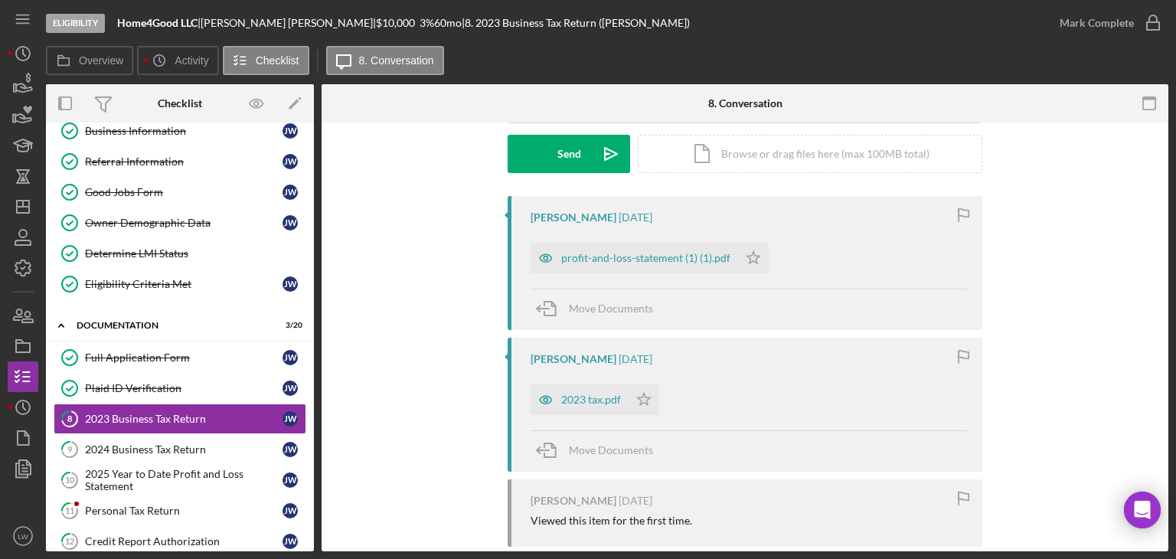
scroll to position [230, 0]
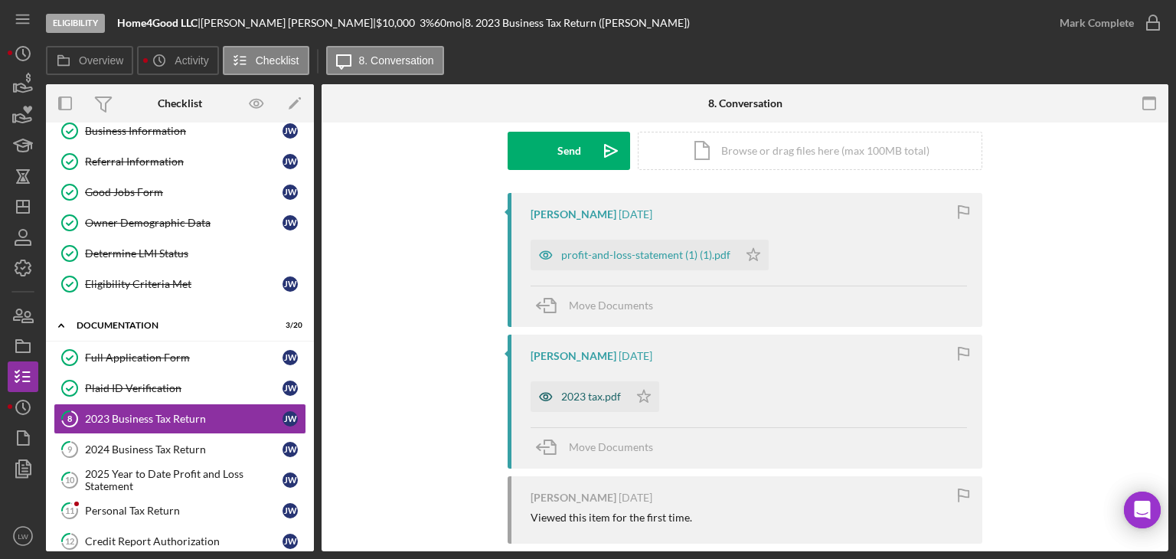
click at [580, 399] on div "2023 tax.pdf" at bounding box center [591, 396] width 60 height 12
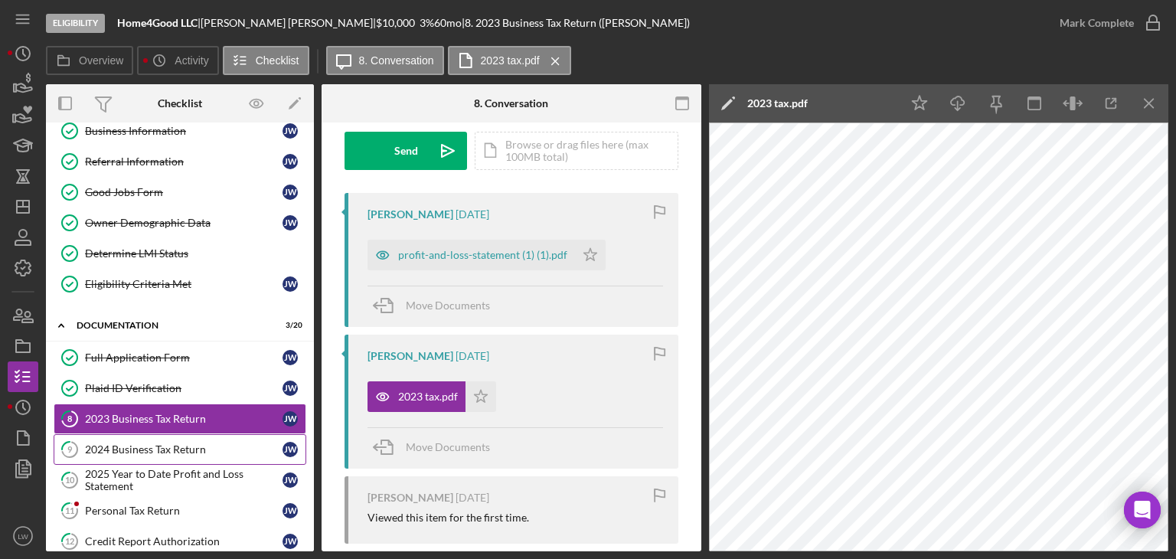
click at [146, 449] on div "2024 Business Tax Return" at bounding box center [183, 449] width 197 height 12
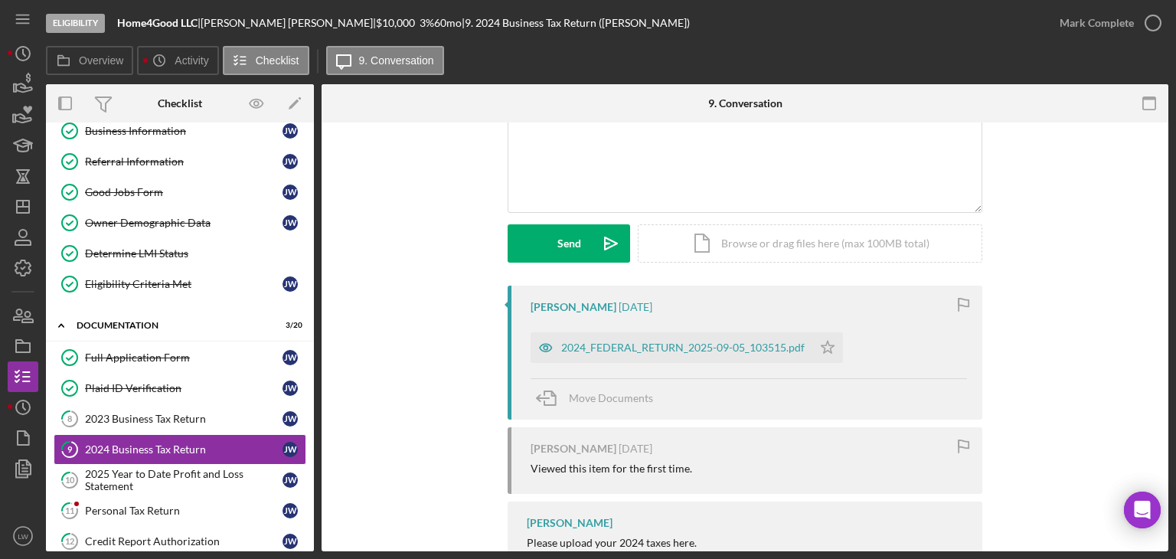
scroll to position [153, 0]
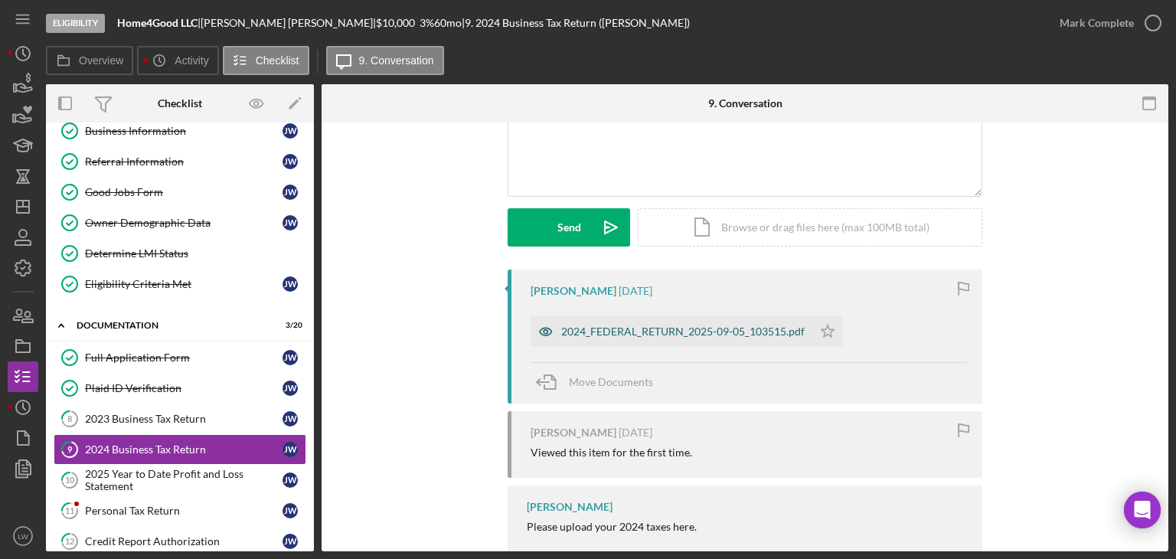
click at [674, 338] on div "2024_FEDERAL_RETURN_2025-09-05_103515.pdf" at bounding box center [671, 331] width 282 height 31
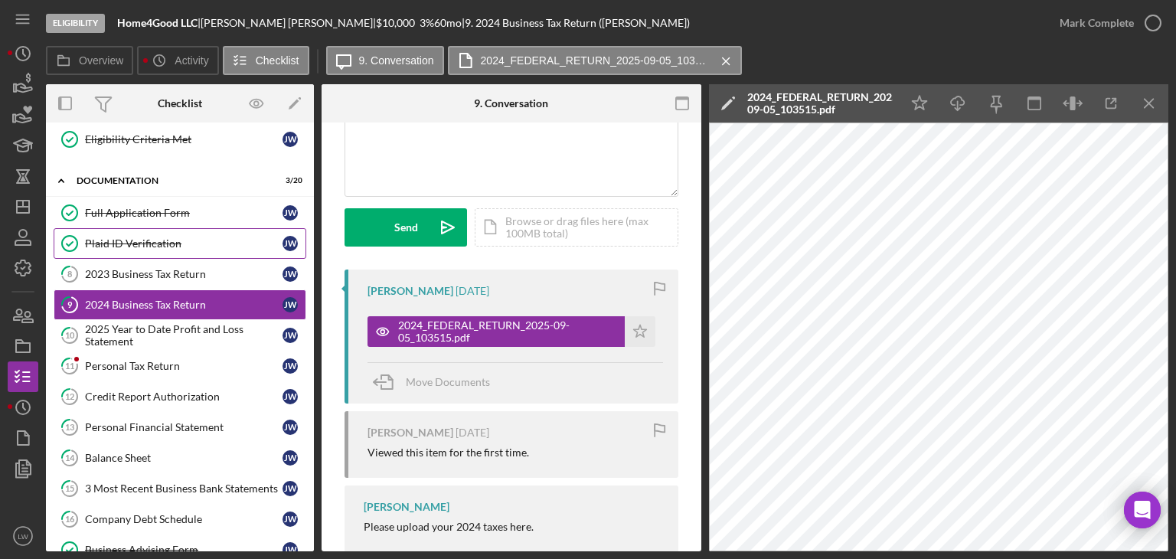
scroll to position [230, 0]
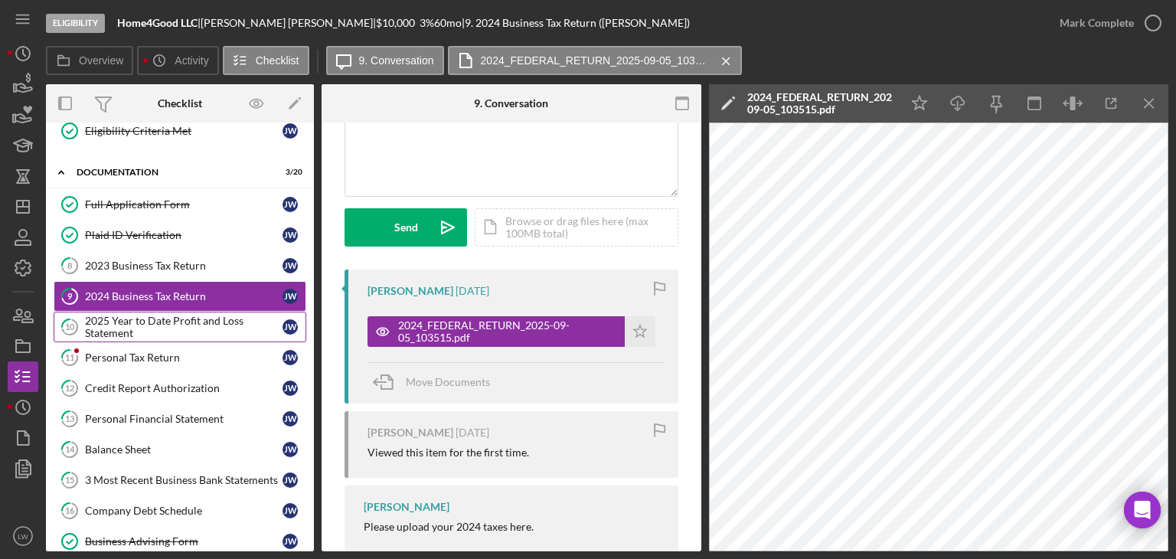
click at [175, 321] on div "2025 Year to Date Profit and Loss Statement" at bounding box center [183, 327] width 197 height 24
